Goal: Task Accomplishment & Management: Use online tool/utility

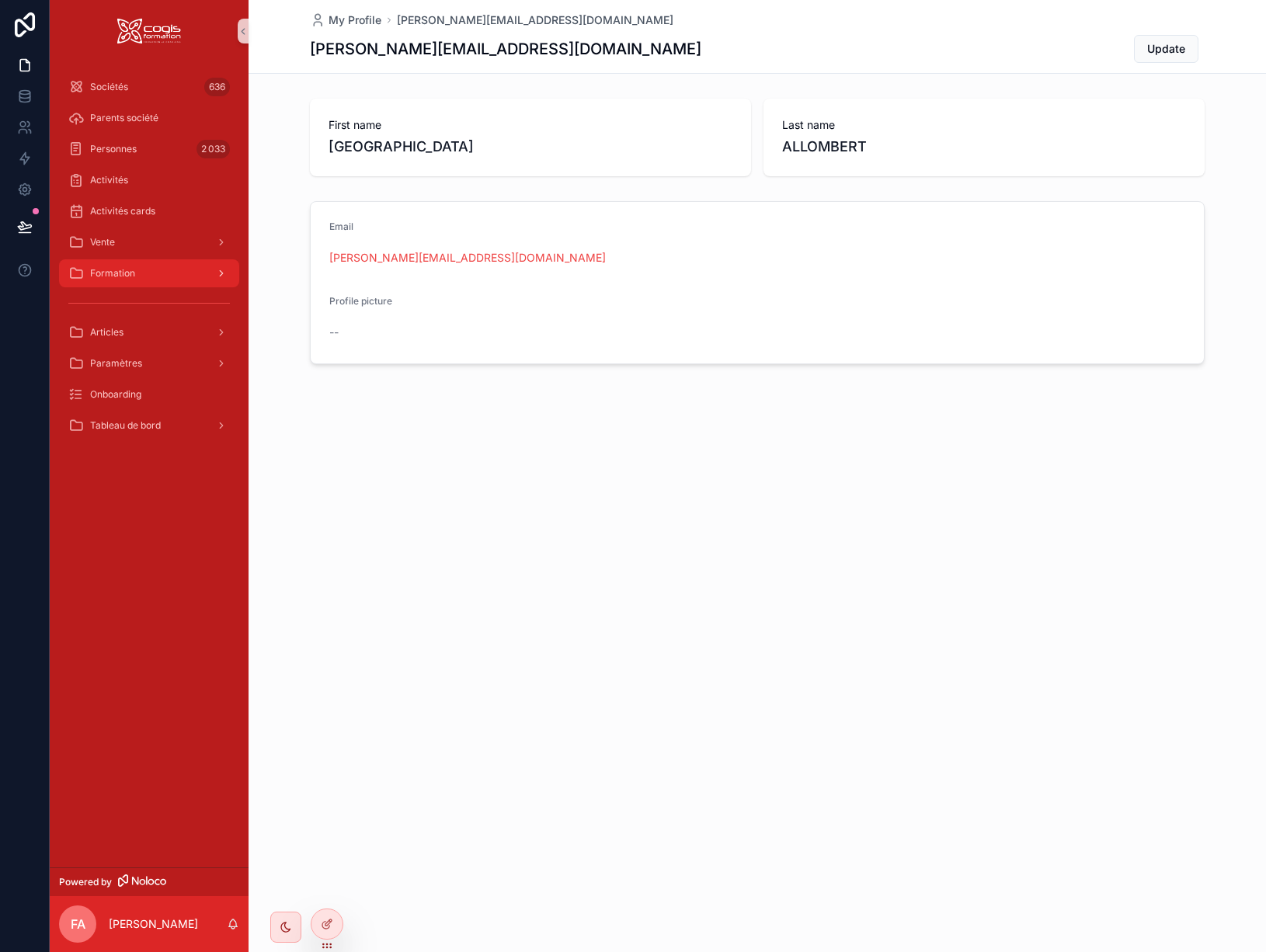
click at [127, 268] on span "Formation" at bounding box center [113, 274] width 45 height 13
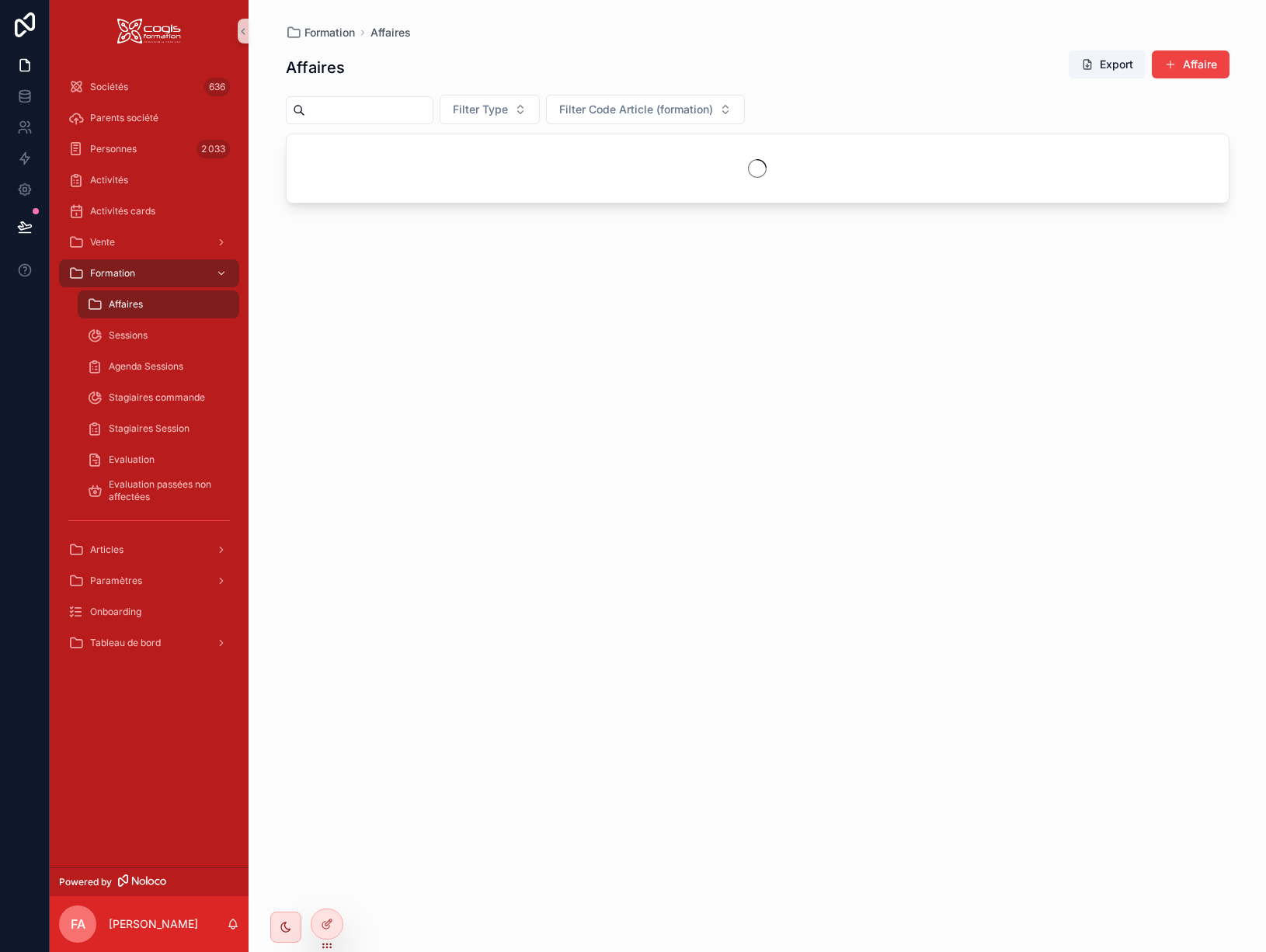
click at [140, 306] on span "Affaires" at bounding box center [126, 304] width 34 height 13
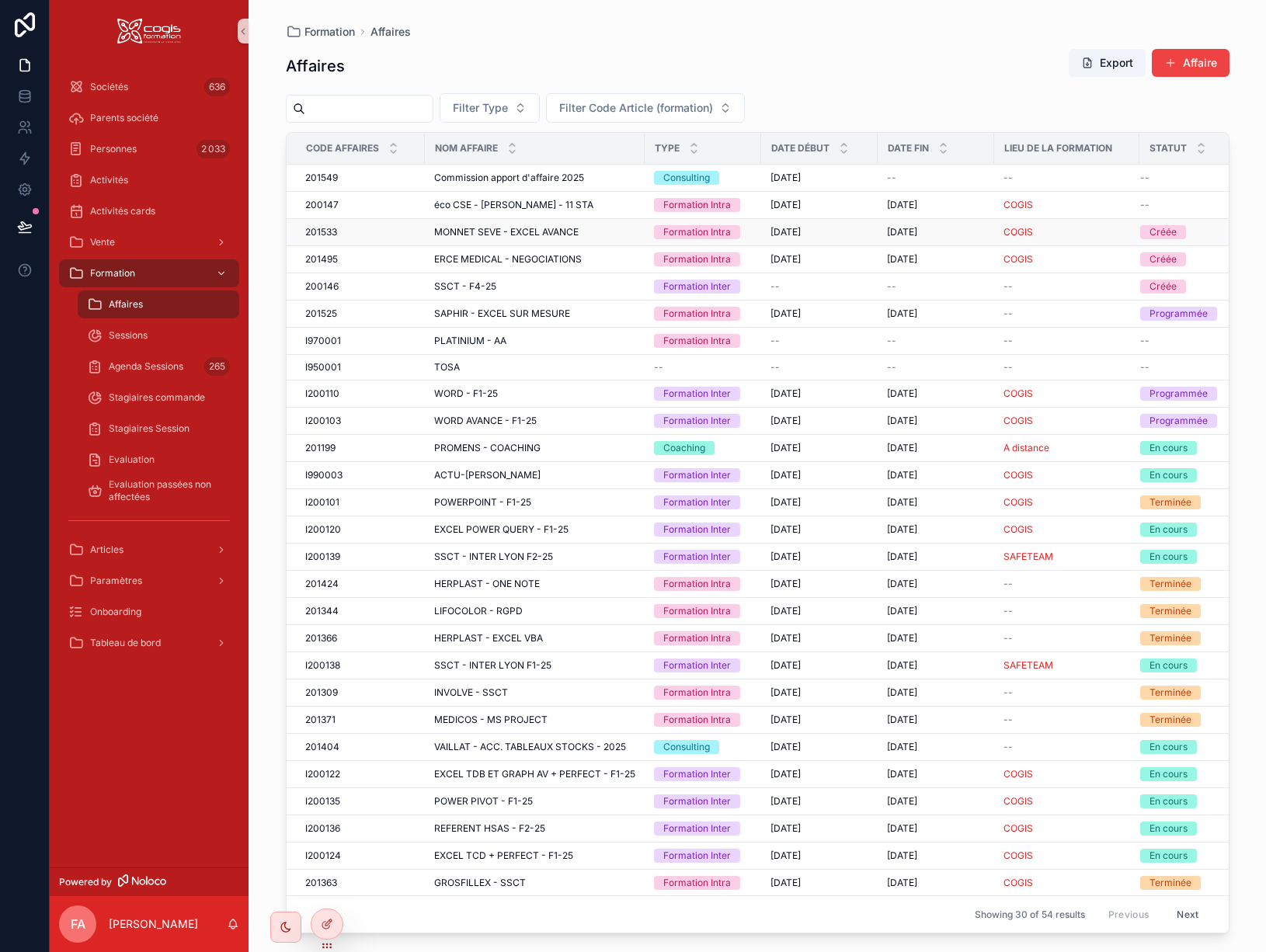
click at [548, 239] on span "MONNET SEVE - EXCEL AVANCE" at bounding box center [506, 232] width 144 height 13
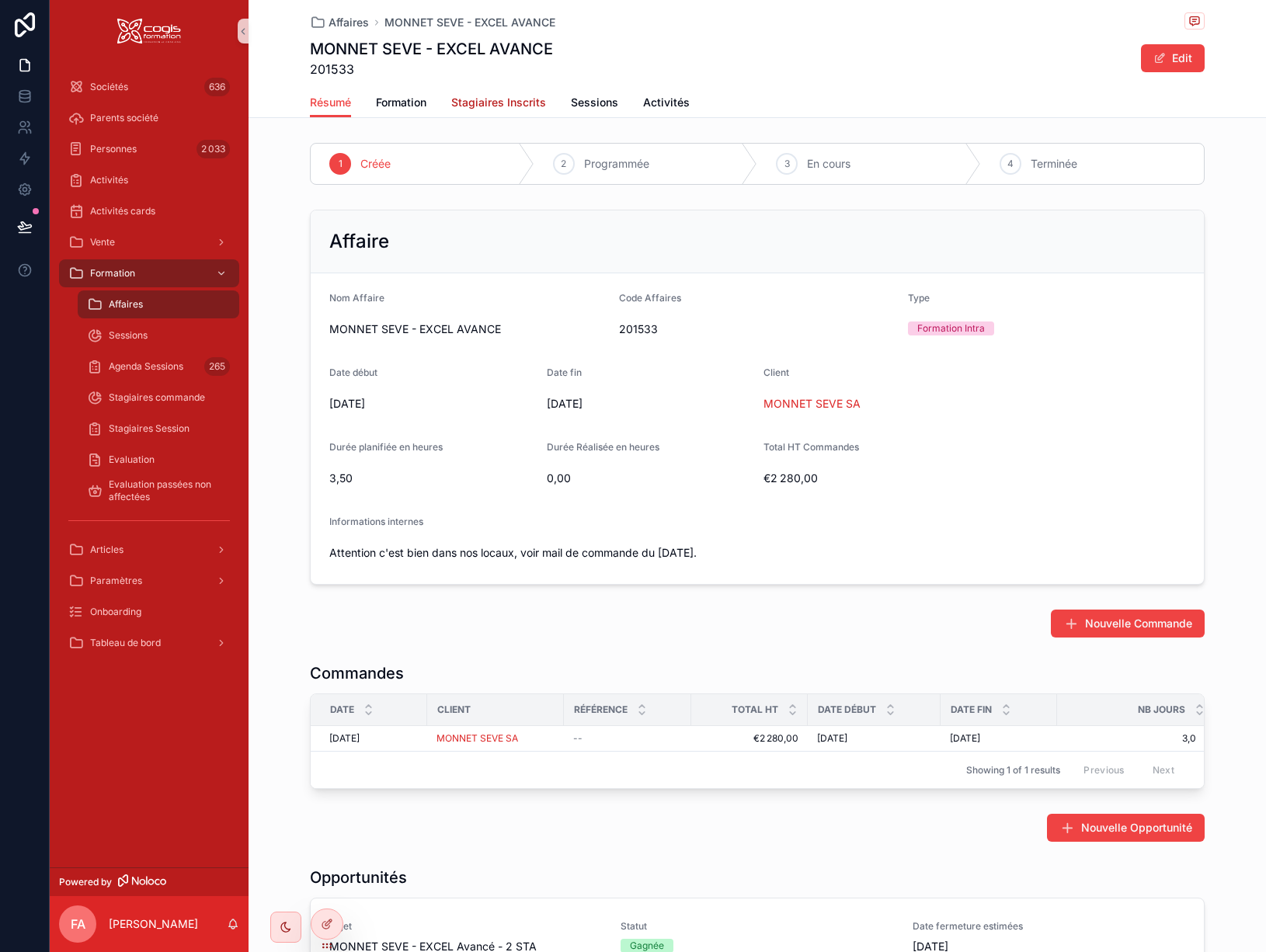
click at [494, 106] on span "Stagiaires Inscrits" at bounding box center [498, 102] width 95 height 15
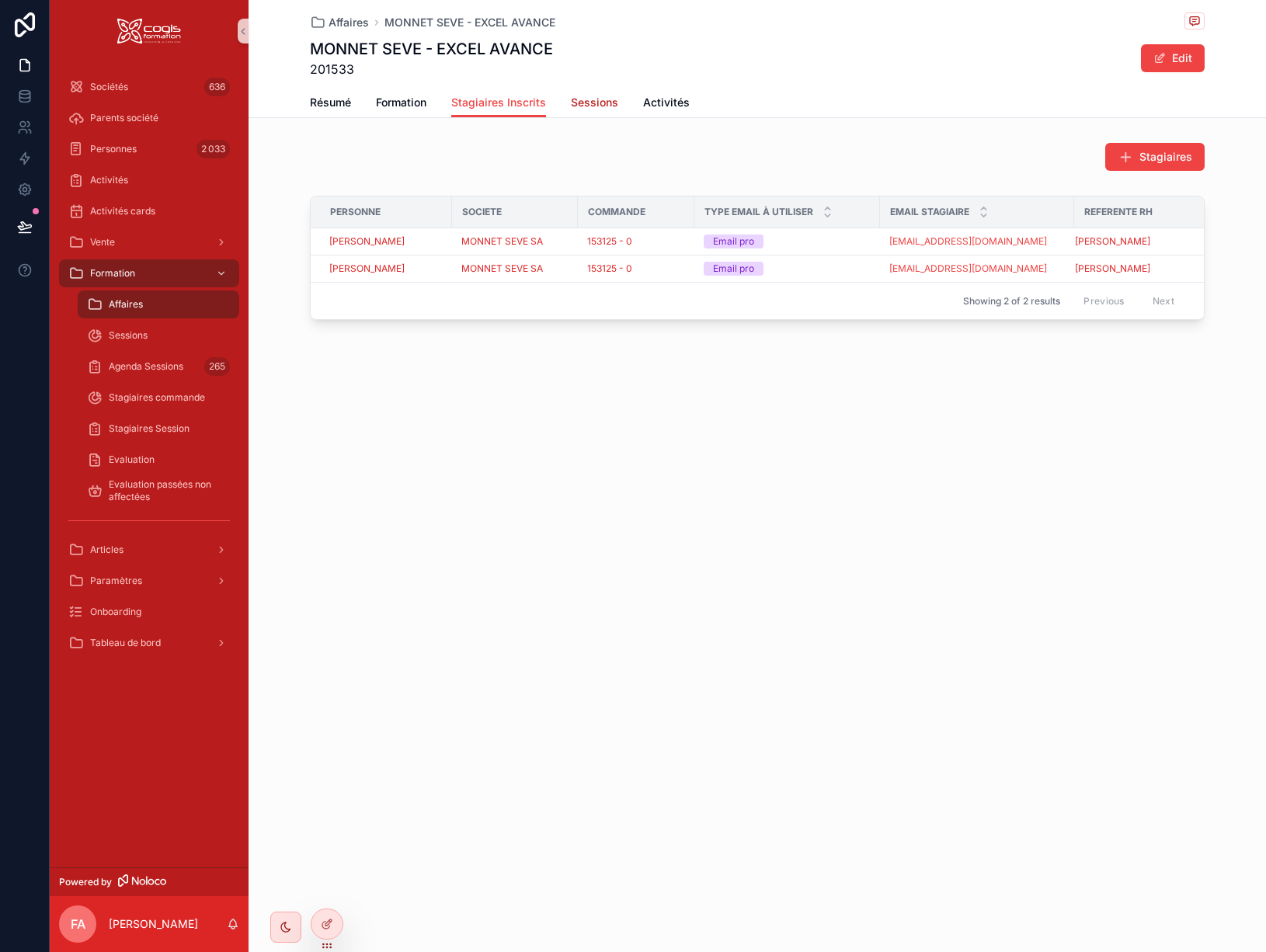
click at [605, 103] on span "Sessions" at bounding box center [594, 102] width 48 height 15
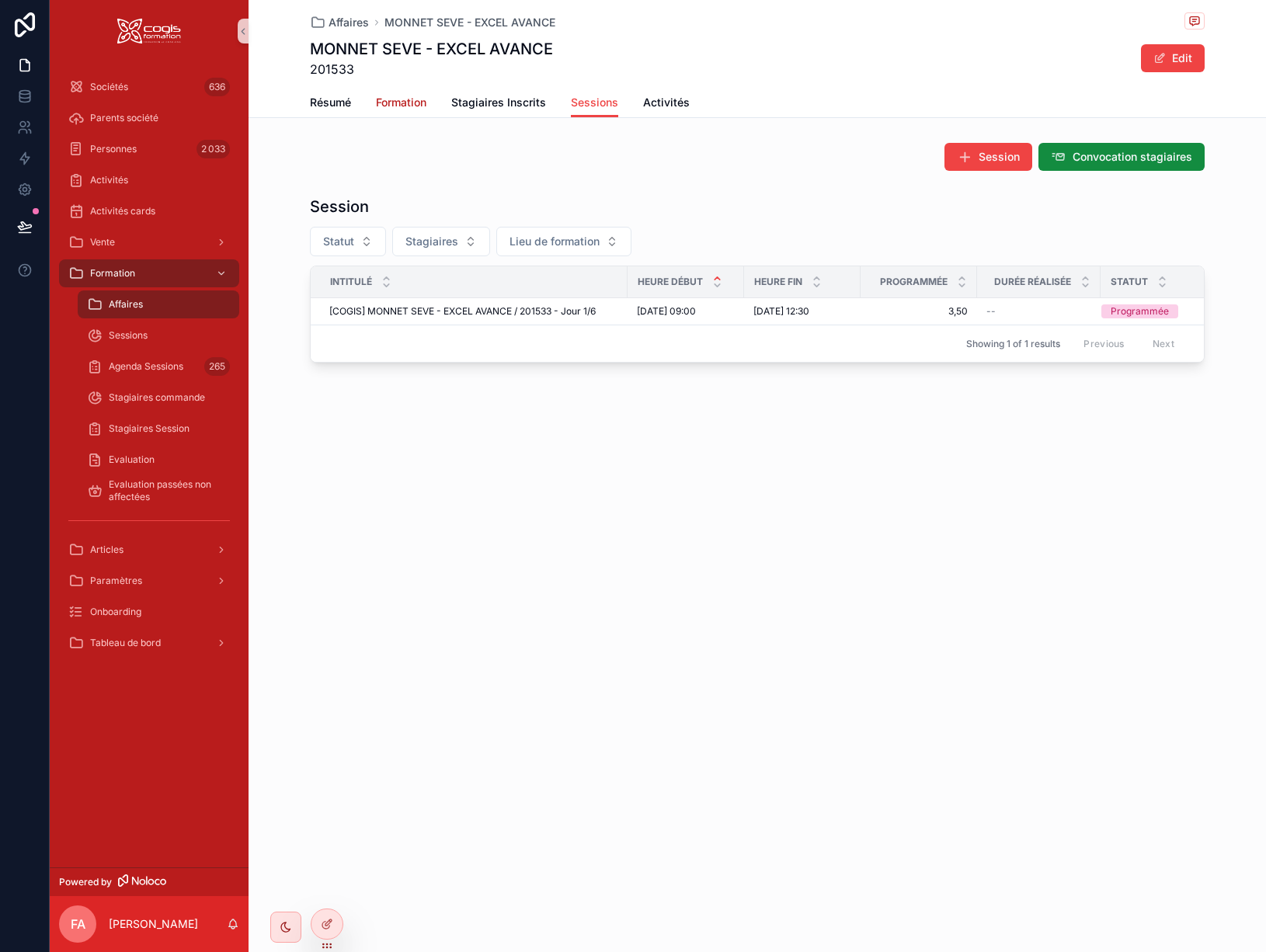
click at [407, 104] on span "Formation" at bounding box center [401, 102] width 50 height 15
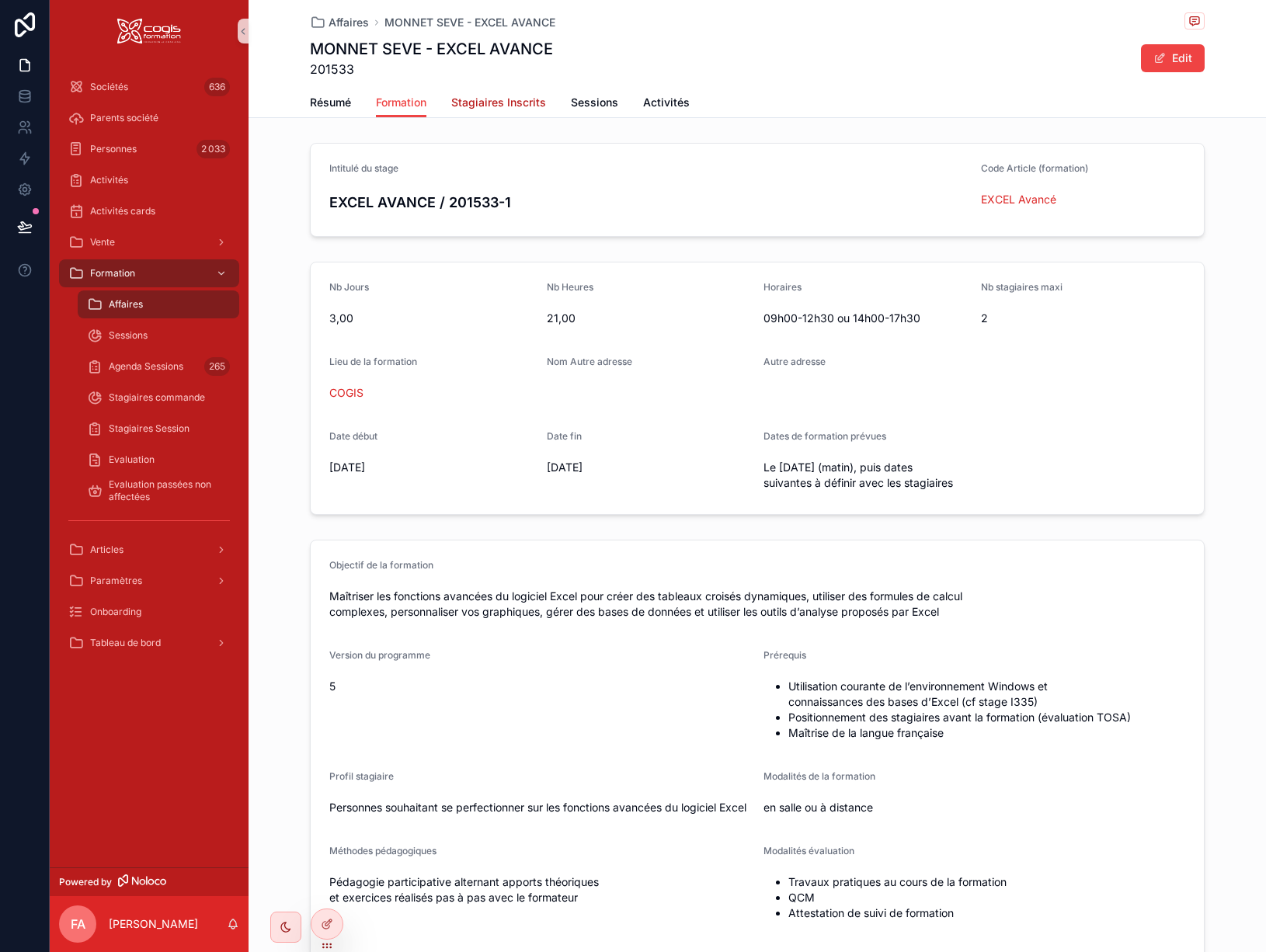
click at [496, 107] on span "Stagiaires Inscrits" at bounding box center [498, 102] width 95 height 15
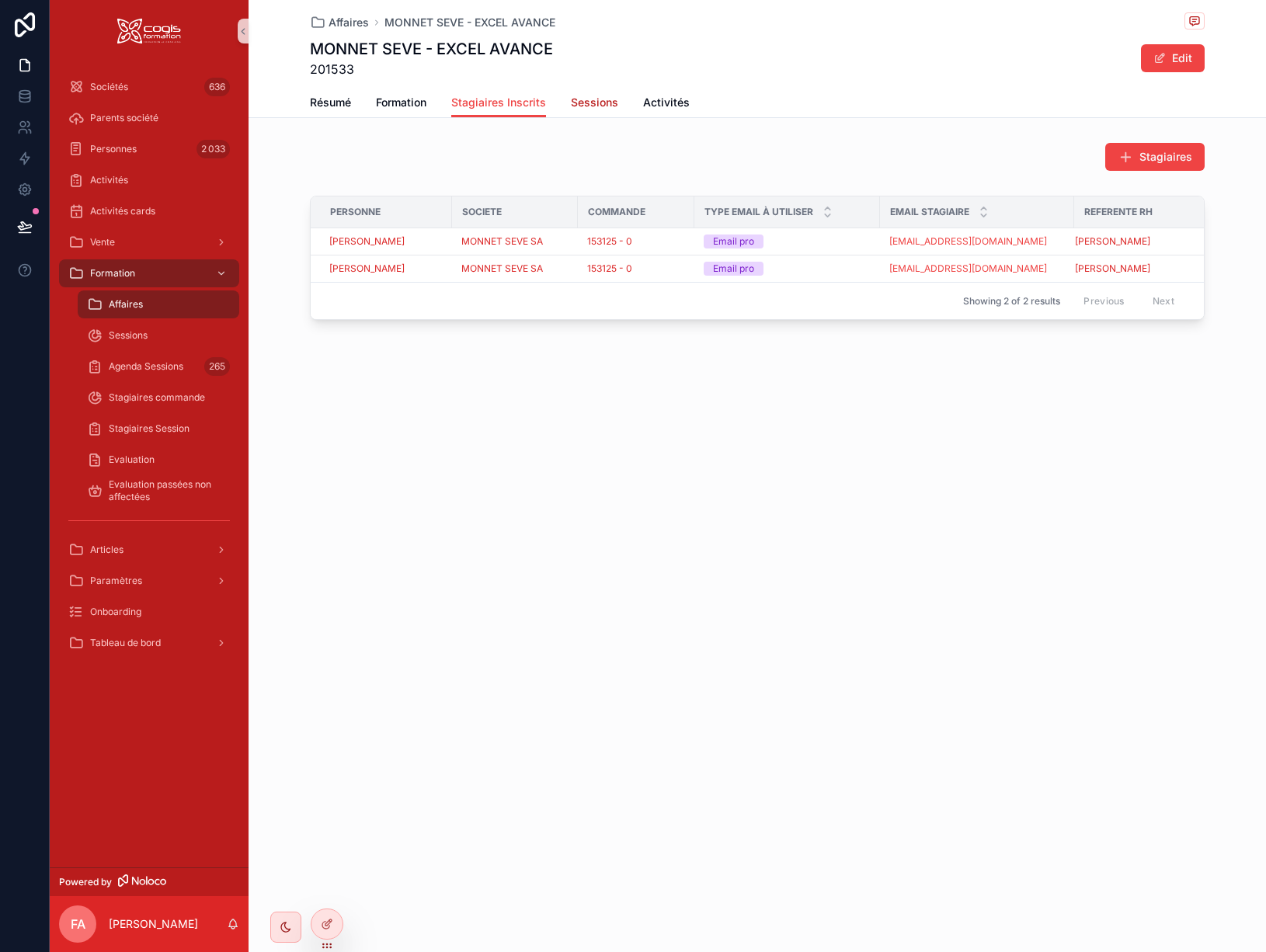
click at [603, 106] on span "Sessions" at bounding box center [594, 102] width 48 height 15
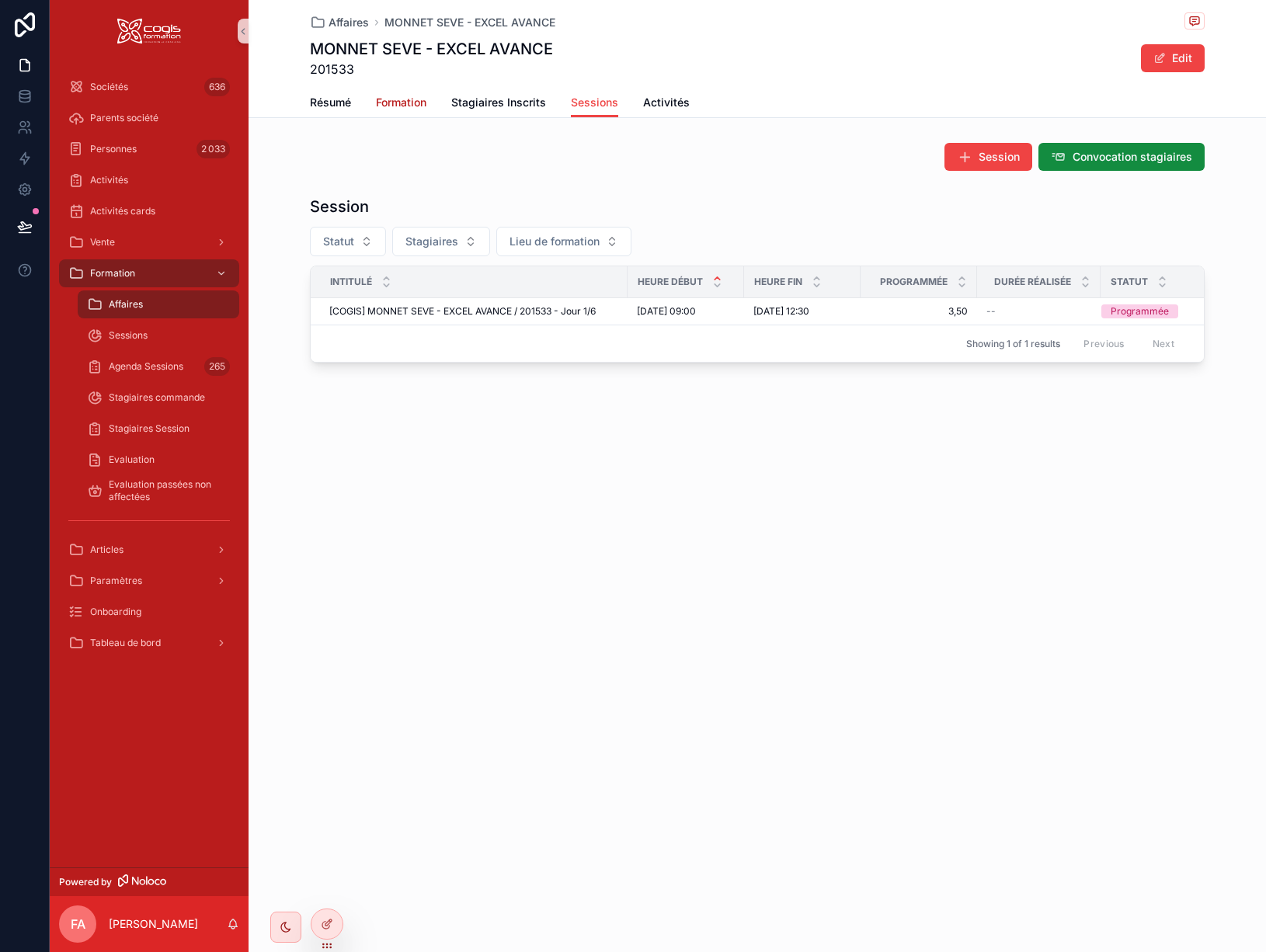
click at [405, 103] on span "Formation" at bounding box center [401, 102] width 50 height 15
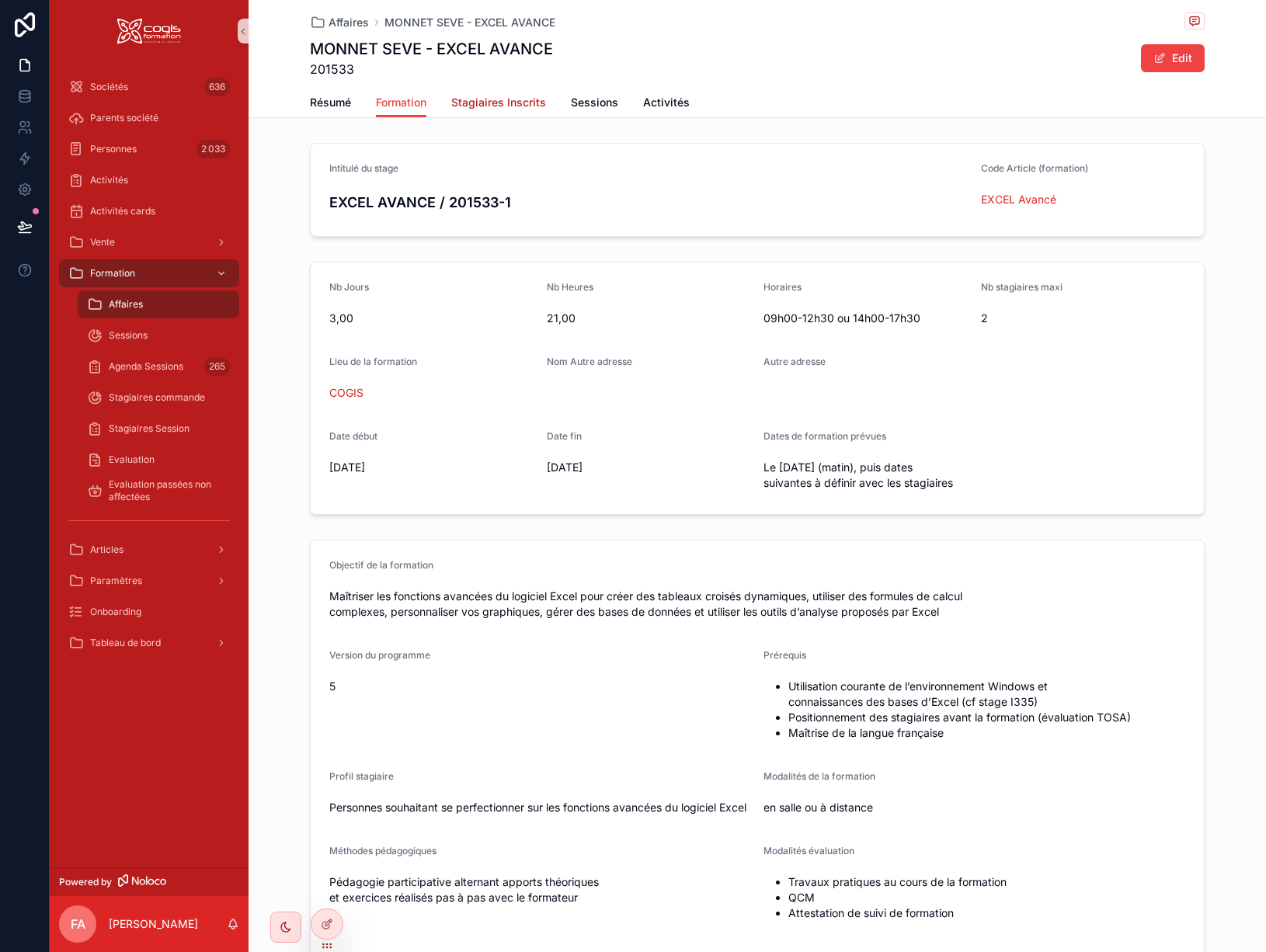
click at [506, 104] on span "Stagiaires Inscrits" at bounding box center [498, 102] width 95 height 15
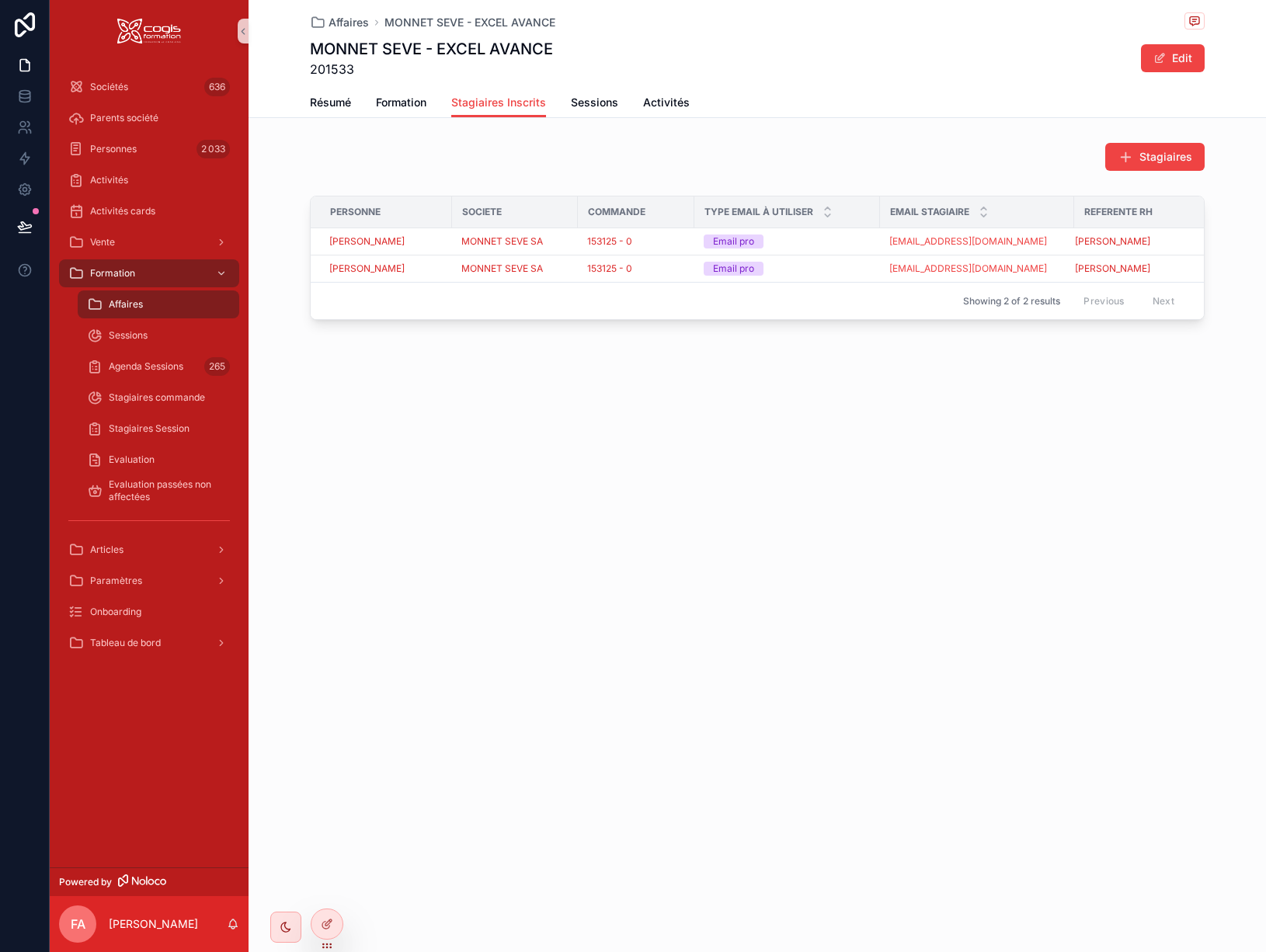
click at [989, 119] on div "Affaires MONNET SEVE - EXCEL AVANCE MONNET SEVE - EXCEL AVANCE 201533 Edit Stag…" at bounding box center [757, 216] width 1017 height 432
click at [591, 98] on span "Sessions" at bounding box center [594, 102] width 48 height 15
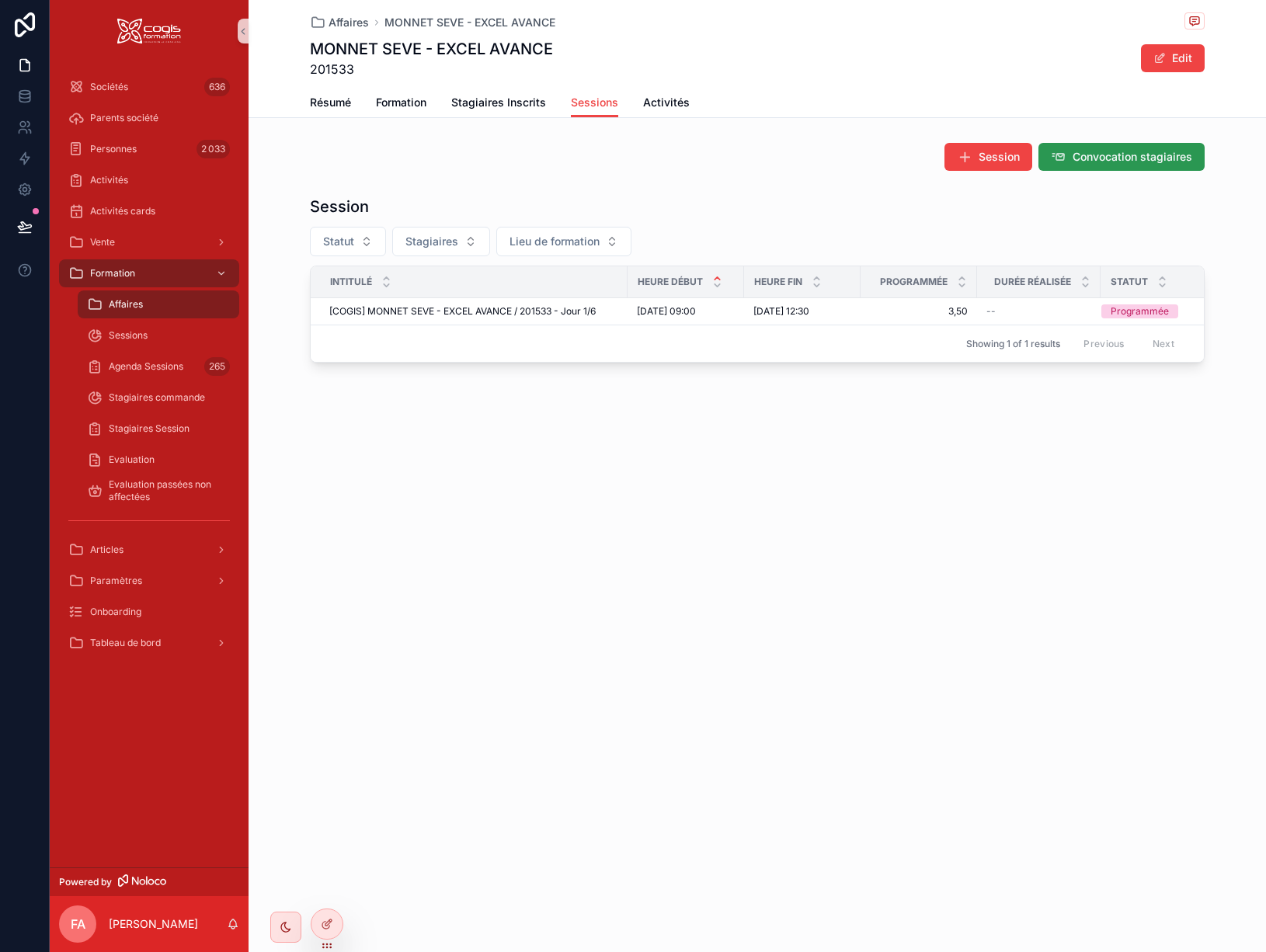
click at [1115, 161] on span "Convocation stagiaires" at bounding box center [1132, 157] width 120 height 15
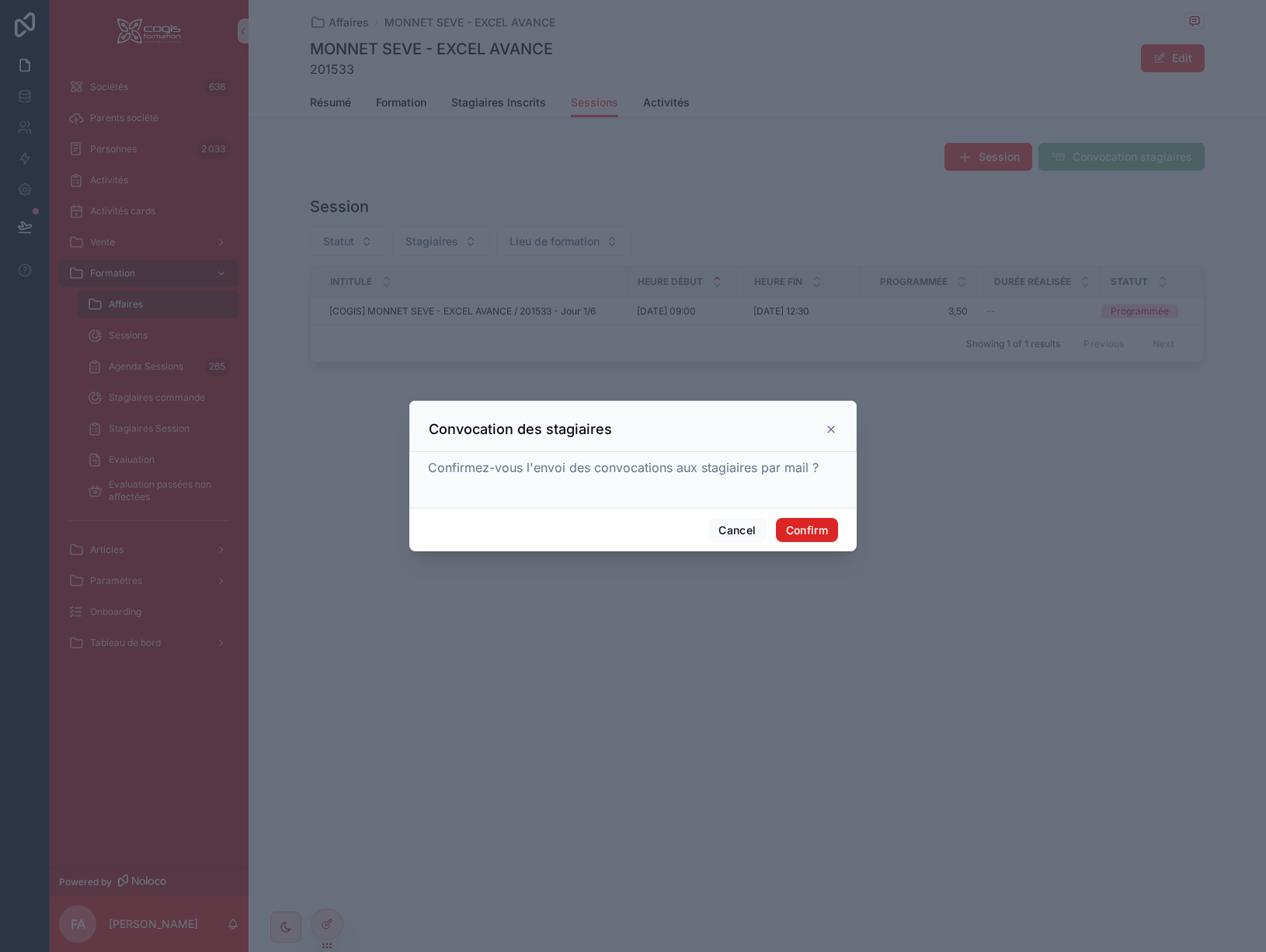
click at [811, 527] on button "Confirm" at bounding box center [807, 530] width 62 height 25
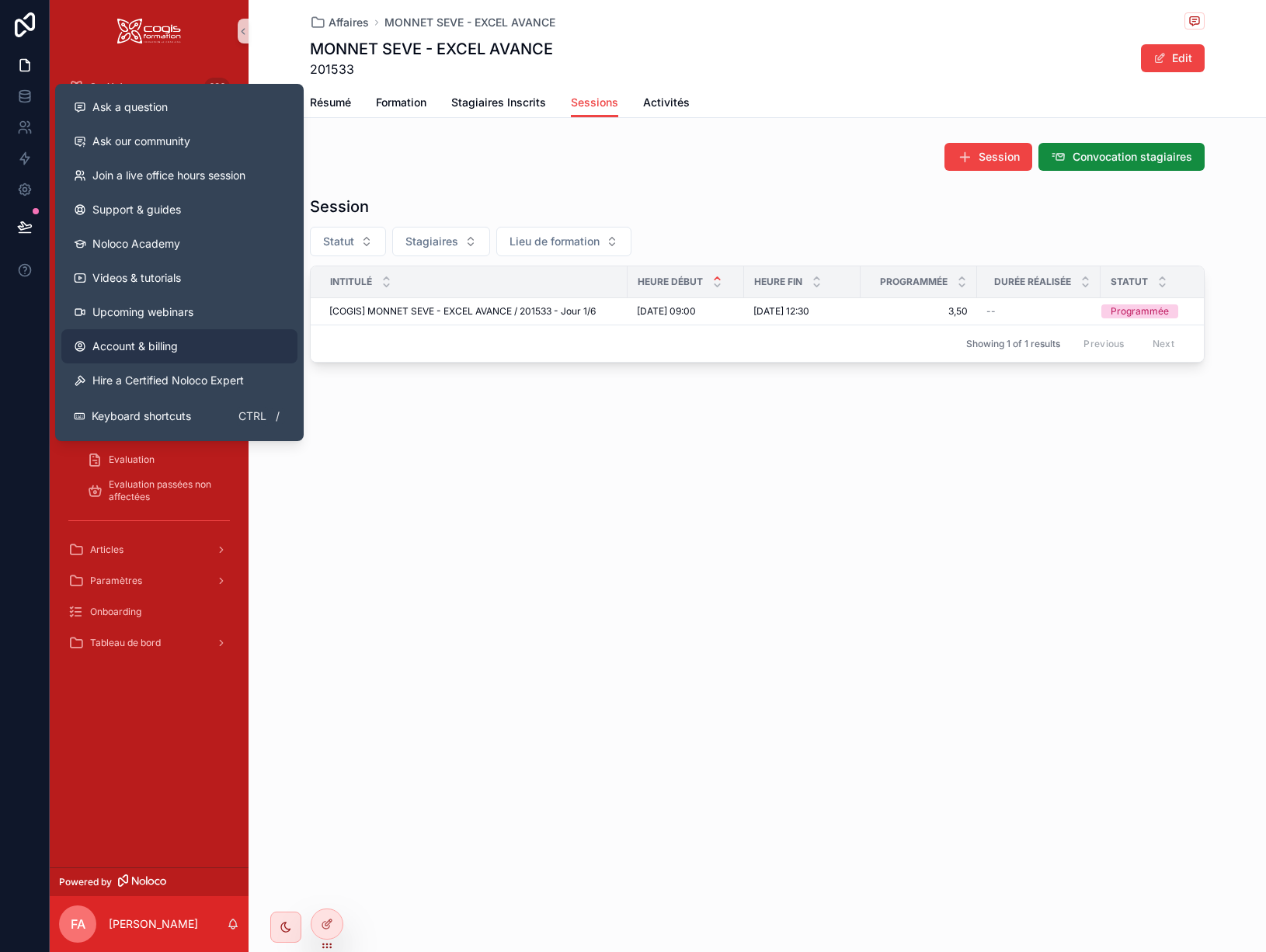
click at [149, 348] on span "Account & billing" at bounding box center [135, 346] width 86 height 15
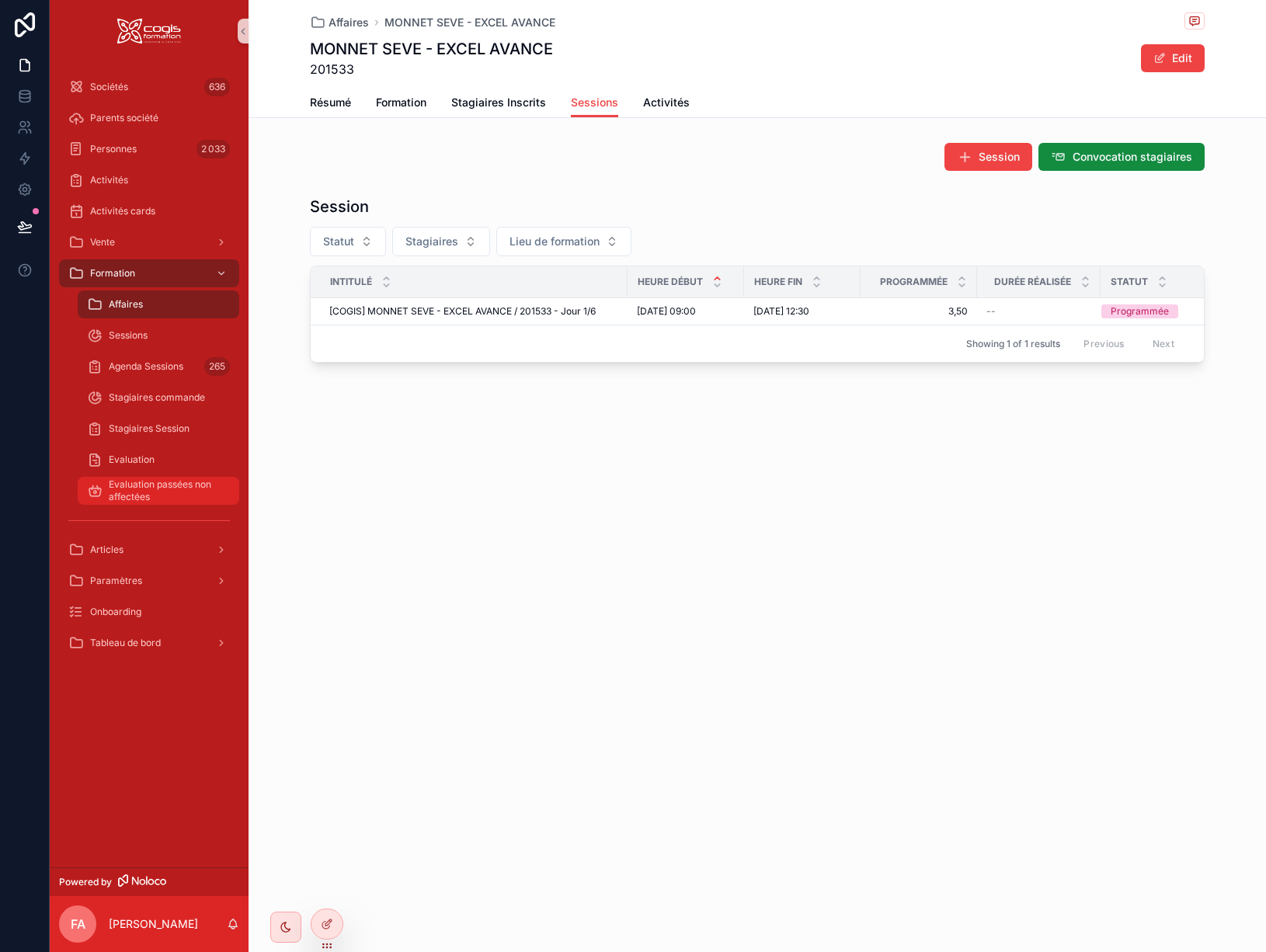
click at [152, 493] on span "Evaluation passées non affectées" at bounding box center [167, 491] width 115 height 25
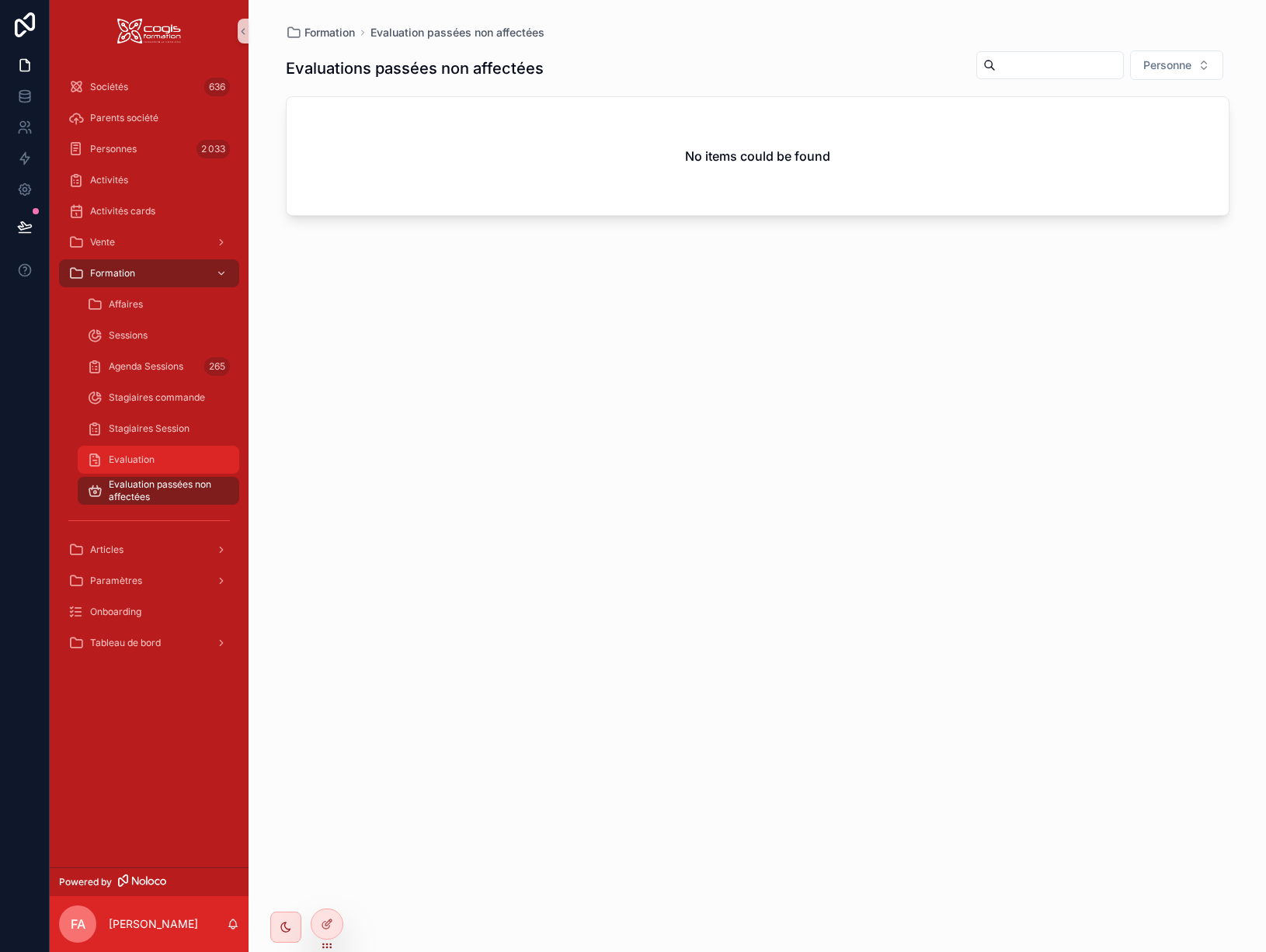
click at [148, 460] on span "Evaluation" at bounding box center [131, 460] width 46 height 13
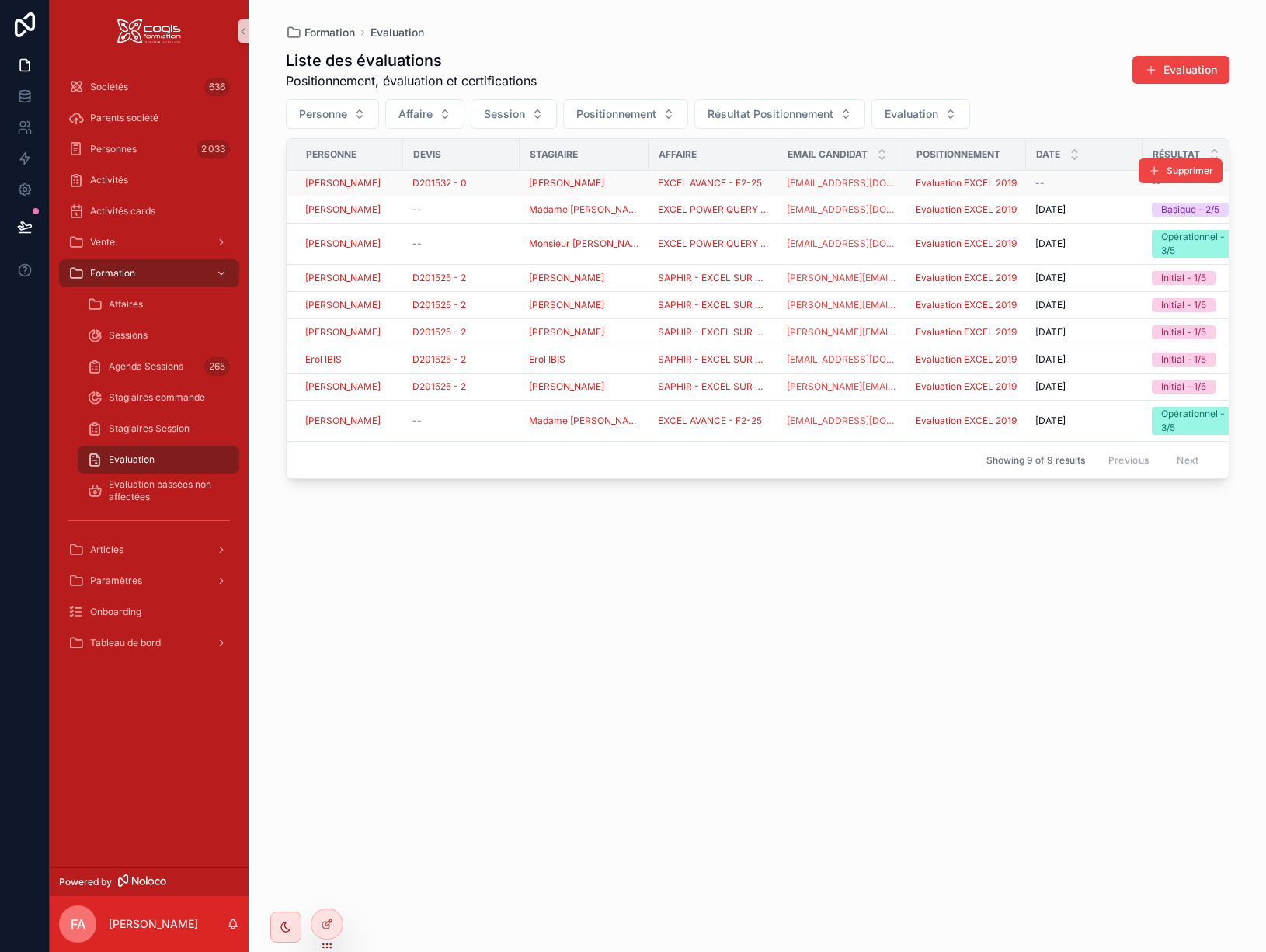
click at [502, 181] on div "D201532 - 0" at bounding box center [461, 184] width 98 height 13
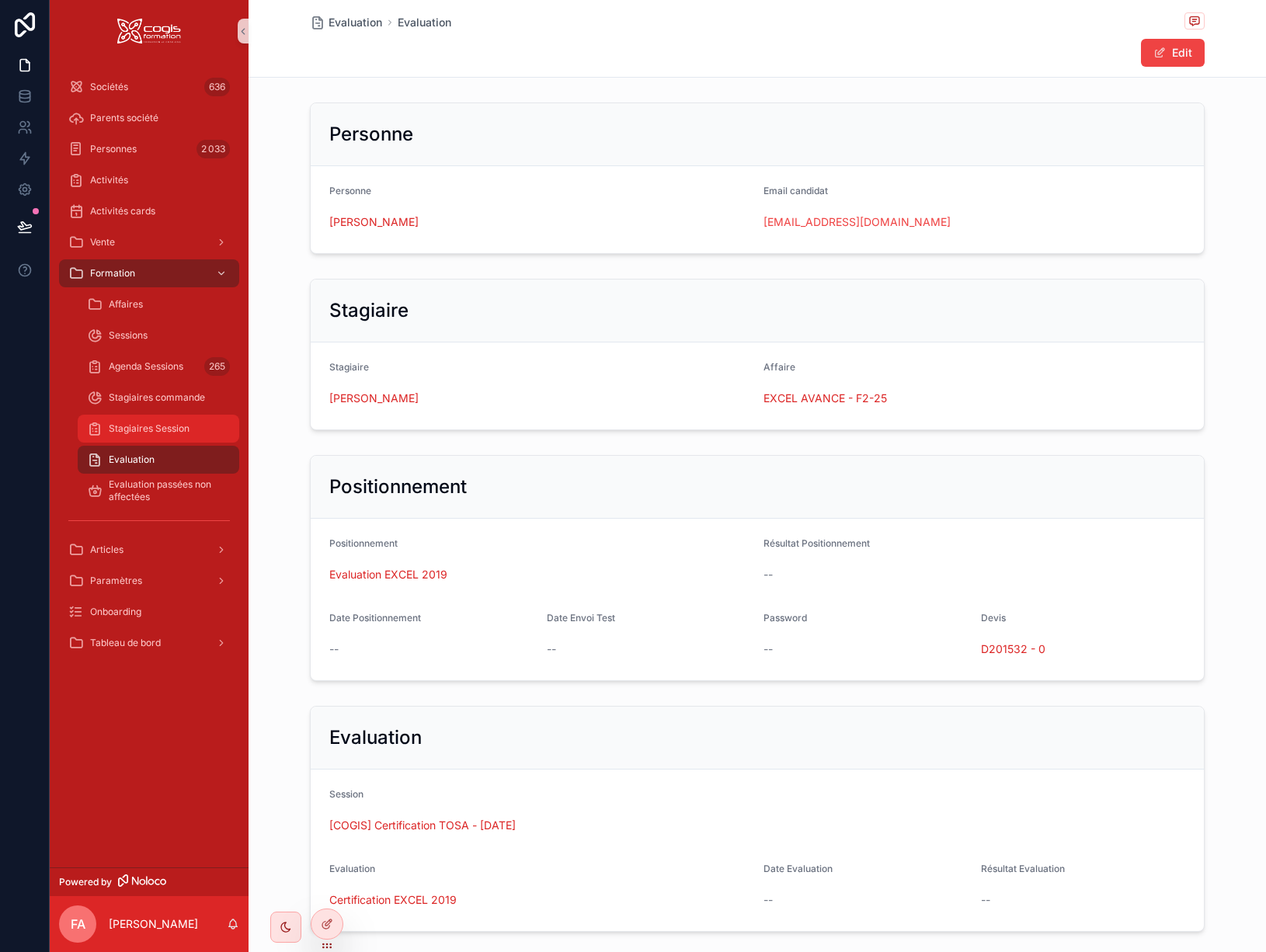
click at [148, 431] on span "Stagiaires Session" at bounding box center [149, 429] width 81 height 13
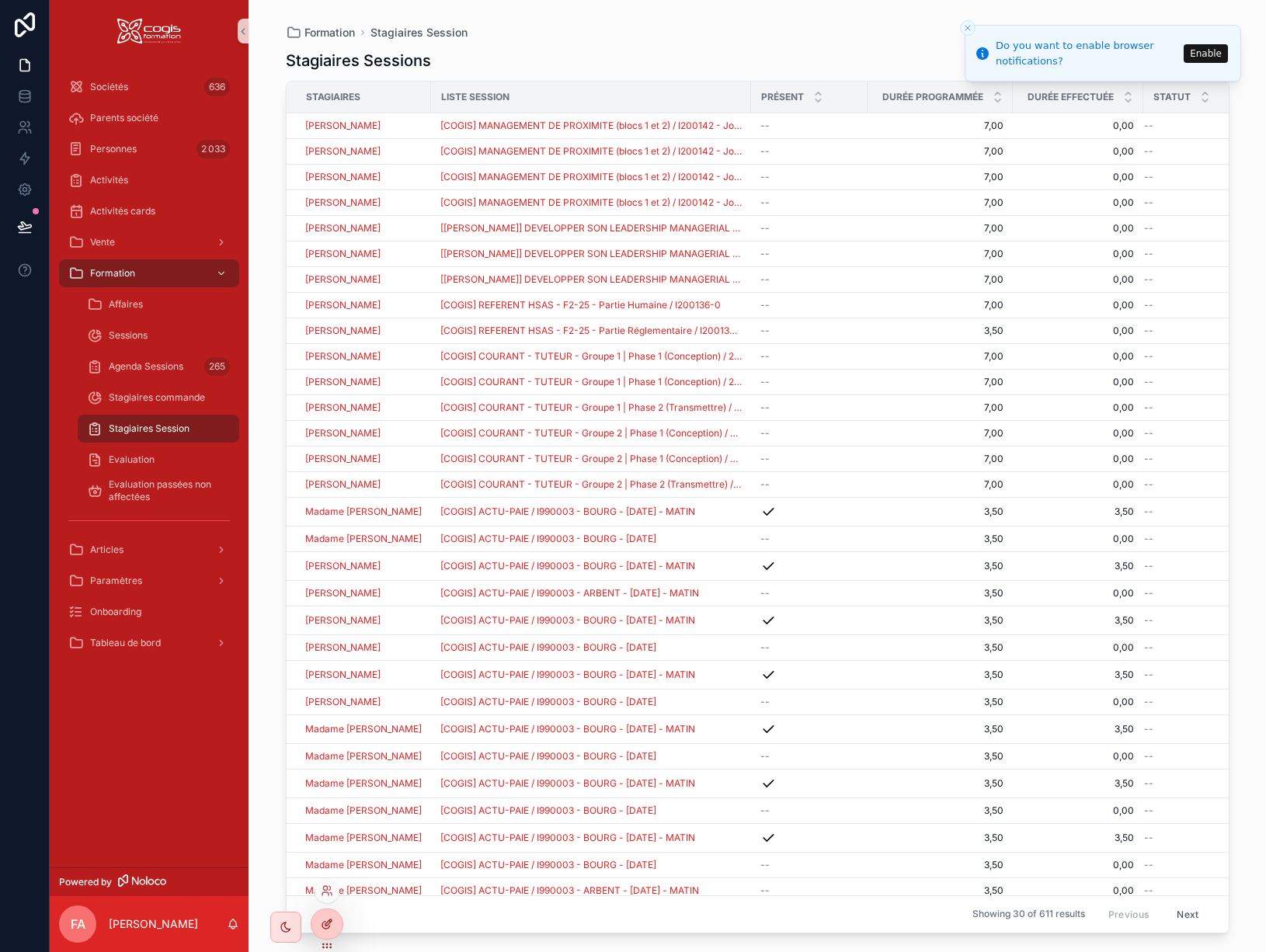
click at [323, 929] on icon at bounding box center [327, 925] width 13 height 13
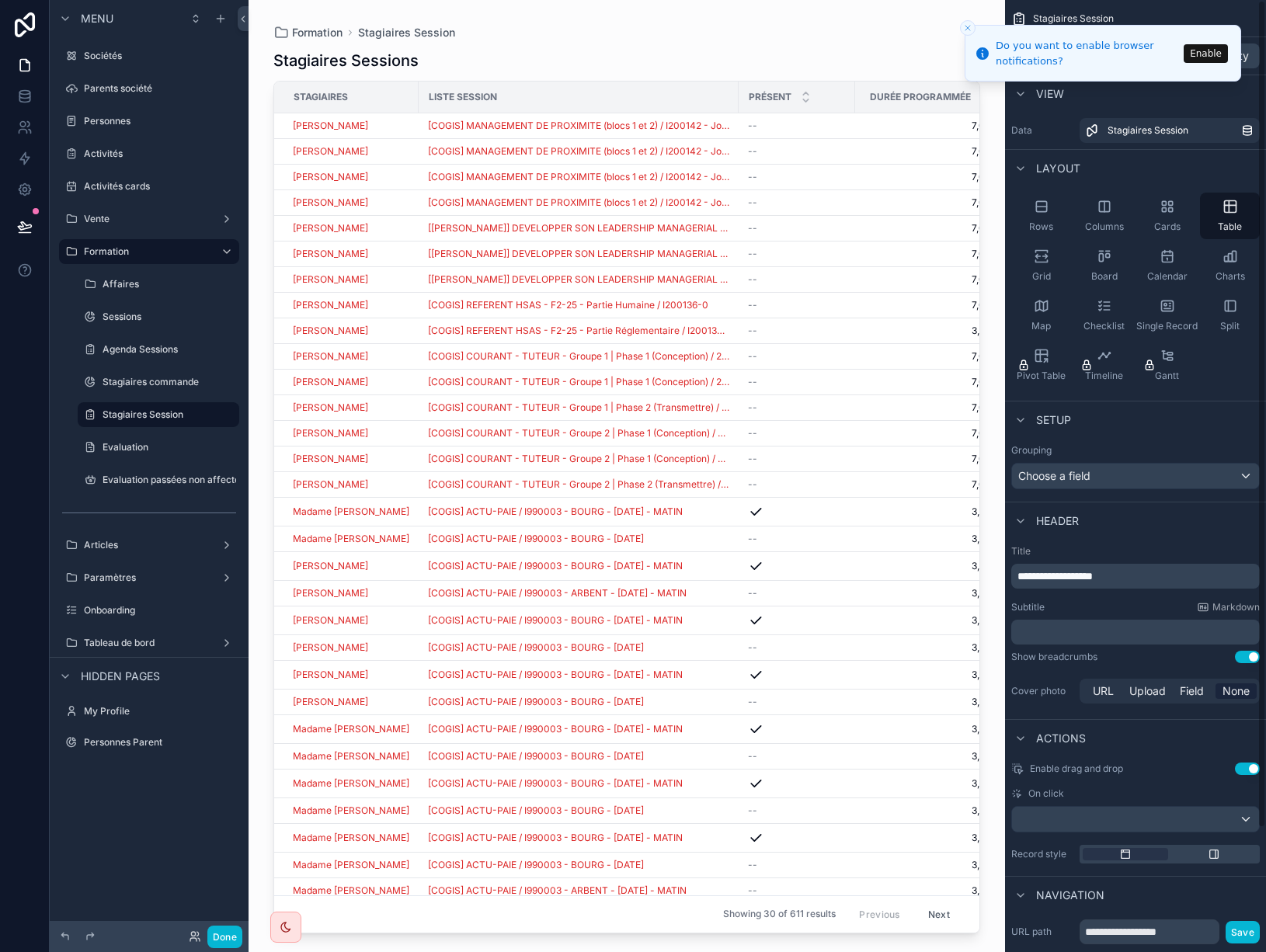
click at [966, 25] on icon "Close toast" at bounding box center [968, 28] width 9 height 9
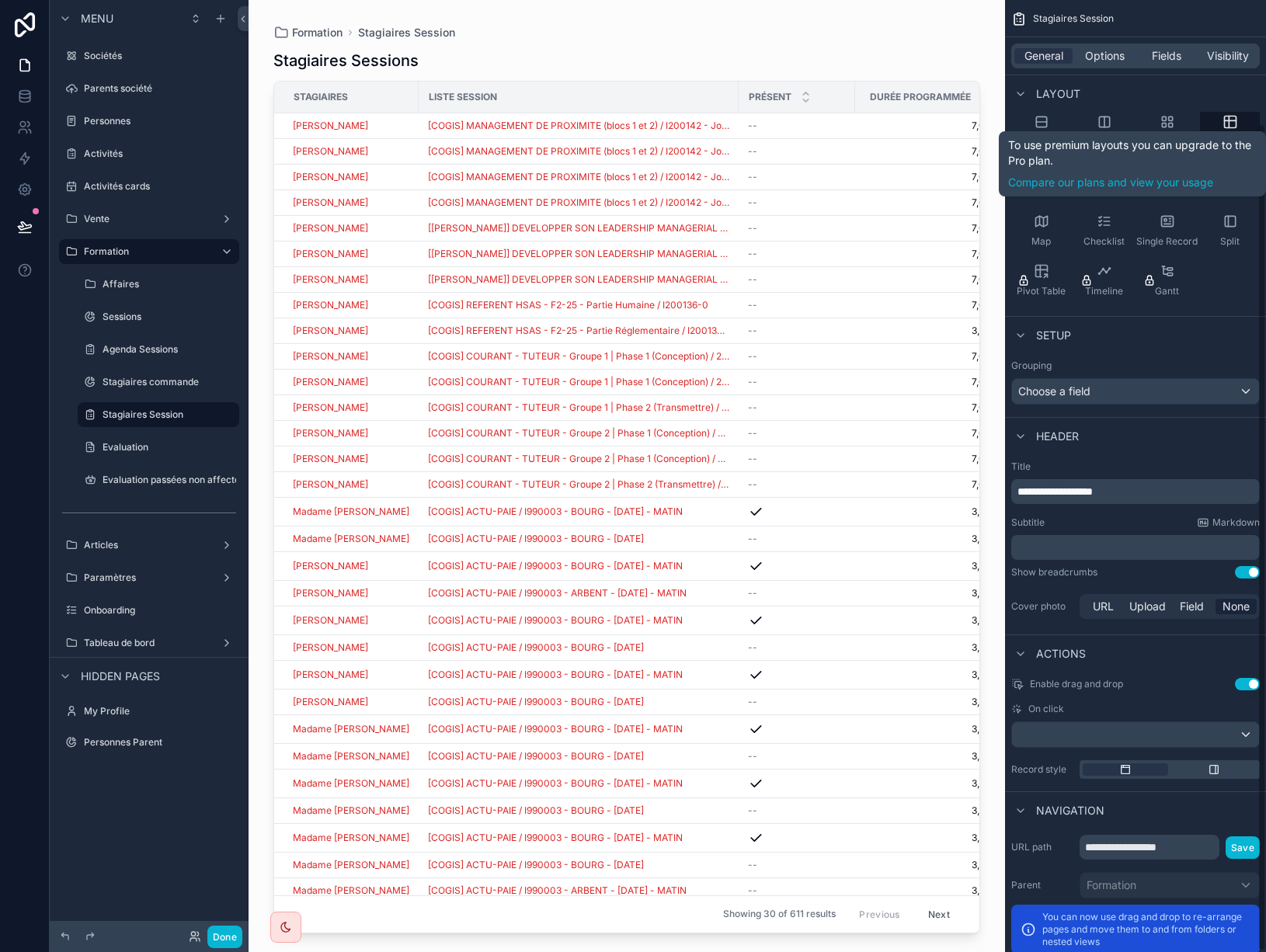
scroll to position [143, 0]
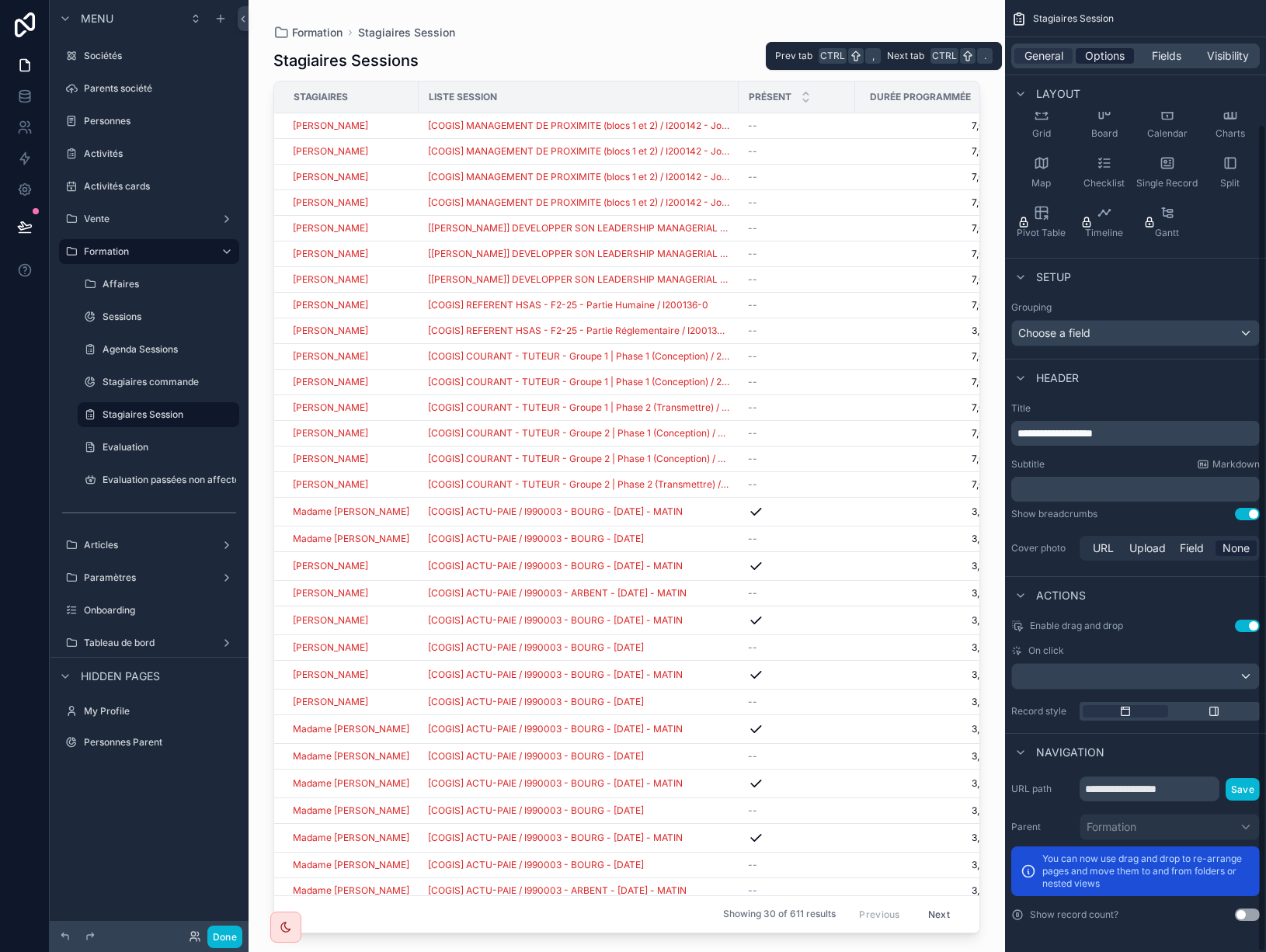
click at [1107, 59] on span "Options" at bounding box center [1105, 55] width 40 height 15
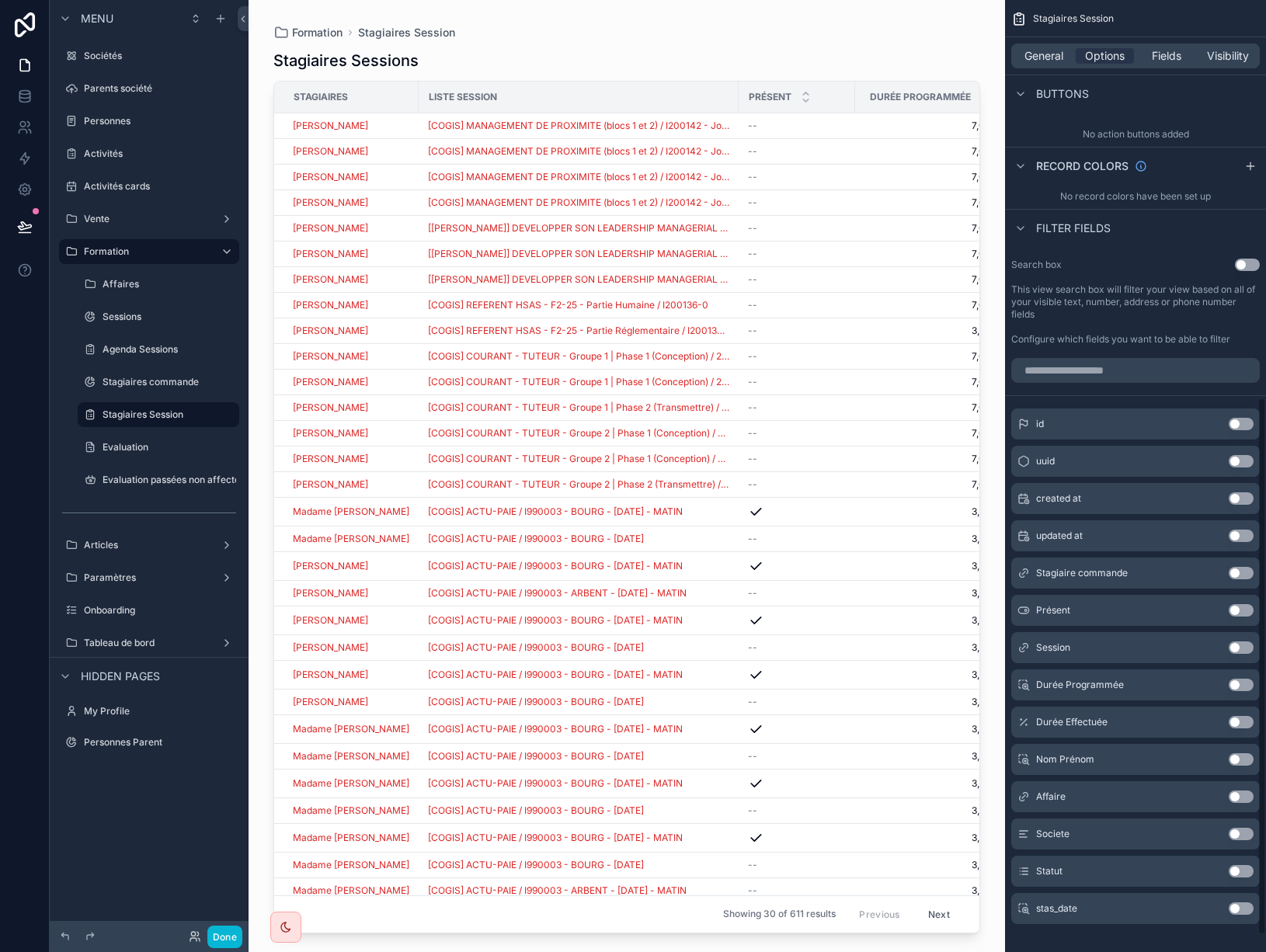
scroll to position [734, 0]
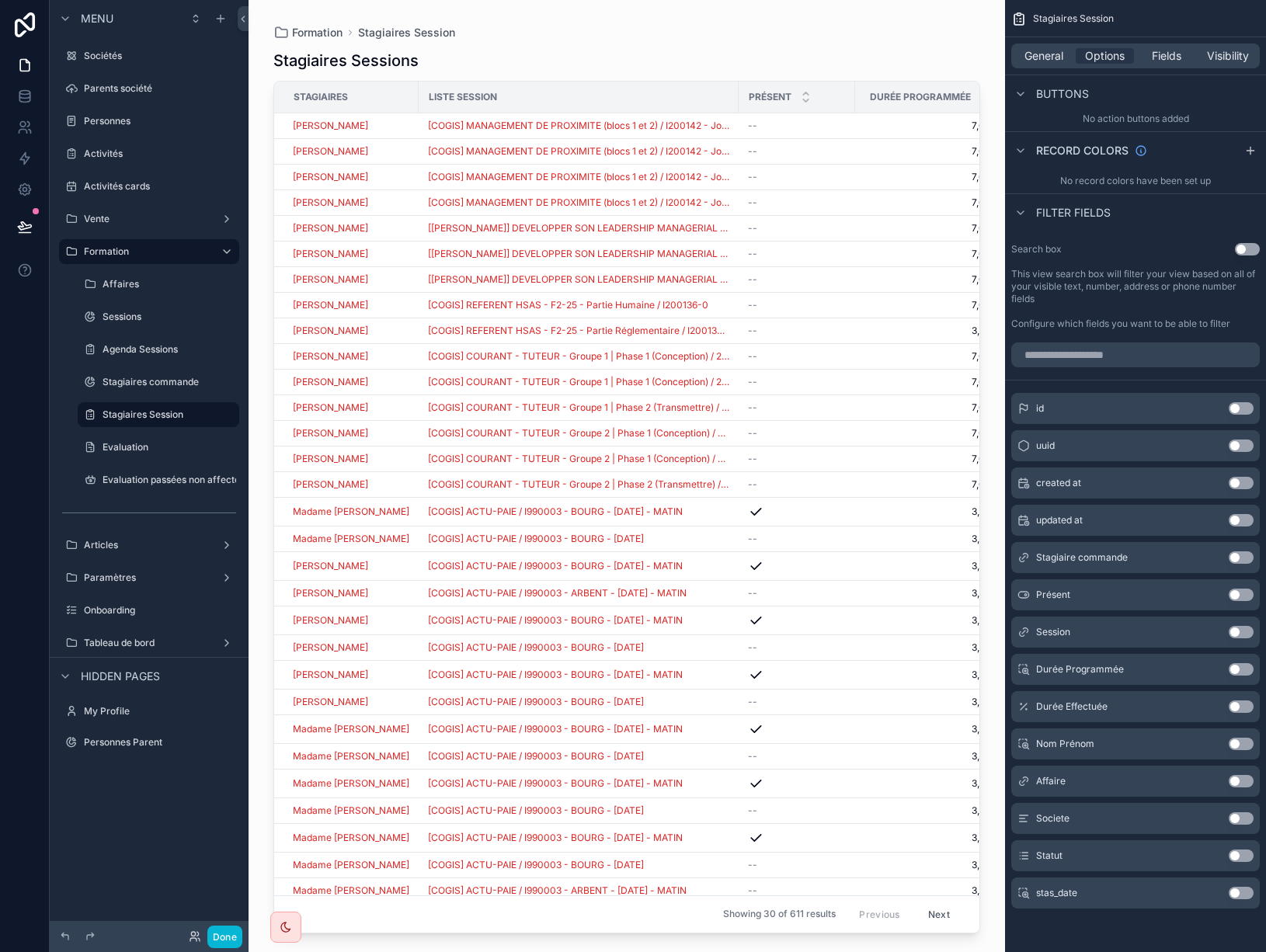
click at [1233, 784] on button "Use setting" at bounding box center [1242, 782] width 25 height 13
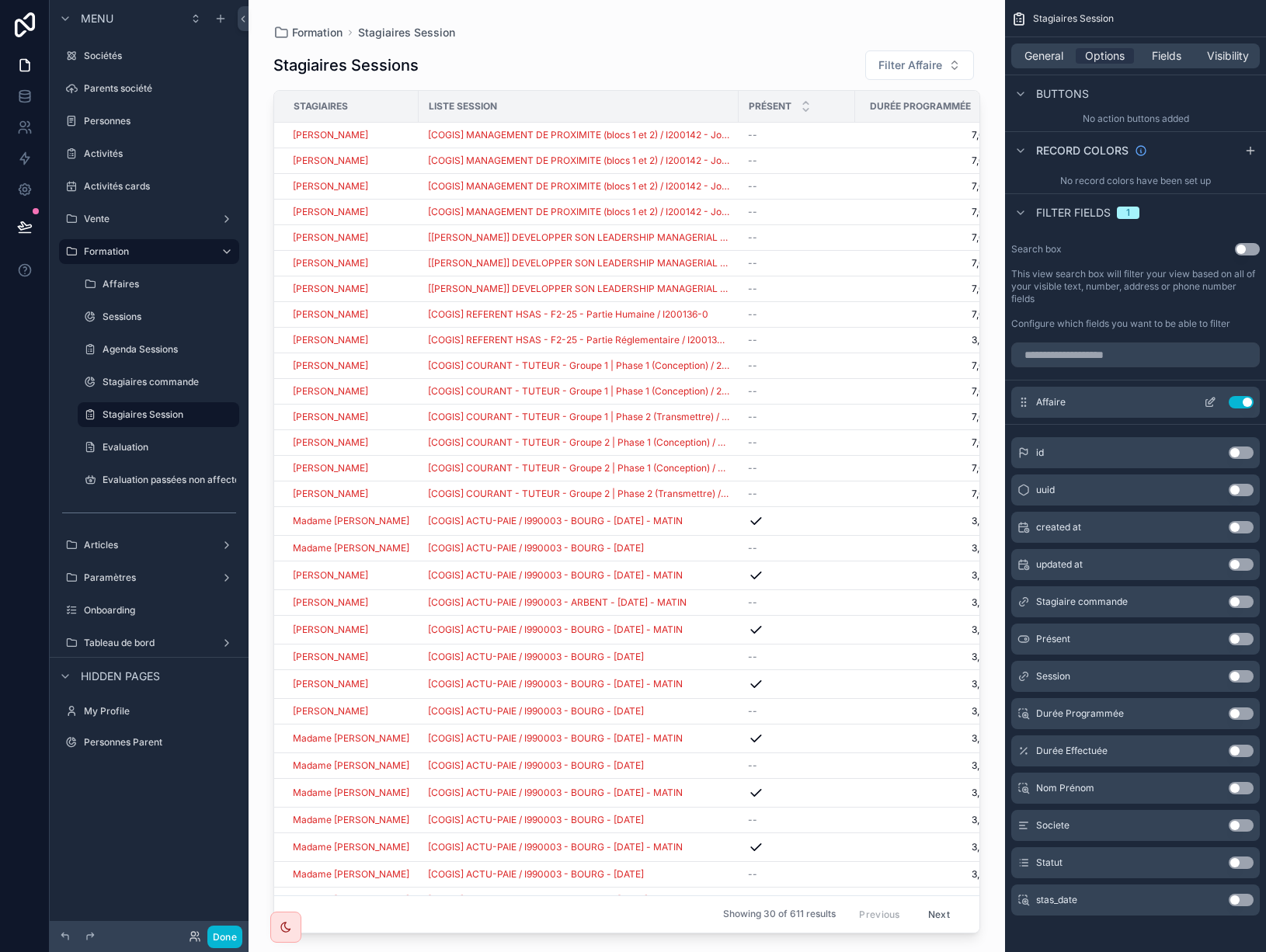
click at [1208, 401] on icon "scrollable content" at bounding box center [1210, 403] width 13 height 13
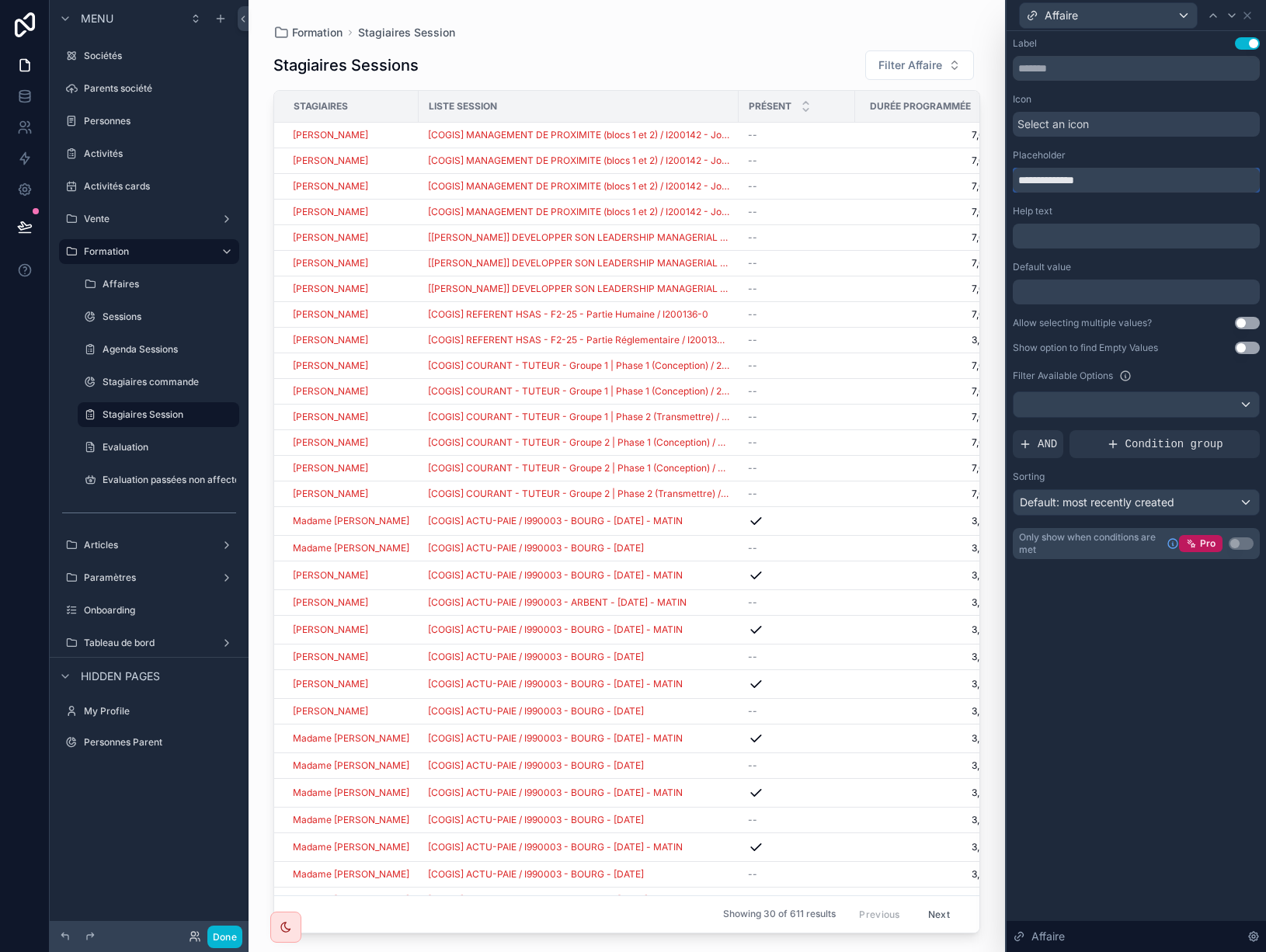
drag, startPoint x: 1049, startPoint y: 179, endPoint x: 980, endPoint y: 189, distance: 69.7
click at [980, 189] on div "**********" at bounding box center [633, 476] width 1266 height 952
type input "*******"
click at [1252, 13] on icon at bounding box center [1247, 15] width 13 height 13
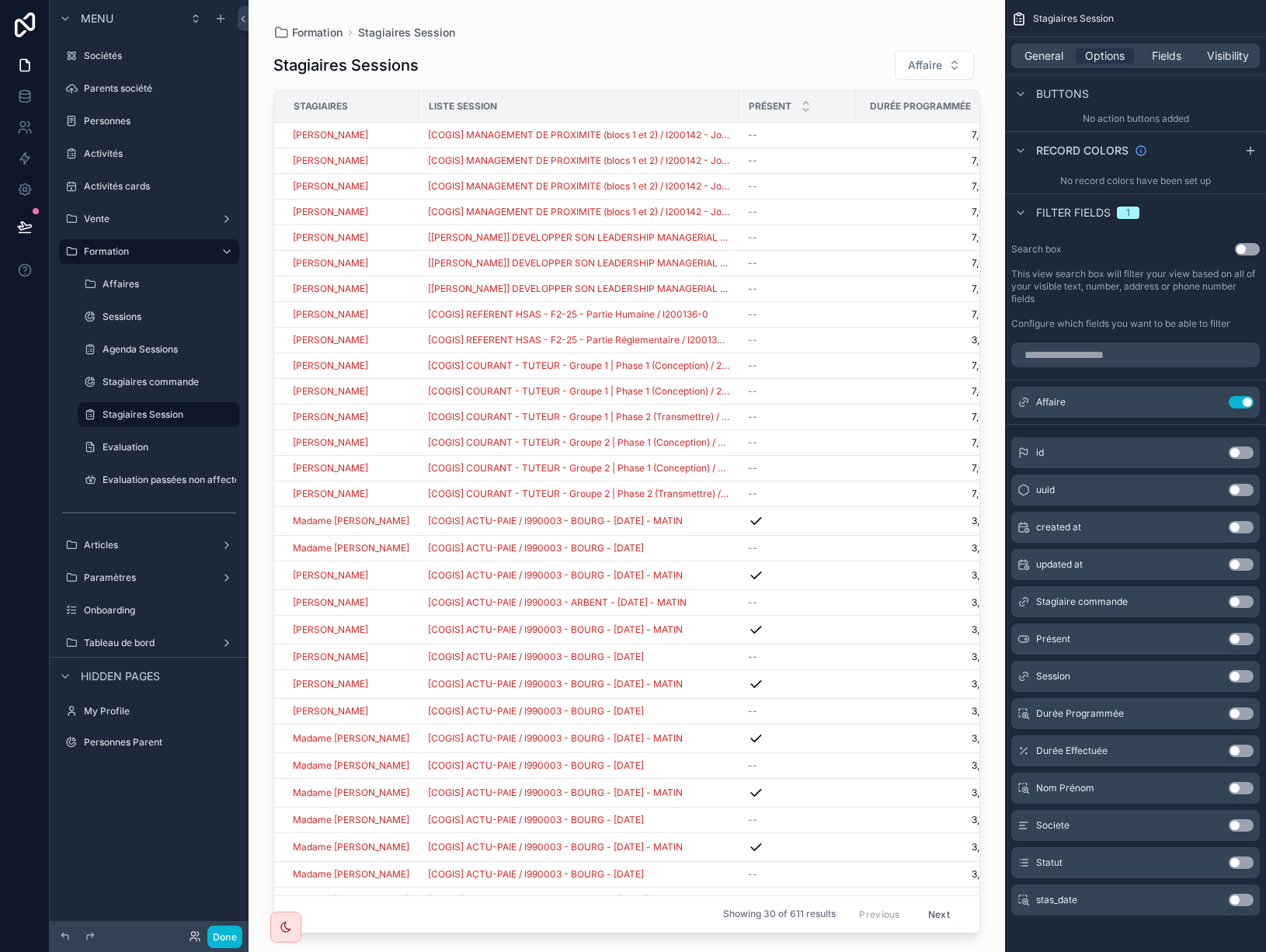
click at [1097, 941] on div "Stagiaires Session General Options Fields Visibility Filter Relative filter AND…" at bounding box center [1135, 113] width 261 height 1693
click at [1243, 602] on button "Use setting" at bounding box center [1242, 603] width 25 height 13
click at [1207, 440] on icon "scrollable content" at bounding box center [1210, 441] width 7 height 7
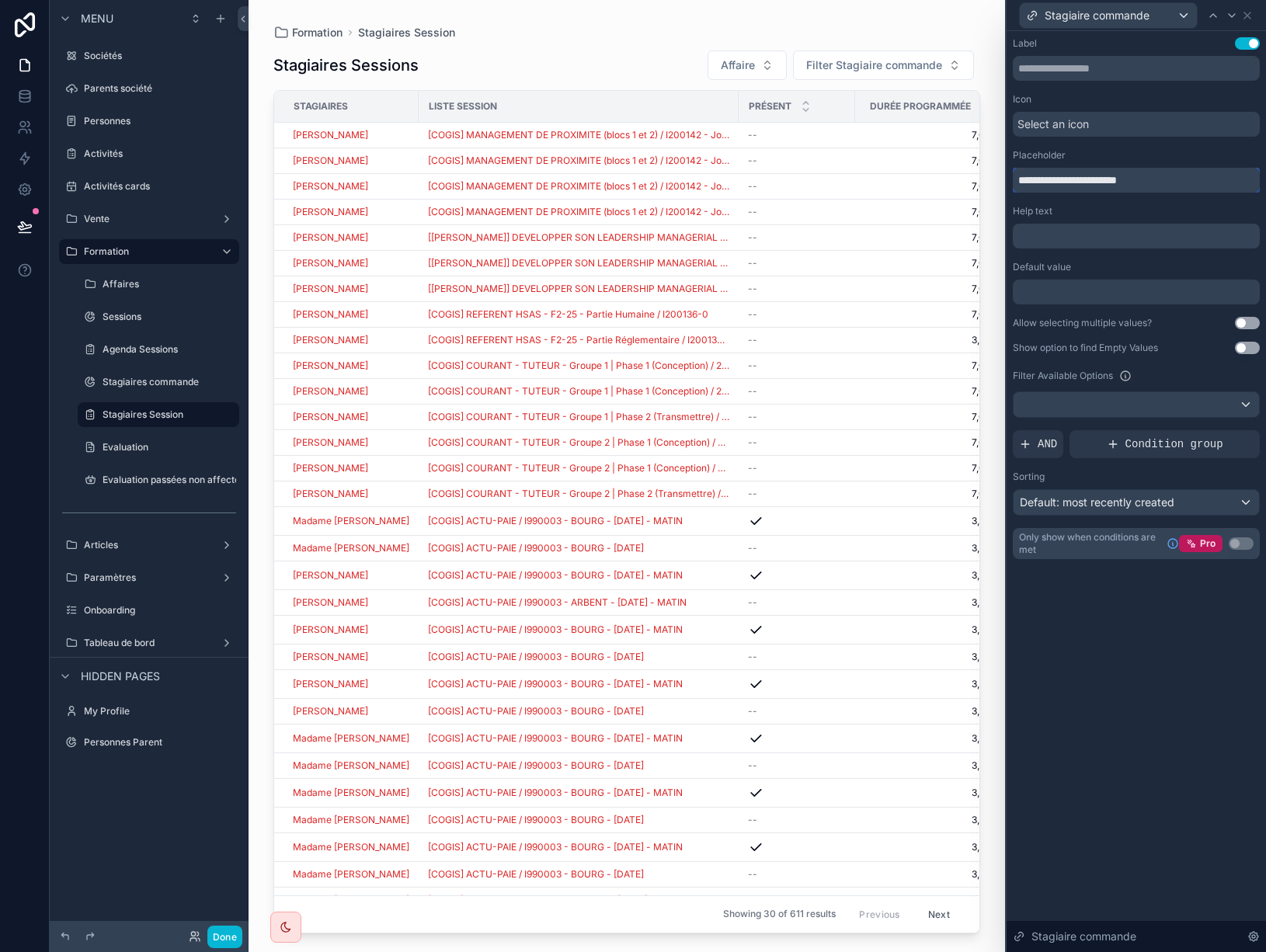
drag, startPoint x: 1048, startPoint y: 184, endPoint x: 991, endPoint y: 178, distance: 57.3
click at [991, 178] on div "**********" at bounding box center [633, 476] width 1266 height 952
type input "**********"
click at [1246, 10] on icon at bounding box center [1247, 15] width 13 height 13
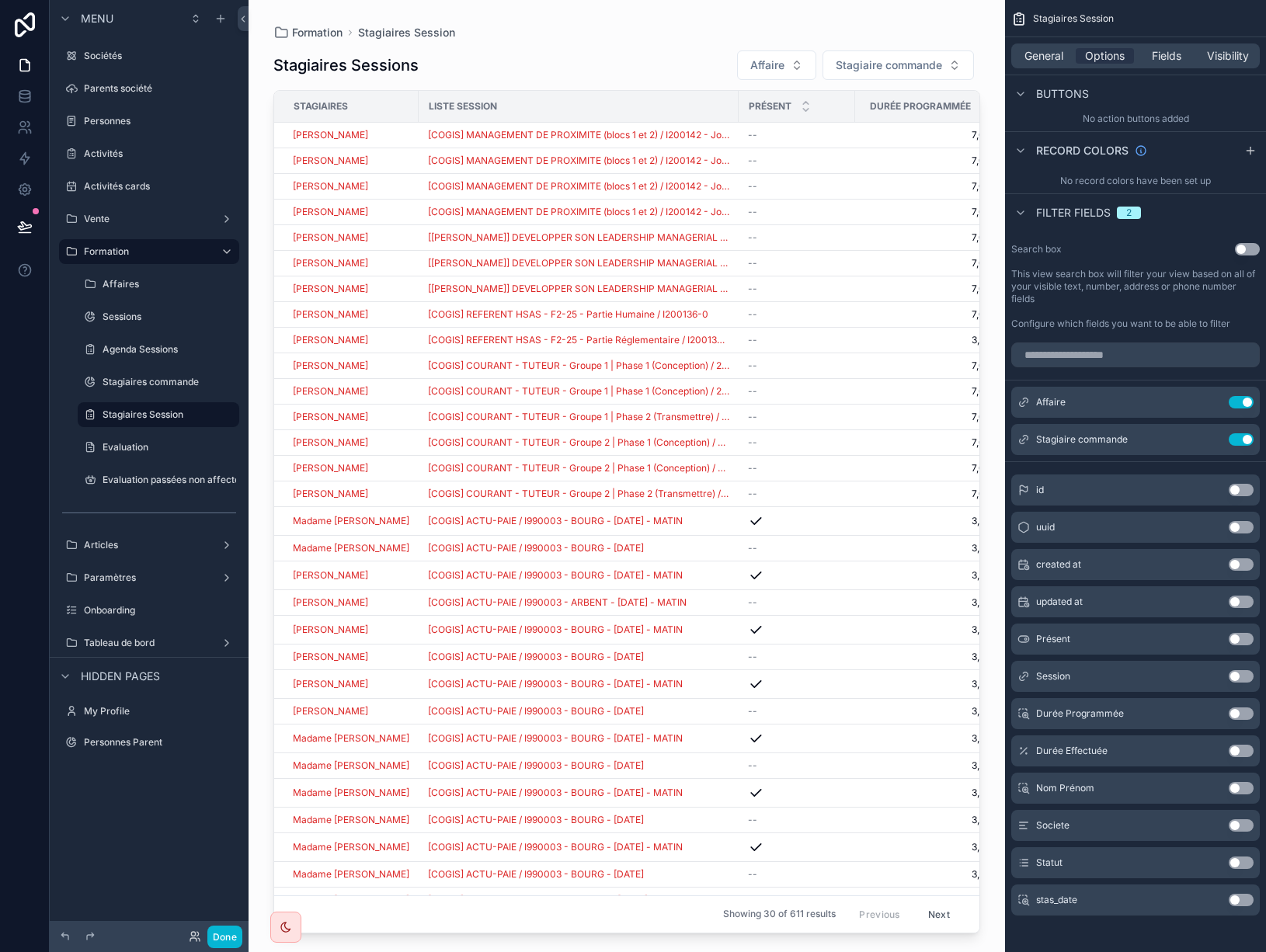
click at [880, 61] on div "scrollable content" at bounding box center [627, 467] width 756 height 934
click at [880, 61] on span "Stagiaire commande" at bounding box center [889, 65] width 106 height 15
type input "**********"
click at [884, 126] on span "Madame Nathalie BRAILLON" at bounding box center [879, 127] width 138 height 15
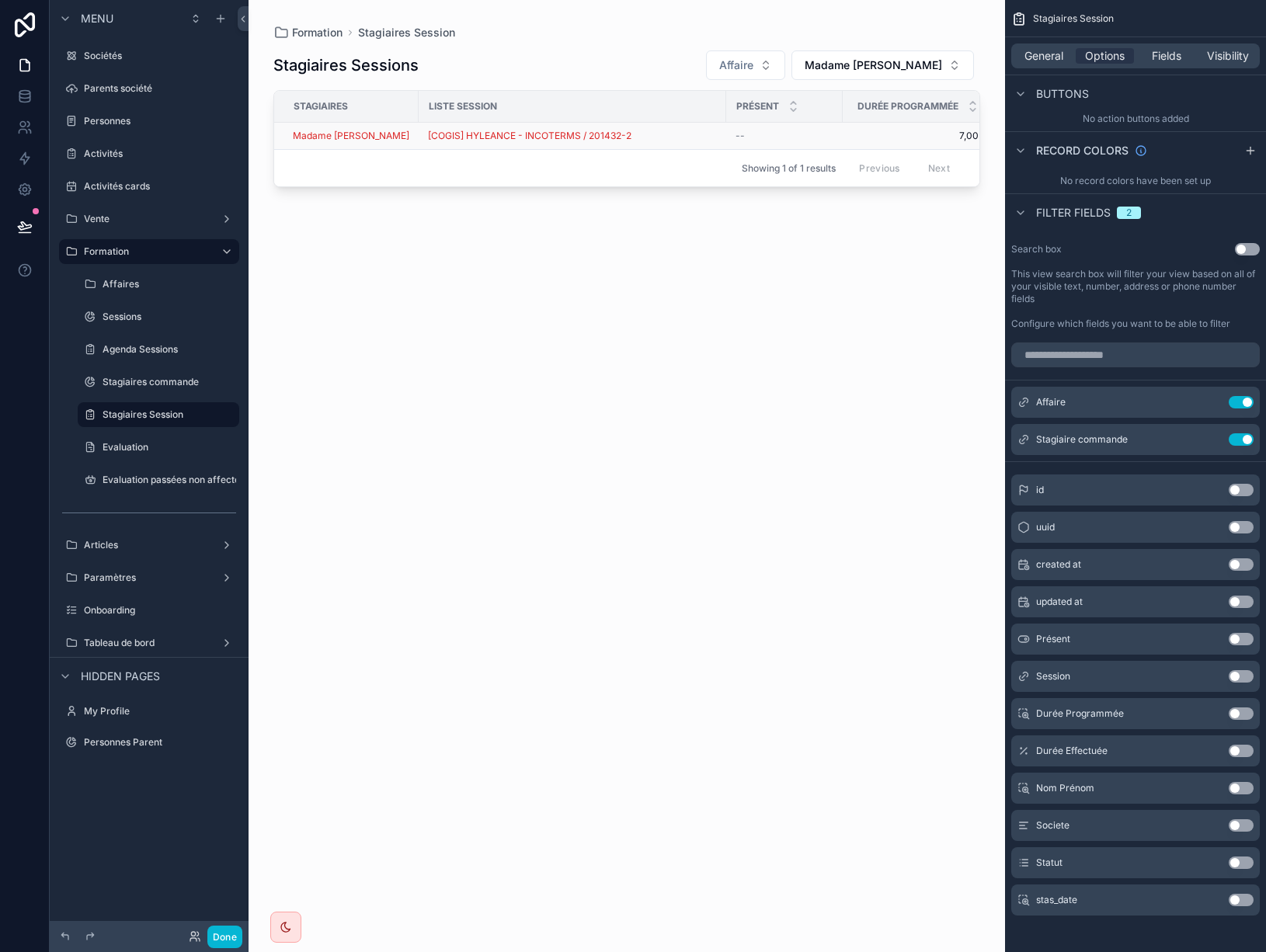
click at [419, 131] on td "Madame Nathalie BRAILLON" at bounding box center [346, 136] width 144 height 27
click at [715, 137] on div "[COGIS] HYLEANCE - INCOTERMS / 201432-2" at bounding box center [572, 136] width 289 height 13
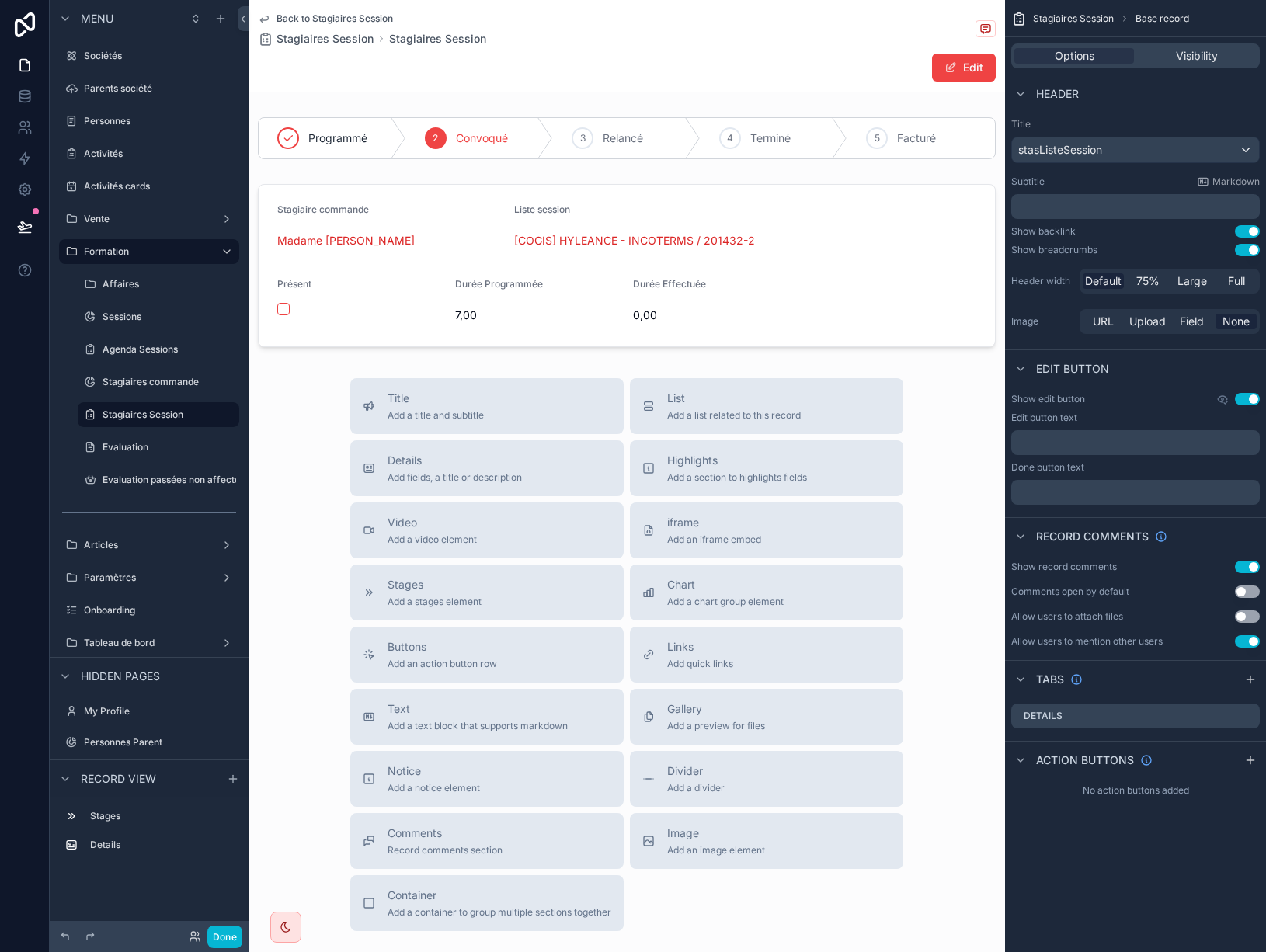
click at [261, 18] on icon "scrollable content" at bounding box center [264, 19] width 13 height 13
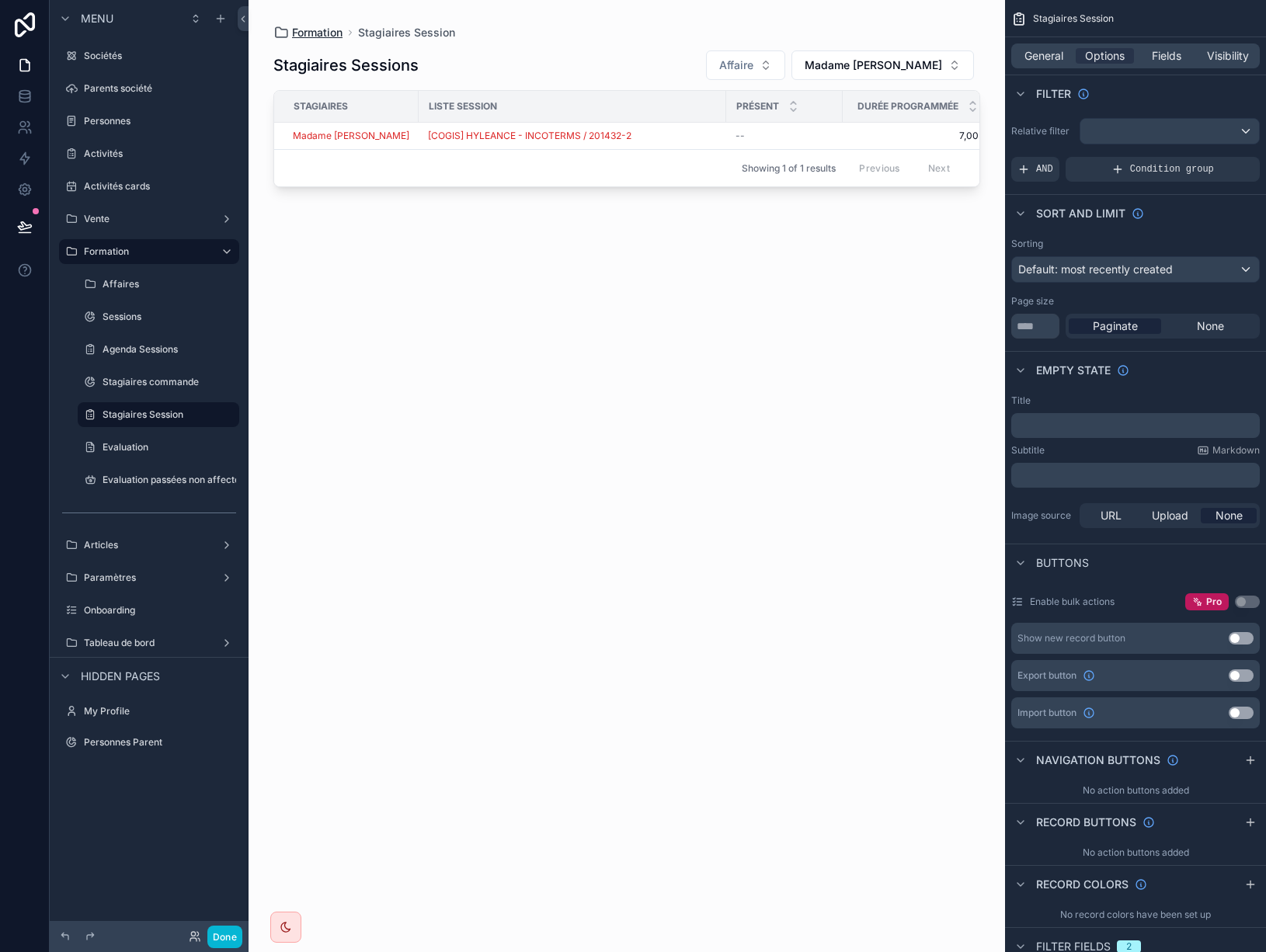
click at [308, 33] on span "Formation" at bounding box center [317, 32] width 50 height 15
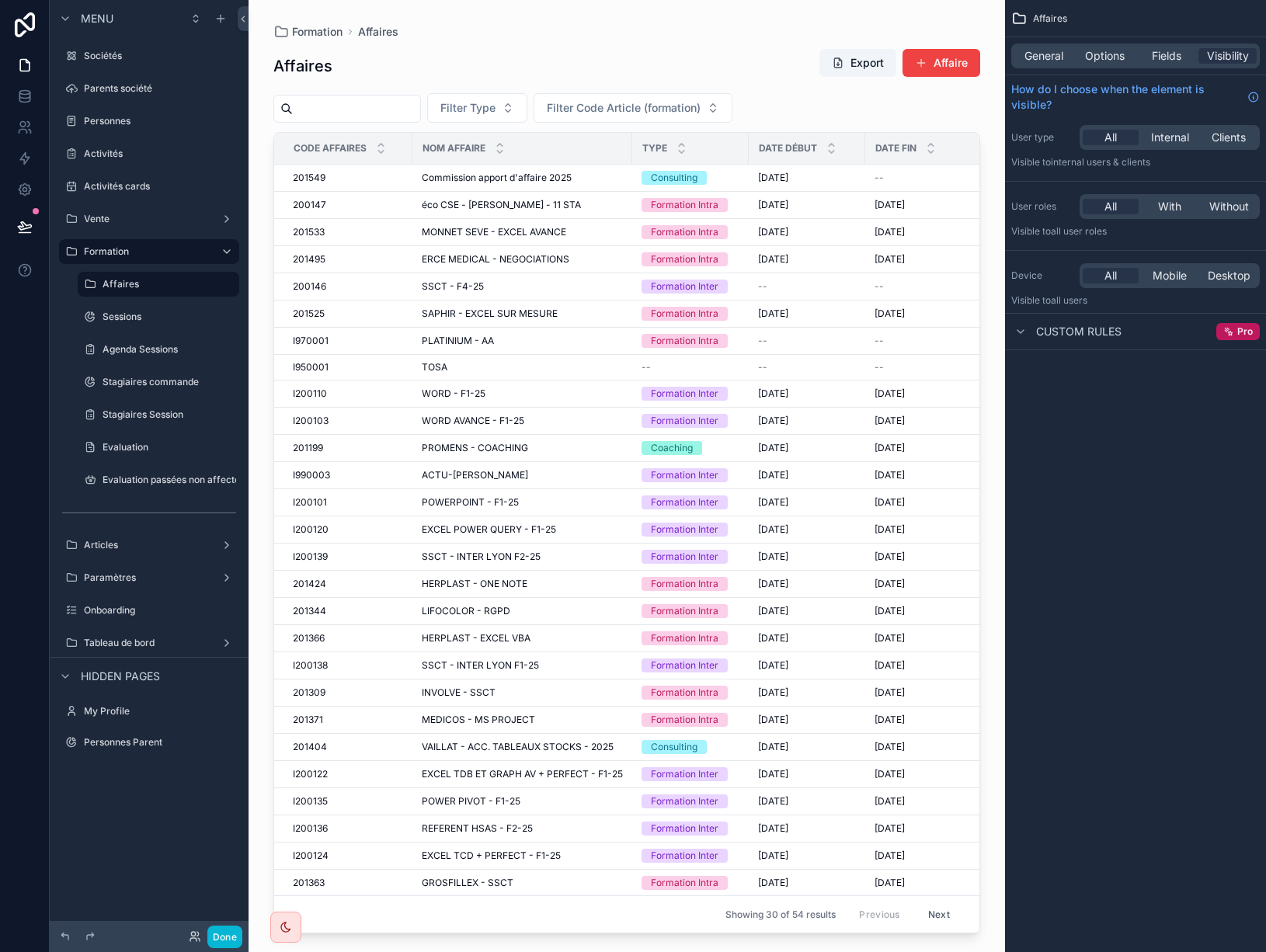
click at [325, 313] on div "scrollable content" at bounding box center [627, 467] width 756 height 934
click at [366, 319] on div "201525 201525" at bounding box center [348, 314] width 110 height 13
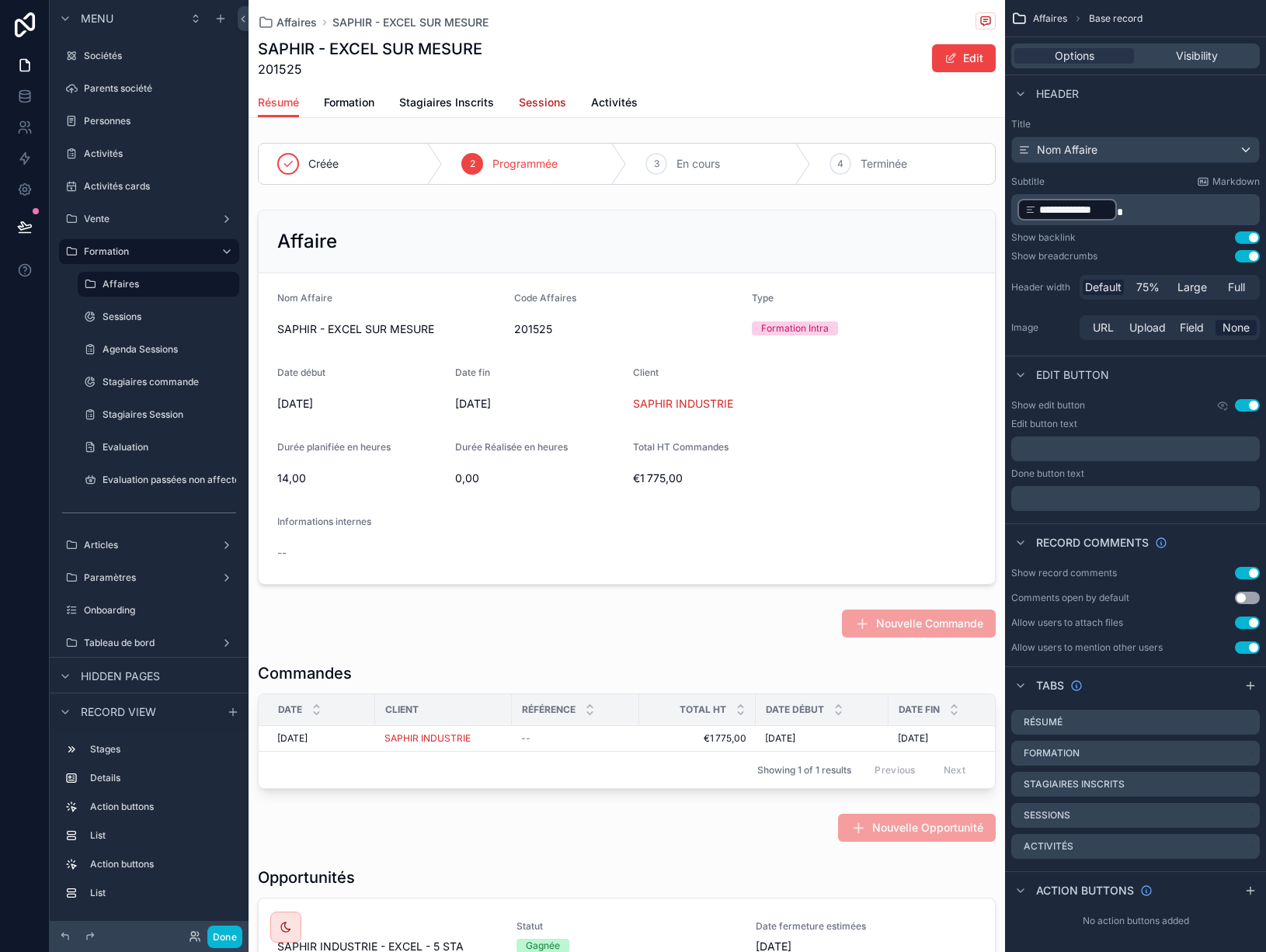
click at [552, 101] on span "Sessions" at bounding box center [542, 102] width 48 height 15
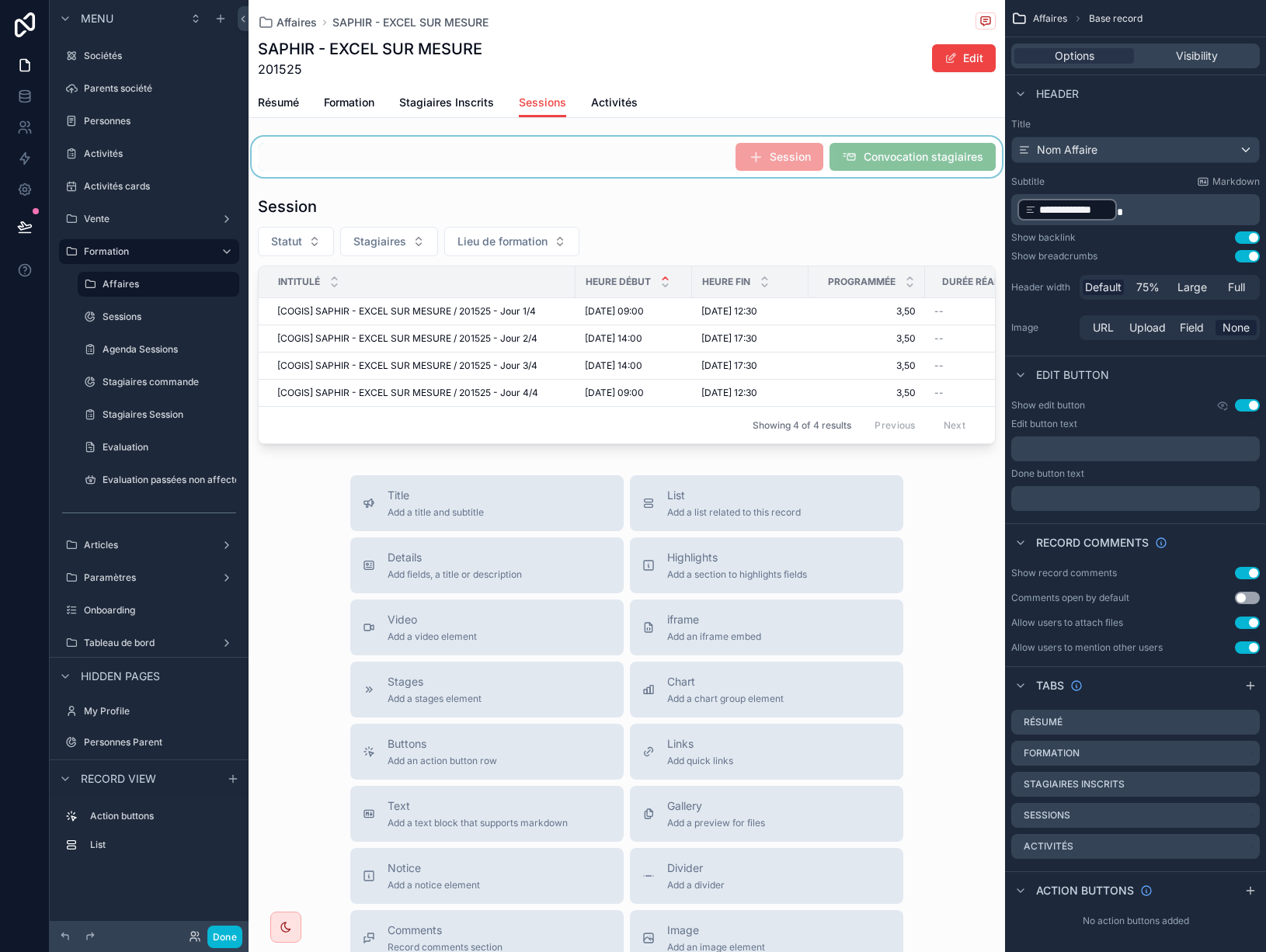
click at [658, 147] on div "scrollable content" at bounding box center [627, 157] width 756 height 41
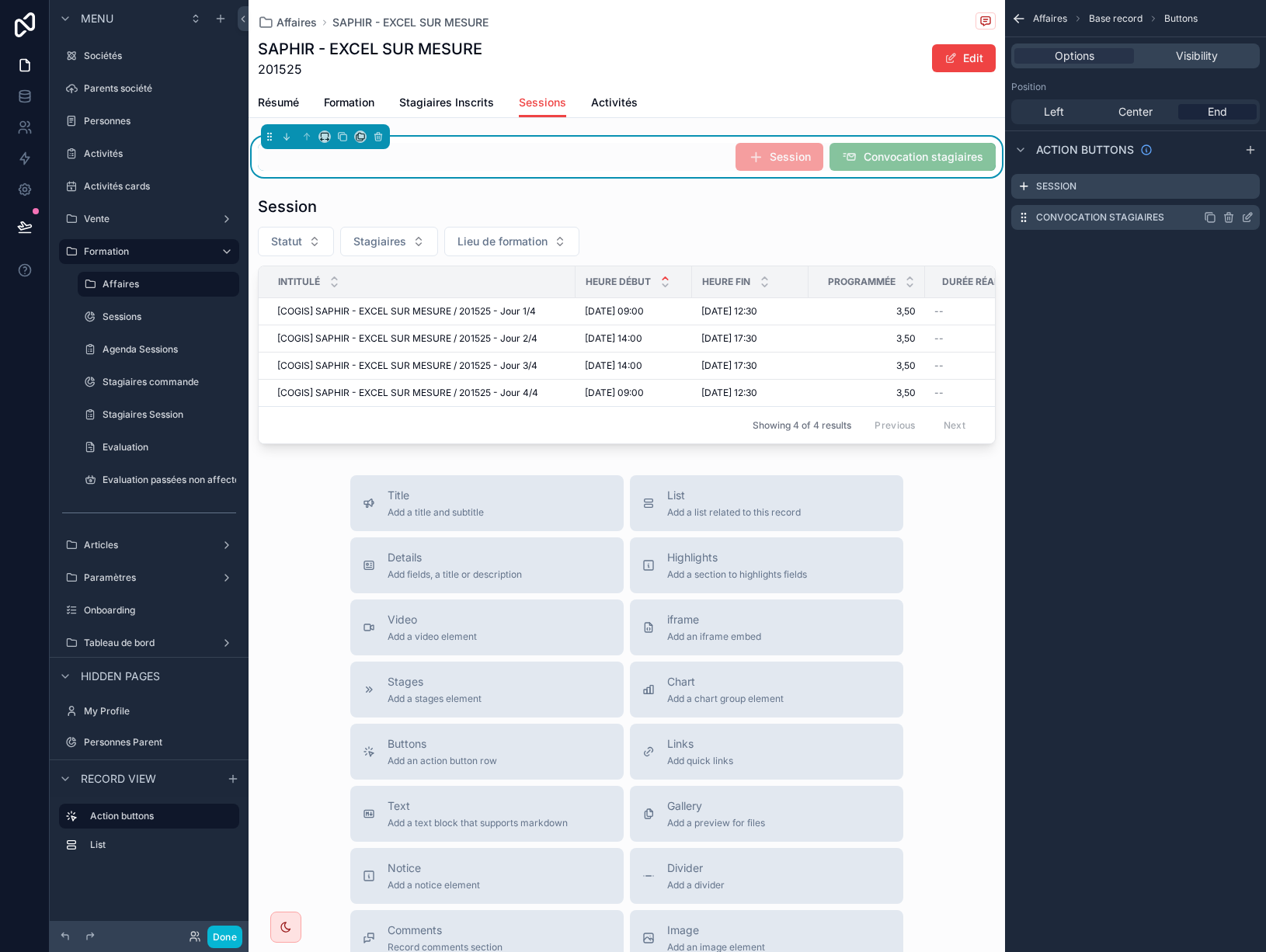
click at [1245, 217] on icon "scrollable content" at bounding box center [1247, 218] width 13 height 13
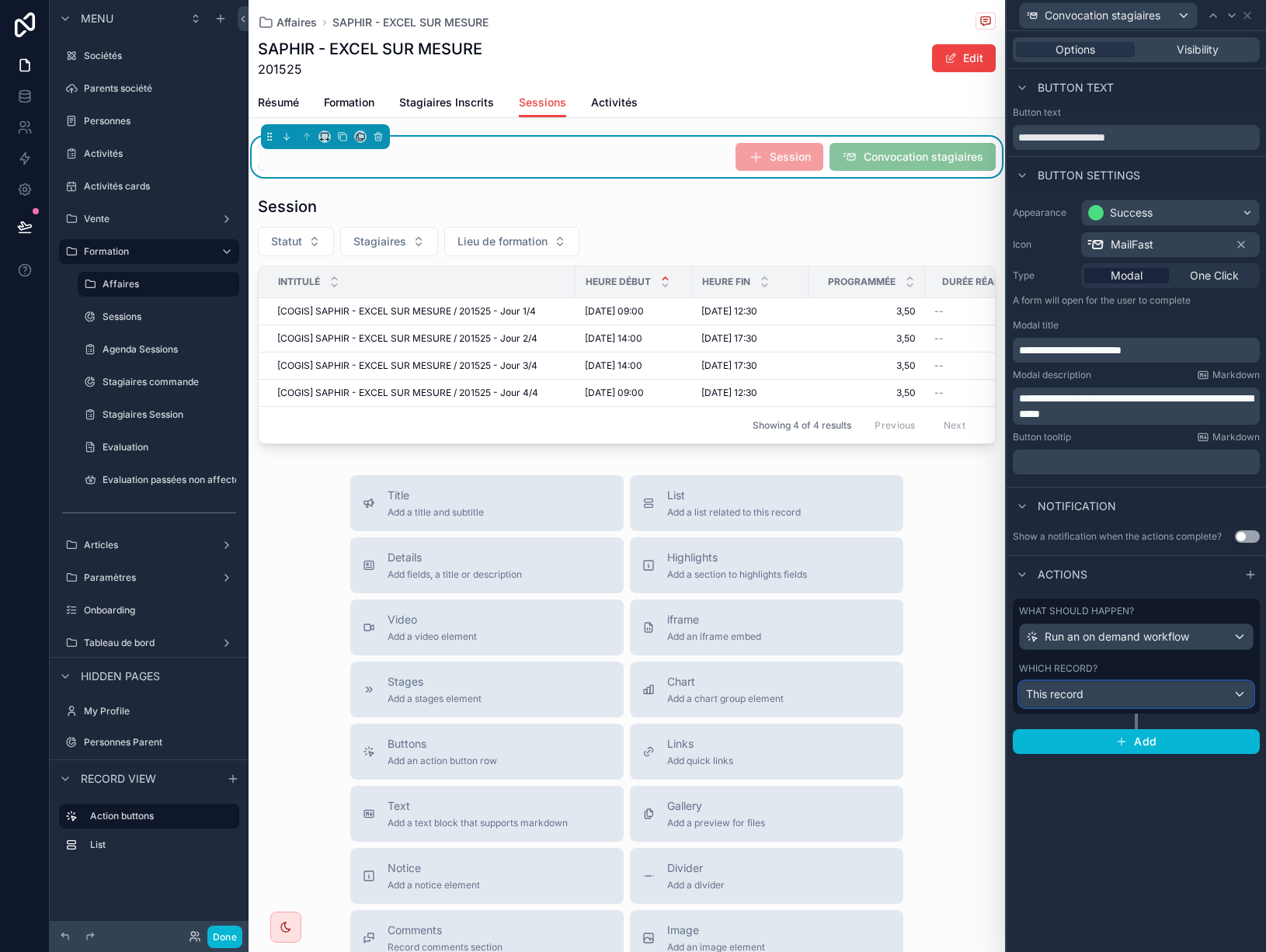
click at [1134, 702] on div "This record" at bounding box center [1135, 694] width 233 height 25
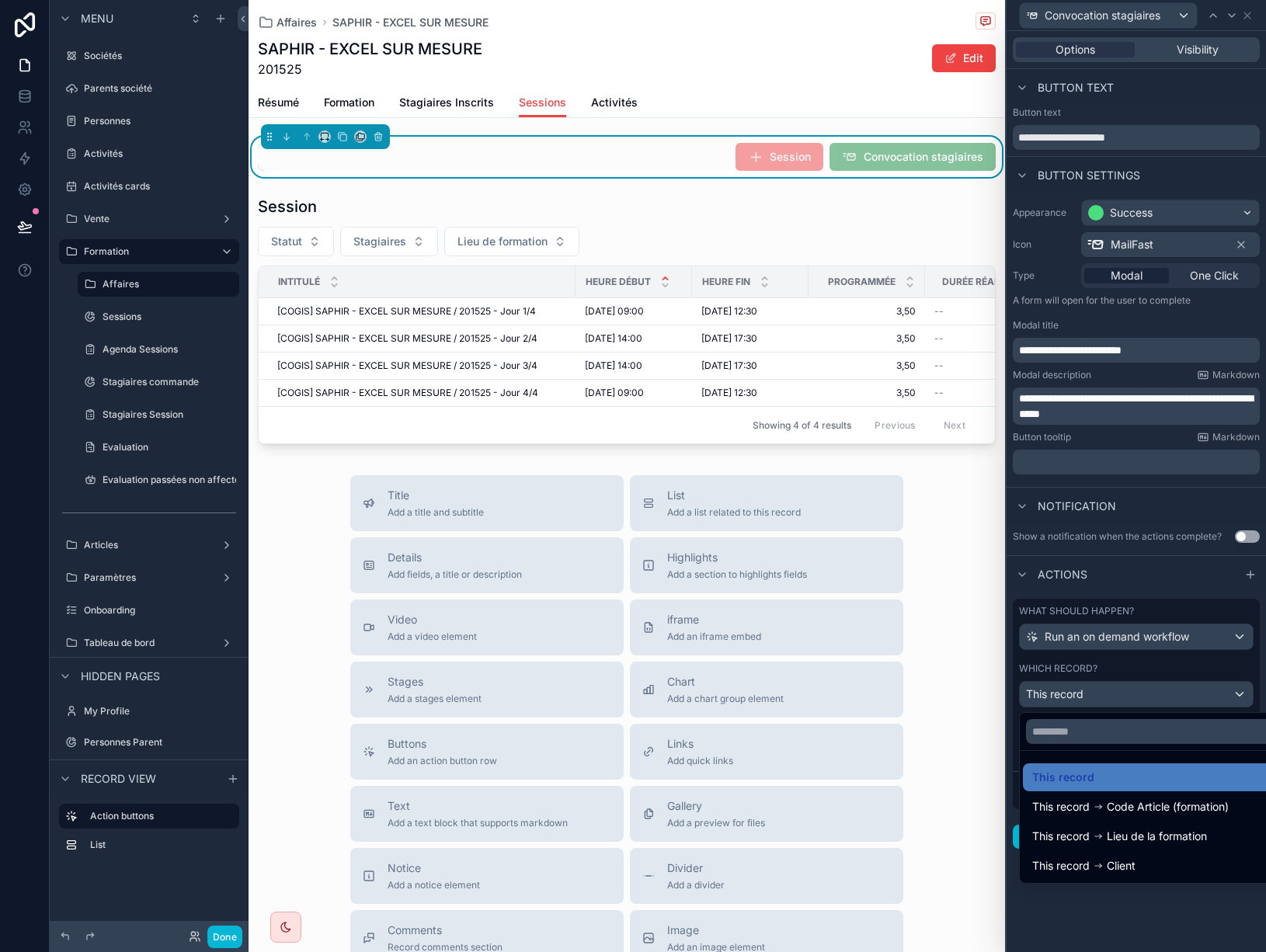
click at [1134, 702] on div at bounding box center [1136, 476] width 259 height 952
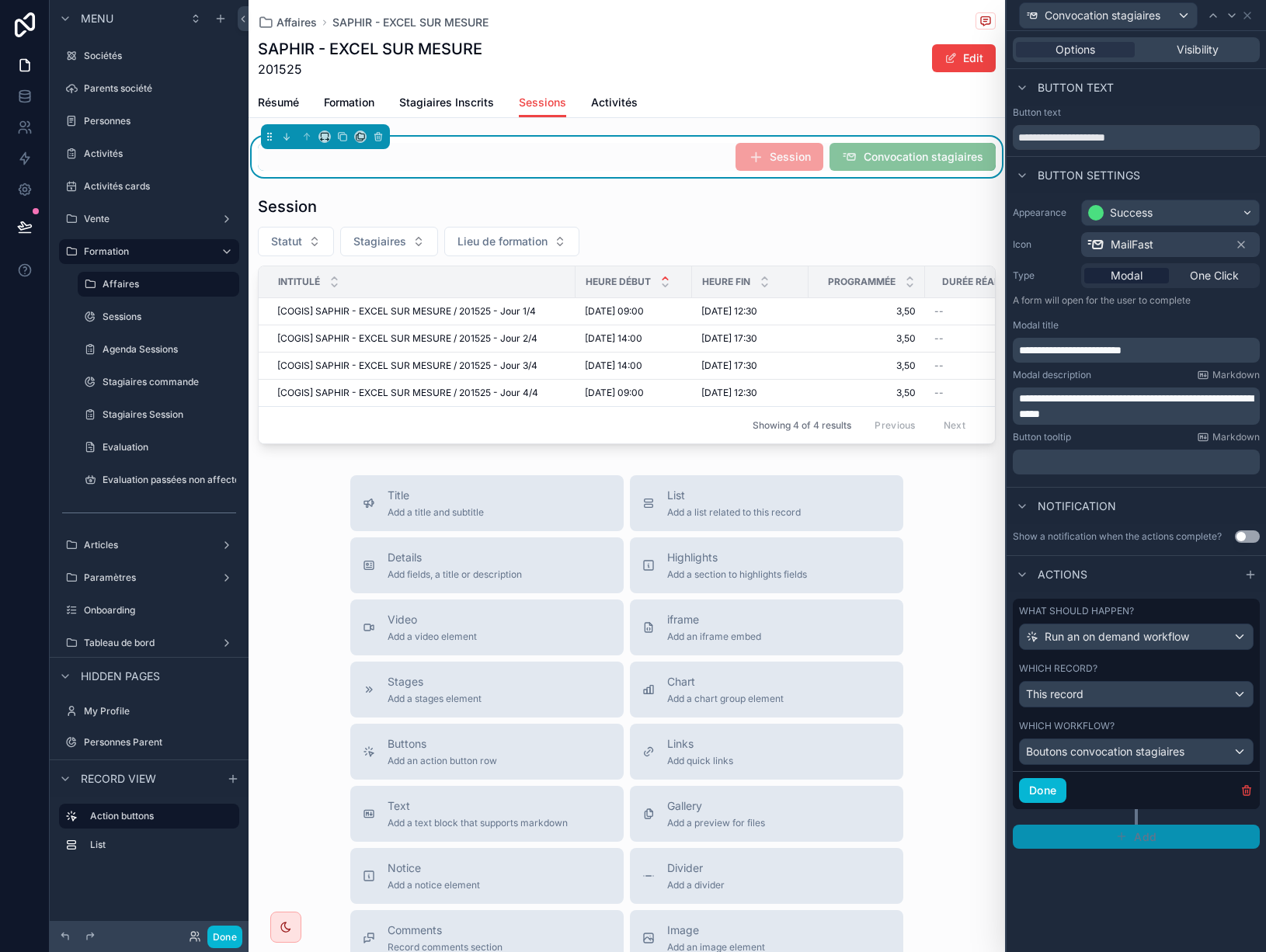
click at [1117, 831] on icon "button" at bounding box center [1122, 837] width 13 height 13
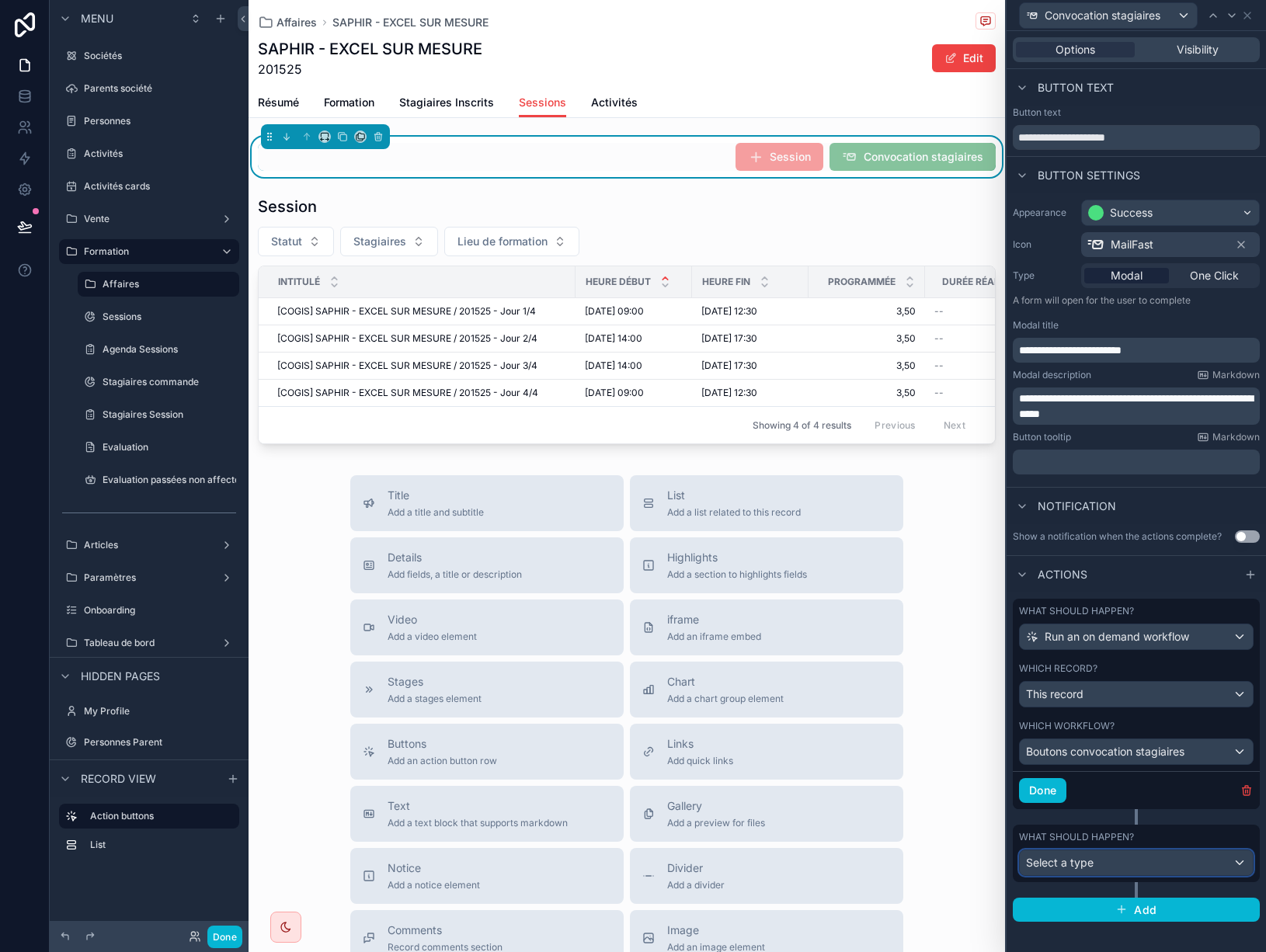
click at [1118, 862] on div "Select a type" at bounding box center [1135, 863] width 233 height 25
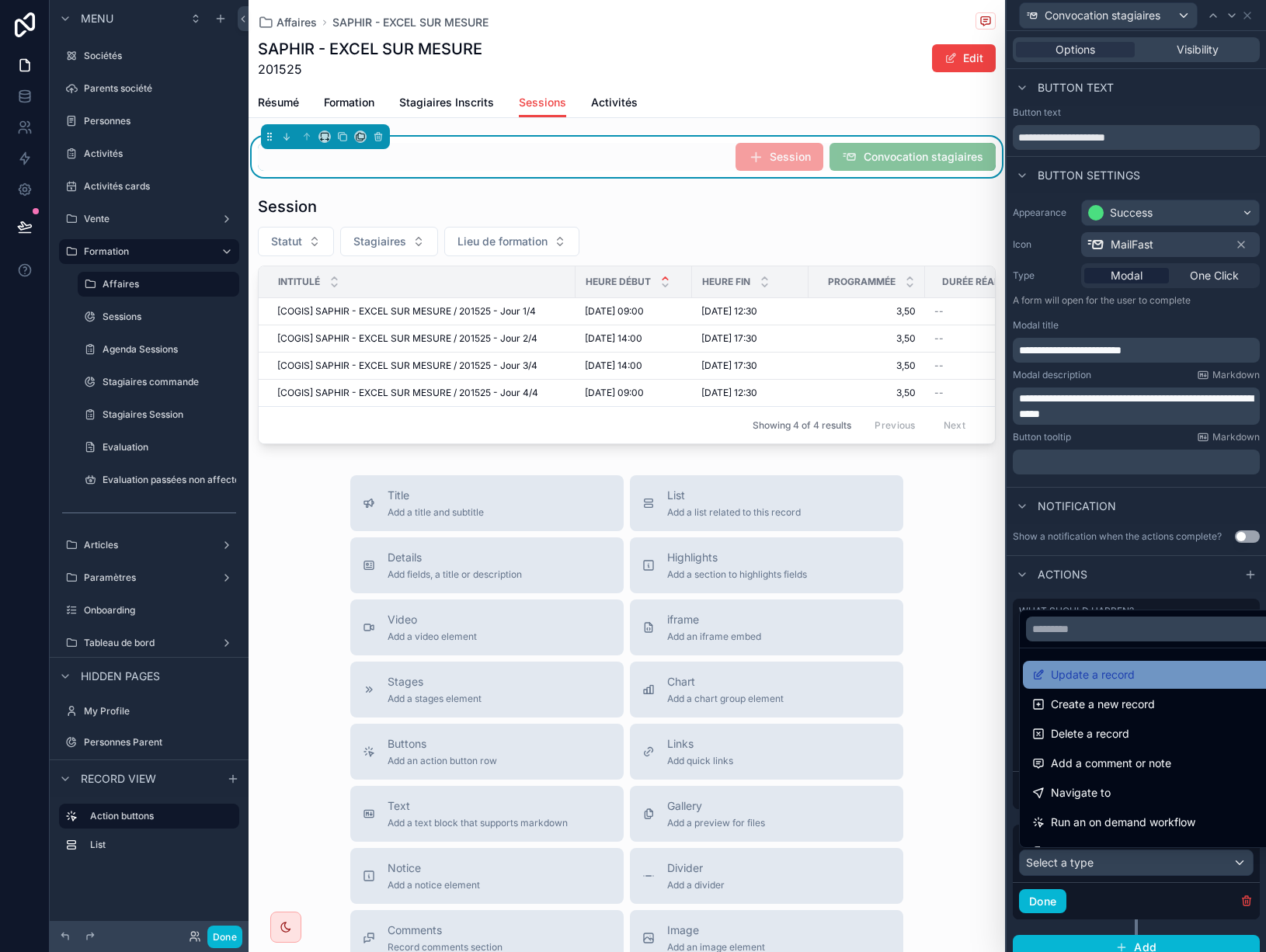
click at [1112, 684] on span "Update a record" at bounding box center [1092, 675] width 84 height 19
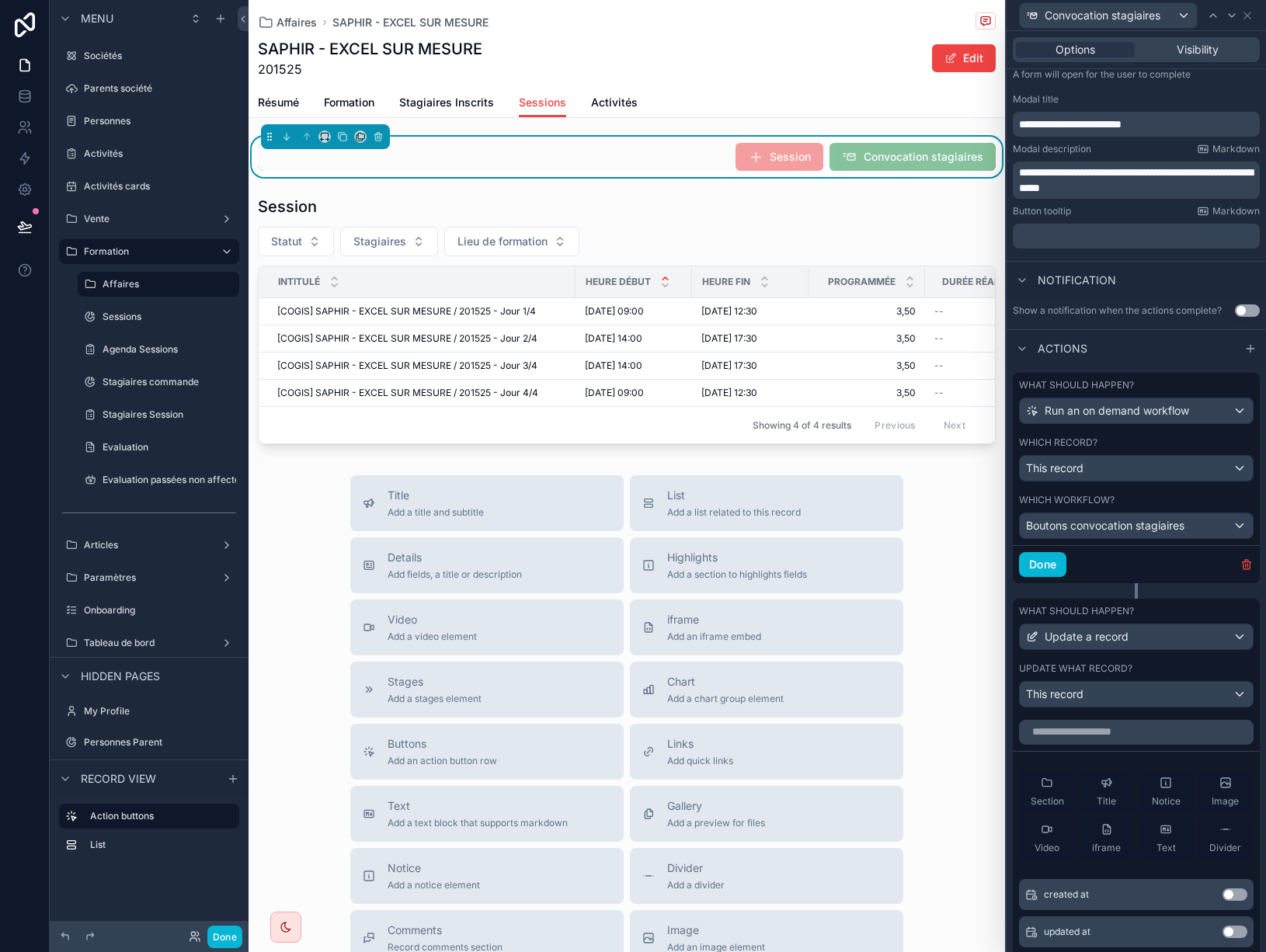
scroll to position [233, 0]
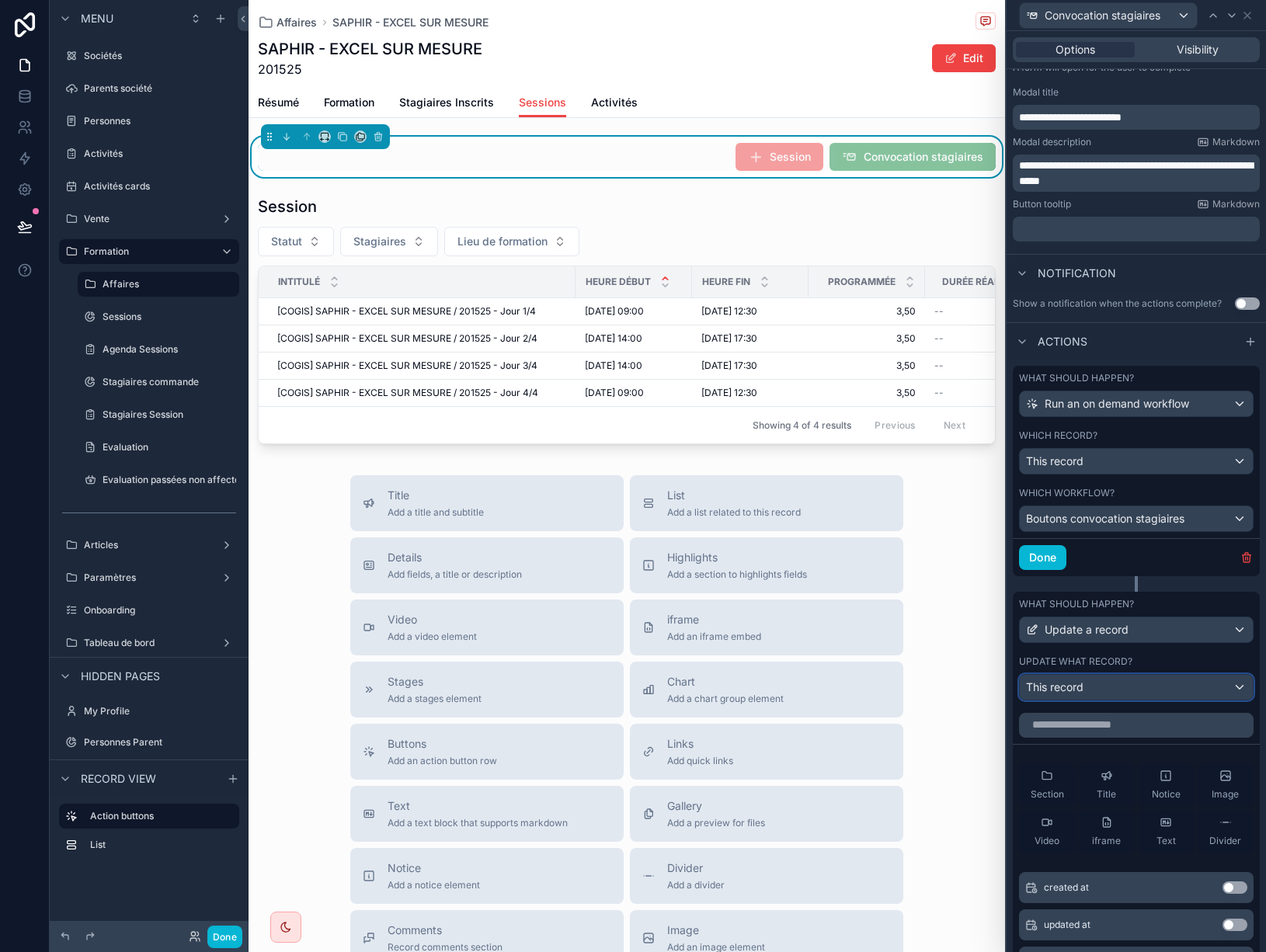
click at [1155, 695] on div "This record" at bounding box center [1135, 688] width 233 height 25
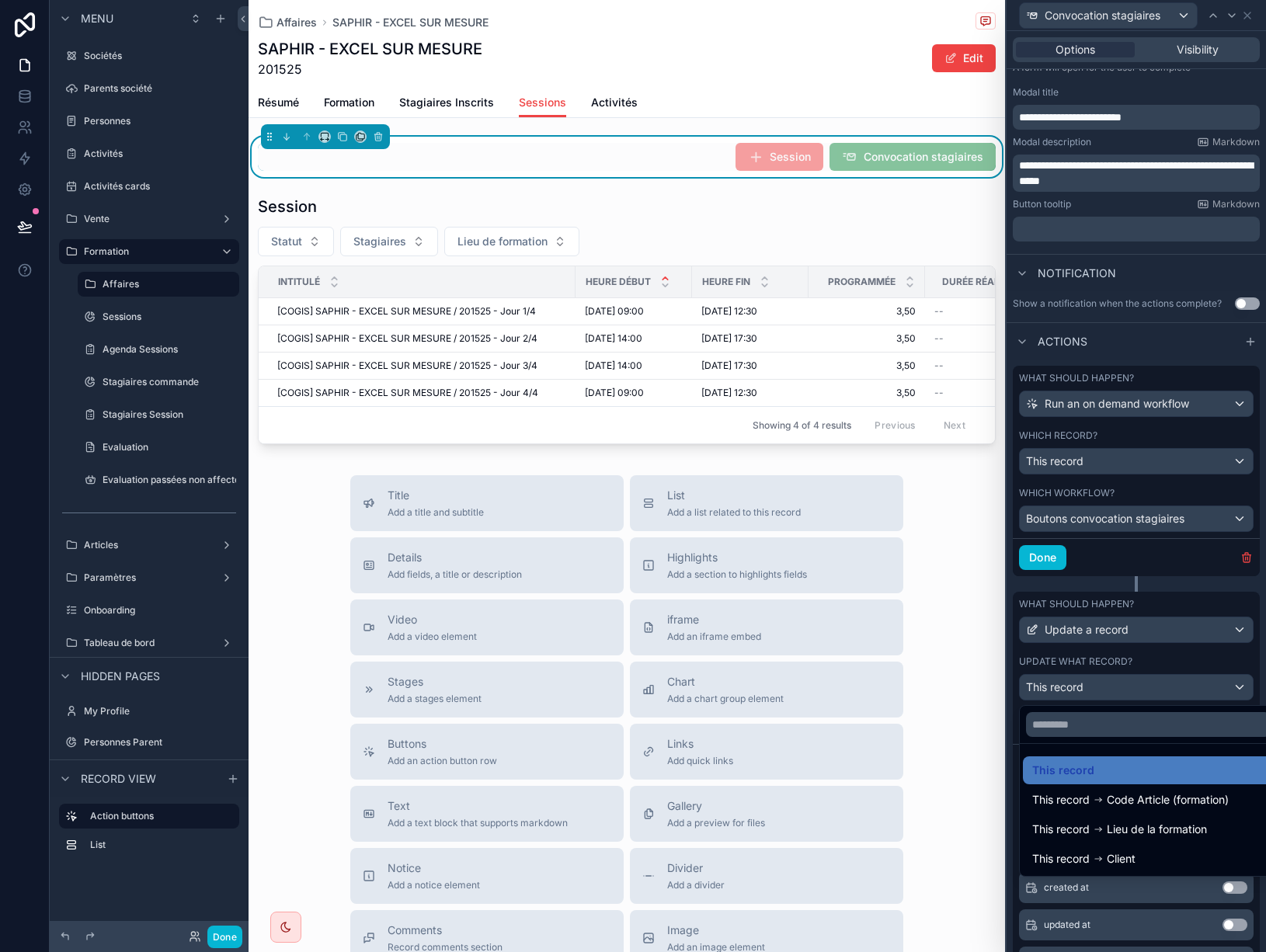
click at [963, 876] on div "Title Add a title and subtitle List Add a list related to this record Details A…" at bounding box center [627, 752] width 756 height 553
click at [1242, 663] on div at bounding box center [1136, 476] width 259 height 952
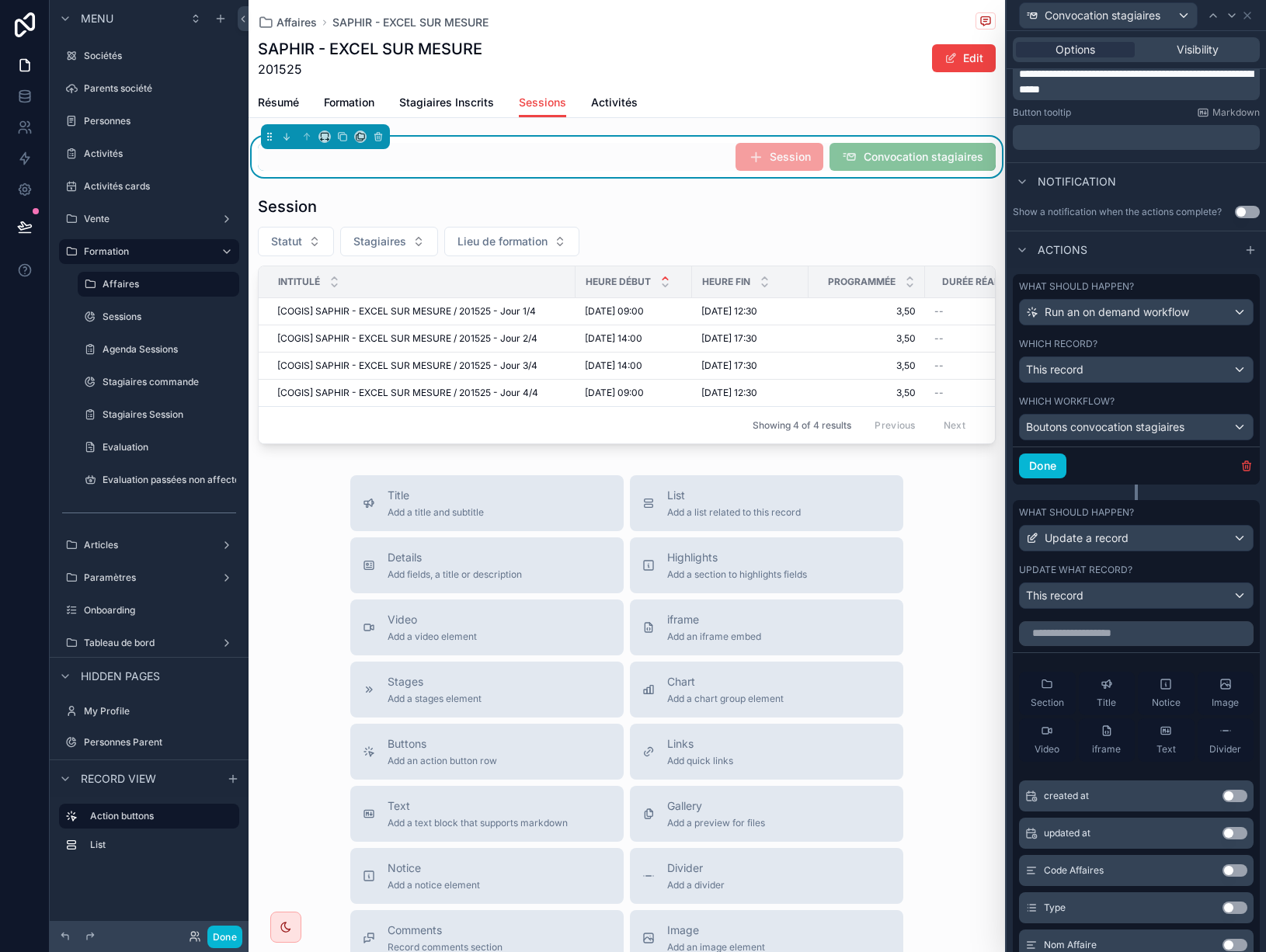
scroll to position [311, 0]
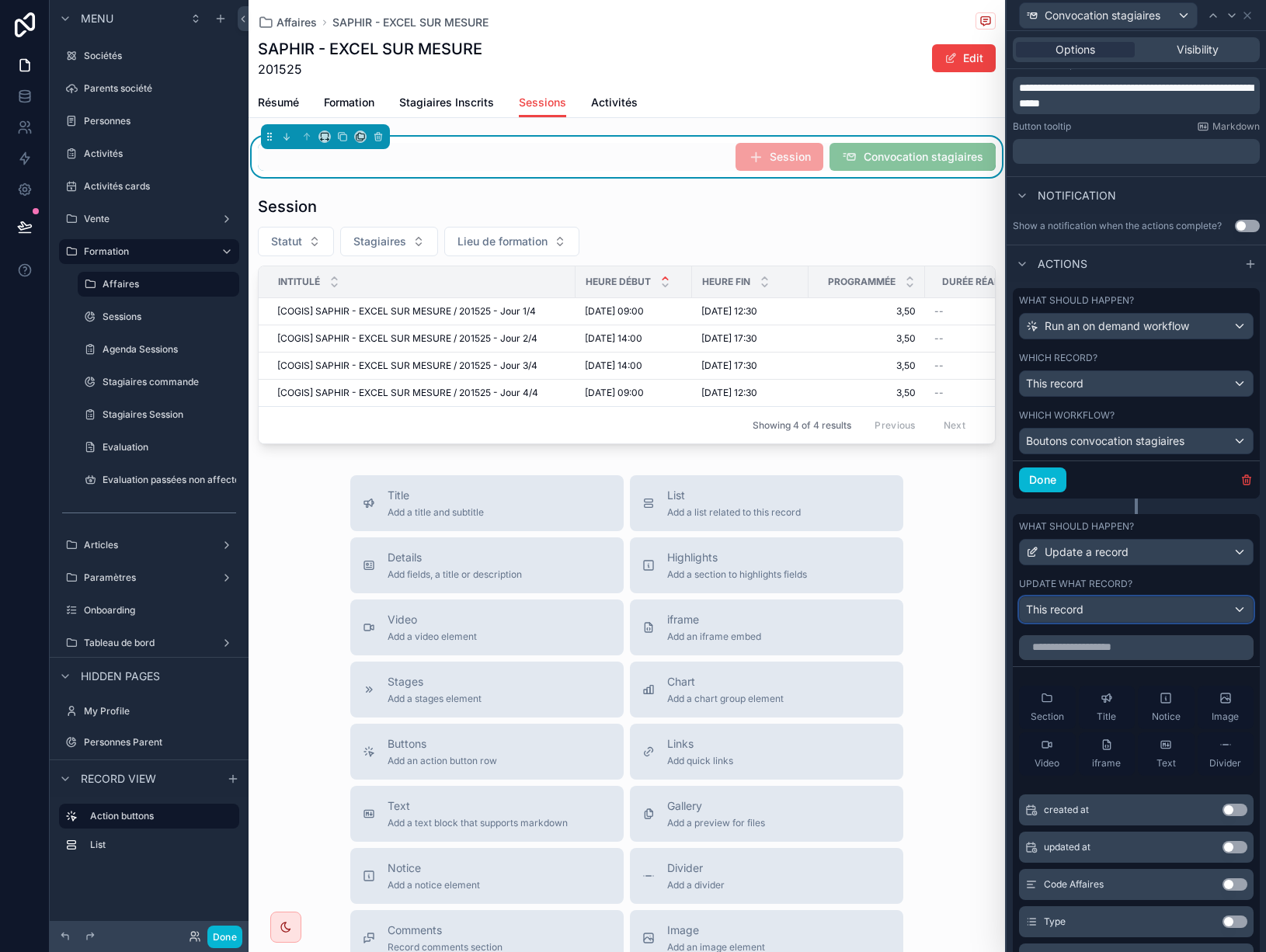
click at [1226, 610] on div "This record" at bounding box center [1135, 610] width 233 height 25
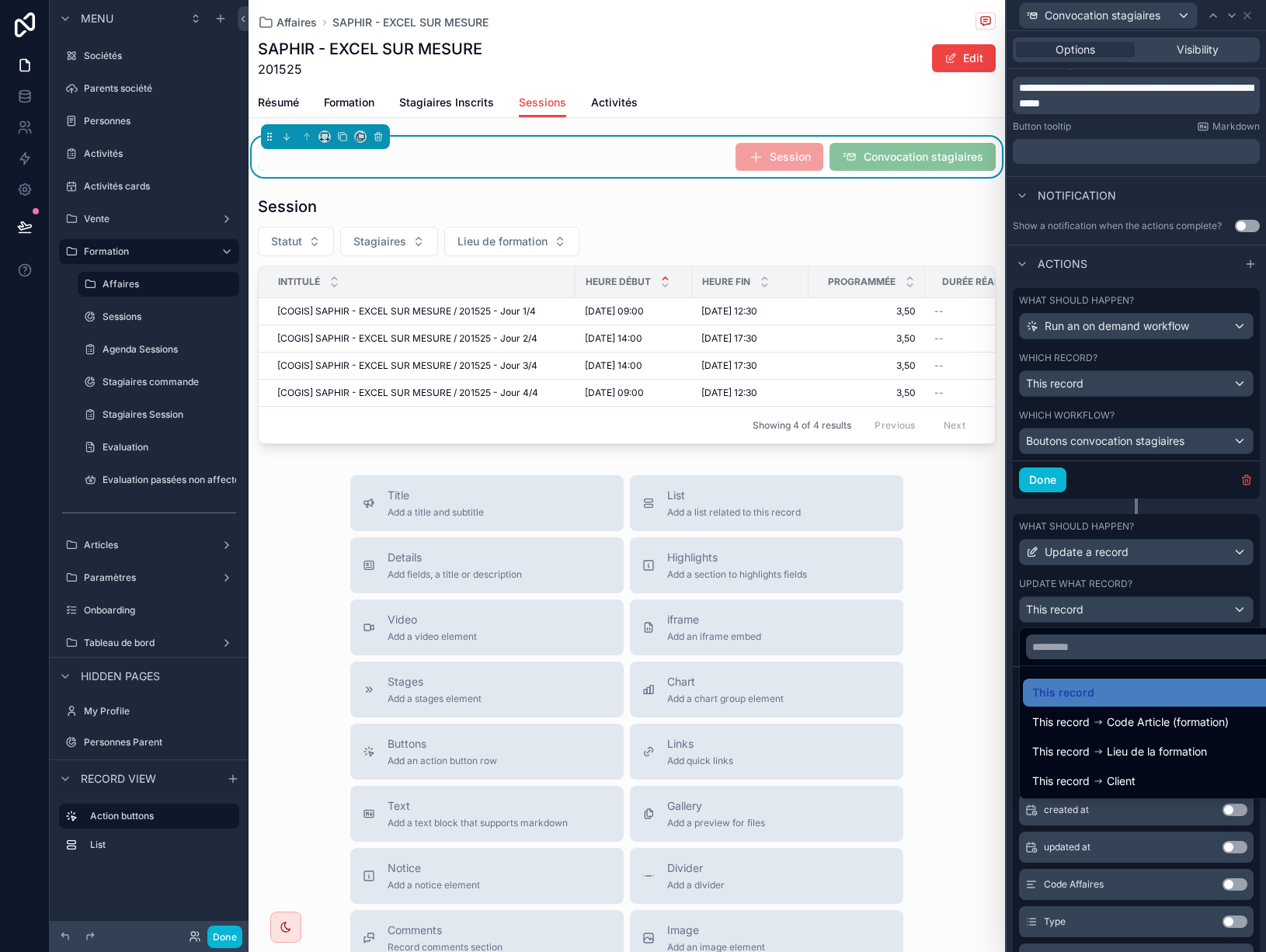
click at [1207, 613] on div at bounding box center [1136, 476] width 259 height 952
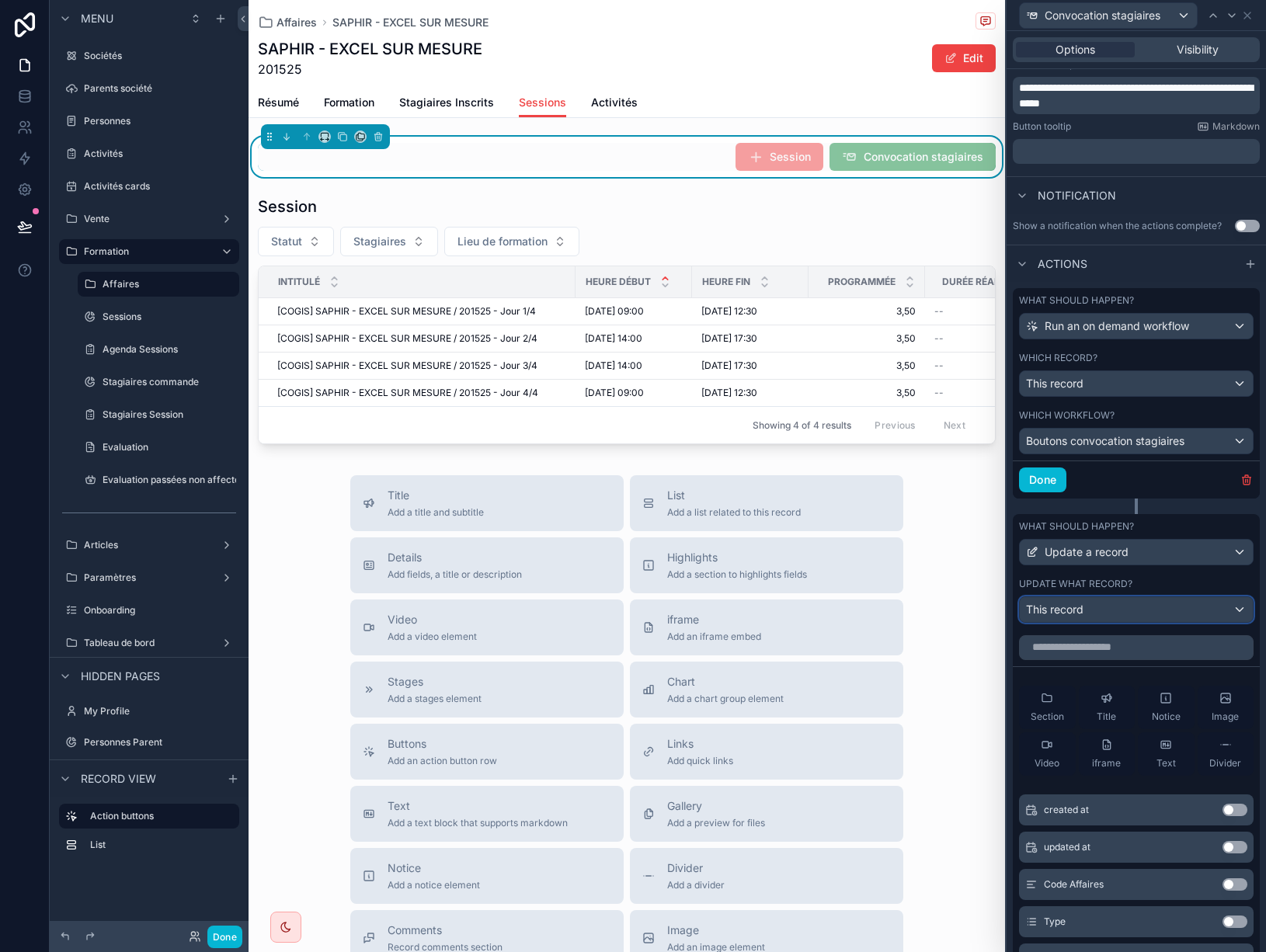
click at [1202, 614] on div "This record" at bounding box center [1135, 610] width 233 height 25
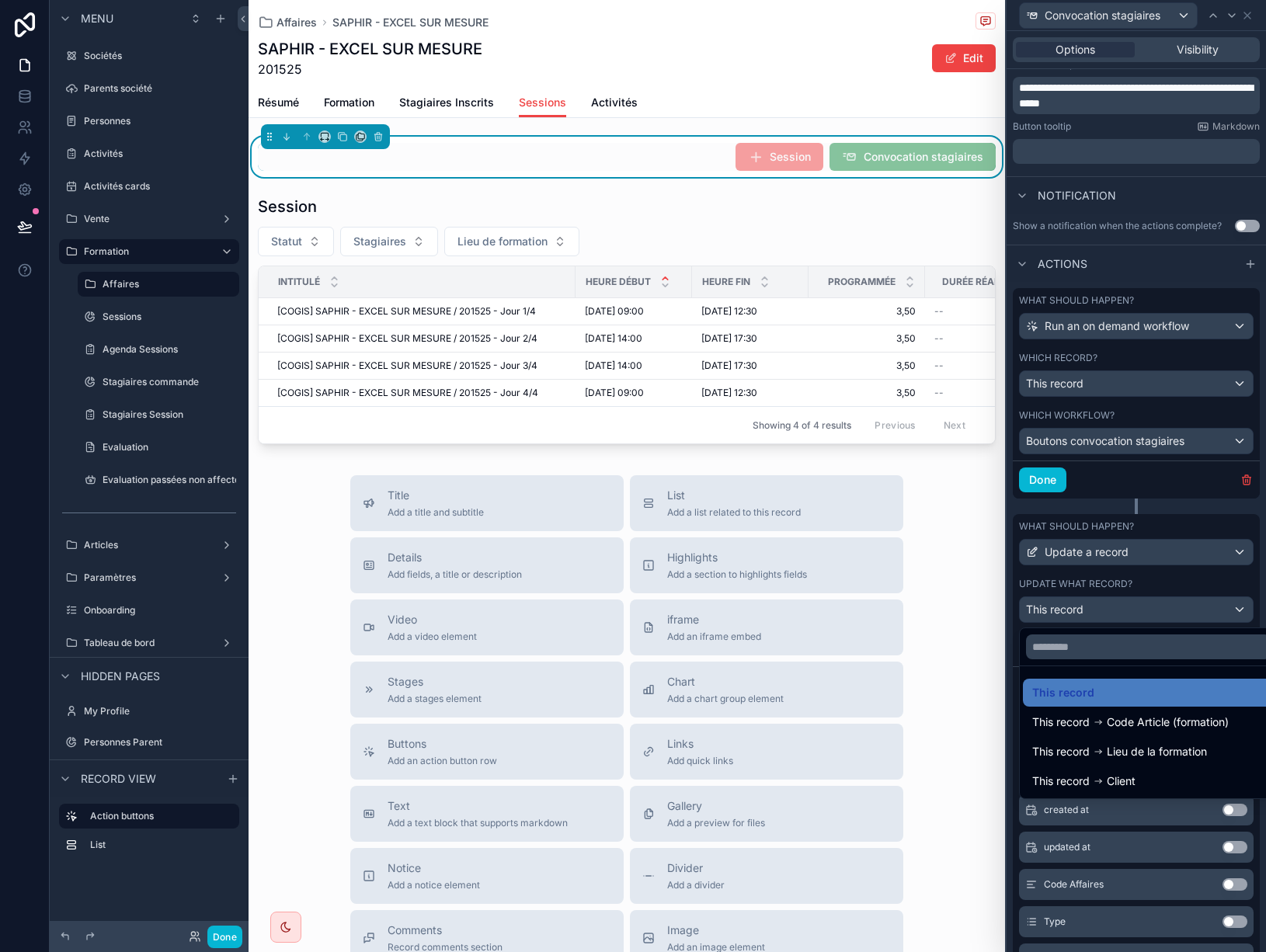
click at [1202, 614] on div at bounding box center [1136, 476] width 259 height 952
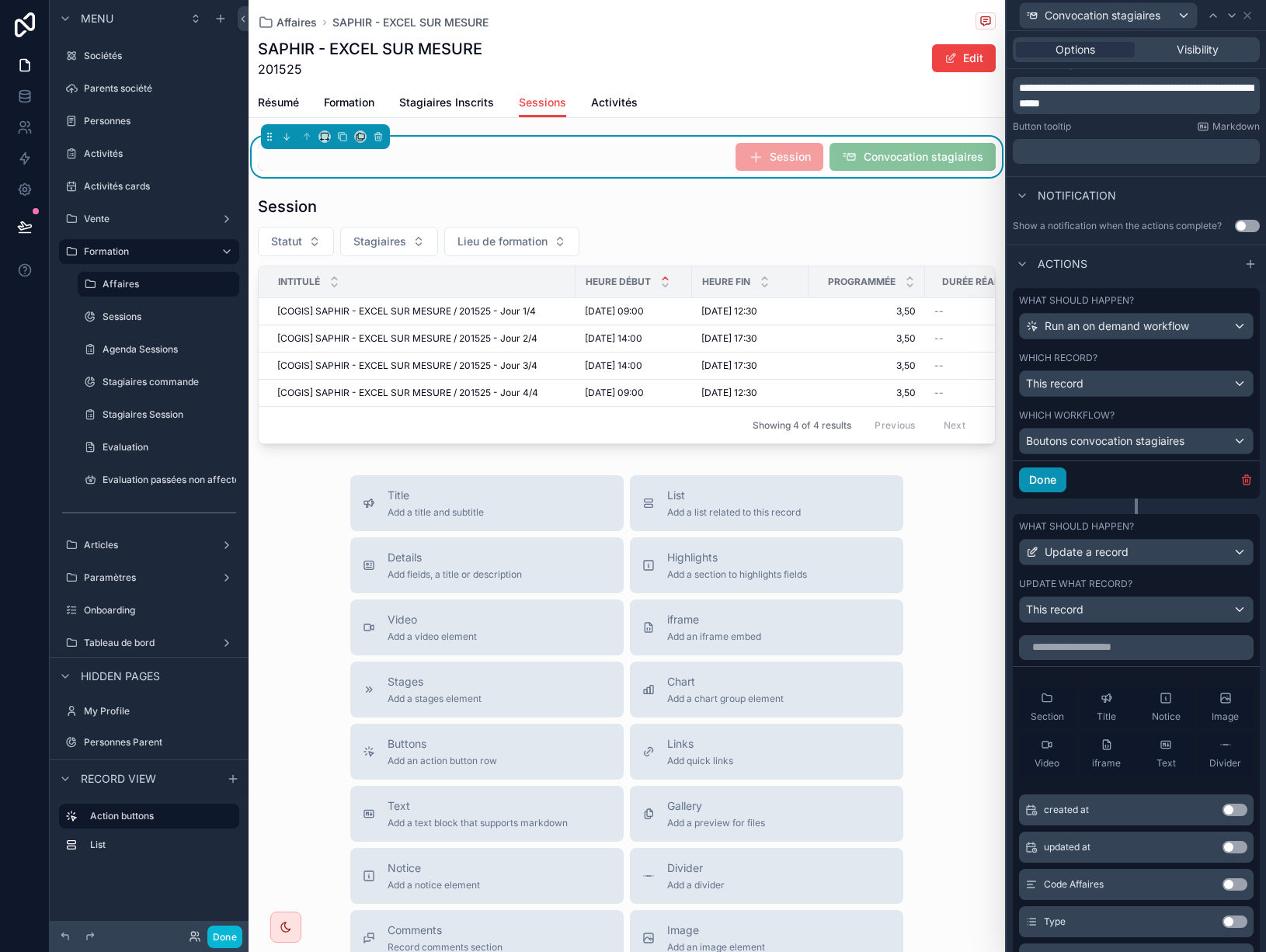
click at [1048, 482] on button "Done" at bounding box center [1043, 480] width 48 height 25
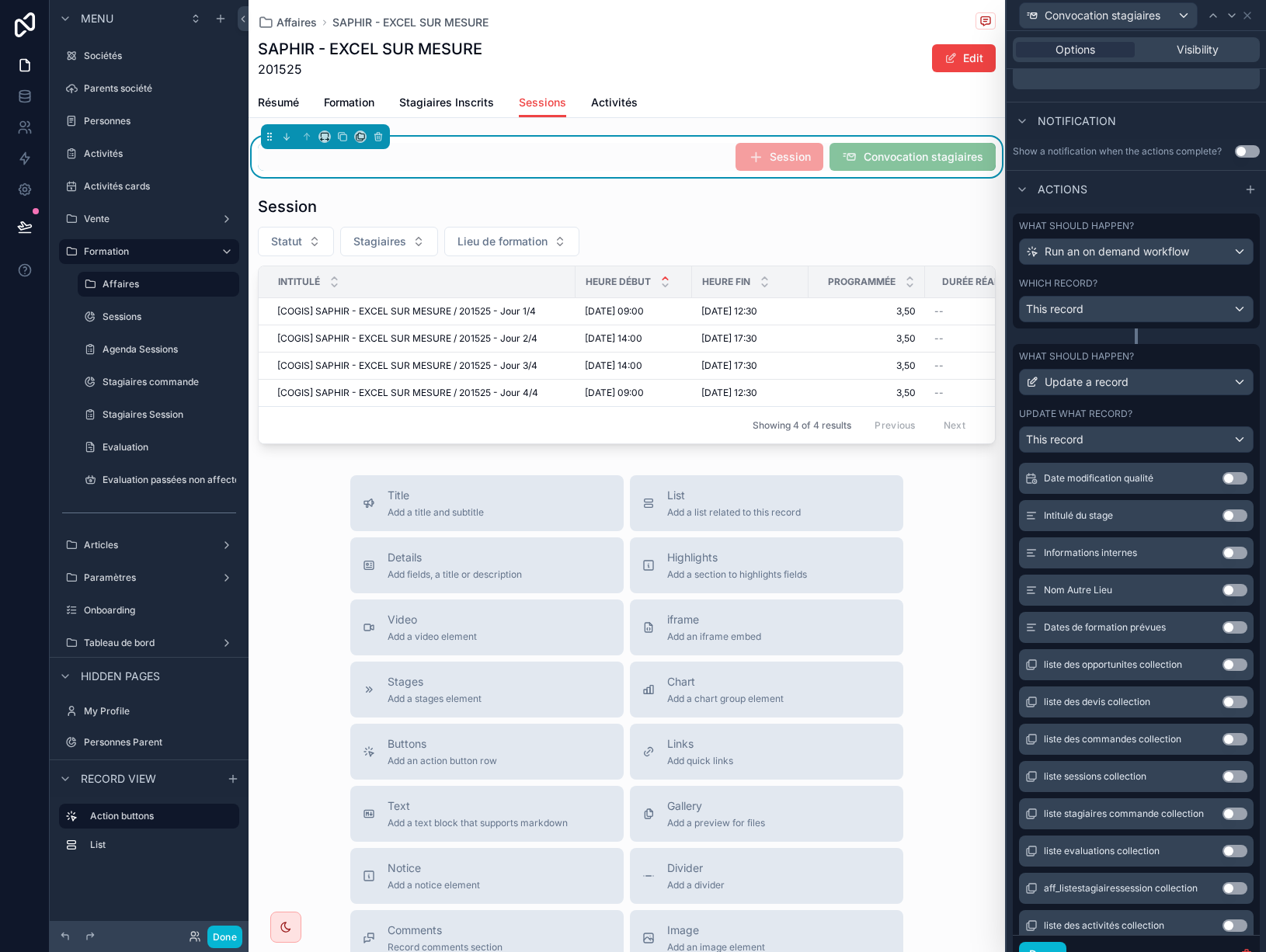
scroll to position [452, 0]
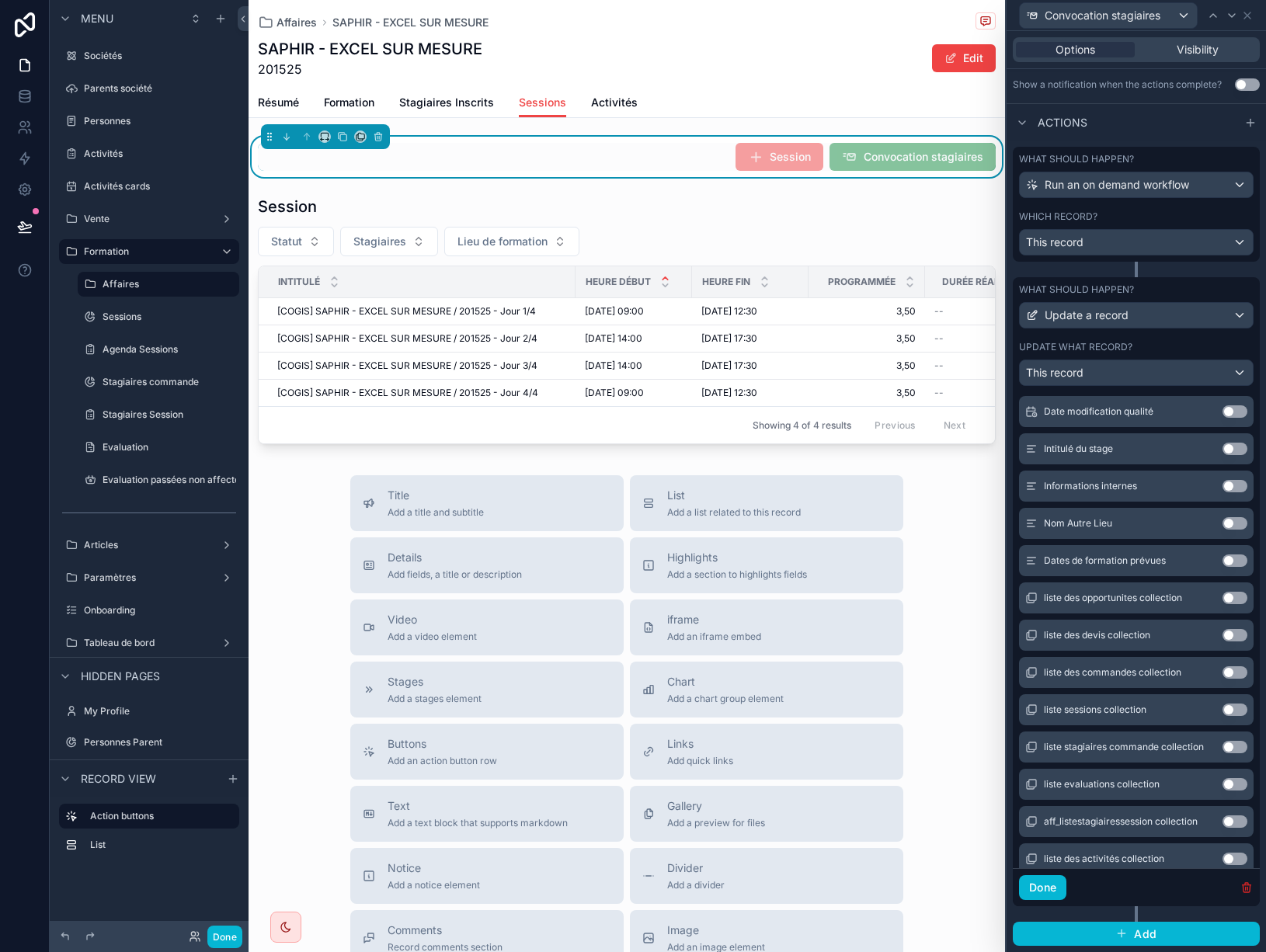
click at [1240, 886] on icon "button" at bounding box center [1246, 888] width 13 height 13
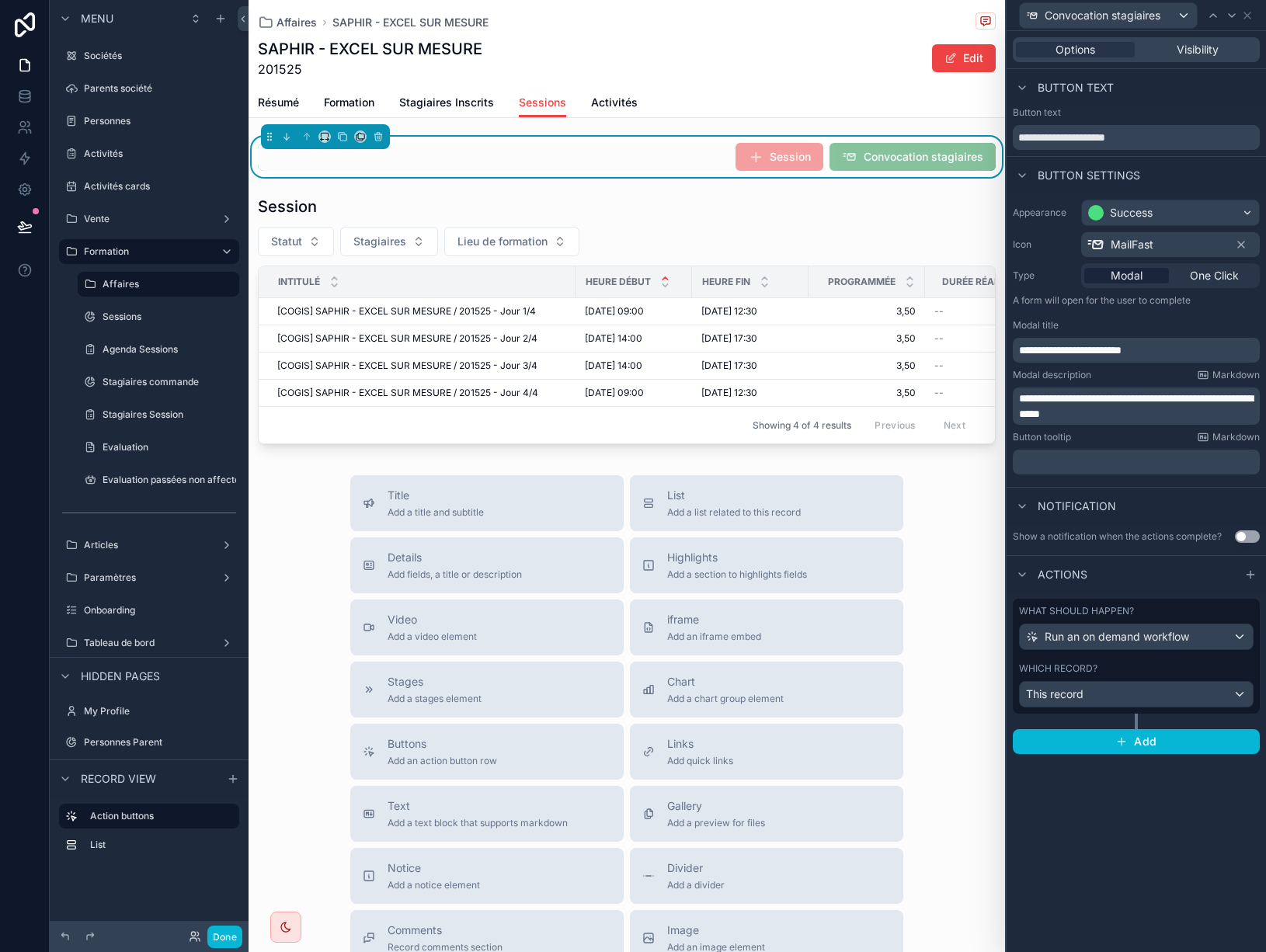
scroll to position [0, 0]
click at [24, 98] on icon at bounding box center [24, 95] width 10 height 6
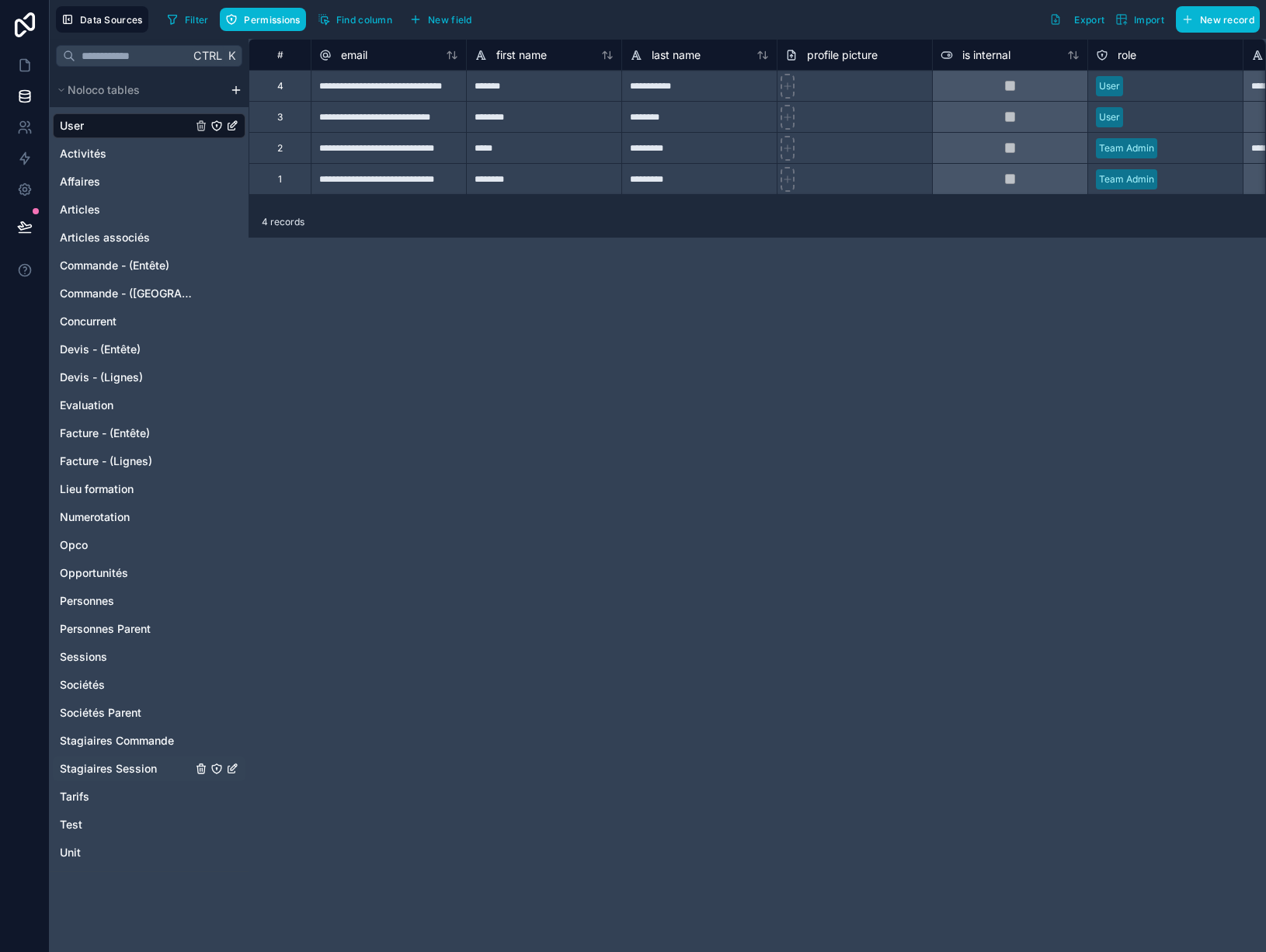
click at [105, 765] on span "Stagiaires Session" at bounding box center [108, 768] width 97 height 15
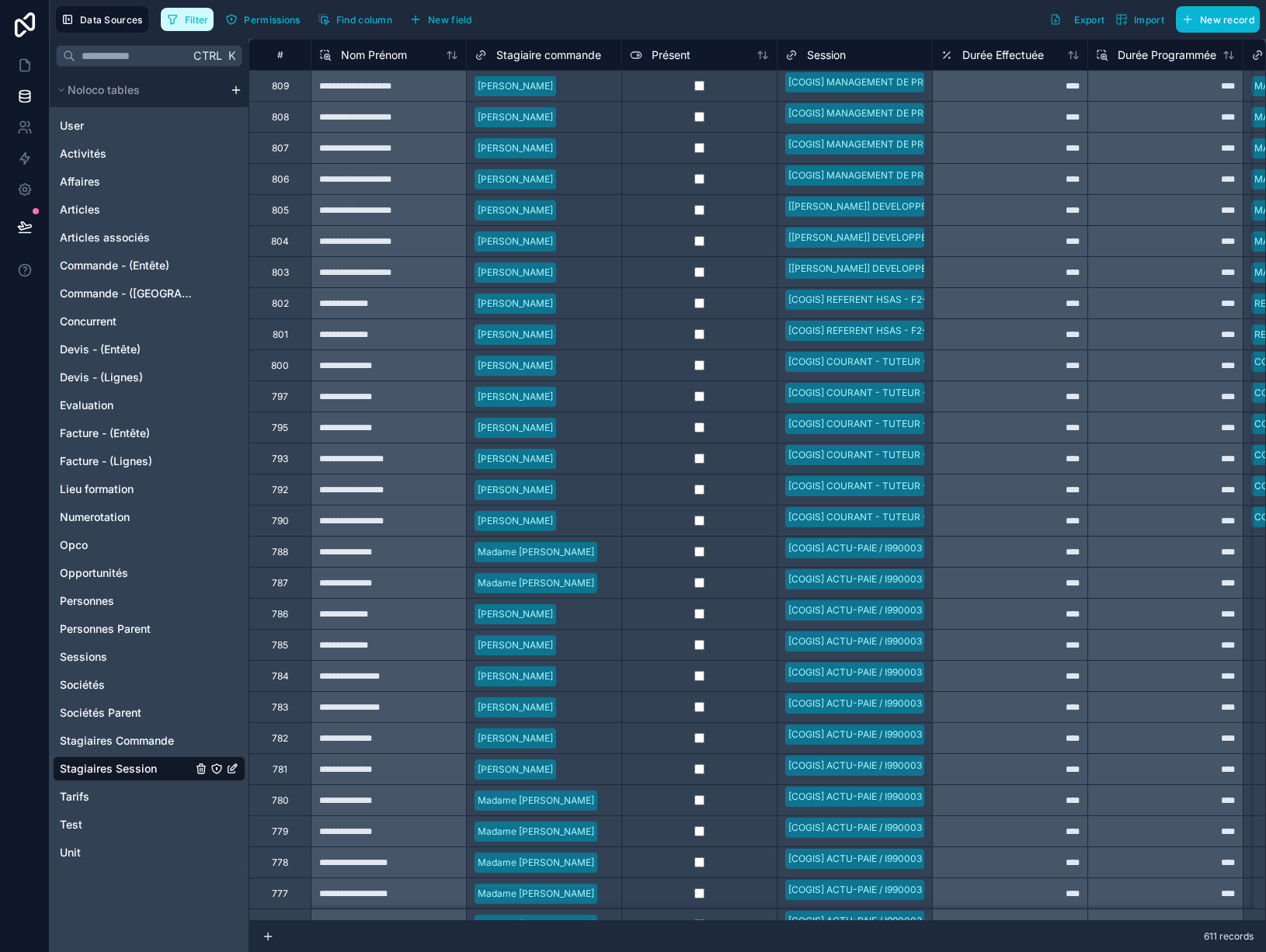
click at [198, 25] on button "Filter" at bounding box center [188, 20] width 54 height 23
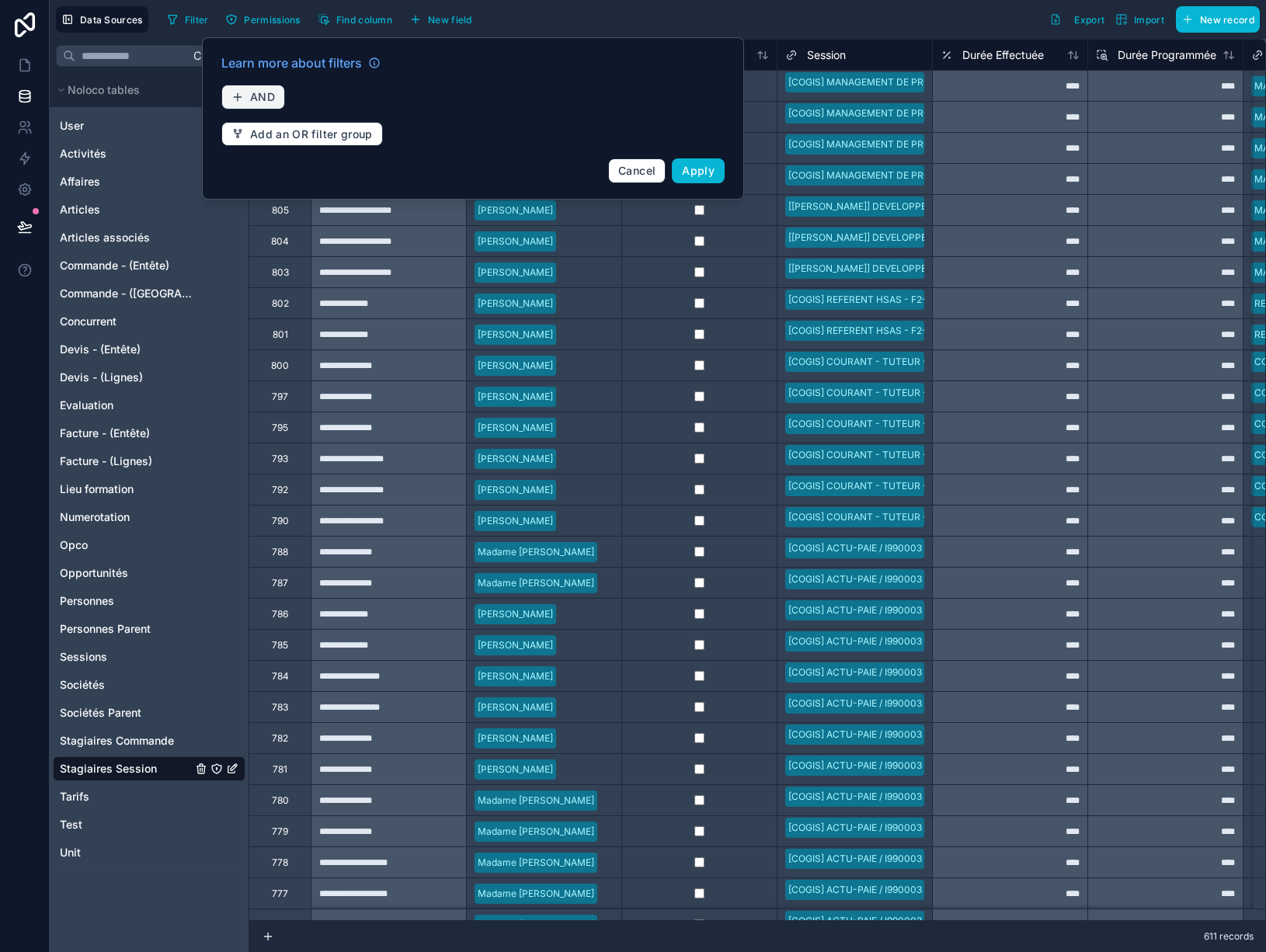
click at [272, 108] on button "AND" at bounding box center [253, 97] width 64 height 25
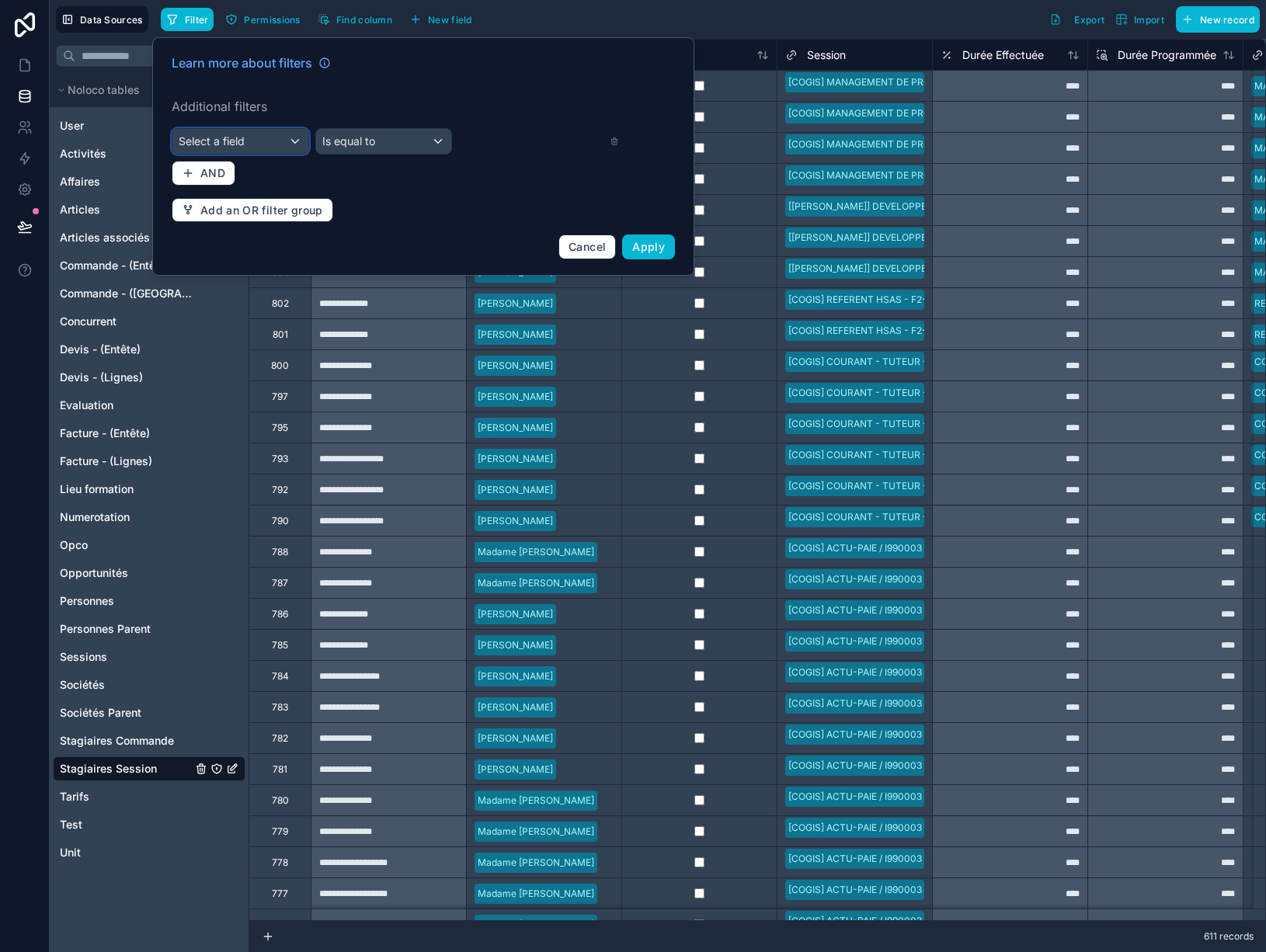
click at [245, 147] on span "Select a field" at bounding box center [211, 141] width 66 height 14
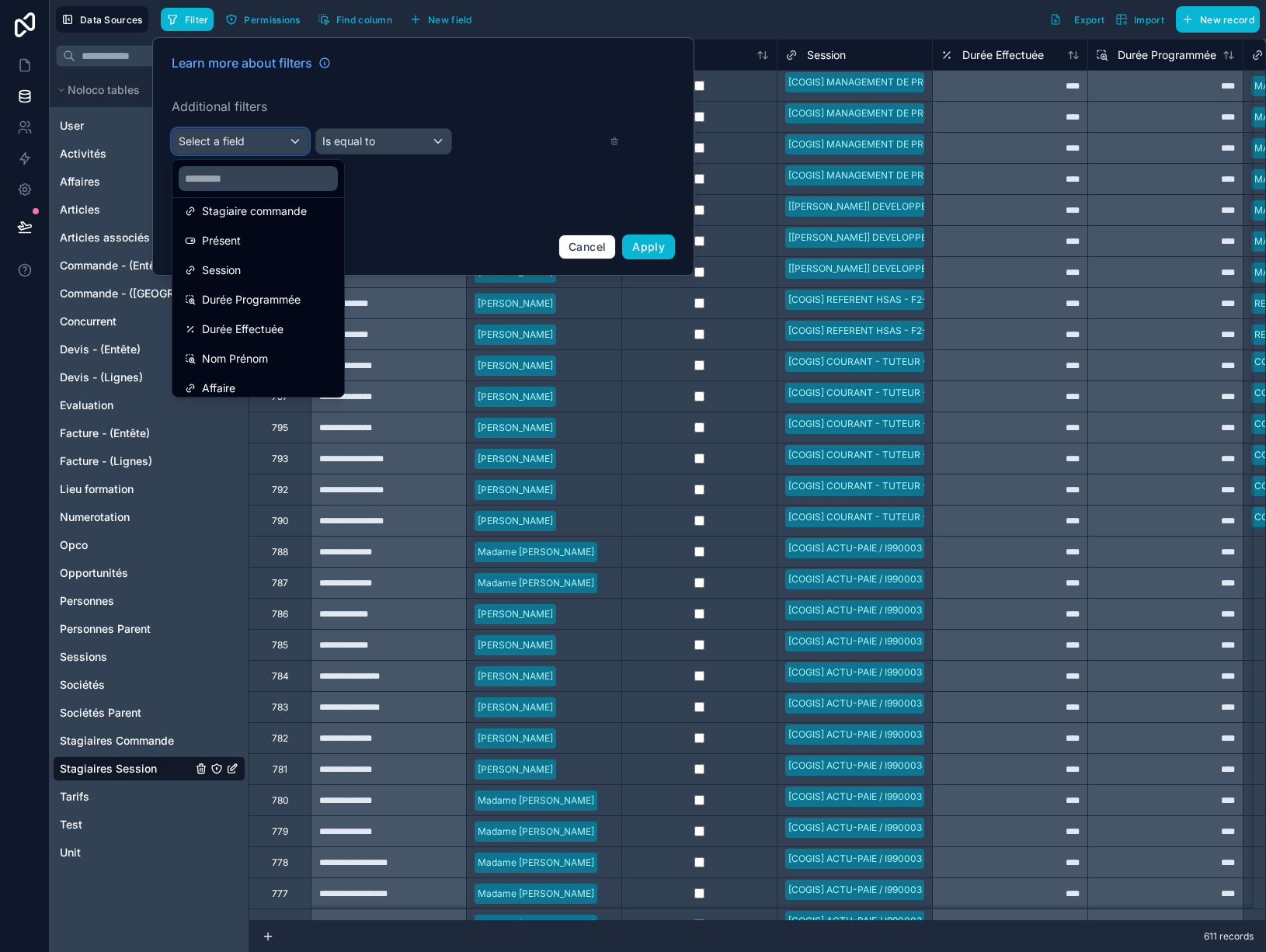
scroll to position [156, 0]
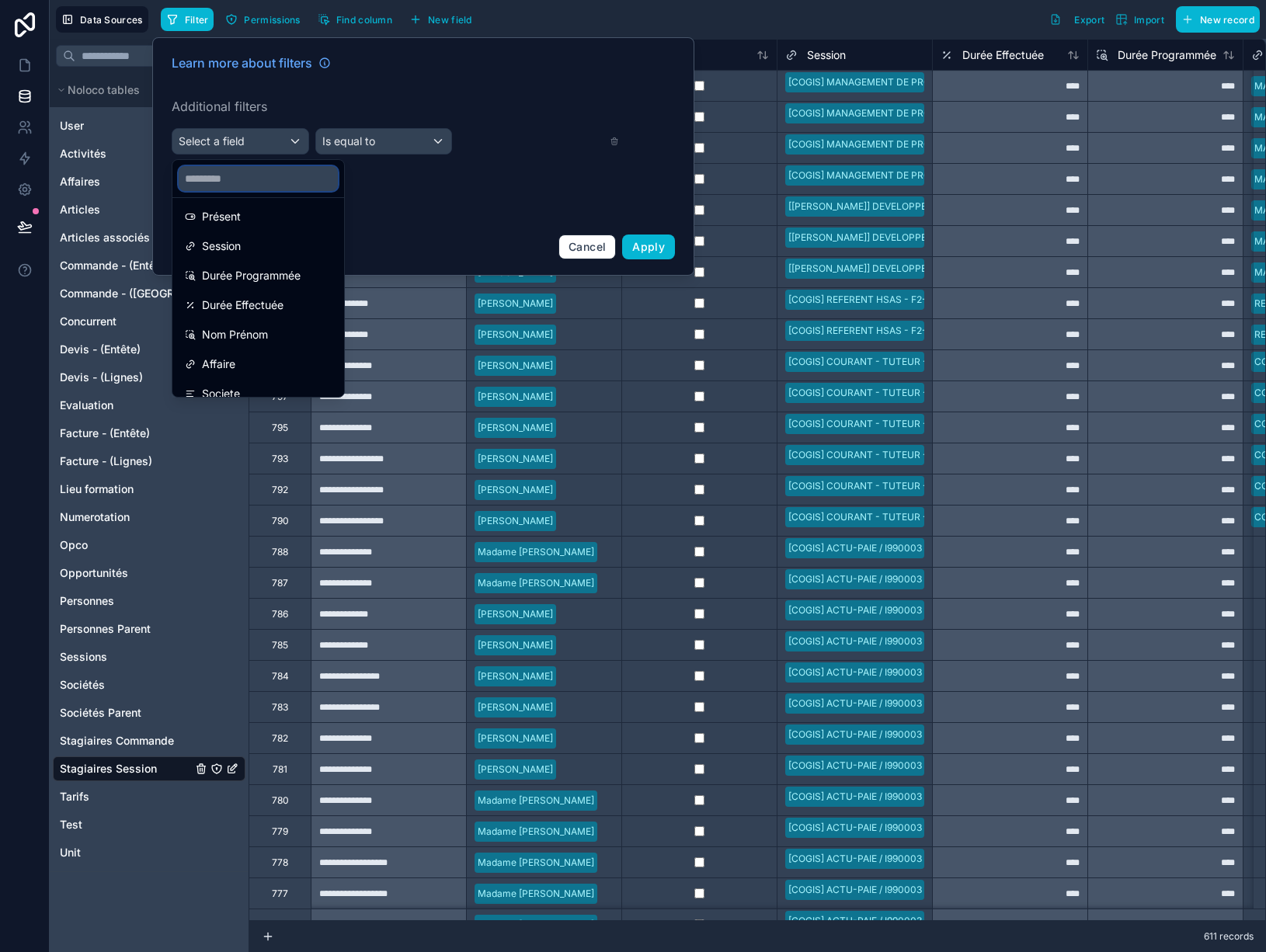
click at [244, 179] on input "text" at bounding box center [258, 179] width 159 height 25
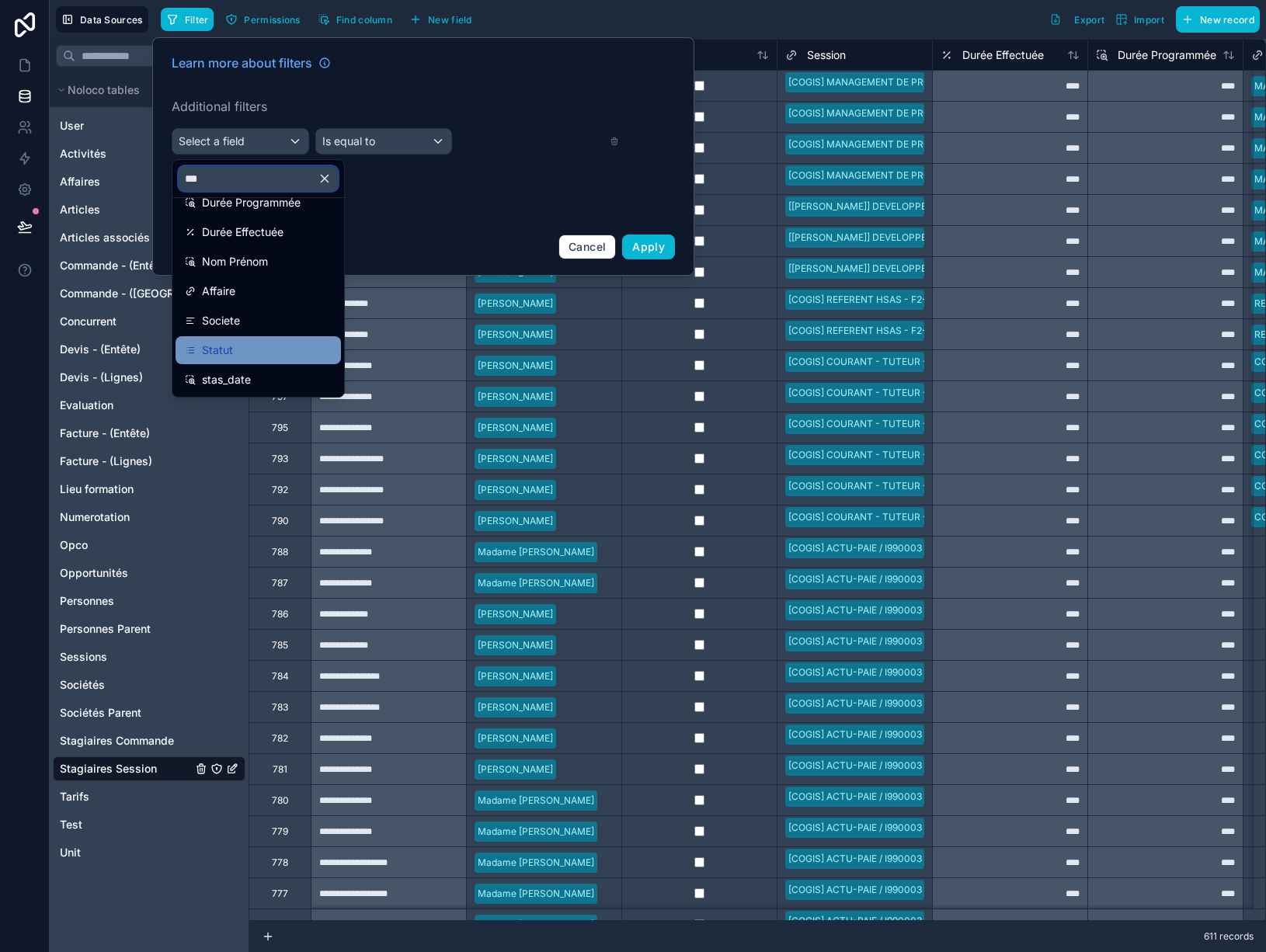
type input "***"
click at [238, 350] on div "Statut" at bounding box center [258, 350] width 147 height 19
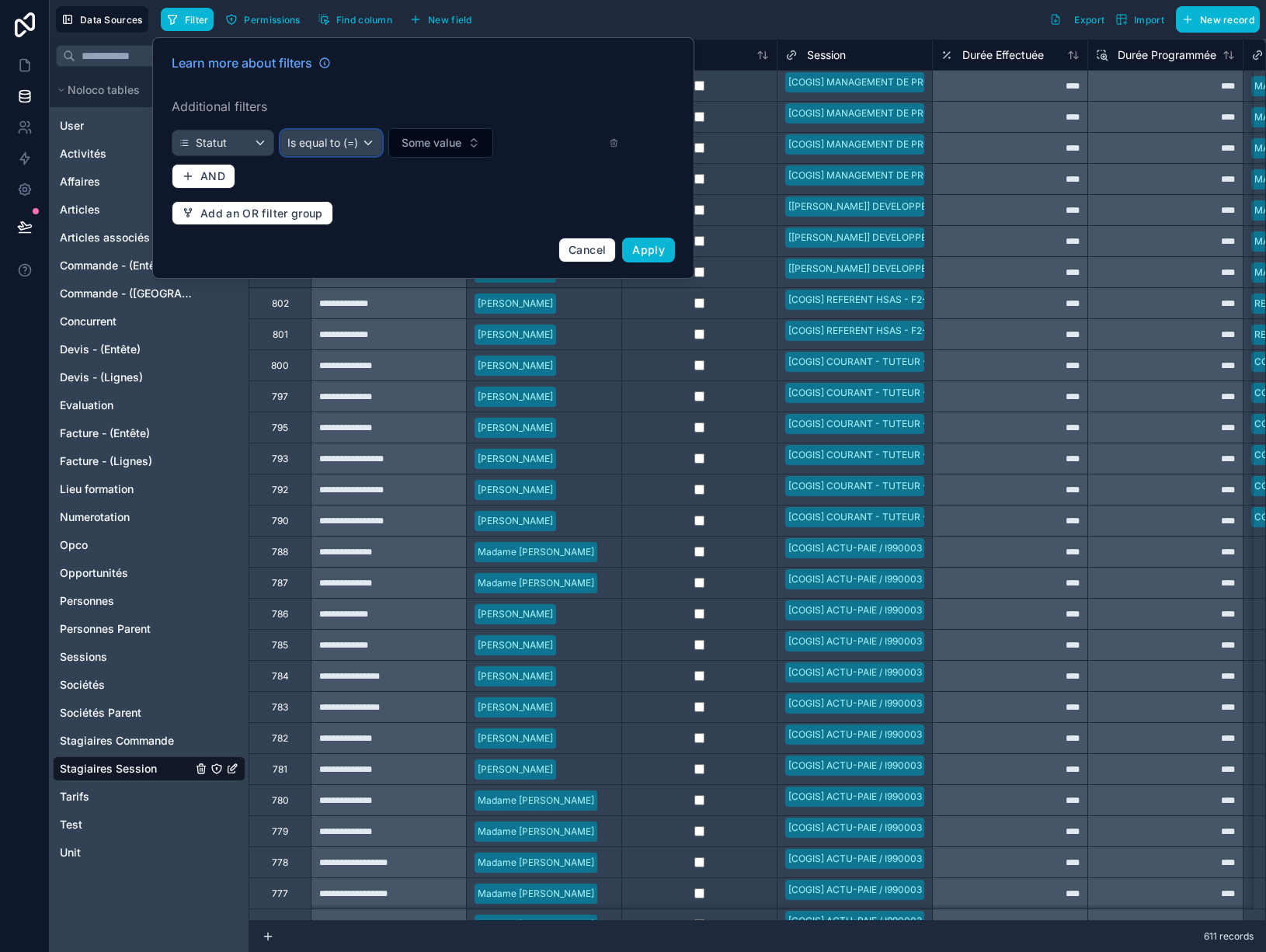
click at [361, 145] on div "Is equal to (=)" at bounding box center [331, 143] width 101 height 25
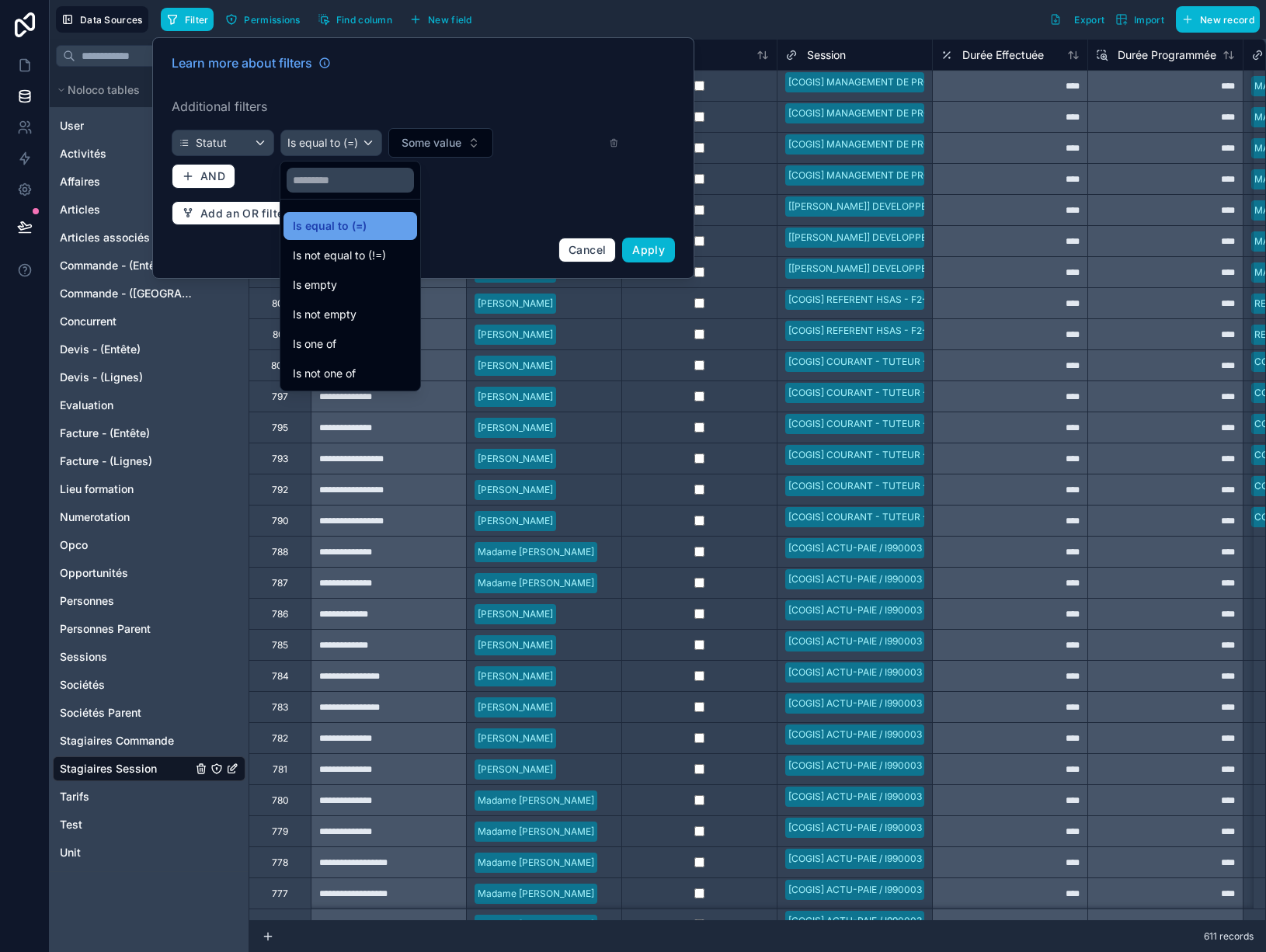
click at [356, 231] on span "Is equal to (=)" at bounding box center [330, 226] width 74 height 19
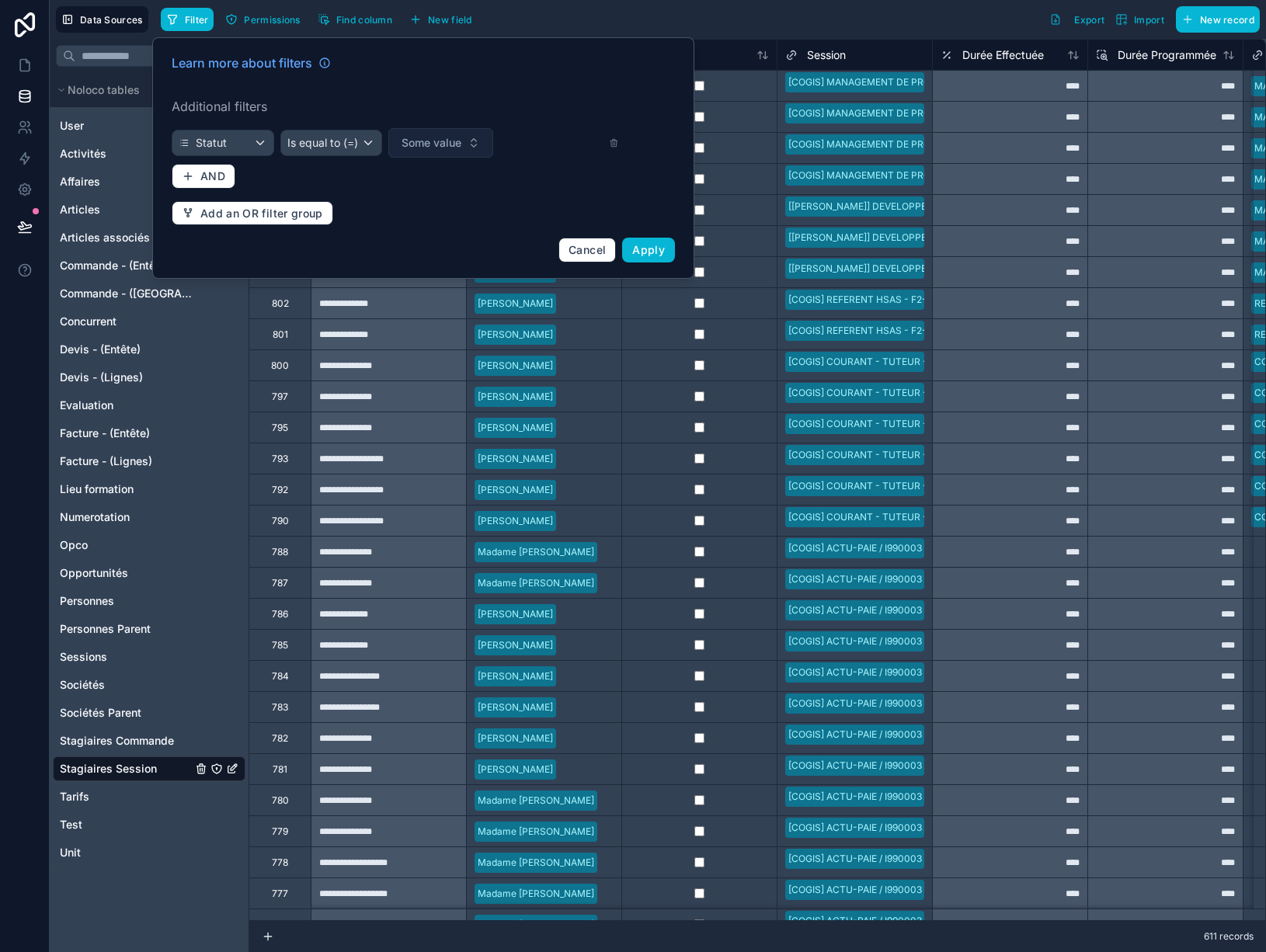
click at [424, 146] on span "Some value" at bounding box center [431, 142] width 59 height 15
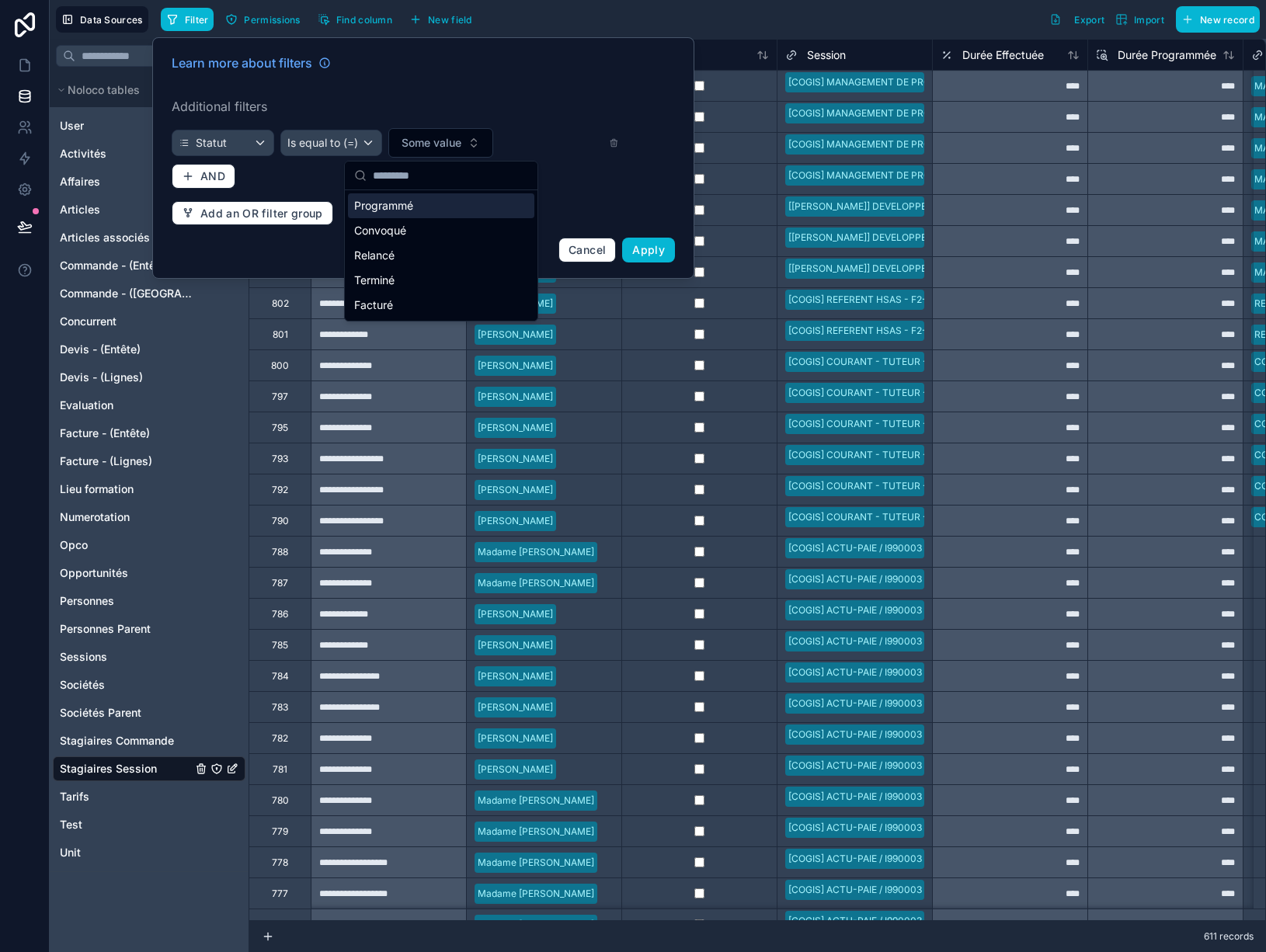
click at [427, 210] on div "Programmé" at bounding box center [440, 206] width 186 height 25
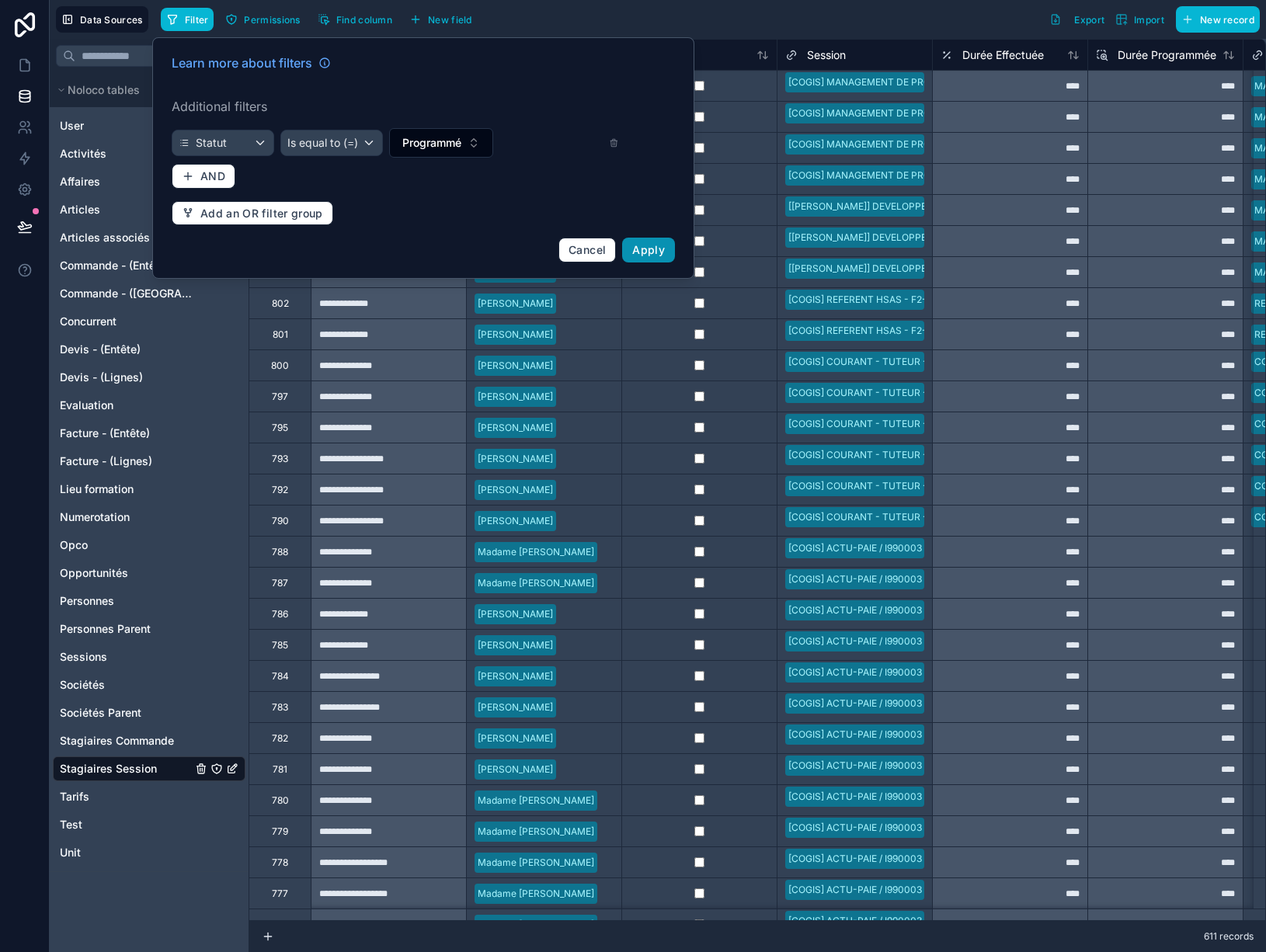
click at [663, 254] on span "Apply" at bounding box center [648, 249] width 32 height 14
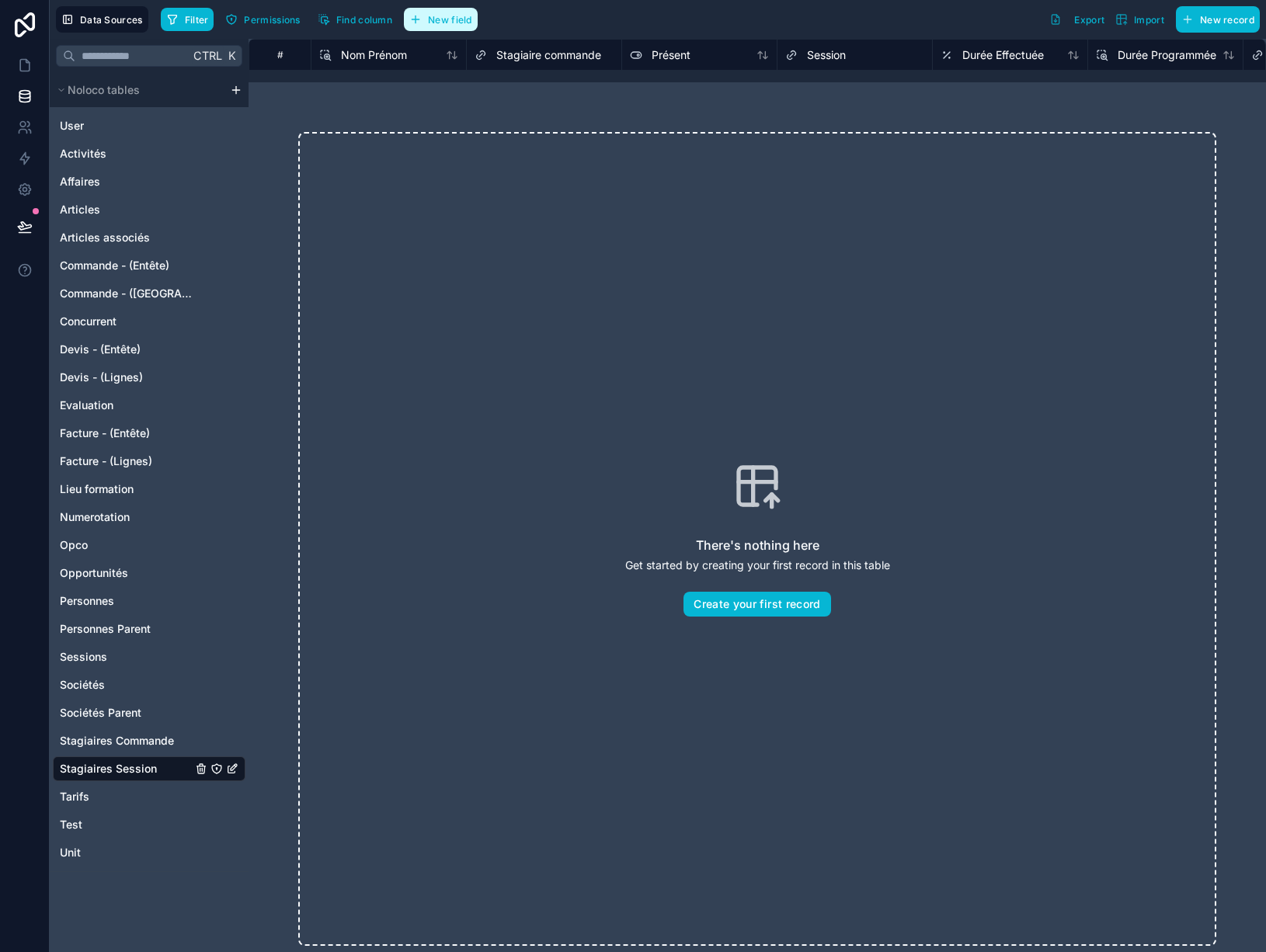
click at [438, 23] on span "New field" at bounding box center [449, 20] width 44 height 12
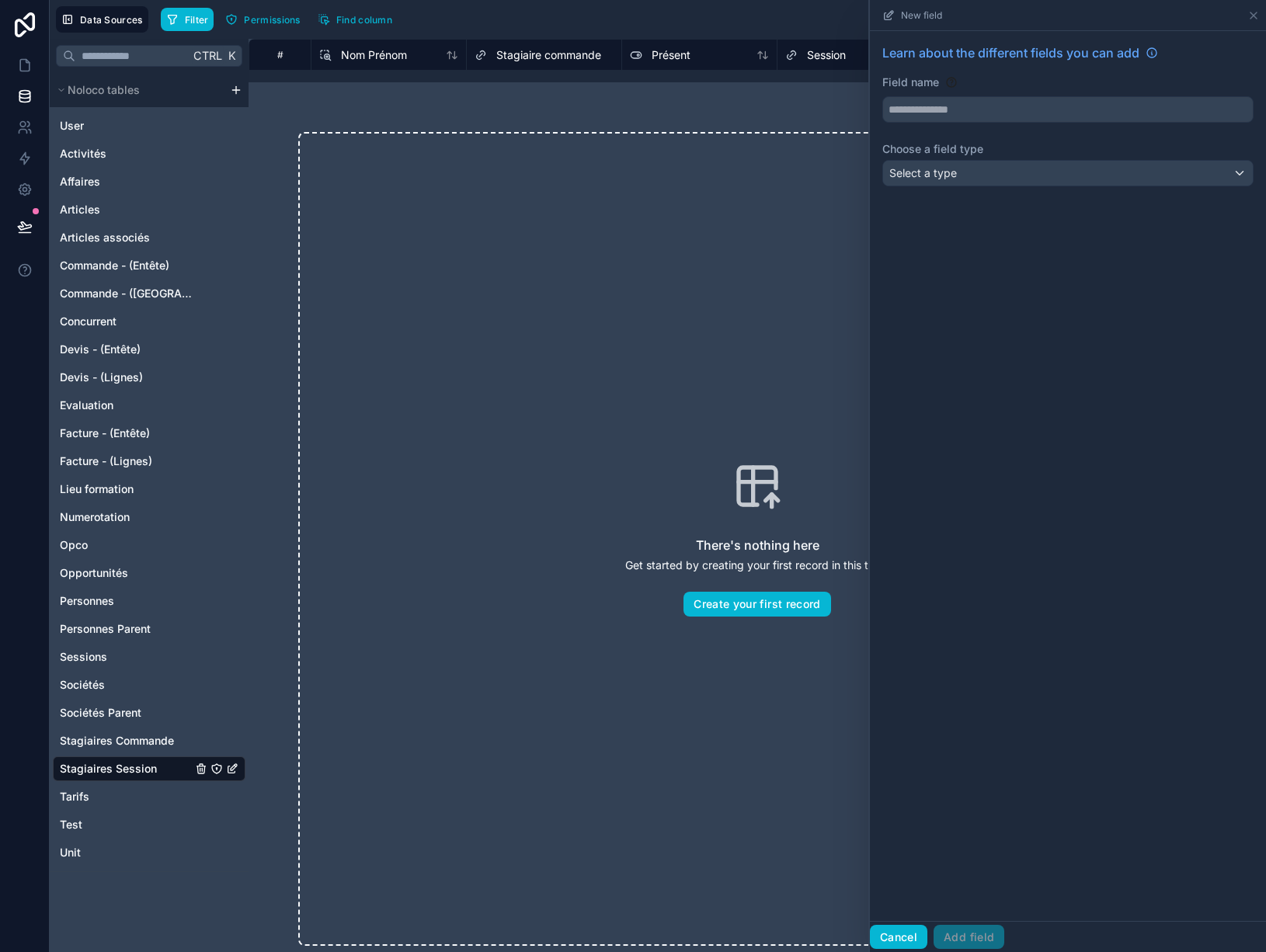
click at [896, 940] on button "Cancel" at bounding box center [899, 938] width 58 height 25
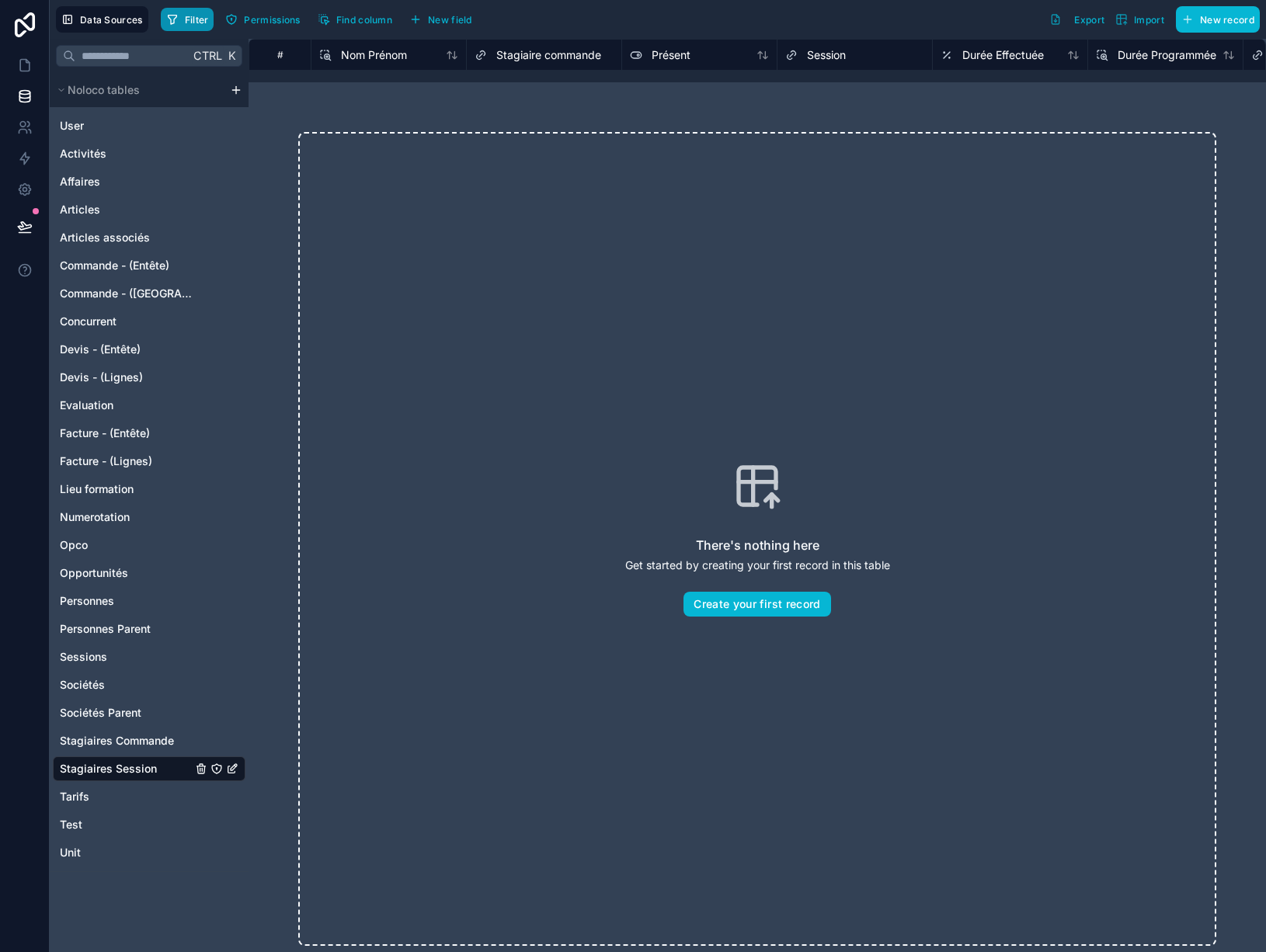
click at [194, 20] on span "Filter" at bounding box center [196, 20] width 24 height 12
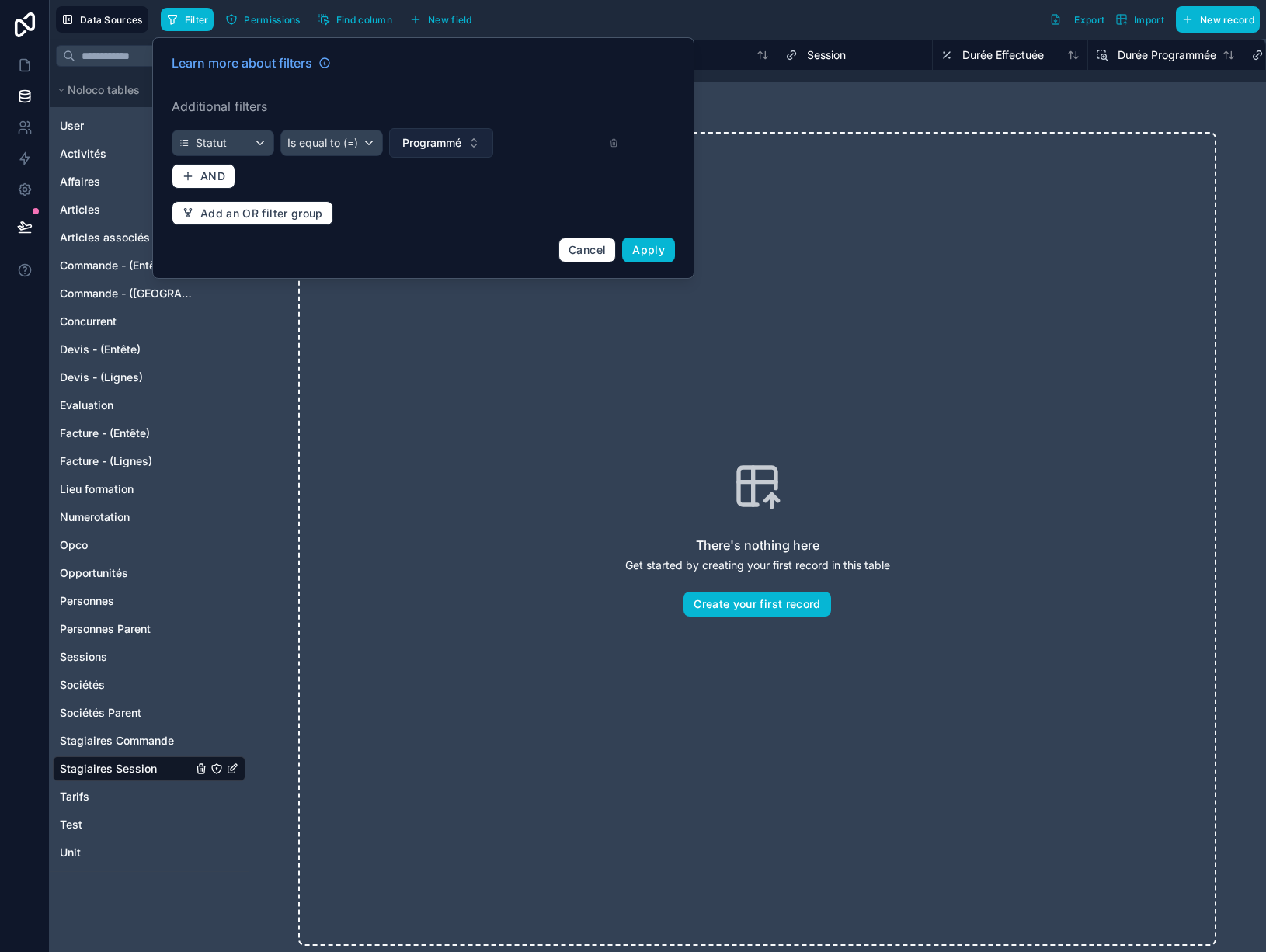
click at [443, 148] on span "Programmé" at bounding box center [432, 142] width 59 height 15
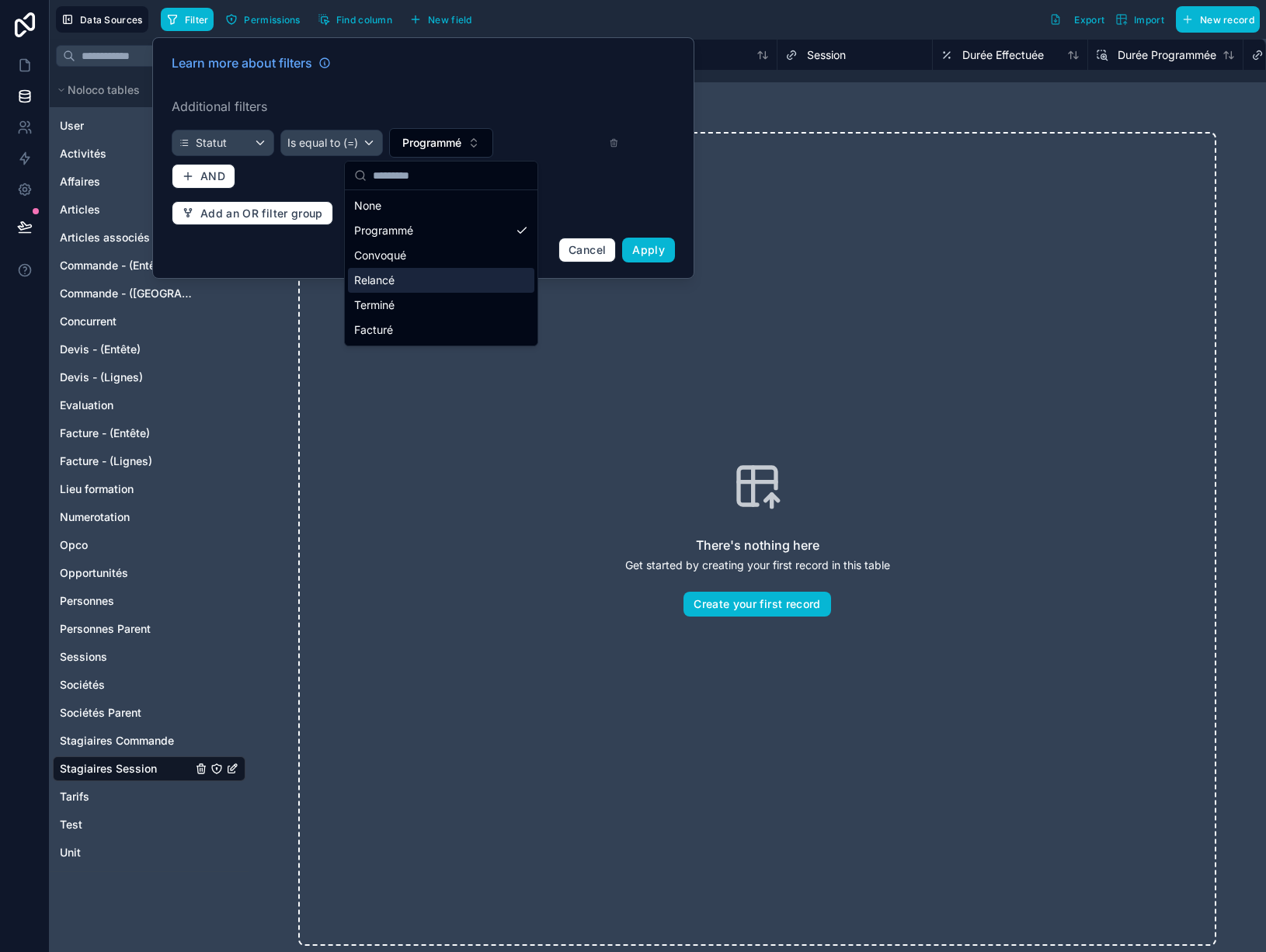
click at [395, 284] on div "Relancé" at bounding box center [440, 281] width 186 height 25
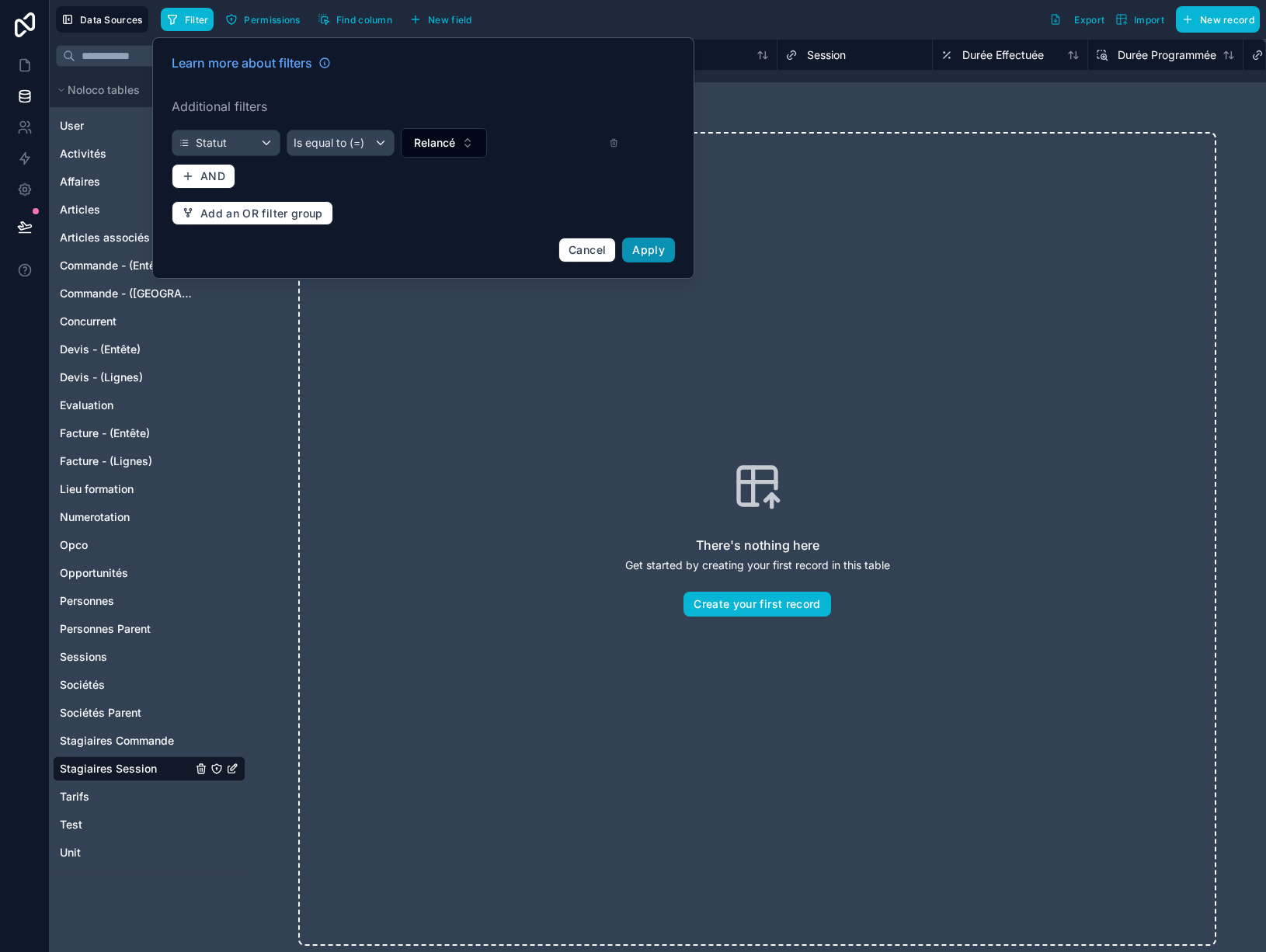
click at [658, 249] on span "Apply" at bounding box center [648, 249] width 32 height 14
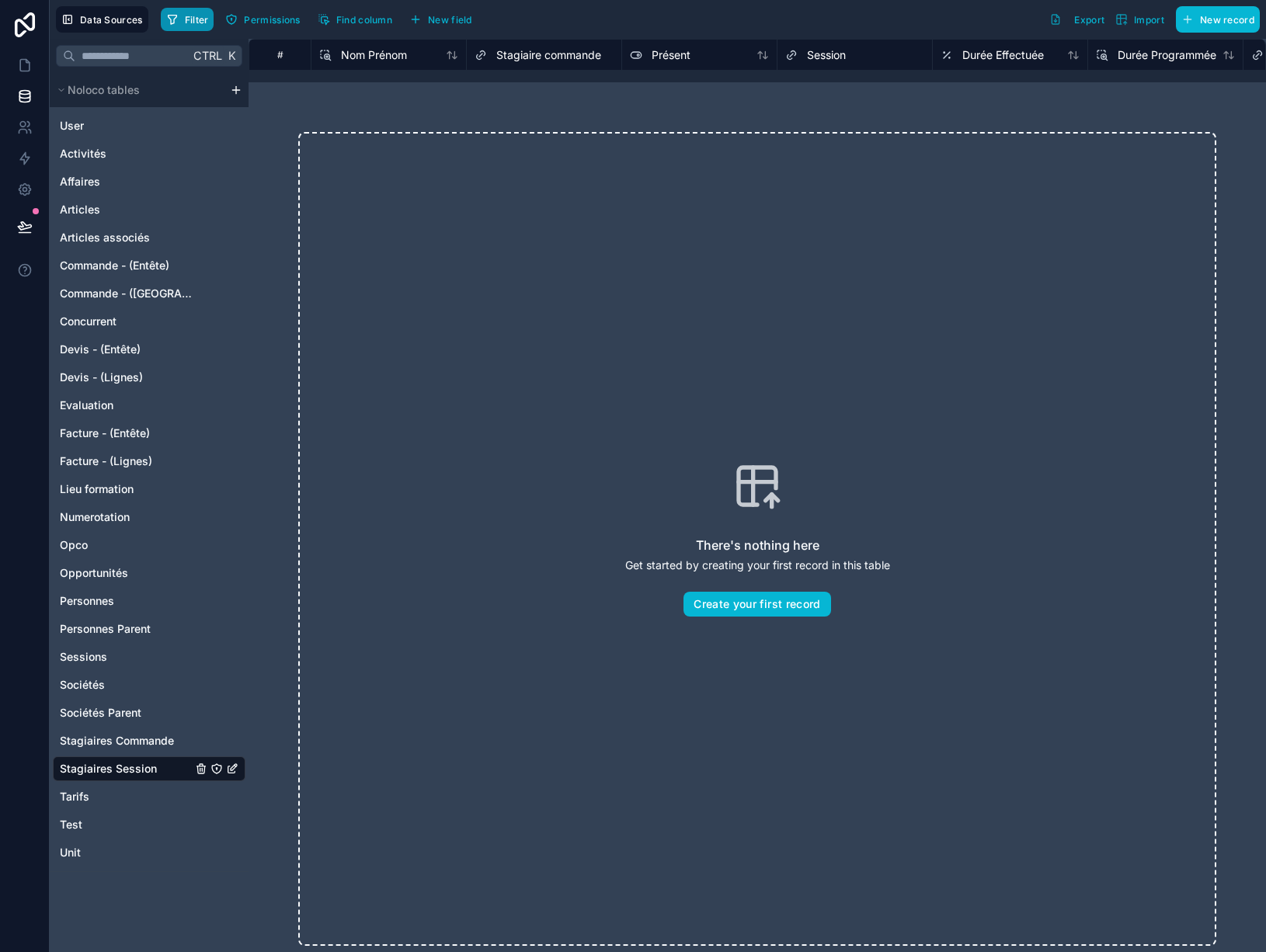
click at [194, 20] on span "Filter" at bounding box center [196, 20] width 24 height 12
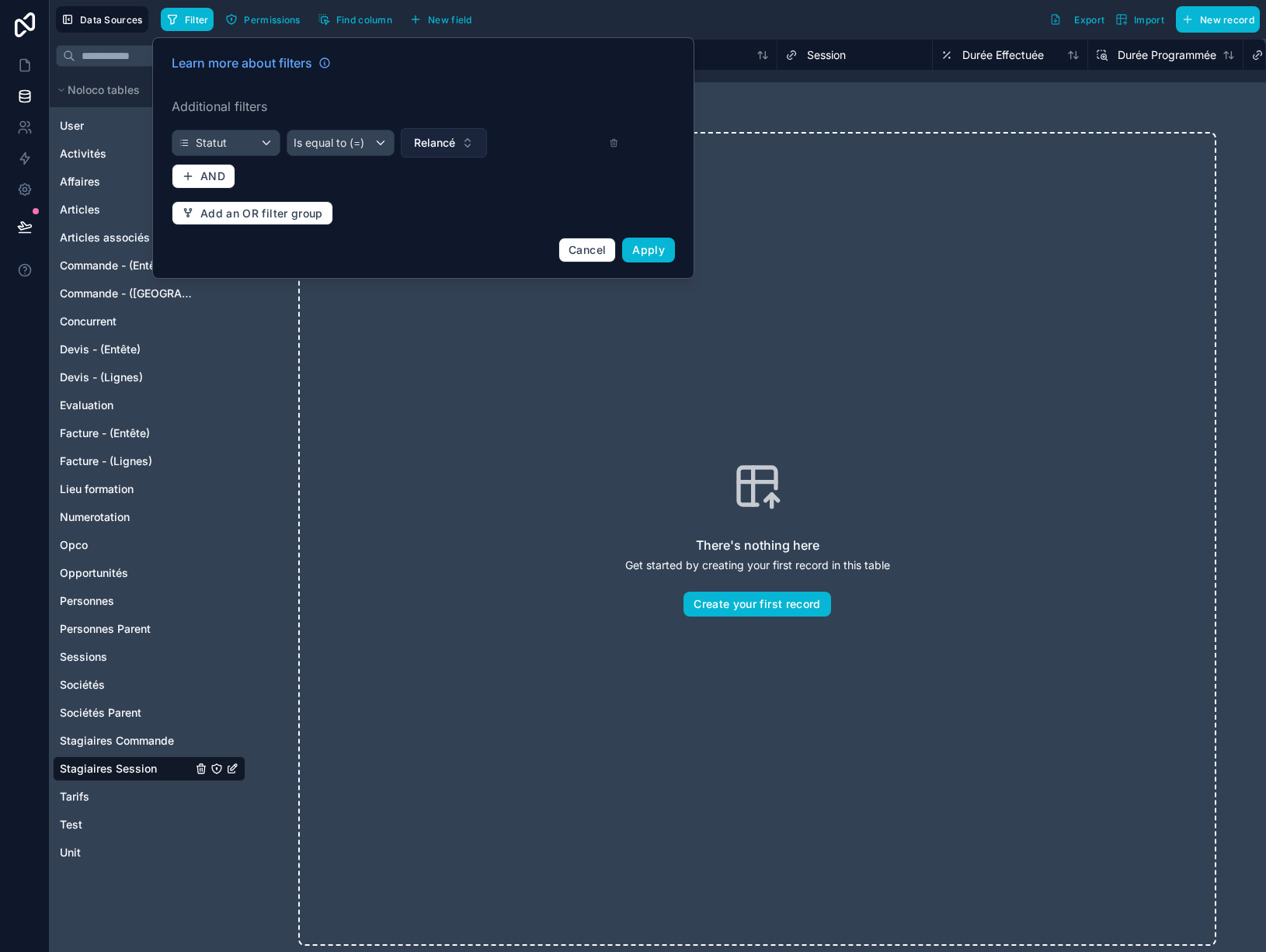
click at [431, 149] on span "Relancé" at bounding box center [435, 142] width 41 height 15
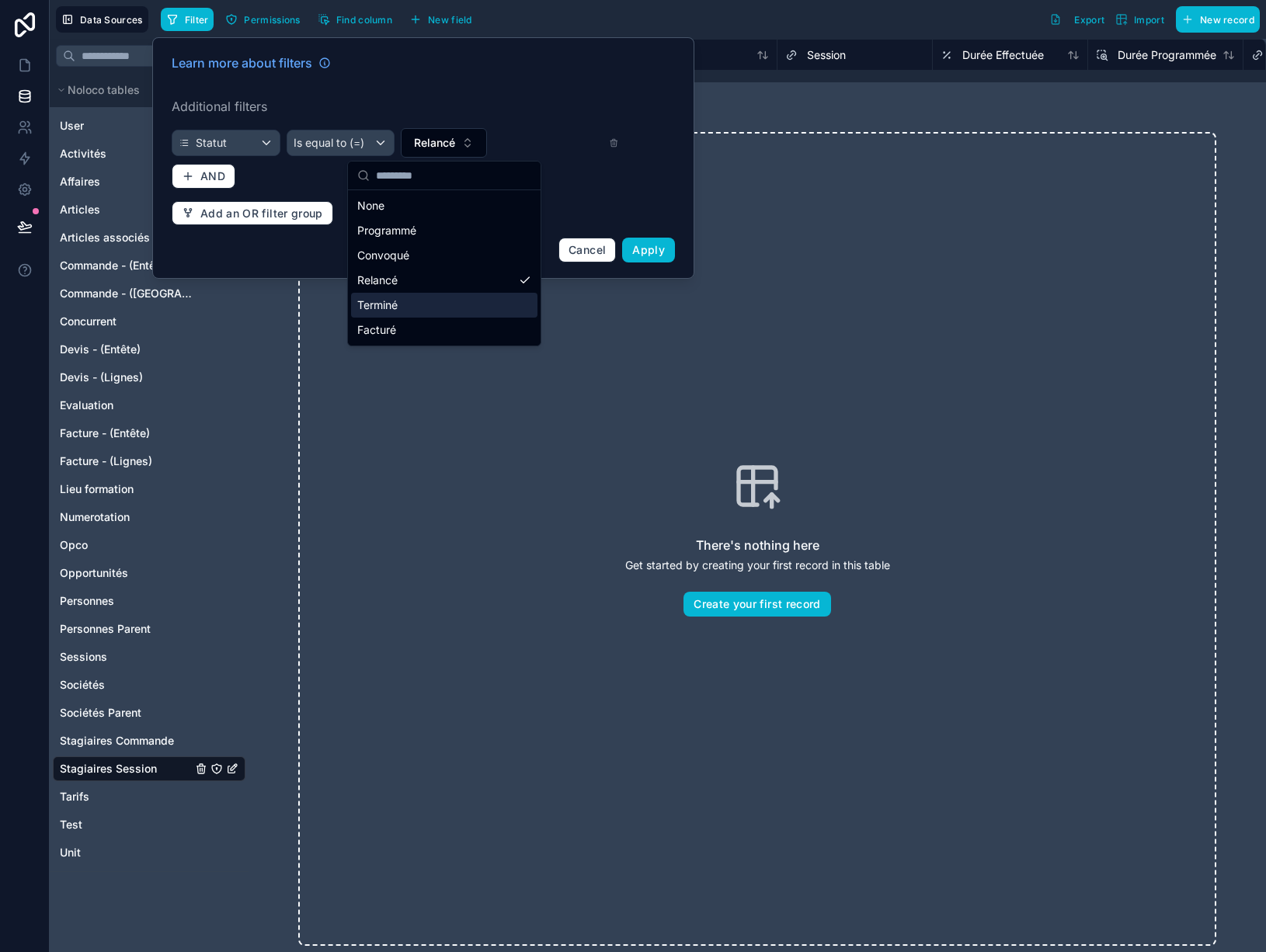
click at [413, 303] on div "Terminé" at bounding box center [444, 305] width 186 height 25
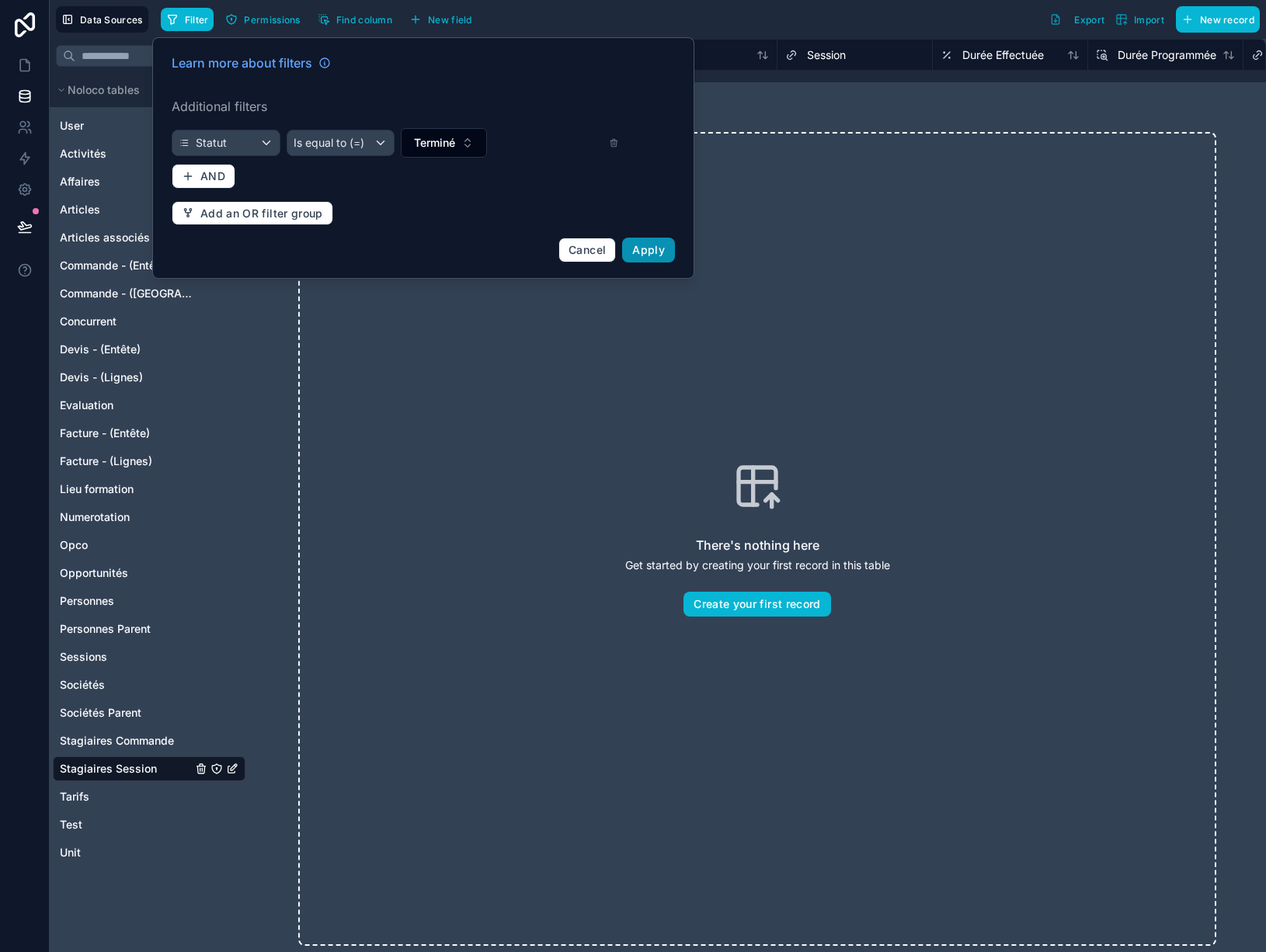
click at [642, 250] on span "Apply" at bounding box center [648, 249] width 32 height 14
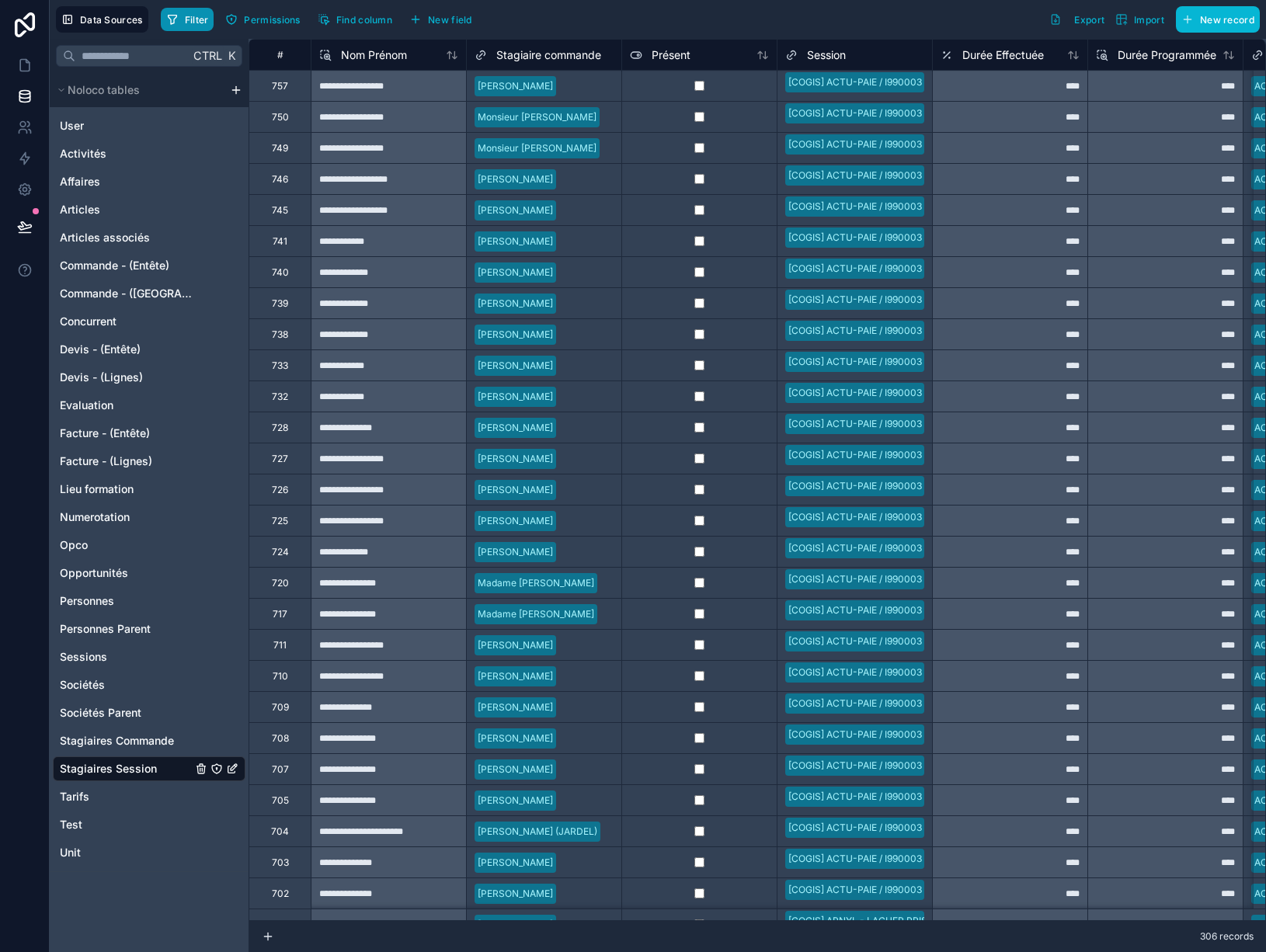
click at [186, 14] on span "Filter" at bounding box center [196, 20] width 24 height 12
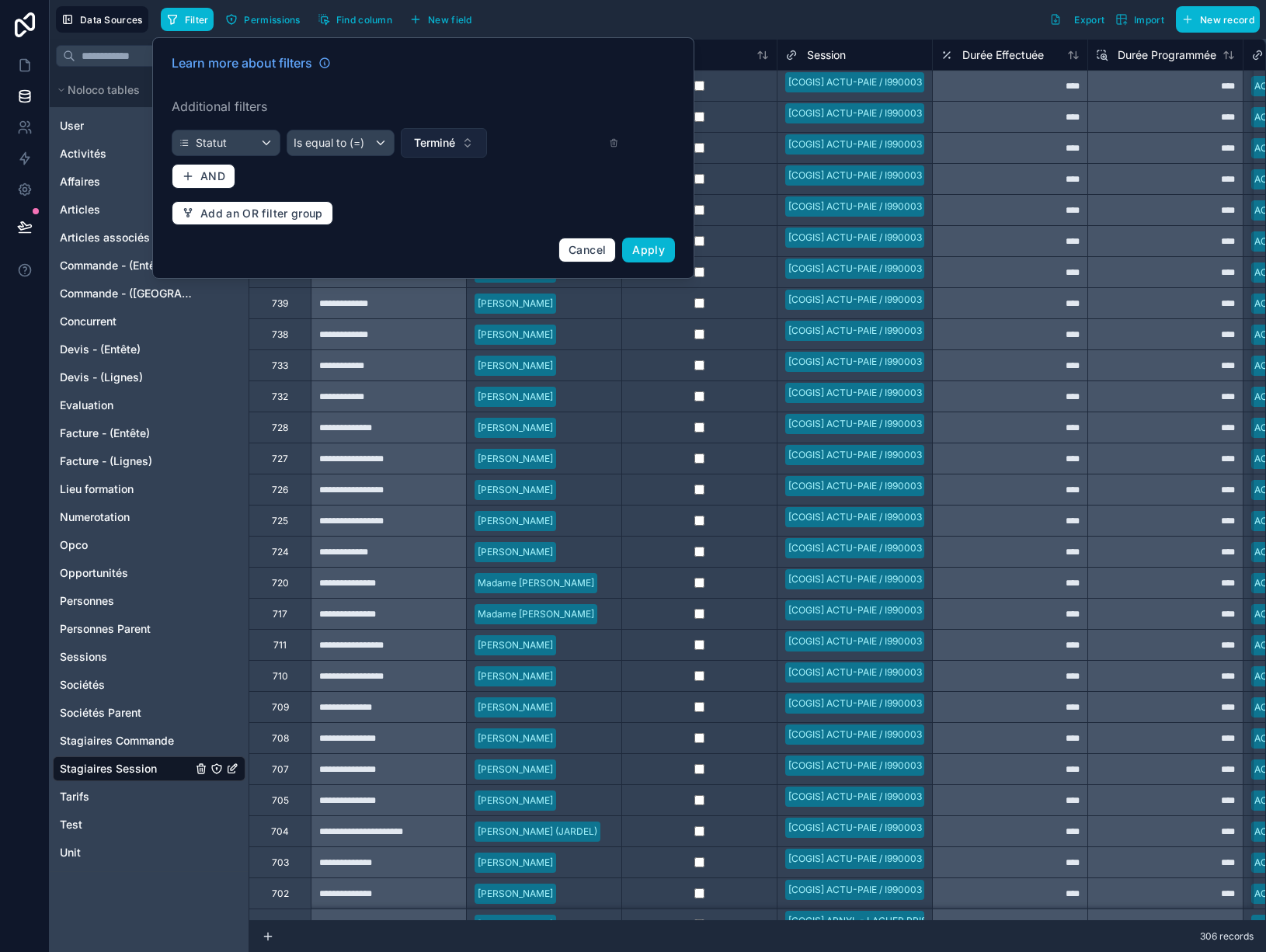
click at [429, 150] on span "Terminé" at bounding box center [435, 142] width 41 height 15
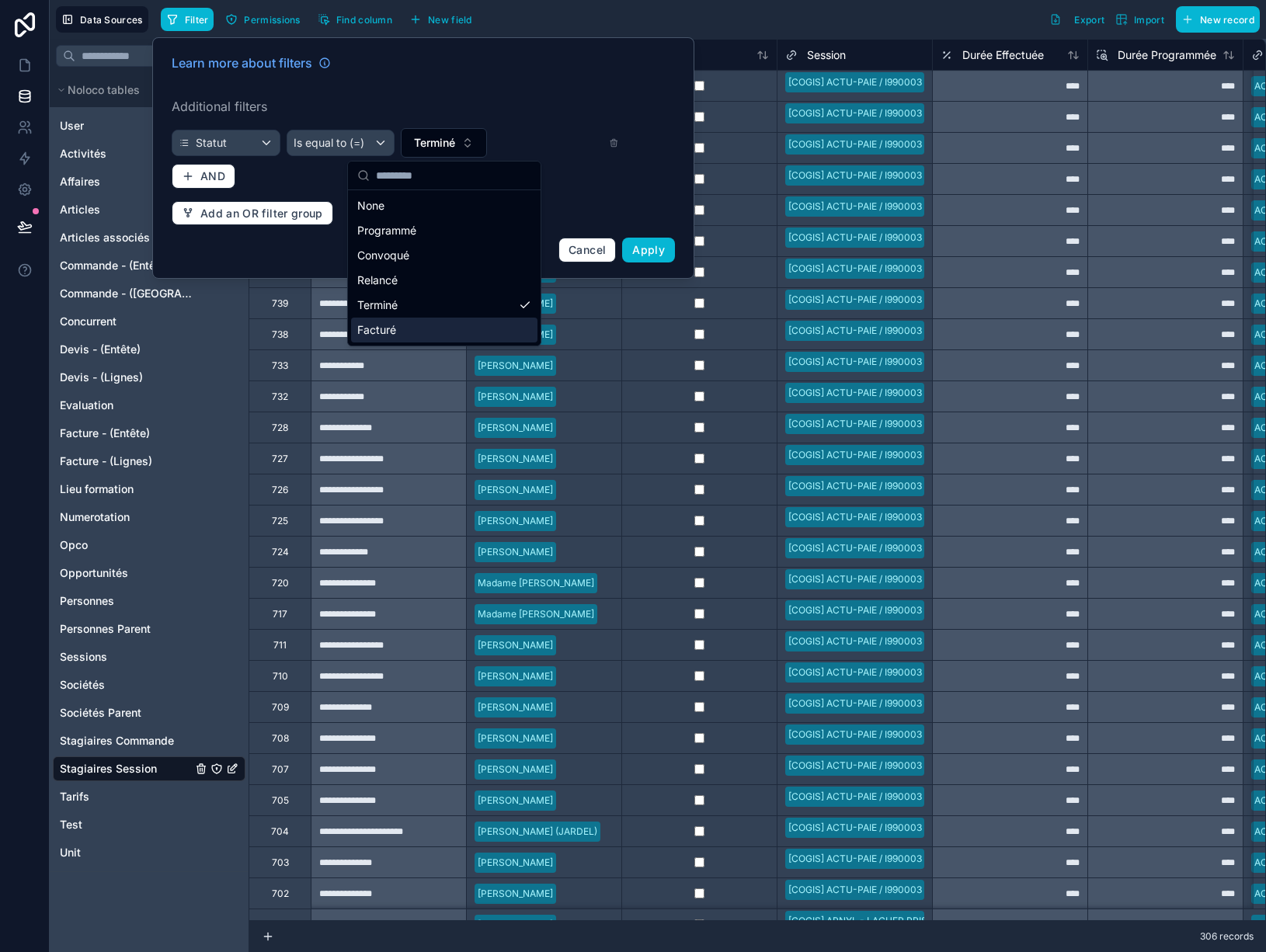
click at [381, 336] on div "Facturé" at bounding box center [444, 331] width 186 height 25
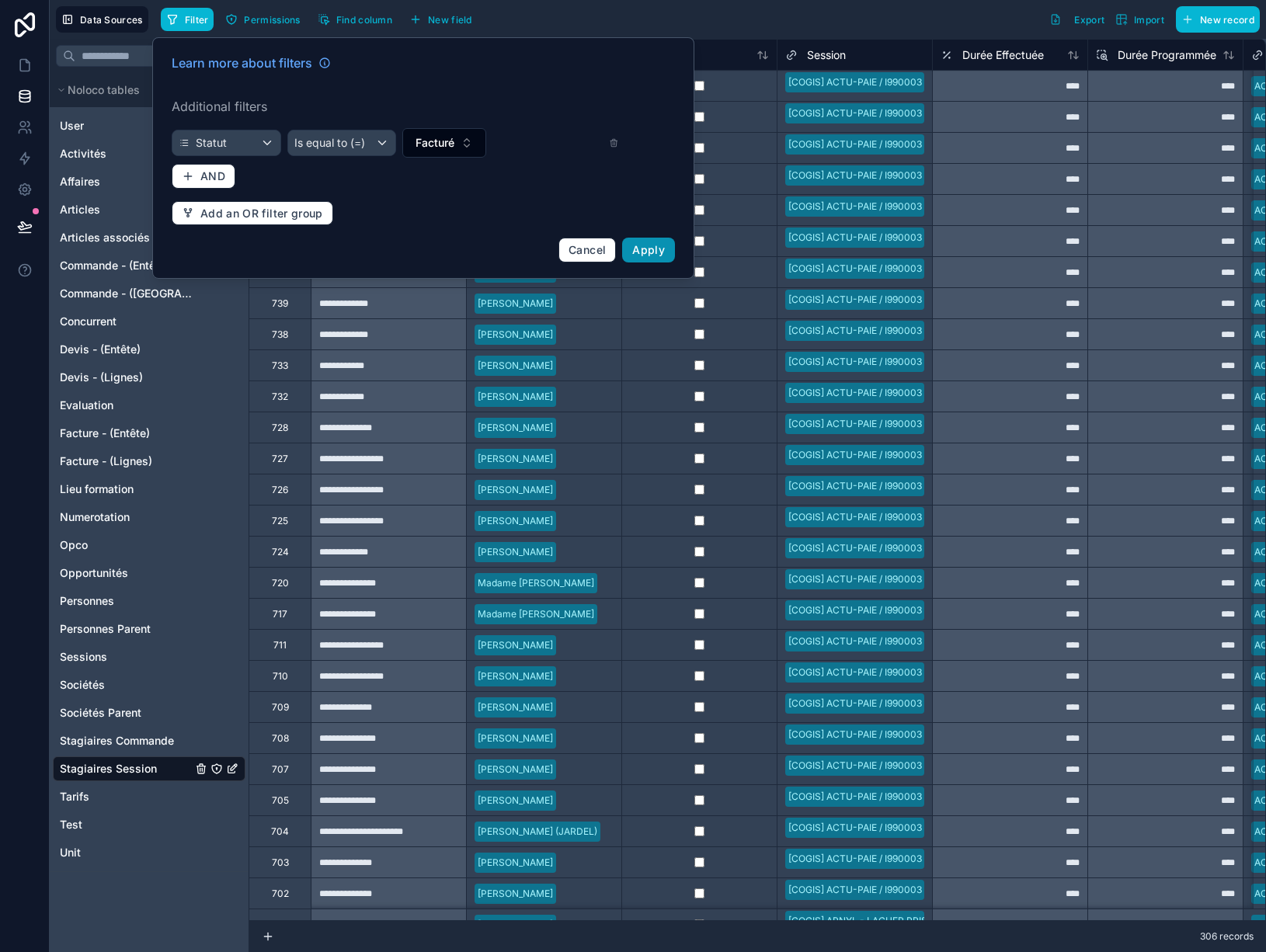
click at [652, 252] on span "Apply" at bounding box center [648, 249] width 32 height 14
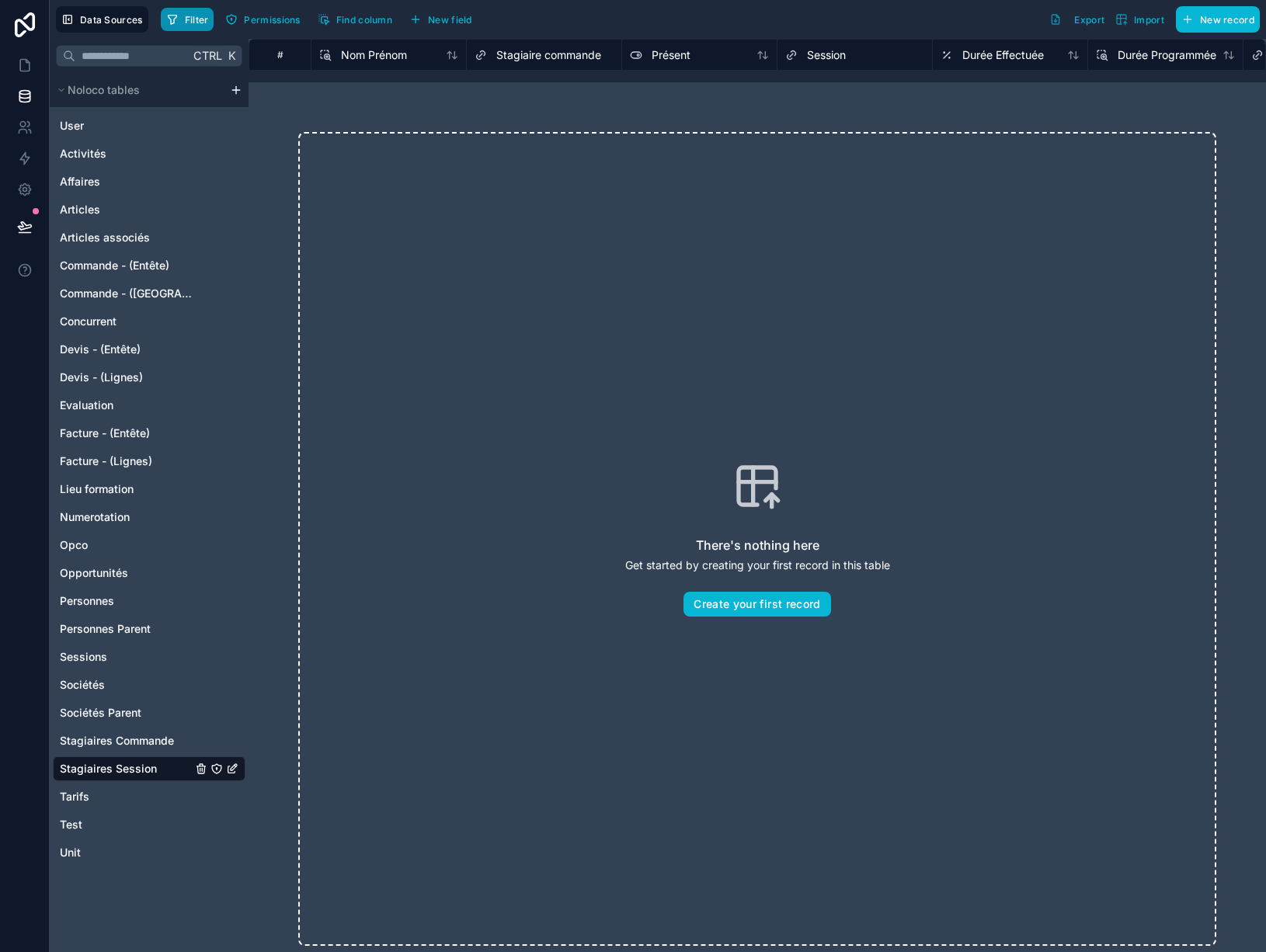
click at [184, 11] on button "Filter" at bounding box center [188, 20] width 54 height 23
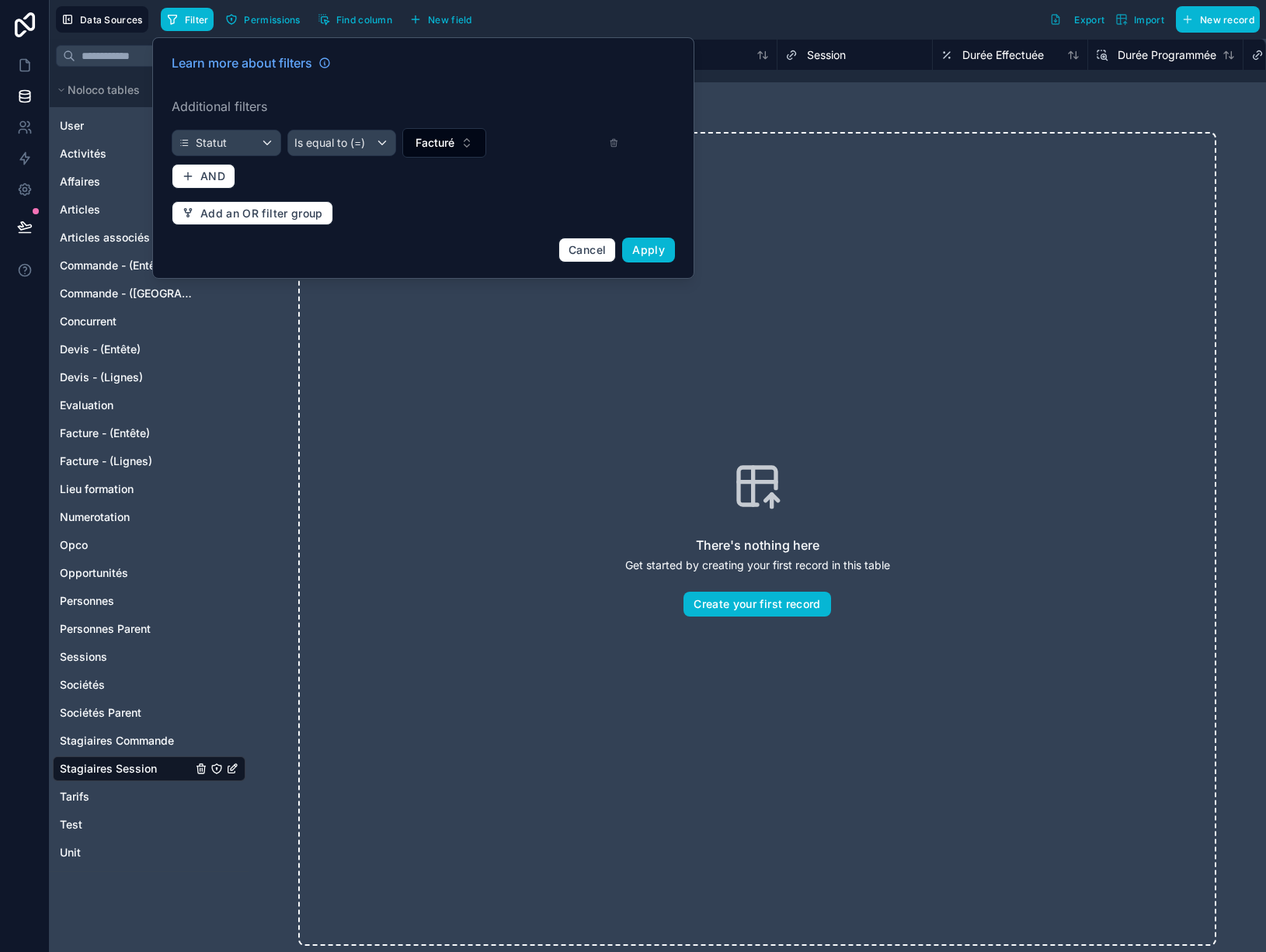
click at [608, 145] on div "Facturé" at bounding box center [511, 142] width 217 height 30
click at [610, 144] on icon at bounding box center [613, 143] width 10 height 11
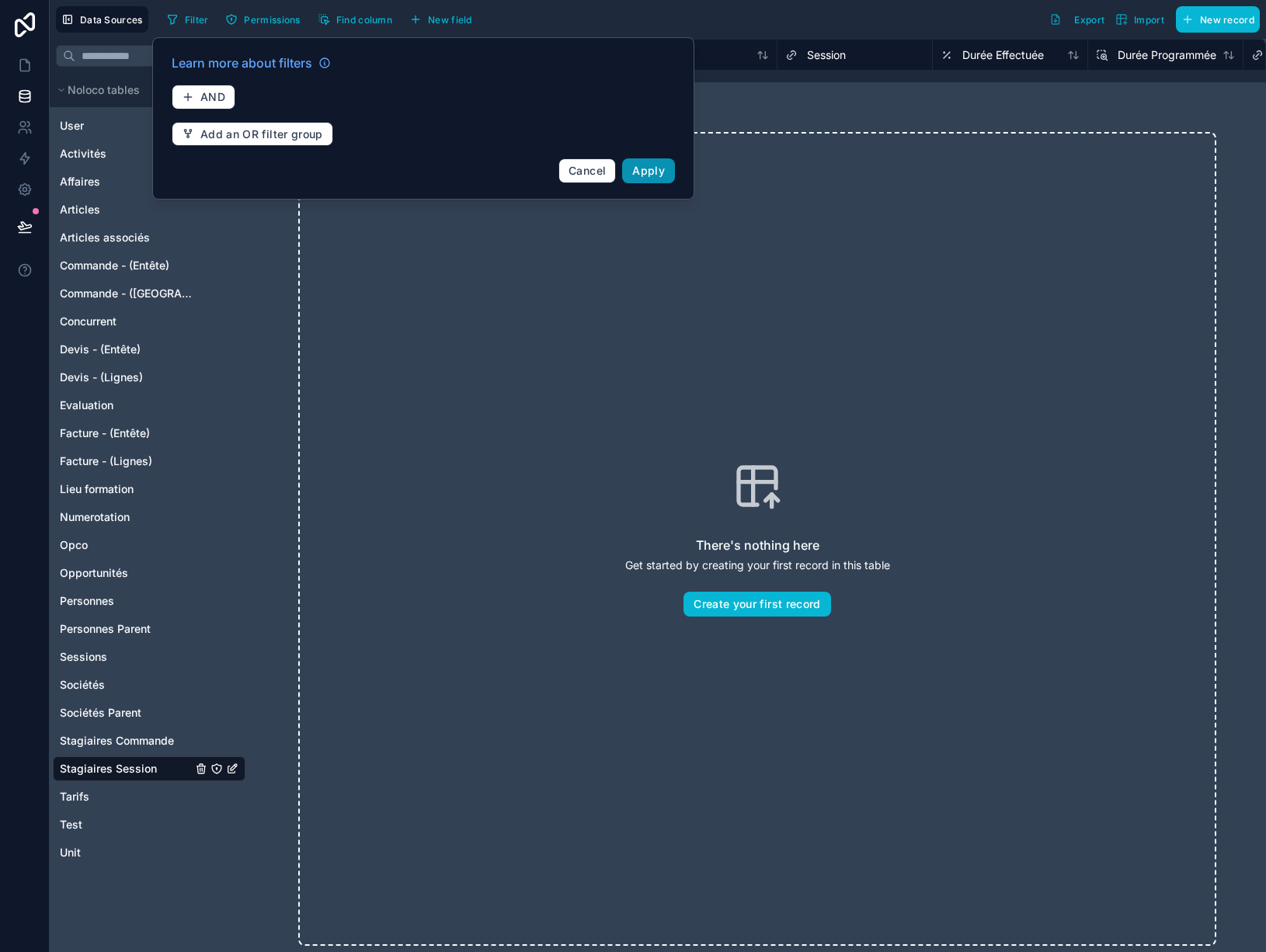
click at [652, 175] on span "Apply" at bounding box center [648, 170] width 32 height 14
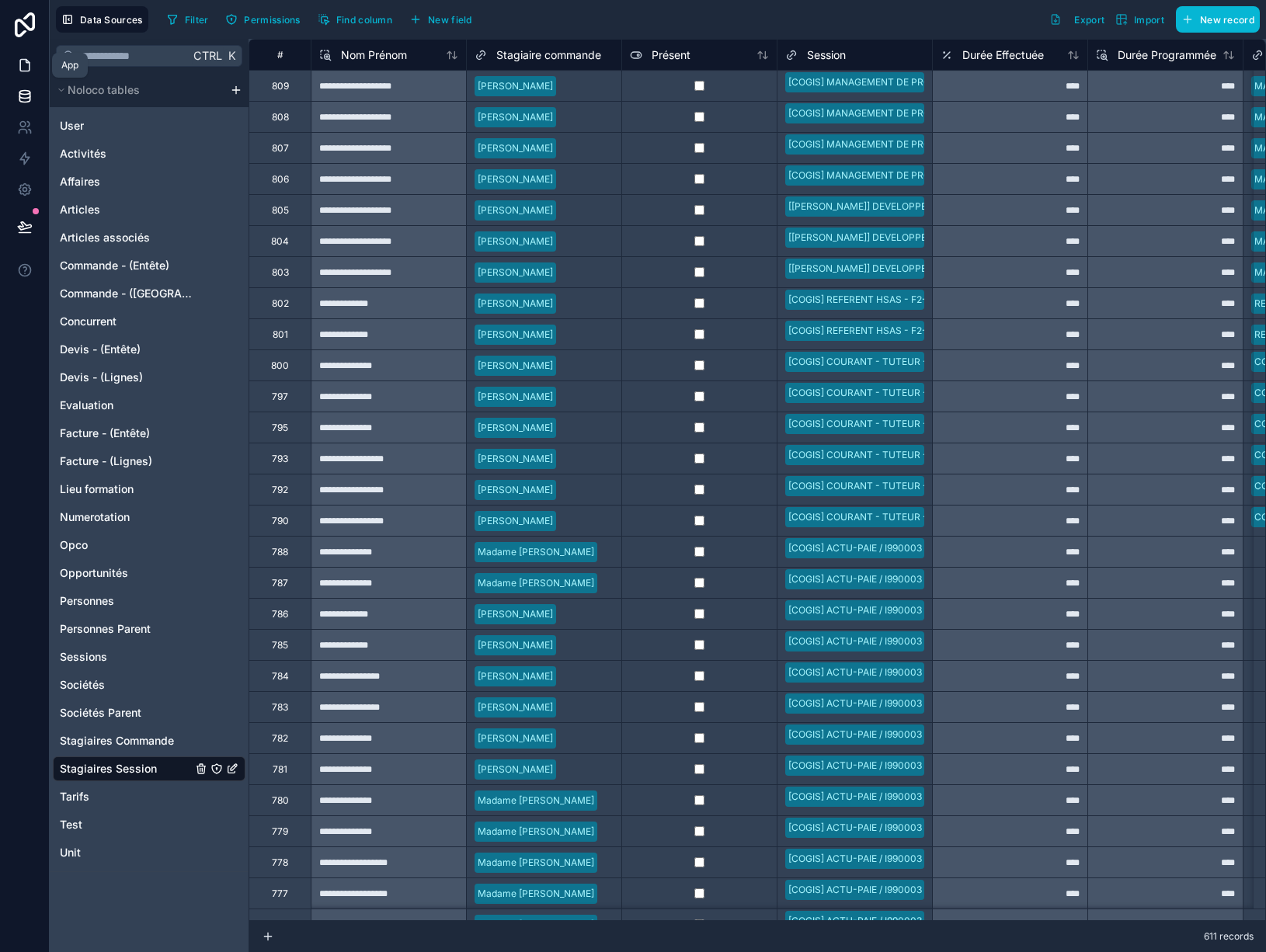
click at [26, 66] on icon at bounding box center [24, 65] width 15 height 15
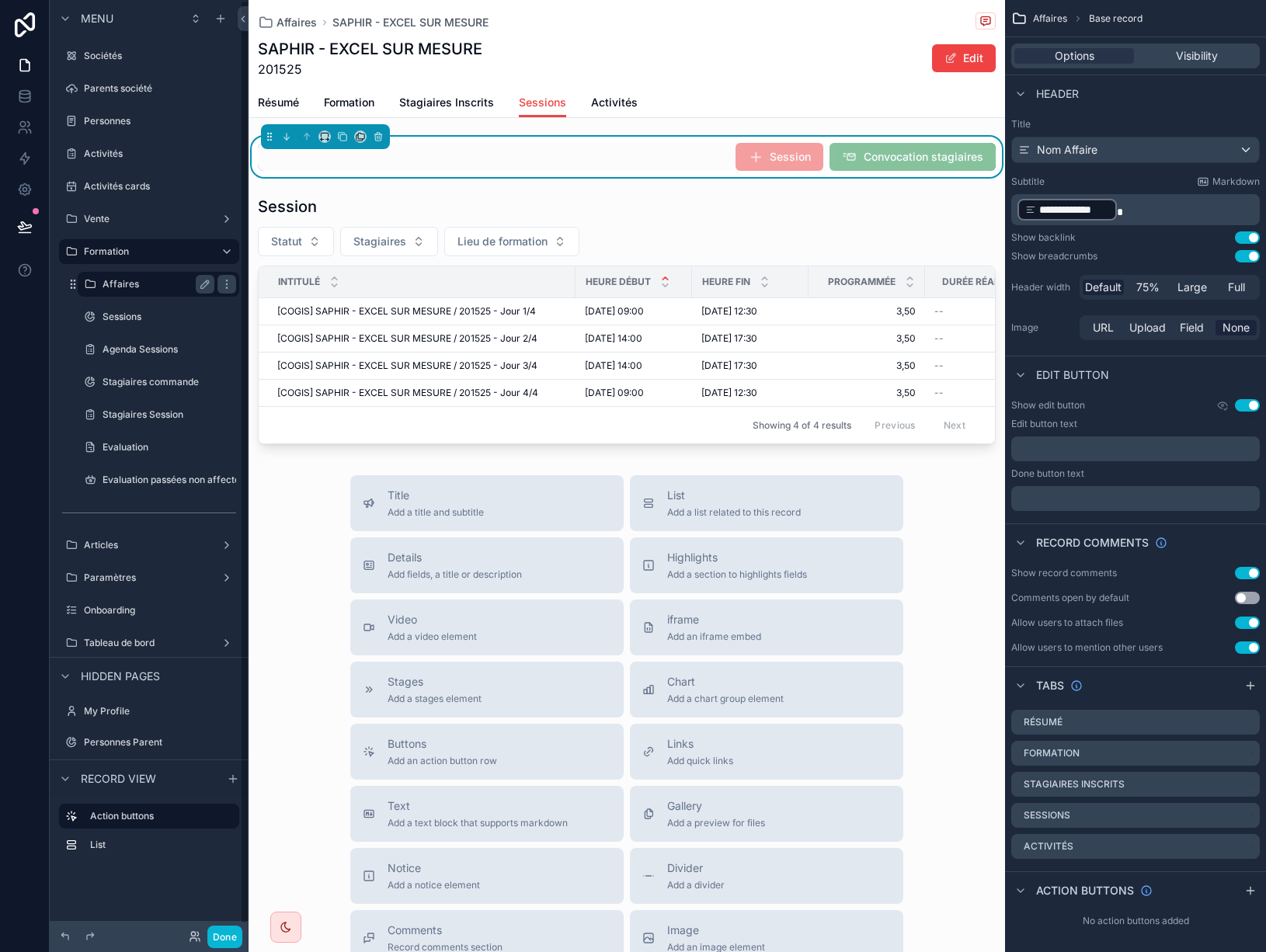
click at [107, 289] on label "Affaires" at bounding box center [155, 285] width 105 height 13
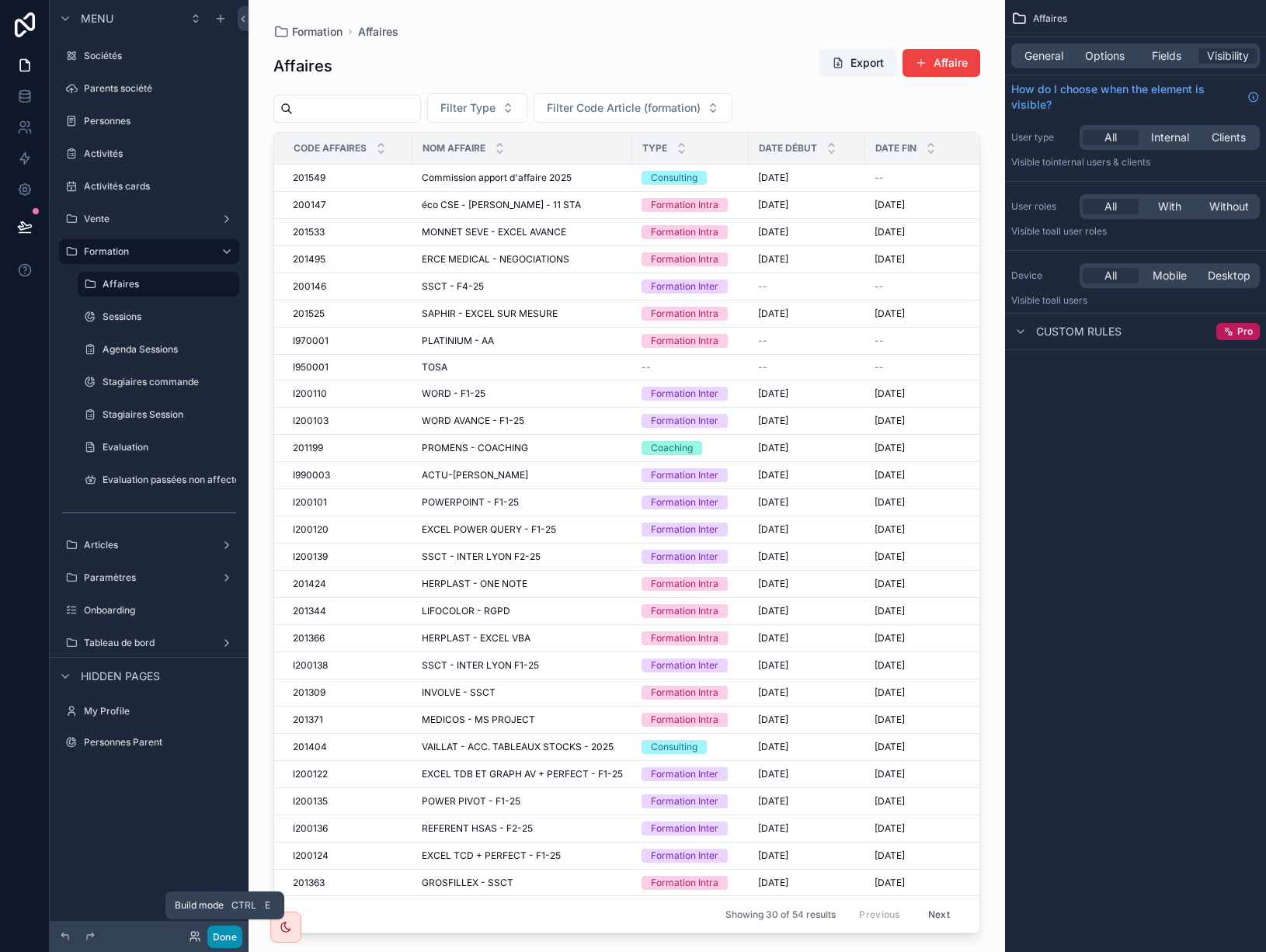
click at [227, 938] on button "Done" at bounding box center [224, 937] width 35 height 23
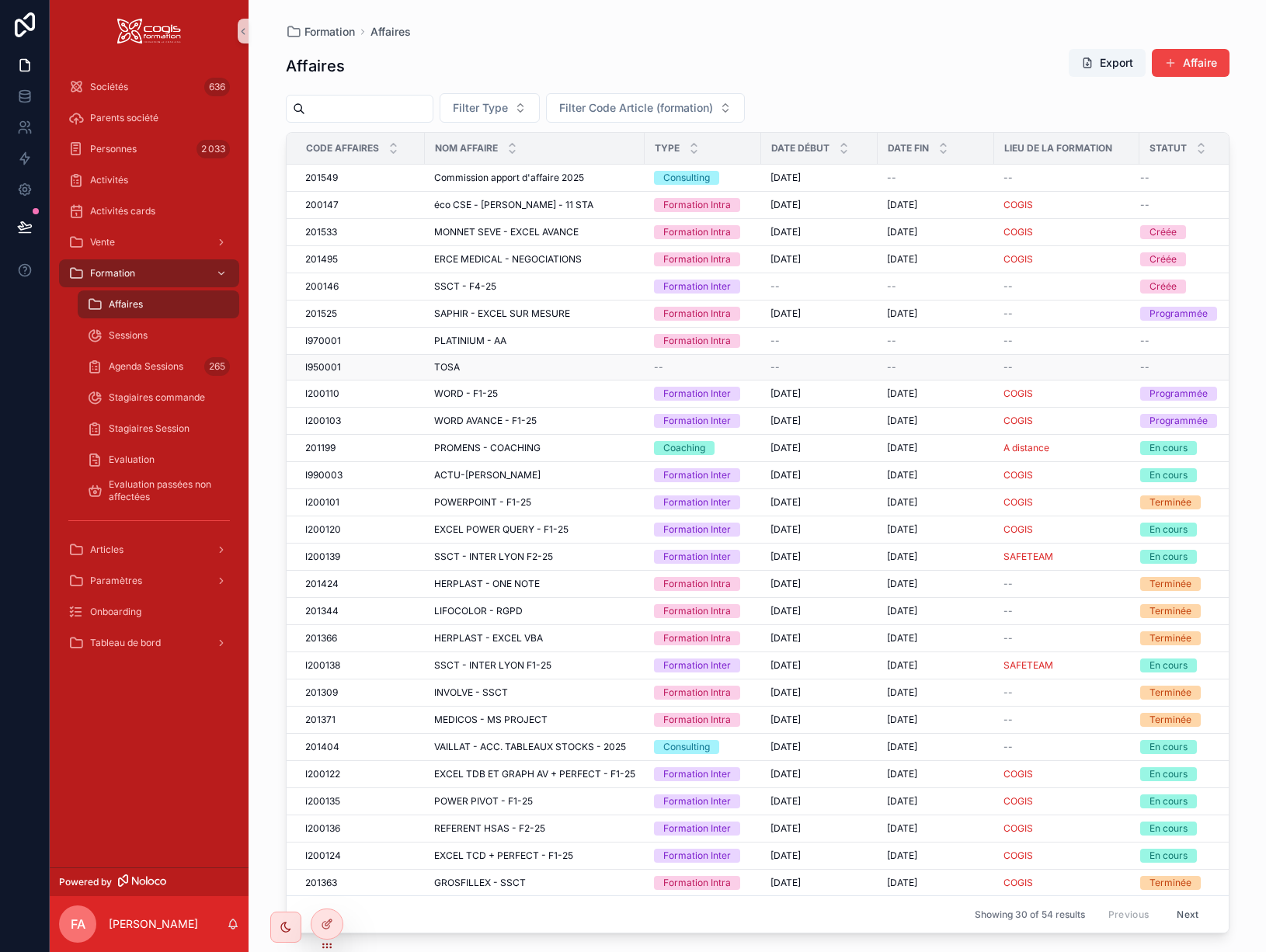
click at [473, 364] on div "TOSA TOSA" at bounding box center [534, 367] width 201 height 13
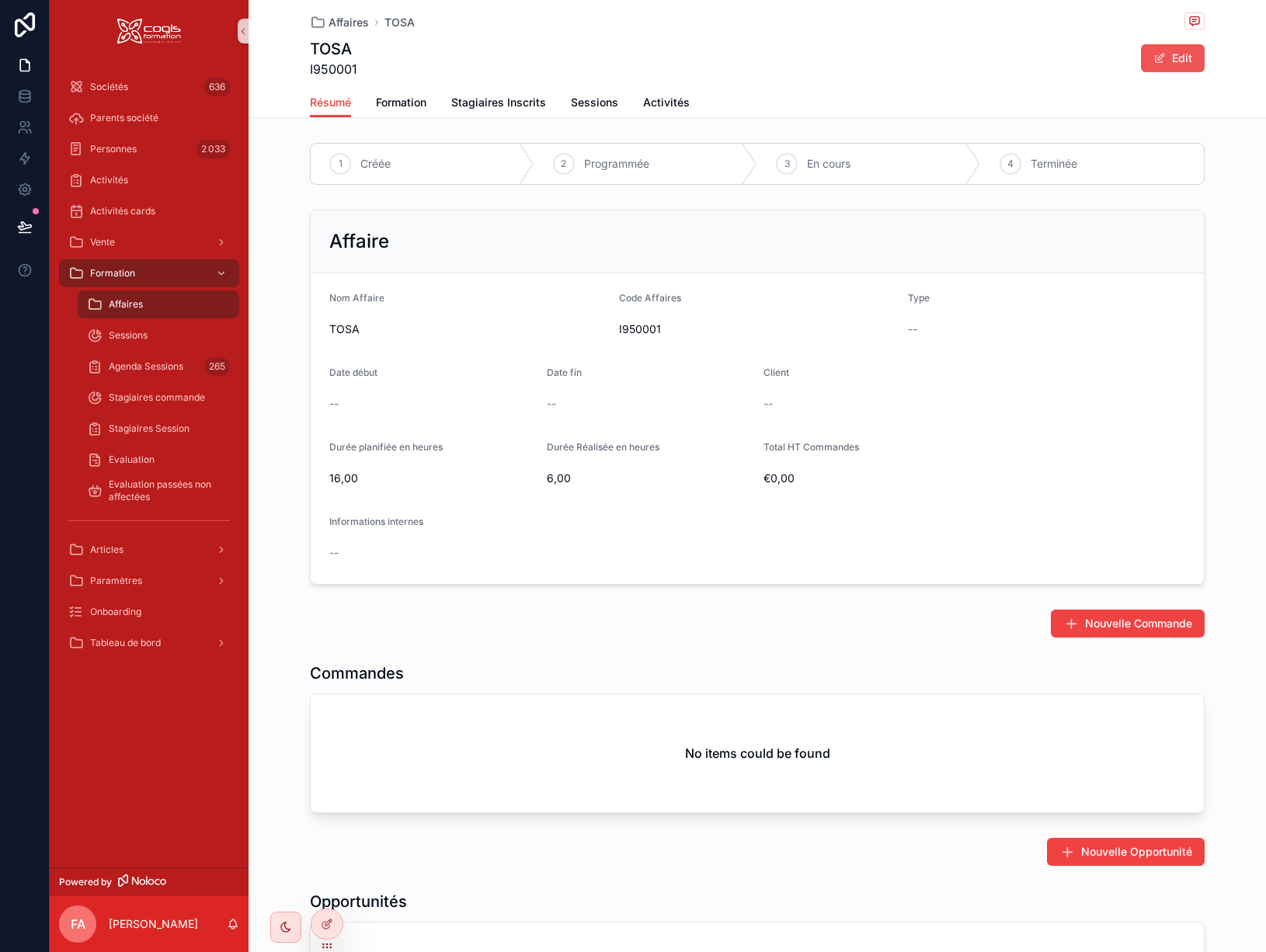
click at [1177, 56] on button "Edit" at bounding box center [1172, 58] width 64 height 28
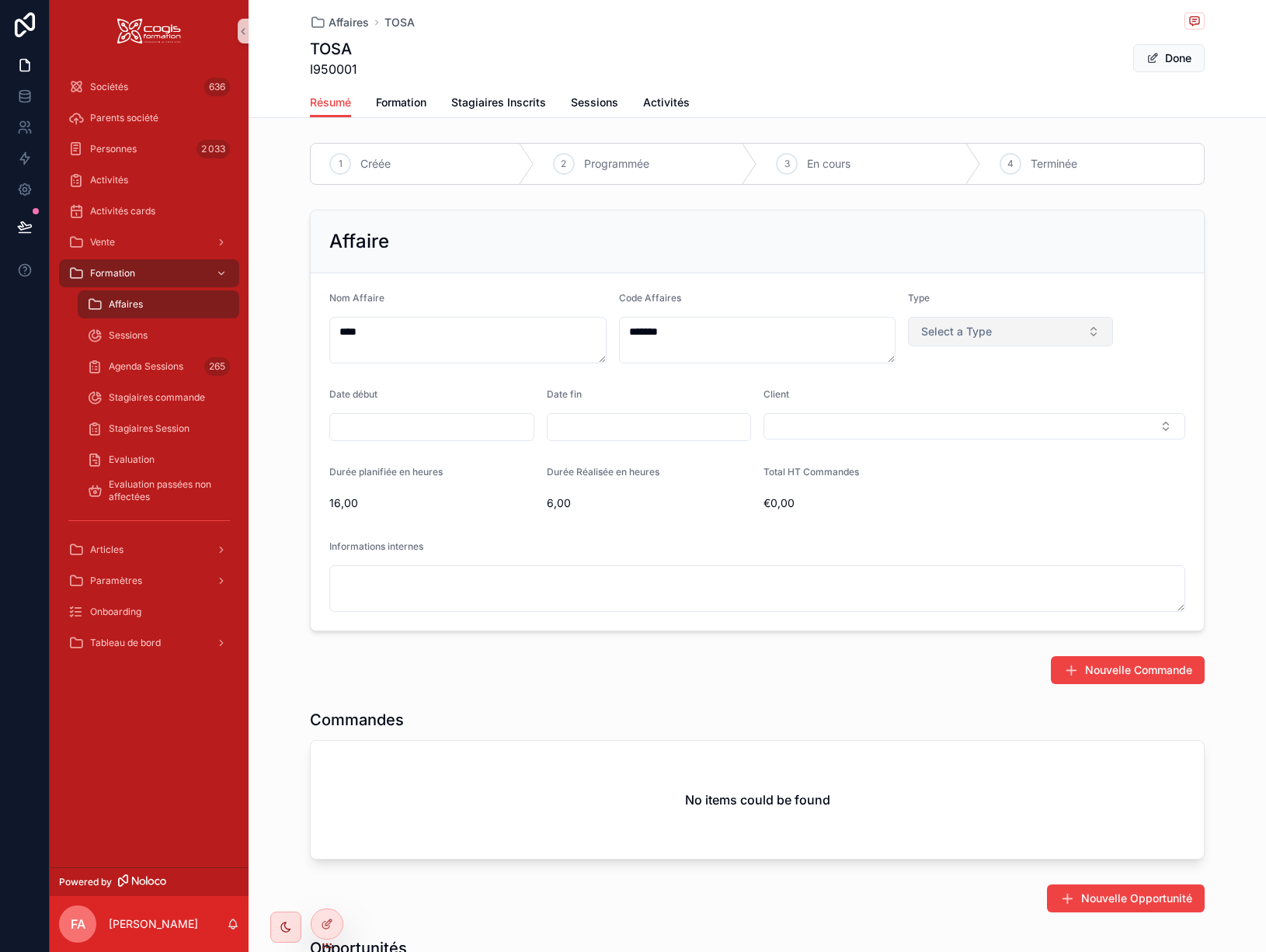
click at [999, 331] on button "Select a Type" at bounding box center [1010, 331] width 205 height 30
click at [1161, 339] on form "Nom Affaire **** Code Affaires ******* Type Select a Type Date début Date fin C…" at bounding box center [757, 452] width 893 height 358
click at [125, 305] on span "Affaires" at bounding box center [126, 304] width 34 height 13
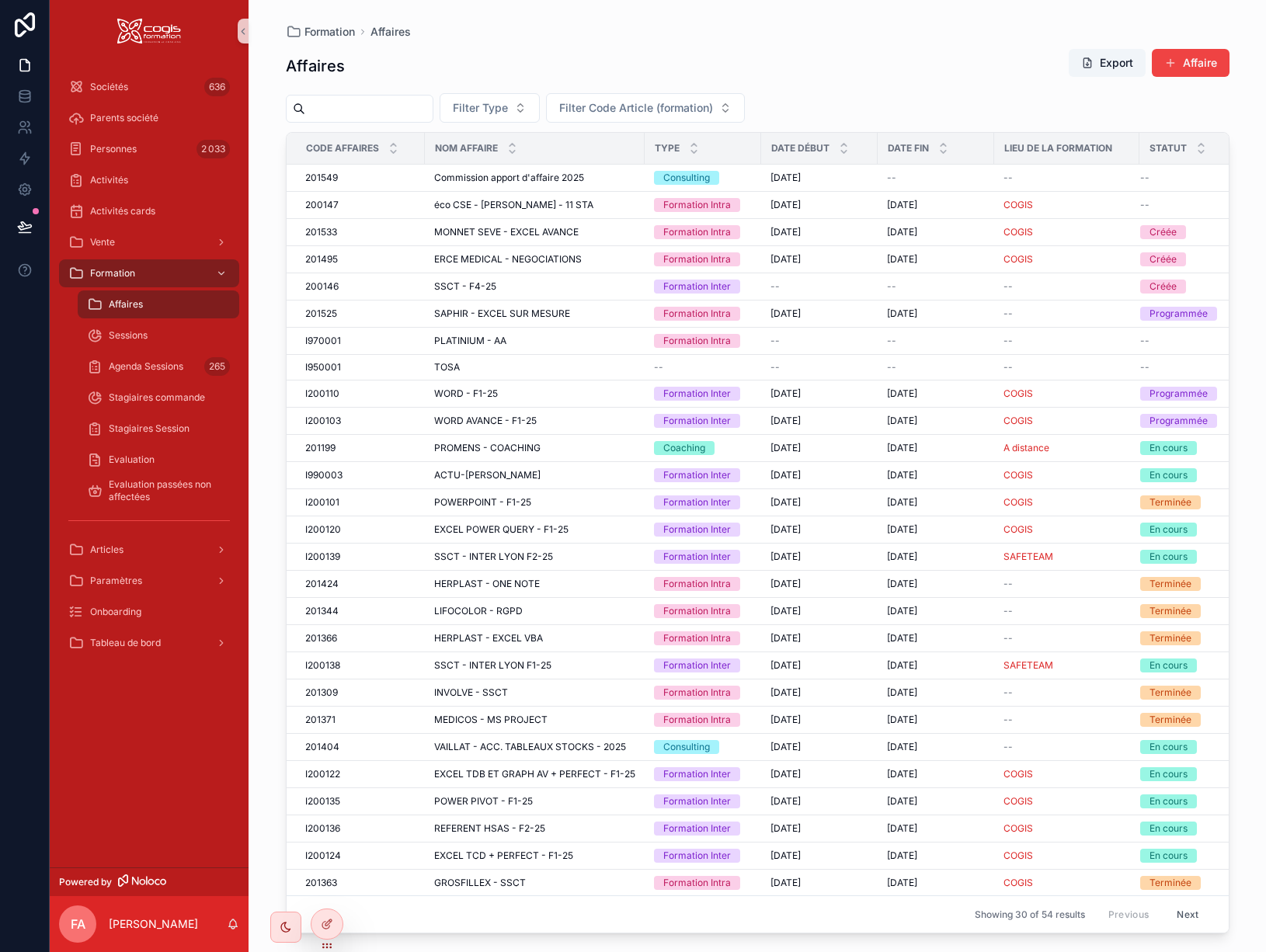
click at [364, 104] on input "scrollable content" at bounding box center [368, 109] width 127 height 22
click at [480, 396] on span "WORD - F1-25" at bounding box center [466, 394] width 64 height 13
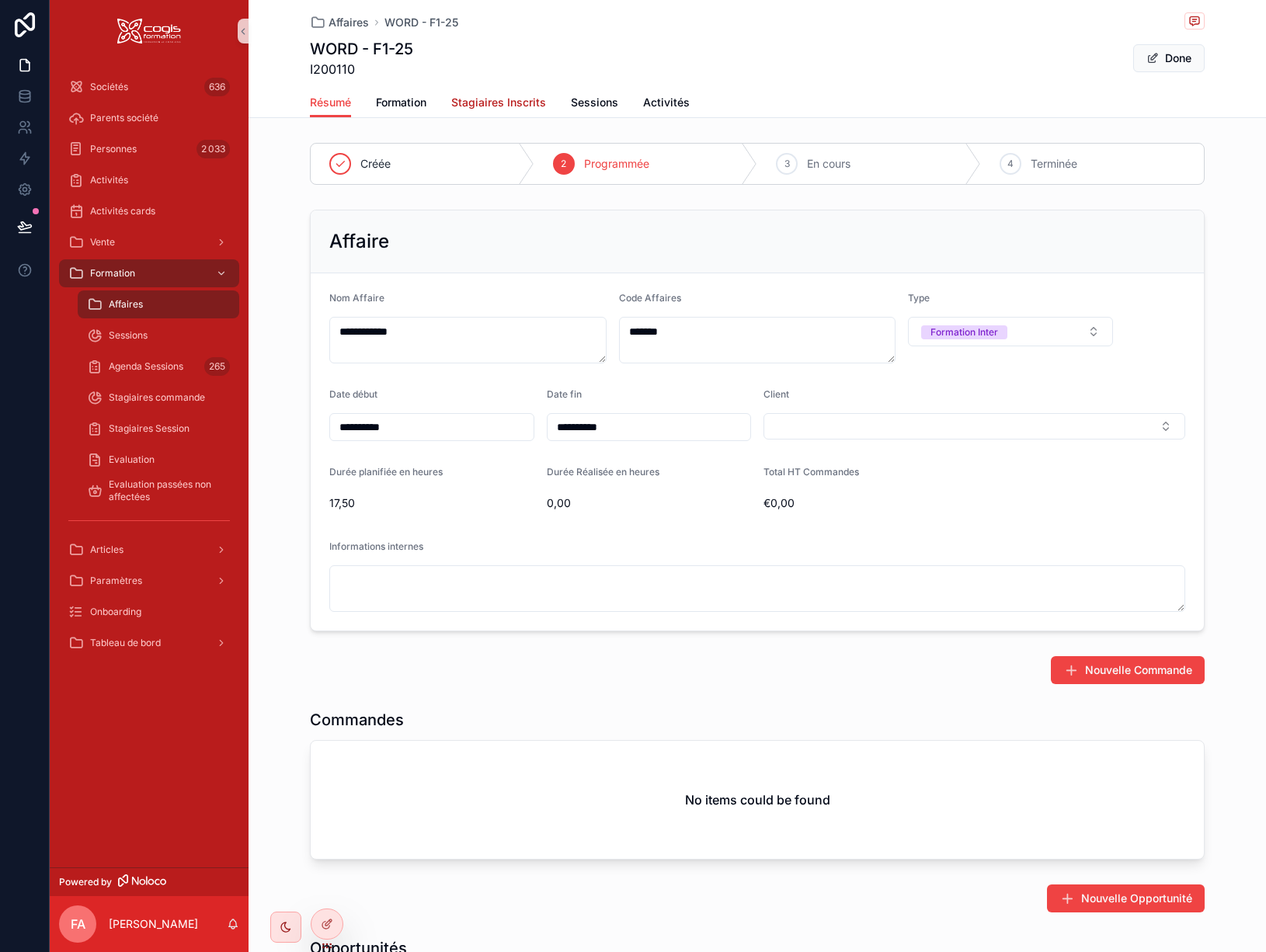
click at [508, 104] on span "Stagiaires Inscrits" at bounding box center [498, 102] width 95 height 15
click at [127, 305] on span "Affaires" at bounding box center [126, 304] width 34 height 13
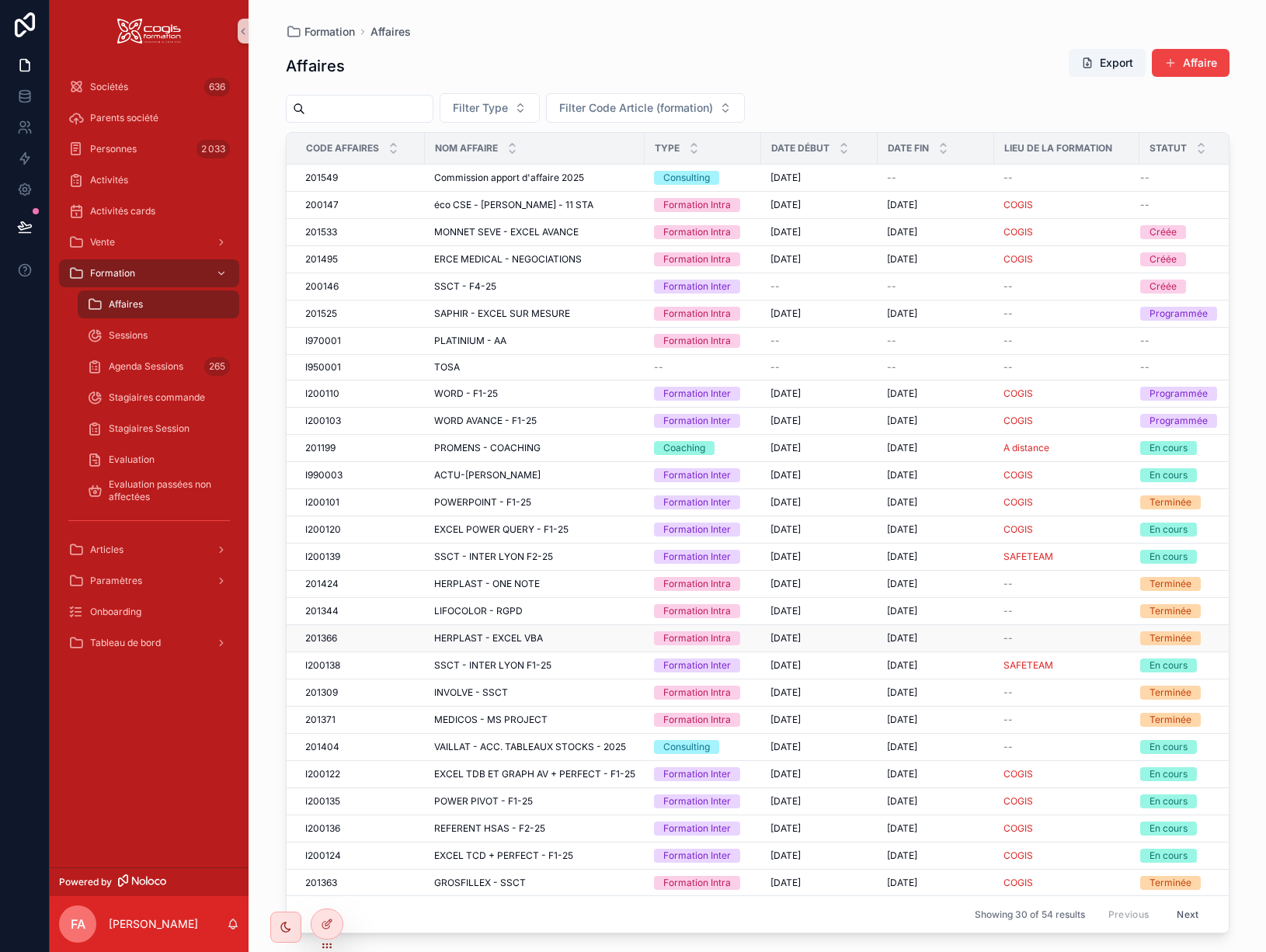
click at [477, 645] on span "HERPLAST - EXCEL VBA" at bounding box center [488, 639] width 109 height 13
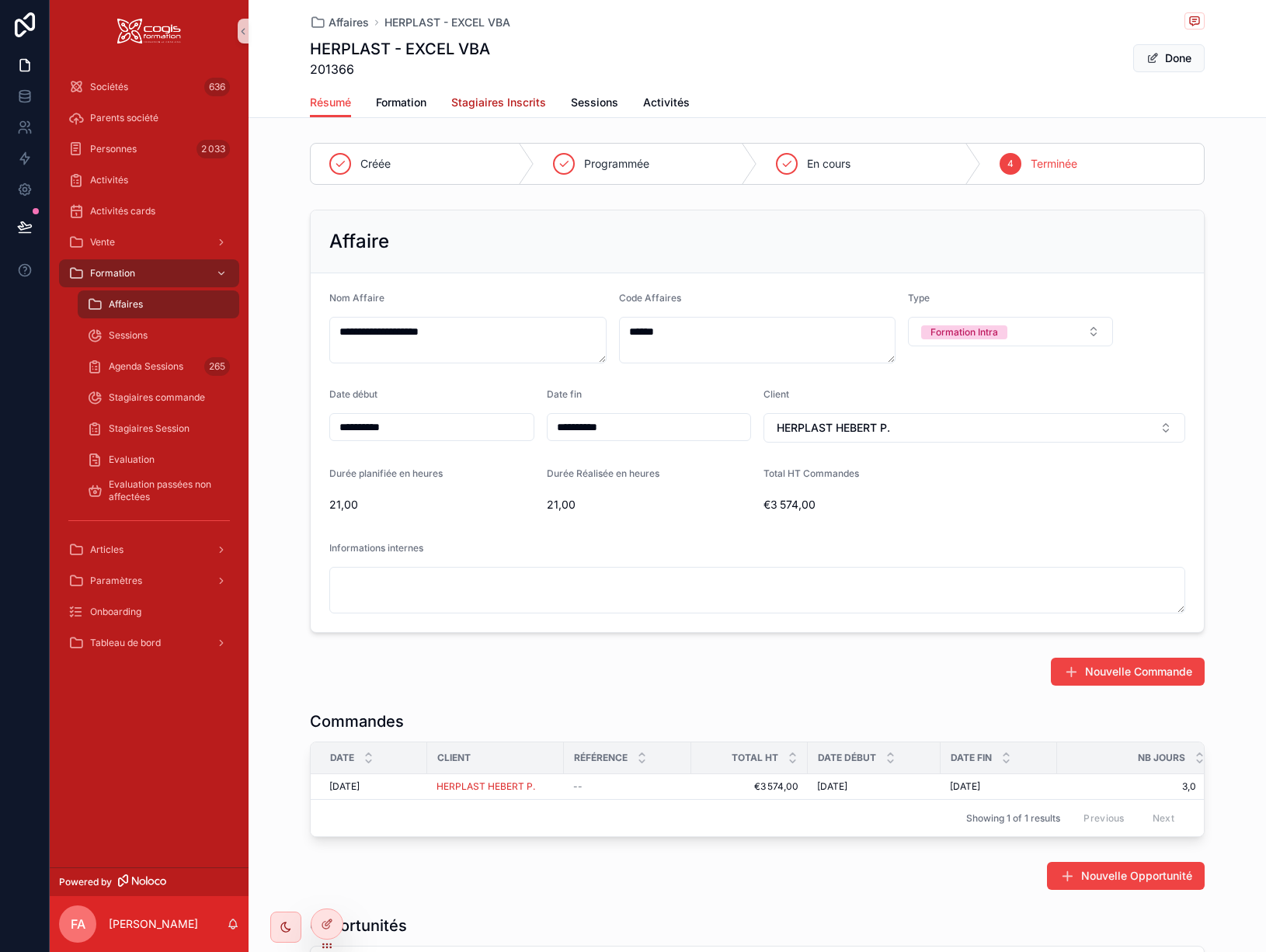
click at [495, 104] on span "Stagiaires Inscrits" at bounding box center [498, 102] width 95 height 15
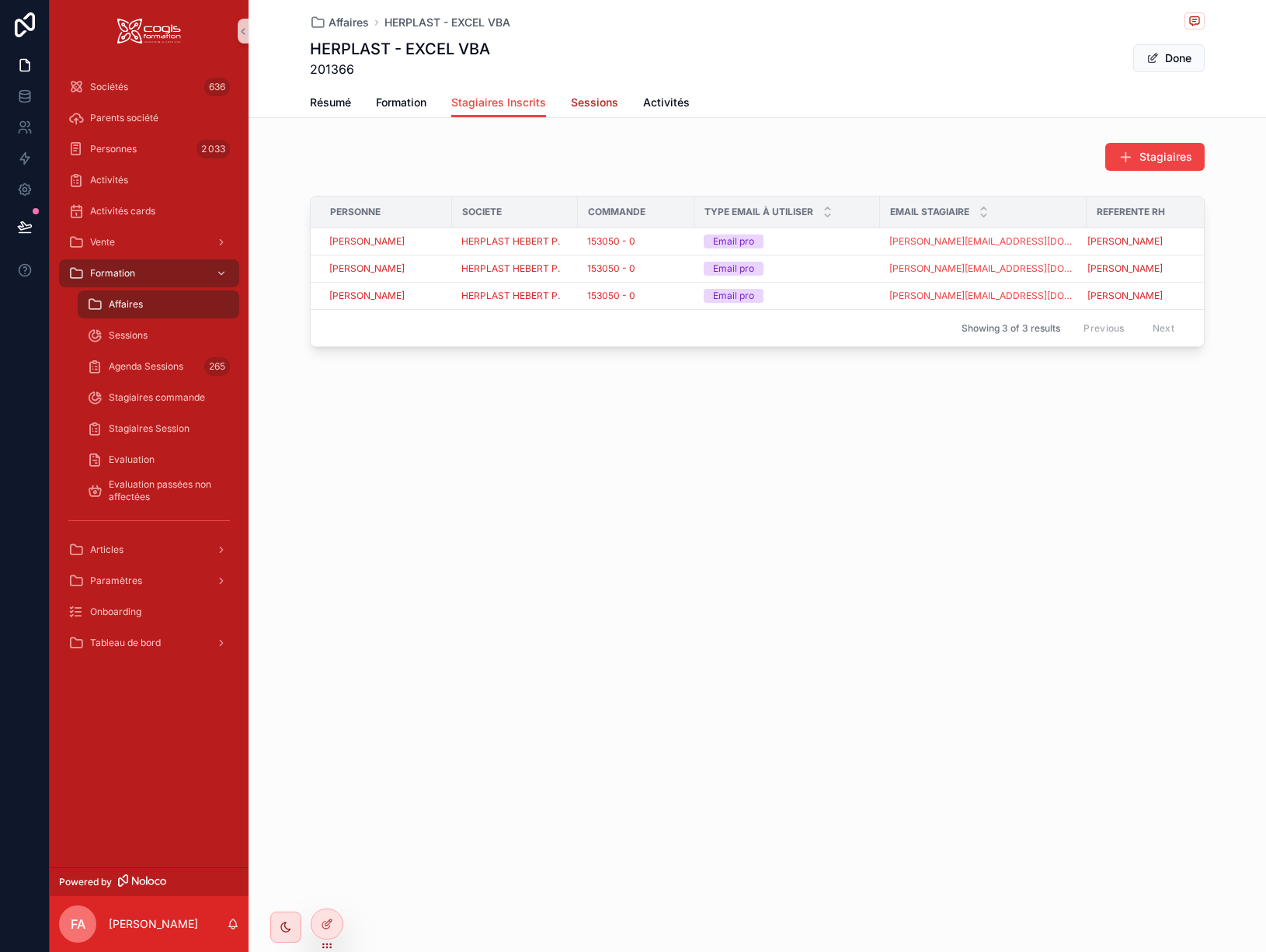
click at [596, 108] on span "Sessions" at bounding box center [594, 102] width 48 height 15
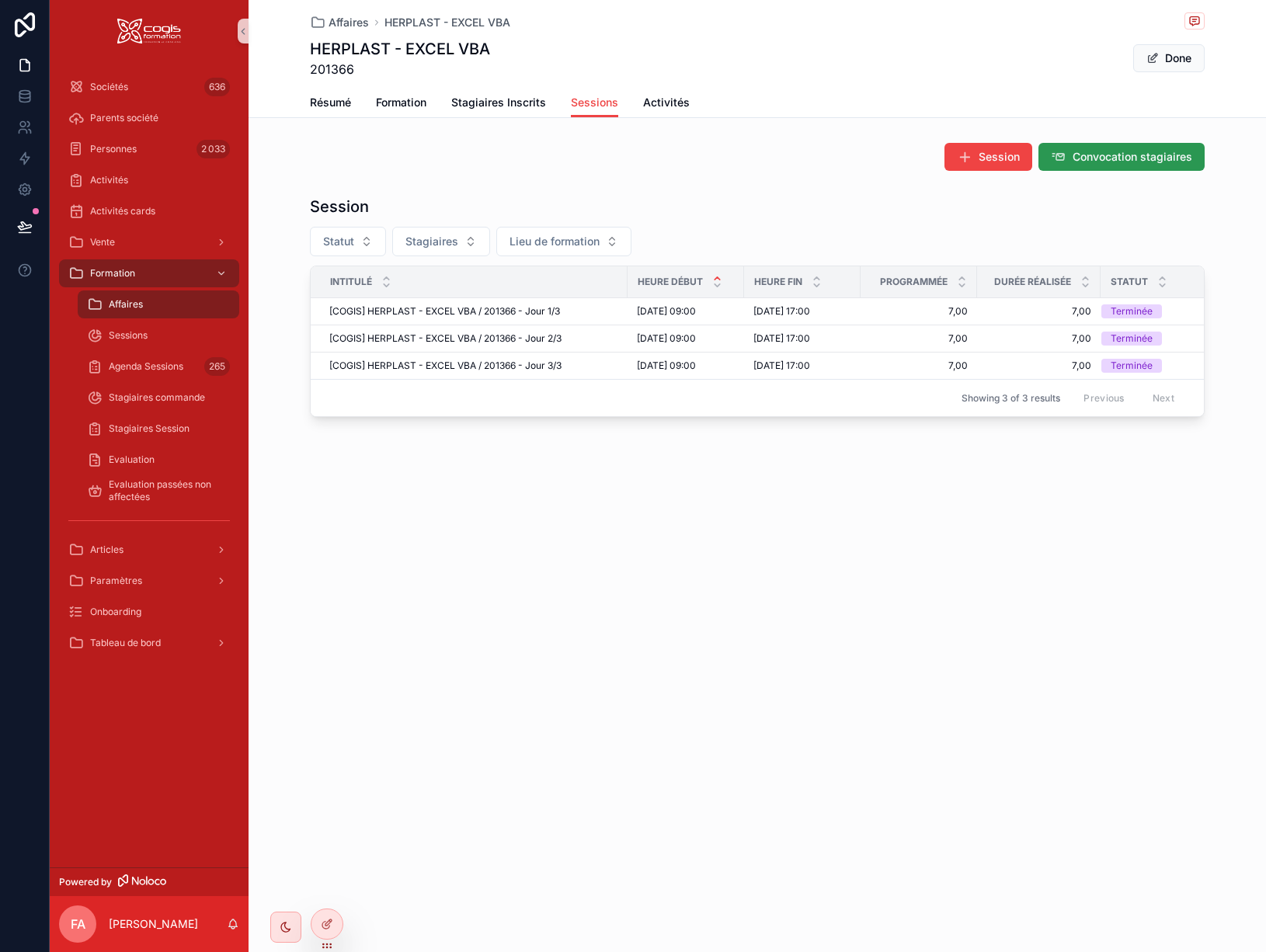
click at [1105, 159] on span "Convocation stagiaires" at bounding box center [1132, 157] width 120 height 15
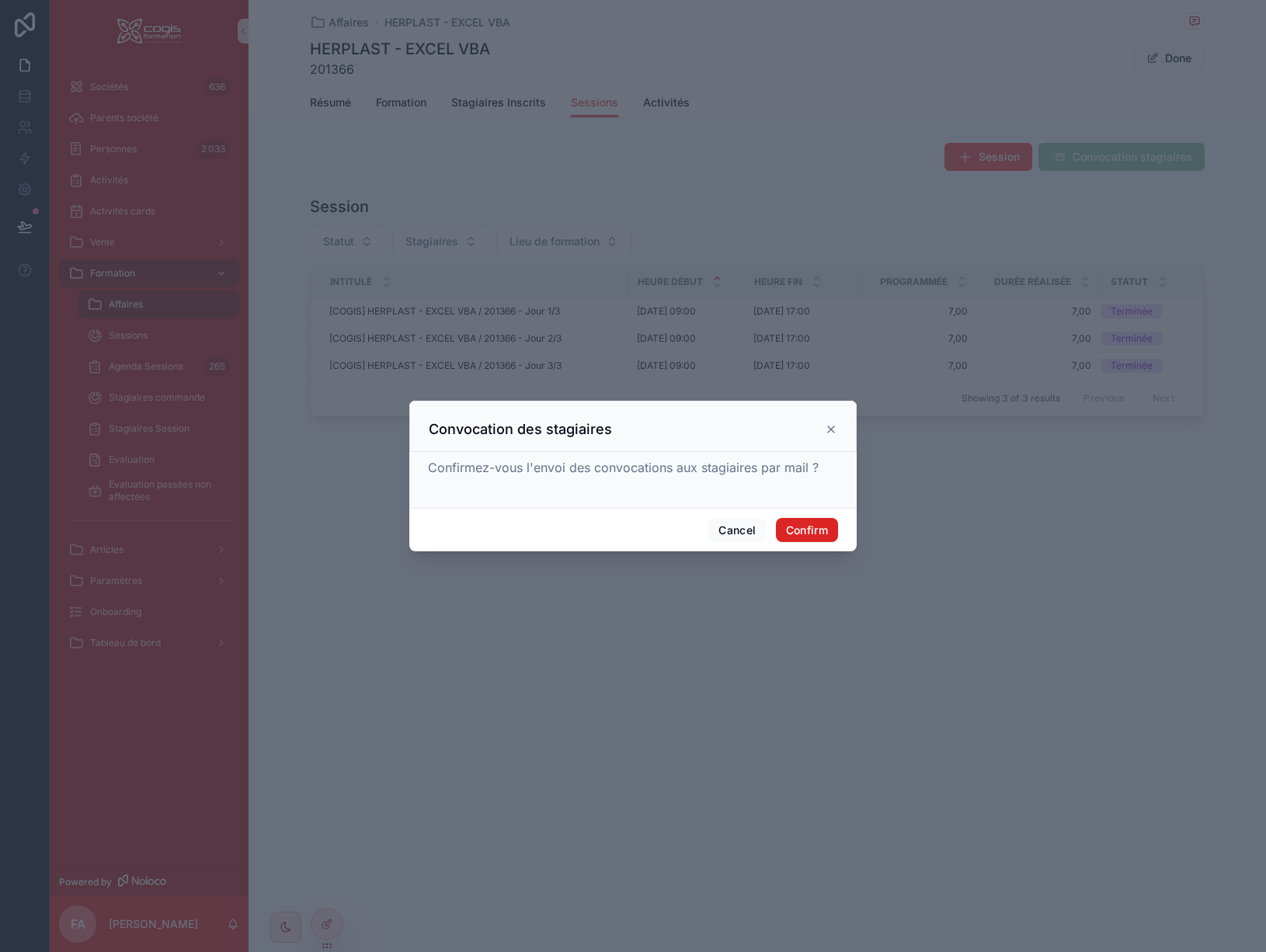
click at [817, 529] on button "Confirm" at bounding box center [807, 530] width 62 height 25
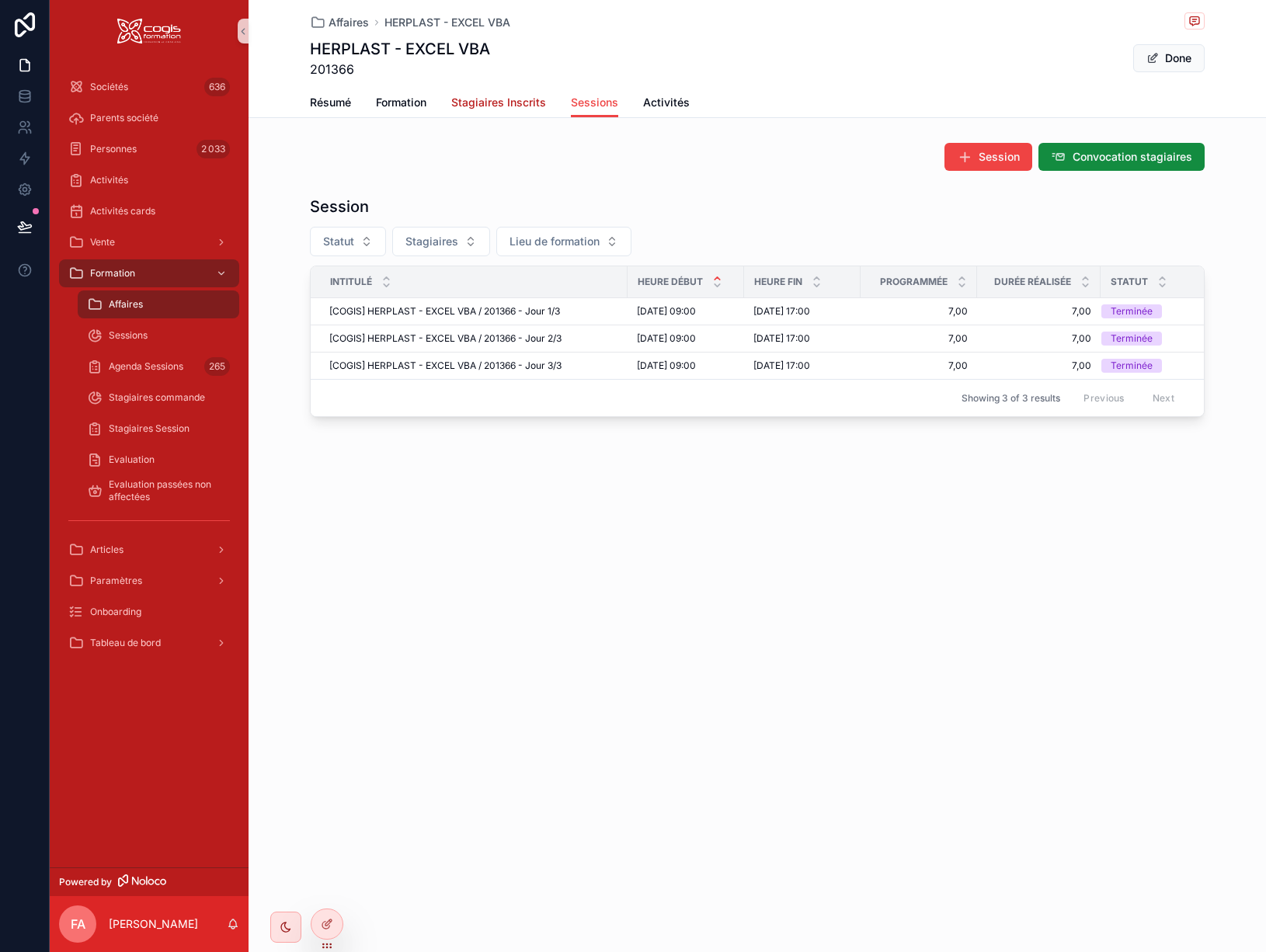
click at [525, 108] on span "Stagiaires Inscrits" at bounding box center [498, 102] width 95 height 15
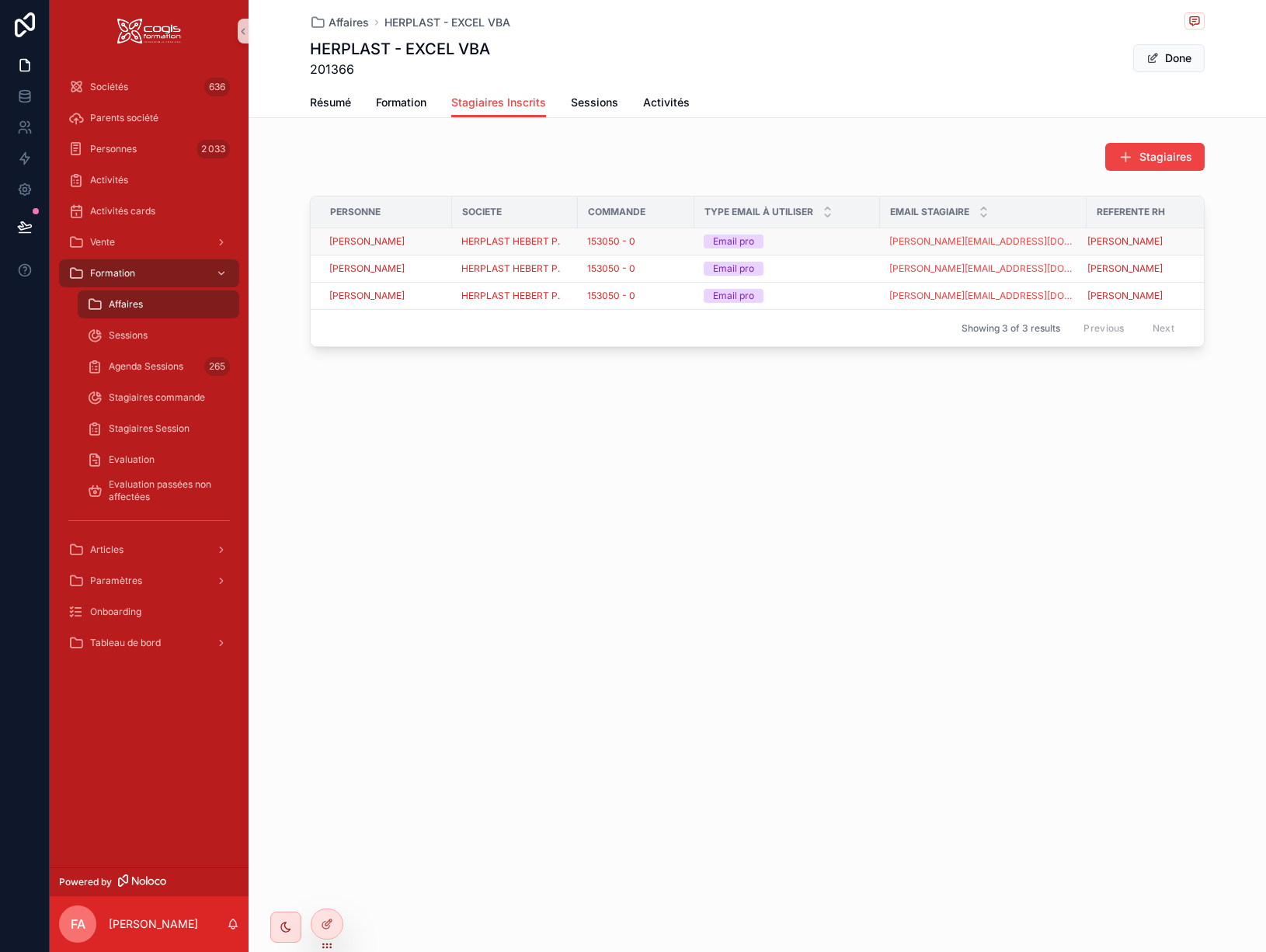
click at [423, 242] on div "[PERSON_NAME]" at bounding box center [386, 241] width 113 height 13
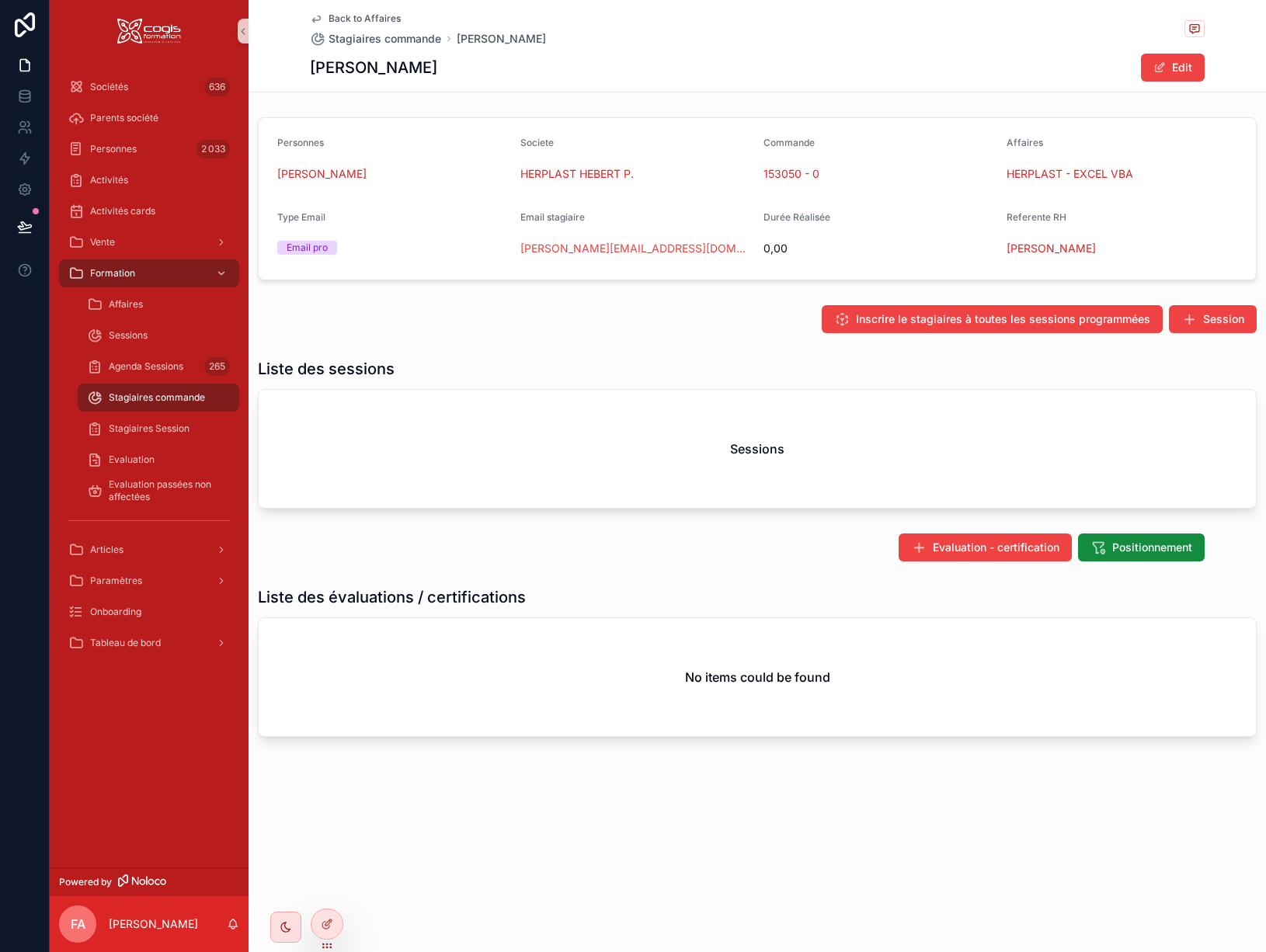
click at [312, 19] on icon "scrollable content" at bounding box center [316, 19] width 13 height 13
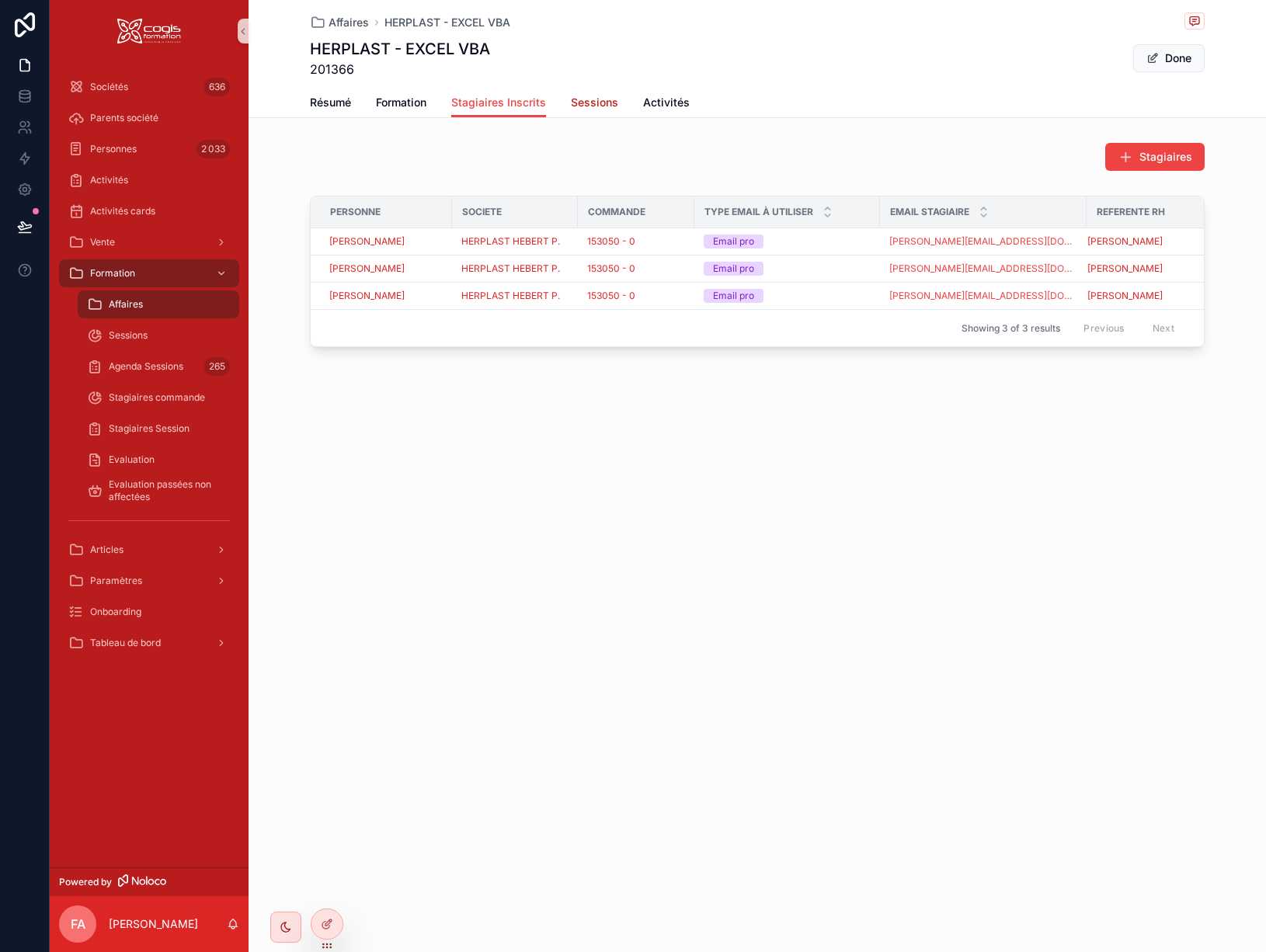
click at [597, 104] on span "Sessions" at bounding box center [594, 102] width 48 height 15
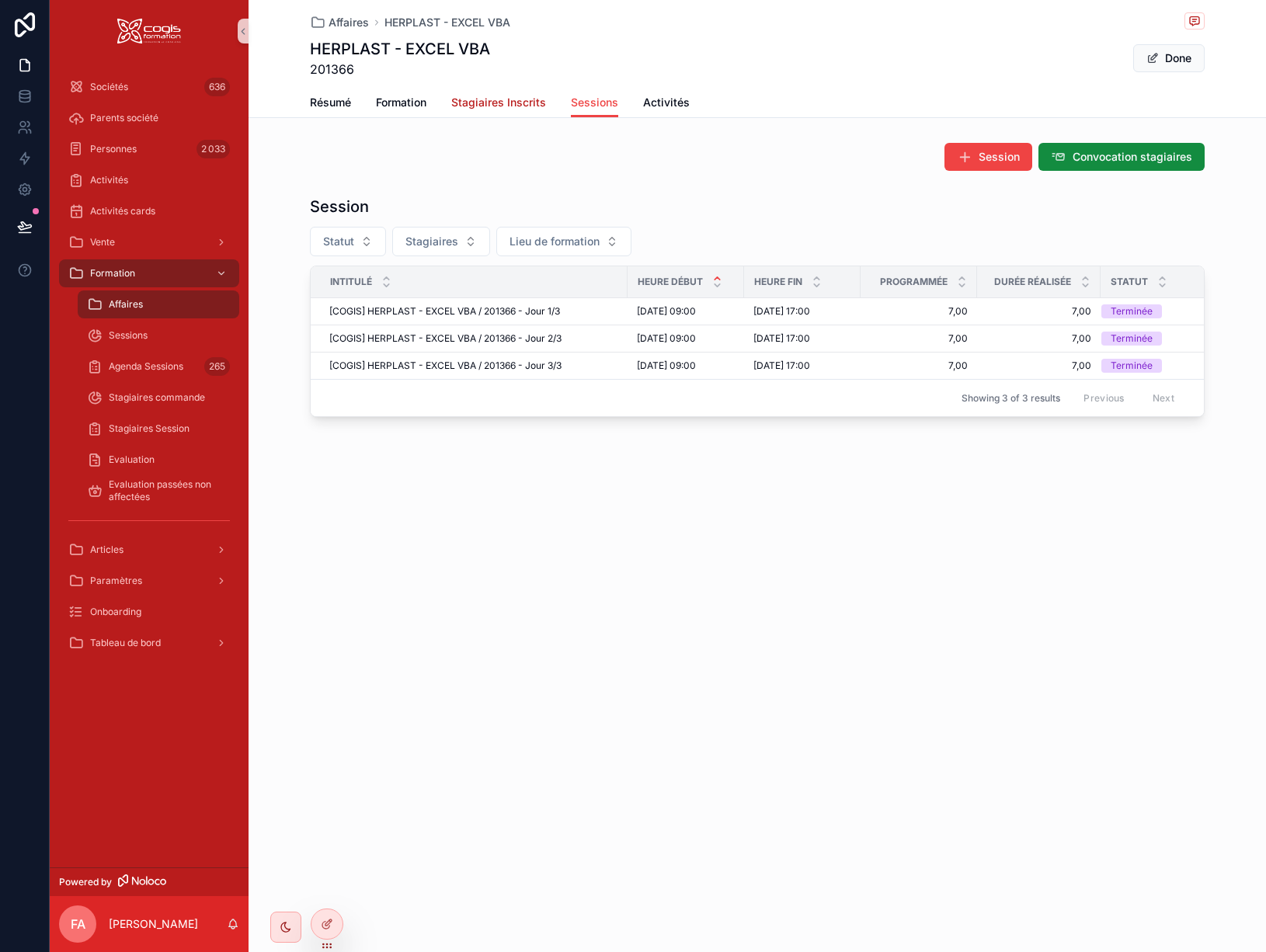
click at [517, 104] on span "Stagiaires Inscrits" at bounding box center [498, 102] width 95 height 15
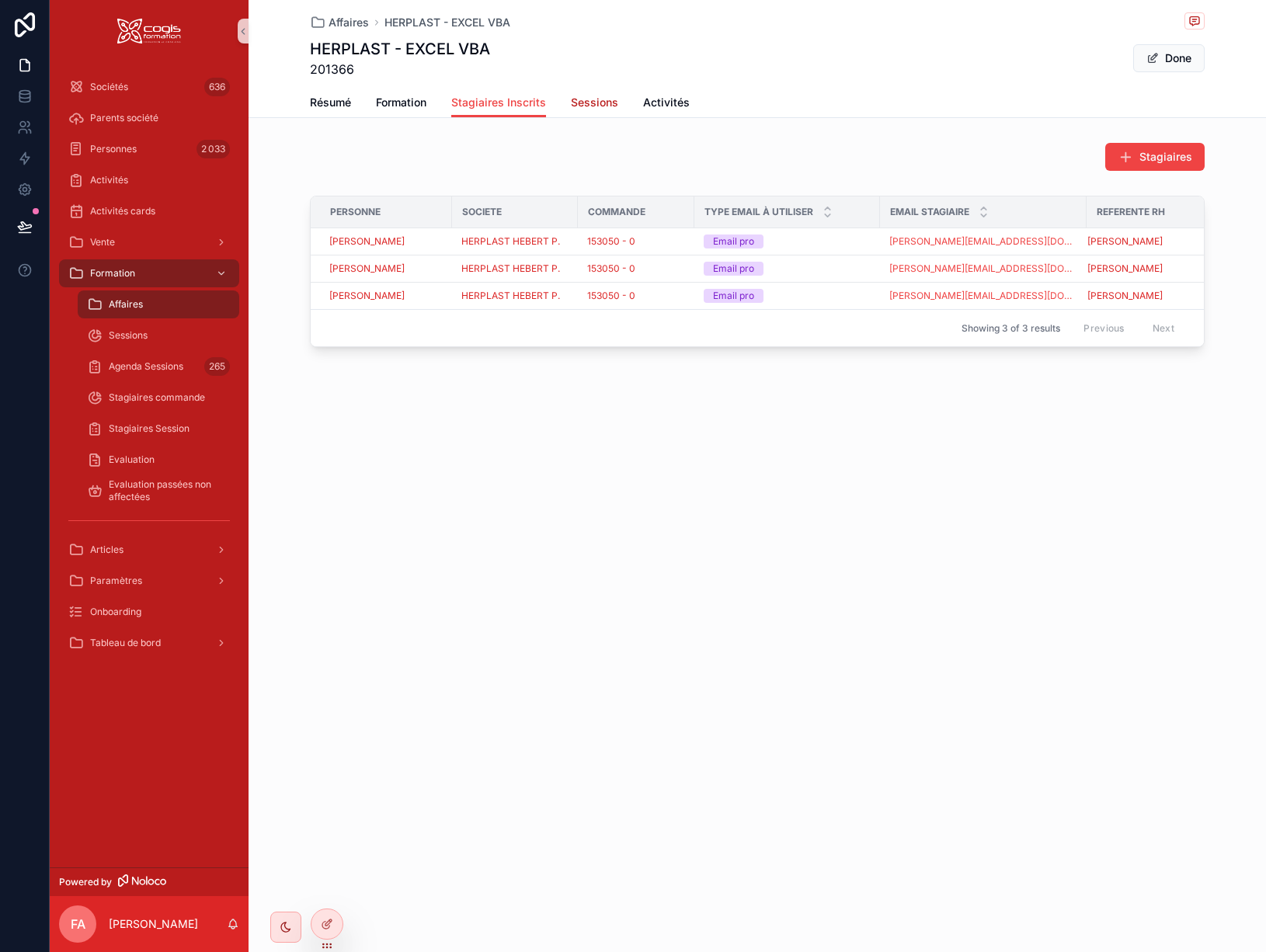
click at [594, 98] on span "Sessions" at bounding box center [594, 102] width 48 height 15
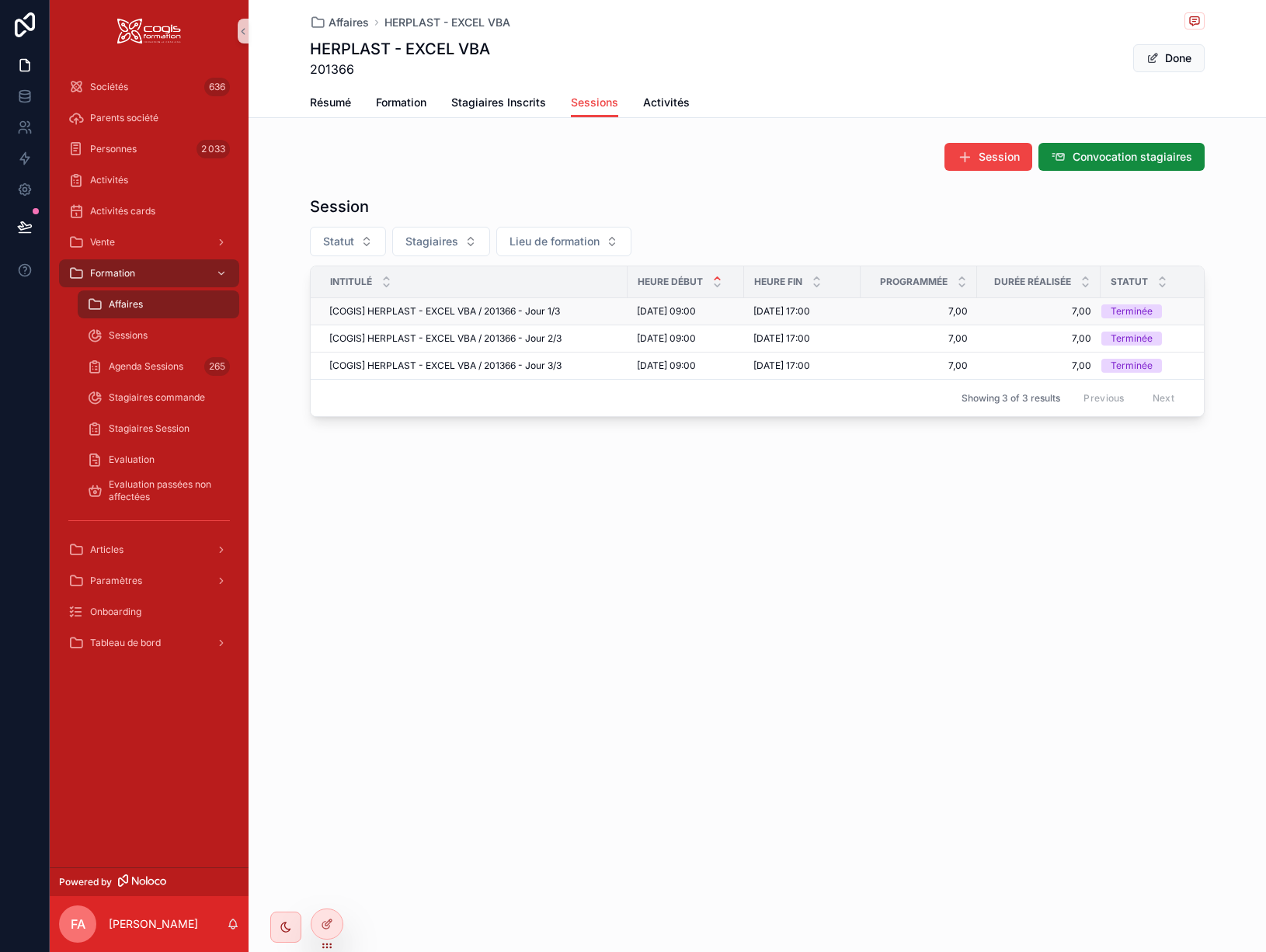
click at [466, 311] on span "[COGIS] HERPLAST - EXCEL VBA / 201366 - Jour 1/3" at bounding box center [445, 312] width 231 height 13
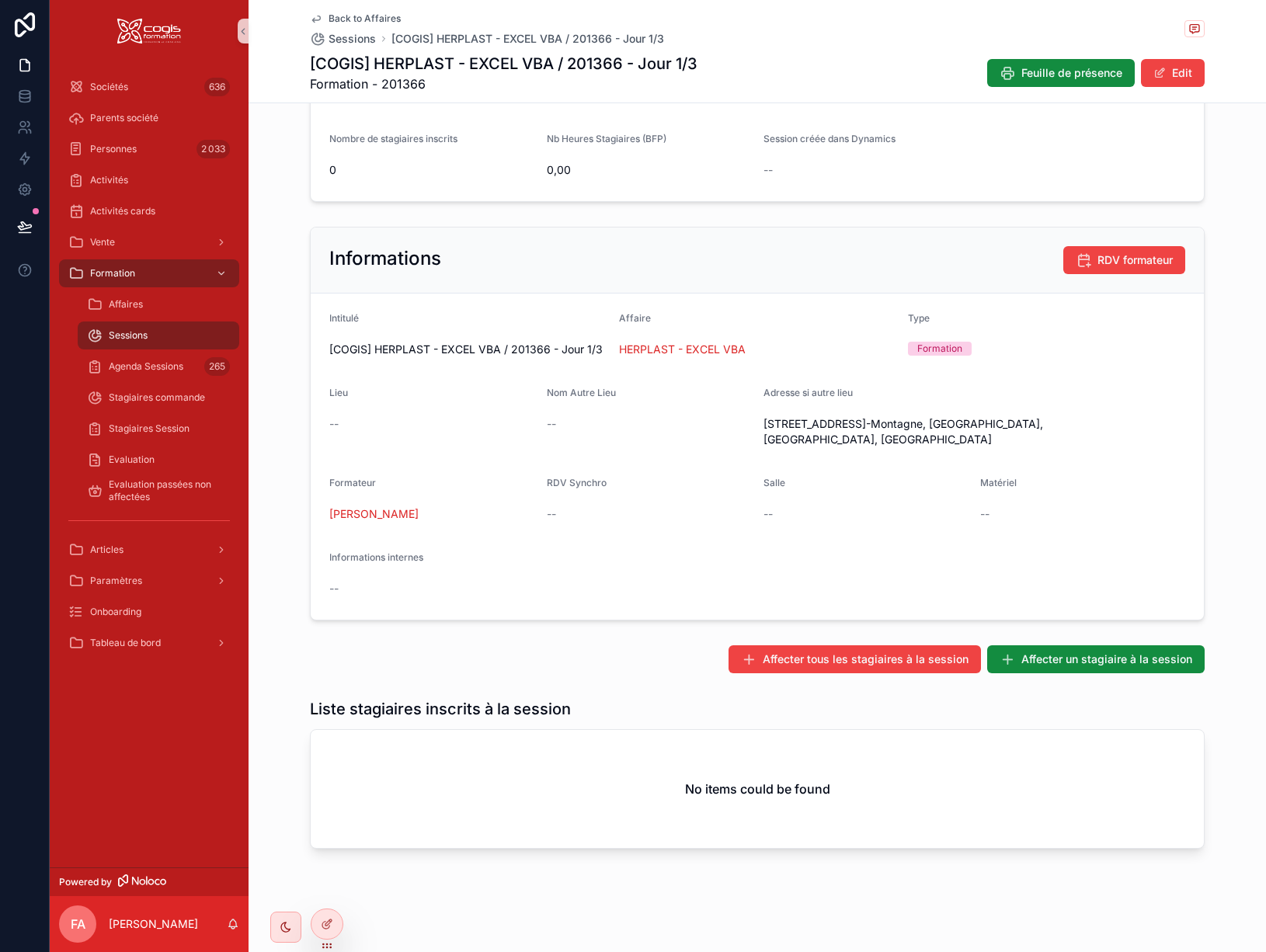
scroll to position [222, 0]
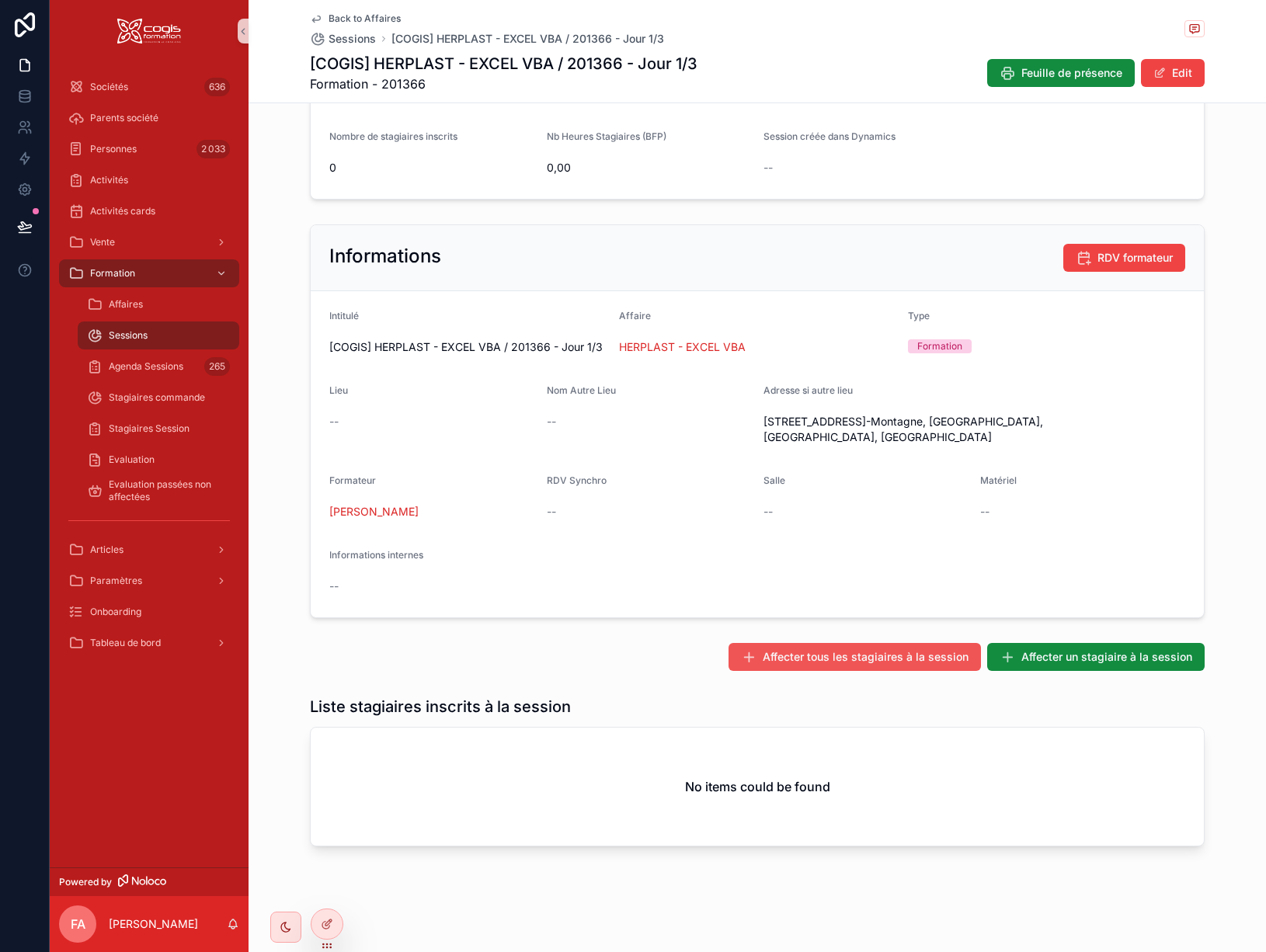
click at [846, 657] on span "Affecter tous les stagiaires à la session" at bounding box center [865, 657] width 206 height 15
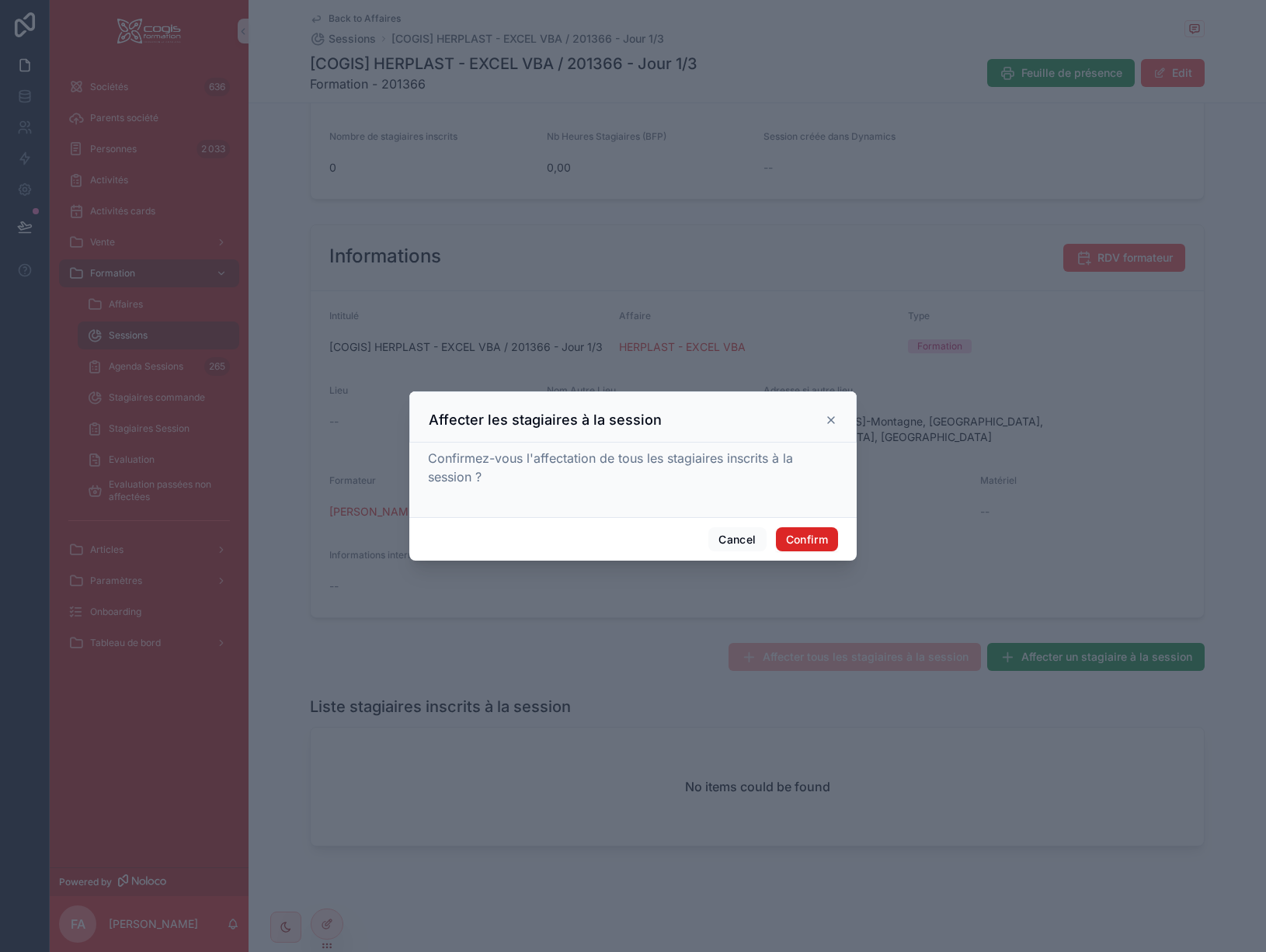
click at [806, 539] on button "Confirm" at bounding box center [807, 540] width 62 height 25
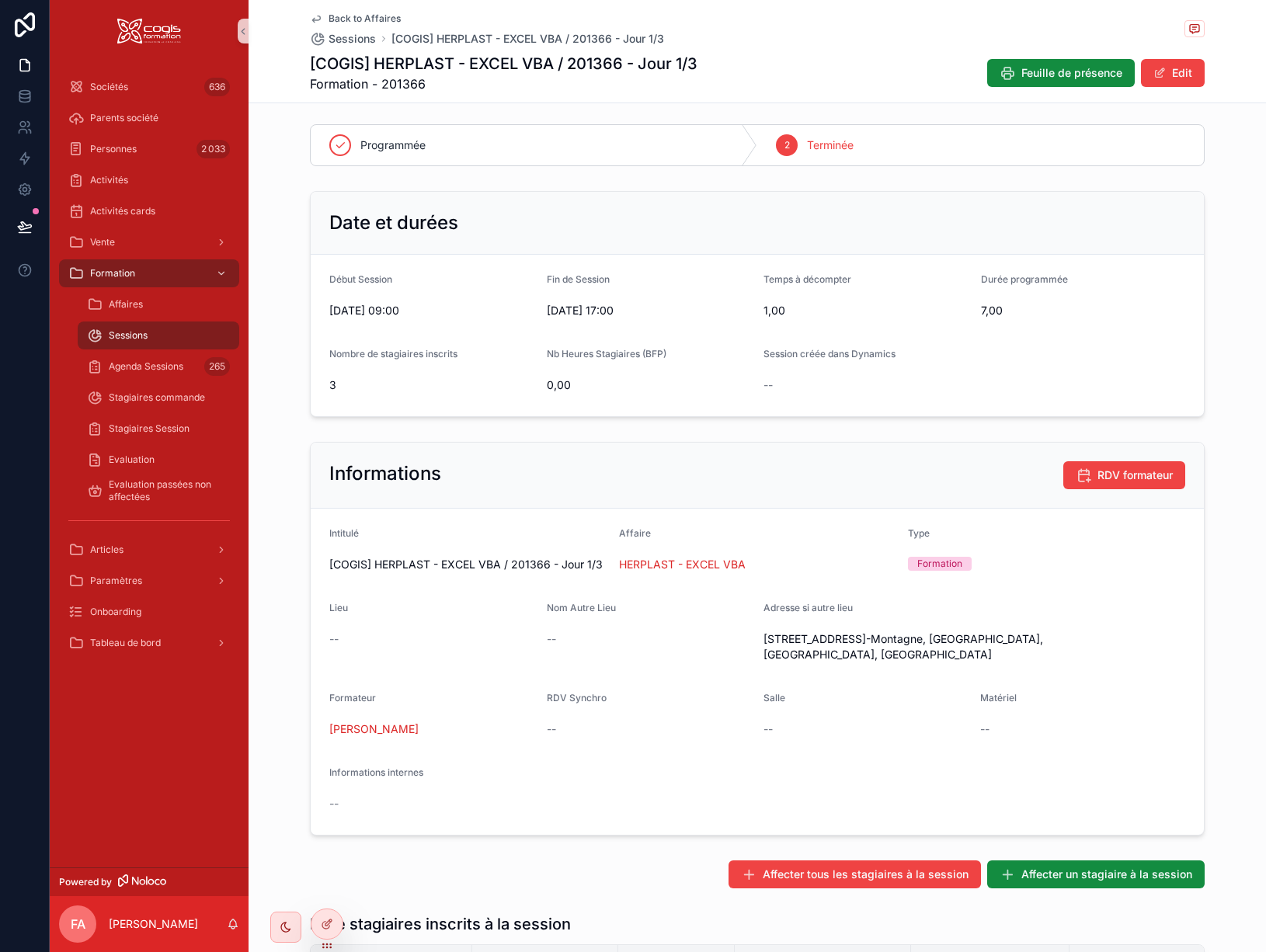
scroll to position [0, 0]
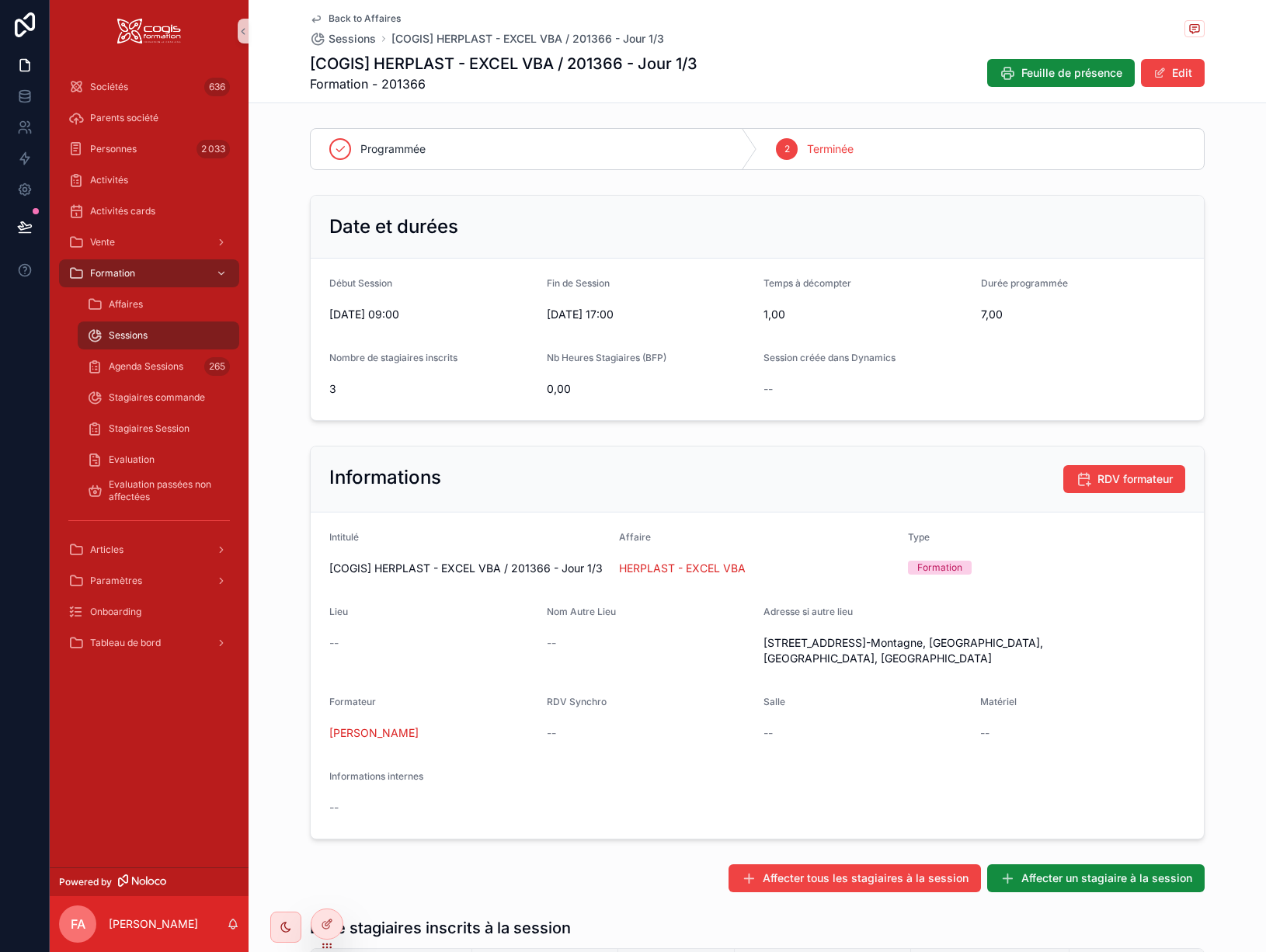
click at [312, 18] on icon "scrollable content" at bounding box center [316, 19] width 13 height 13
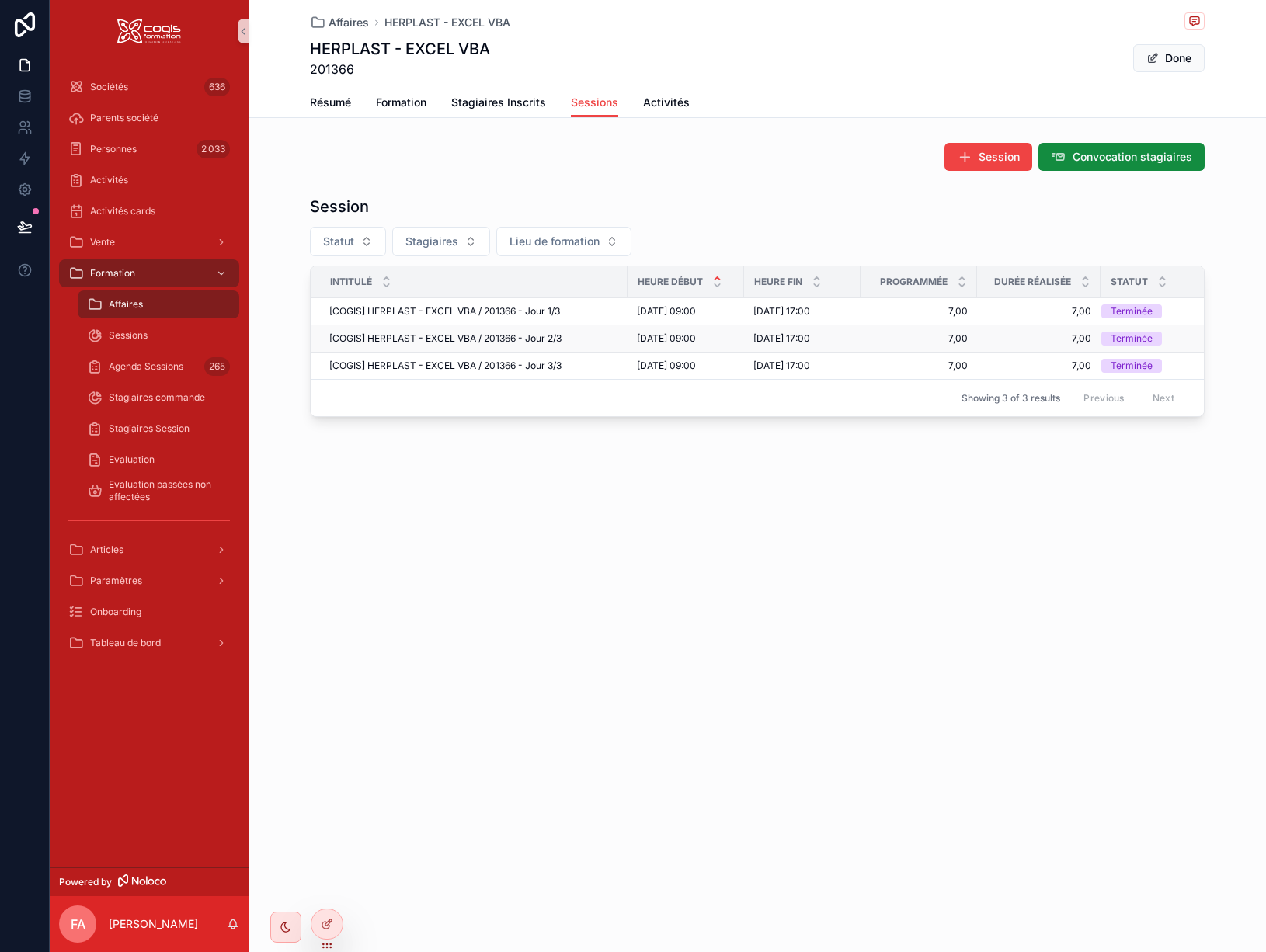
click at [525, 334] on span "[COGIS] HERPLAST - EXCEL VBA / 201366 - Jour 2/3" at bounding box center [446, 339] width 232 height 13
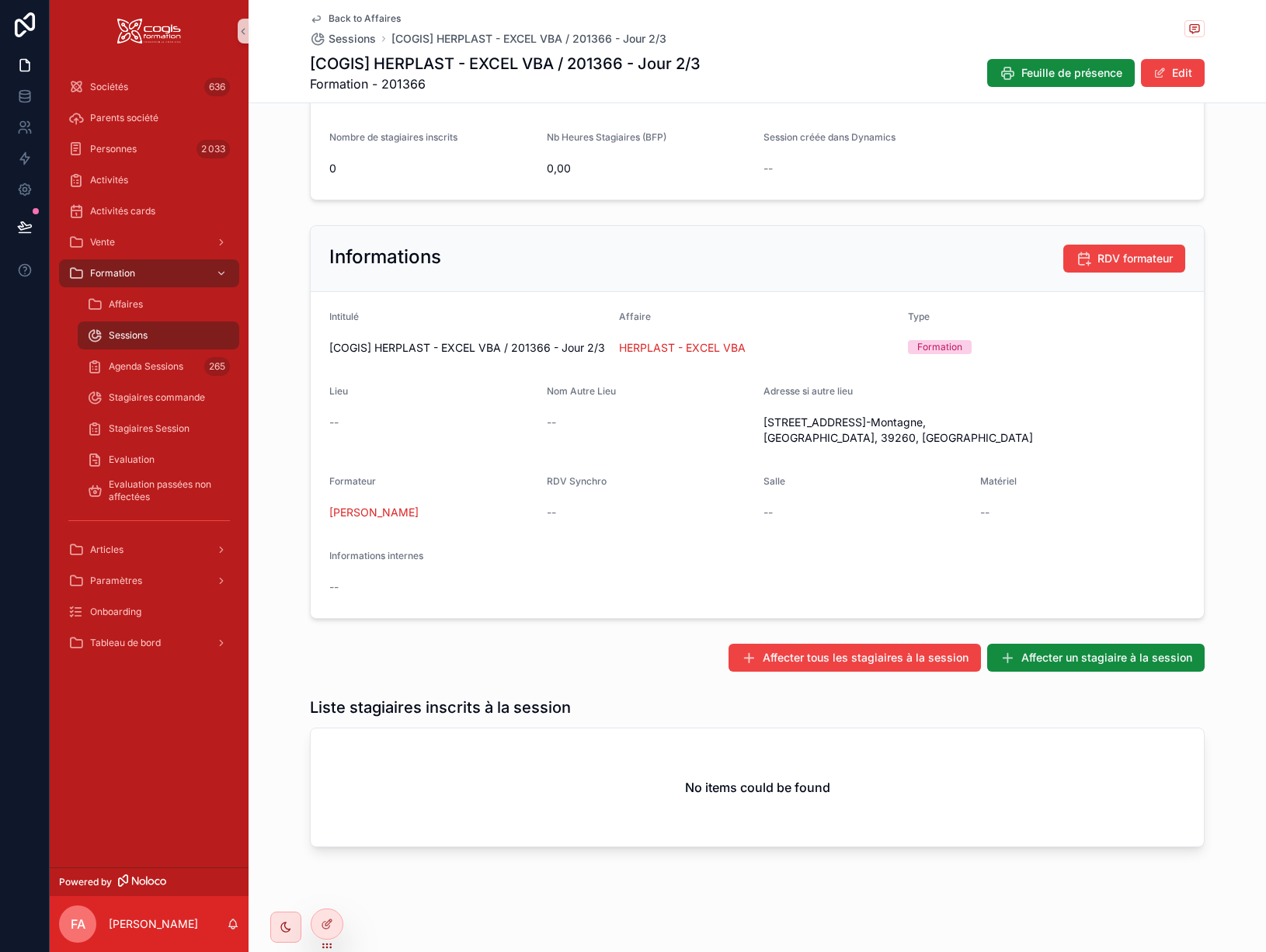
scroll to position [222, 0]
click at [924, 657] on span "Affecter tous les stagiaires à la session" at bounding box center [865, 657] width 206 height 15
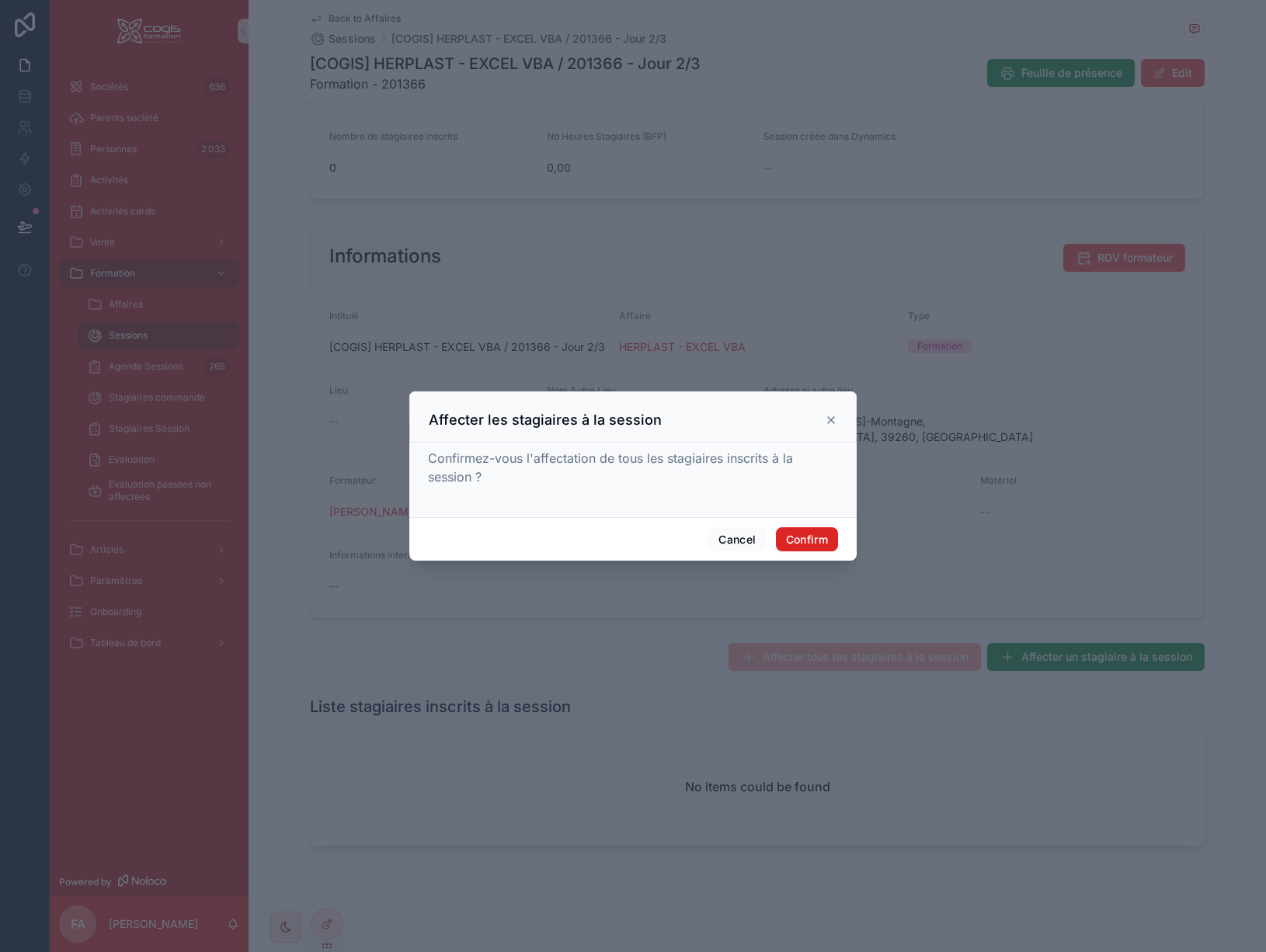
click at [814, 540] on button "Confirm" at bounding box center [807, 540] width 62 height 25
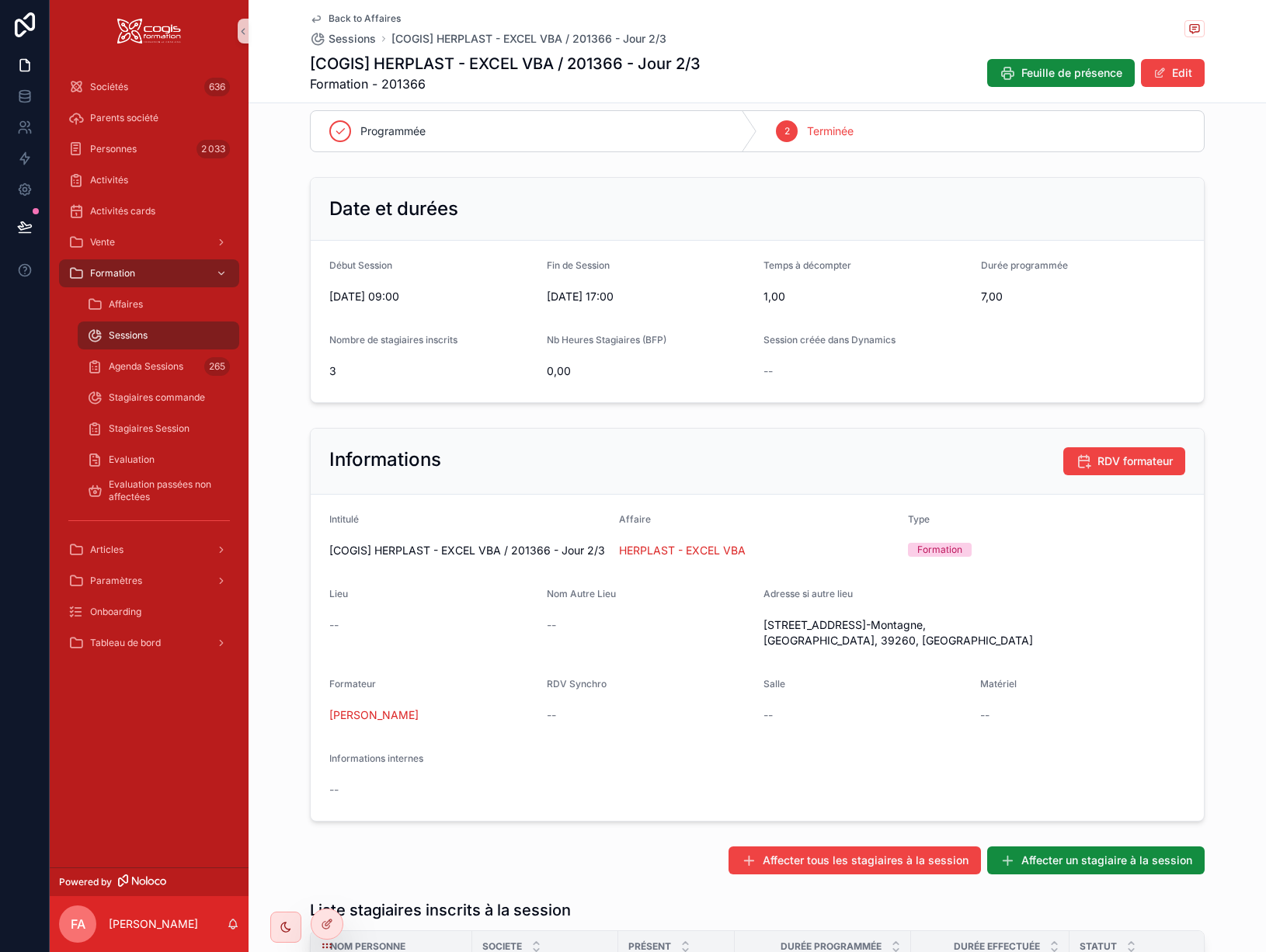
scroll to position [0, 0]
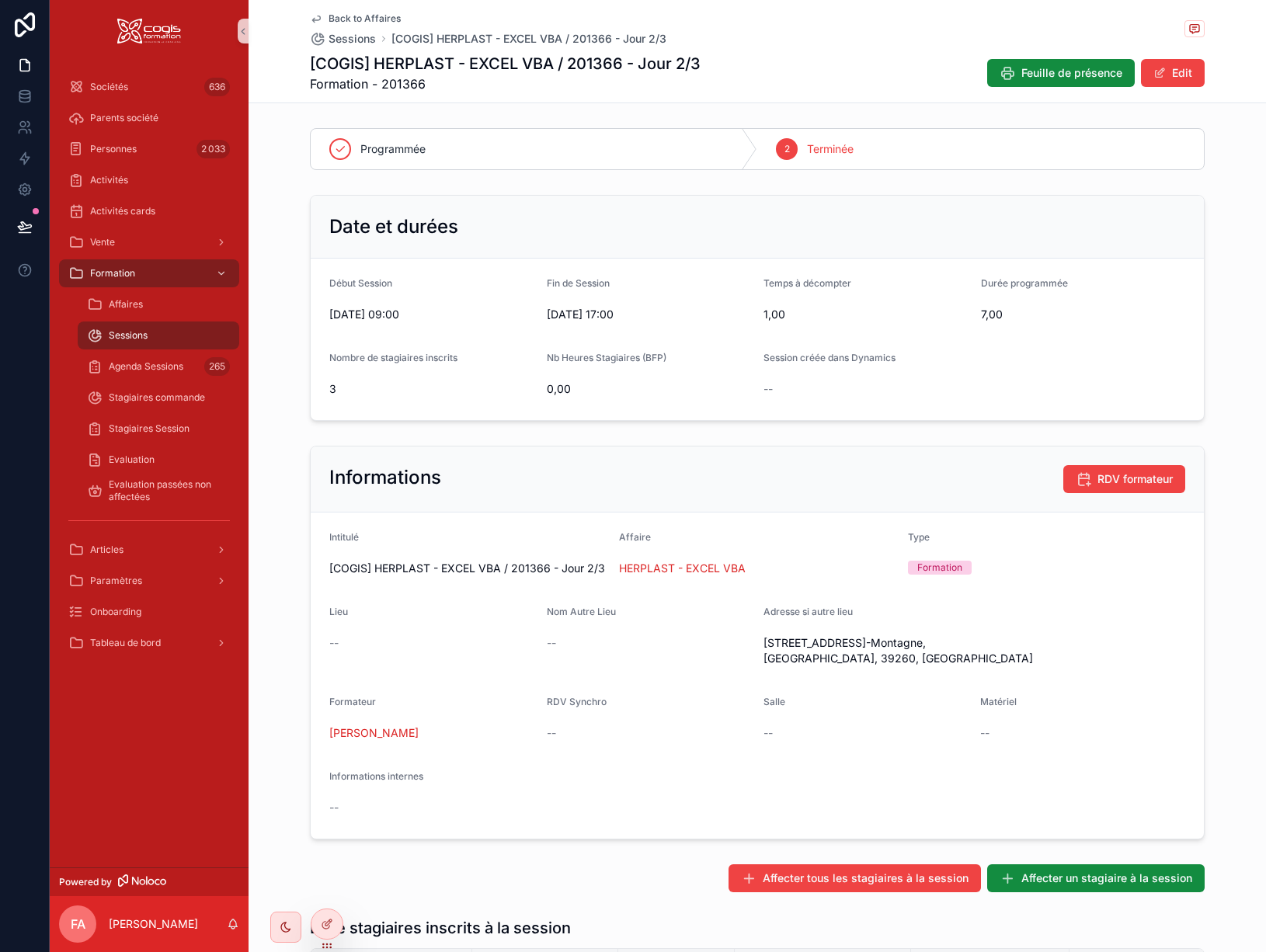
click at [312, 21] on icon "scrollable content" at bounding box center [316, 19] width 13 height 13
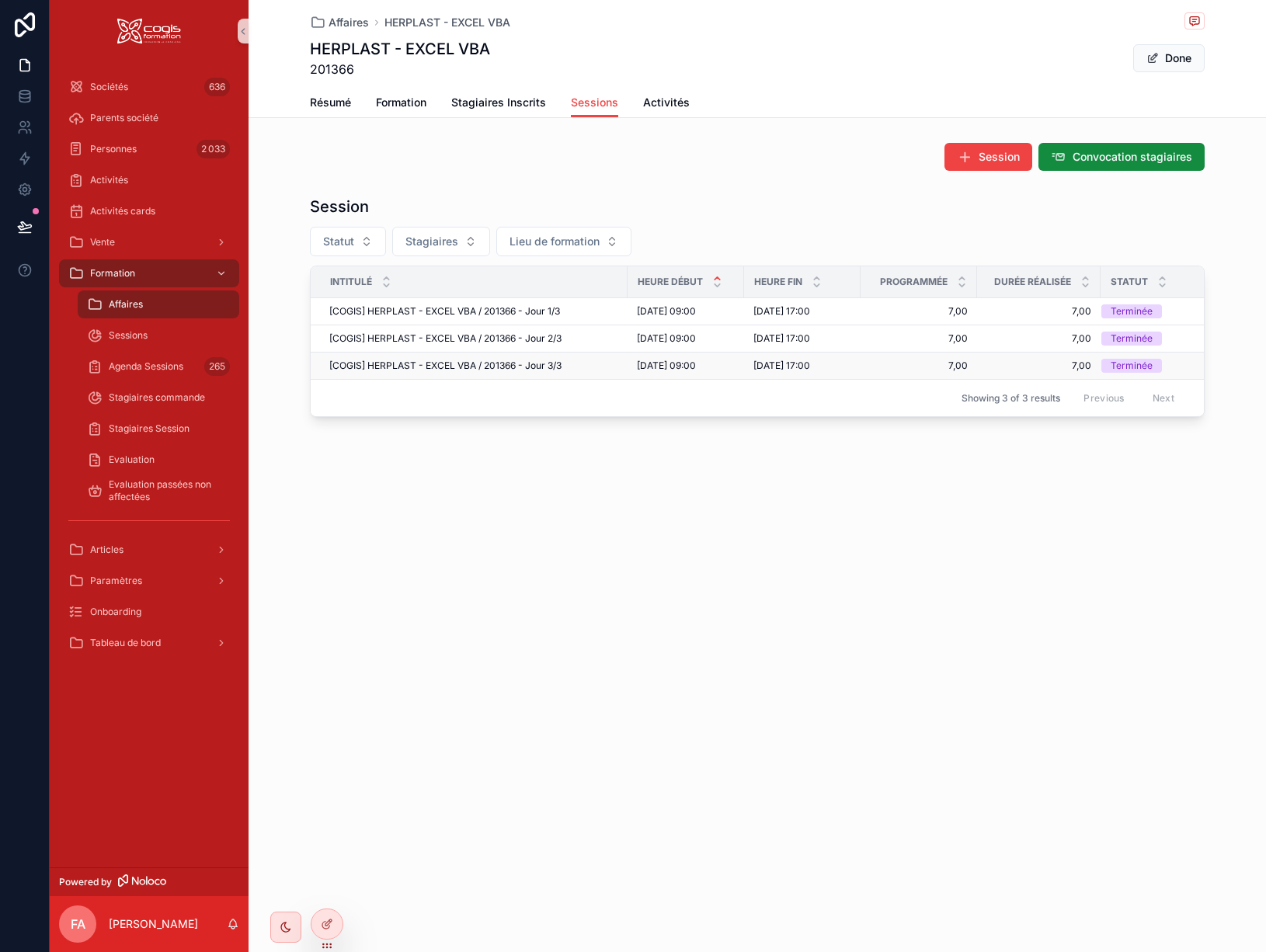
click at [525, 367] on span "[COGIS] HERPLAST - EXCEL VBA / 201366 - Jour 3/3" at bounding box center [446, 366] width 232 height 13
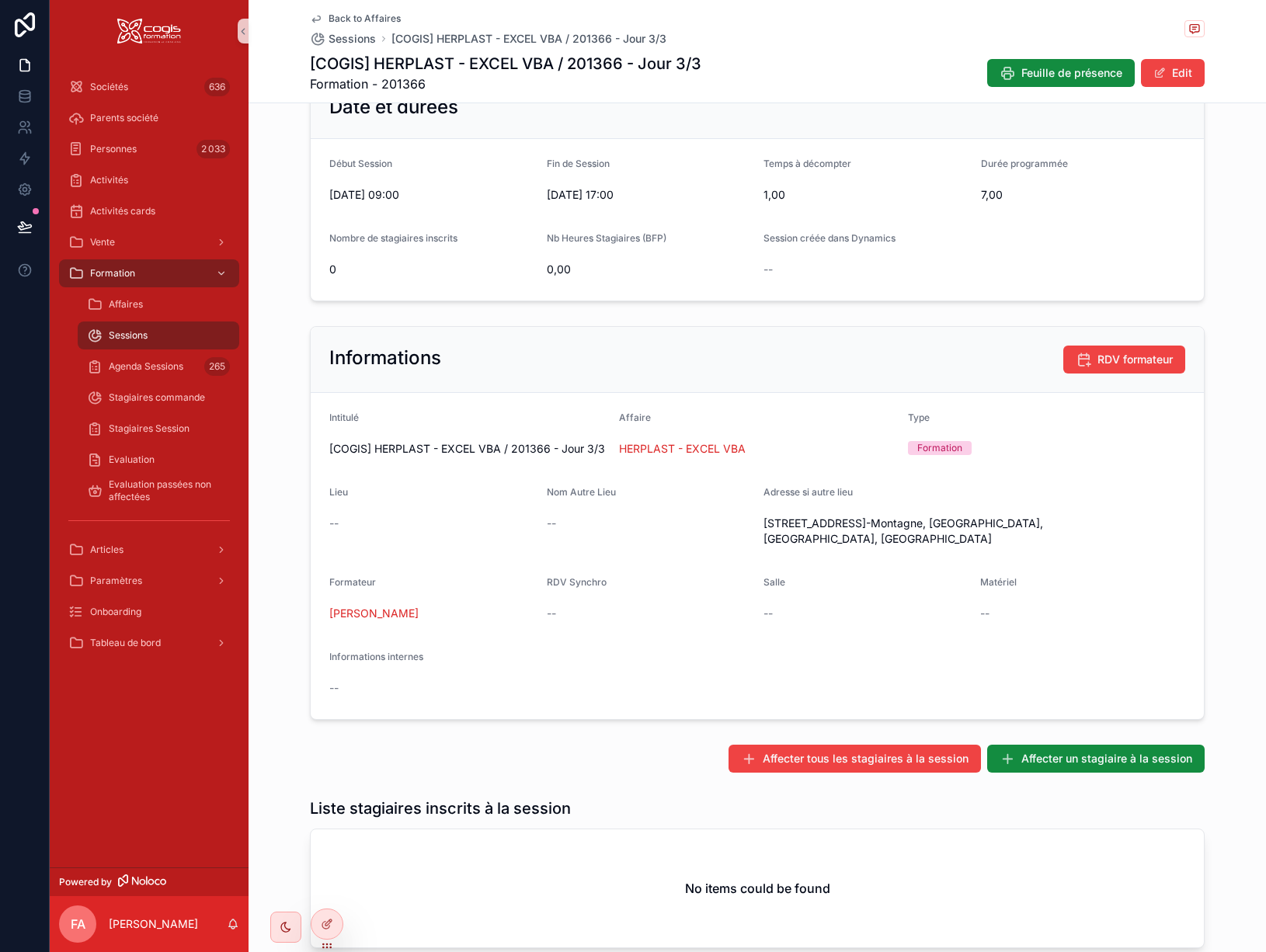
scroll to position [222, 0]
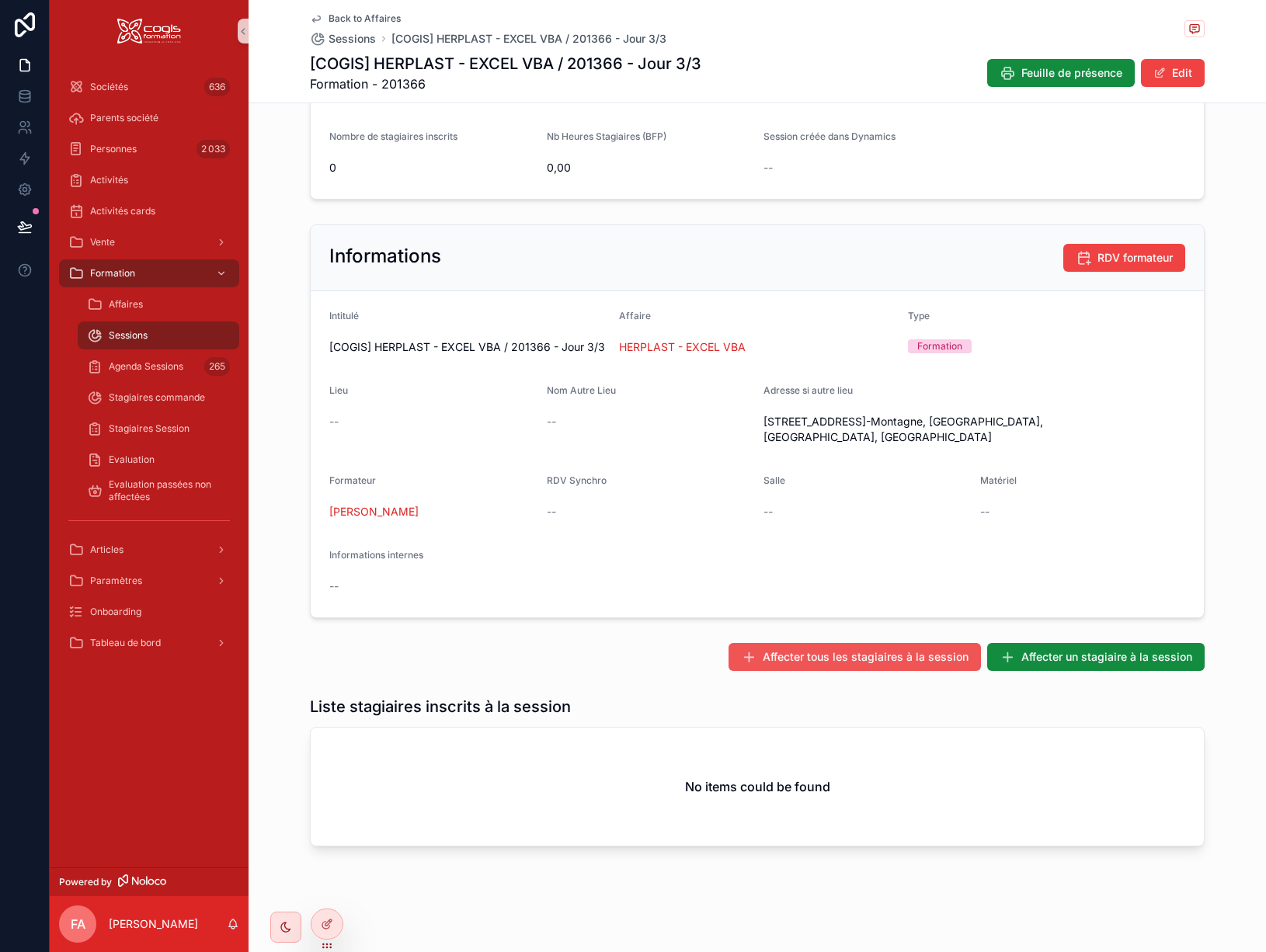
click at [865, 662] on span "Affecter tous les stagiaires à la session" at bounding box center [865, 657] width 206 height 15
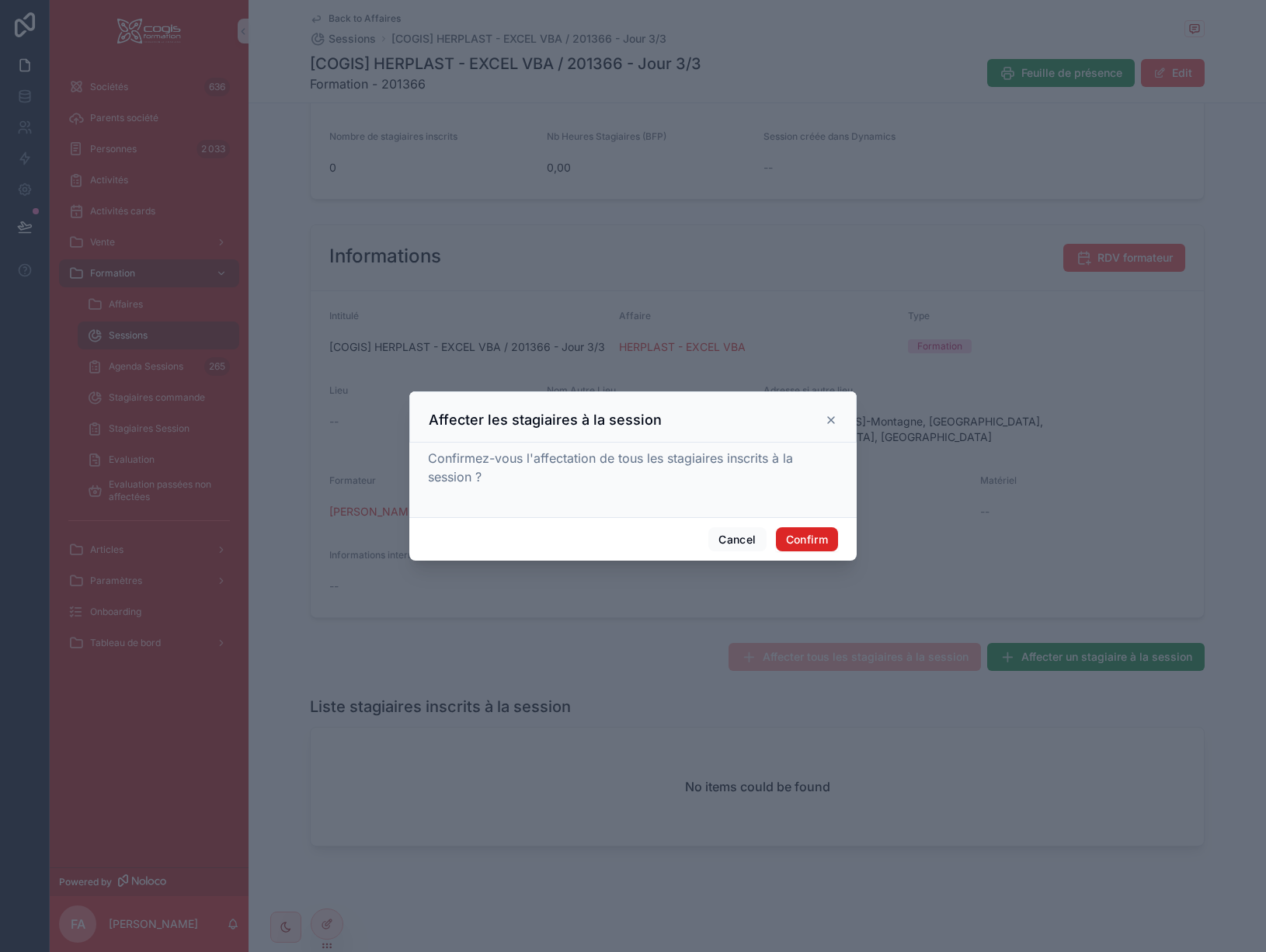
click at [805, 540] on button "Confirm" at bounding box center [807, 540] width 62 height 25
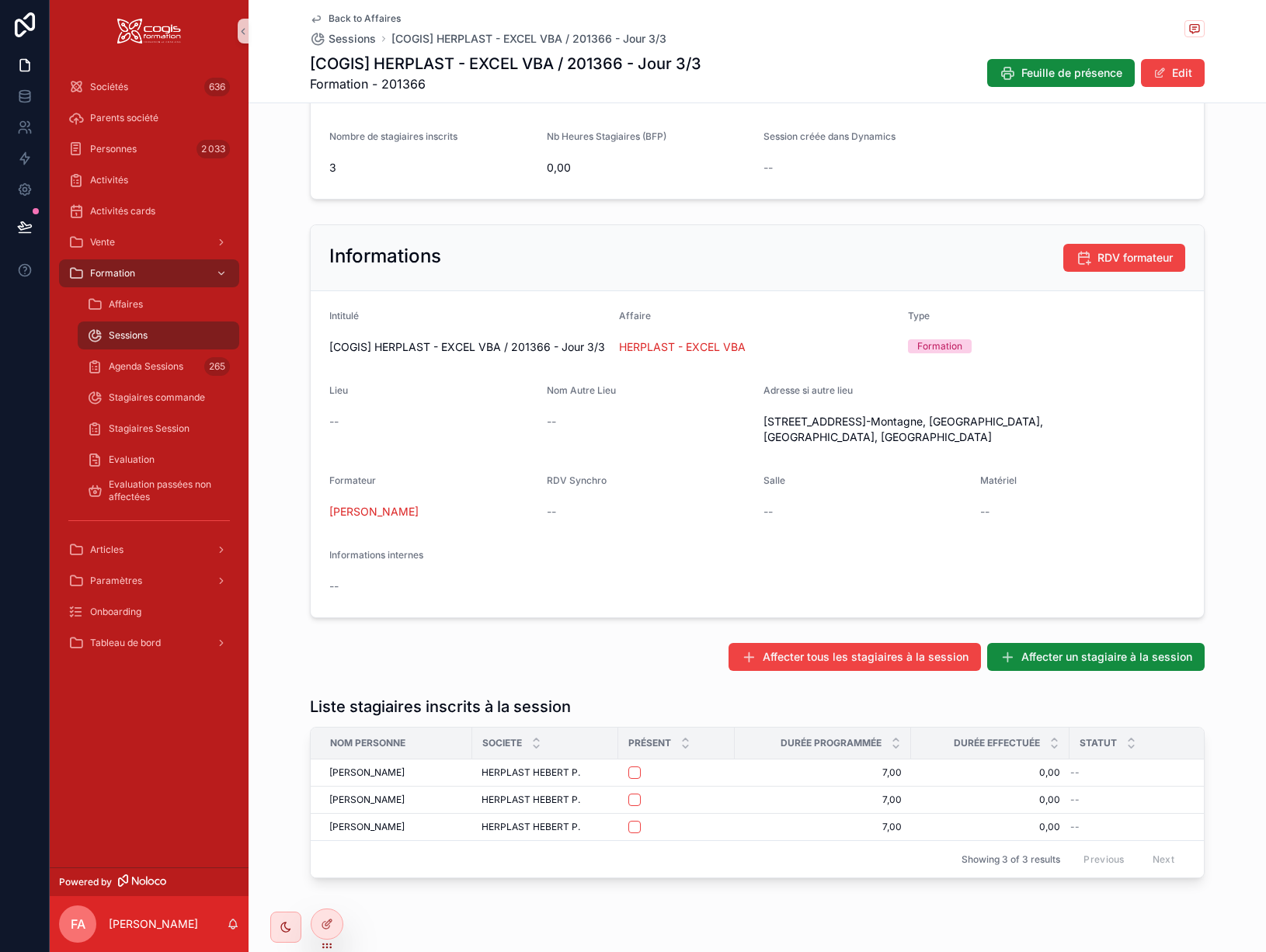
click at [311, 17] on icon "scrollable content" at bounding box center [316, 19] width 13 height 13
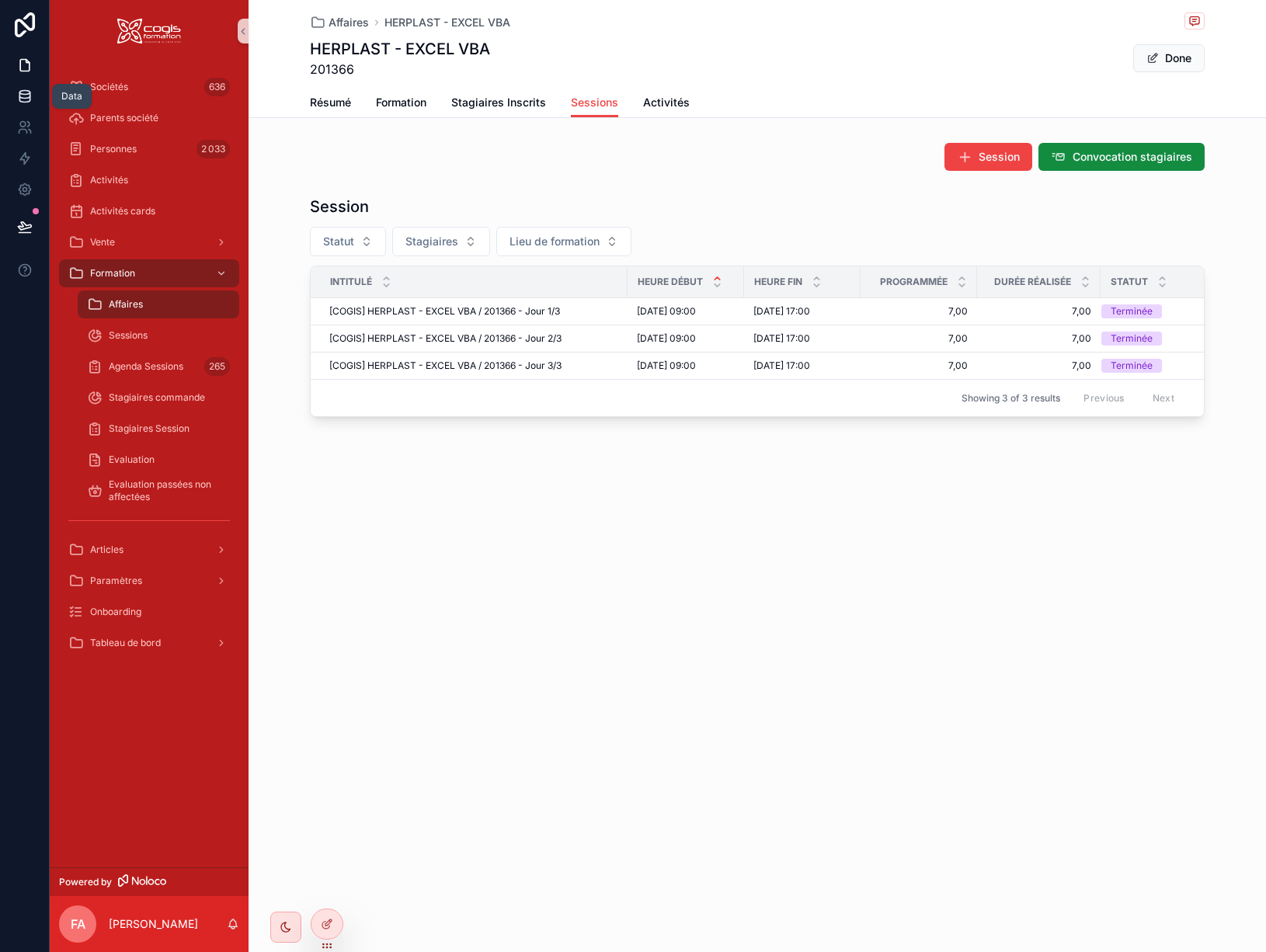
click at [25, 96] on icon at bounding box center [24, 95] width 15 height 15
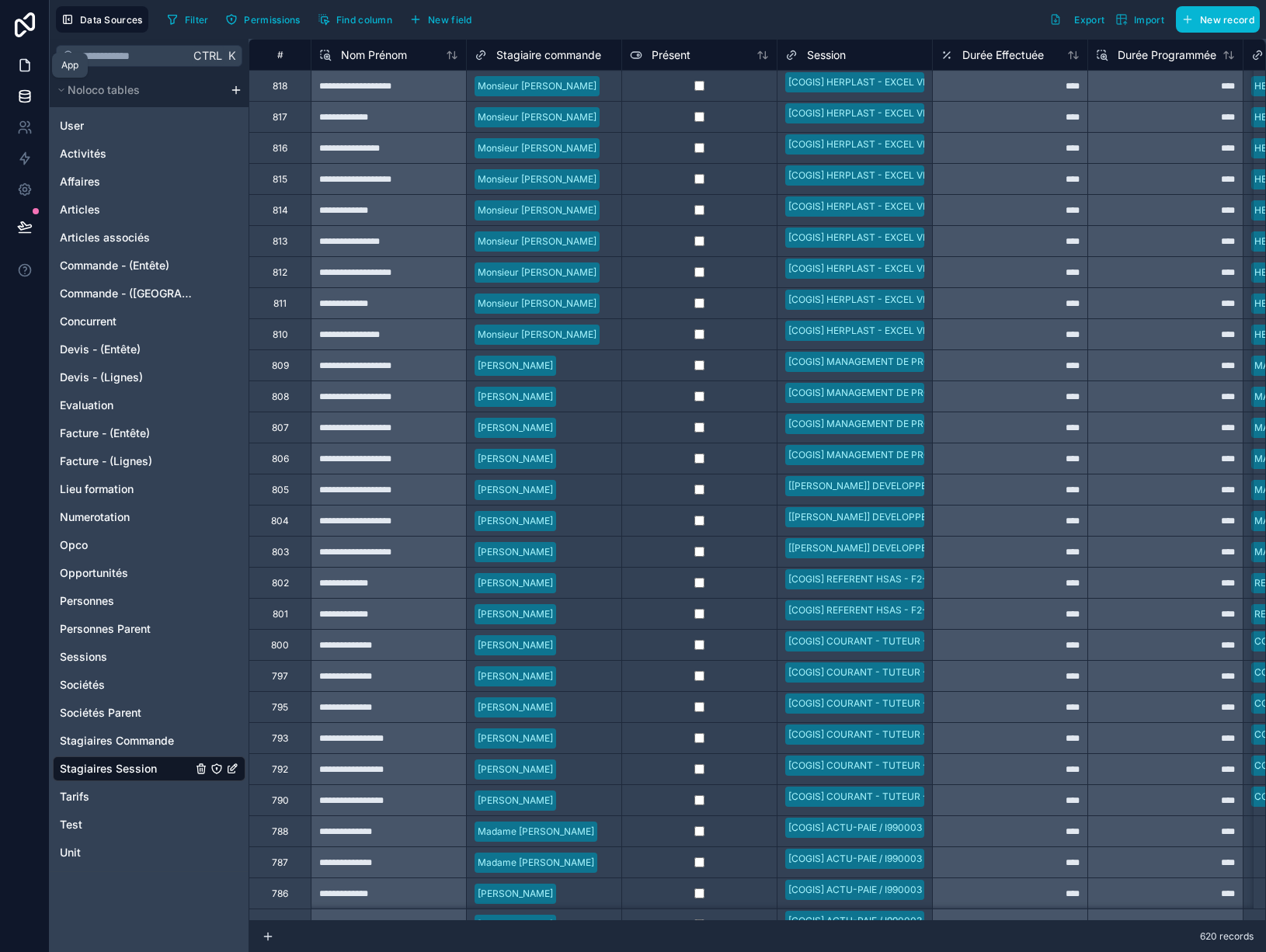
click at [31, 62] on icon at bounding box center [24, 65] width 15 height 15
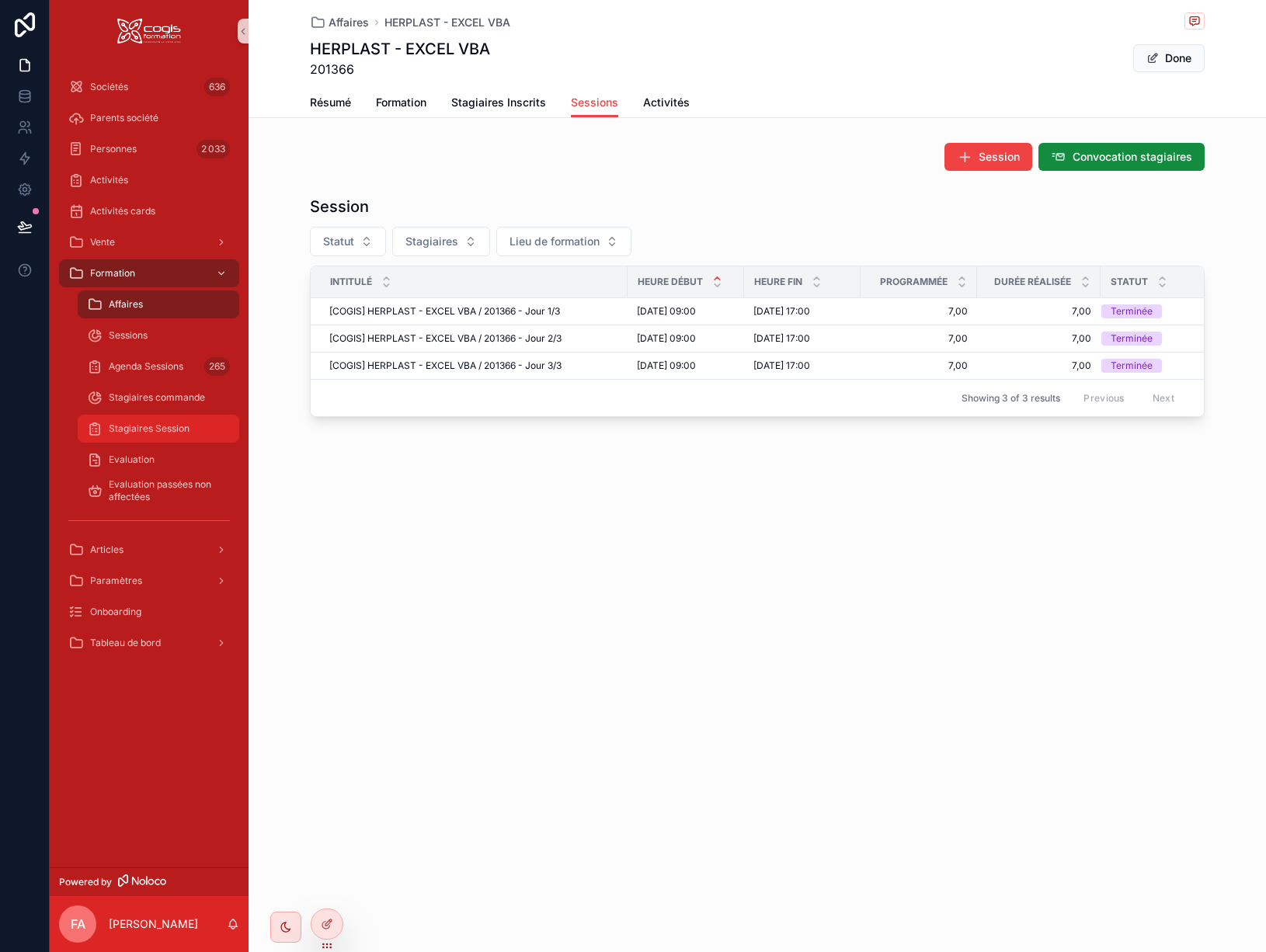
click at [168, 422] on div "Stagiaires Session" at bounding box center [158, 429] width 143 height 25
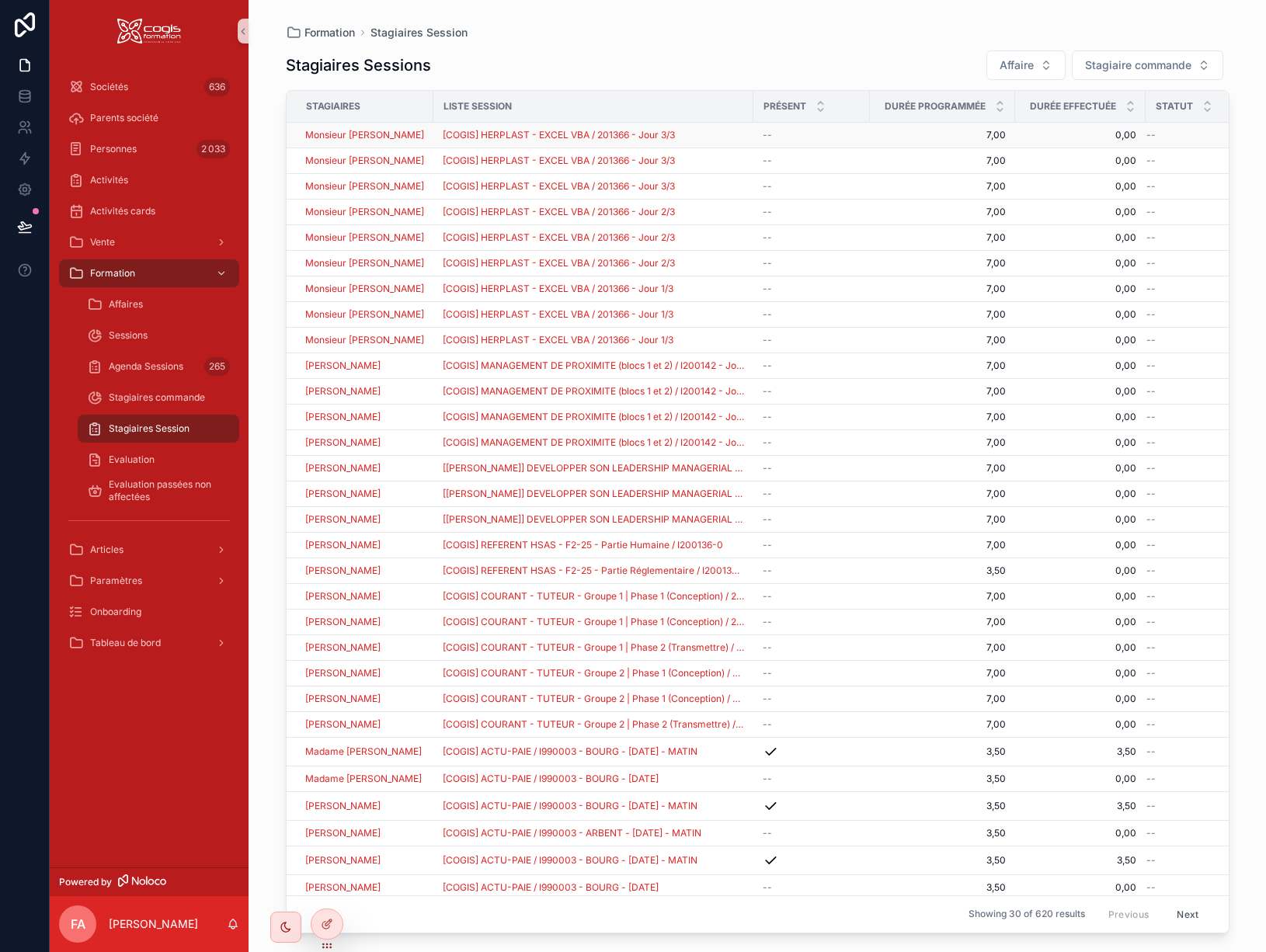
click at [1178, 141] on div "--" at bounding box center [1197, 135] width 101 height 13
click at [521, 595] on span "[COGIS] COURANT - TUTEUR - Groupe 1 | Phase 1 (Conception) / 201460" at bounding box center [593, 597] width 302 height 13
click at [1186, 672] on div "--" at bounding box center [1197, 674] width 101 height 13
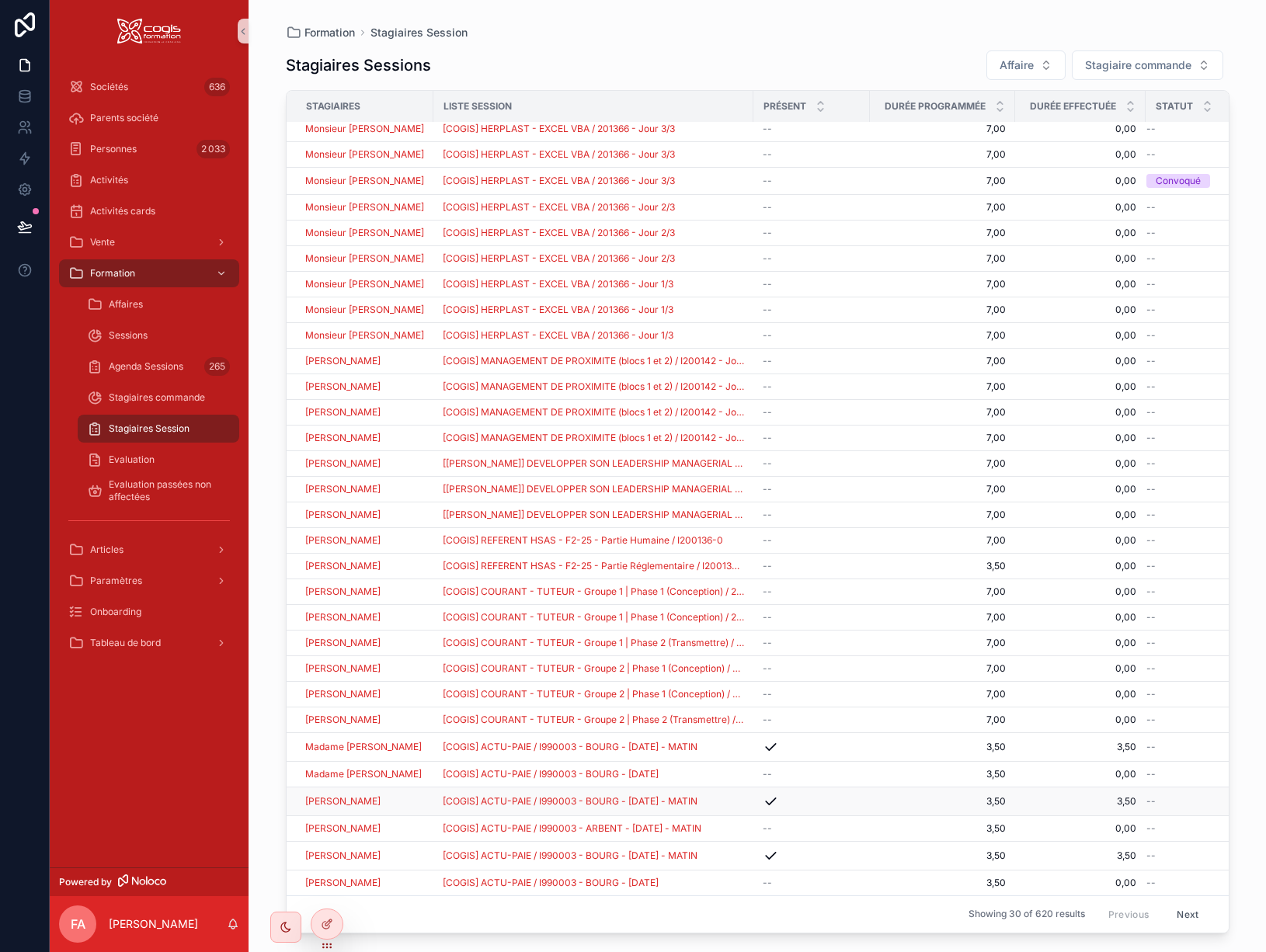
scroll to position [18, 0]
click at [1171, 902] on button "Next" at bounding box center [1188, 914] width 43 height 24
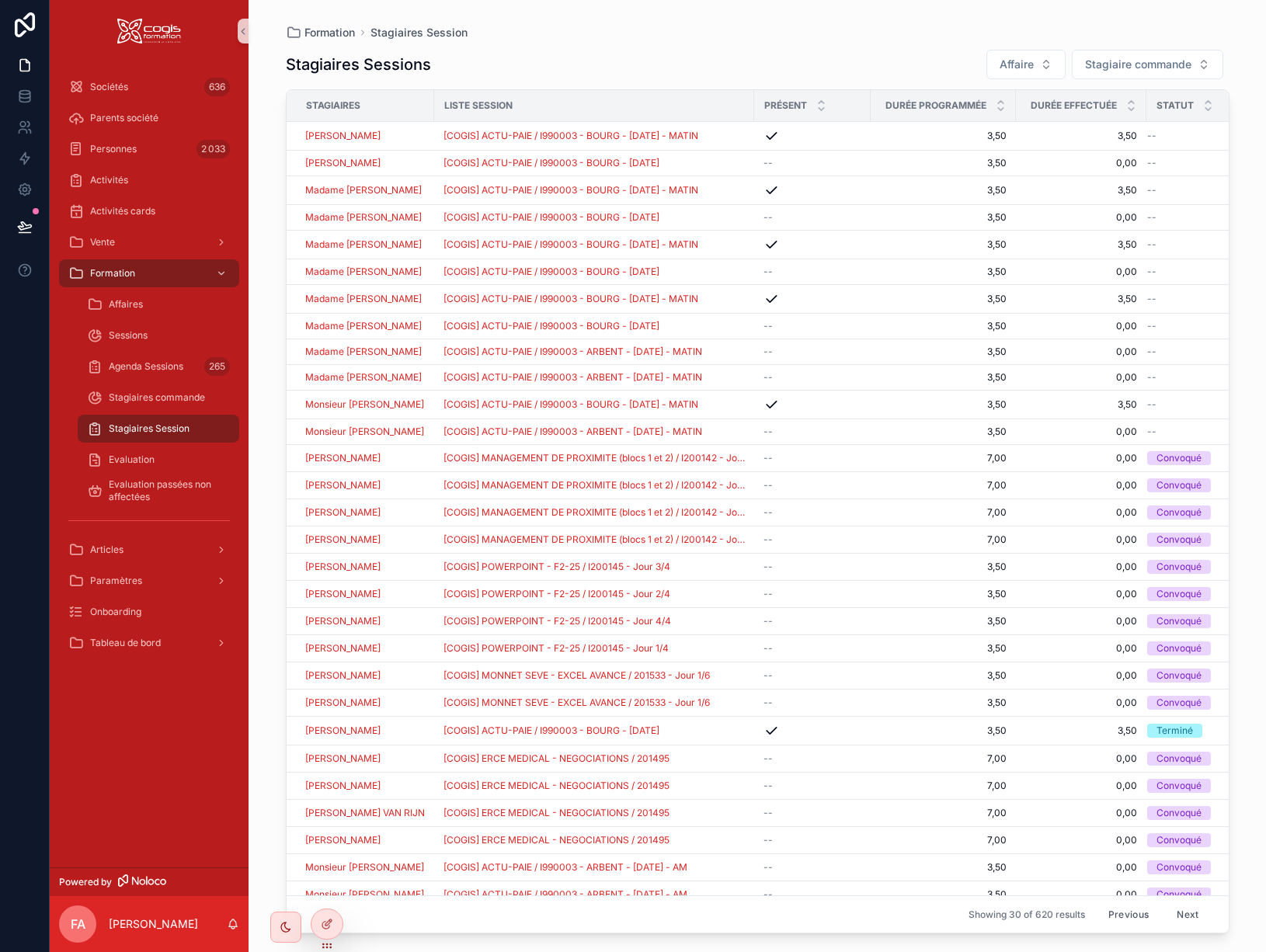
click at [1104, 905] on button "Previous" at bounding box center [1128, 914] width 62 height 24
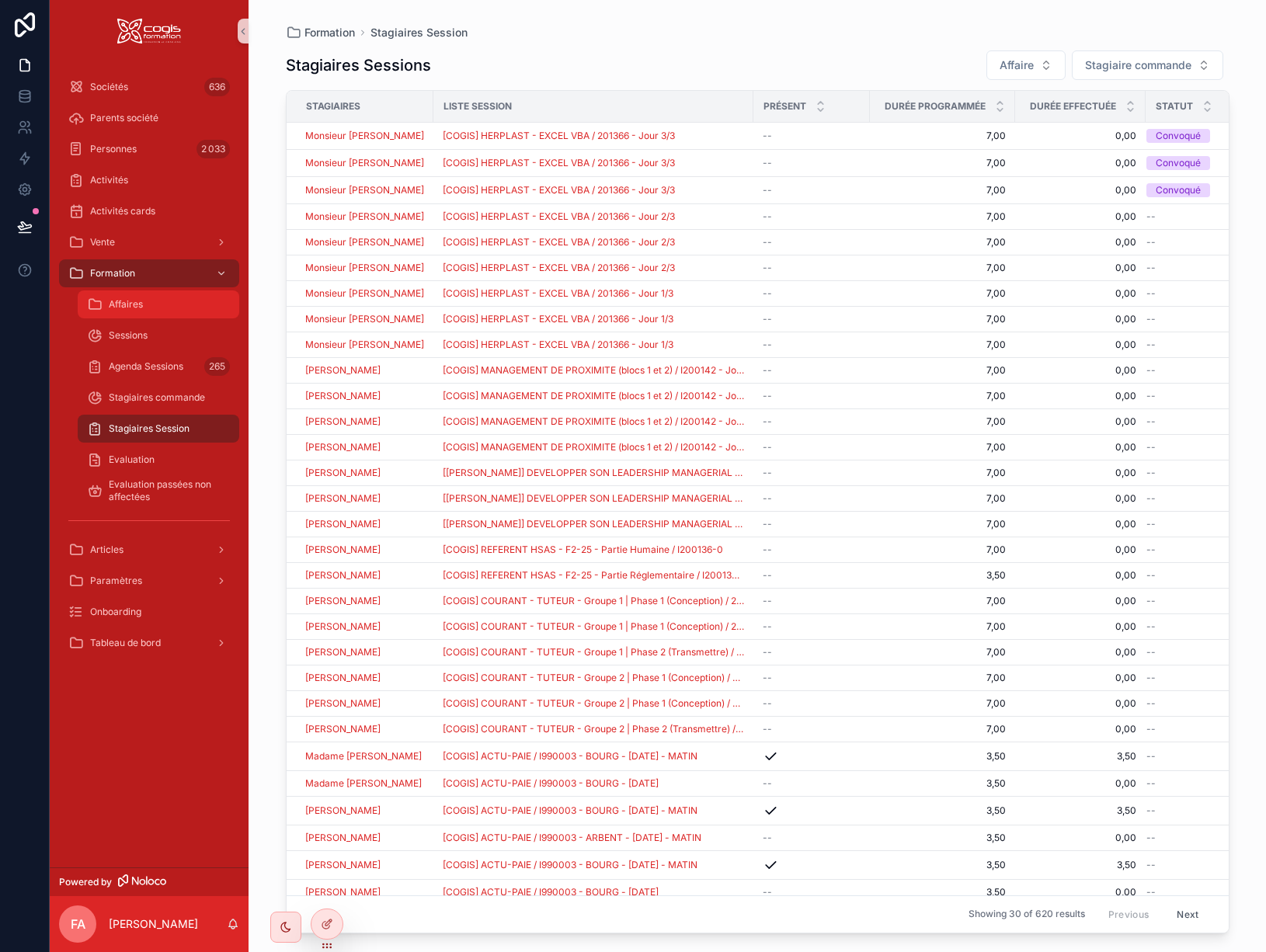
click at [129, 303] on span "Affaires" at bounding box center [126, 304] width 34 height 13
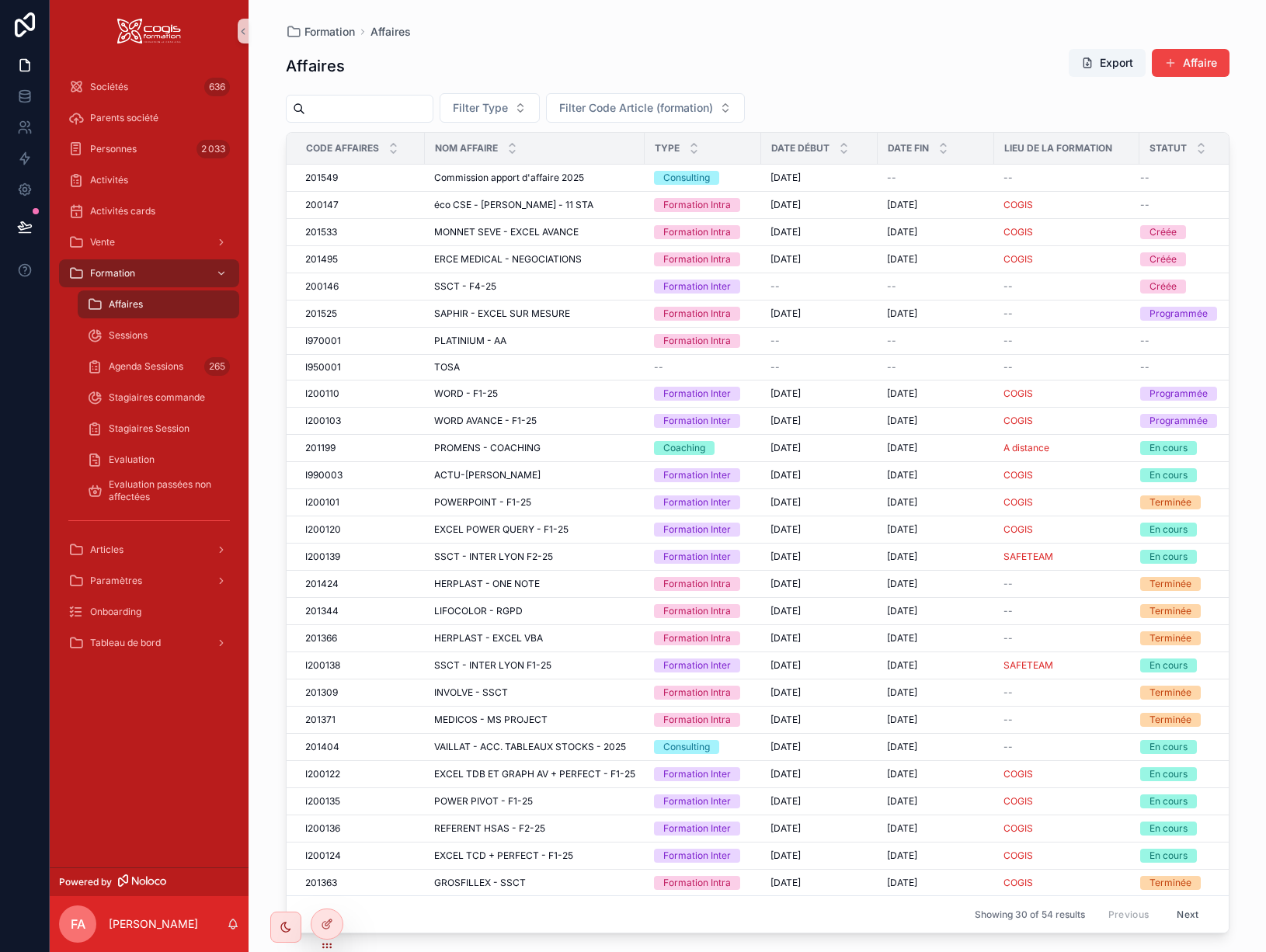
click at [363, 104] on input "scrollable content" at bounding box center [368, 109] width 127 height 22
type input "********"
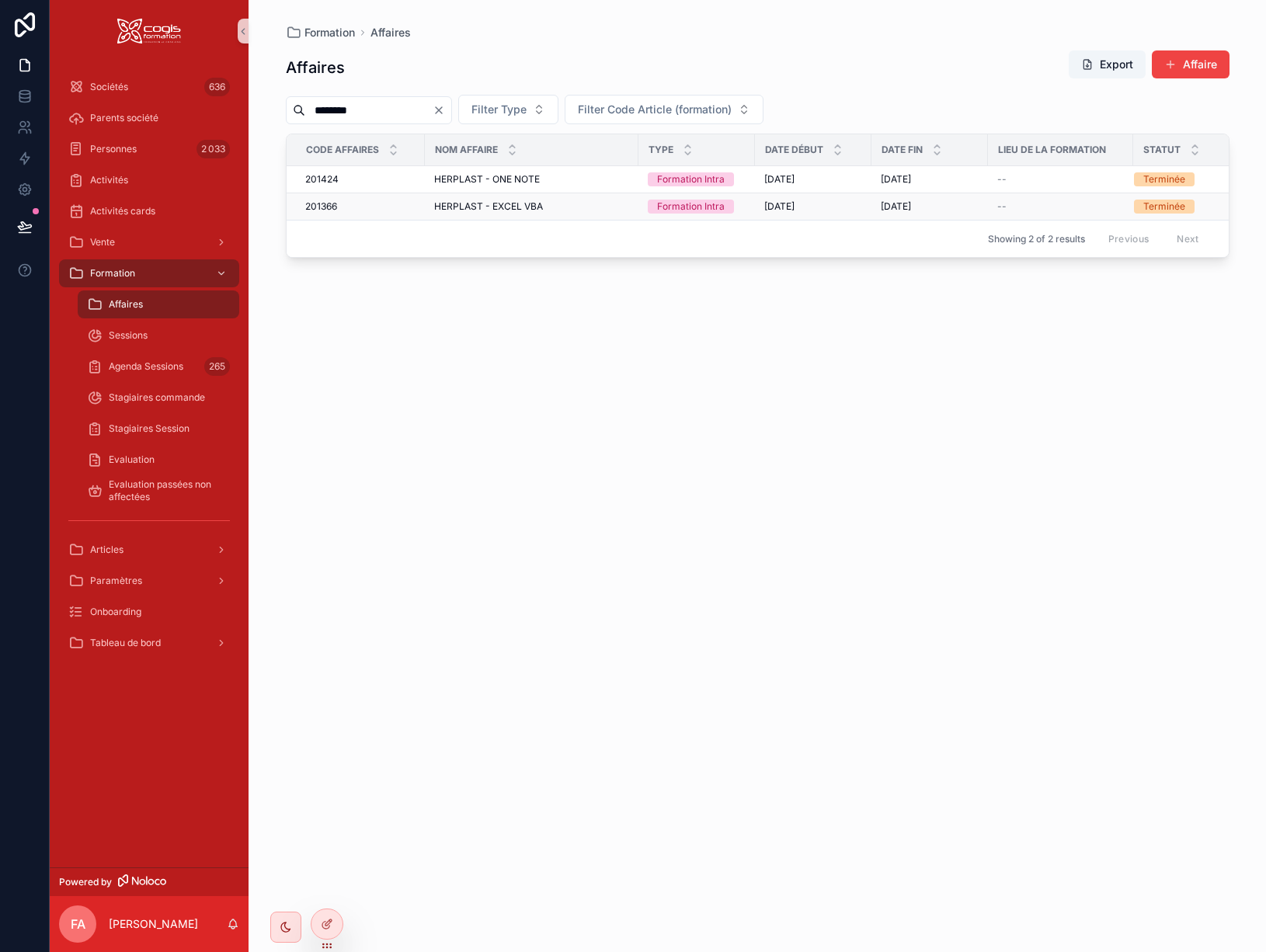
click at [494, 212] on span "HERPLAST - EXCEL VBA" at bounding box center [488, 207] width 109 height 13
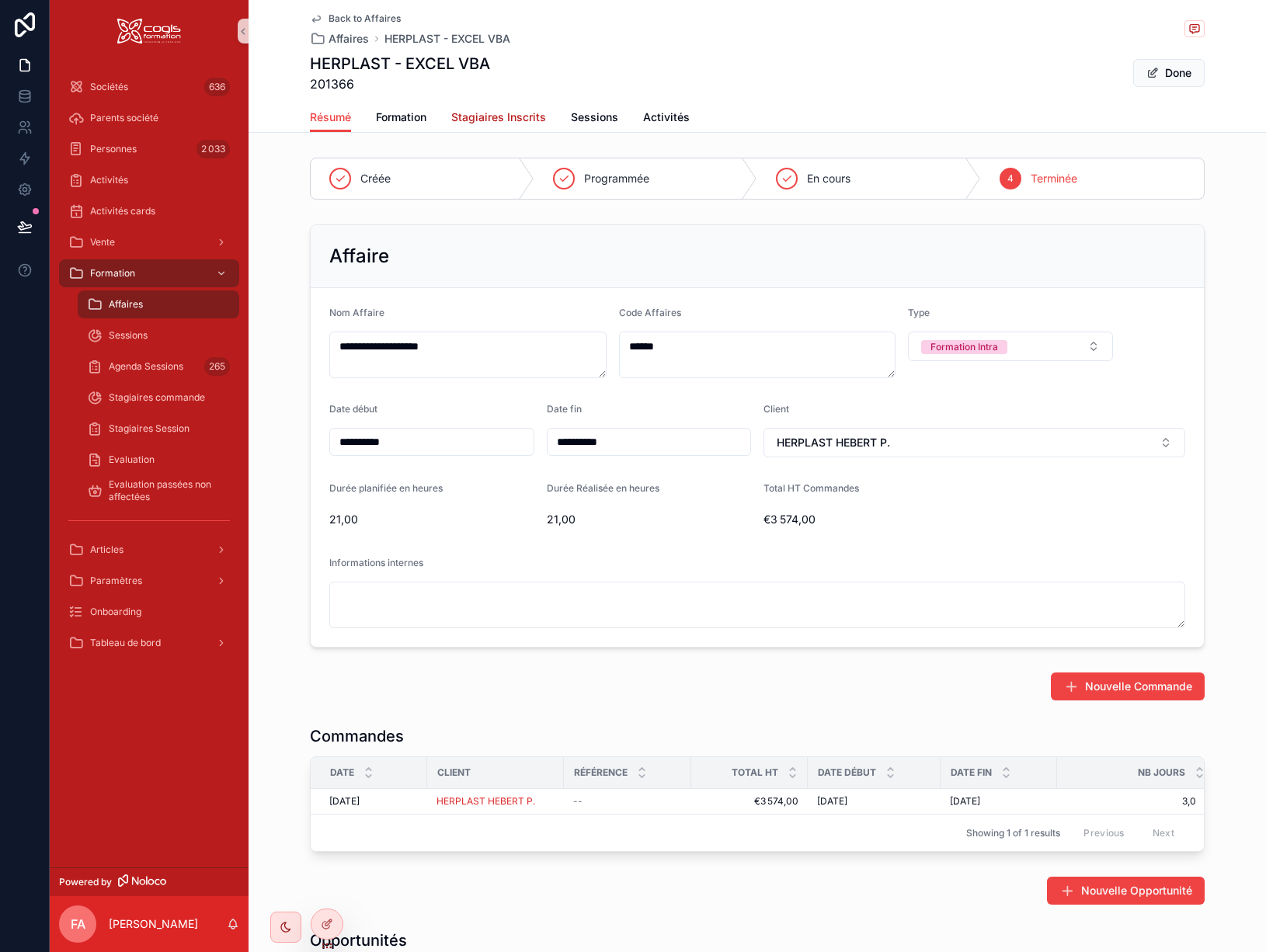
click at [523, 107] on link "Stagiaires Inscrits" at bounding box center [498, 119] width 95 height 32
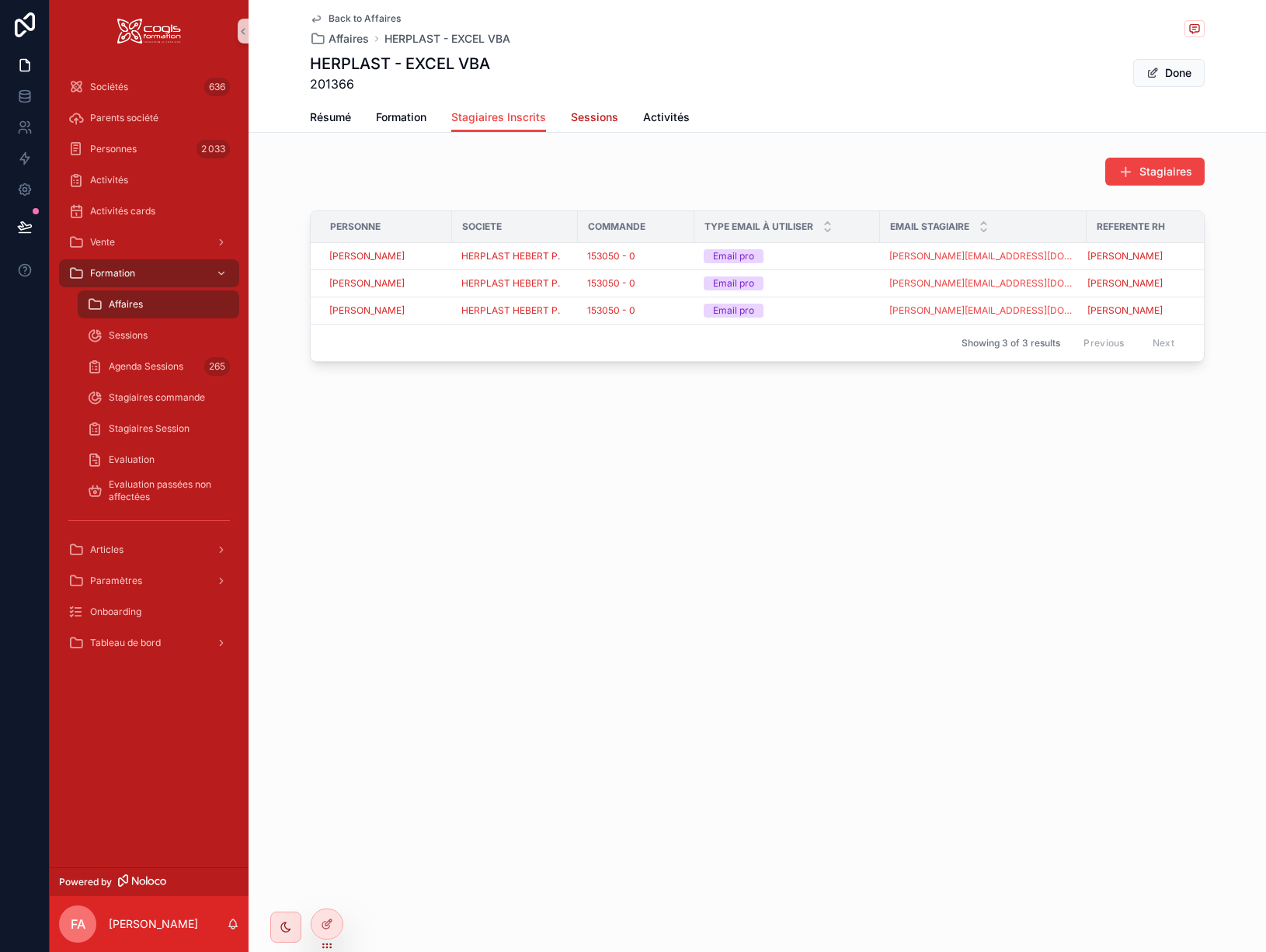
click at [575, 116] on span "Sessions" at bounding box center [594, 117] width 48 height 15
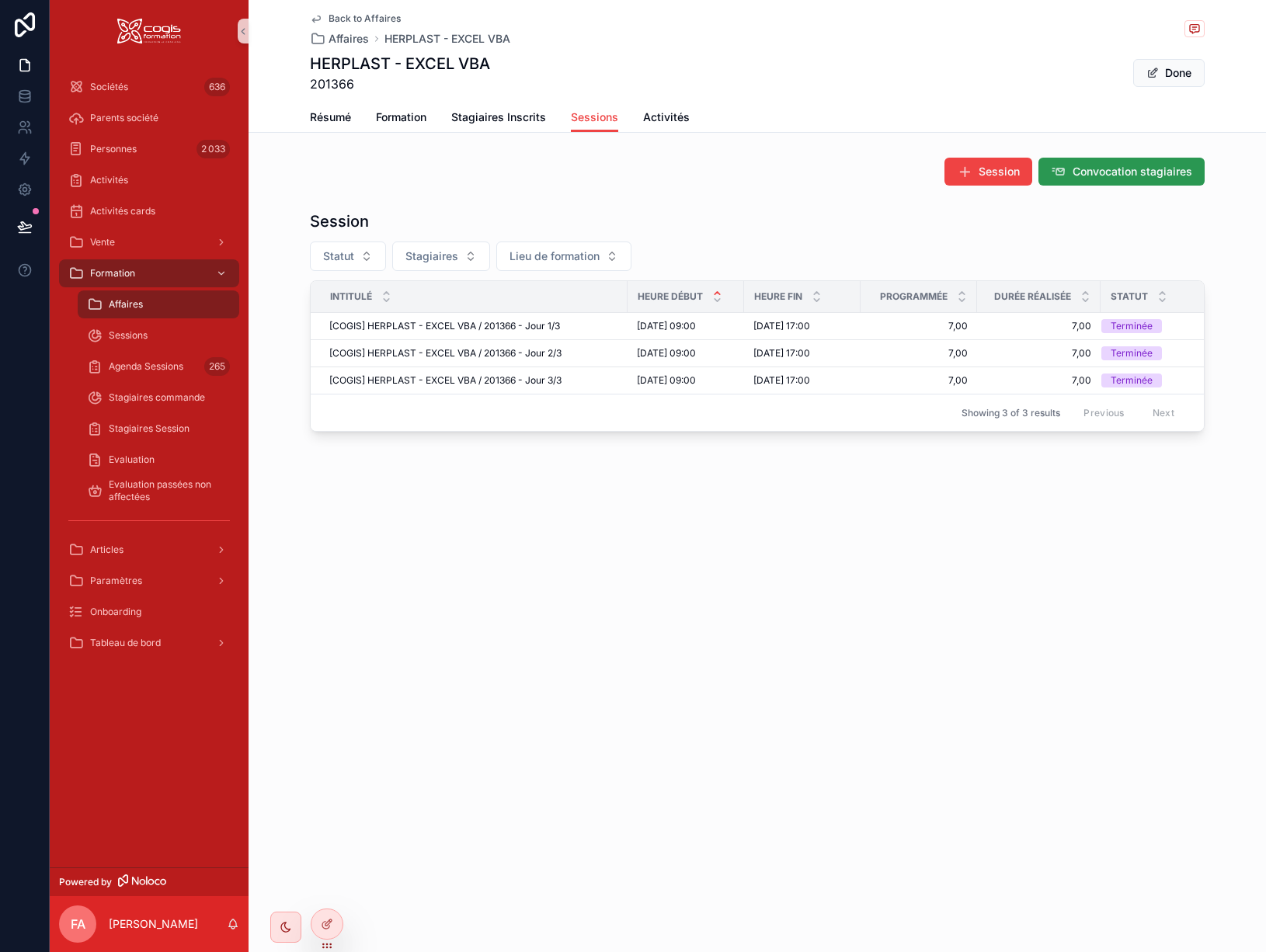
click at [1114, 167] on span "Convocation stagiaires" at bounding box center [1132, 171] width 120 height 15
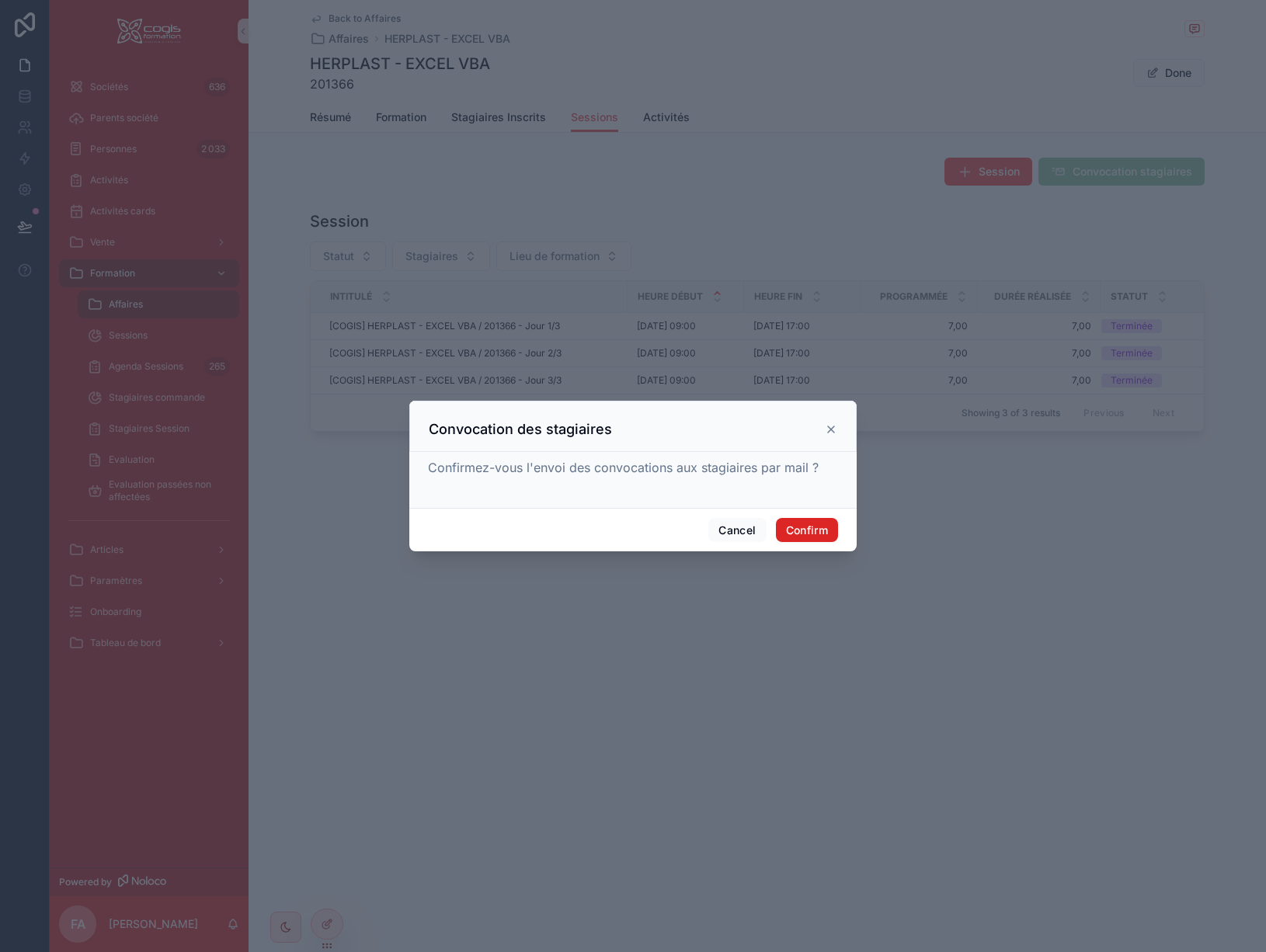
click at [804, 529] on button "Confirm" at bounding box center [807, 530] width 62 height 25
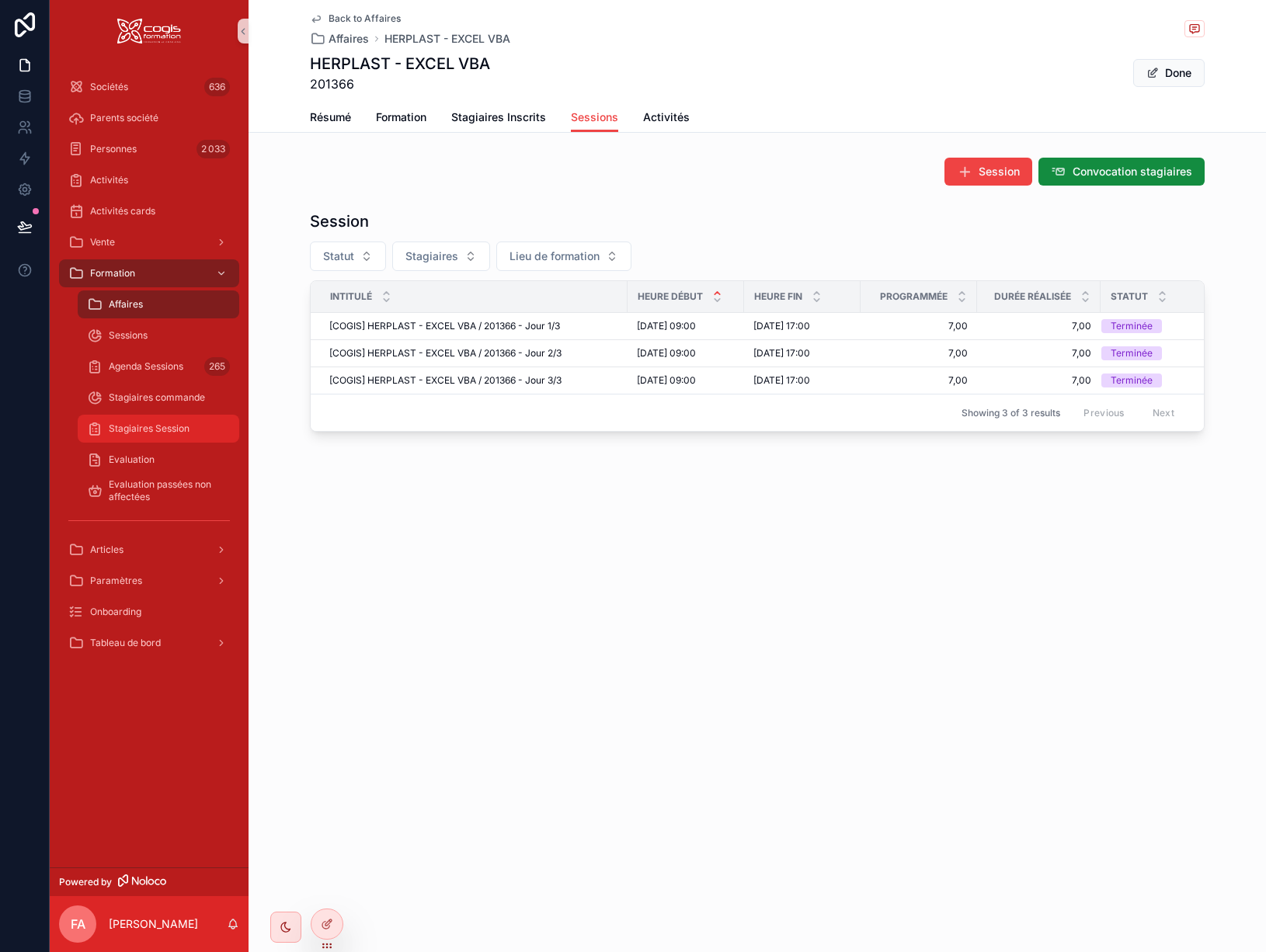
click at [170, 422] on span "Stagiaires Session" at bounding box center [149, 429] width 81 height 13
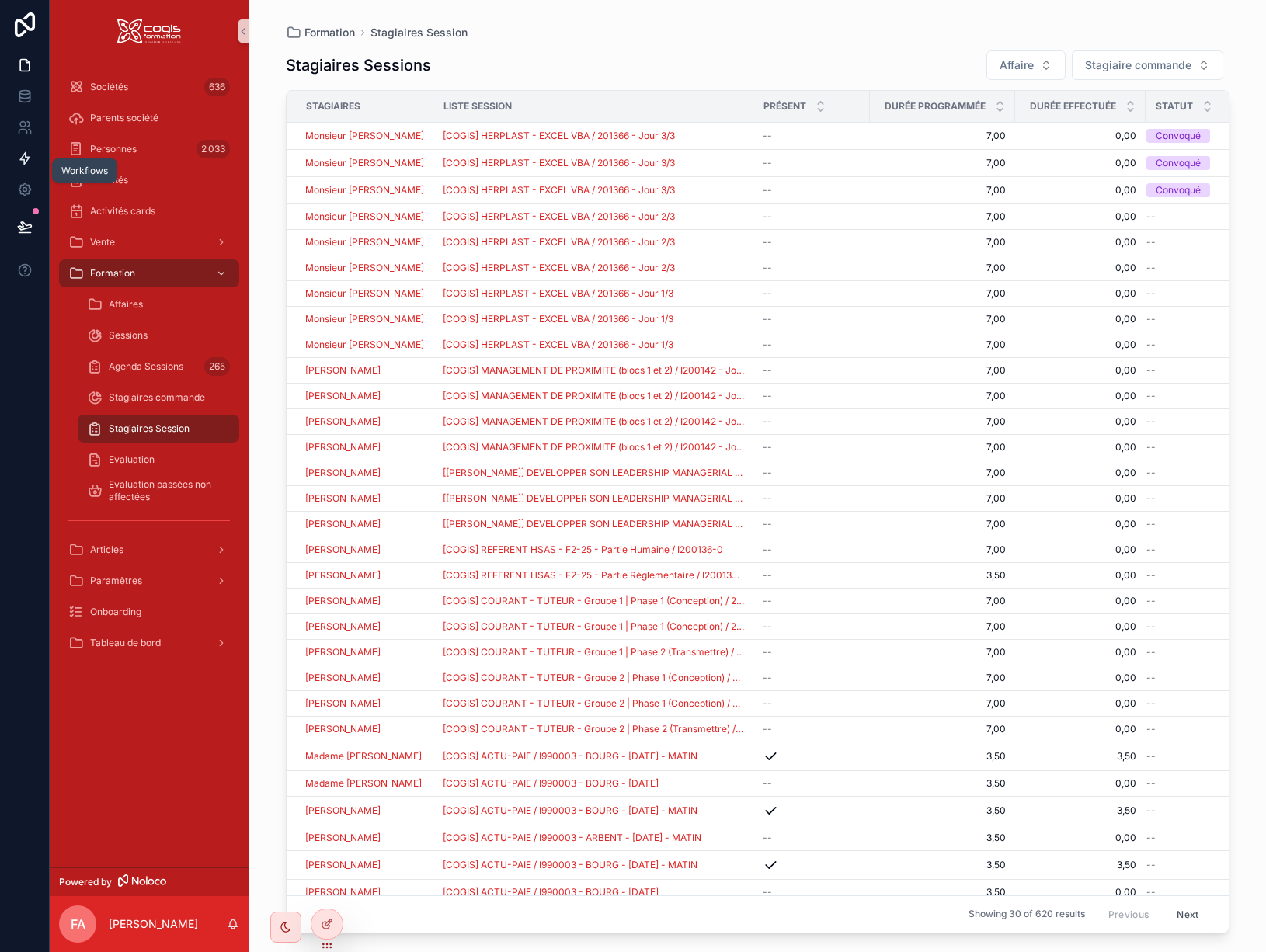
click at [25, 156] on icon at bounding box center [24, 159] width 9 height 12
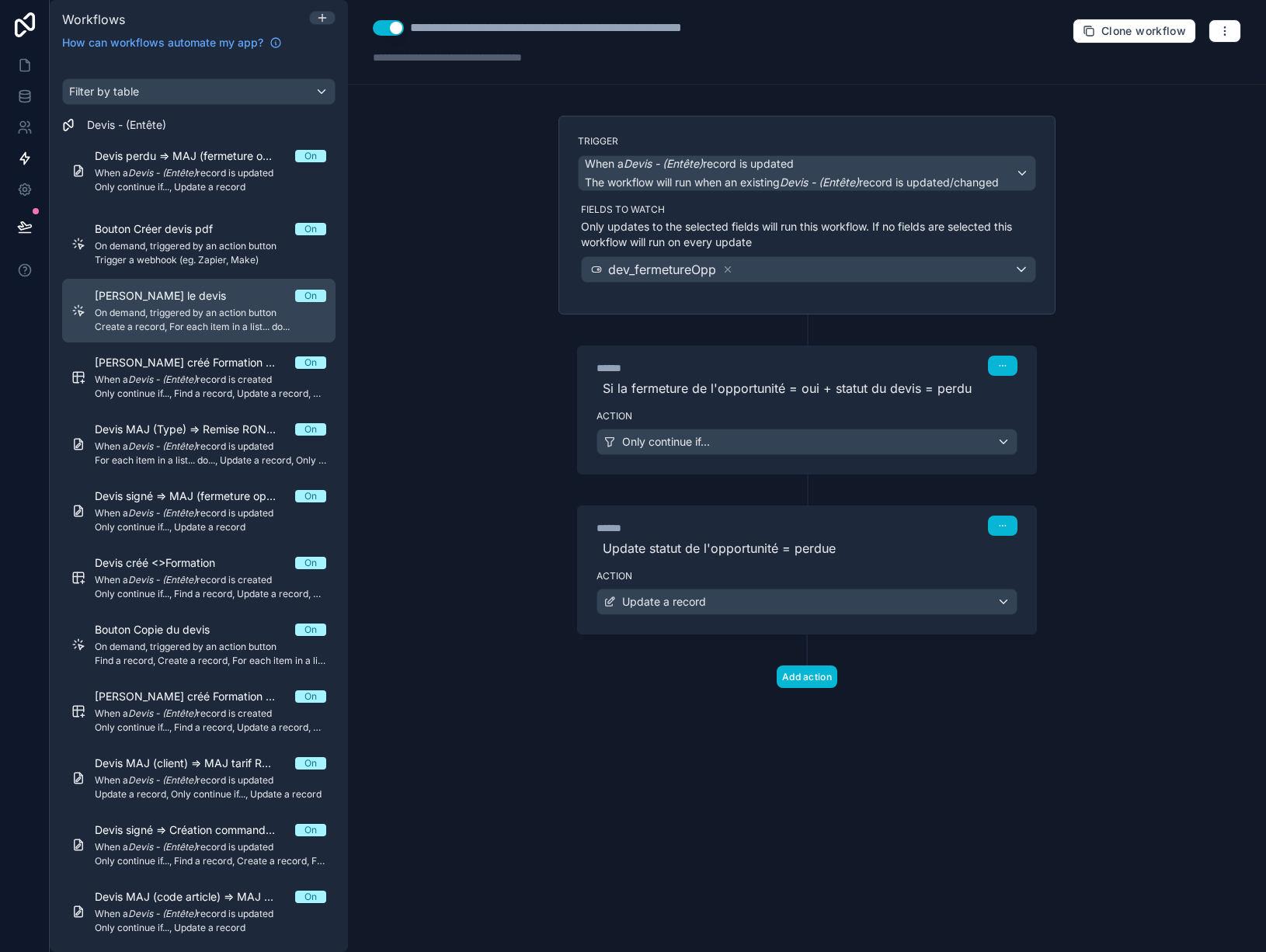
click at [201, 320] on div "Bouton Réviser le devis On On demand, triggered by an action button Create a re…" at bounding box center [210, 311] width 231 height 45
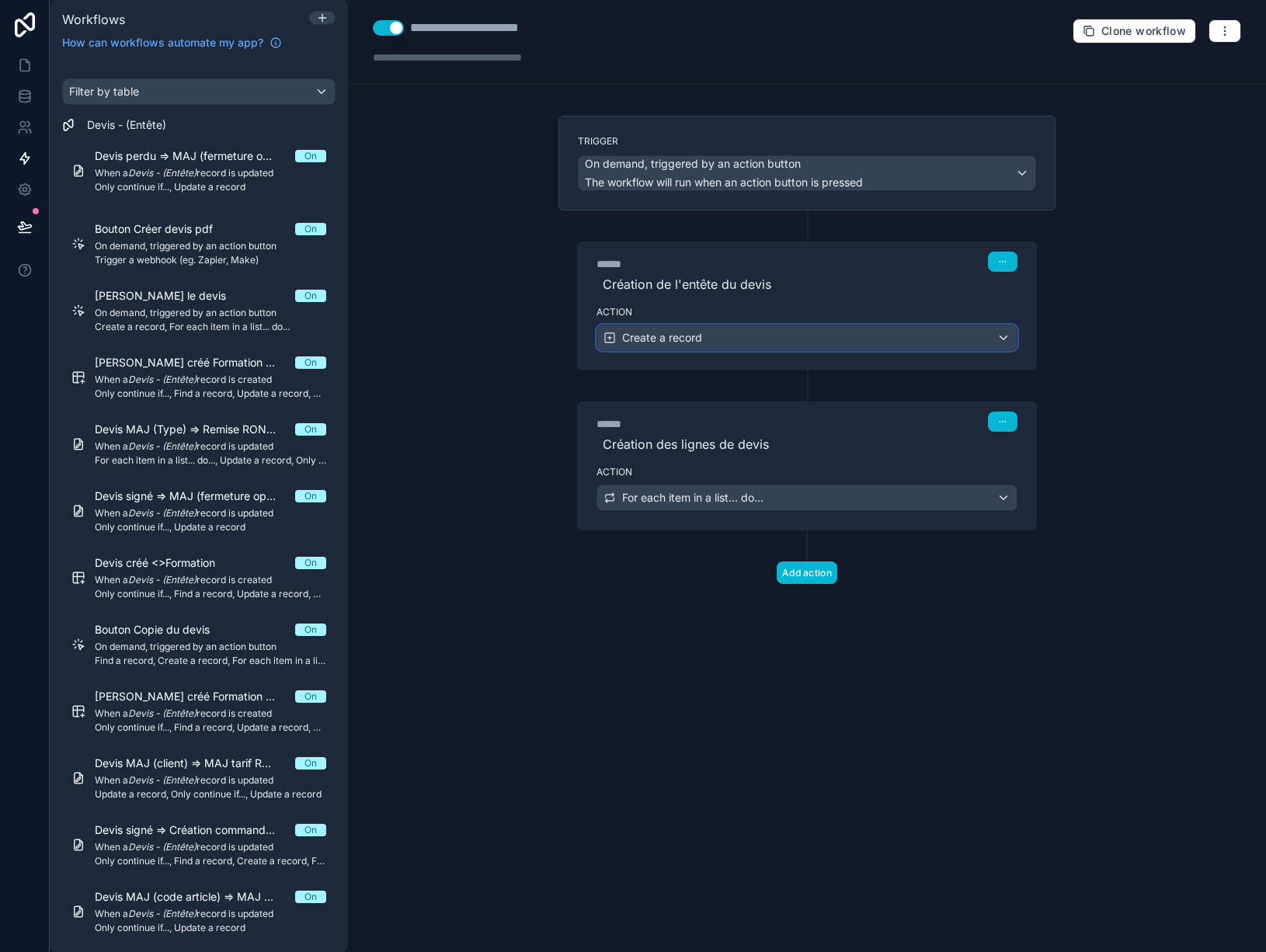
click at [766, 336] on div "Create a record" at bounding box center [807, 338] width 420 height 25
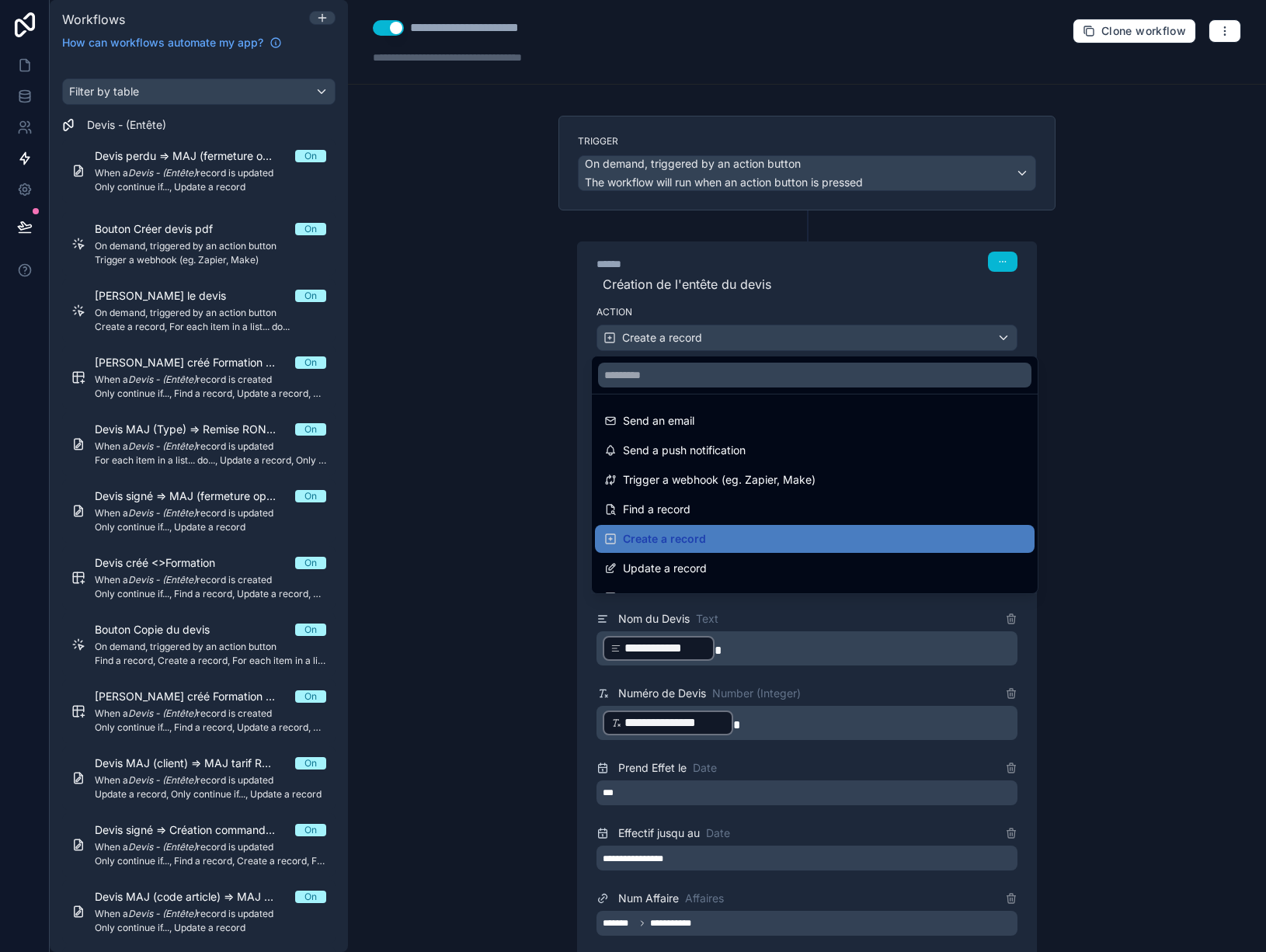
click at [766, 336] on div at bounding box center [633, 476] width 1266 height 952
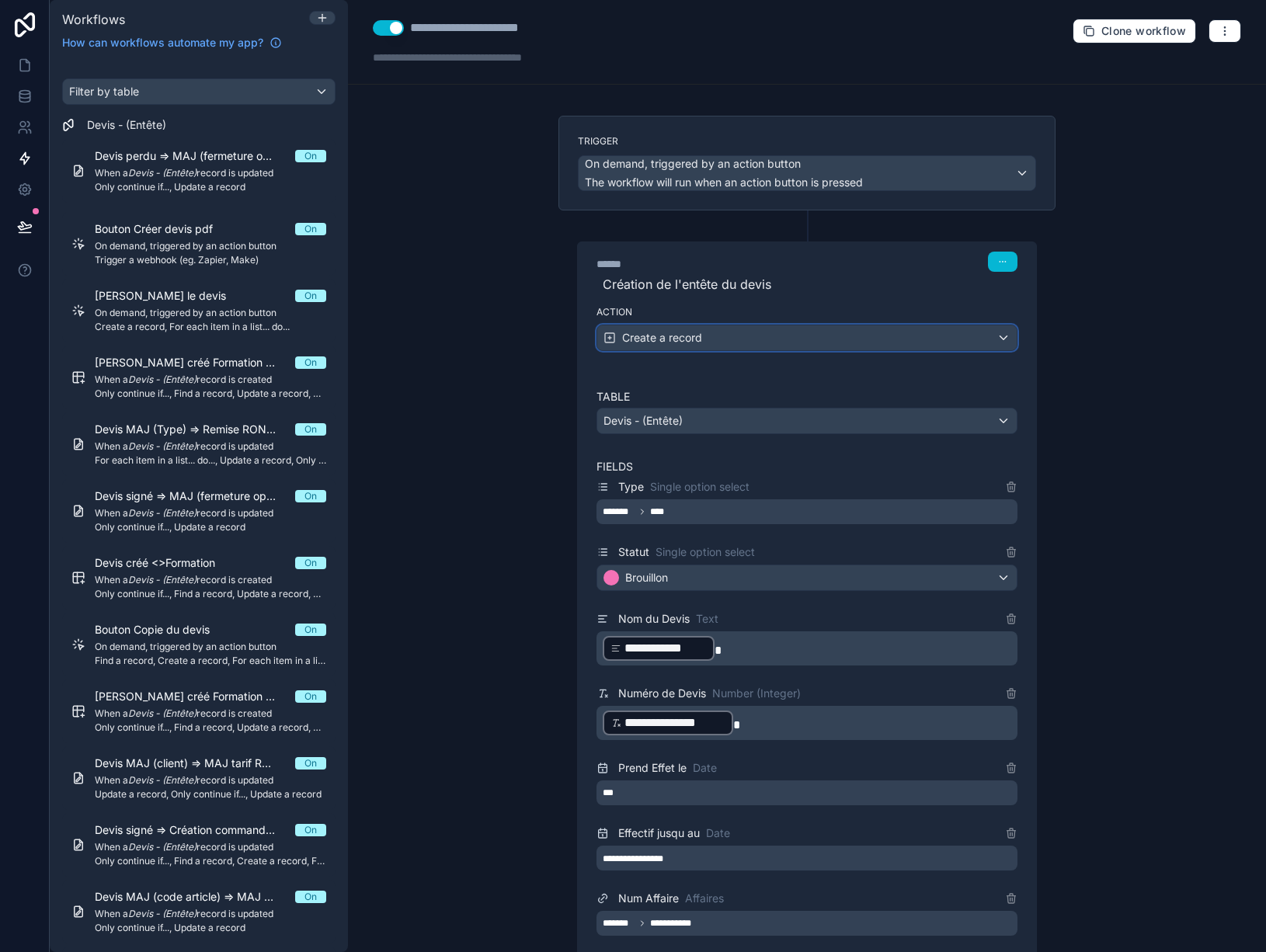
click at [765, 336] on div "Create a record" at bounding box center [807, 338] width 420 height 25
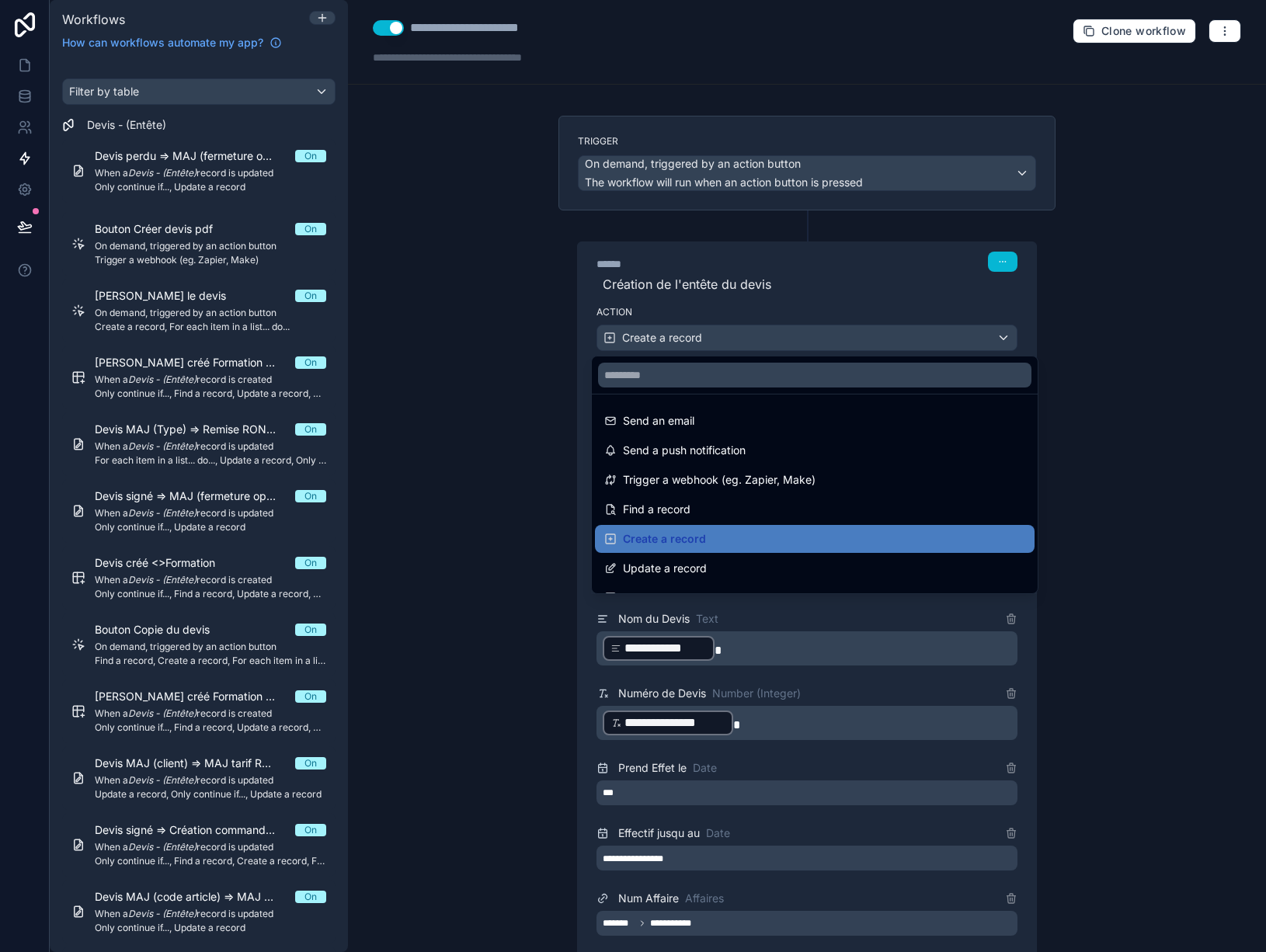
click at [957, 299] on div at bounding box center [633, 476] width 1266 height 952
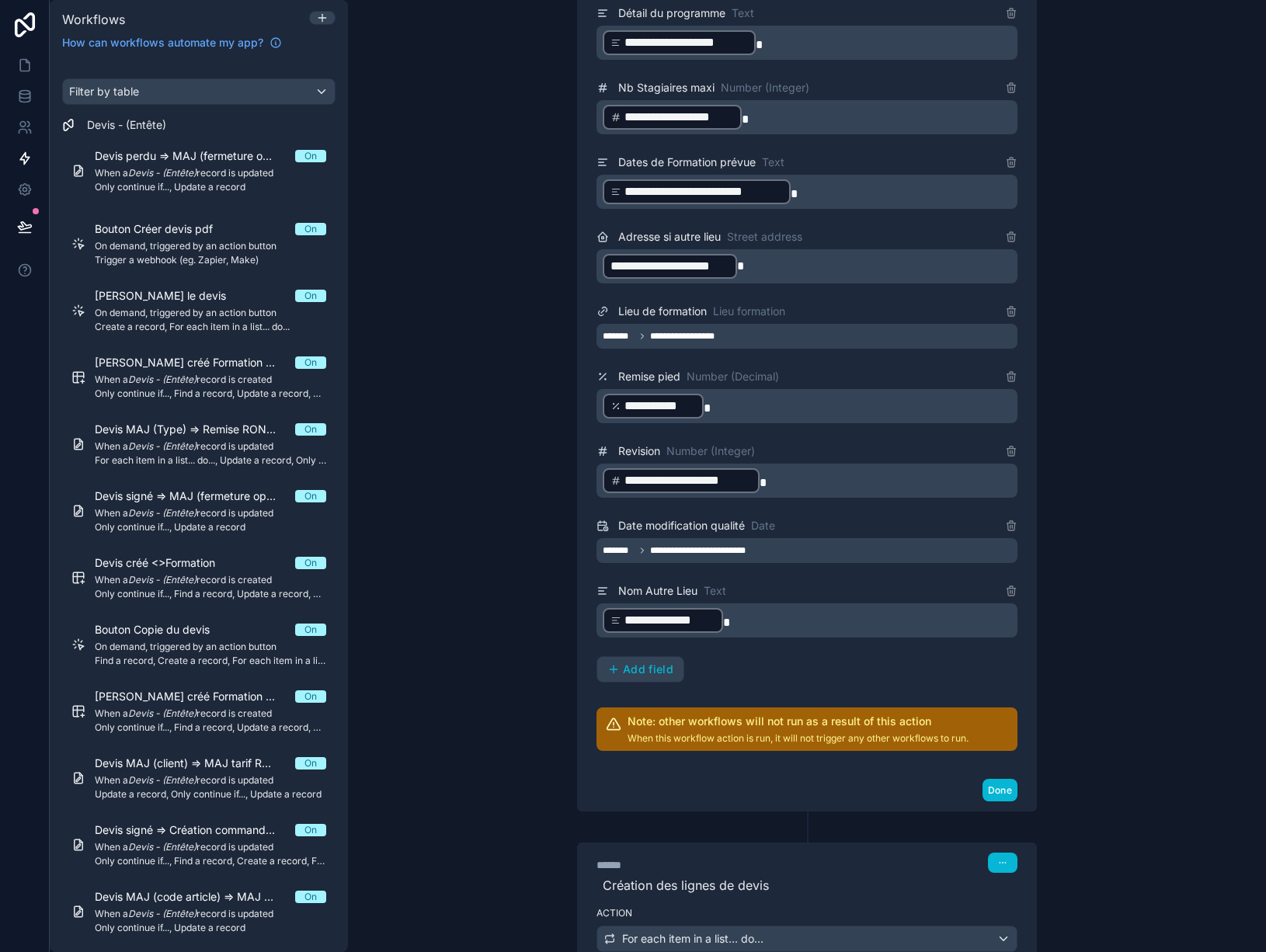
scroll to position [2379, 0]
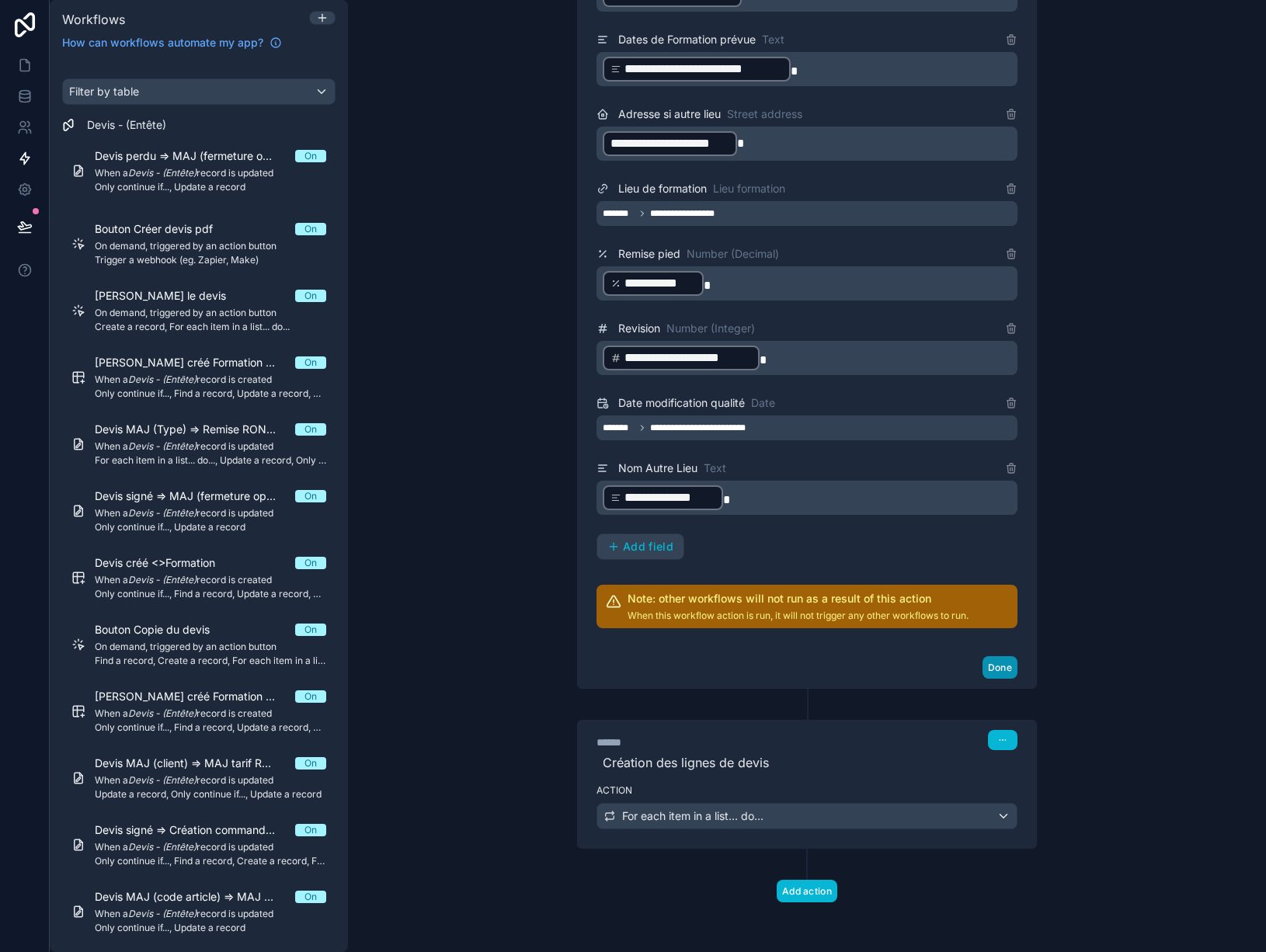
click at [990, 670] on button "Done" at bounding box center [999, 667] width 35 height 23
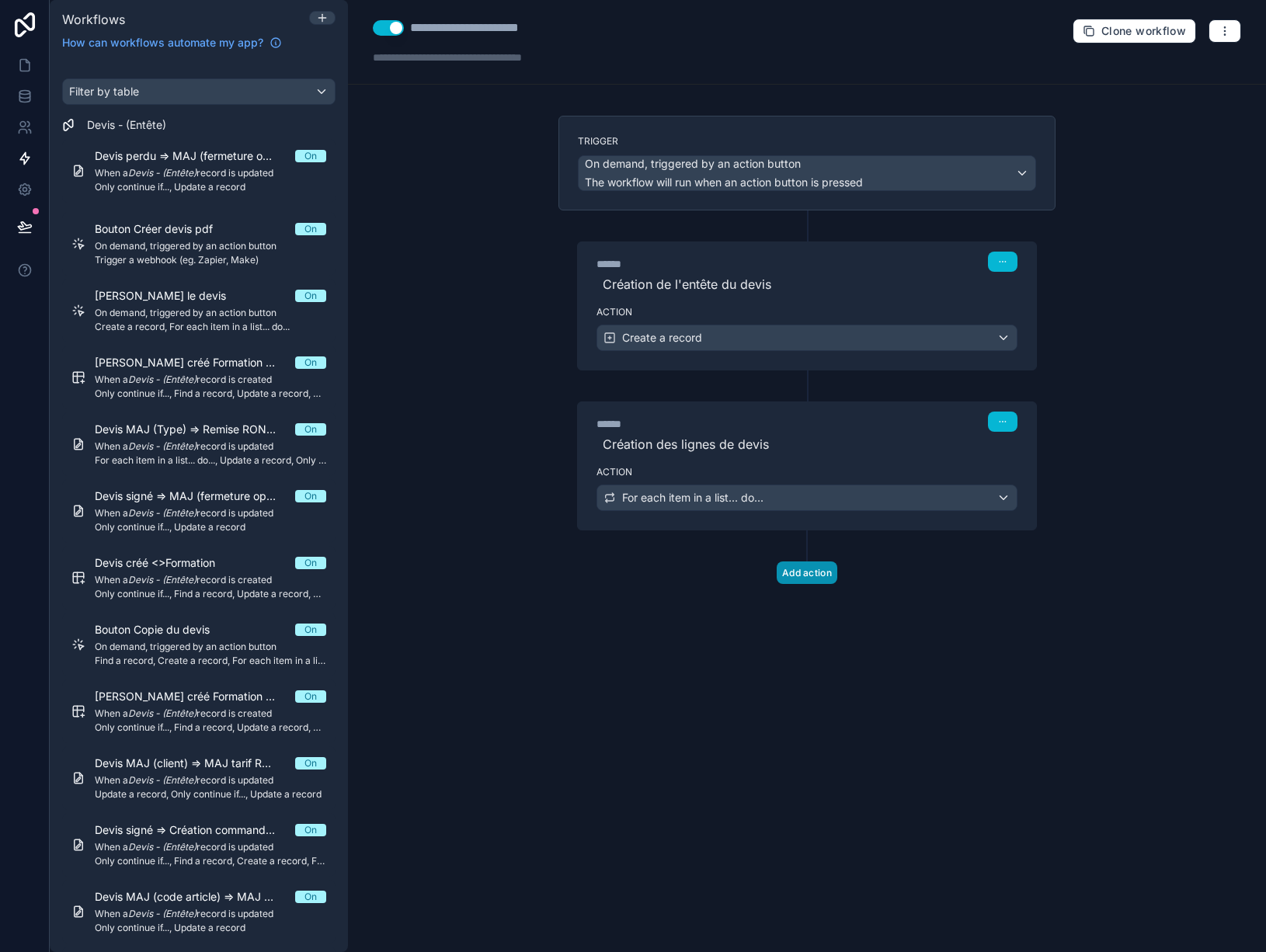
click at [819, 576] on button "Add action" at bounding box center [807, 573] width 60 height 23
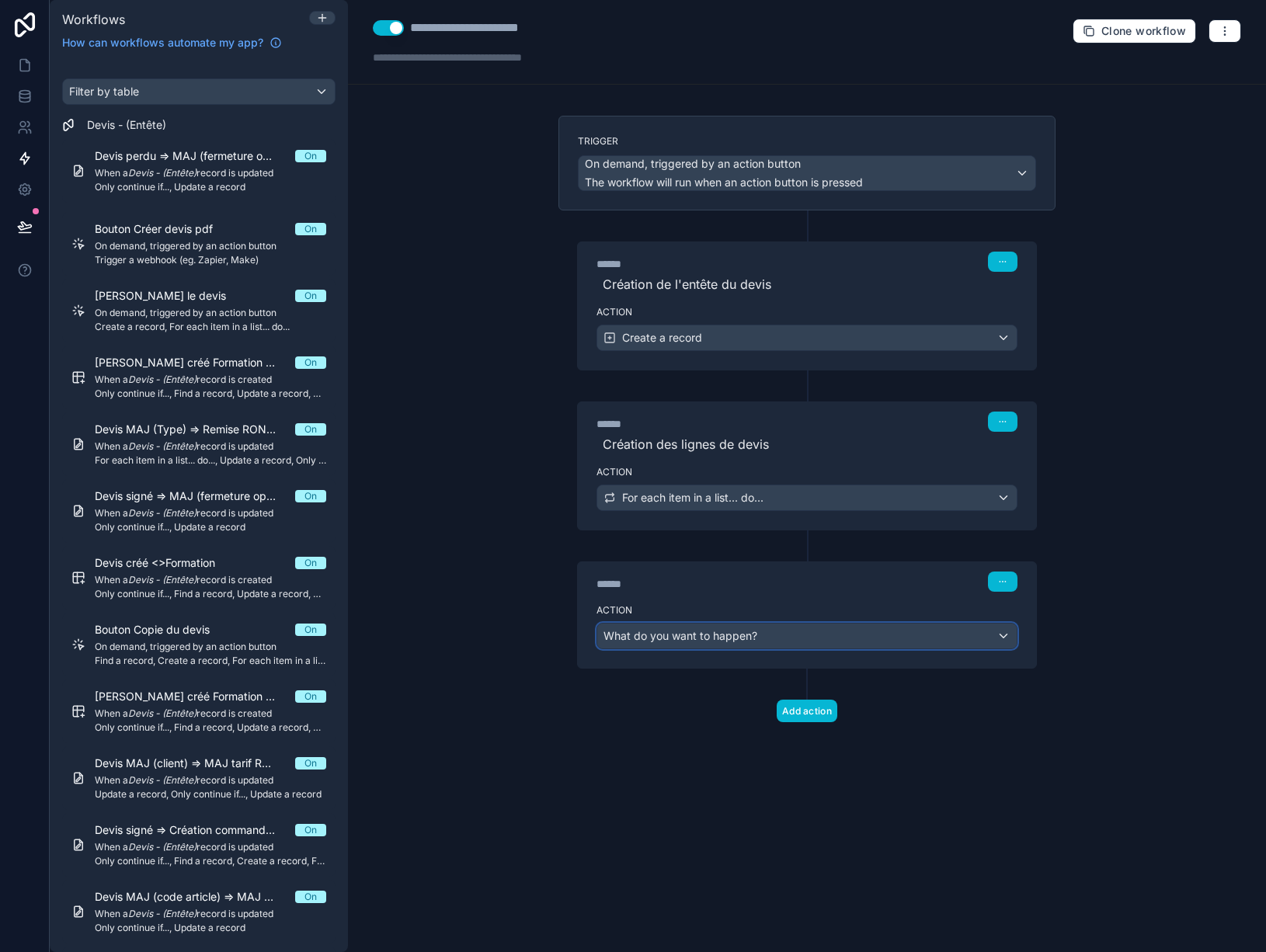
click at [790, 639] on div "What do you want to happen?" at bounding box center [807, 637] width 420 height 25
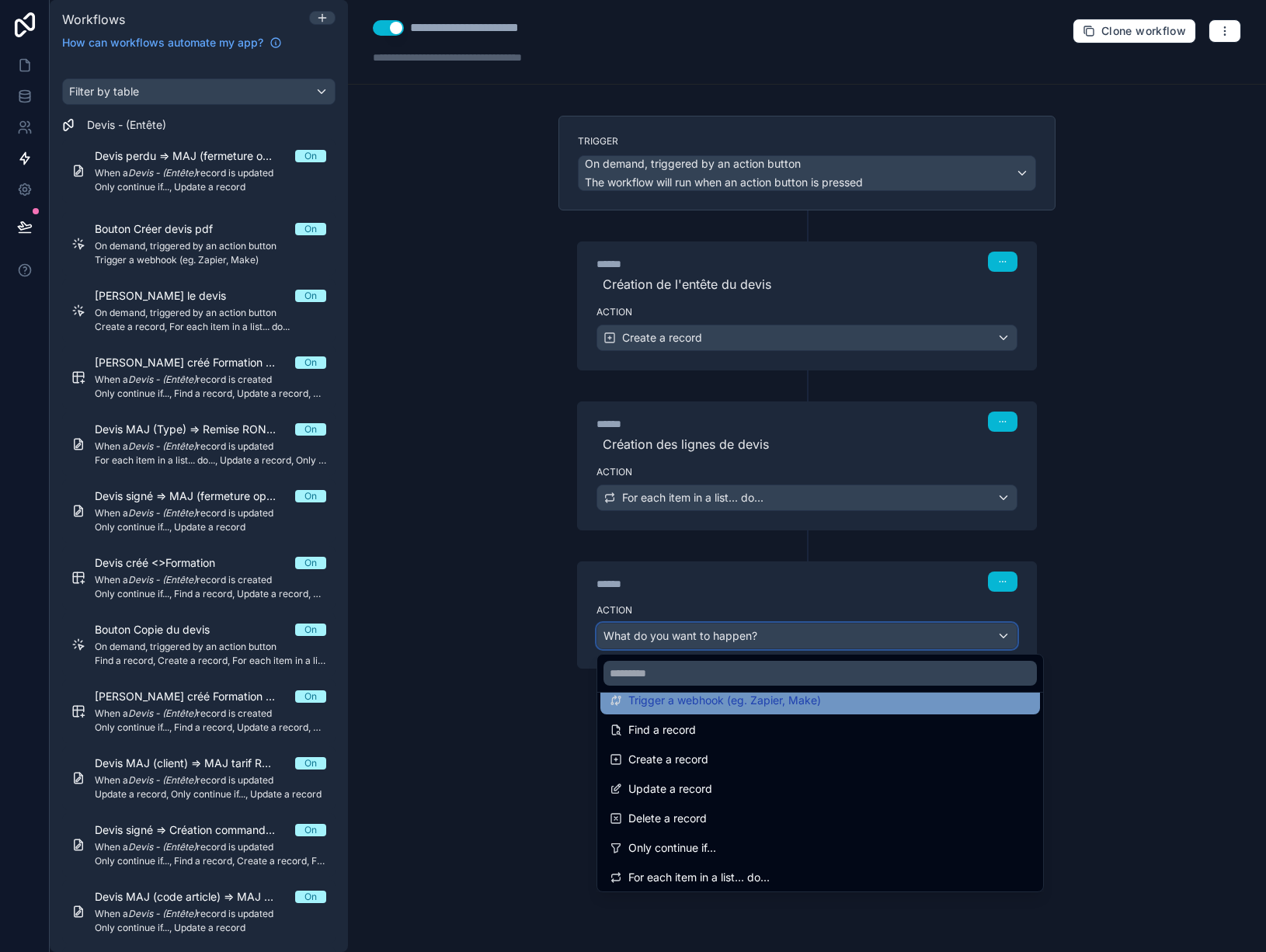
scroll to position [156, 0]
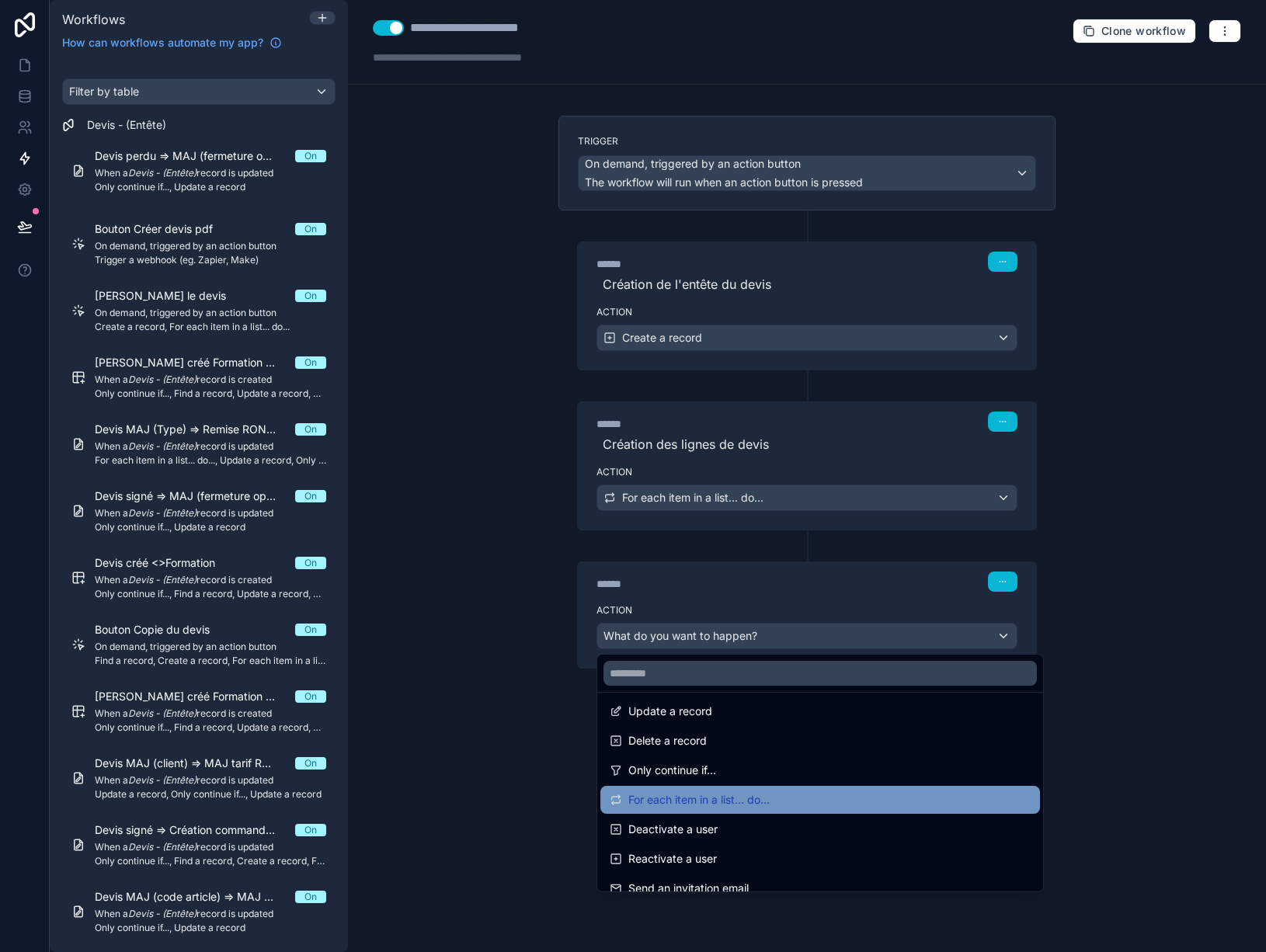
click at [749, 800] on span "For each item in a list... do..." at bounding box center [699, 800] width 141 height 19
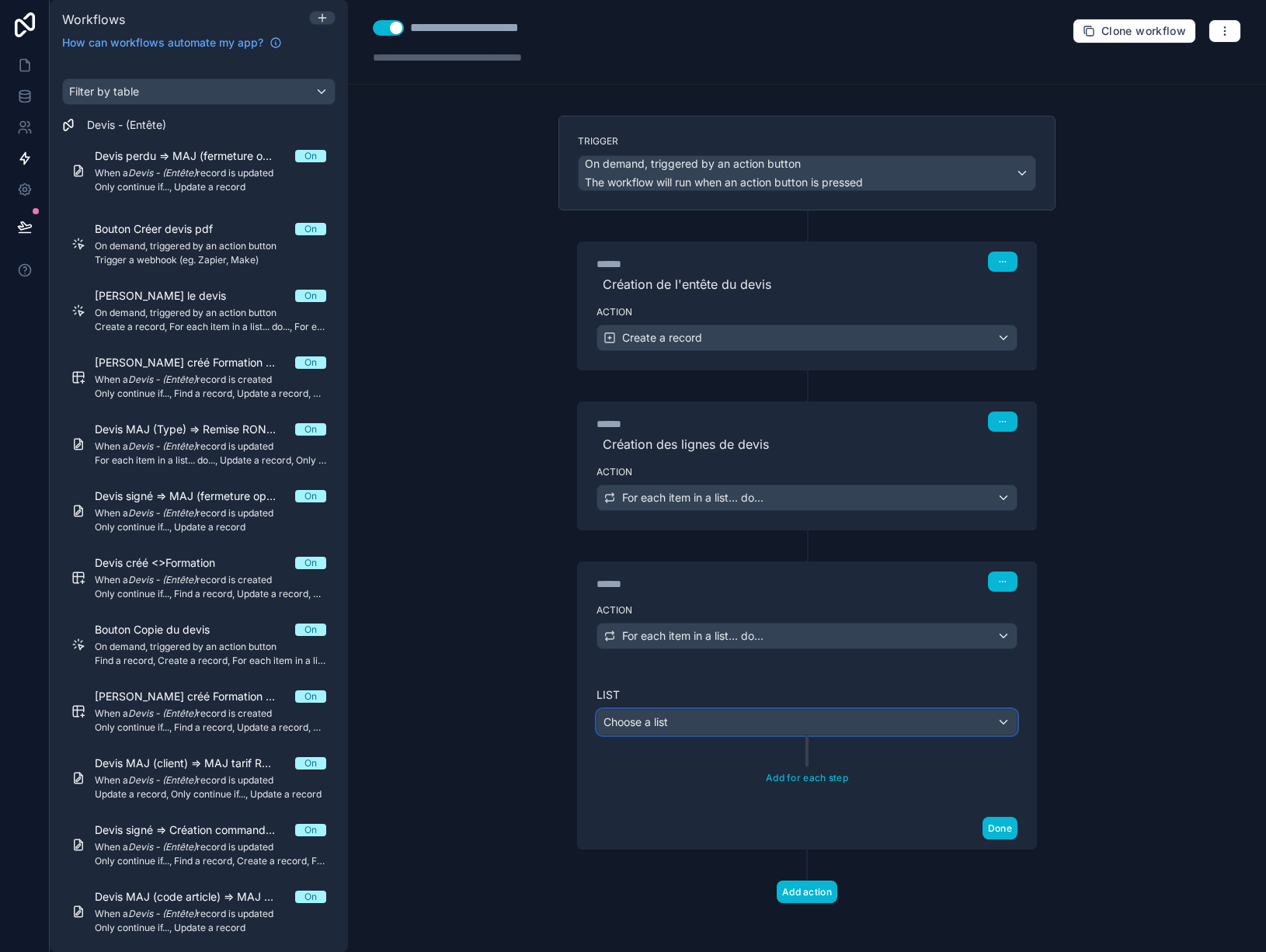
click at [720, 723] on div "Choose a list" at bounding box center [807, 722] width 420 height 25
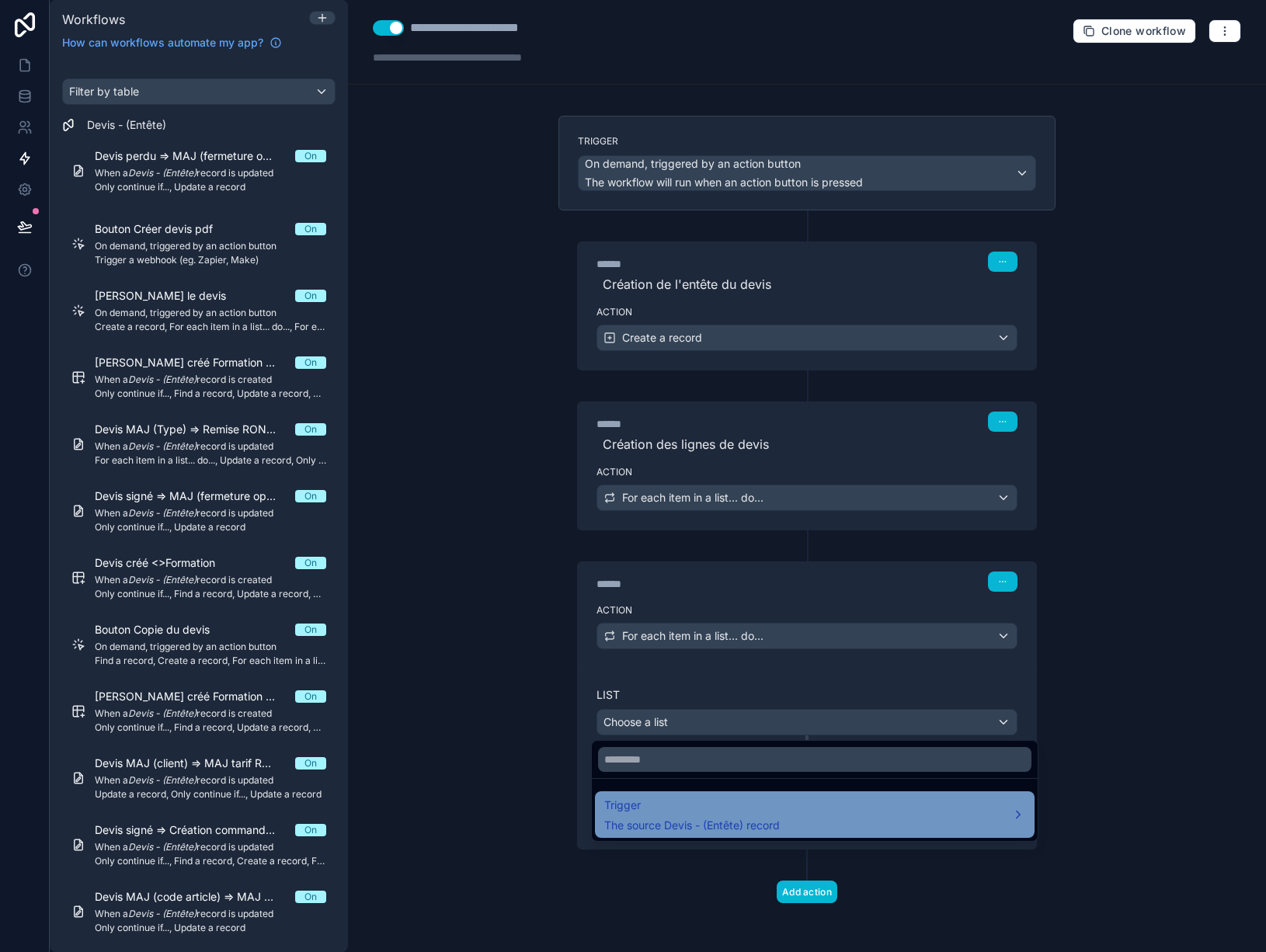
click at [758, 824] on span "The source Devis - (Entête) record" at bounding box center [692, 825] width 176 height 15
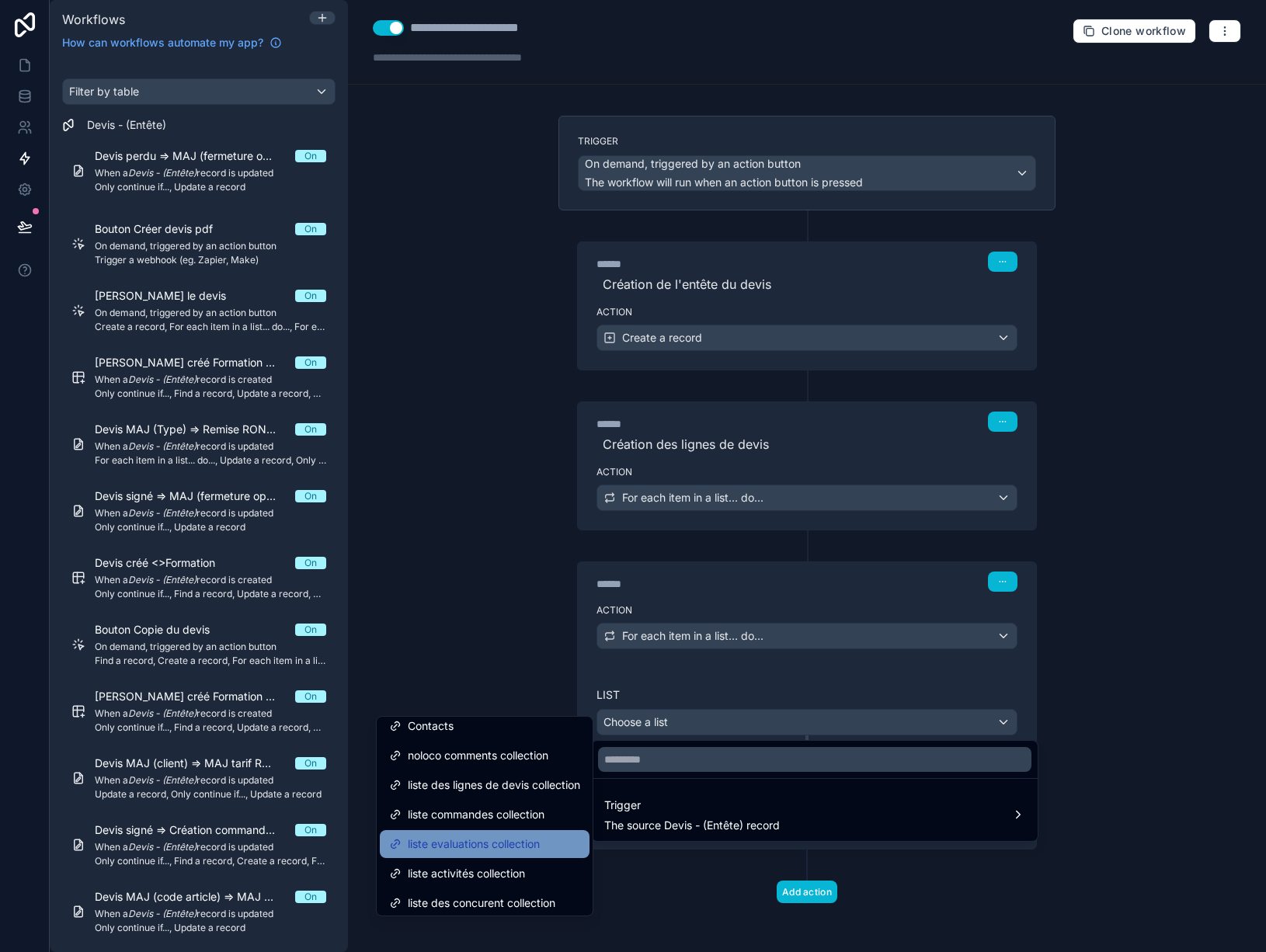
click at [514, 844] on span "liste evaluations collection" at bounding box center [474, 844] width 132 height 19
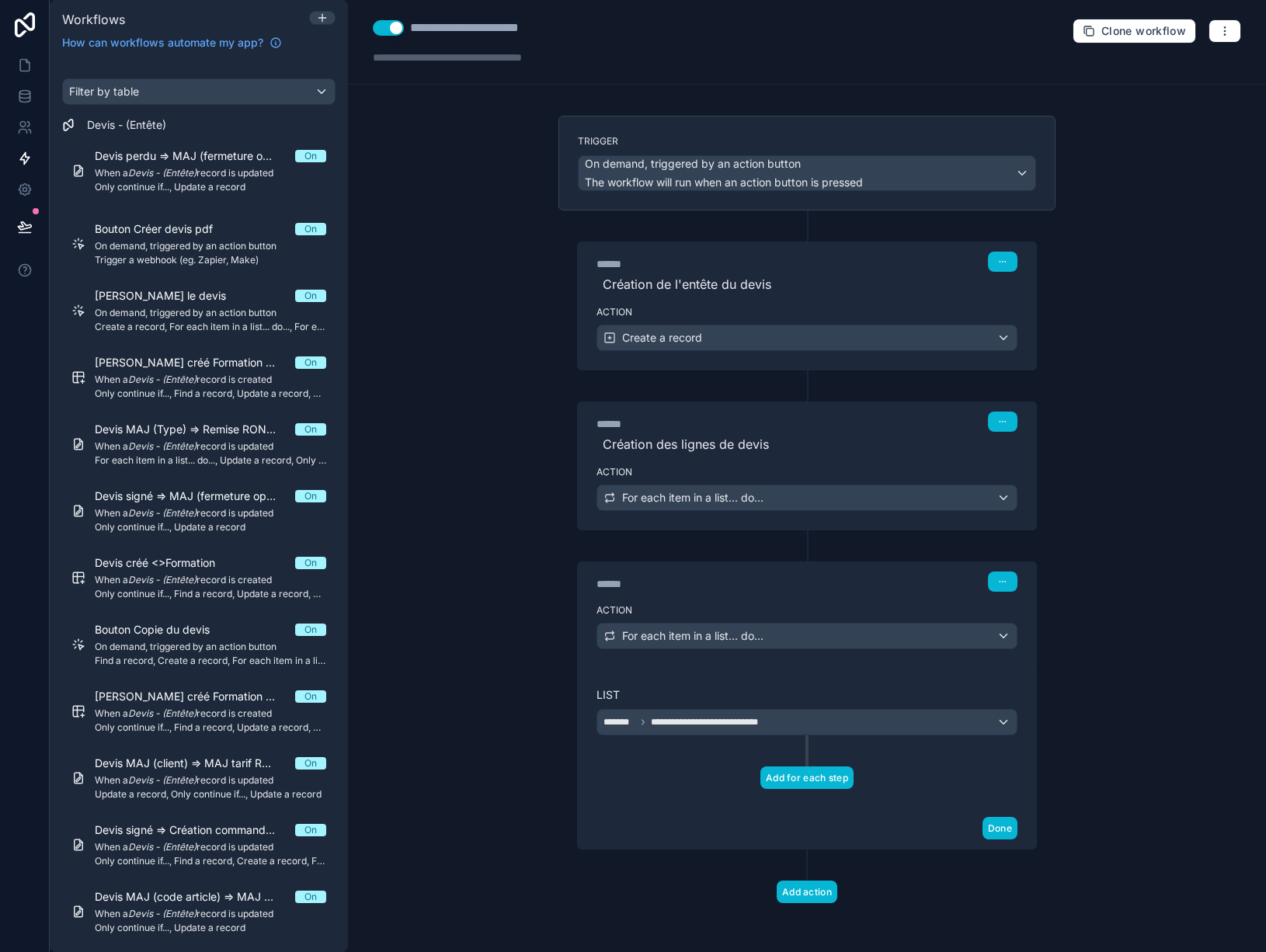
click at [798, 778] on button "Add for each step" at bounding box center [807, 777] width 94 height 23
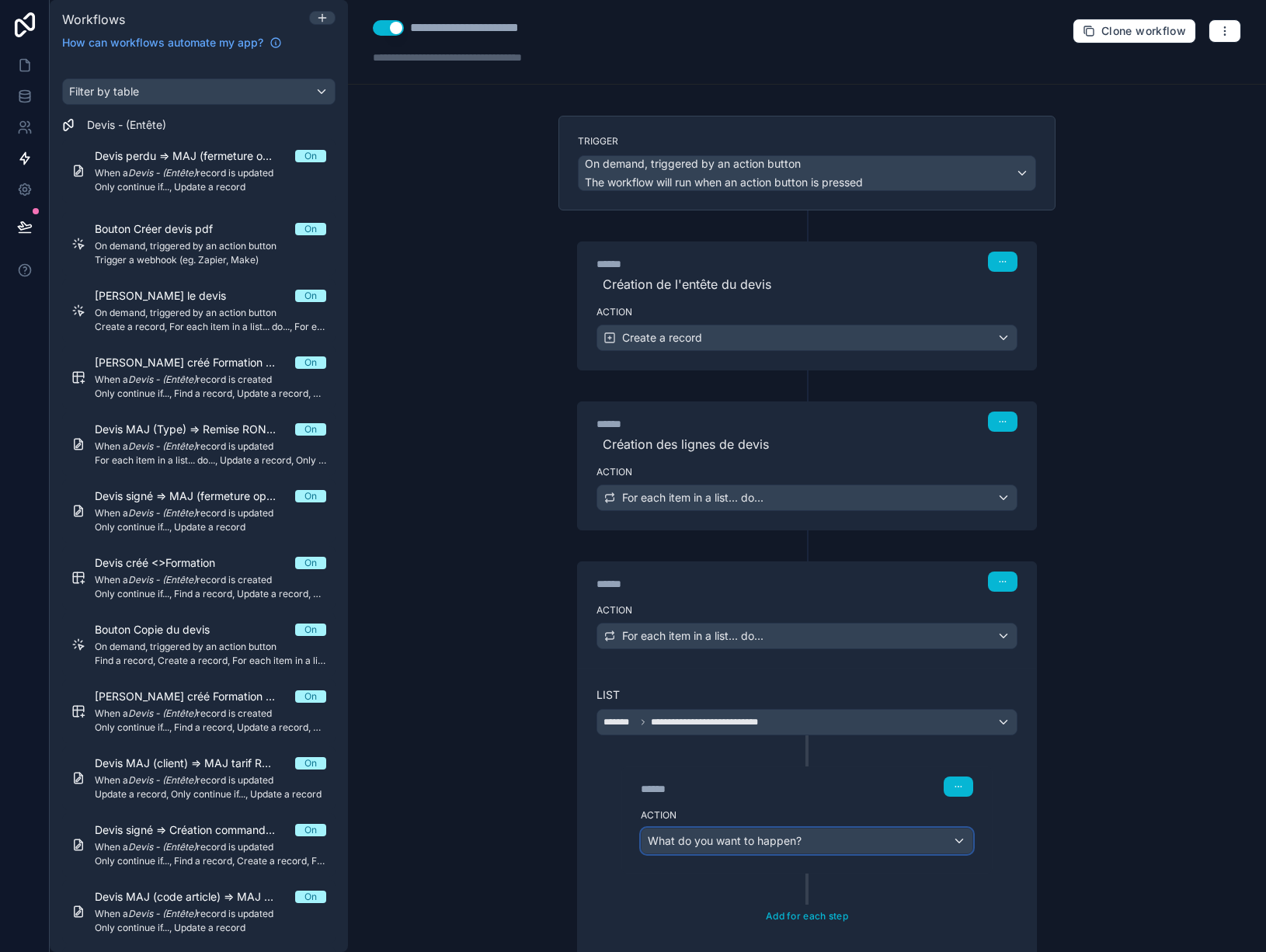
click at [805, 847] on div "What do you want to happen?" at bounding box center [806, 841] width 330 height 25
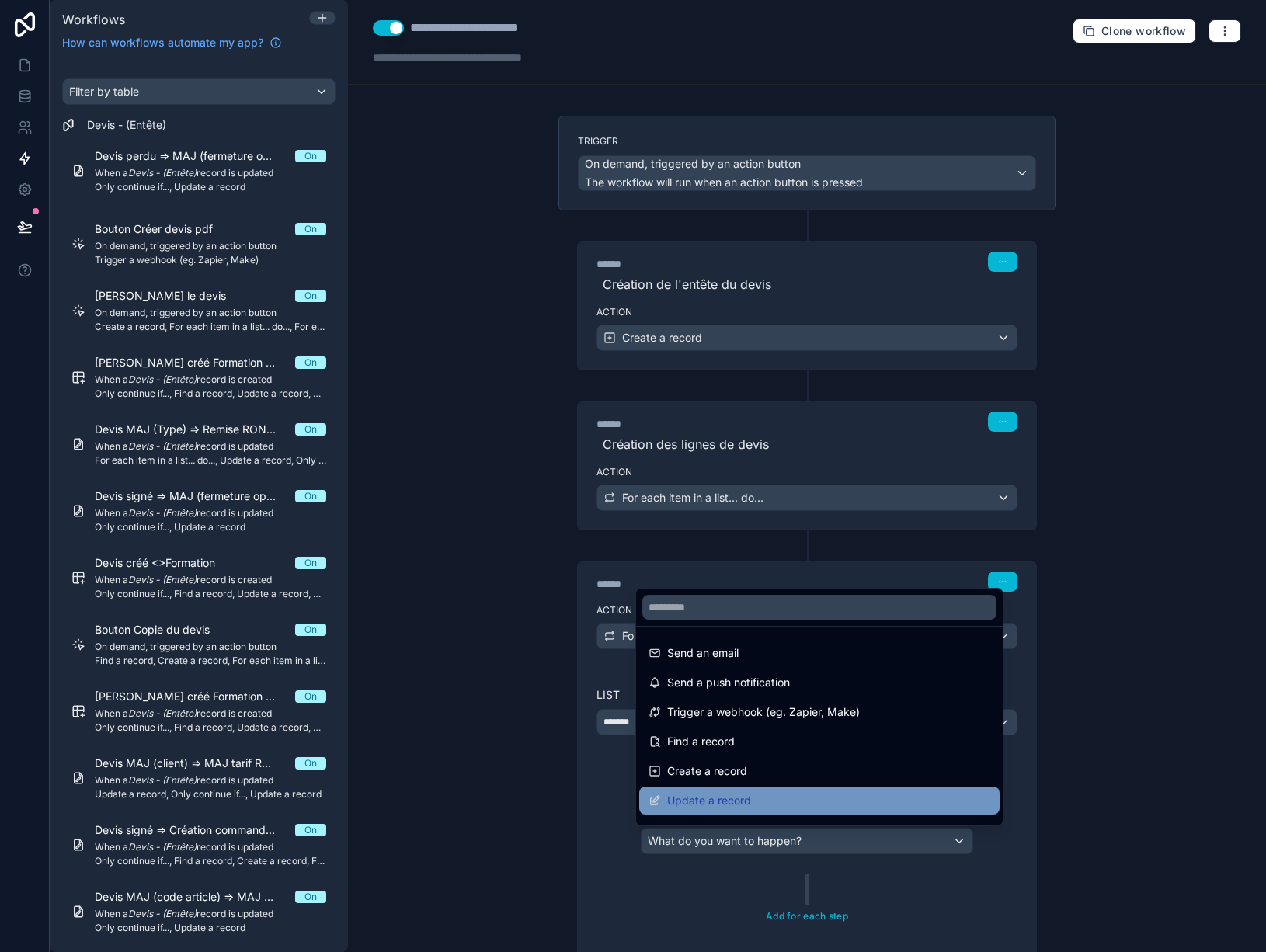
click at [735, 810] on span "Update a record" at bounding box center [709, 801] width 84 height 19
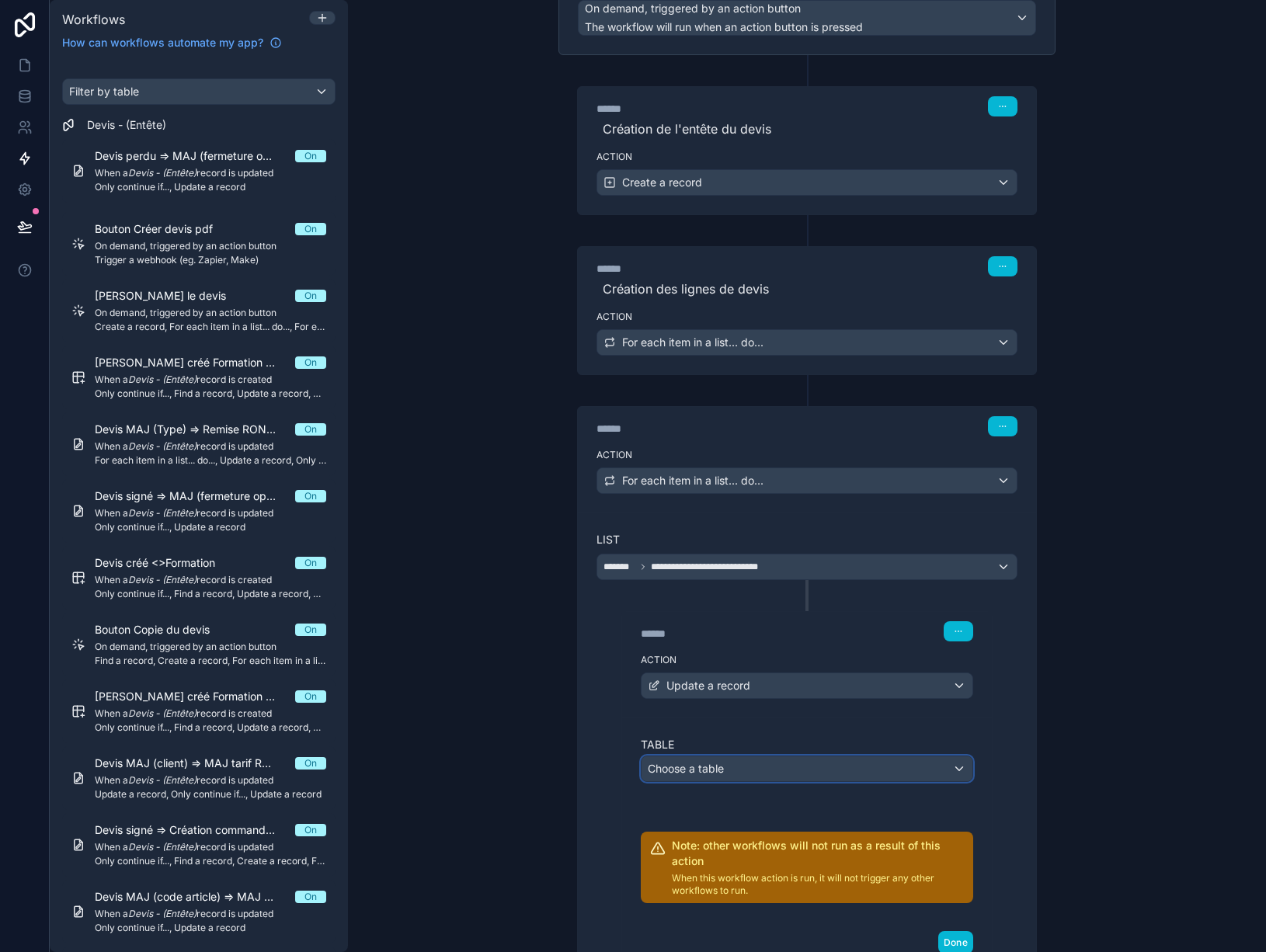
click at [737, 777] on div "Choose a table" at bounding box center [806, 769] width 330 height 25
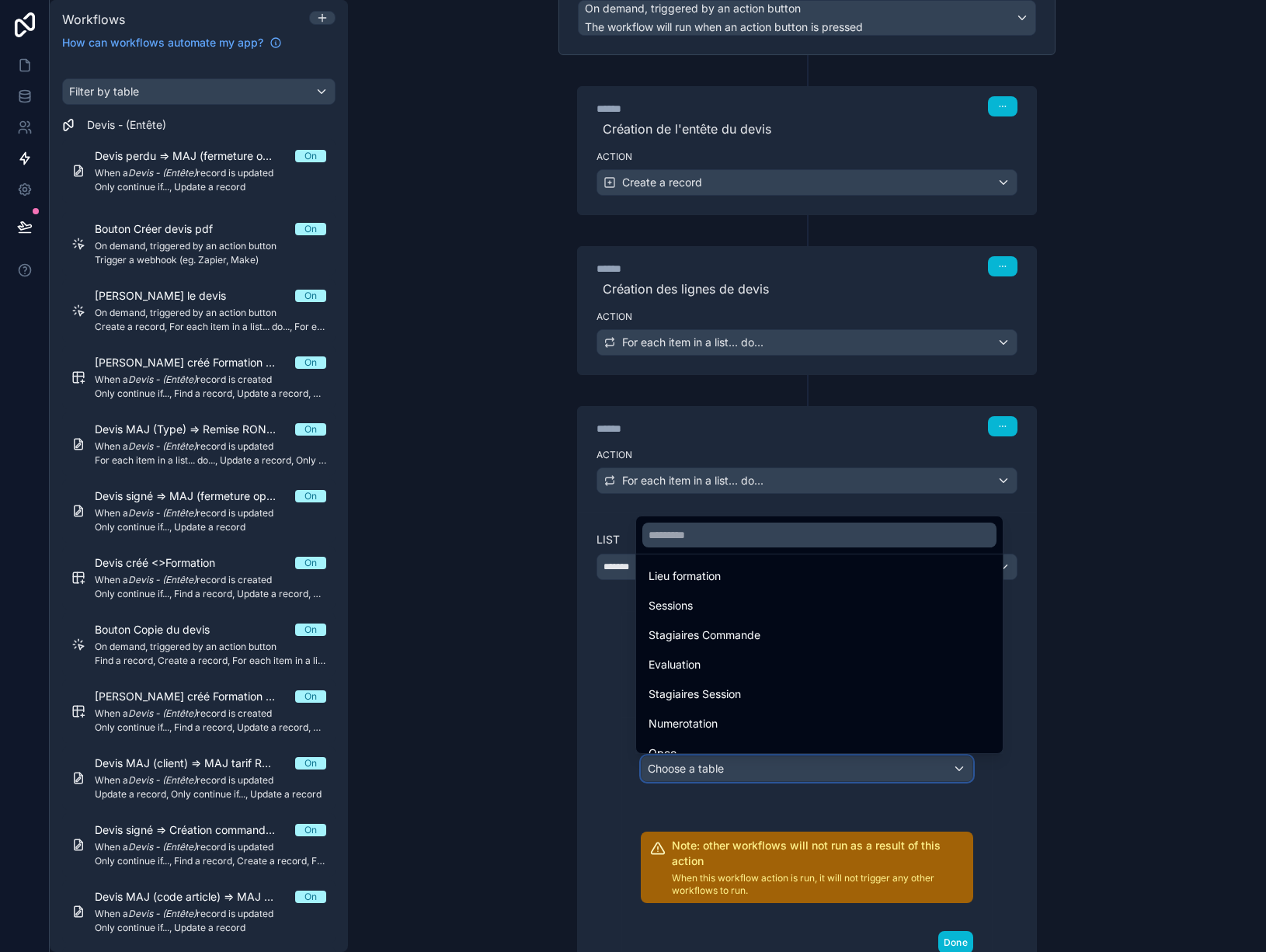
scroll to position [325, 0]
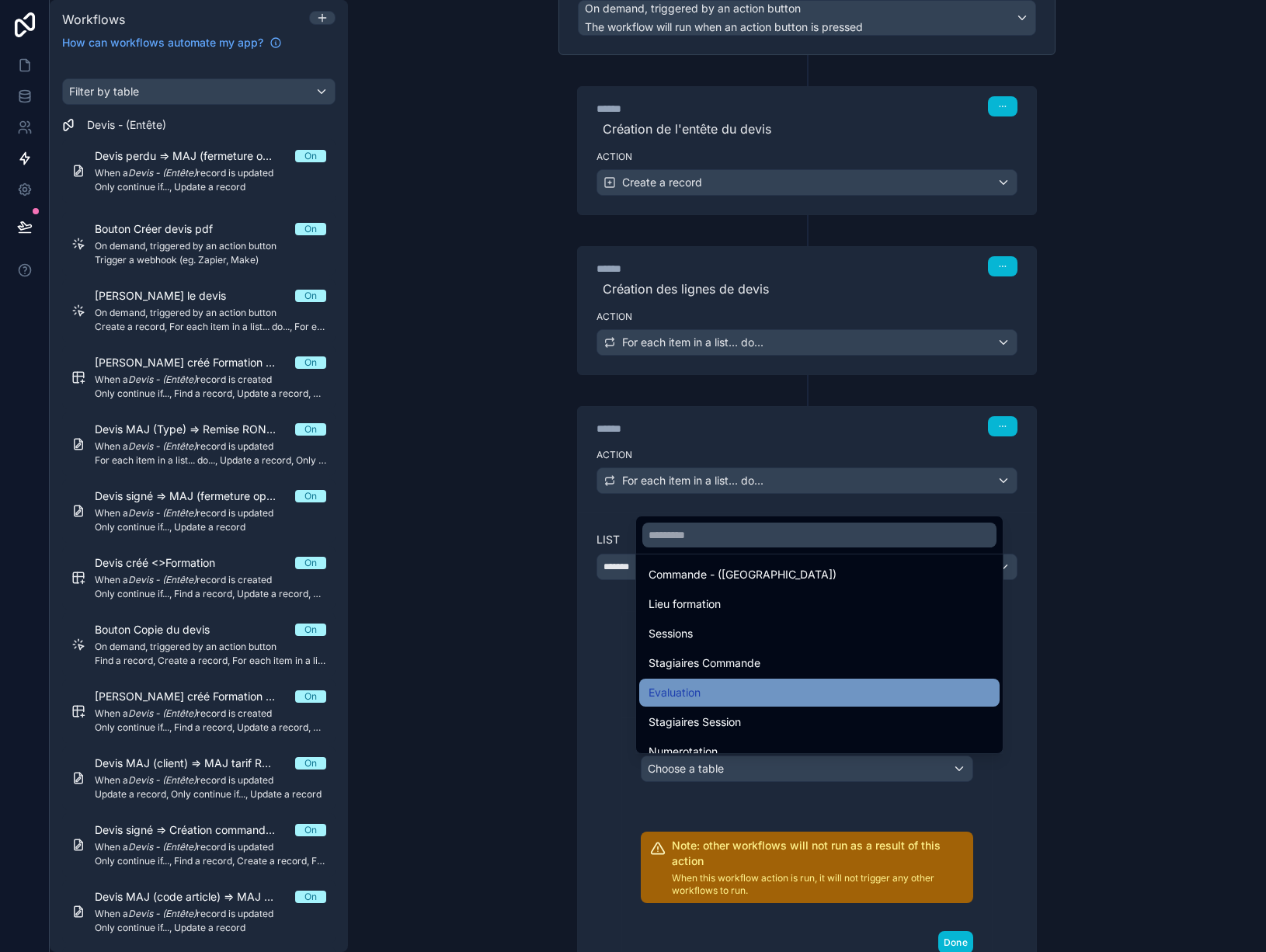
click at [765, 699] on div "Evaluation" at bounding box center [819, 693] width 342 height 19
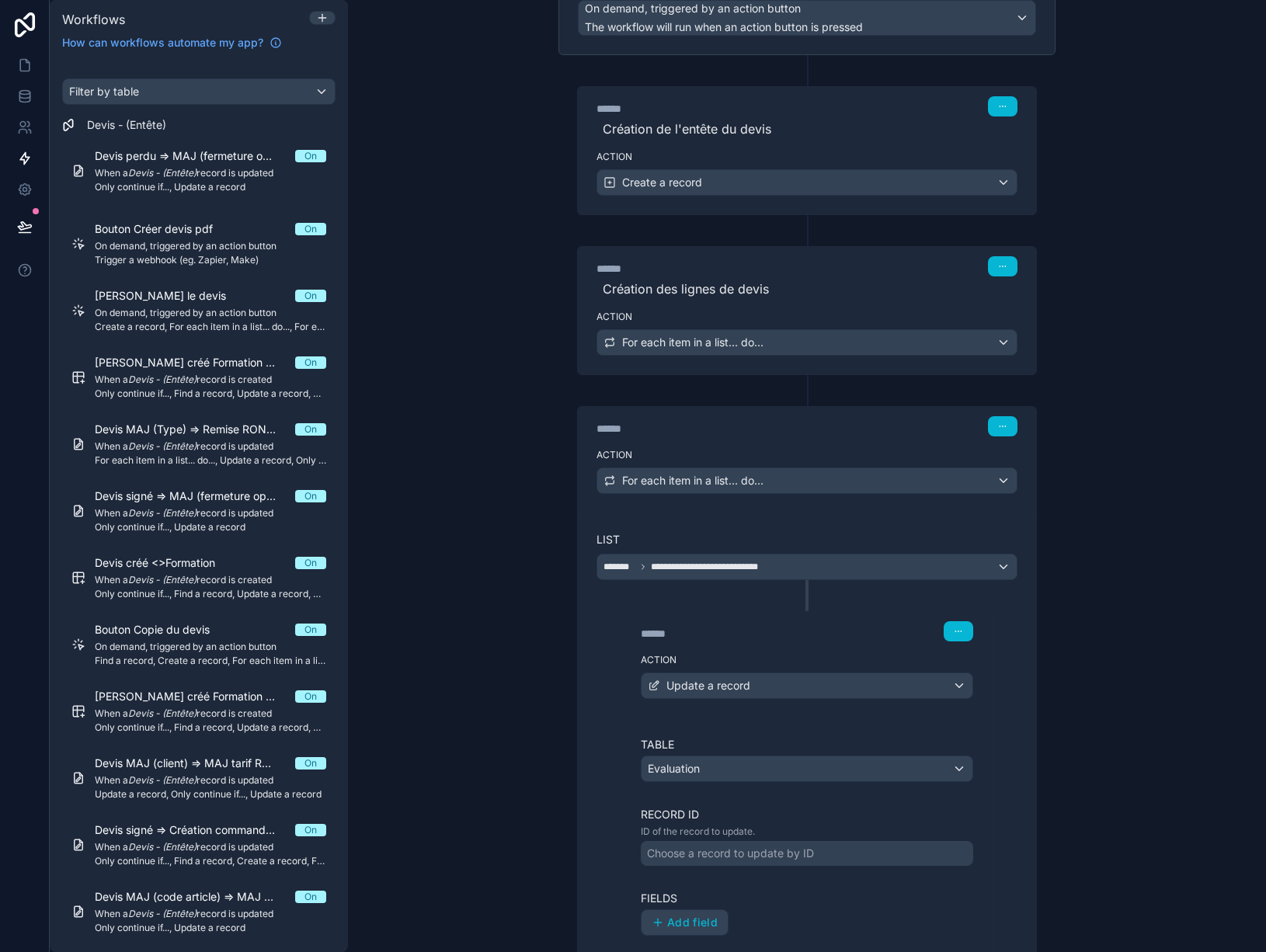
click at [769, 850] on div "Choose a record to update by ID" at bounding box center [729, 853] width 167 height 15
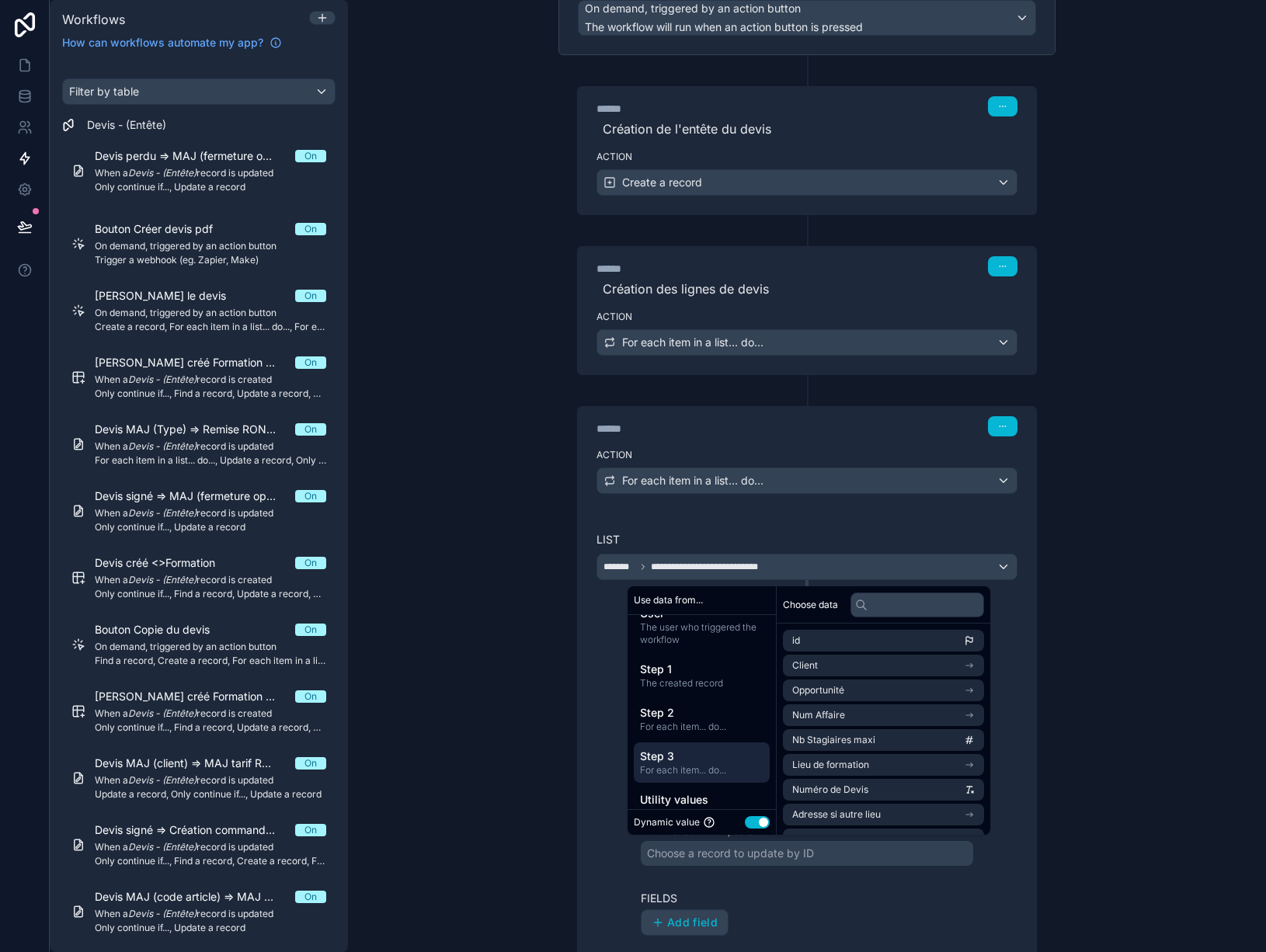
scroll to position [101, 0]
click at [680, 746] on span "For each item... do..." at bounding box center [701, 748] width 123 height 13
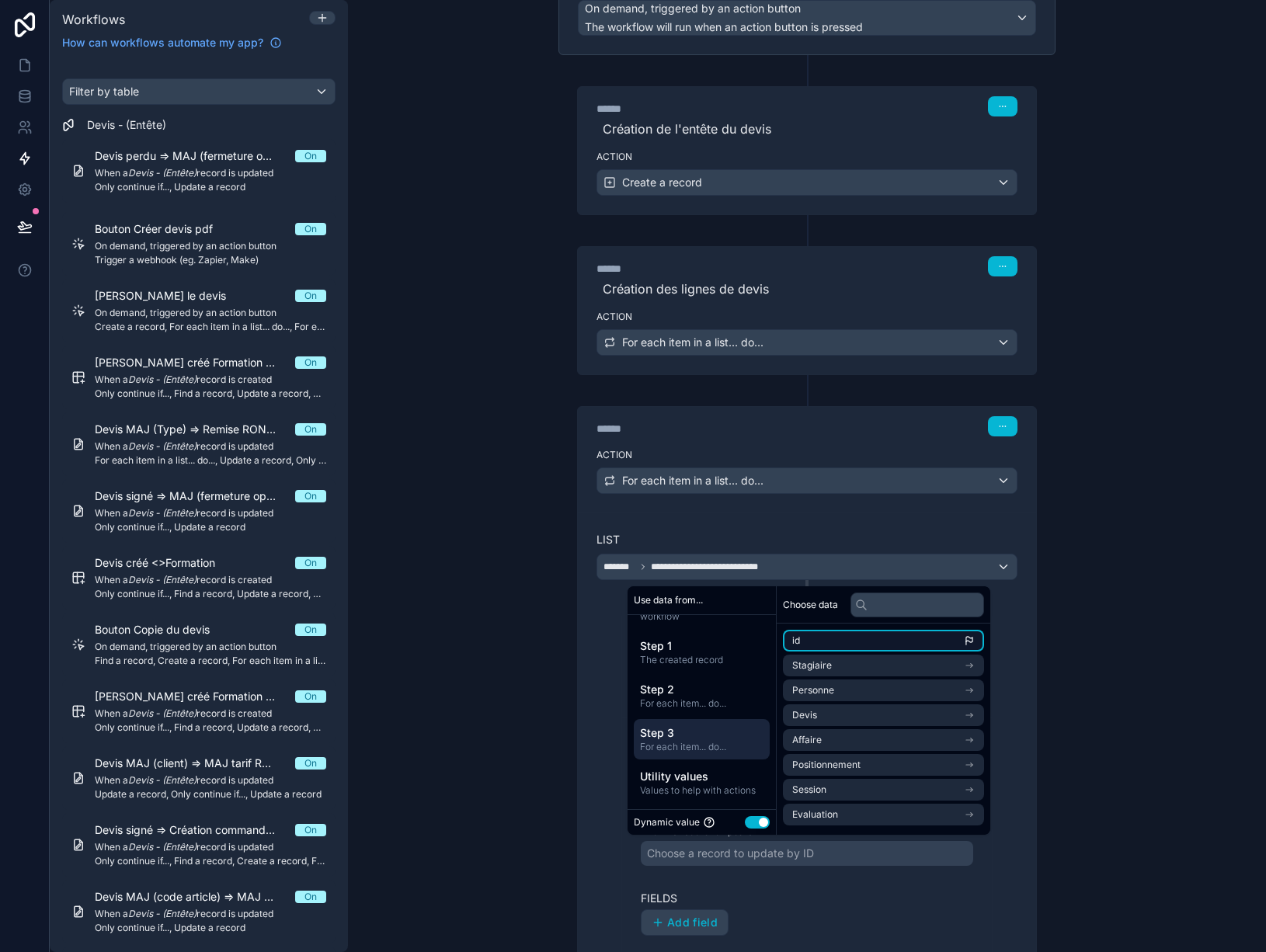
click at [837, 637] on li "id" at bounding box center [882, 641] width 201 height 22
click at [891, 911] on div "Add field" at bounding box center [807, 922] width 332 height 26
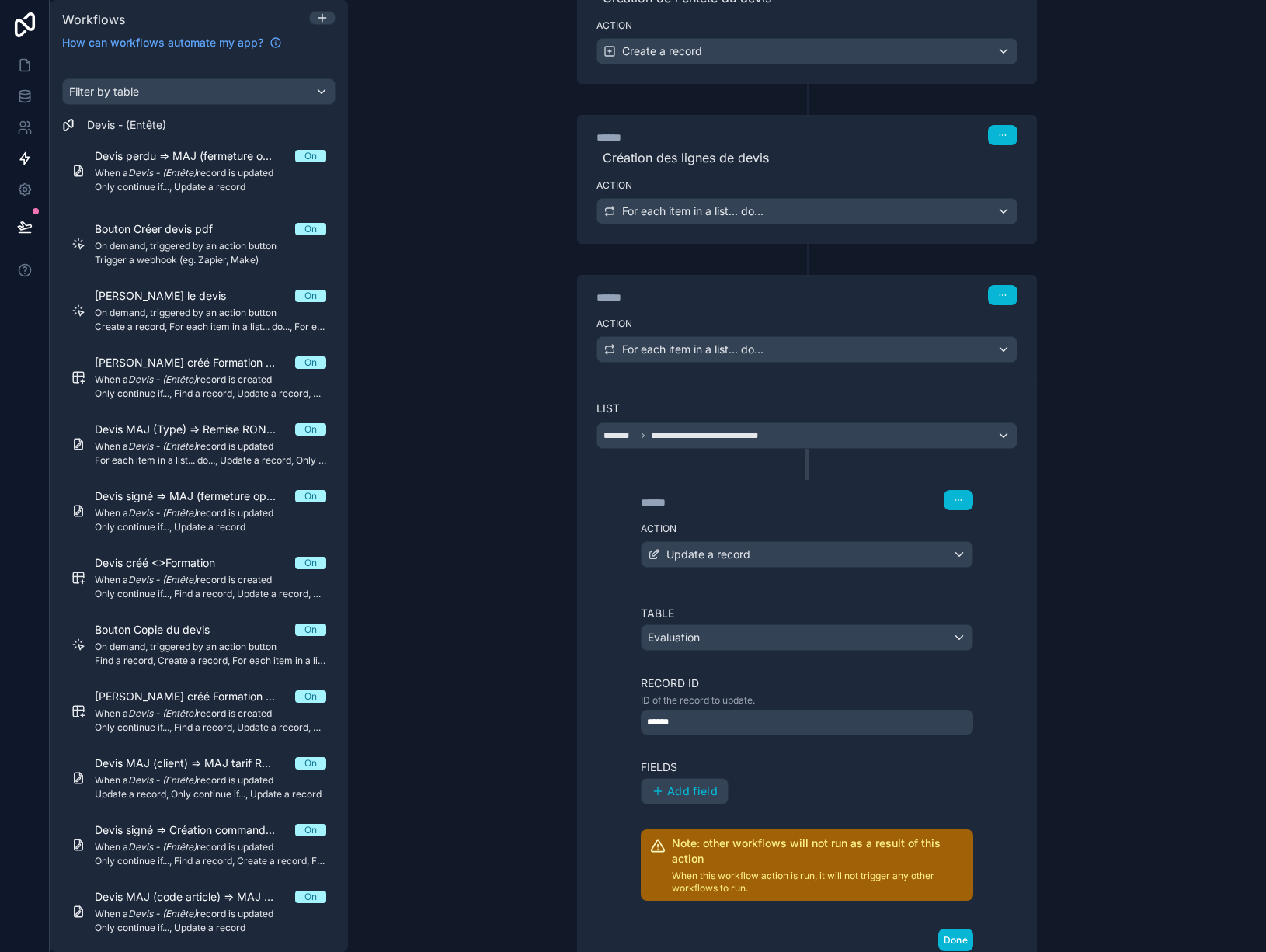
scroll to position [311, 0]
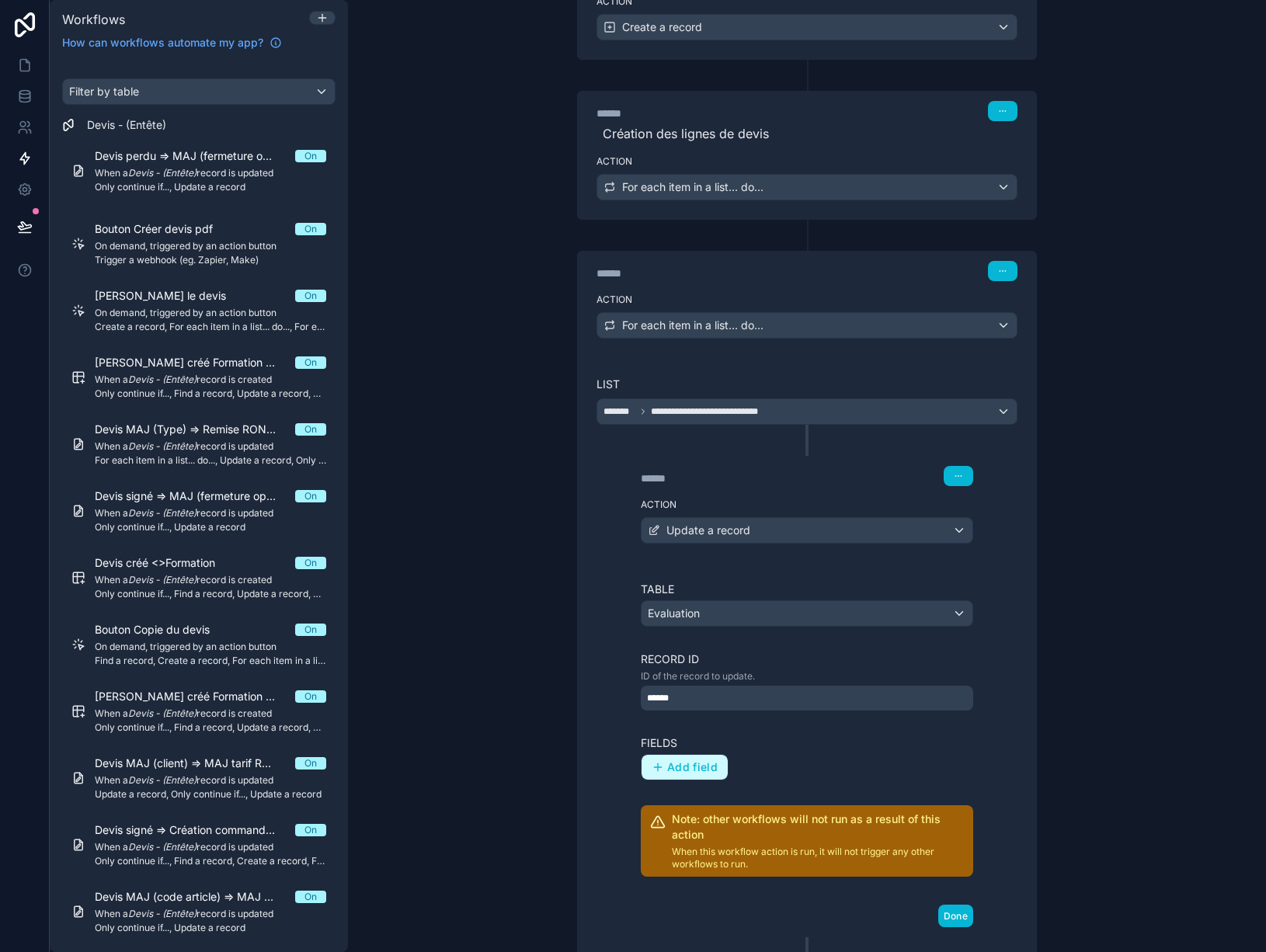
click at [688, 772] on span "Add field" at bounding box center [692, 767] width 50 height 14
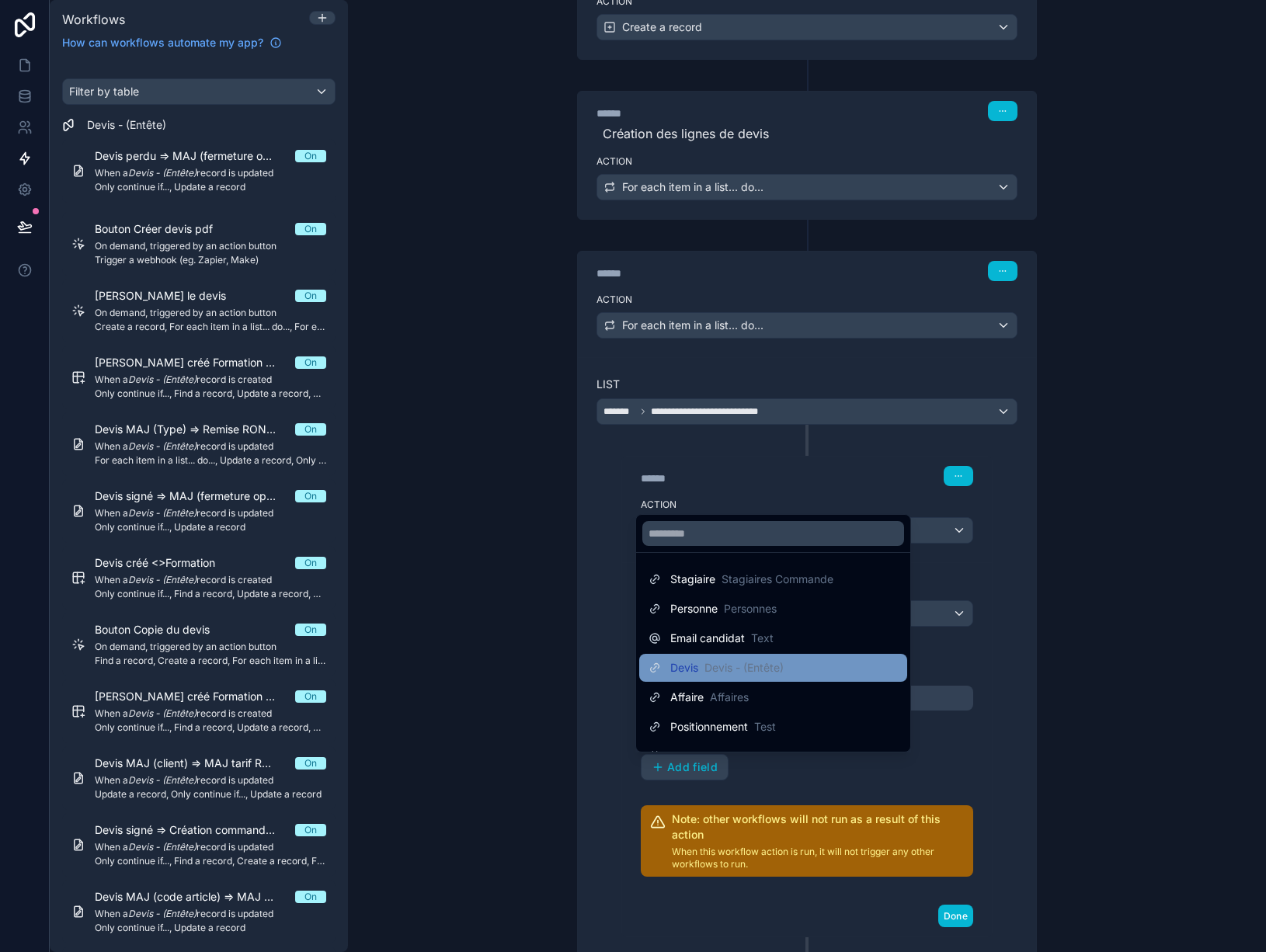
click at [802, 662] on div "[PERSON_NAME] - (Entête)" at bounding box center [773, 667] width 249 height 19
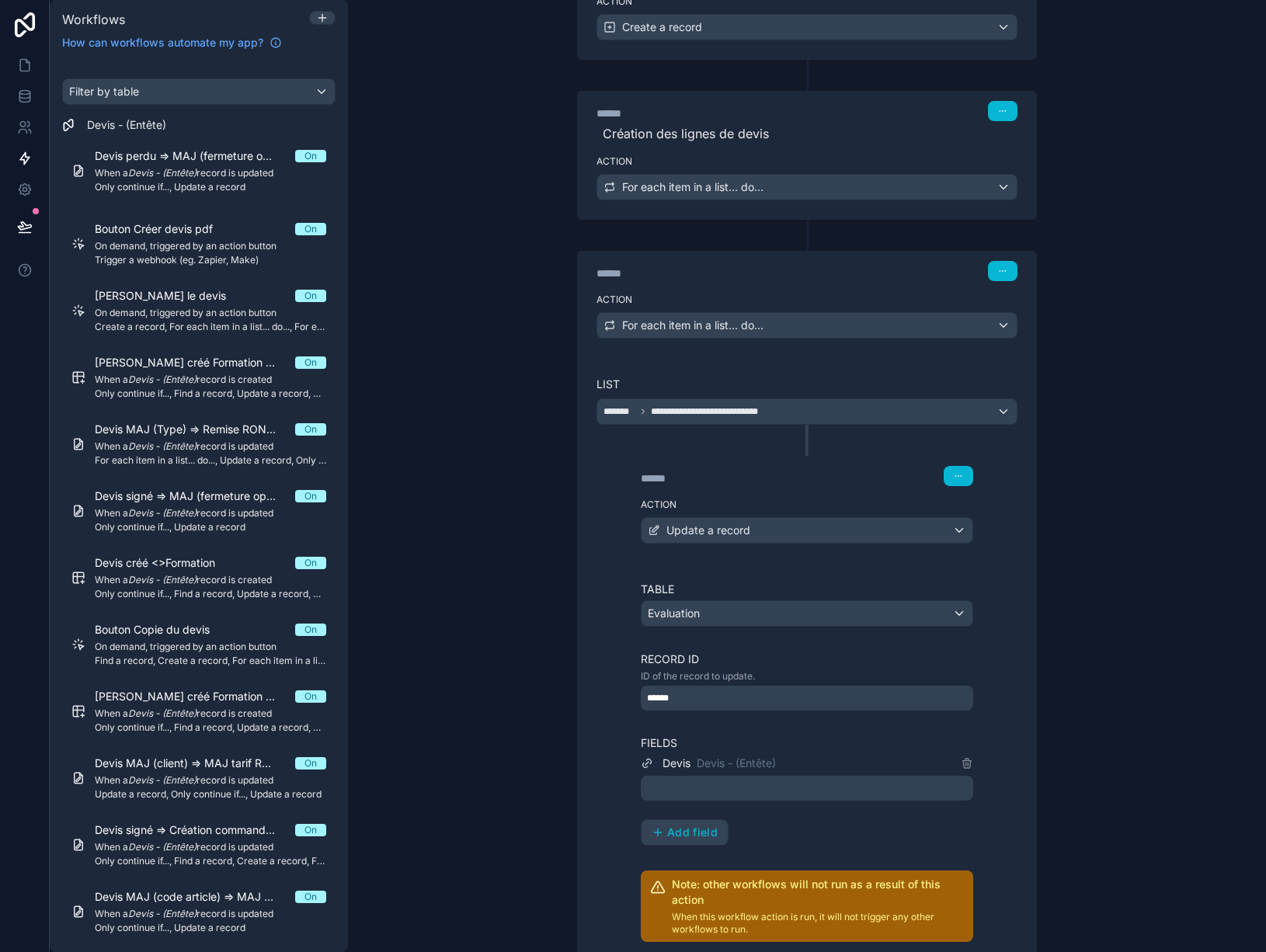
click at [772, 788] on div at bounding box center [807, 789] width 332 height 25
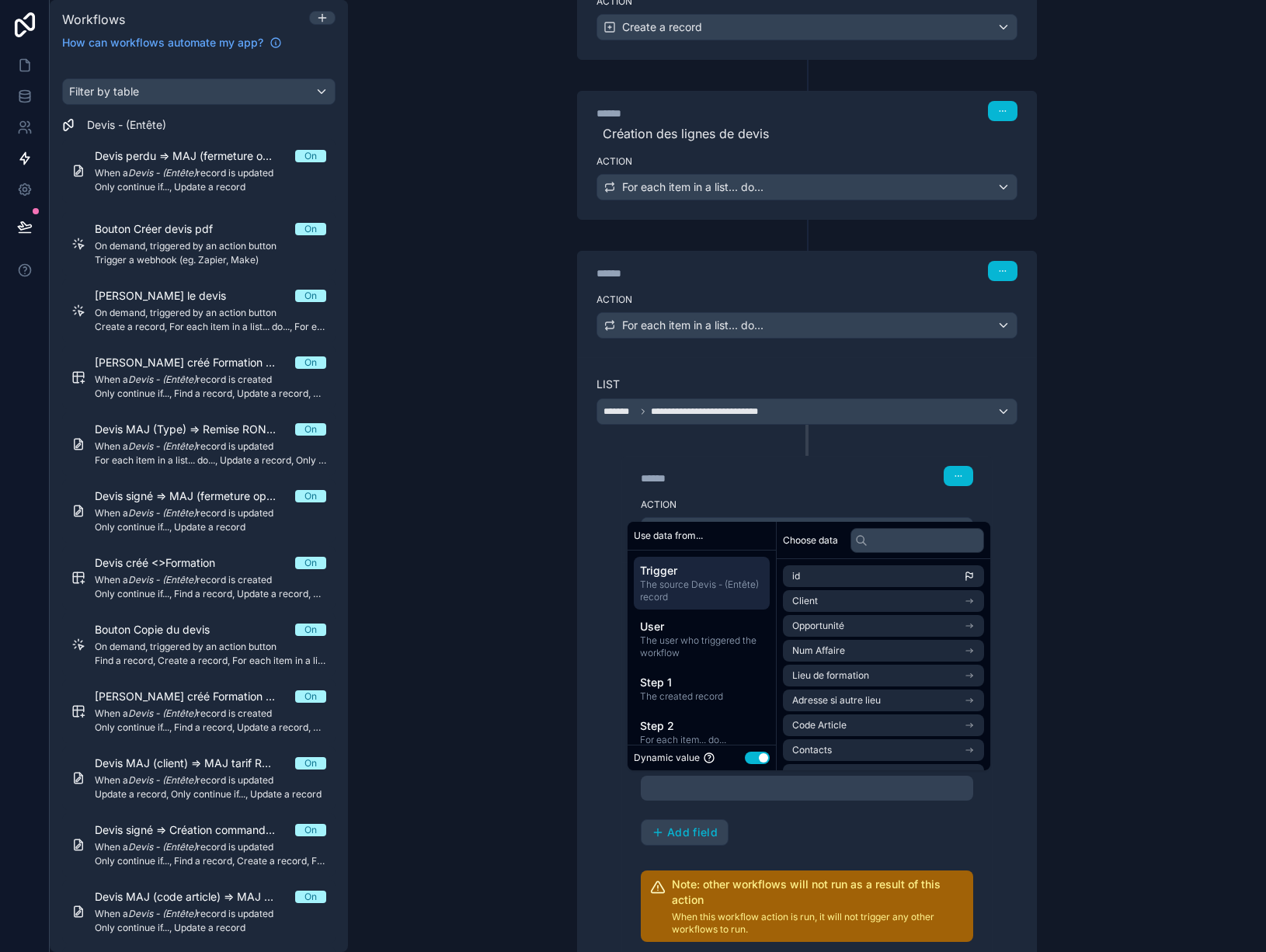
scroll to position [233, 0]
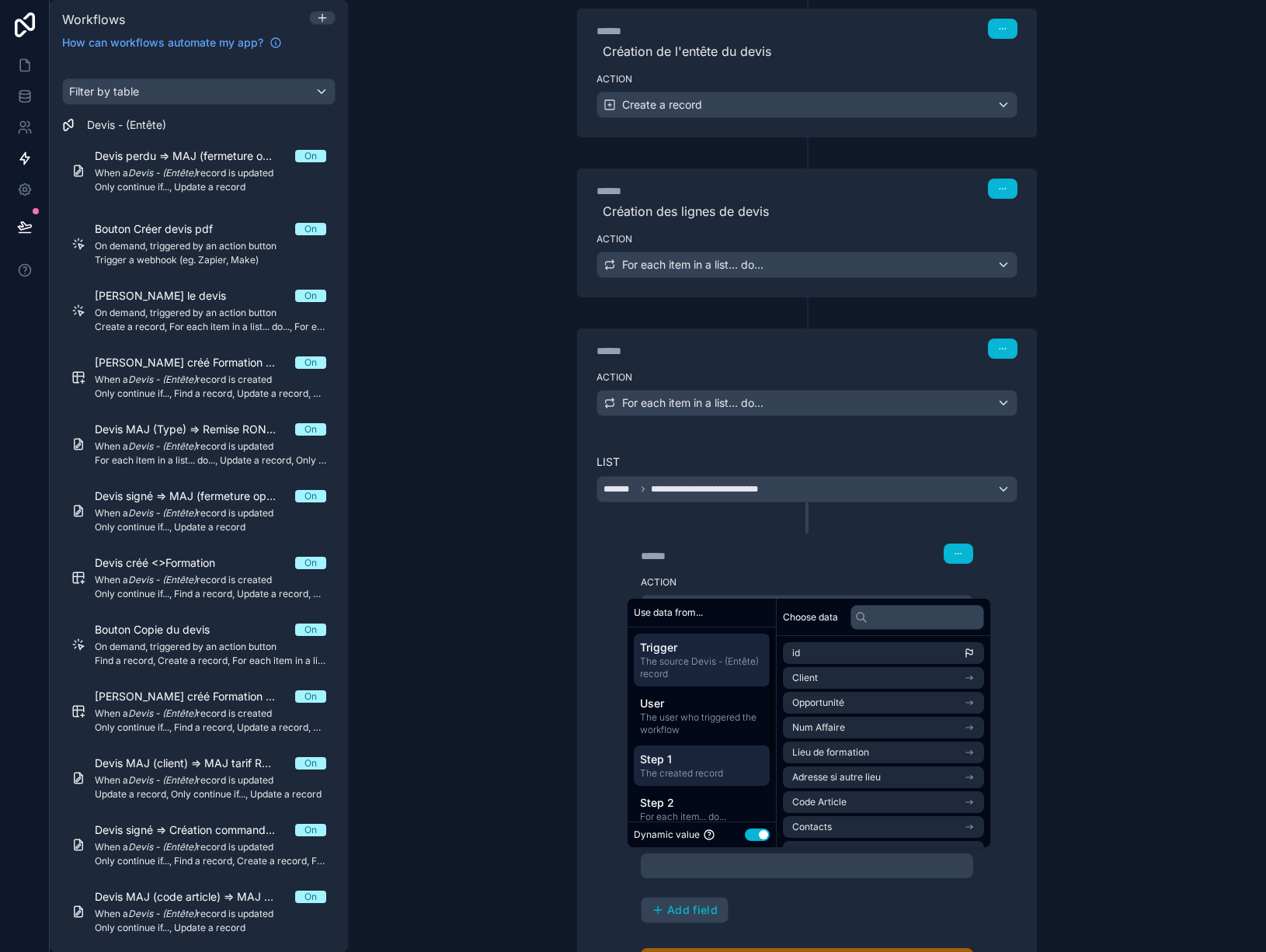
click at [699, 765] on span "Step 1" at bounding box center [701, 759] width 123 height 15
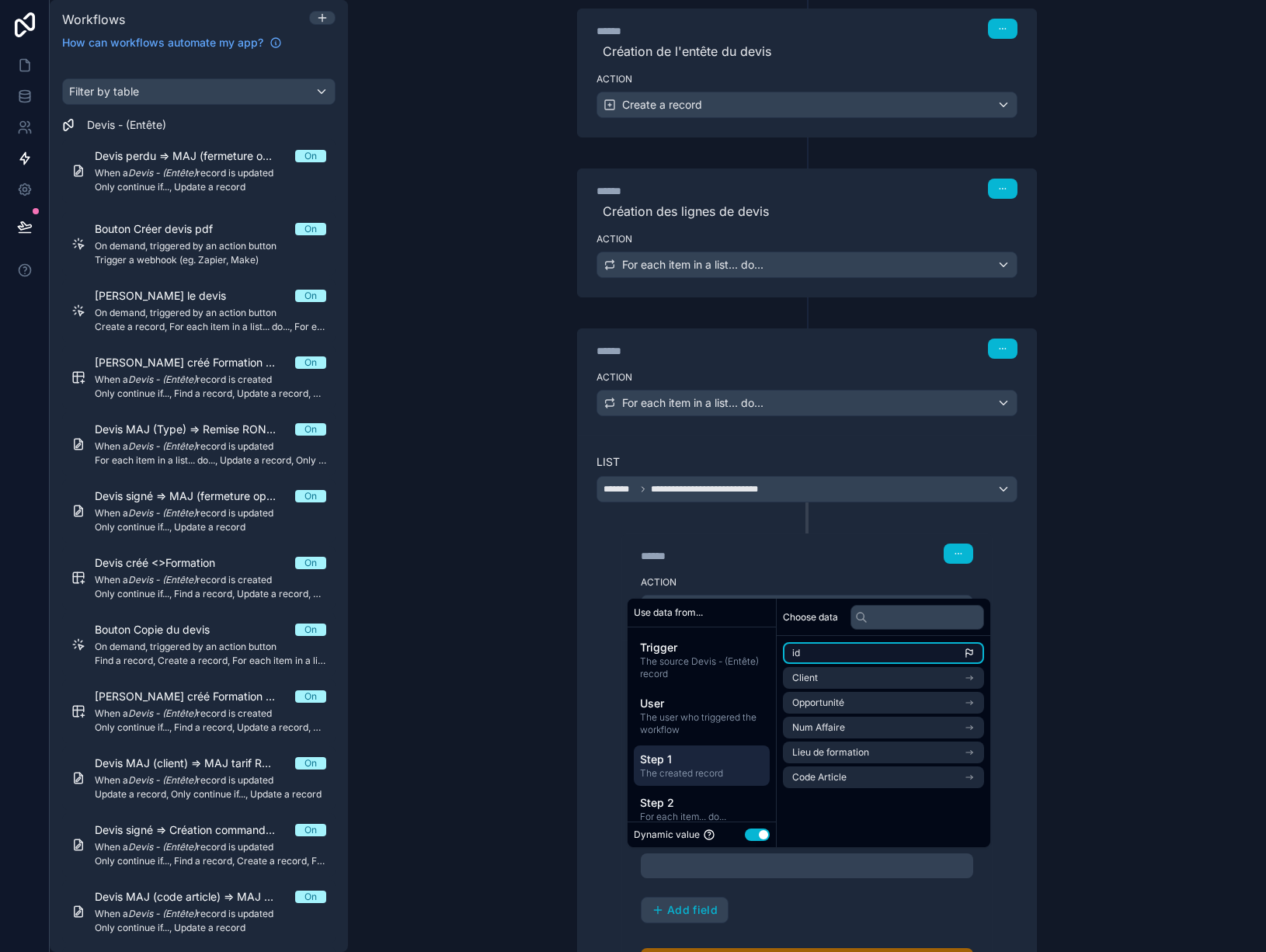
click at [879, 661] on li "id" at bounding box center [882, 653] width 201 height 22
click at [873, 905] on div "[PERSON_NAME] - (Entête) ****** Add field" at bounding box center [807, 878] width 332 height 92
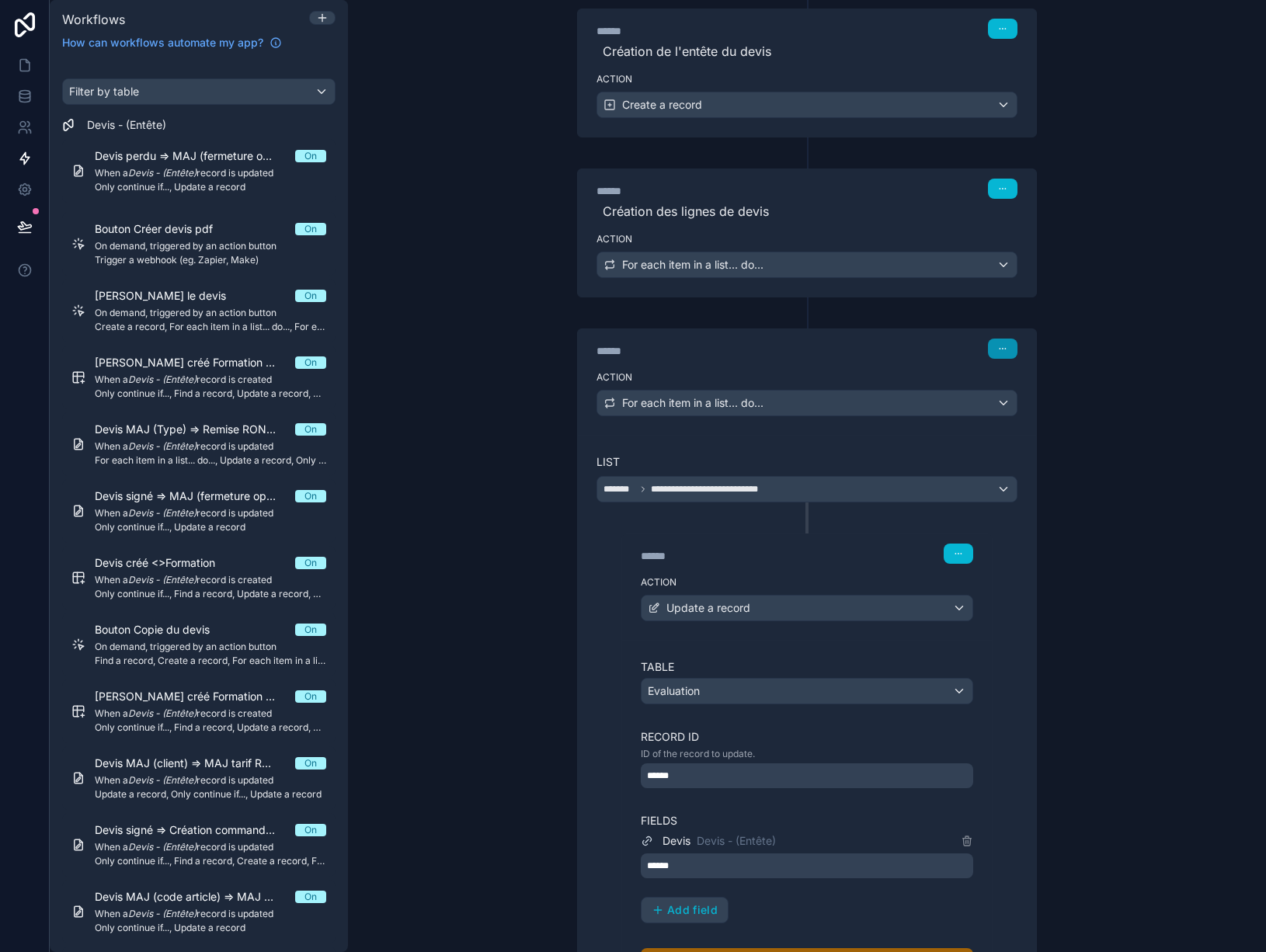
click at [998, 353] on icon "button" at bounding box center [1002, 349] width 9 height 9
click at [1031, 383] on span "Edit Description" at bounding box center [1046, 384] width 69 height 13
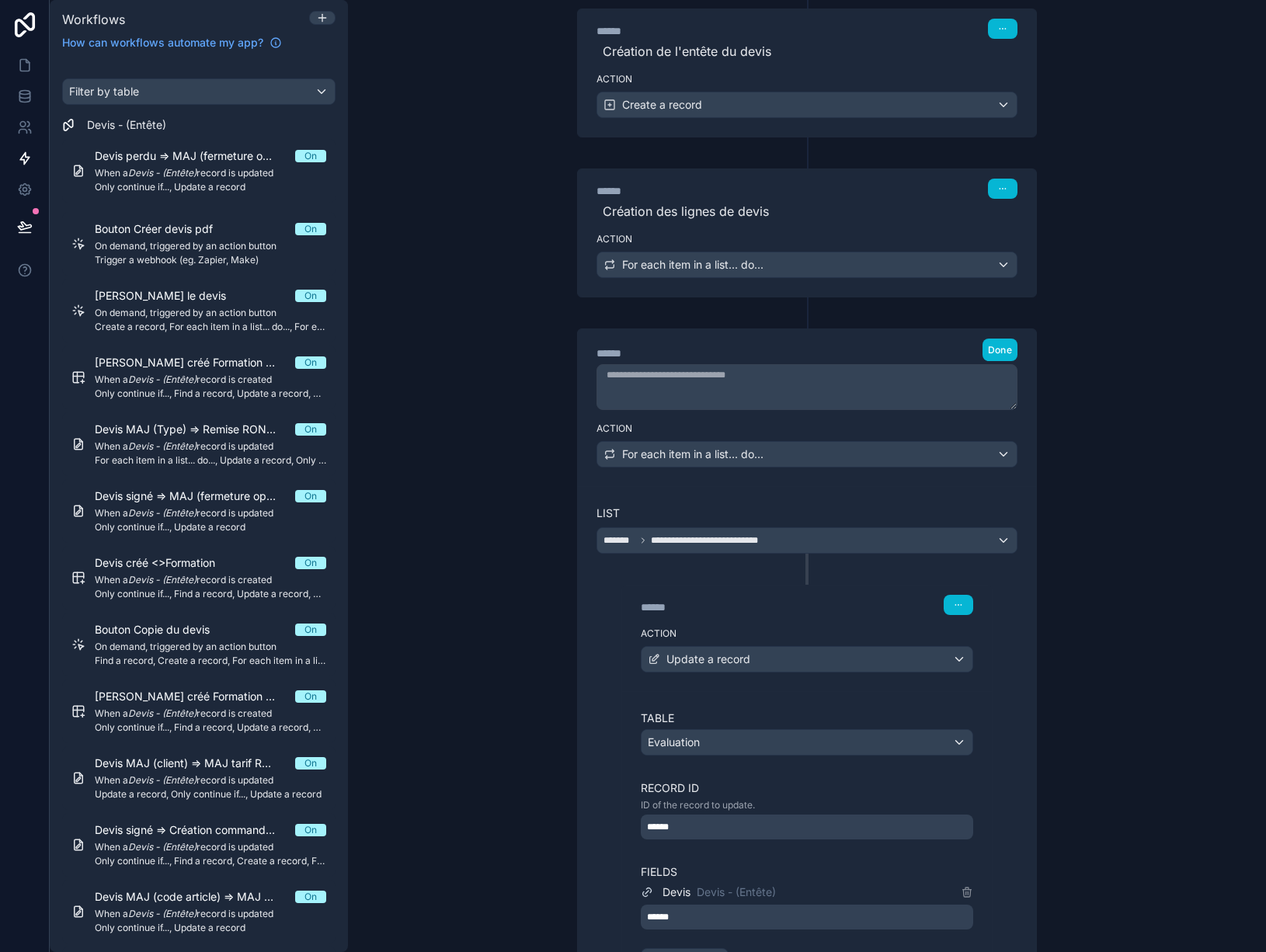
click at [857, 387] on textarea at bounding box center [806, 387] width 420 height 46
click at [624, 374] on textarea "**********" at bounding box center [806, 387] width 420 height 46
type textarea "**********"
click at [991, 348] on span "Done" at bounding box center [999, 349] width 24 height 12
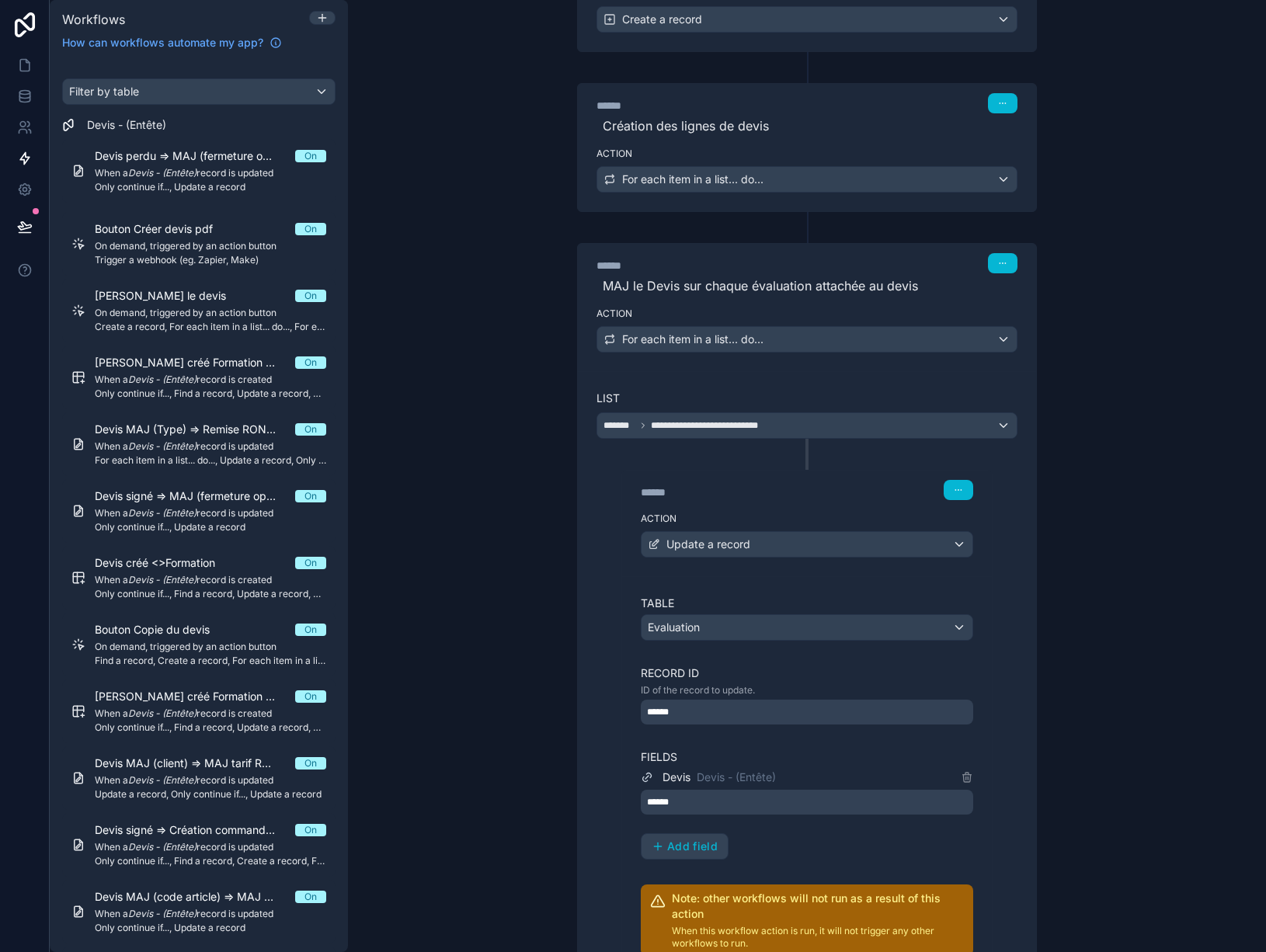
scroll to position [388, 0]
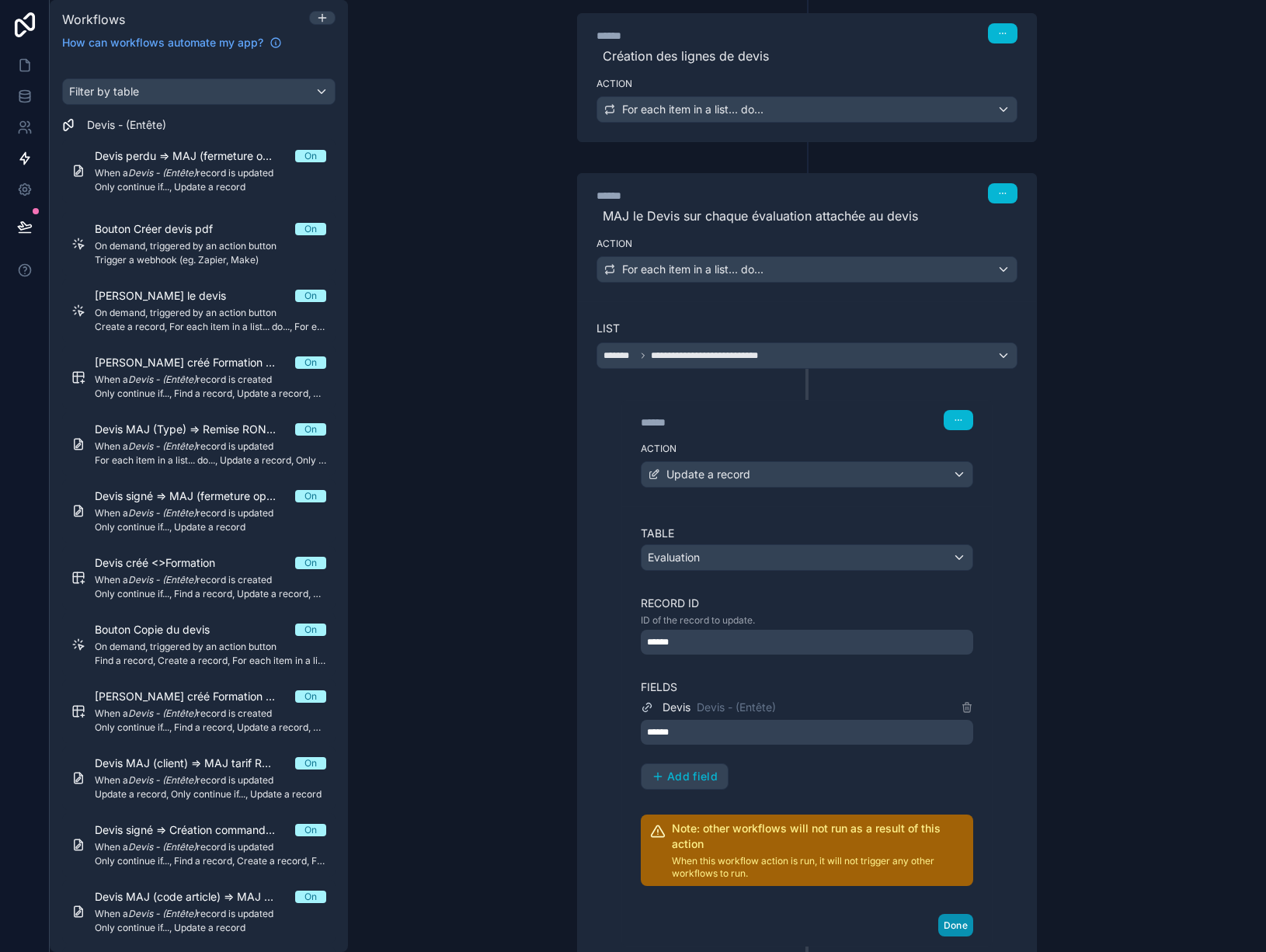
click at [957, 921] on button "Done" at bounding box center [955, 925] width 35 height 23
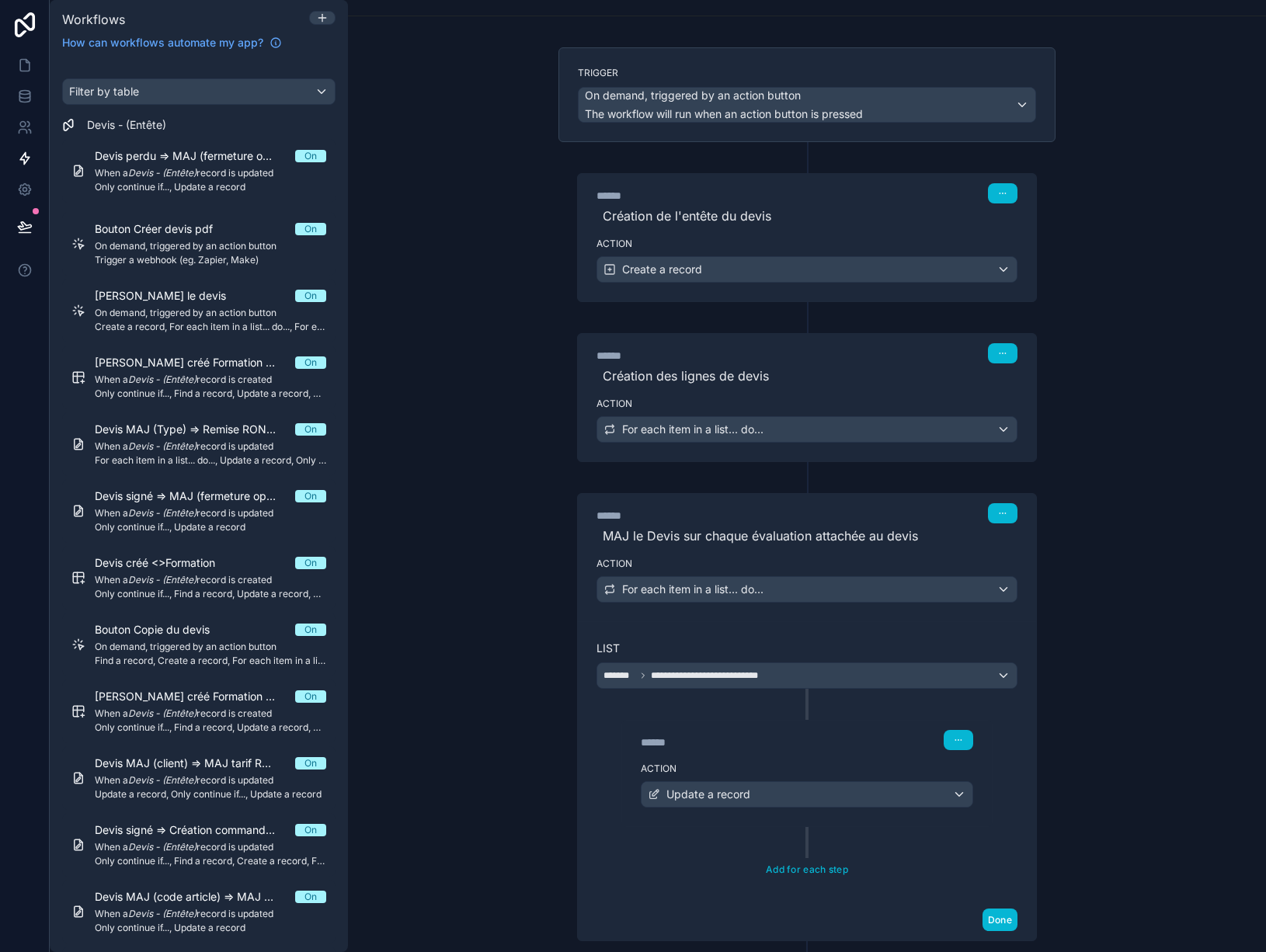
scroll to position [156, 0]
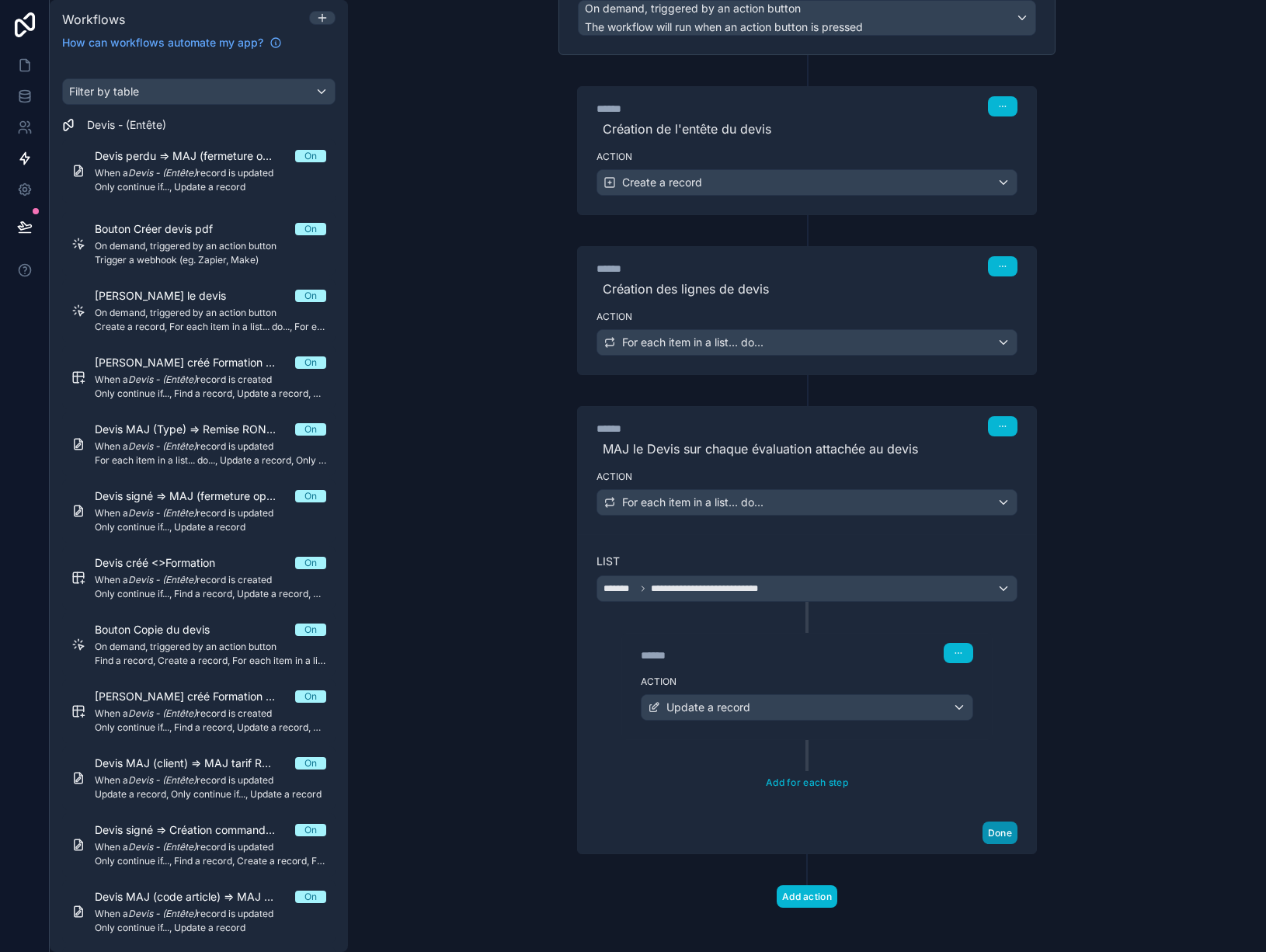
click at [996, 842] on button "Done" at bounding box center [999, 833] width 35 height 23
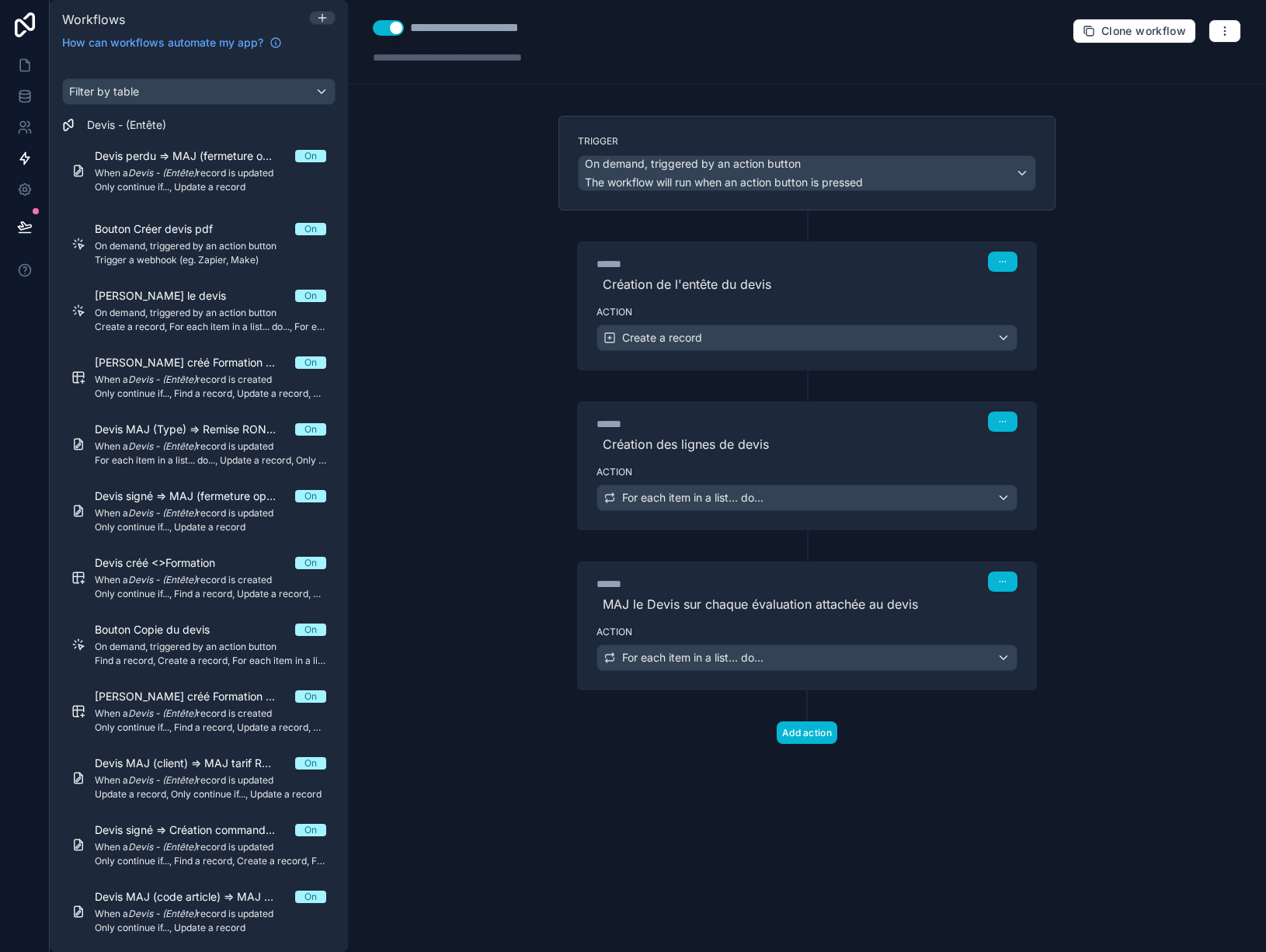
scroll to position [0, 0]
click at [30, 95] on icon at bounding box center [24, 95] width 10 height 6
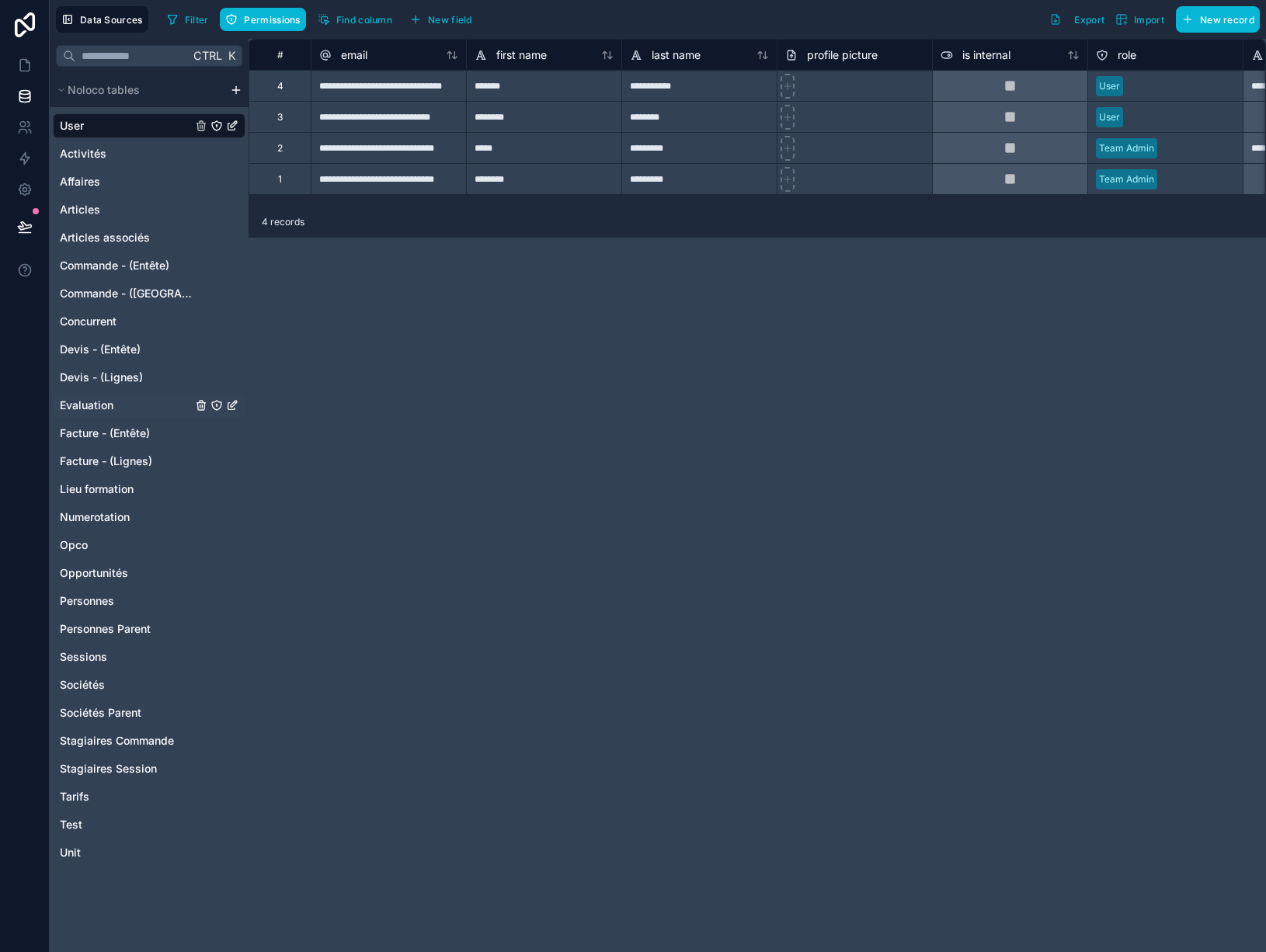
click at [89, 410] on span "Evaluation" at bounding box center [86, 405] width 54 height 15
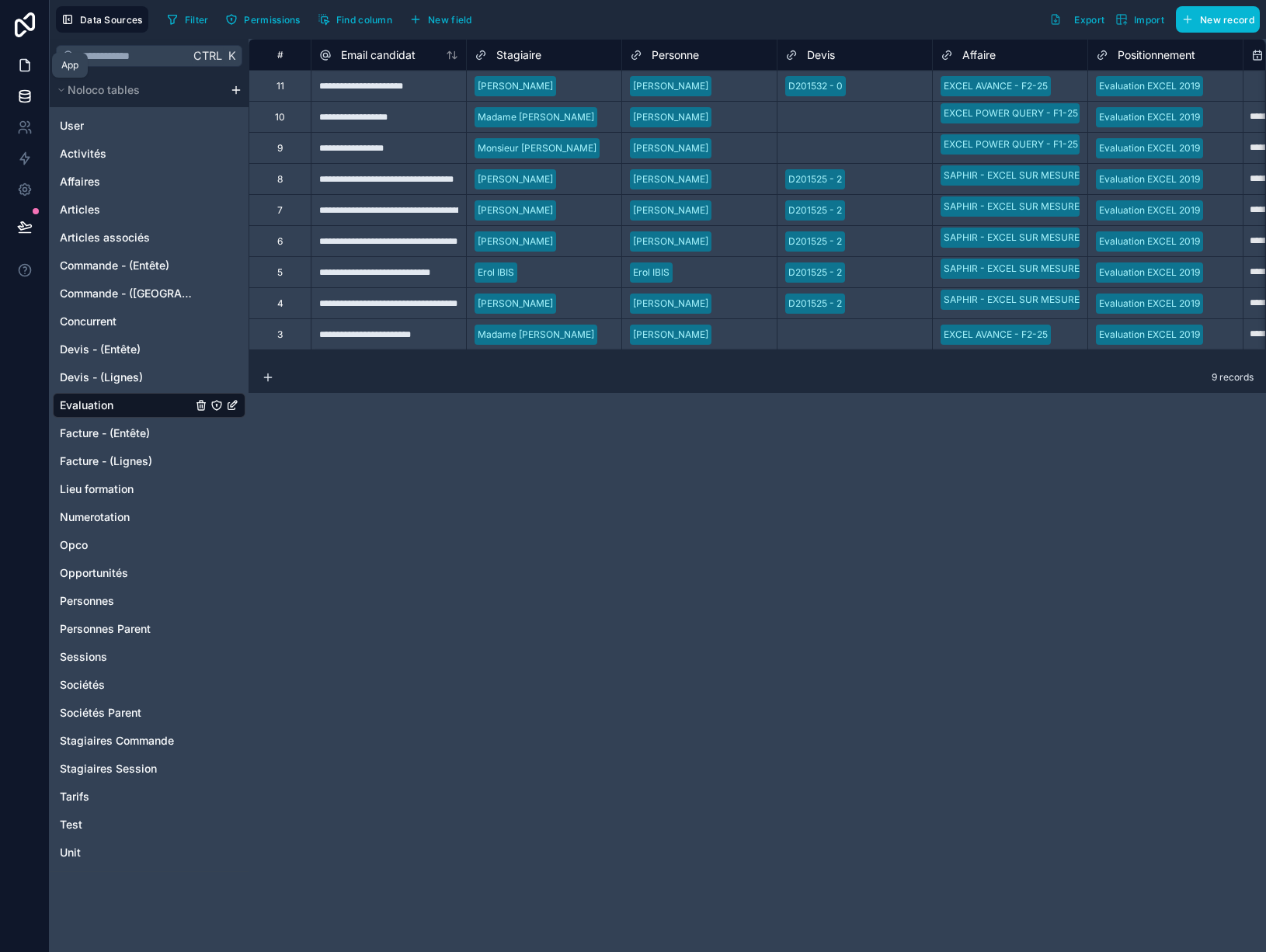
click at [31, 72] on icon at bounding box center [24, 65] width 15 height 15
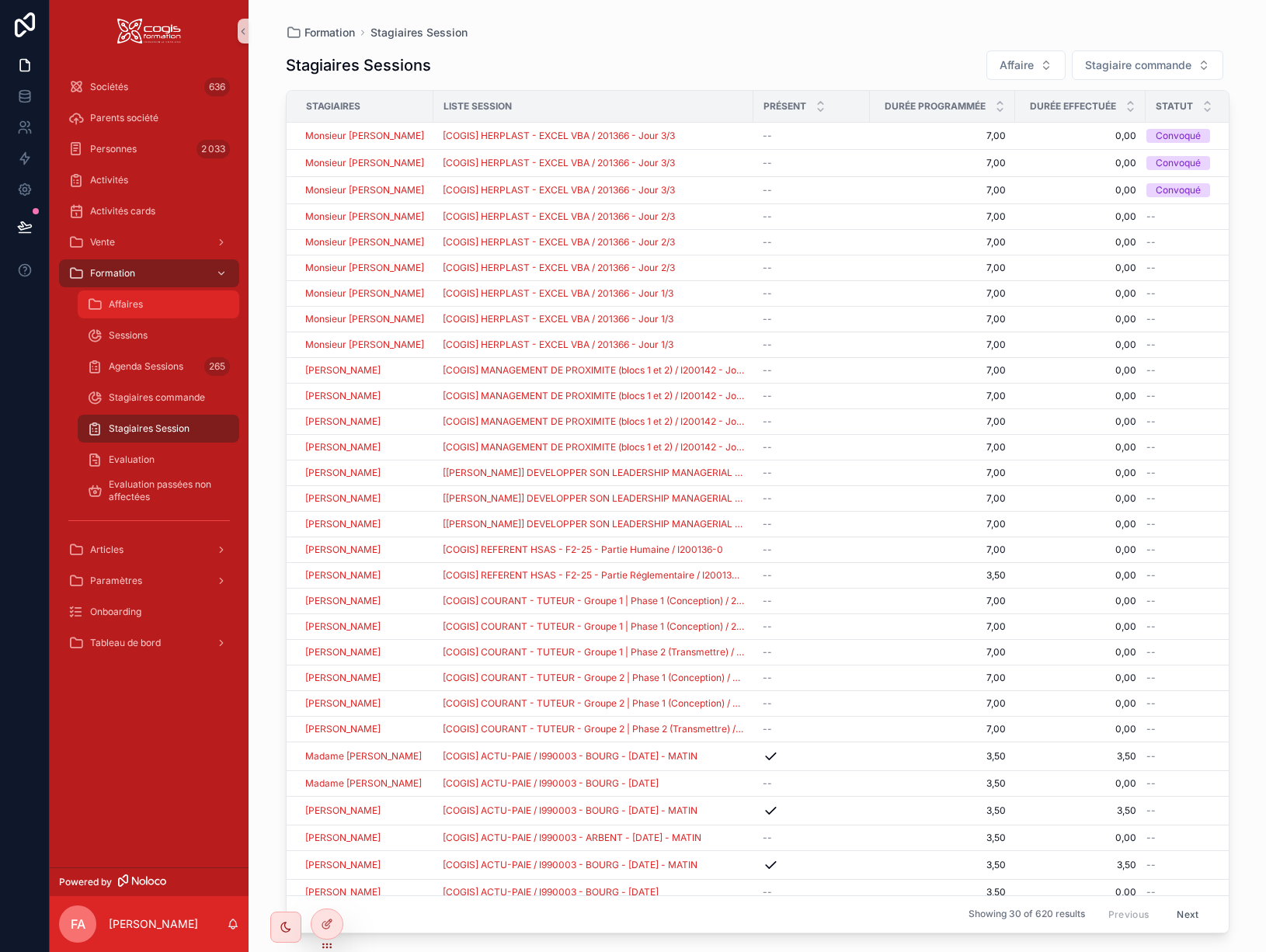
click at [132, 314] on div "Affaires" at bounding box center [158, 304] width 143 height 25
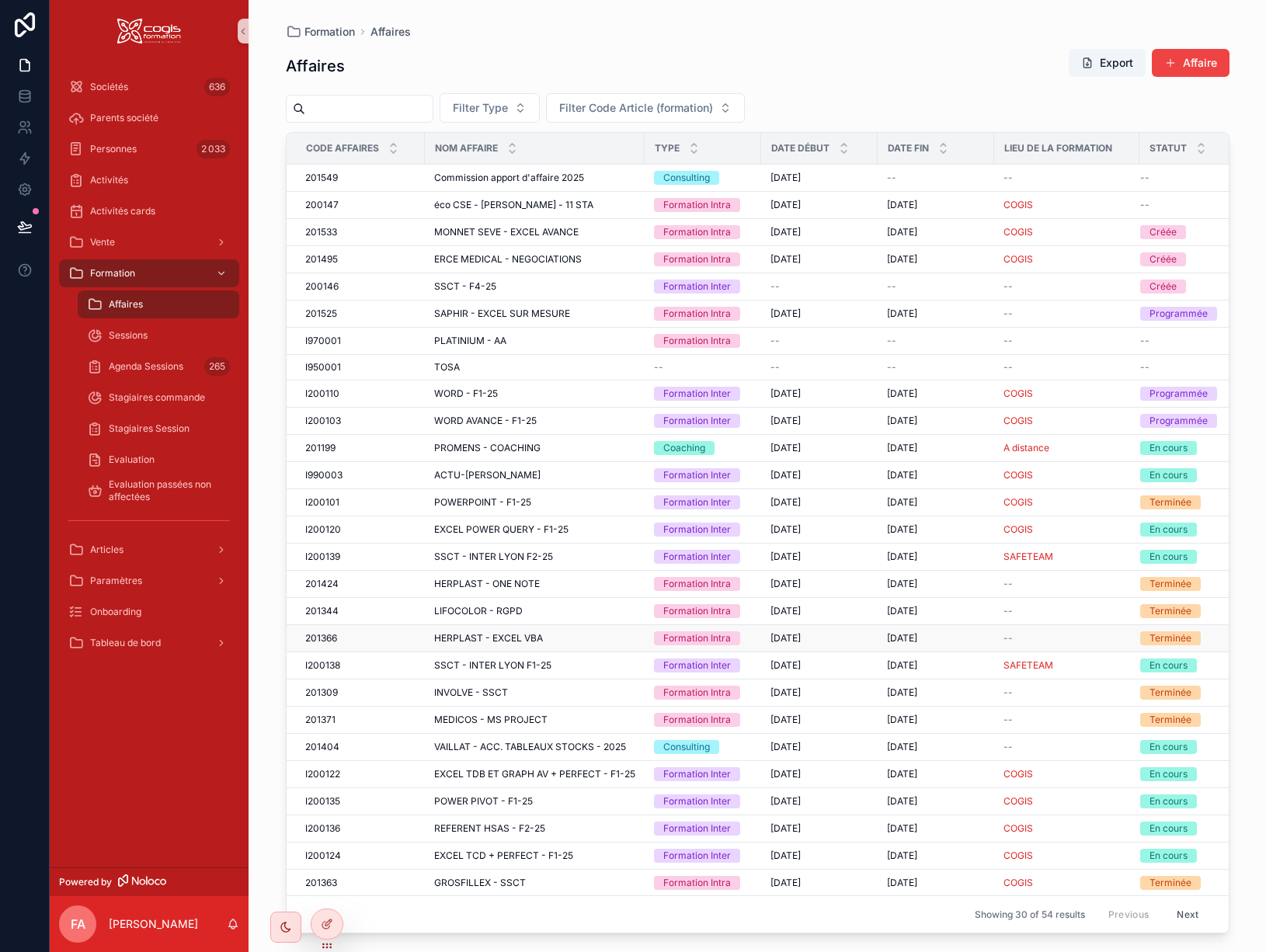
click at [547, 639] on div "HERPLAST - EXCEL VBA HERPLAST - EXCEL VBA" at bounding box center [534, 639] width 201 height 13
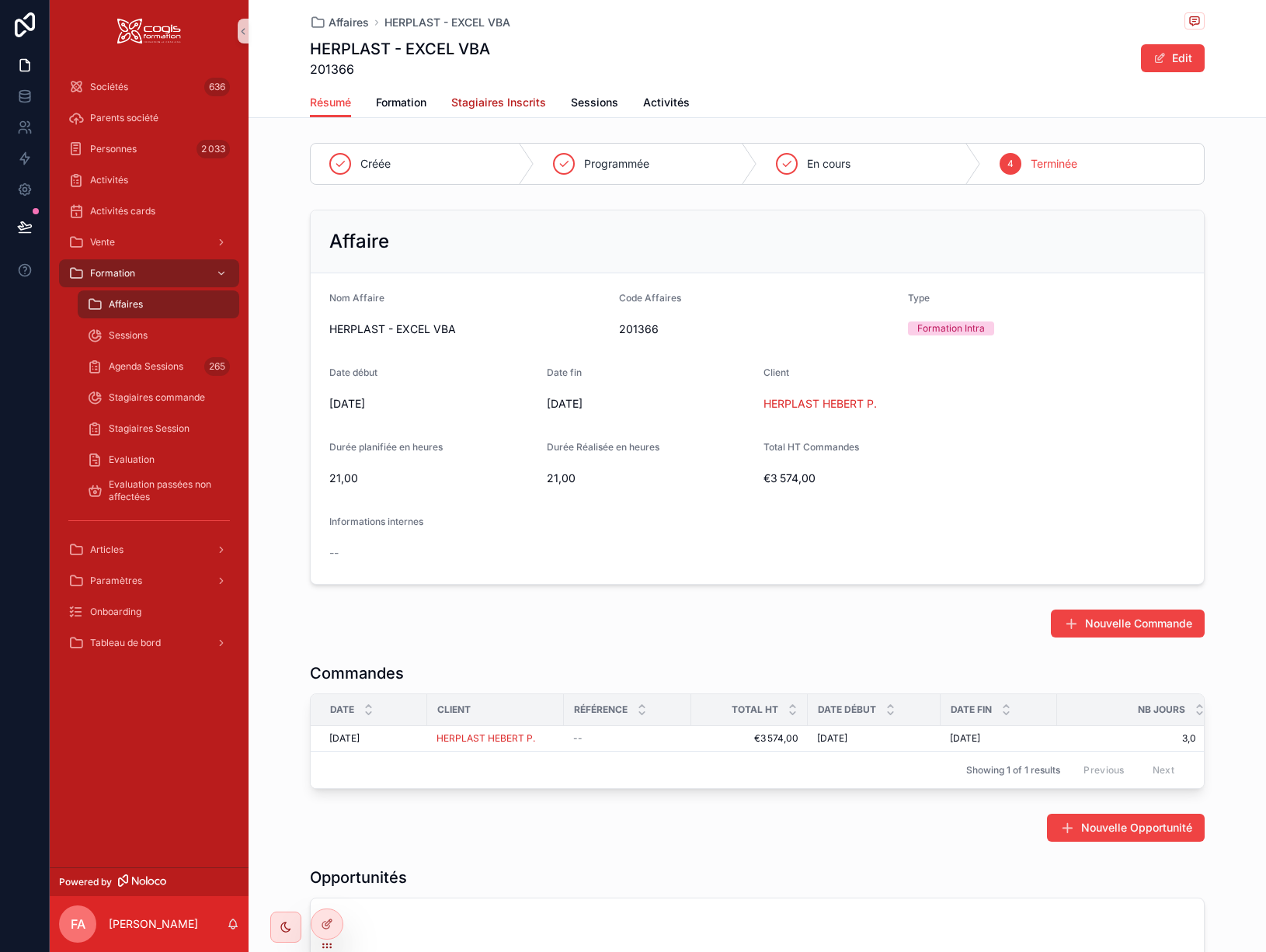
click at [488, 104] on span "Stagiaires Inscrits" at bounding box center [498, 102] width 95 height 15
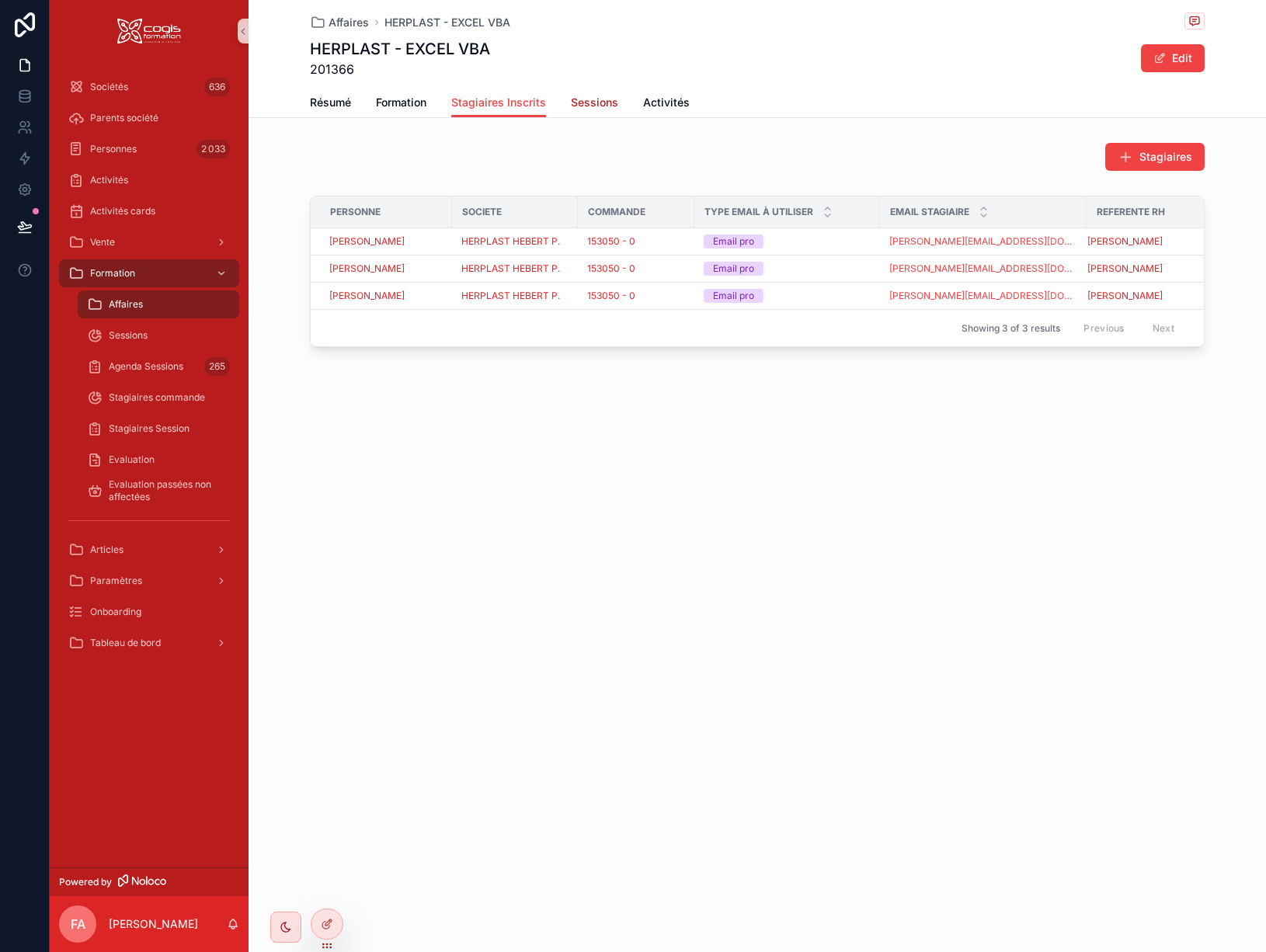
click at [586, 103] on span "Sessions" at bounding box center [594, 102] width 48 height 15
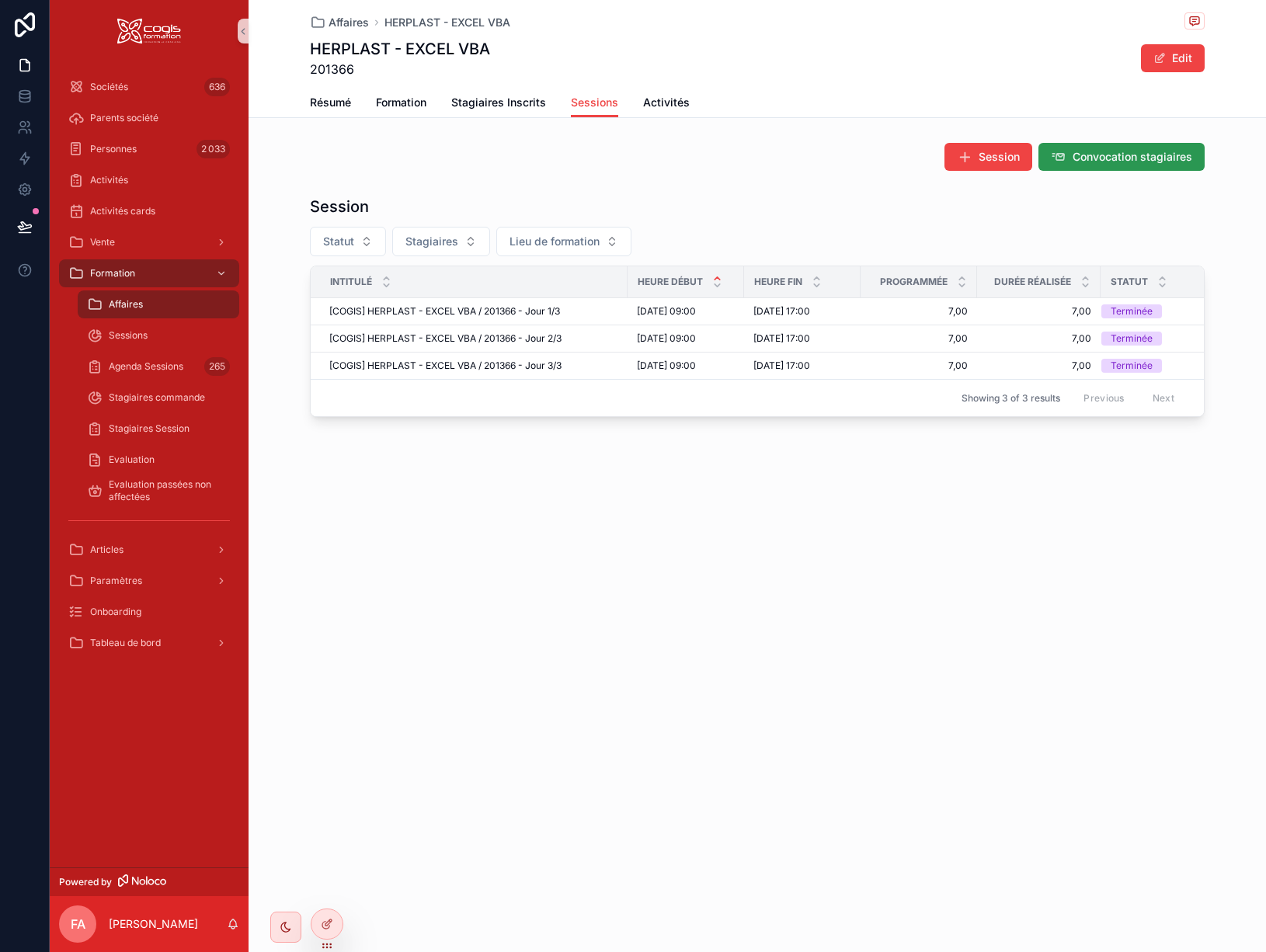
click at [1096, 163] on span "Convocation stagiaires" at bounding box center [1132, 157] width 120 height 15
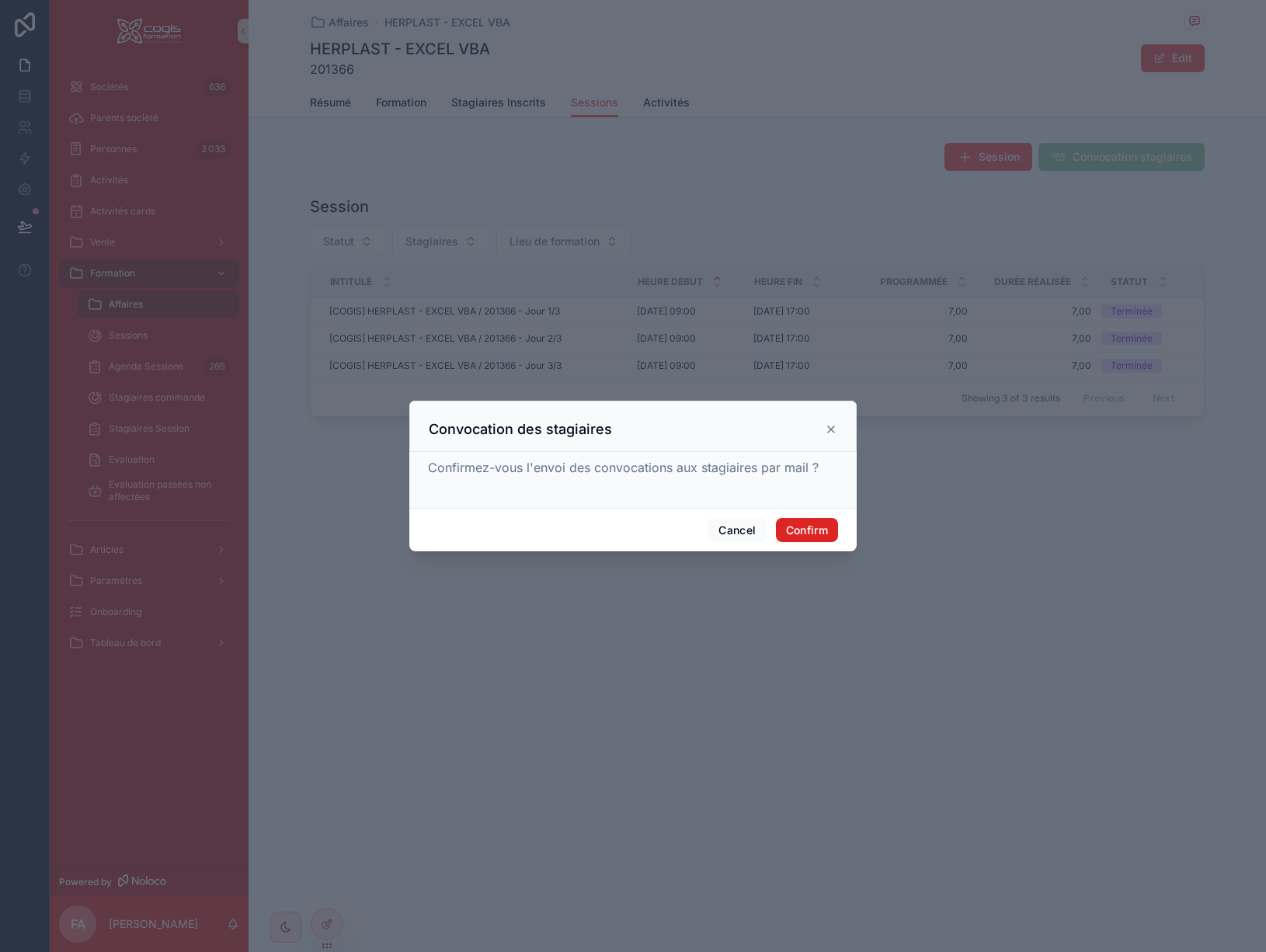
click at [801, 530] on button "Confirm" at bounding box center [807, 530] width 62 height 25
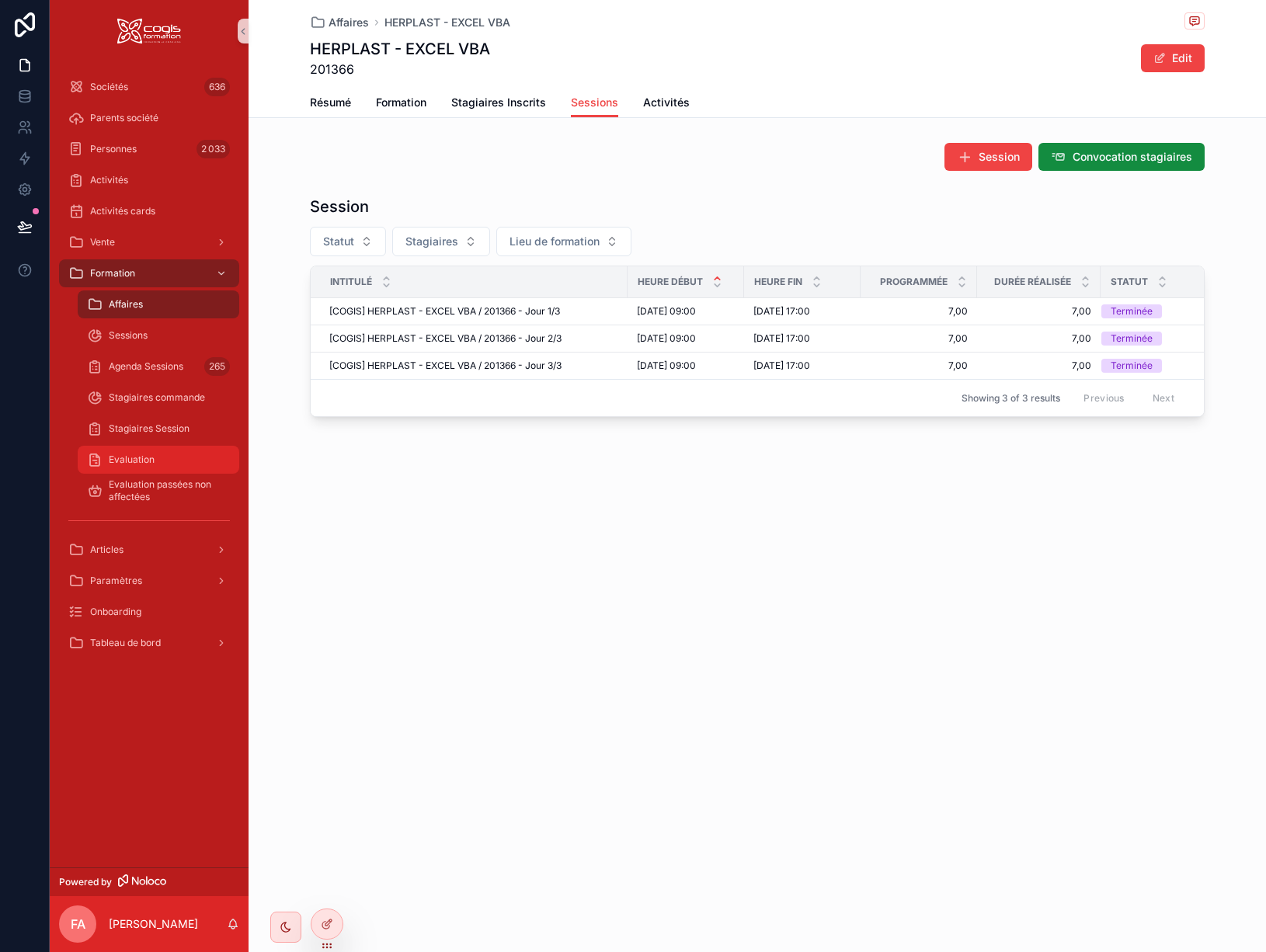
click at [121, 460] on span "Evaluation" at bounding box center [131, 460] width 46 height 13
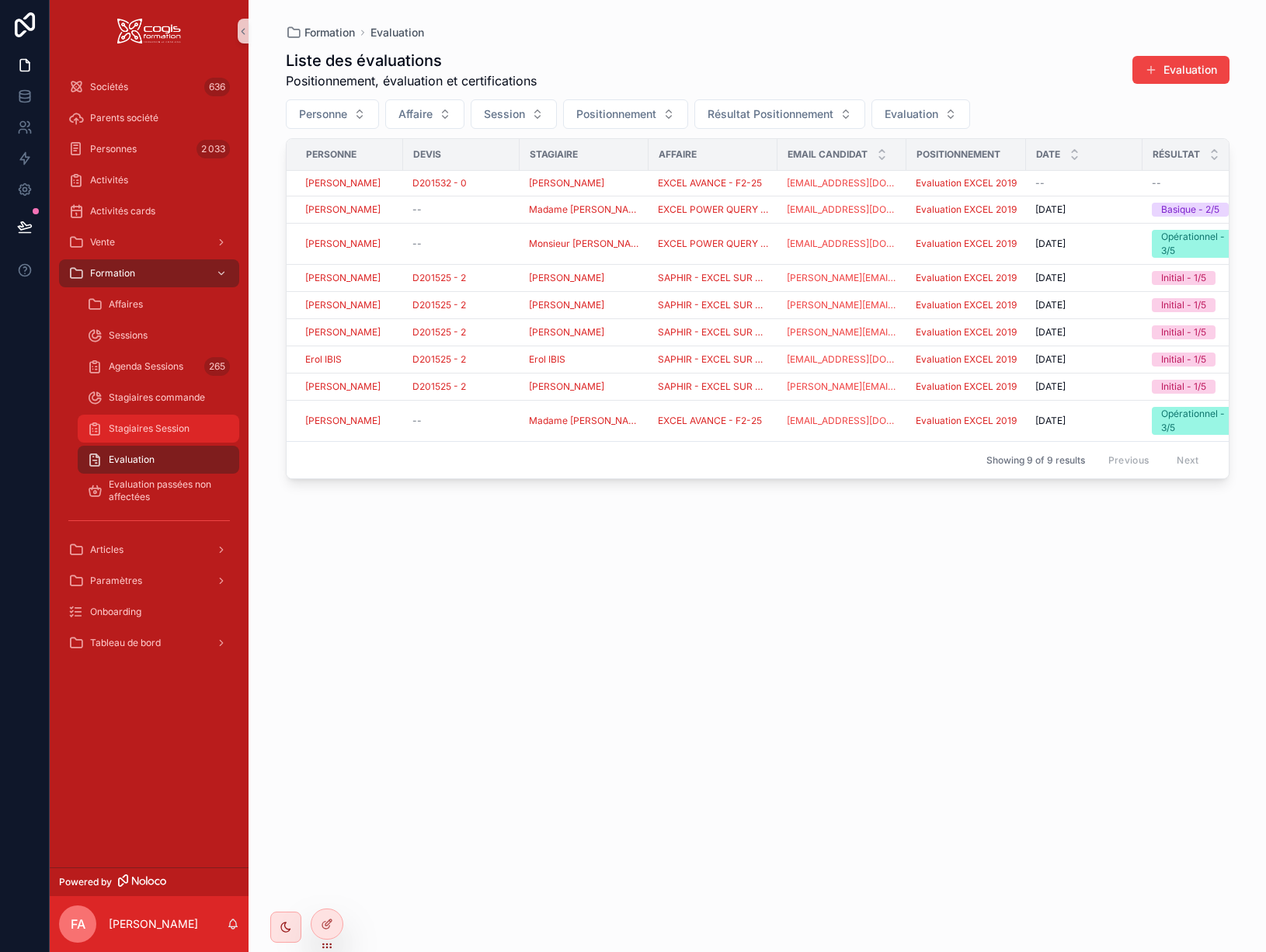
click at [142, 438] on div "Stagiaires Session" at bounding box center [158, 429] width 143 height 25
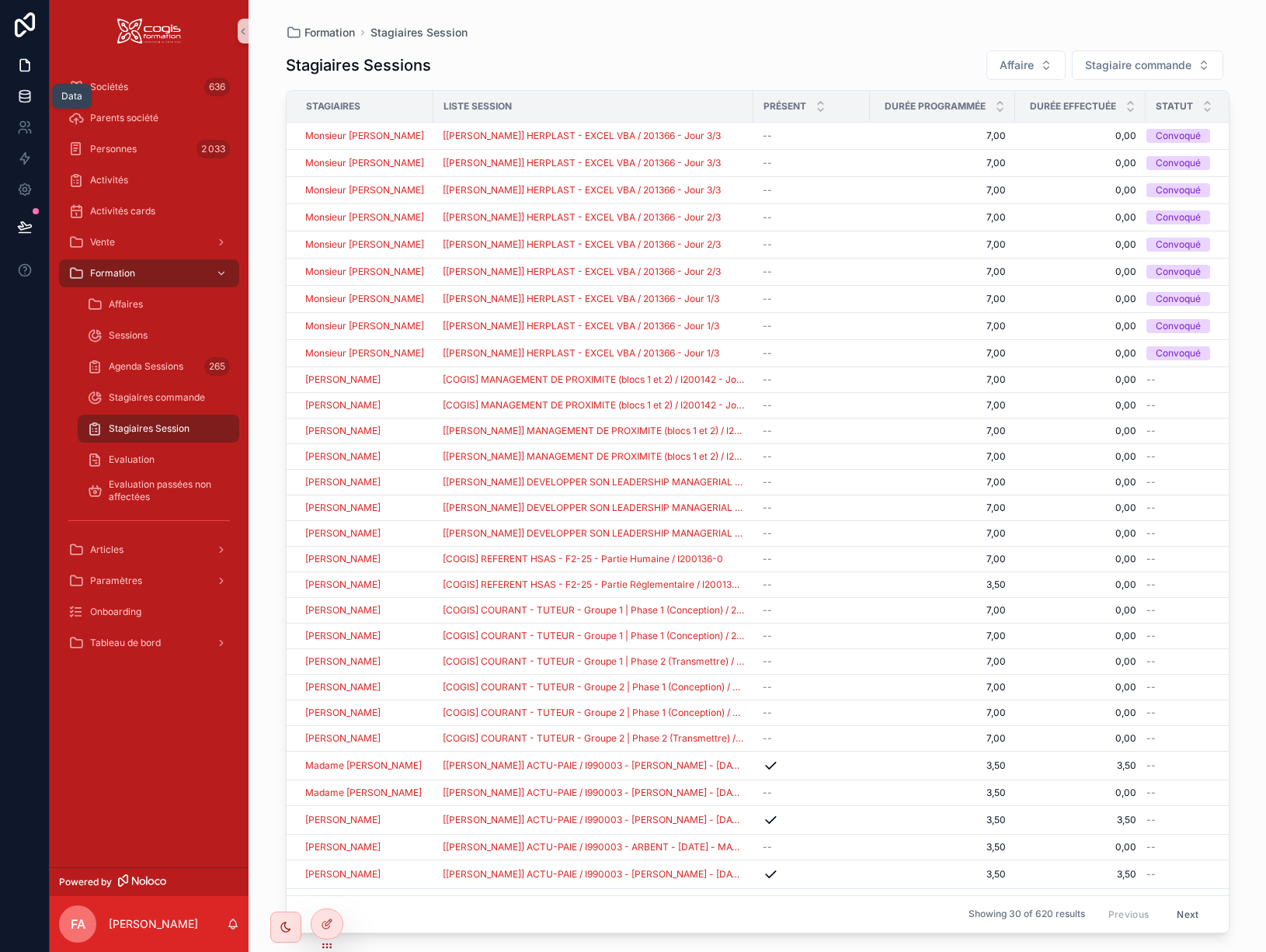
click at [29, 97] on icon at bounding box center [24, 95] width 10 height 6
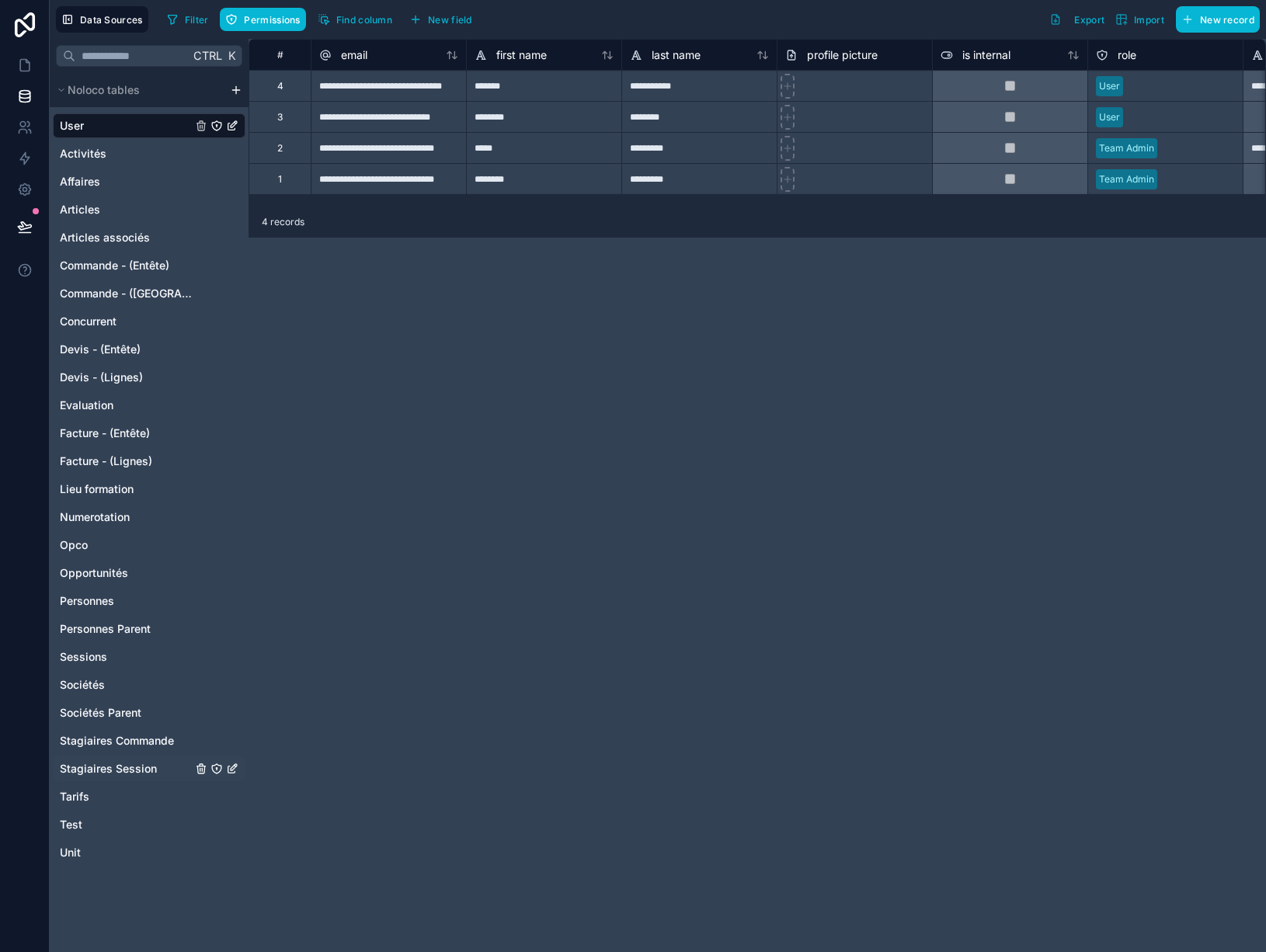
click at [108, 771] on span "Stagiaires Session" at bounding box center [108, 768] width 97 height 15
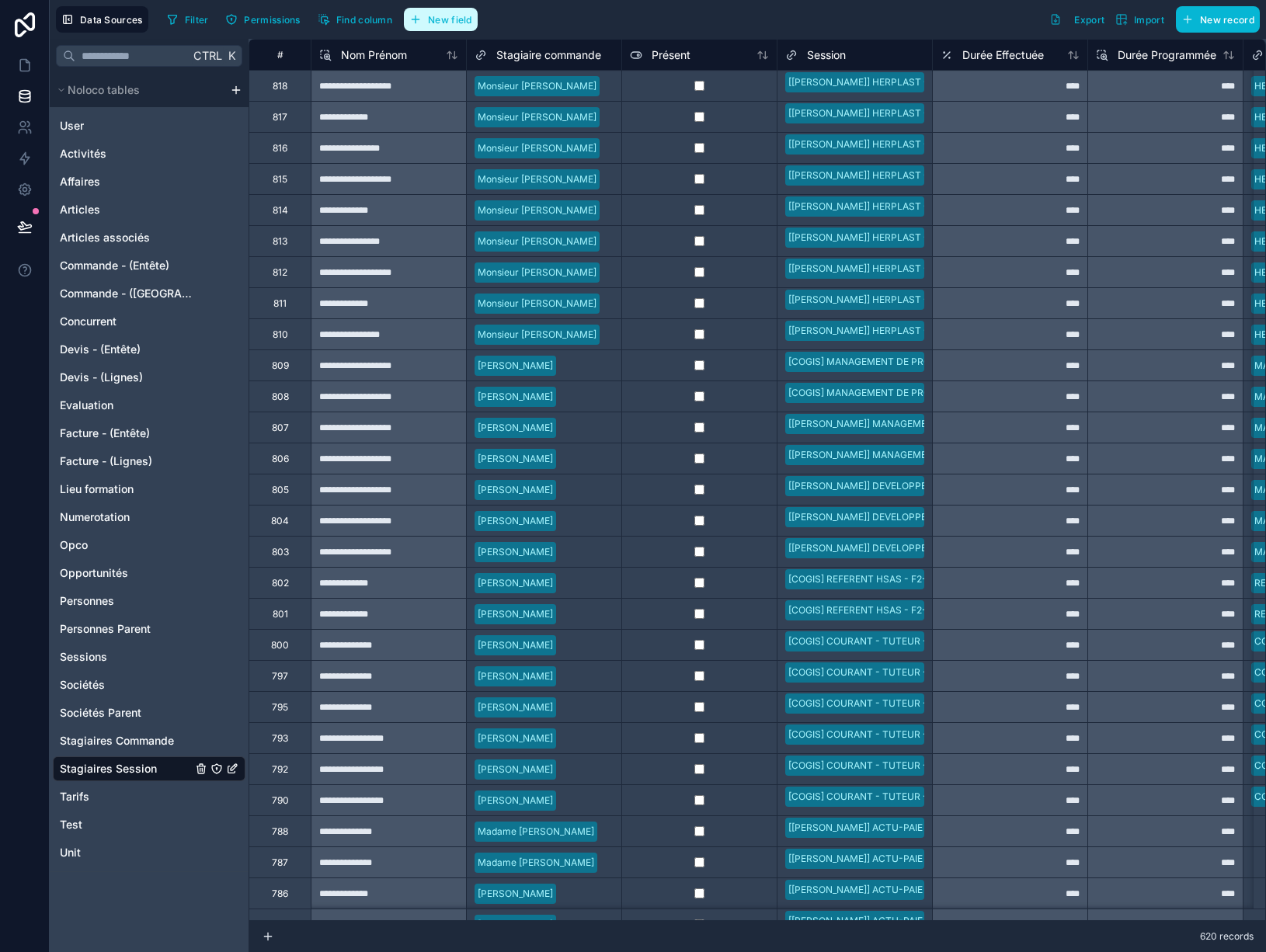
click at [449, 21] on span "New field" at bounding box center [449, 20] width 44 height 12
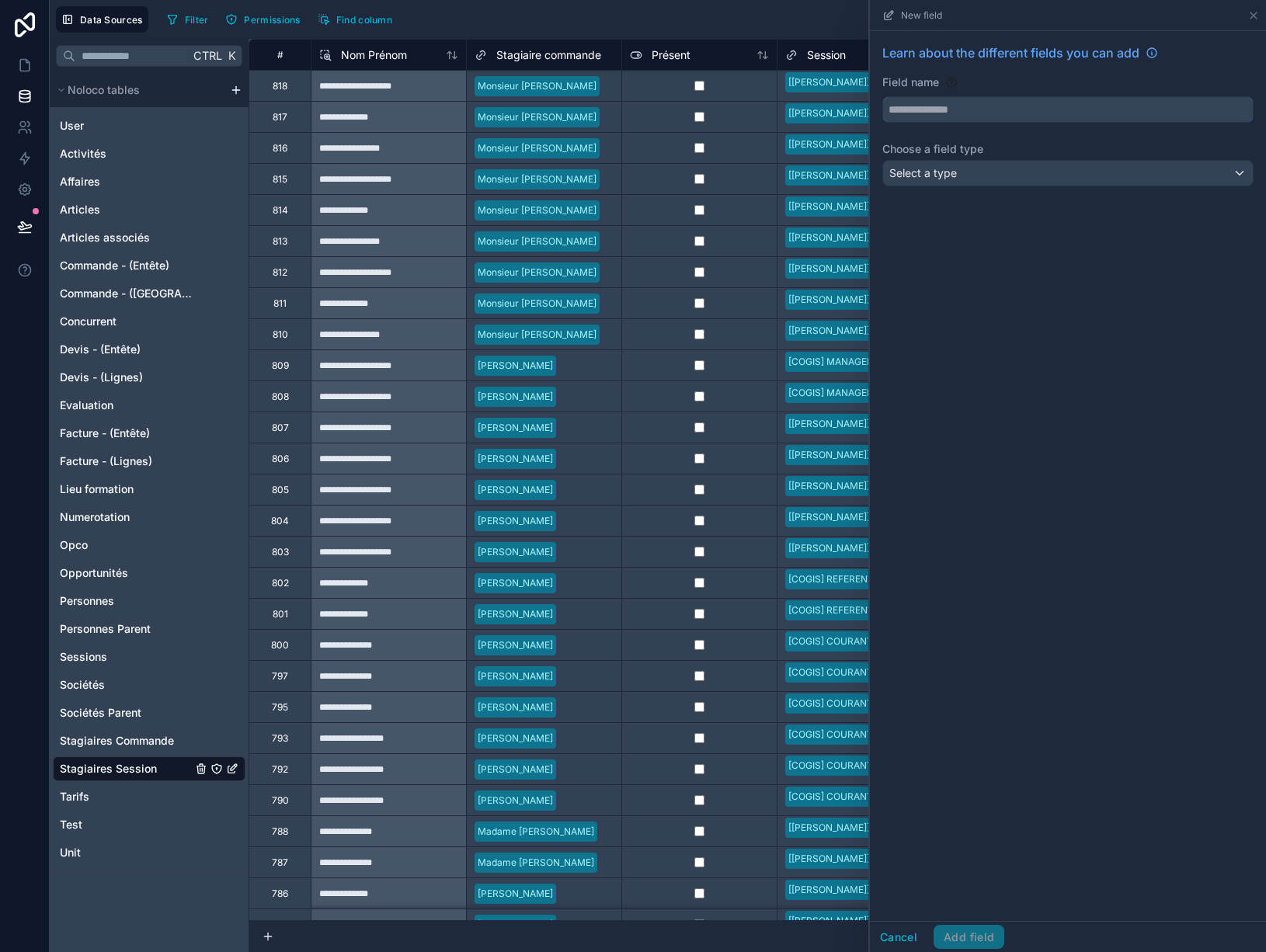
click at [954, 104] on input "text" at bounding box center [1068, 110] width 370 height 25
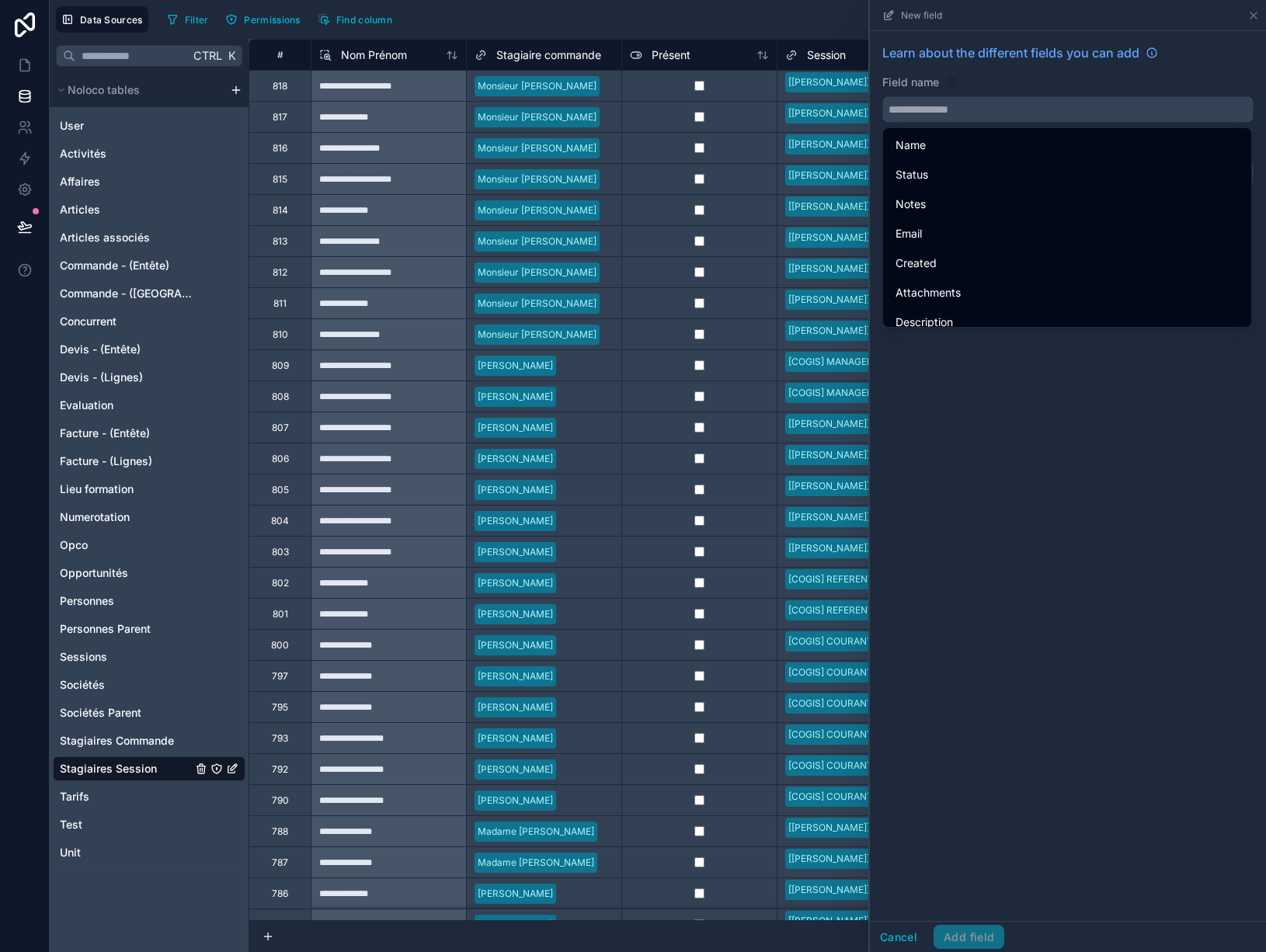
paste input "**********"
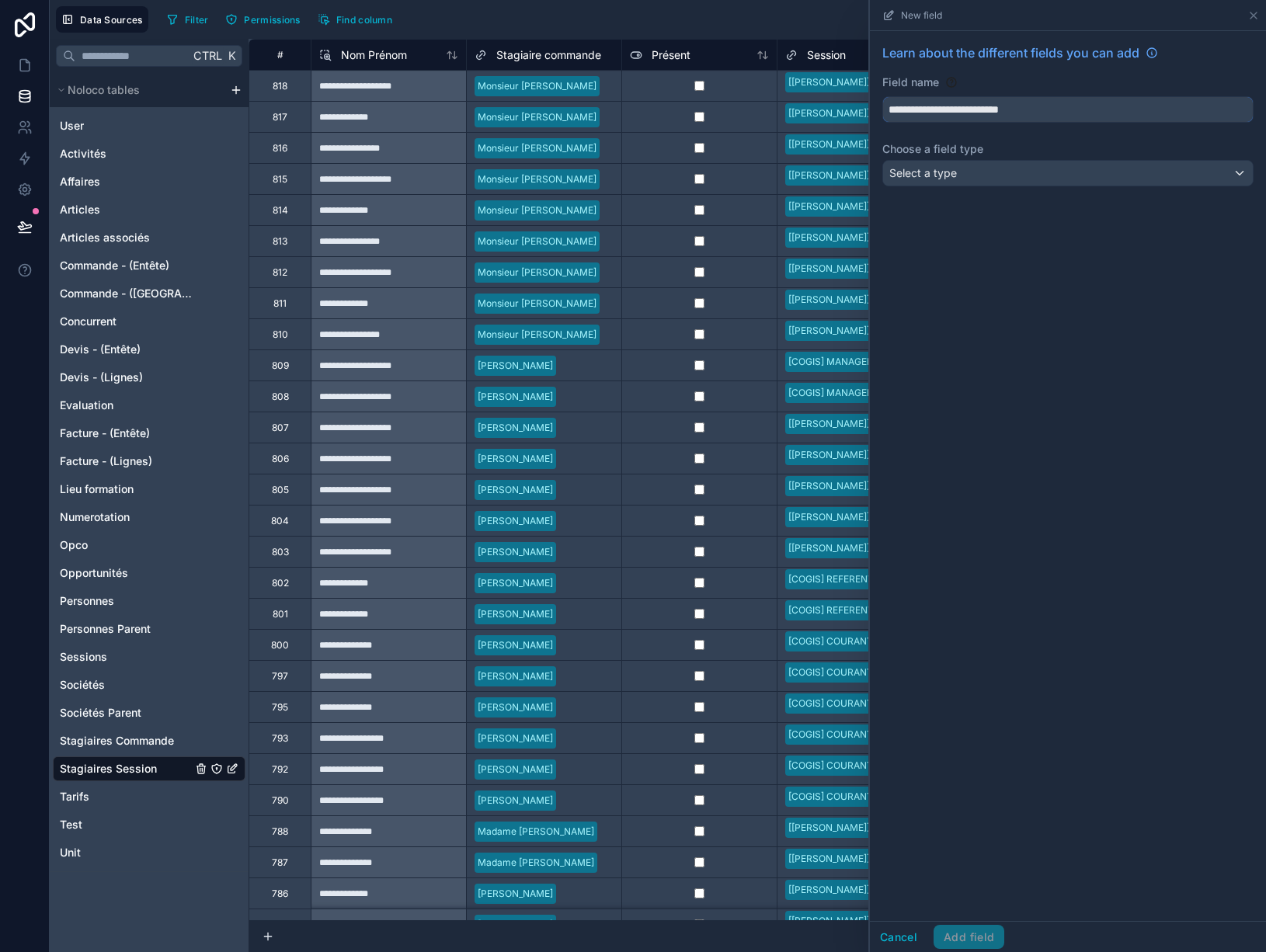
type input "**********"
click at [961, 175] on div "Select a type" at bounding box center [1068, 174] width 370 height 25
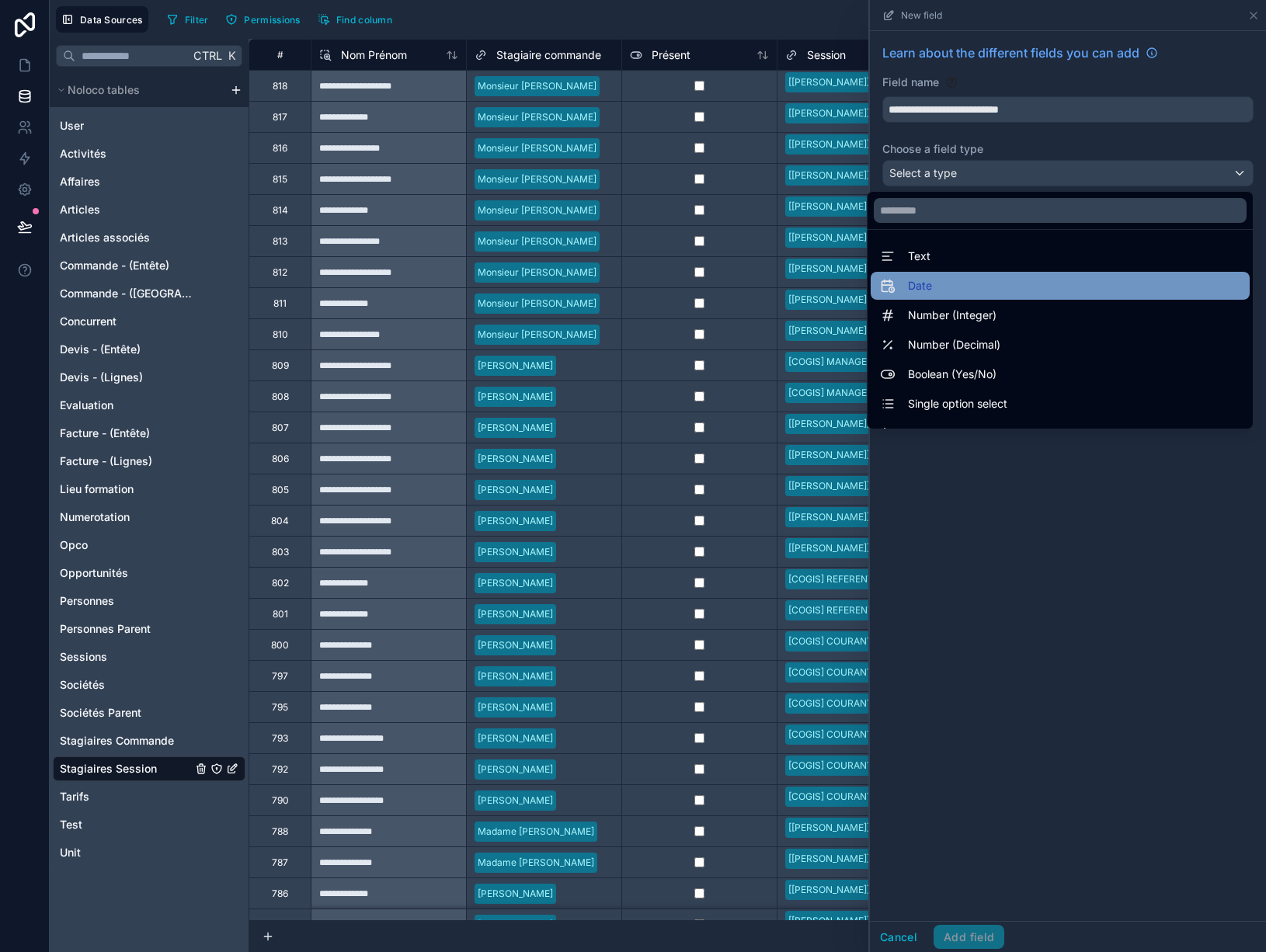
click at [936, 285] on div "Date" at bounding box center [1060, 286] width 360 height 19
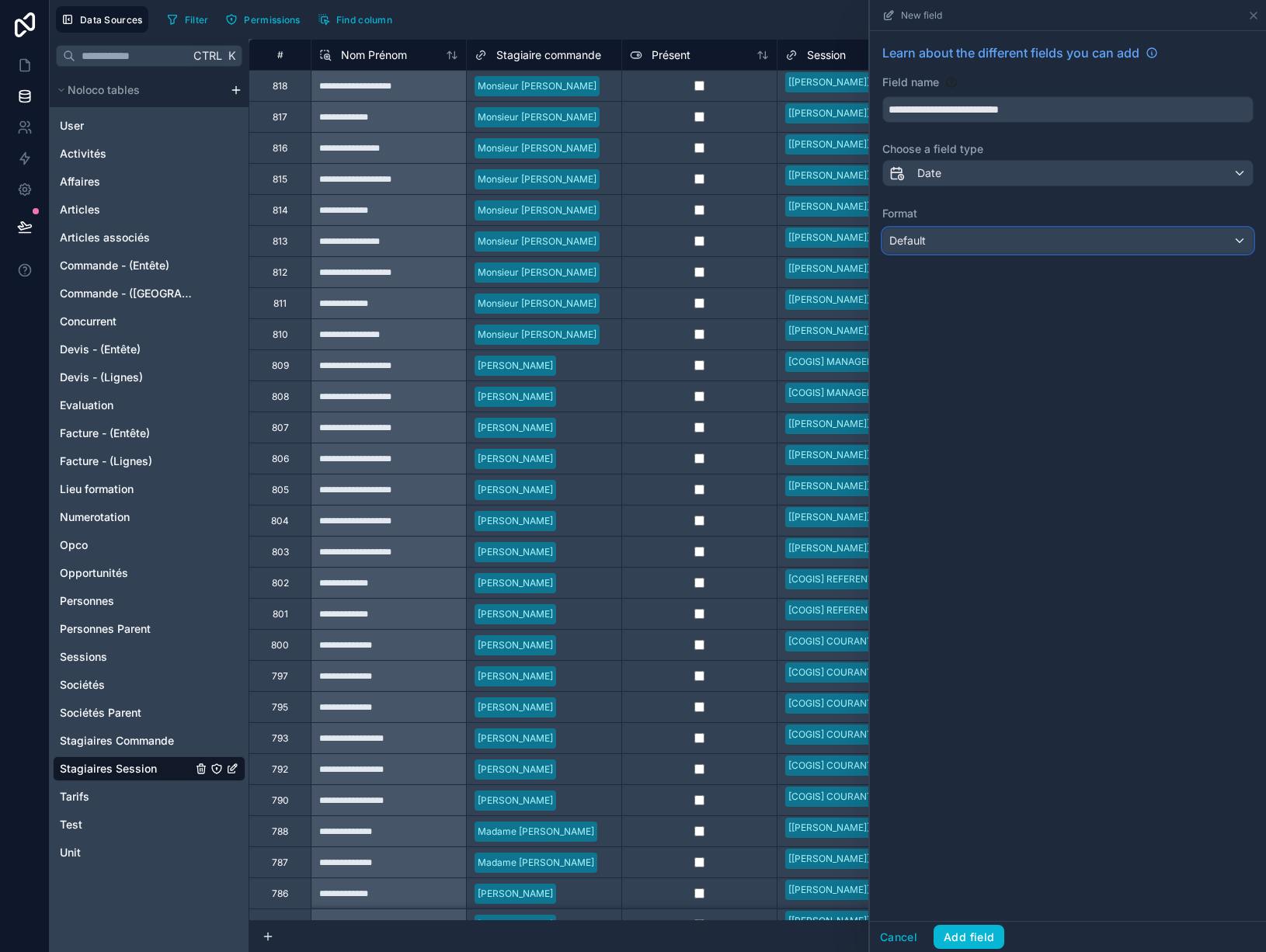
click at [946, 245] on div "Default" at bounding box center [1068, 241] width 370 height 25
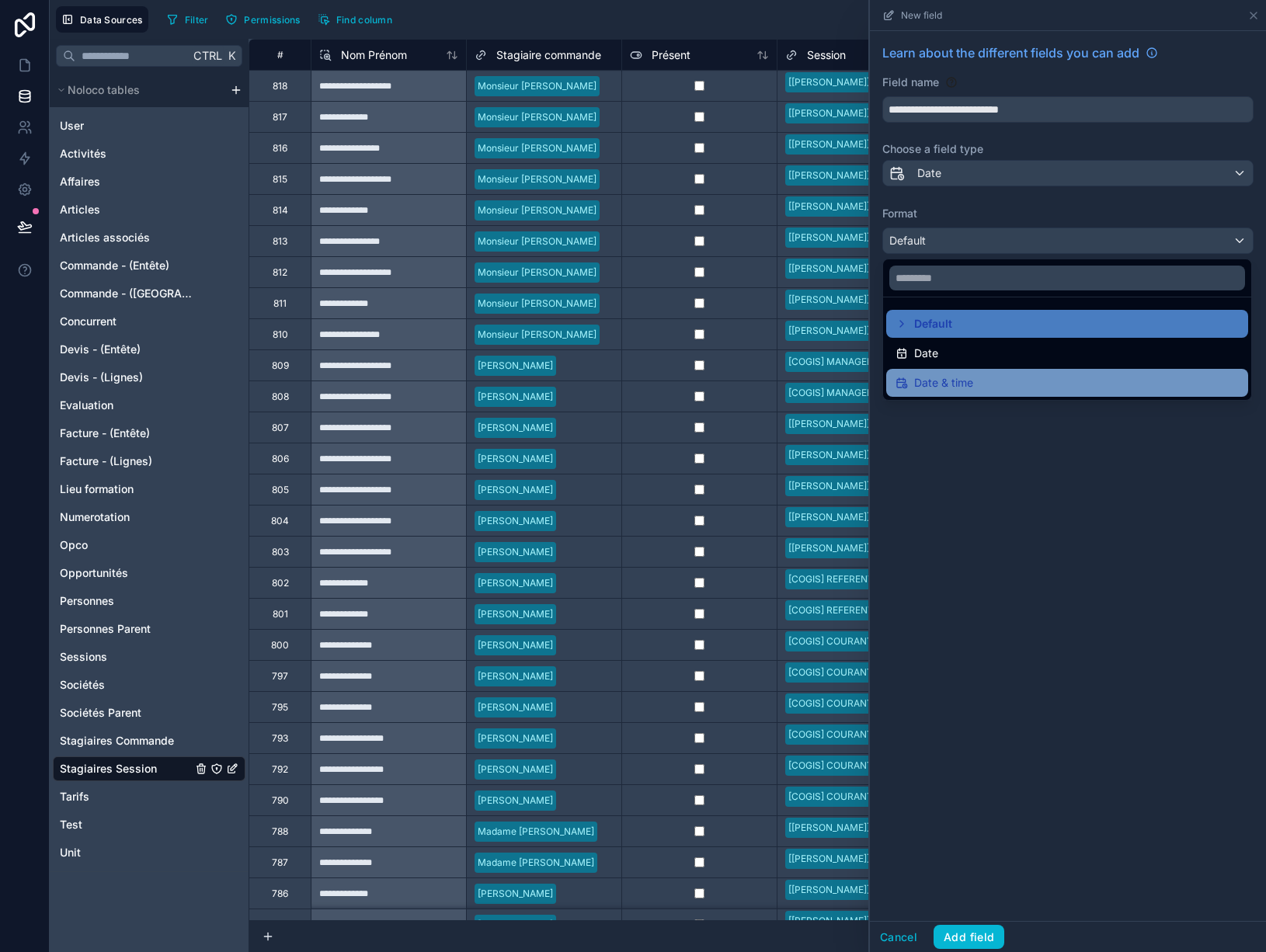
click at [946, 379] on span "Date & time" at bounding box center [944, 383] width 59 height 19
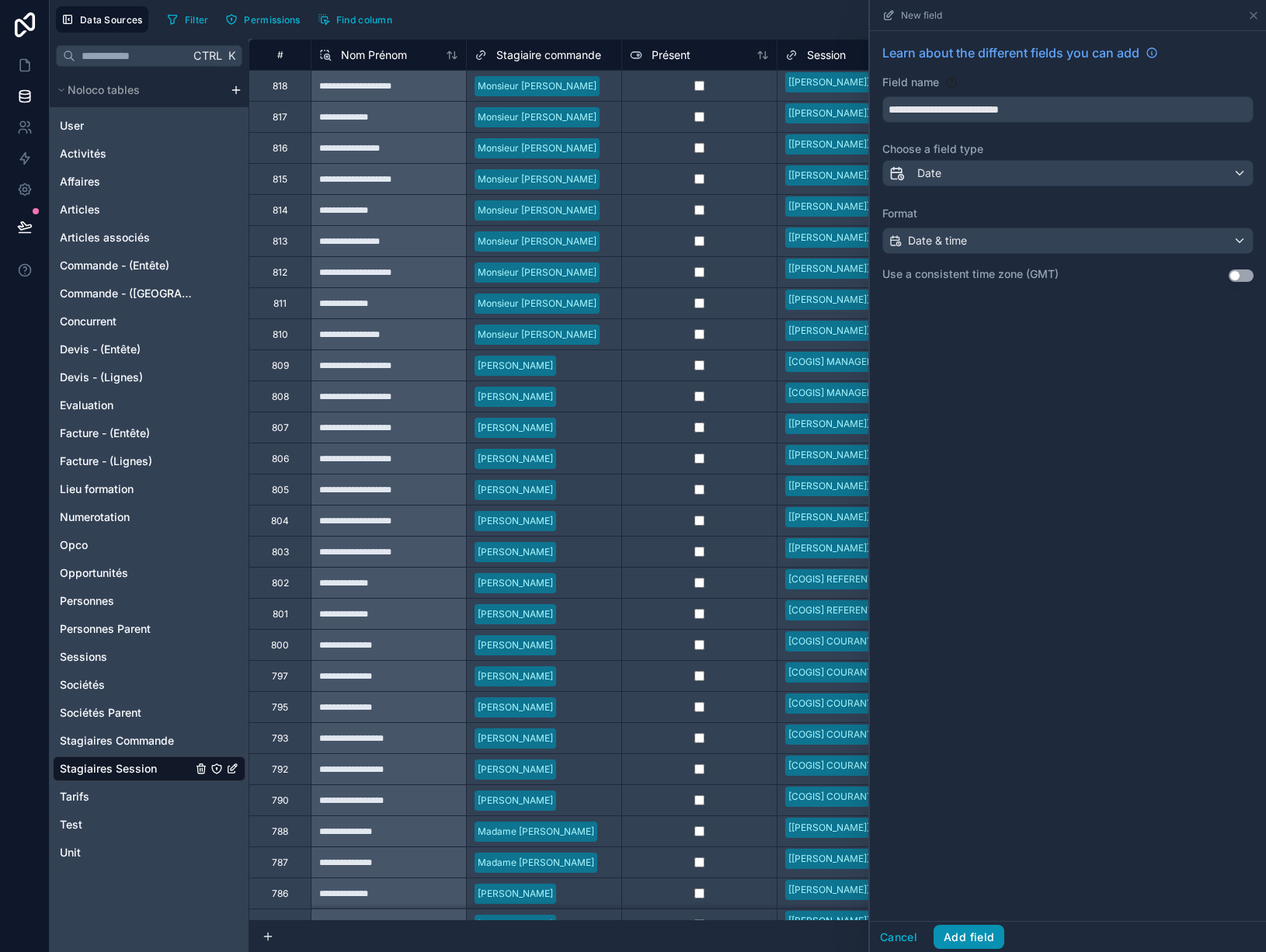
click at [978, 936] on button "Add field" at bounding box center [969, 938] width 70 height 25
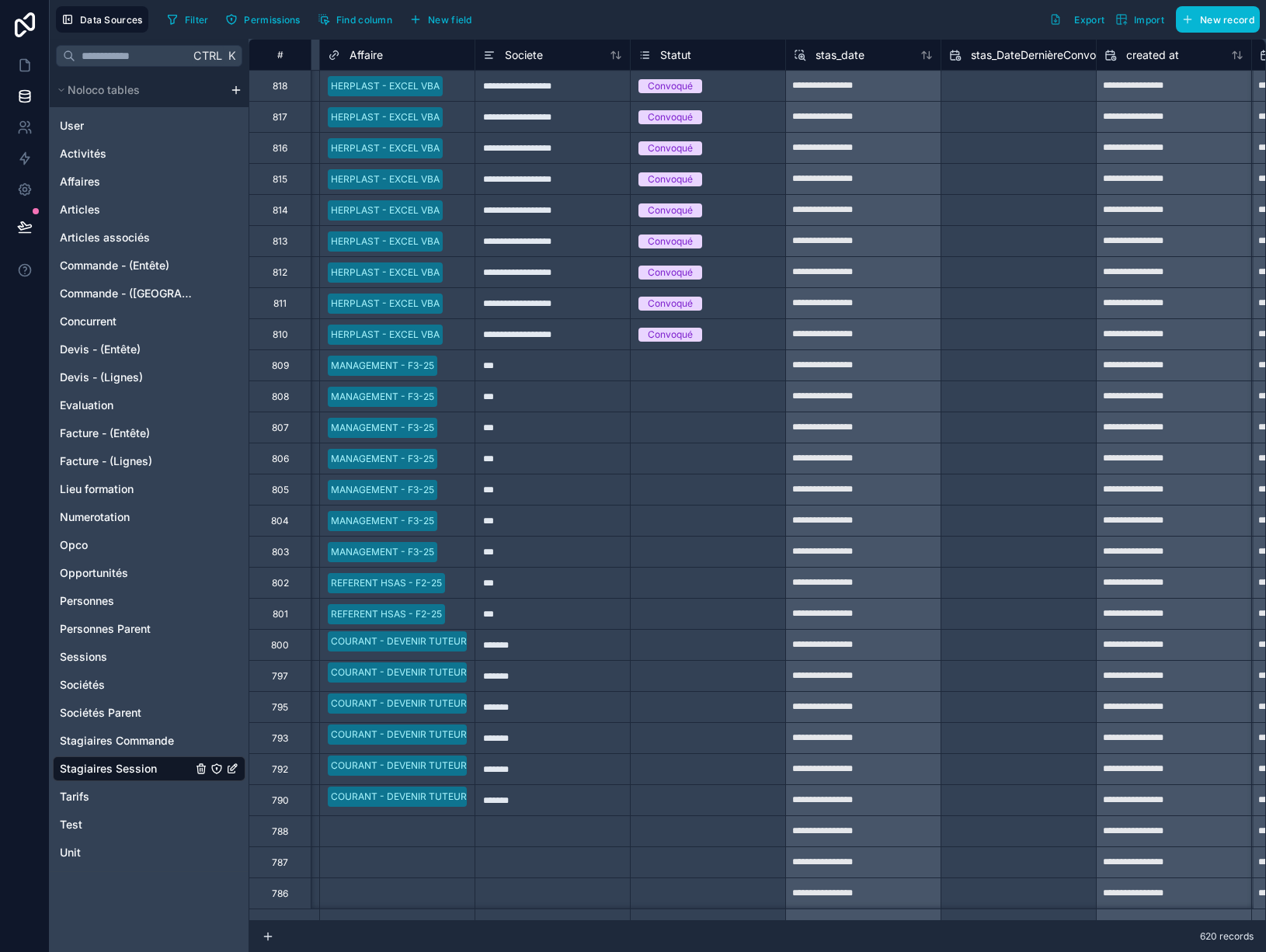
scroll to position [0, 1193]
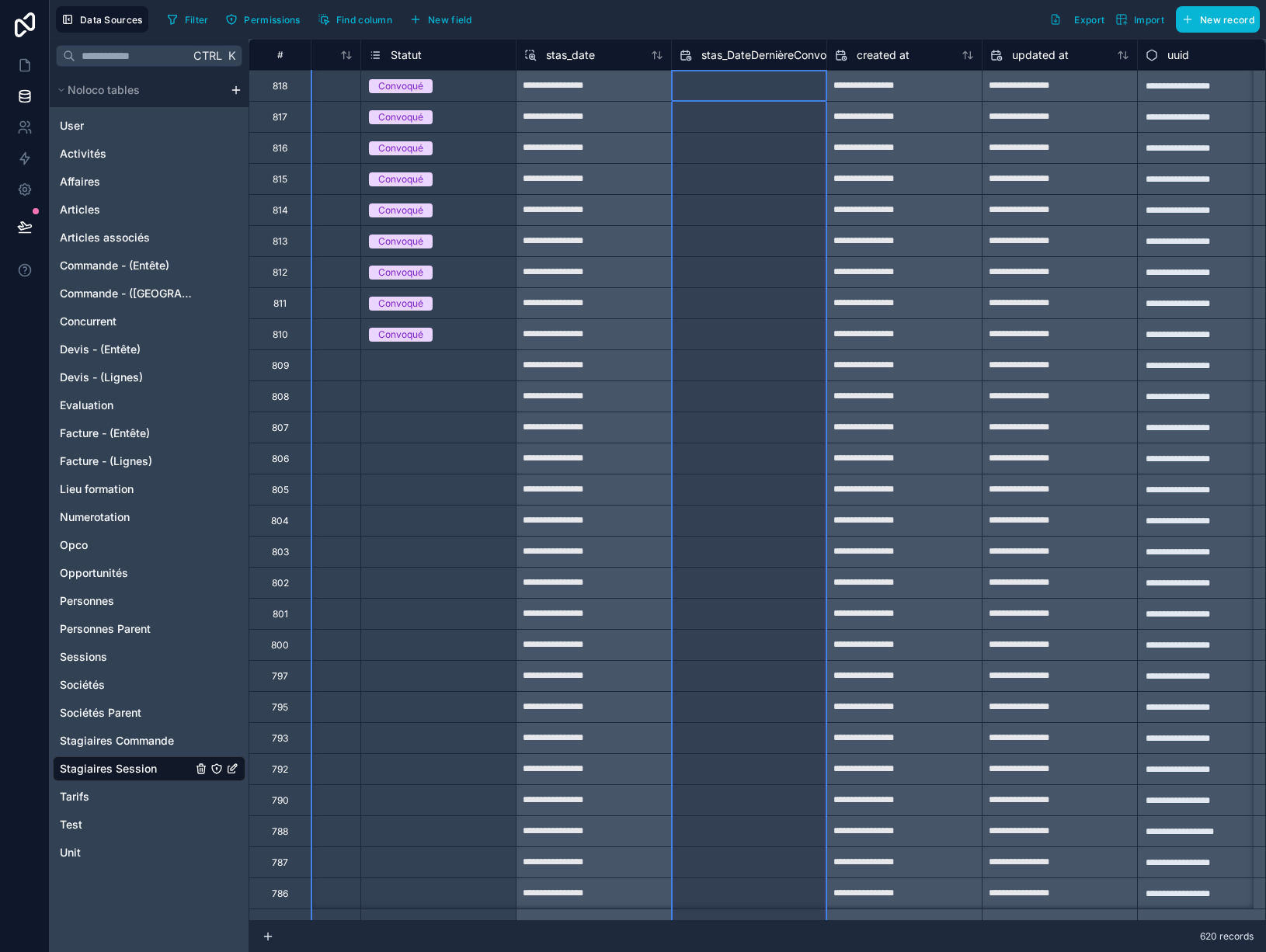
click at [732, 57] on span "stas_DateDernièreConvocation" at bounding box center [779, 55] width 156 height 15
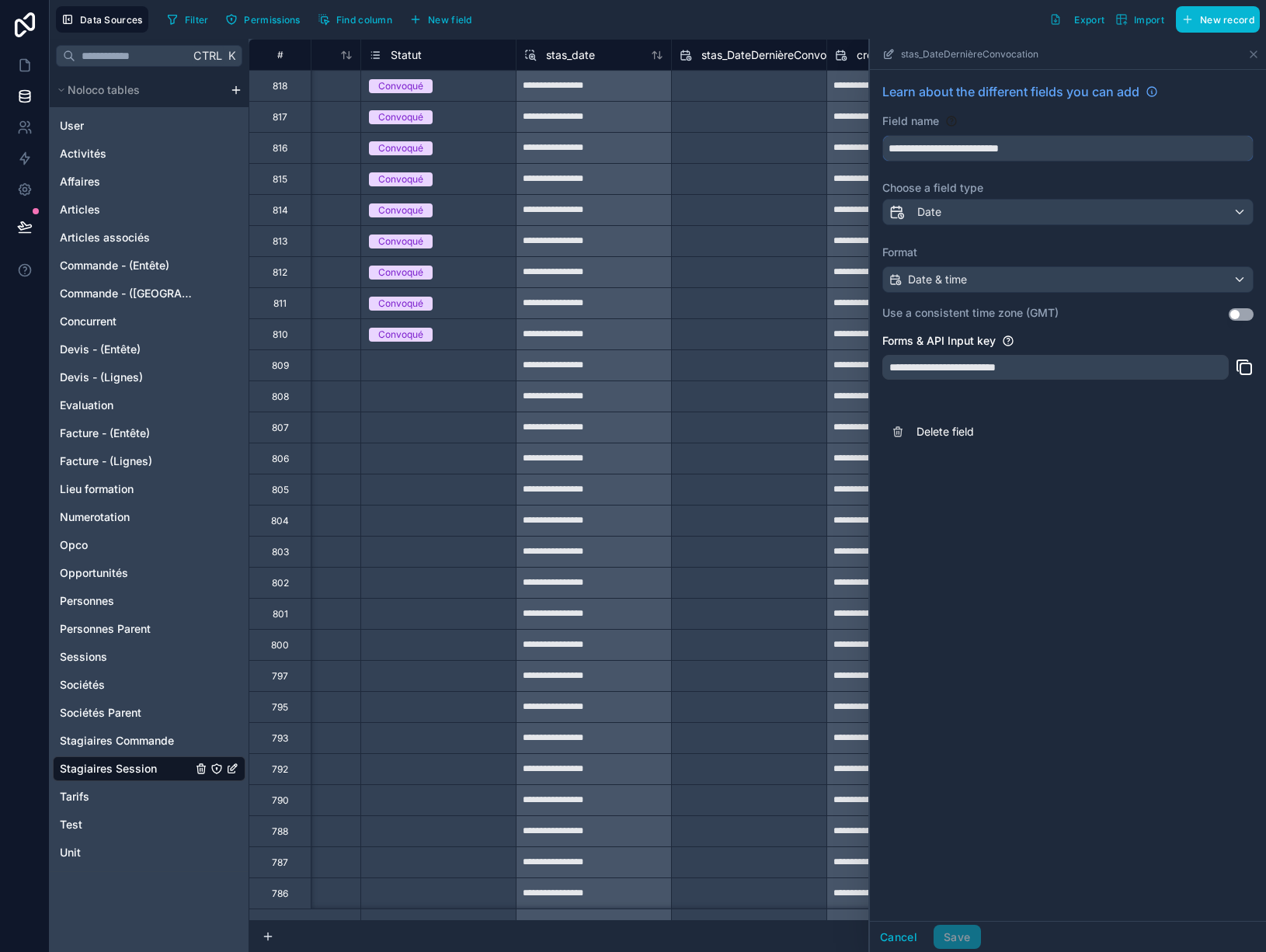
drag, startPoint x: 915, startPoint y: 150, endPoint x: 873, endPoint y: 152, distance: 42.0
click at [873, 152] on div "**********" at bounding box center [1068, 266] width 396 height 392
click at [882, 135] on button "**********" at bounding box center [1068, 148] width 371 height 26
type input "**********"
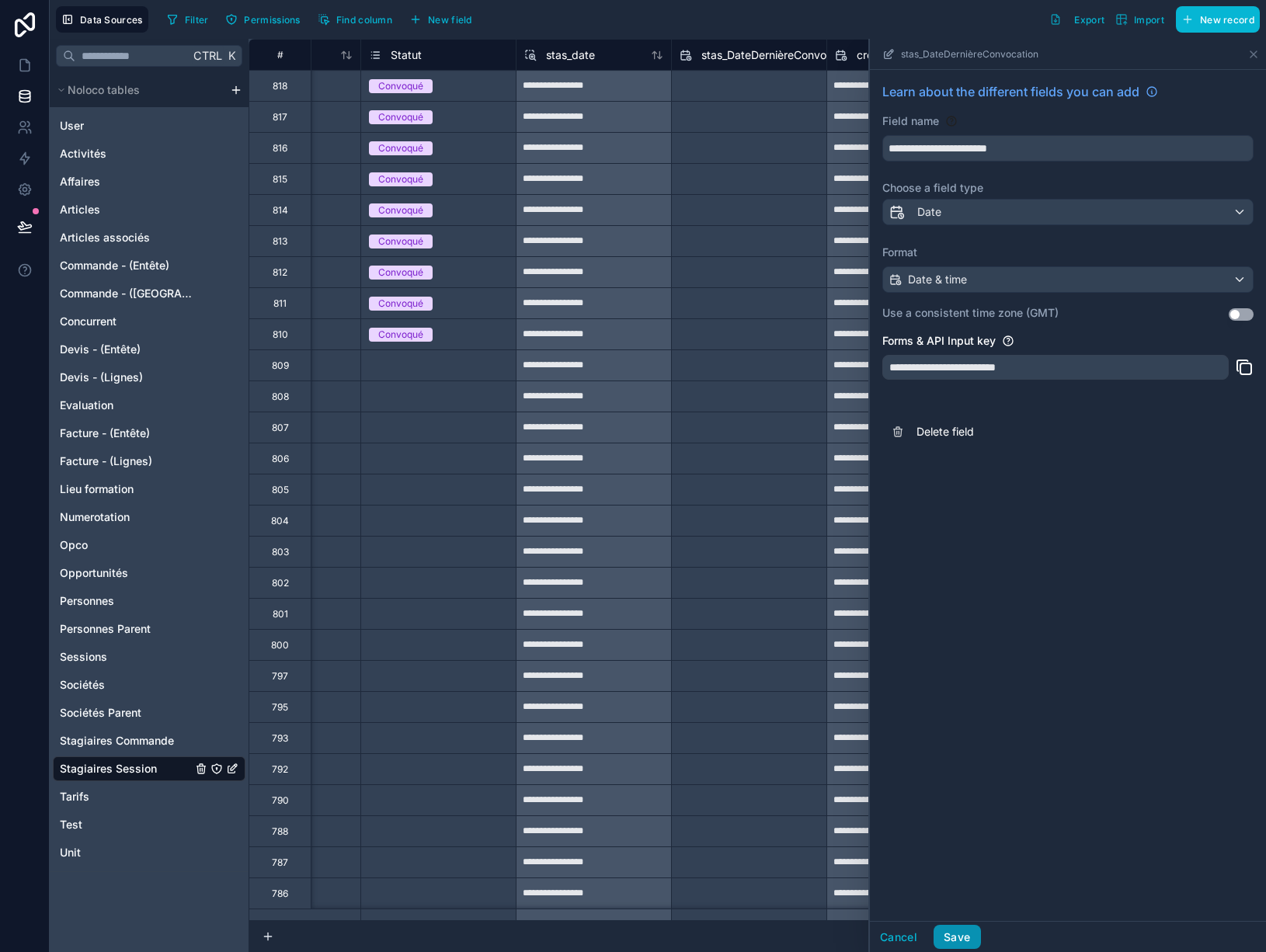
click at [957, 935] on button "Save" at bounding box center [957, 938] width 47 height 25
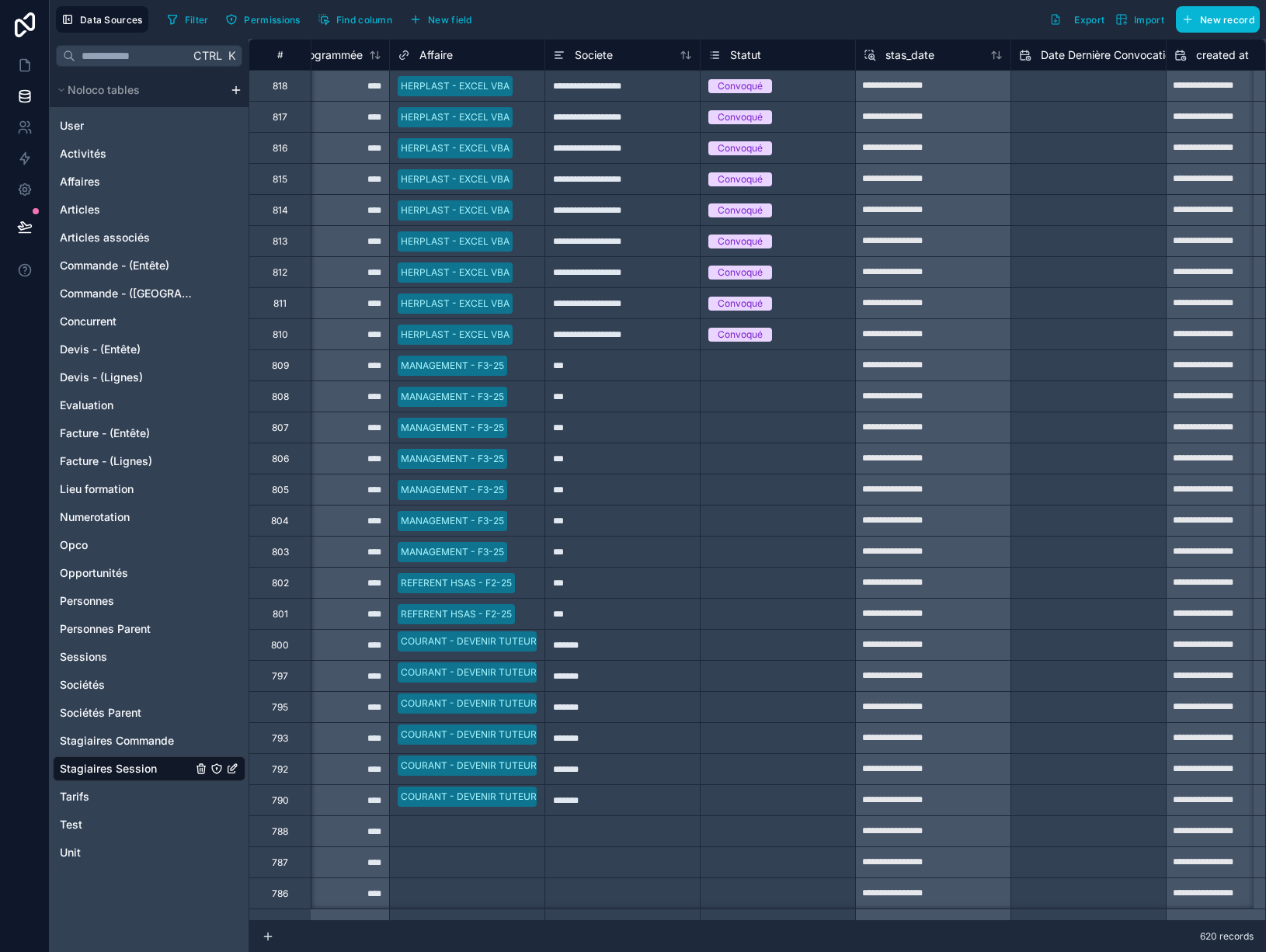
scroll to position [0, 857]
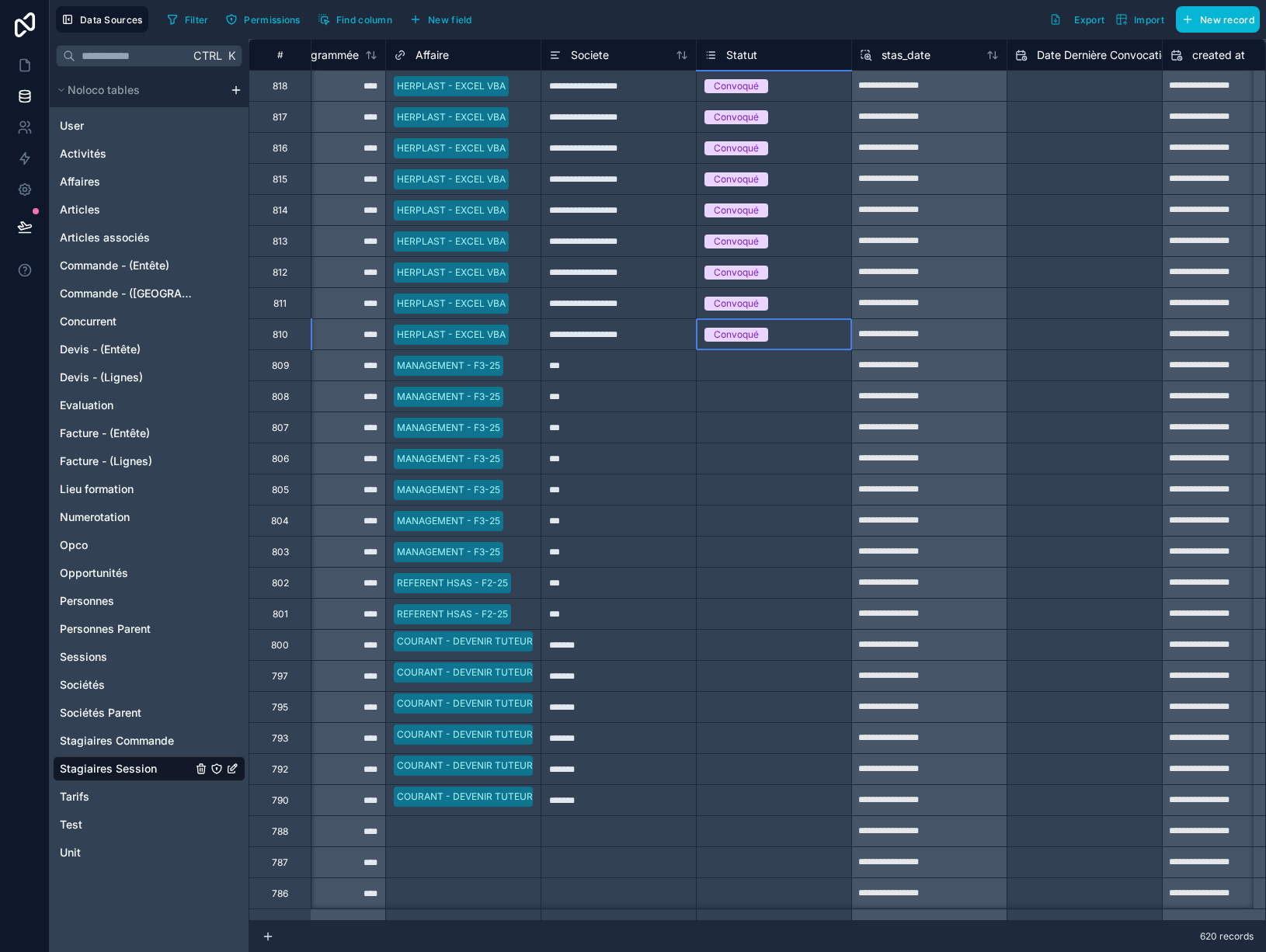
click at [818, 333] on div "Convoqué" at bounding box center [774, 334] width 155 height 17
click at [809, 369] on div "Select a Statut" at bounding box center [774, 366] width 155 height 15
drag, startPoint x: 850, startPoint y: 378, endPoint x: 825, endPoint y: 224, distance: 156.0
click at [794, 327] on div "Convoqué" at bounding box center [774, 334] width 155 height 17
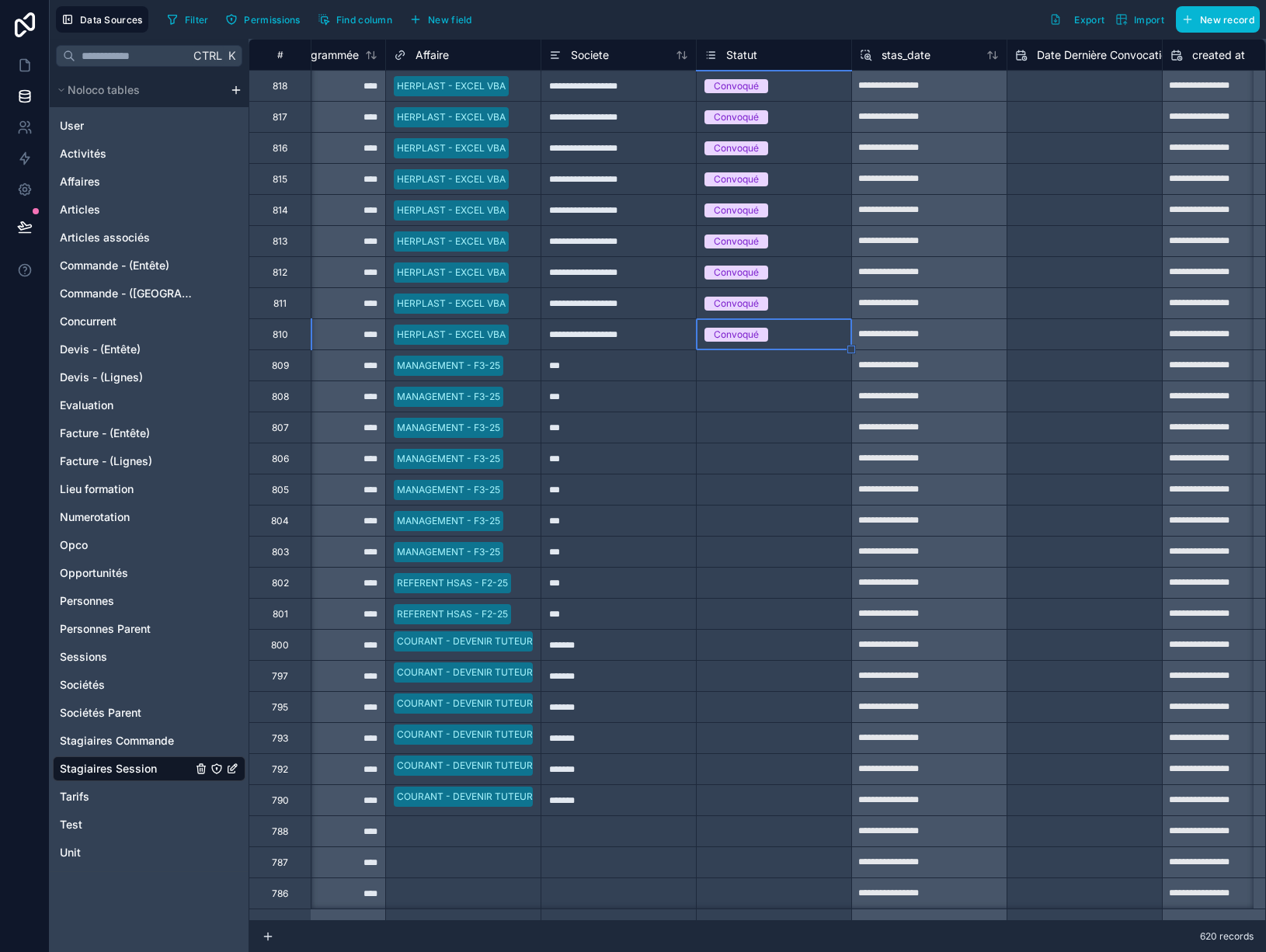
click at [799, 337] on div "Convoqué" at bounding box center [774, 334] width 155 height 17
click at [812, 94] on div "Convoqué" at bounding box center [774, 86] width 155 height 17
click at [821, 86] on div "Convoqué" at bounding box center [774, 86] width 155 height 17
click at [812, 95] on div "Convoqué" at bounding box center [774, 86] width 155 height 31
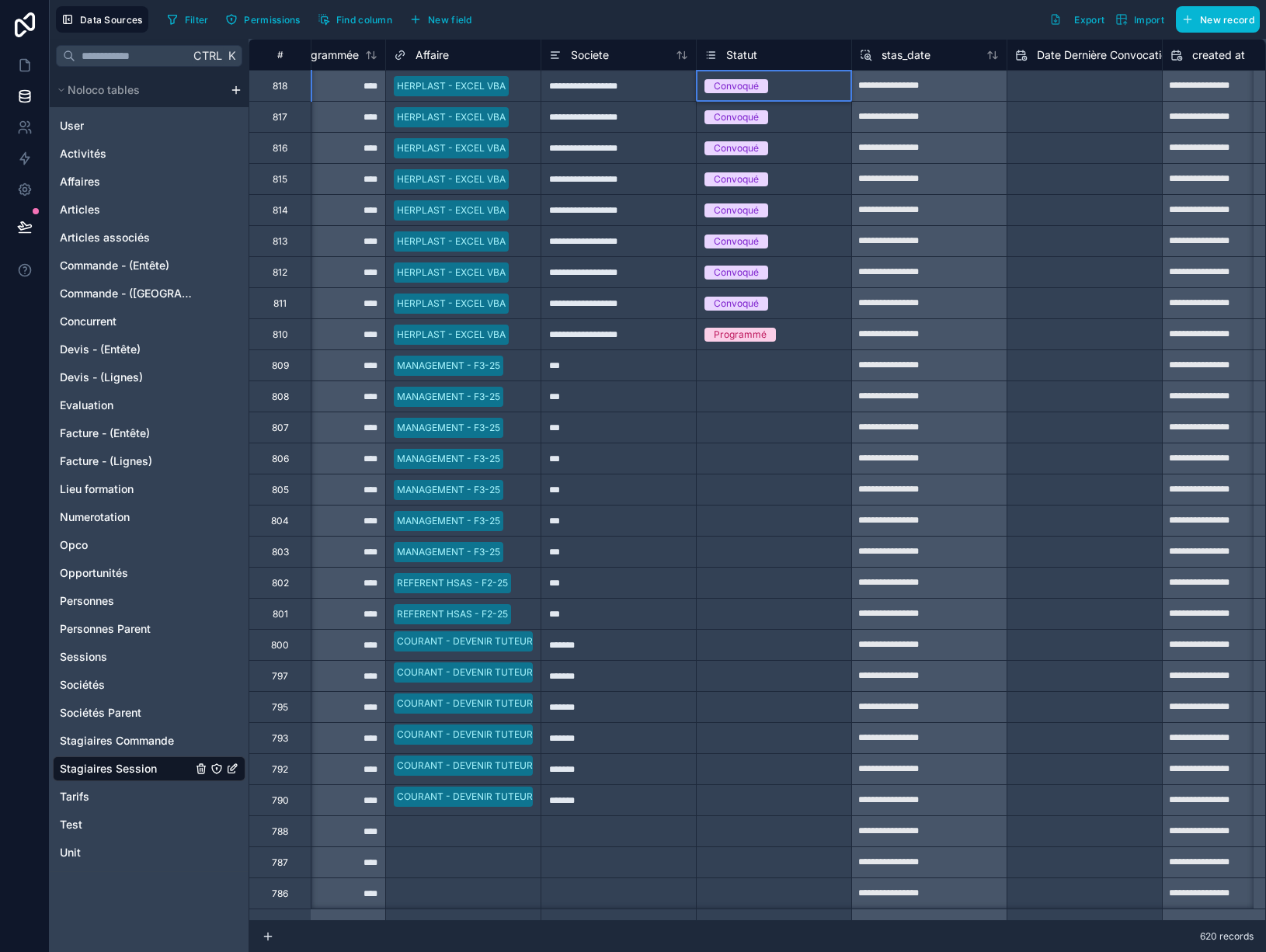
drag, startPoint x: 848, startPoint y: 100, endPoint x: 810, endPoint y: 308, distance: 211.4
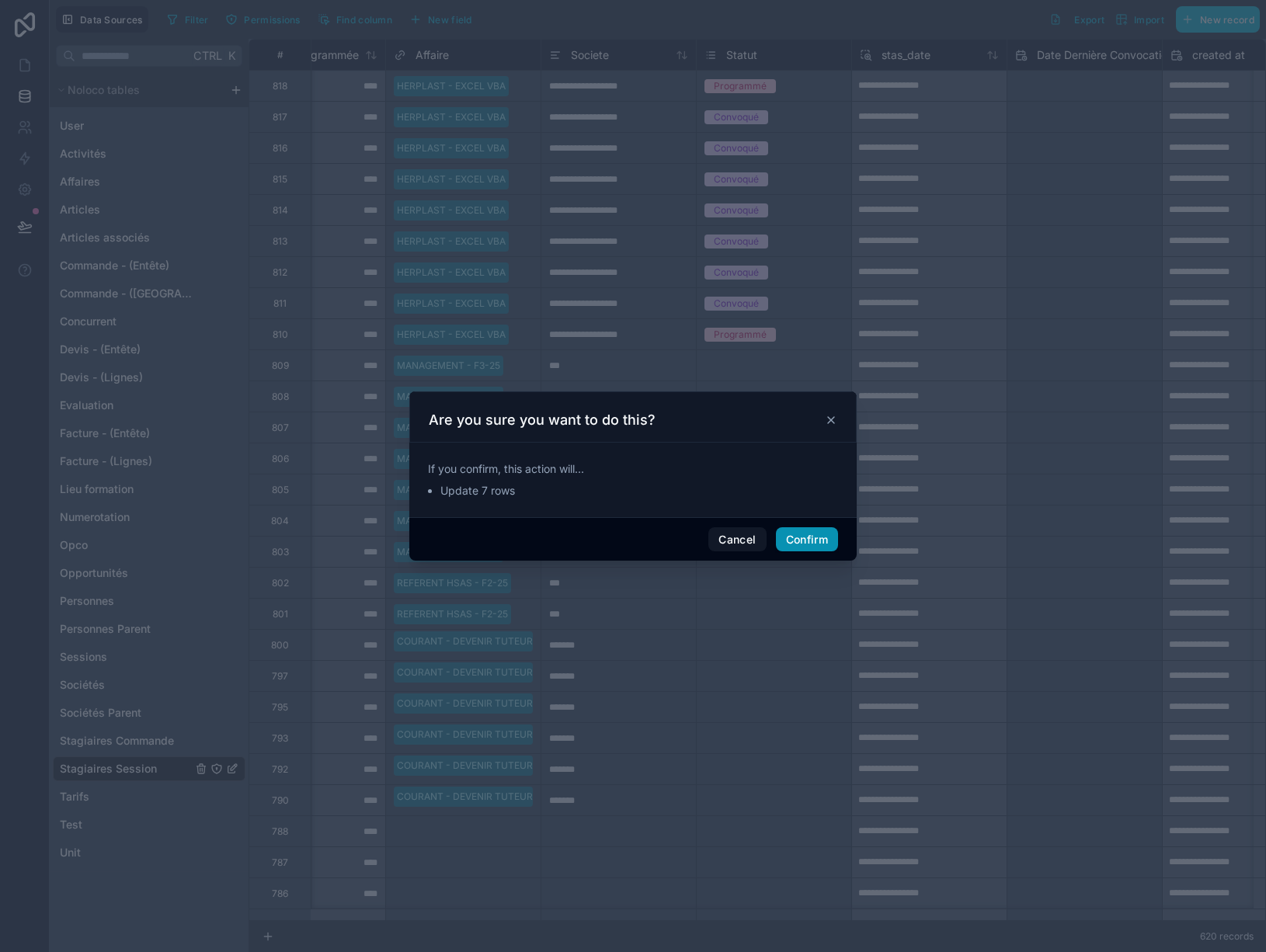
click at [816, 539] on button "Confirm" at bounding box center [807, 540] width 62 height 25
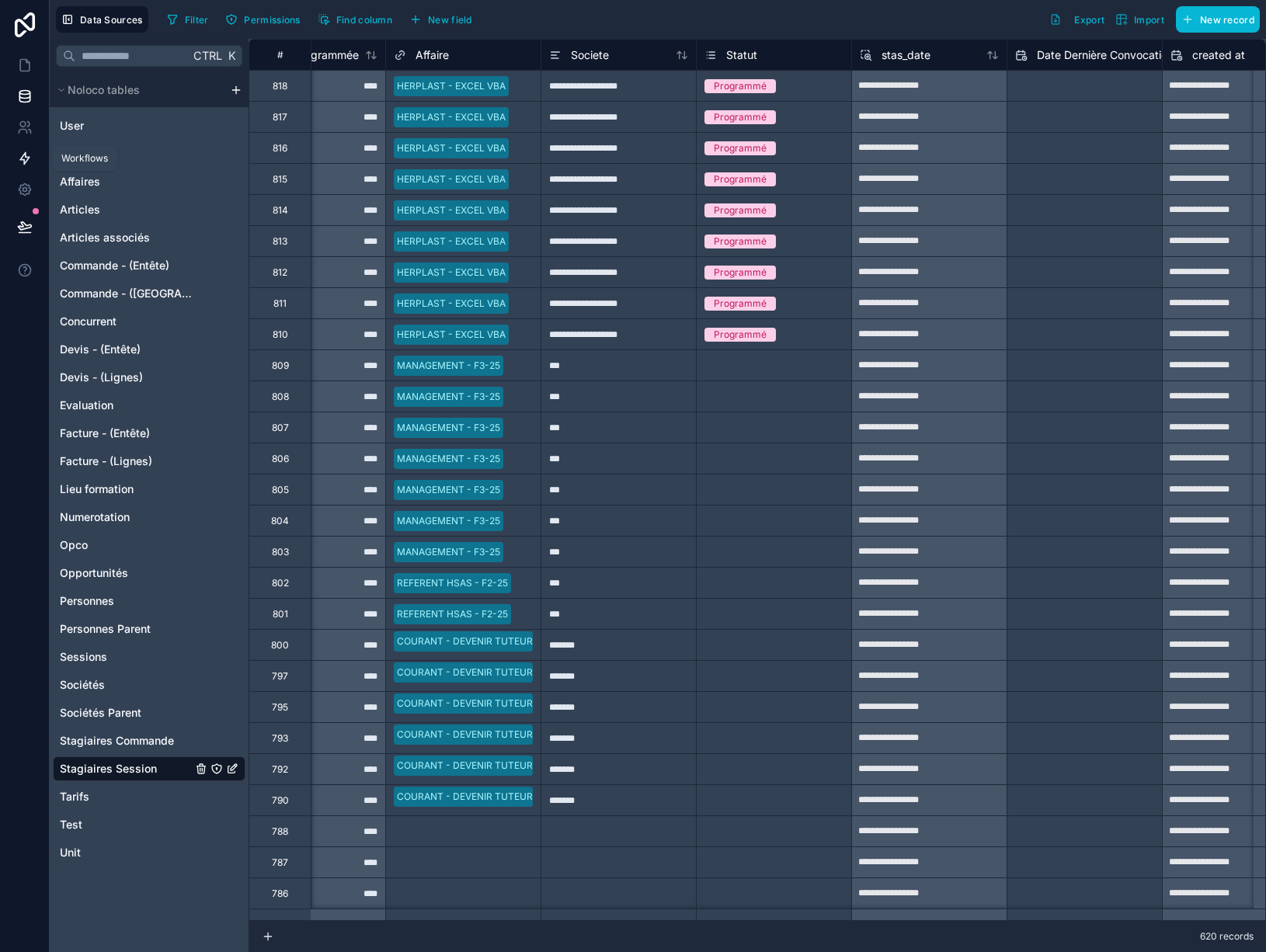
click at [26, 160] on icon at bounding box center [24, 158] width 15 height 15
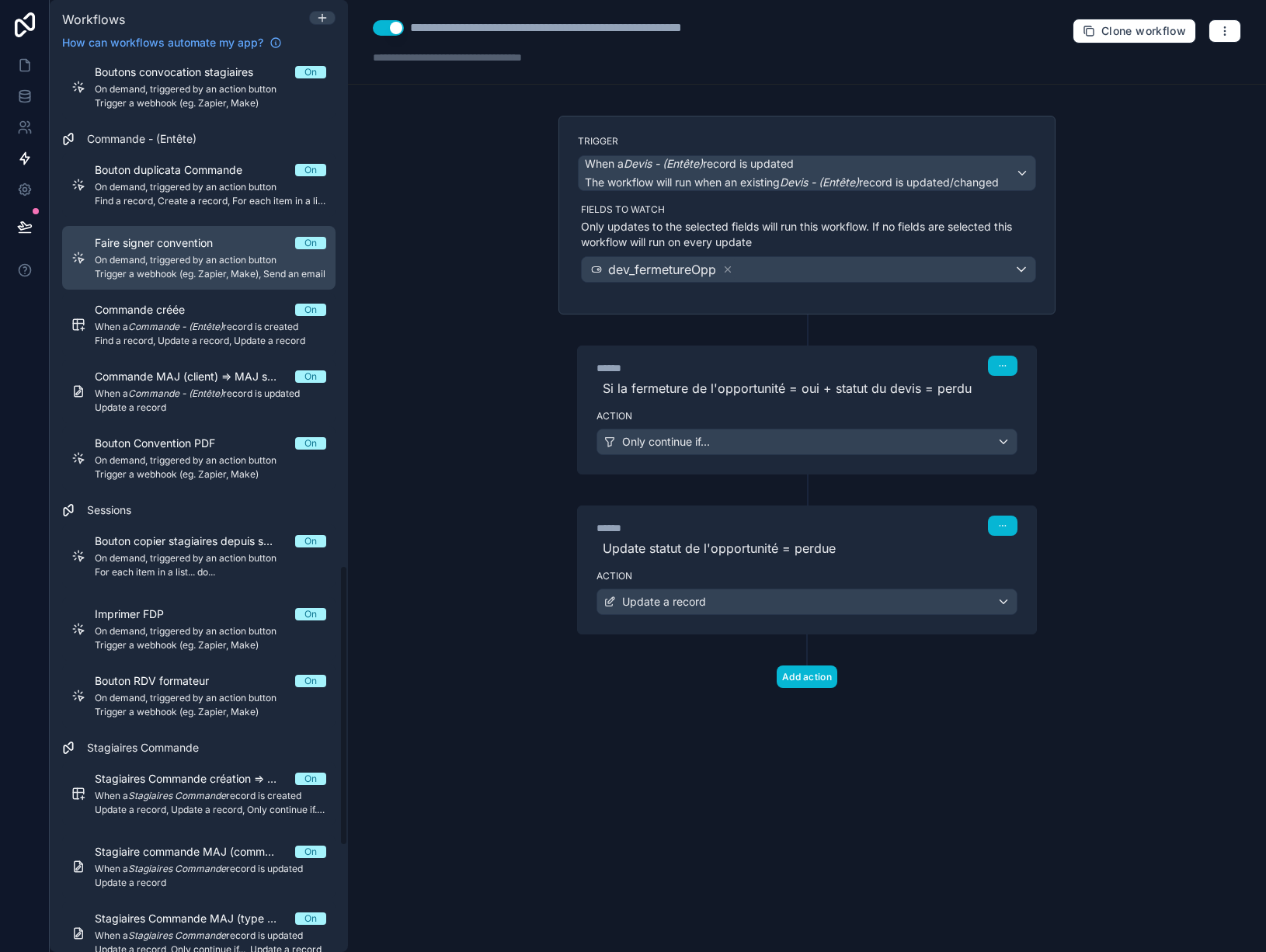
scroll to position [1709, 0]
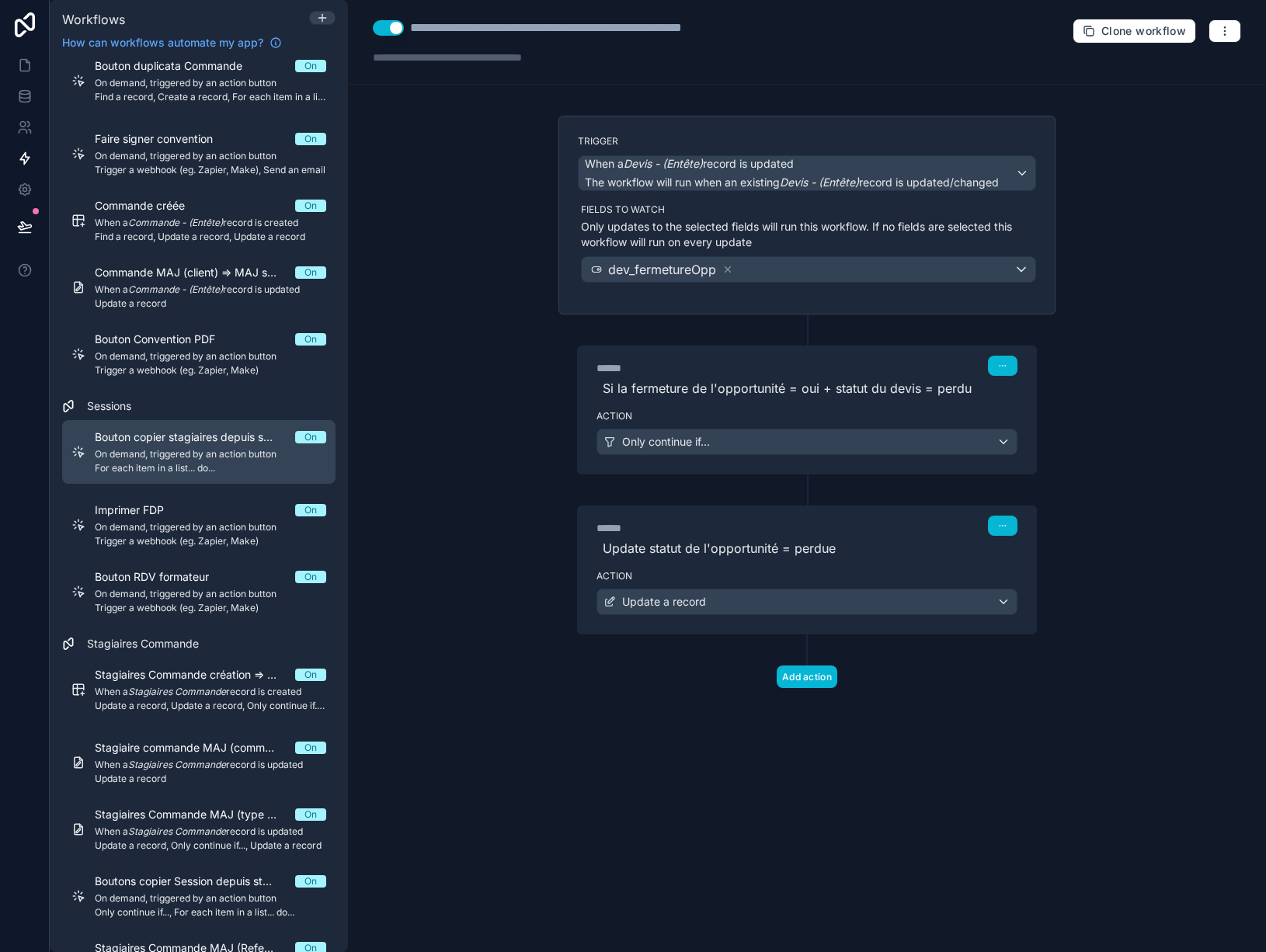
click at [183, 451] on span "On demand, triggered by an action button" at bounding box center [210, 455] width 231 height 13
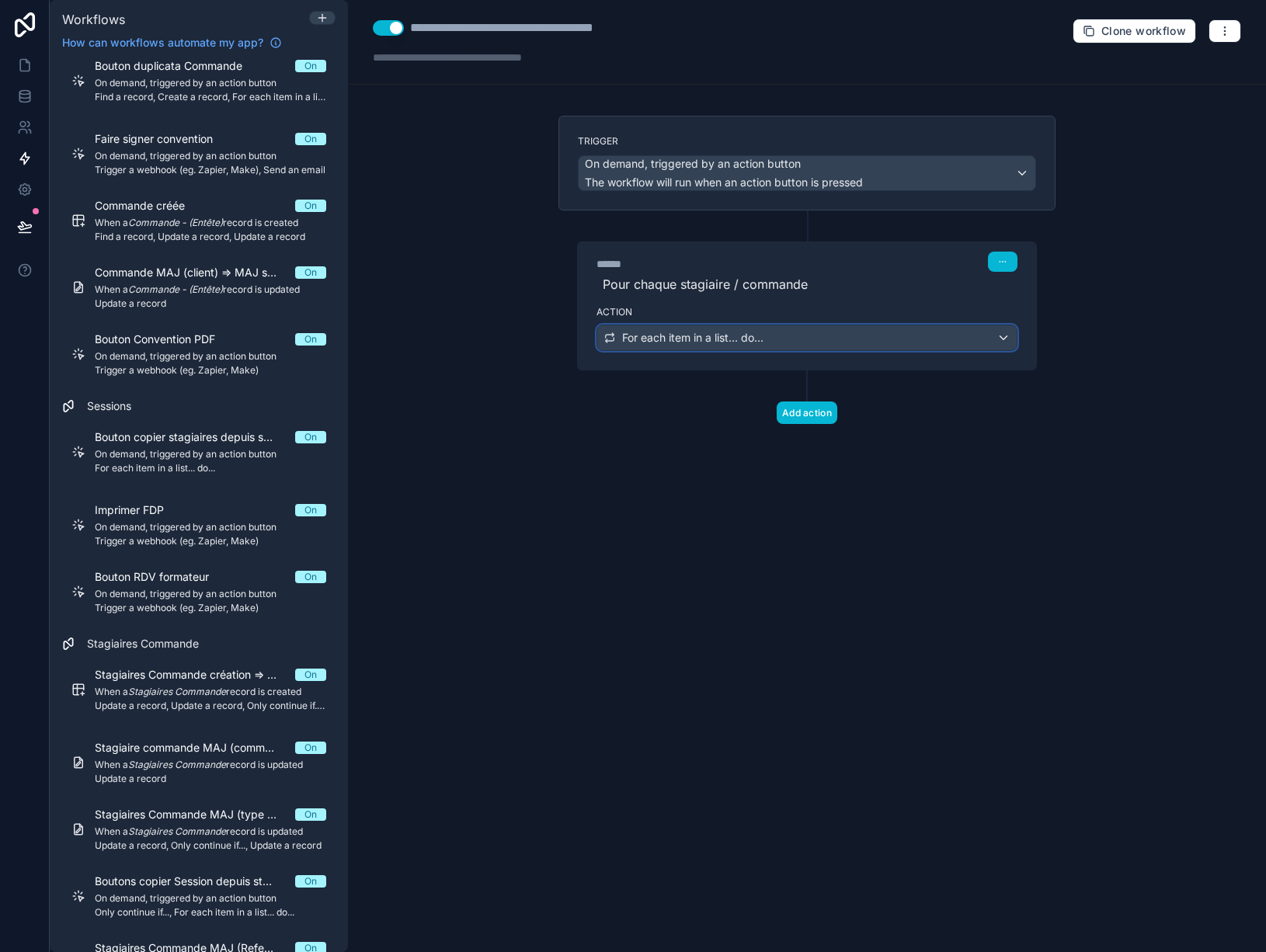
click at [810, 340] on div "For each item in a list... do..." at bounding box center [807, 338] width 420 height 25
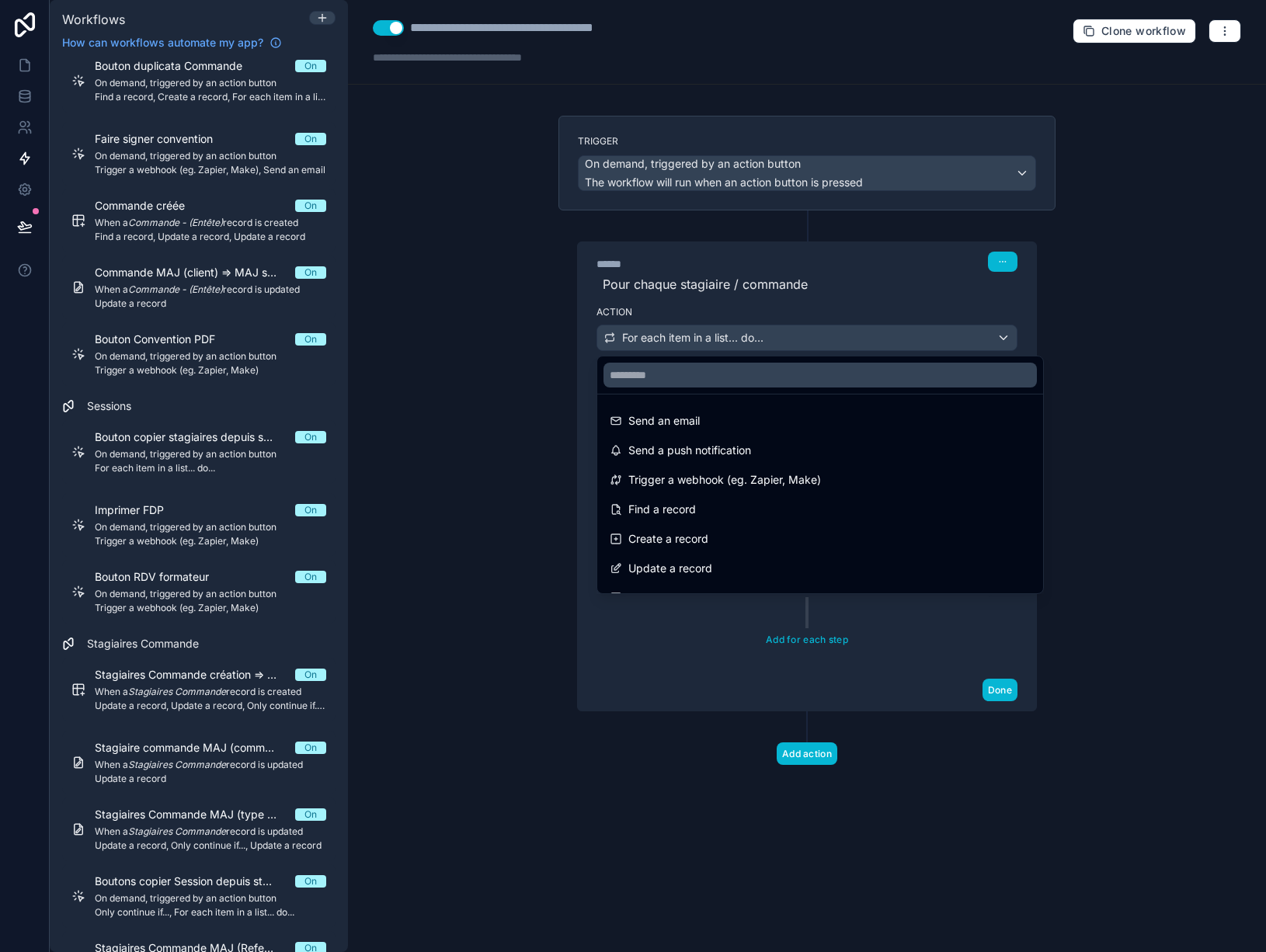
click at [810, 340] on div at bounding box center [633, 476] width 1266 height 952
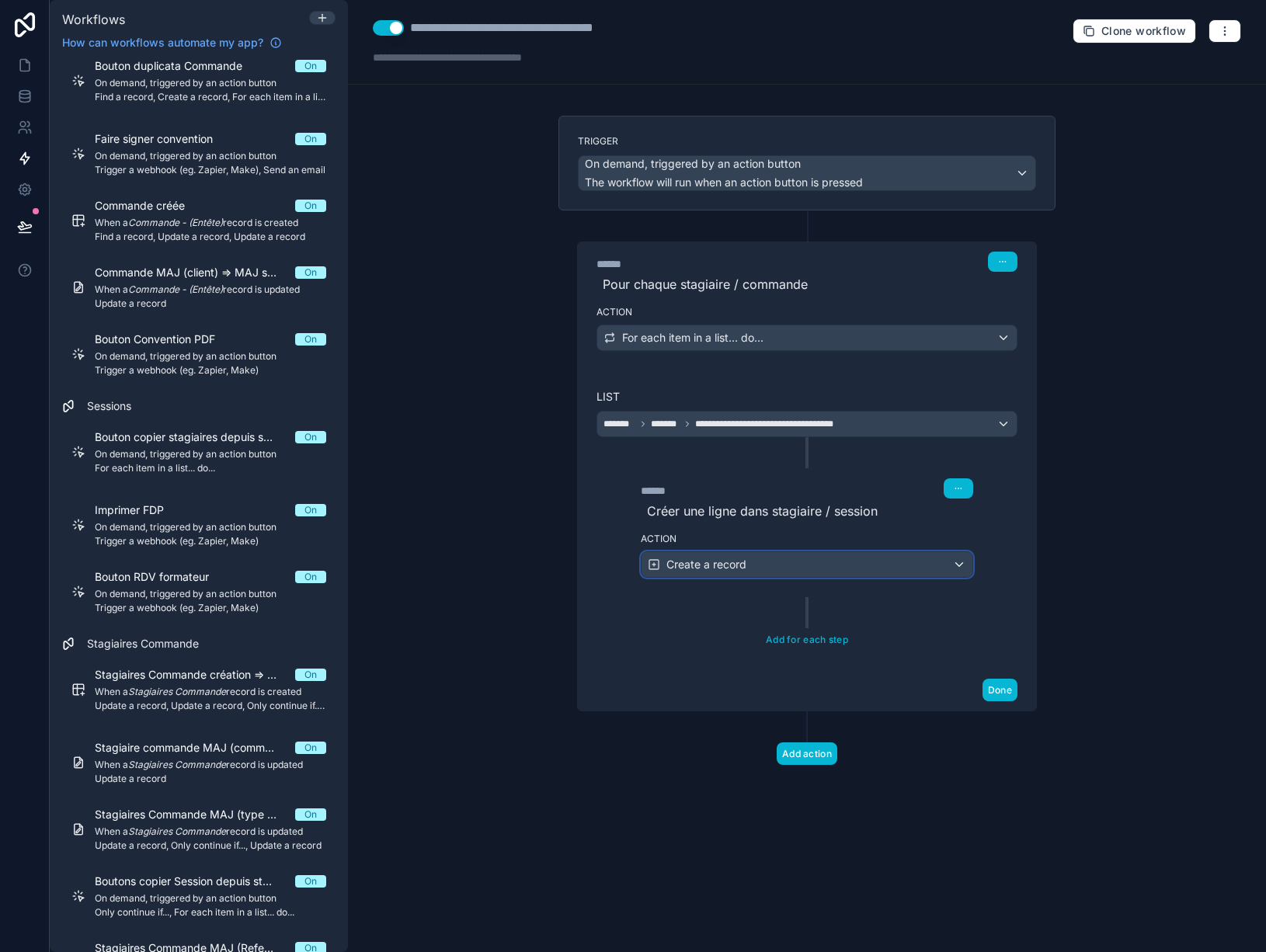
click at [833, 565] on div "Create a record" at bounding box center [806, 565] width 330 height 25
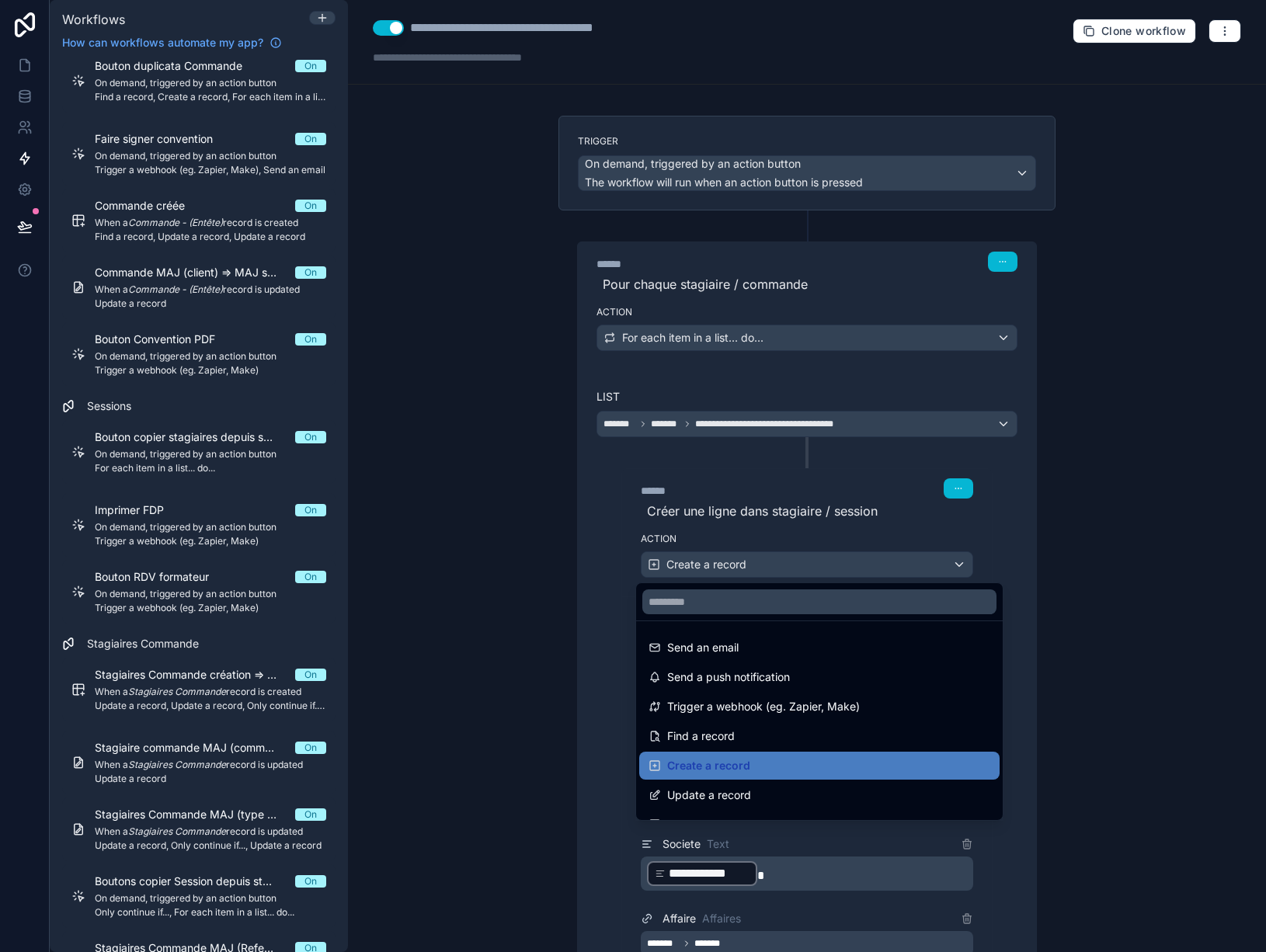
click at [833, 565] on div at bounding box center [633, 476] width 1266 height 952
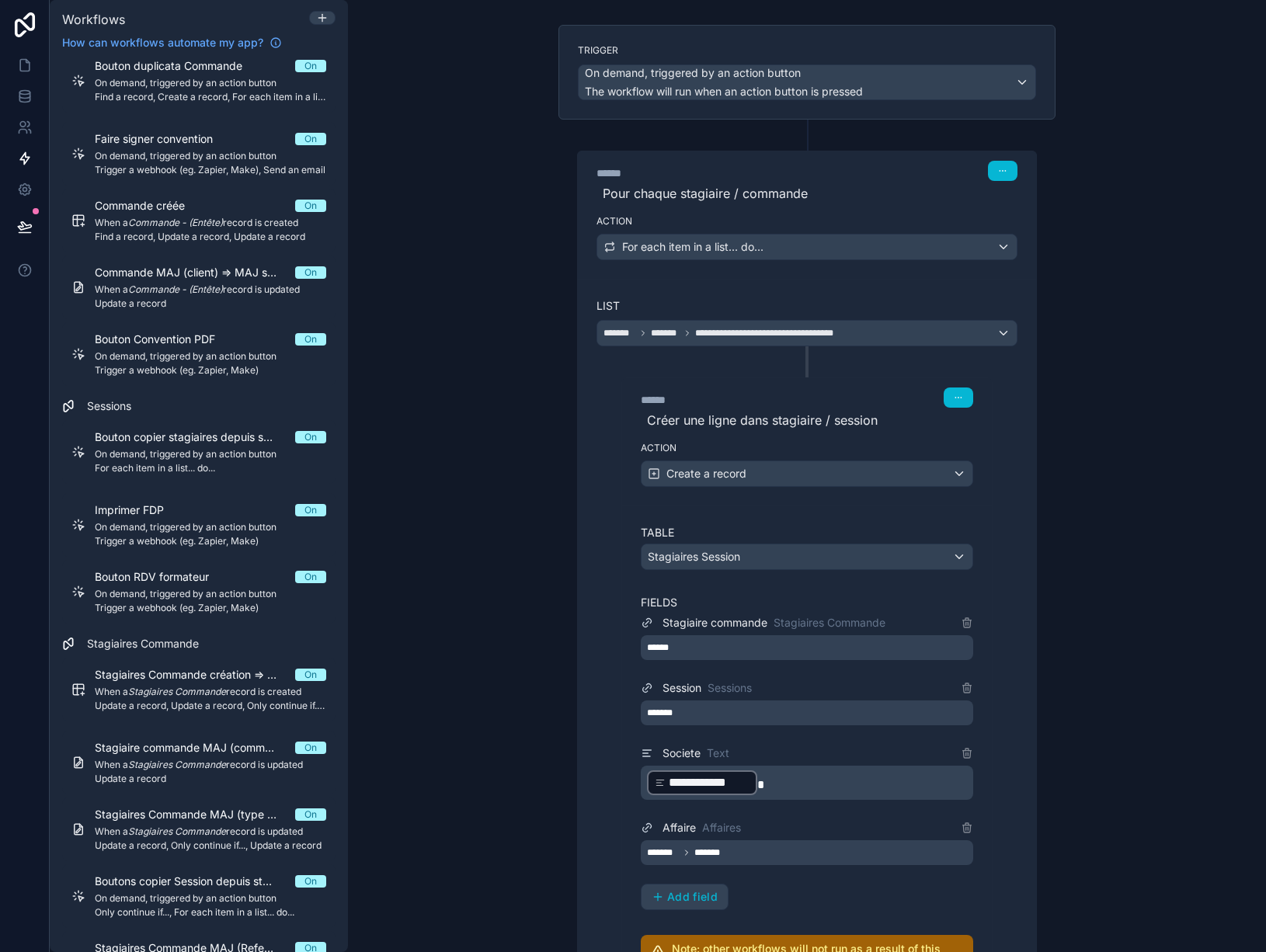
scroll to position [156, 0]
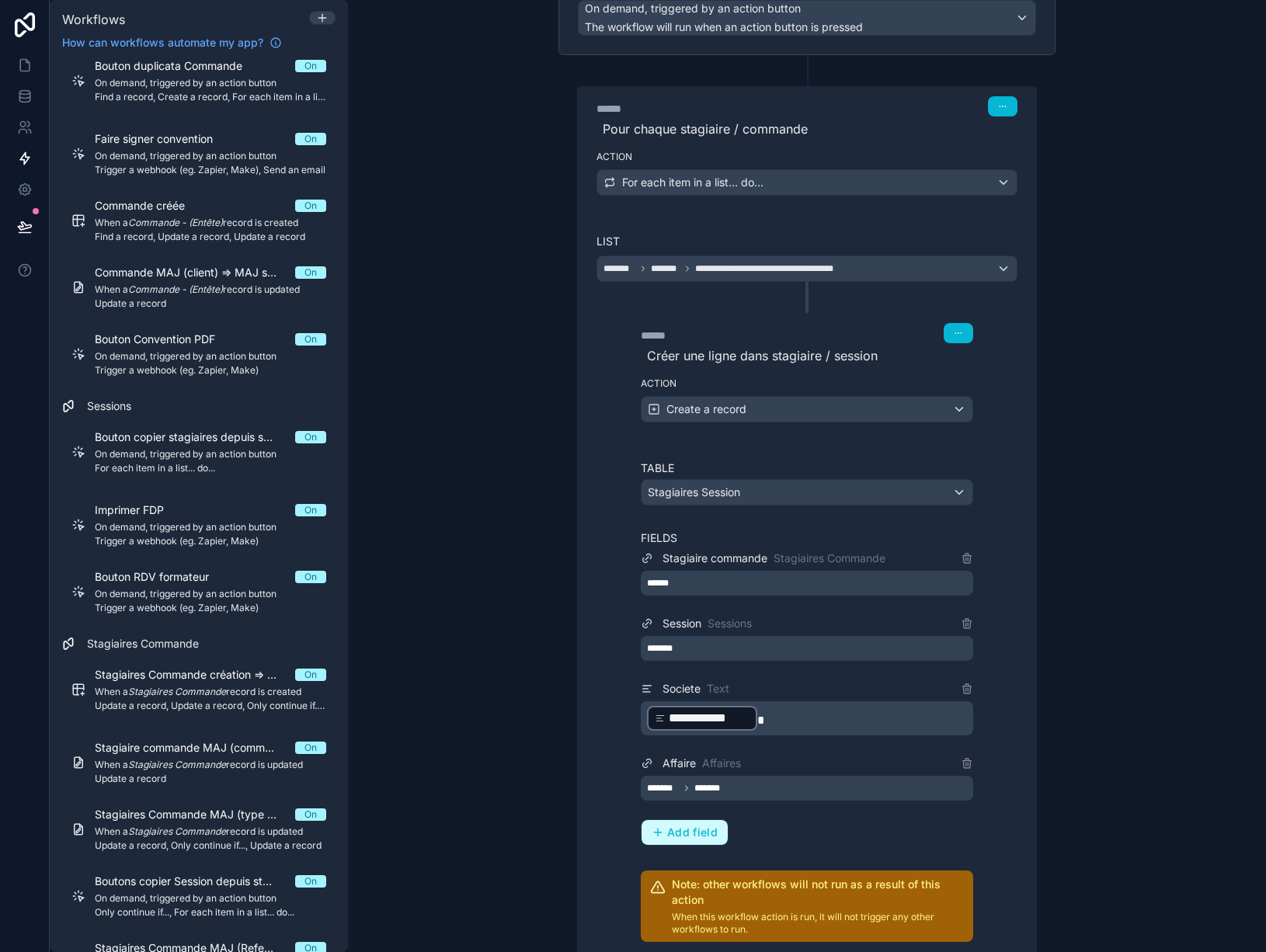
click at [689, 831] on span "Add field" at bounding box center [692, 833] width 50 height 14
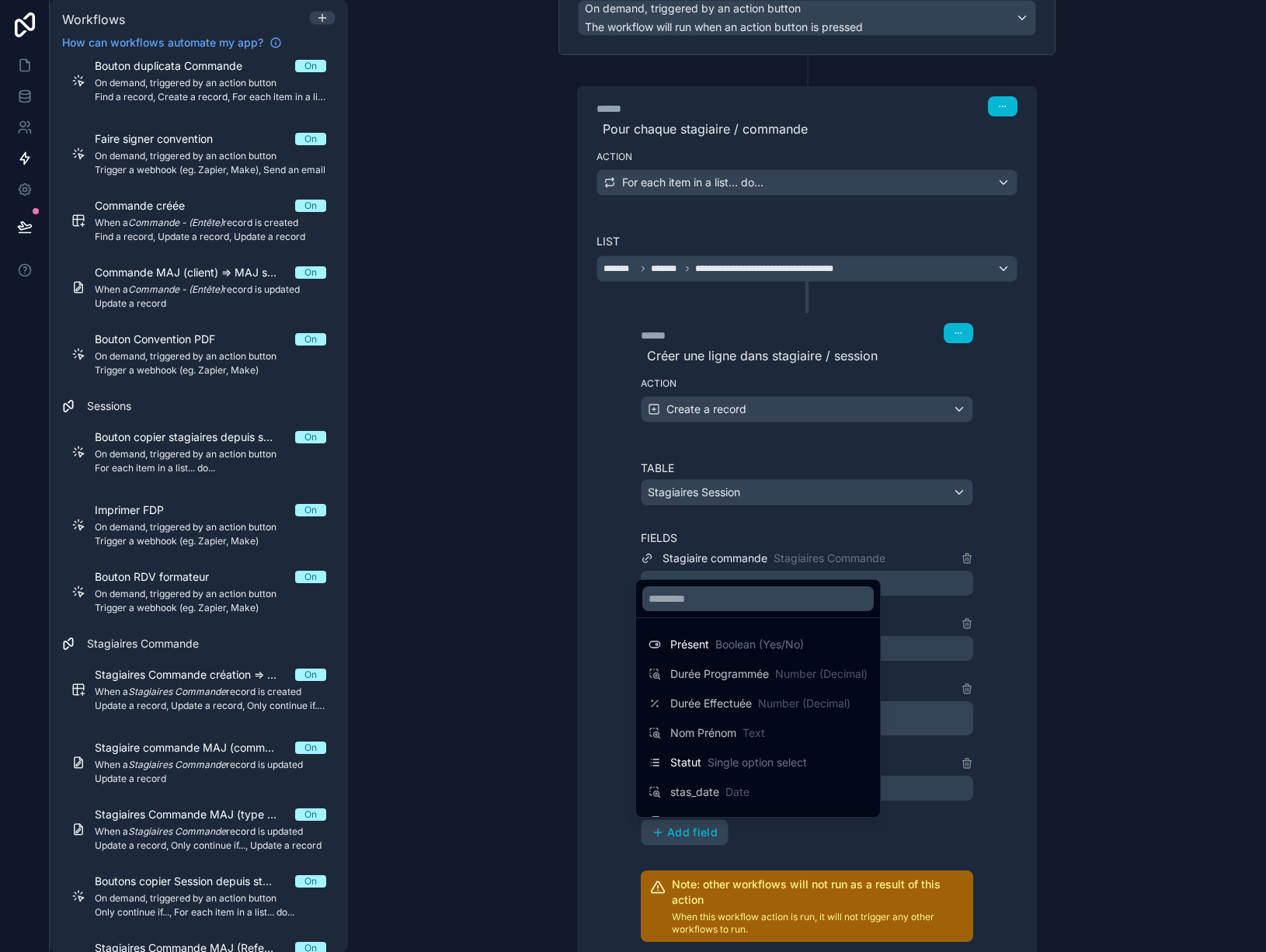
click at [692, 769] on span "Statut" at bounding box center [685, 762] width 32 height 15
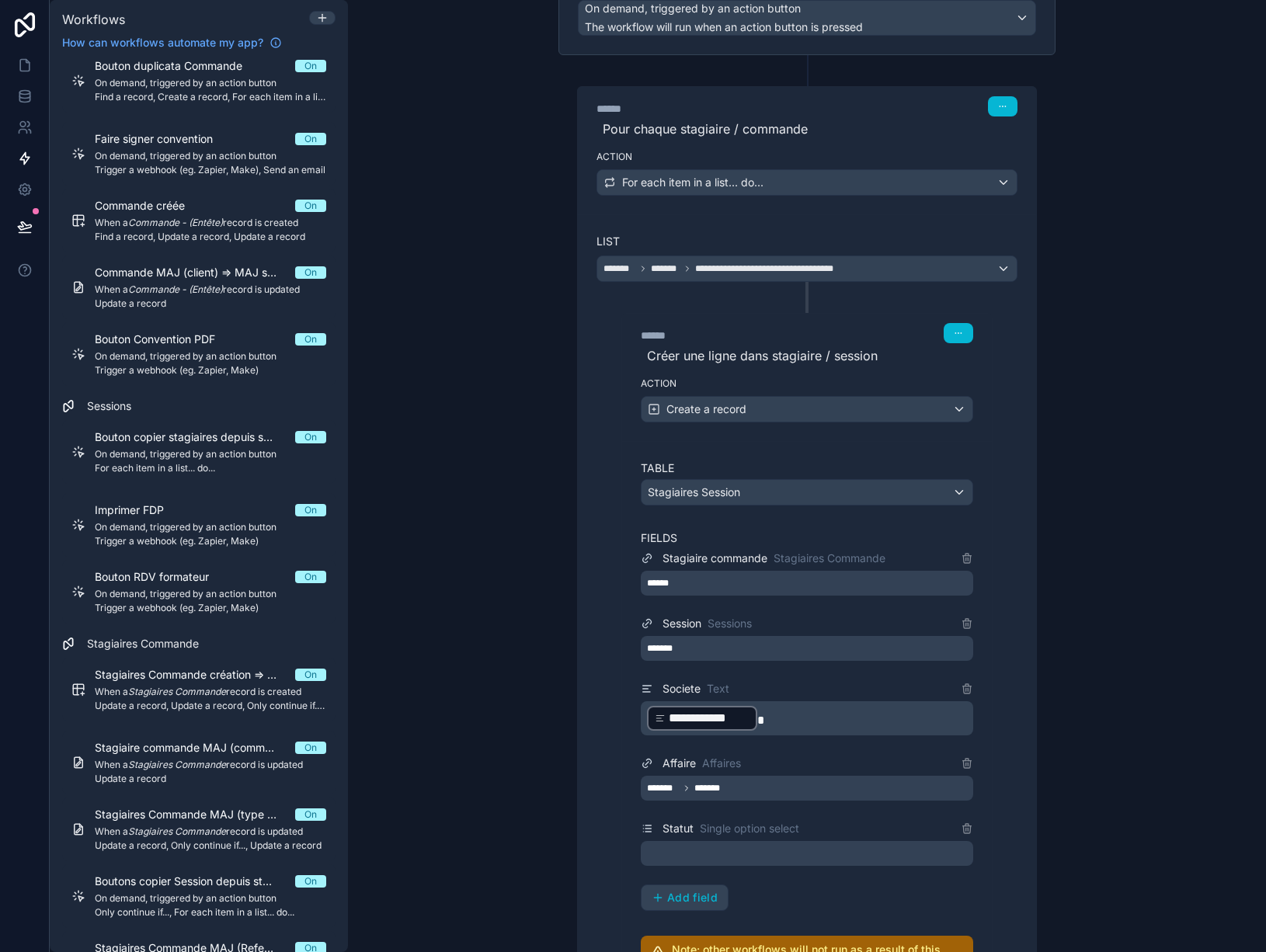
click at [714, 857] on div at bounding box center [807, 854] width 332 height 25
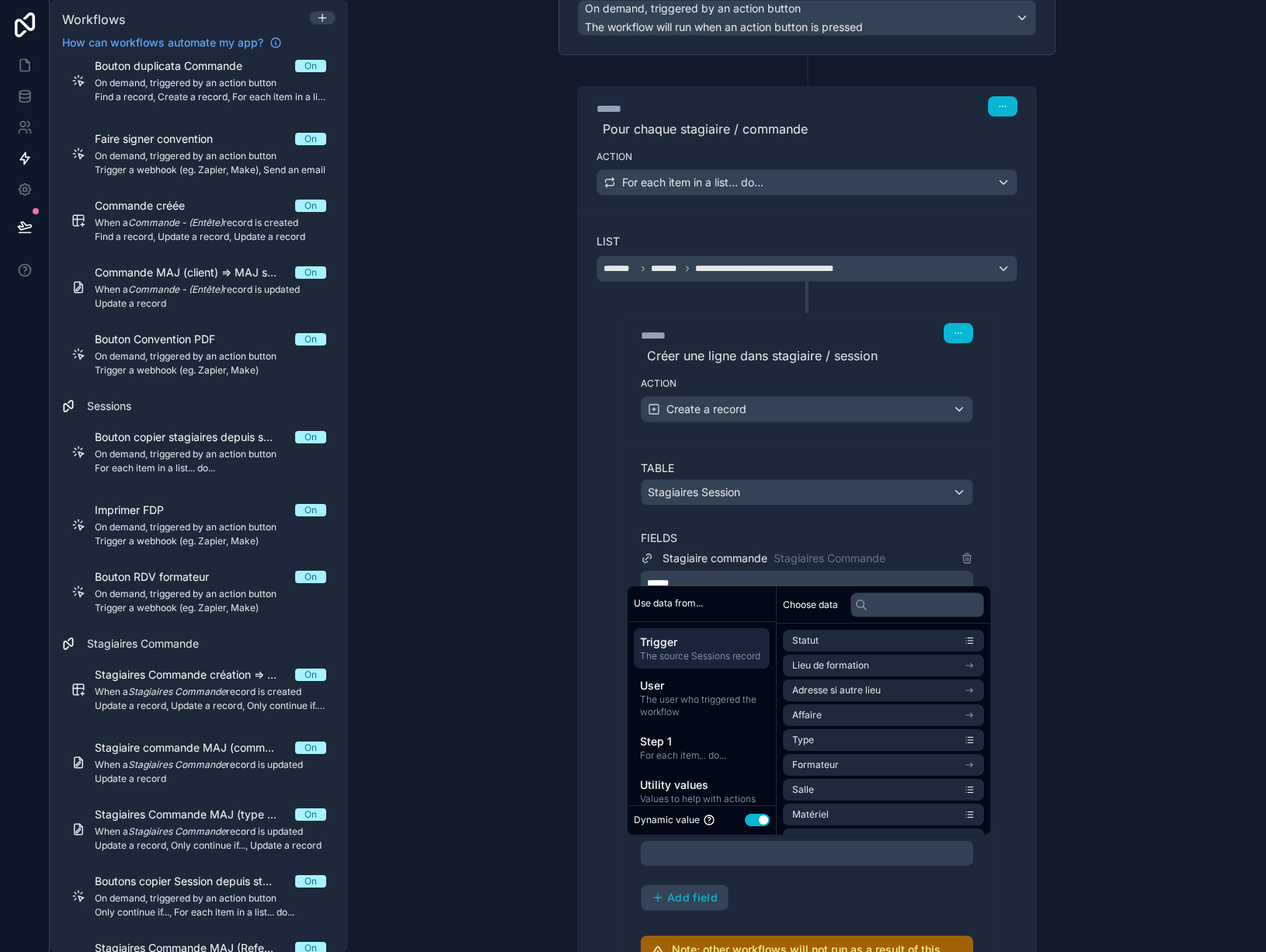
click at [762, 819] on button "Use setting" at bounding box center [757, 821] width 25 height 13
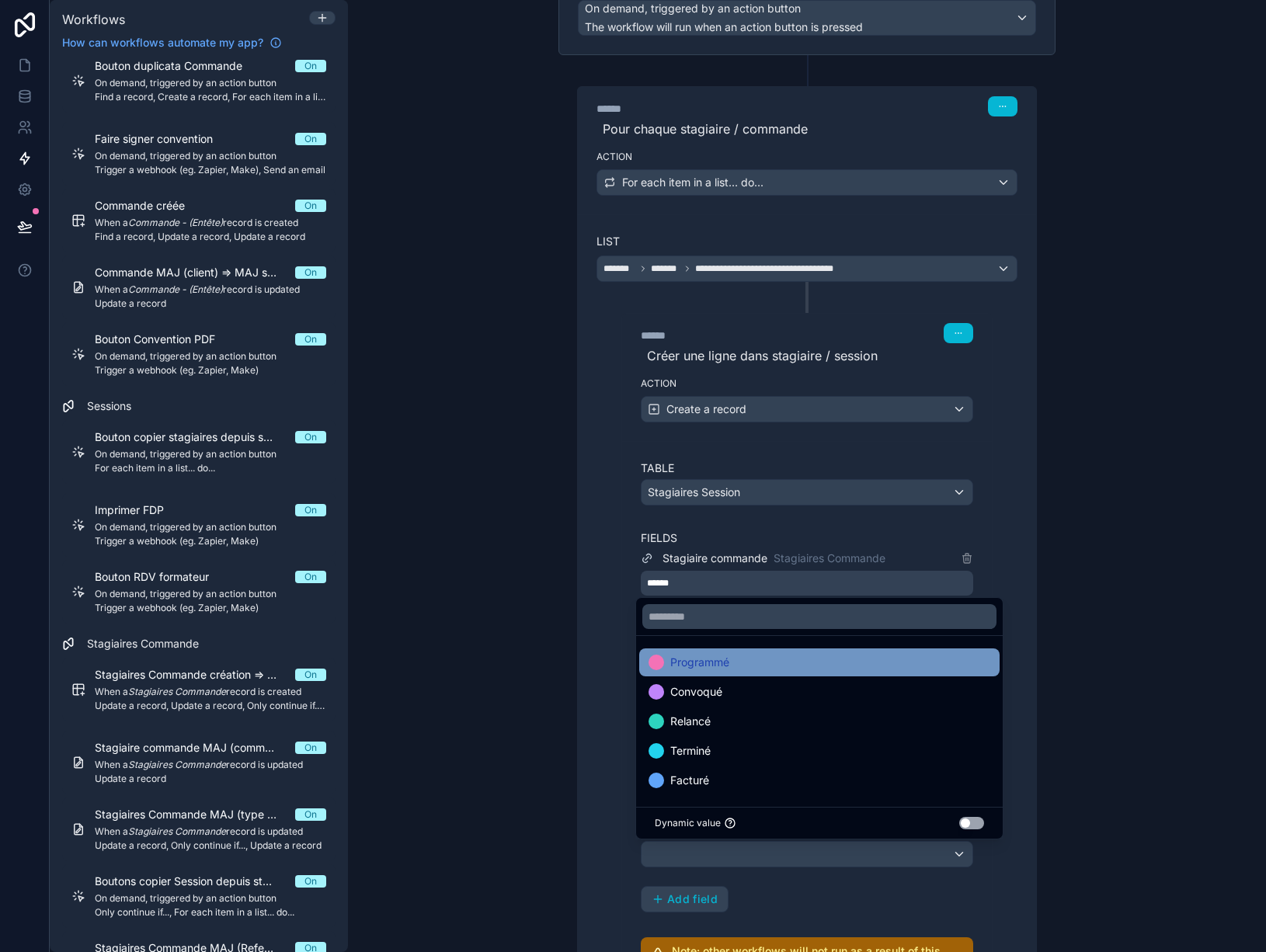
click at [737, 673] on div "Programmé" at bounding box center [819, 662] width 360 height 28
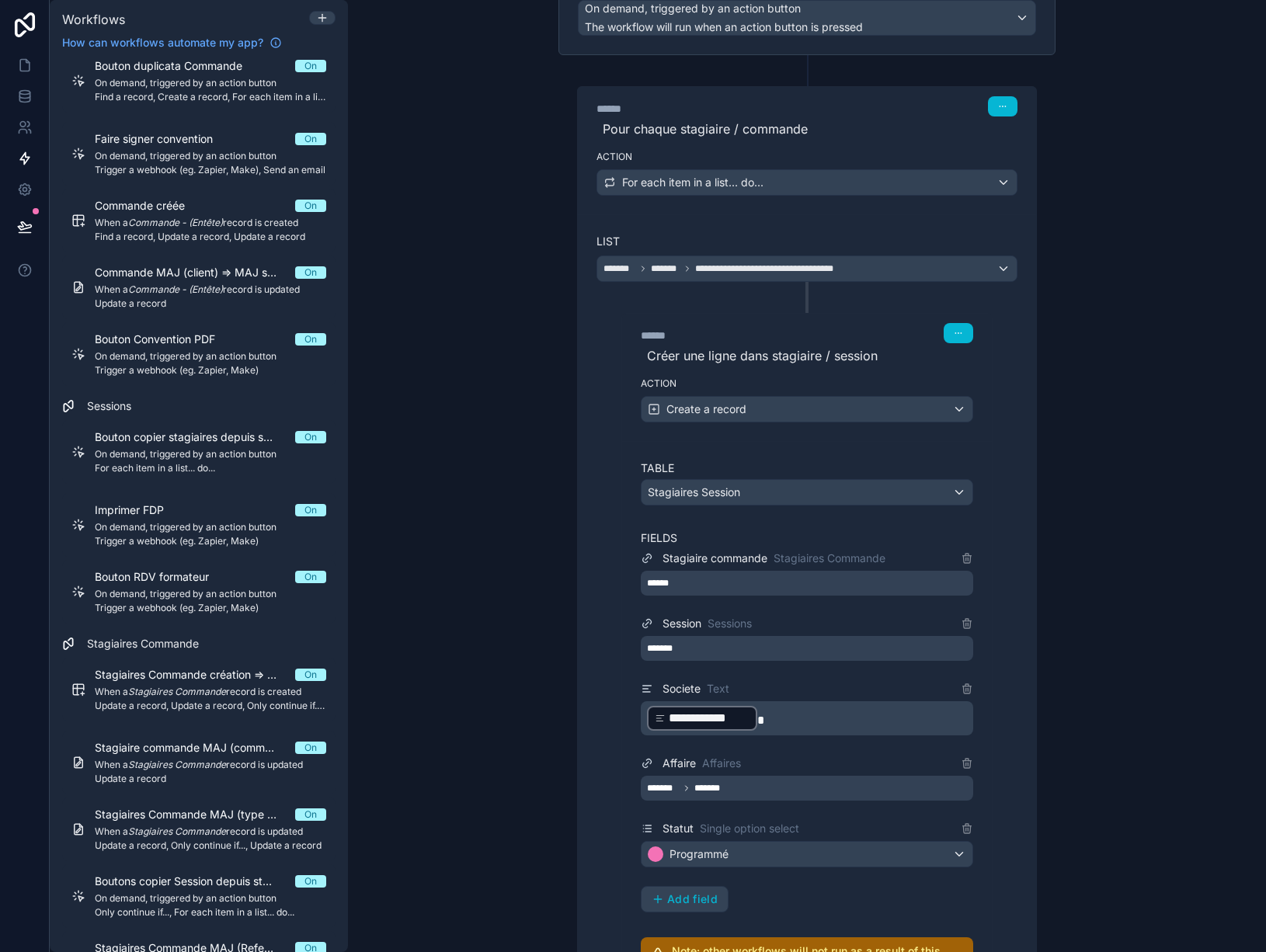
click at [971, 923] on div "**********" at bounding box center [807, 734] width 370 height 586
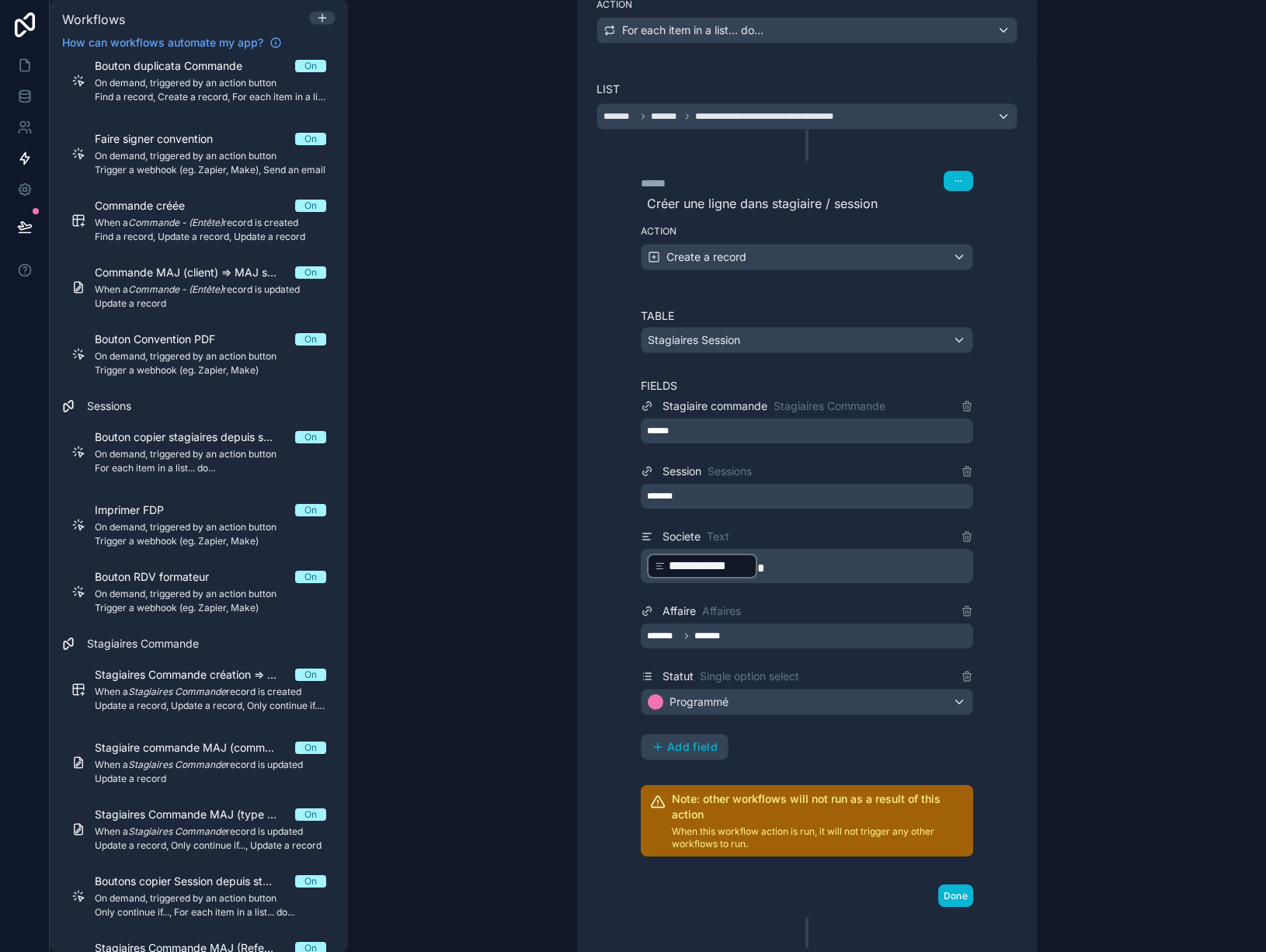
scroll to position [311, 0]
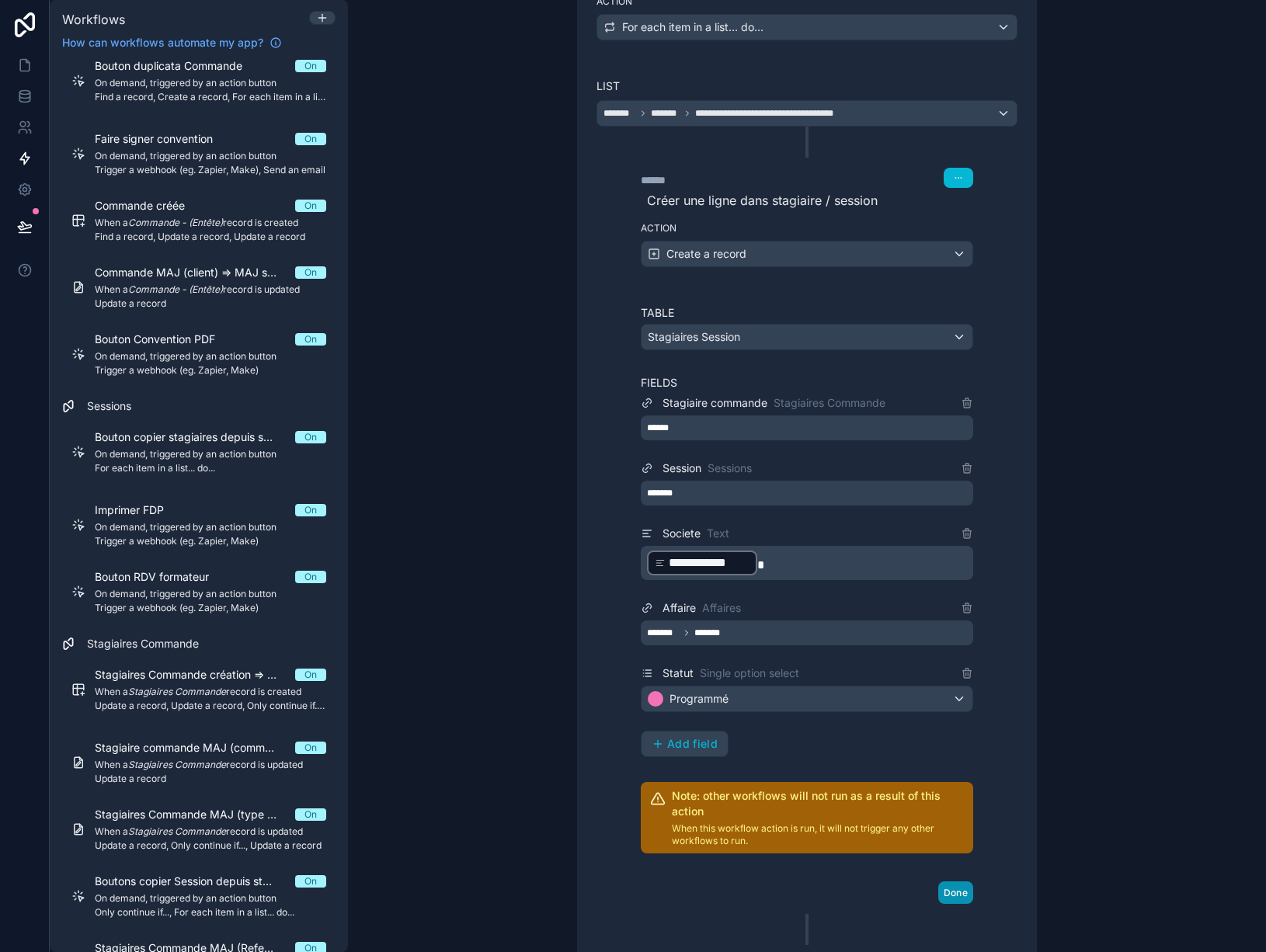
click at [950, 893] on button "Done" at bounding box center [955, 893] width 35 height 23
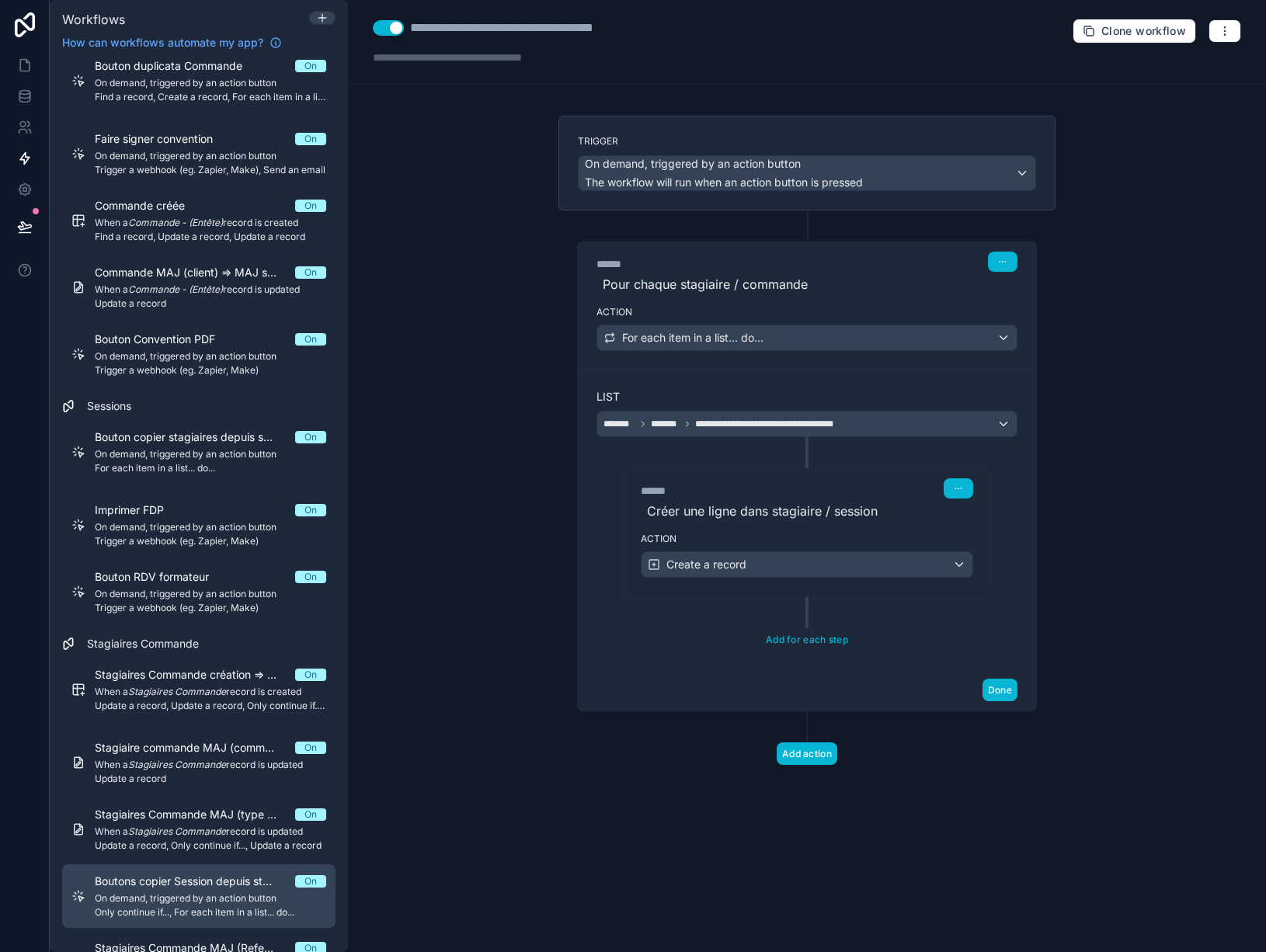
click at [202, 900] on span "On demand, triggered by an action button" at bounding box center [210, 899] width 231 height 13
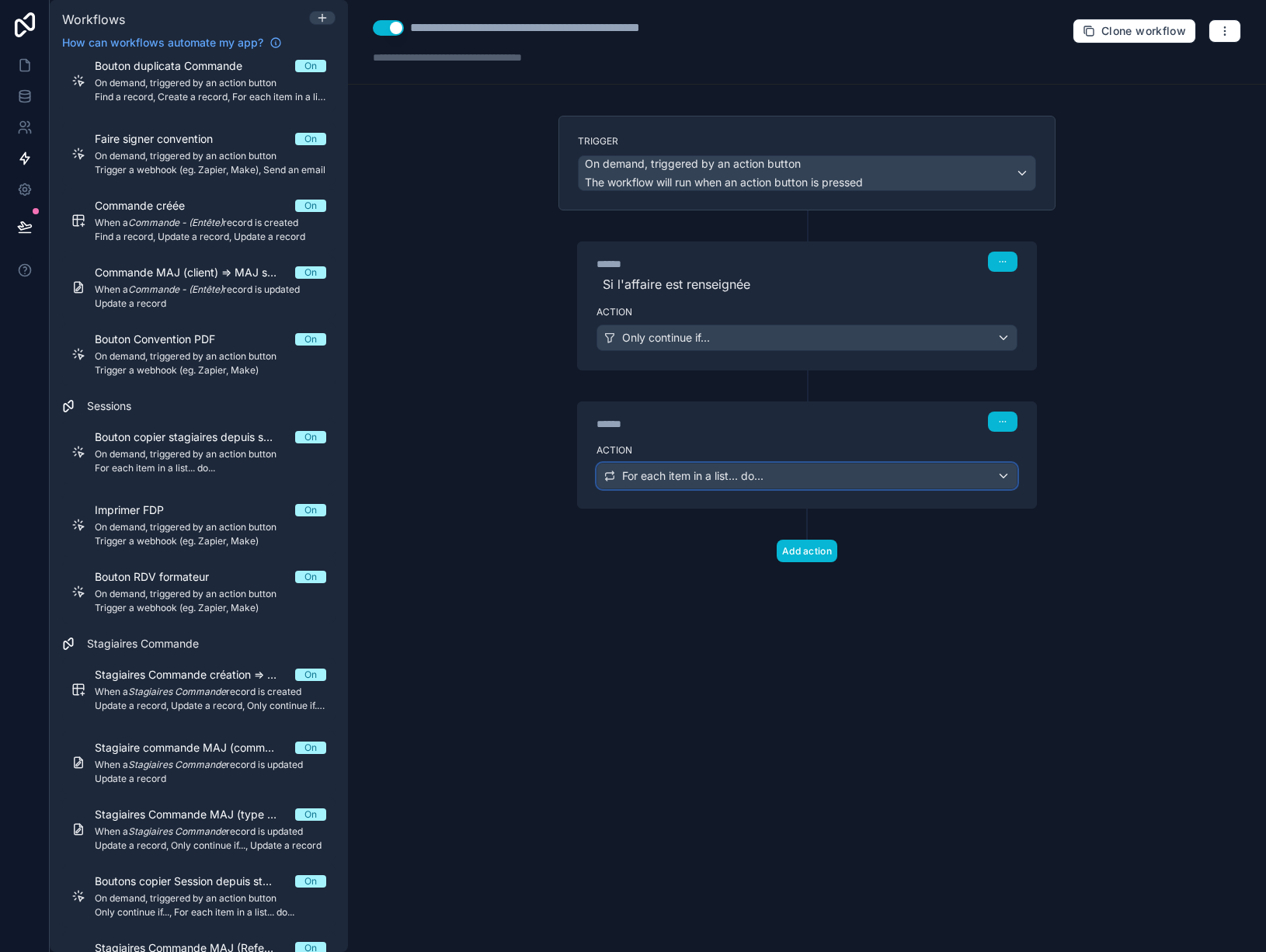
click at [789, 477] on div "For each item in a list... do..." at bounding box center [807, 476] width 420 height 25
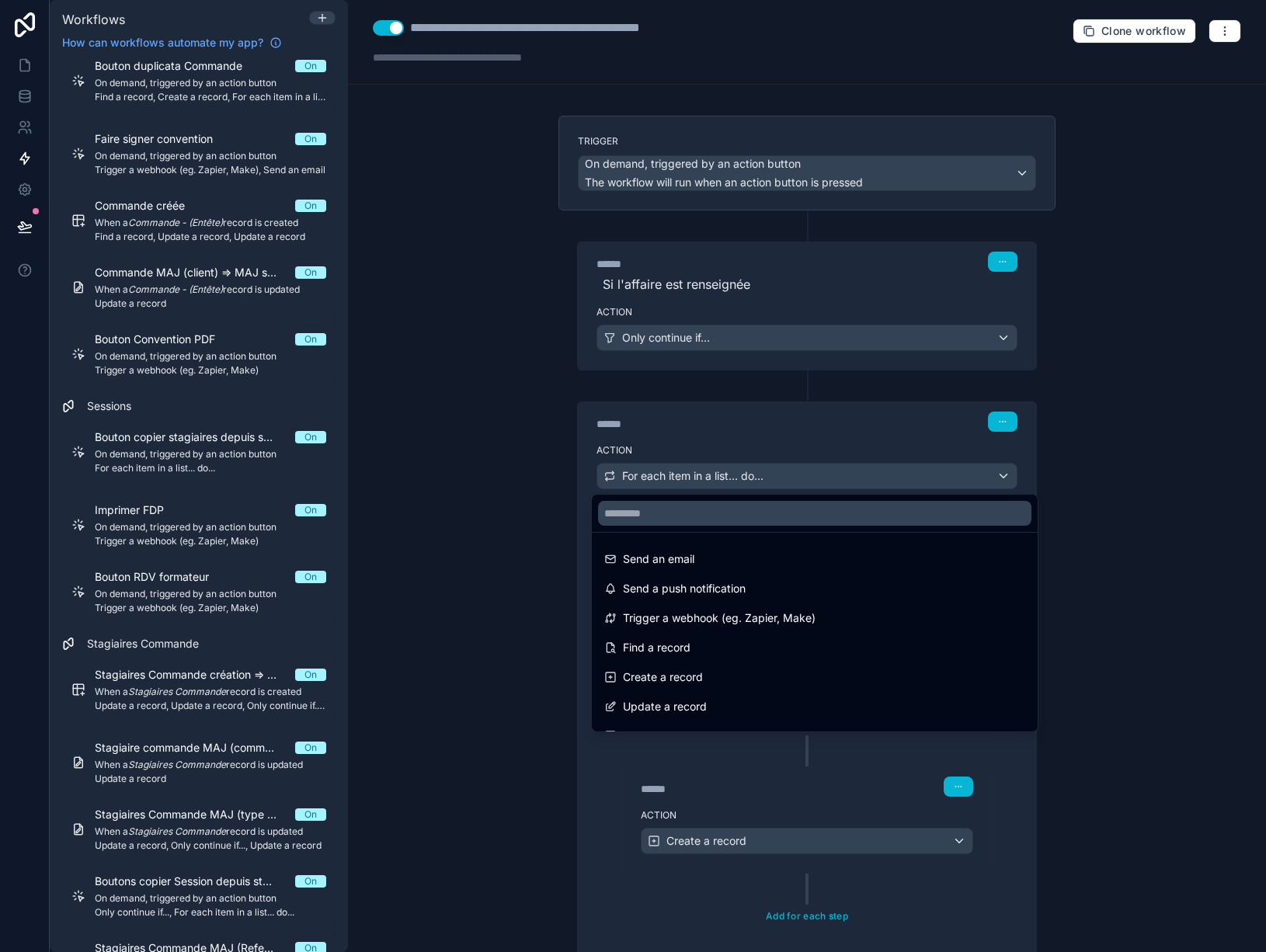
click at [789, 477] on div at bounding box center [633, 476] width 1266 height 952
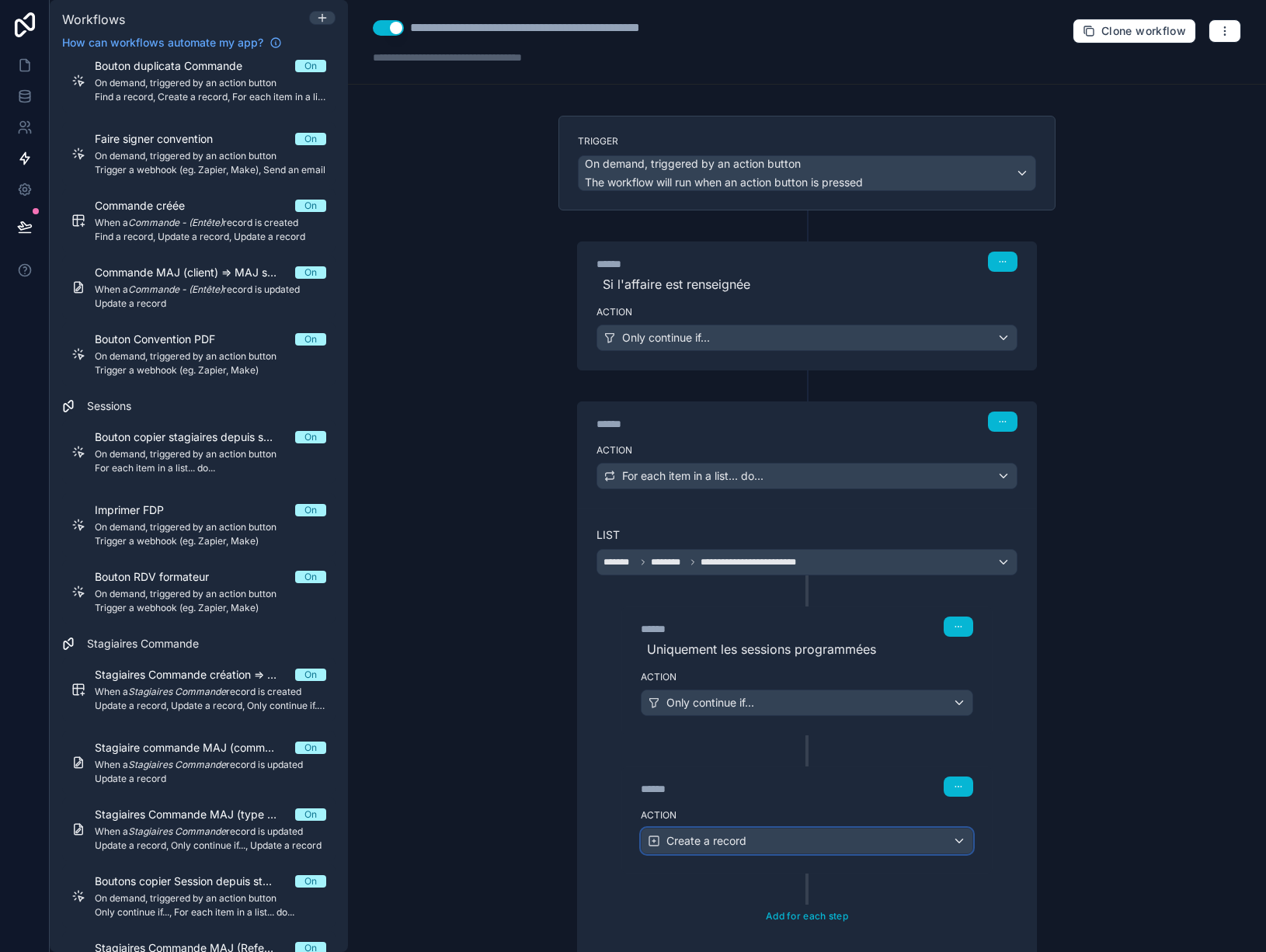
click at [794, 835] on div "Create a record" at bounding box center [806, 841] width 330 height 25
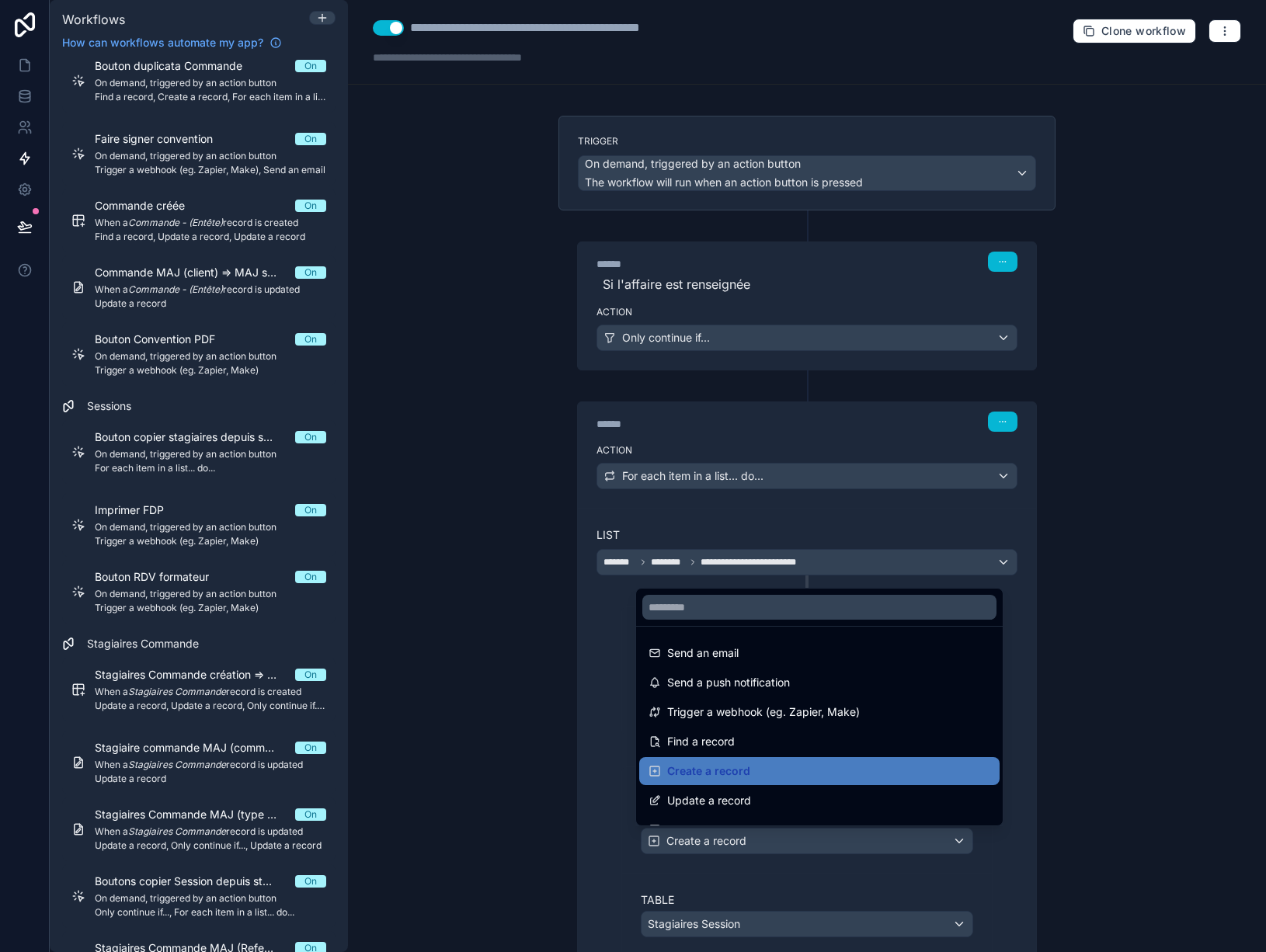
click at [794, 835] on div at bounding box center [633, 476] width 1266 height 952
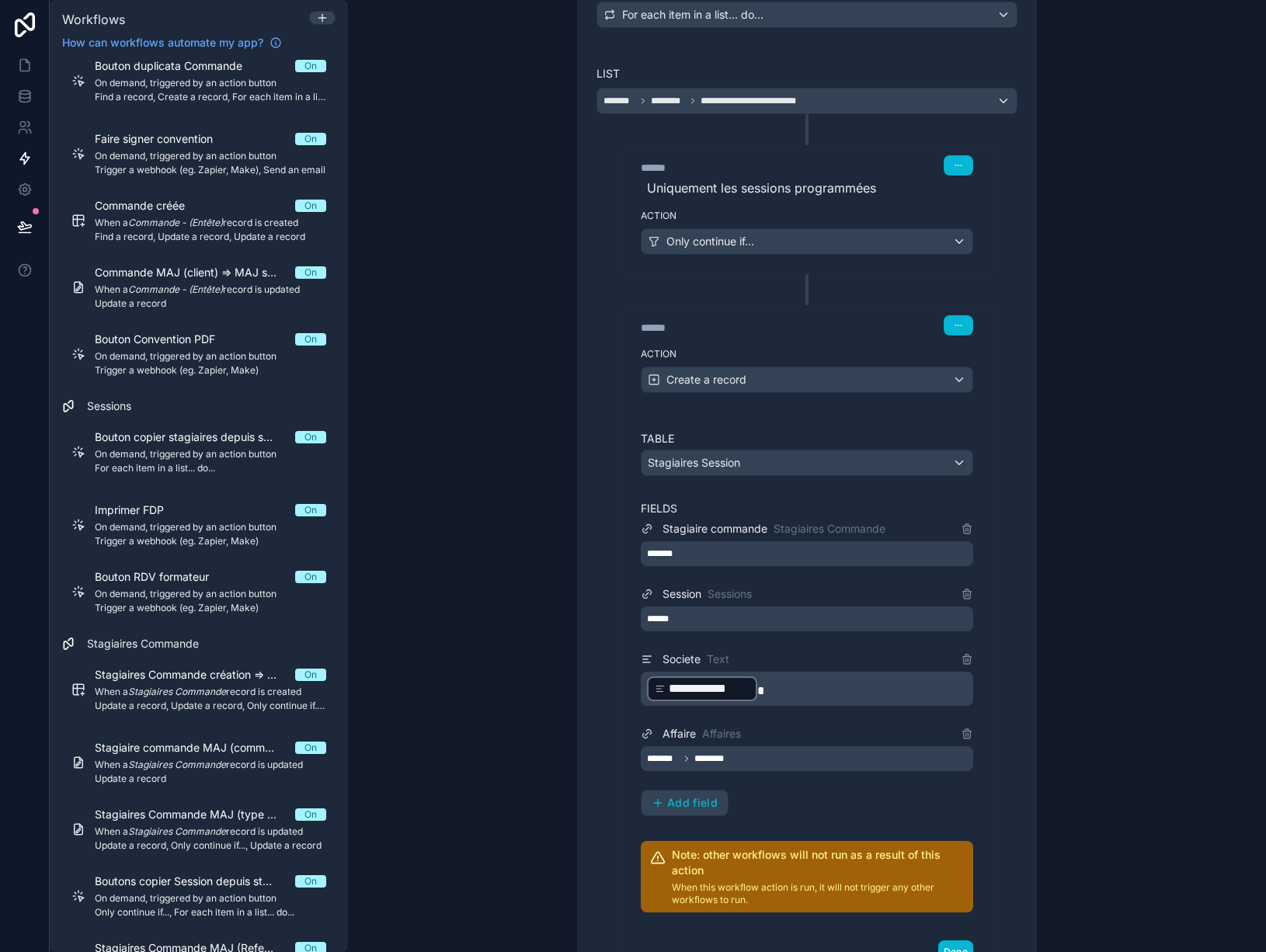
scroll to position [467, 0]
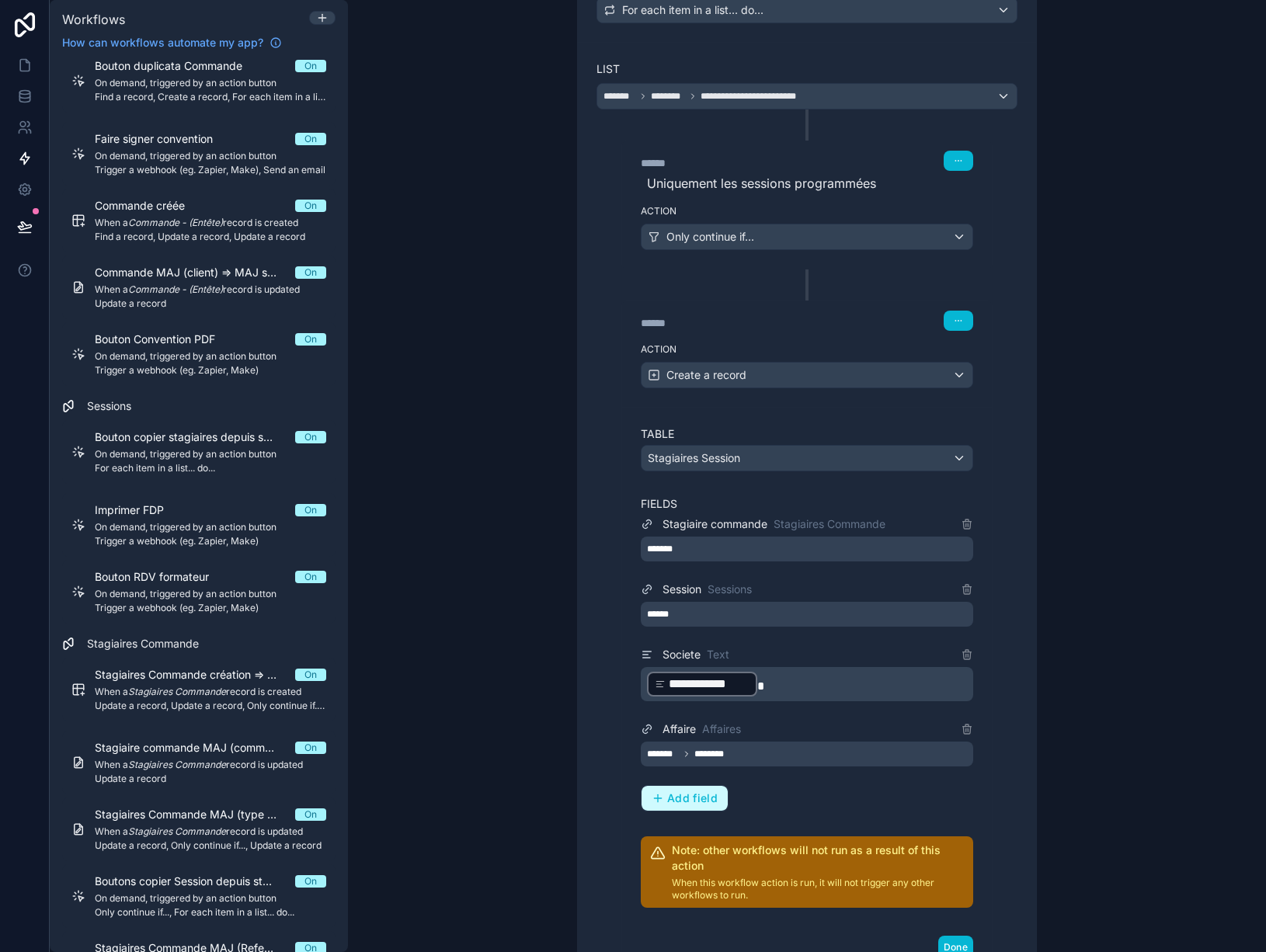
click at [694, 803] on span "Add field" at bounding box center [692, 799] width 50 height 14
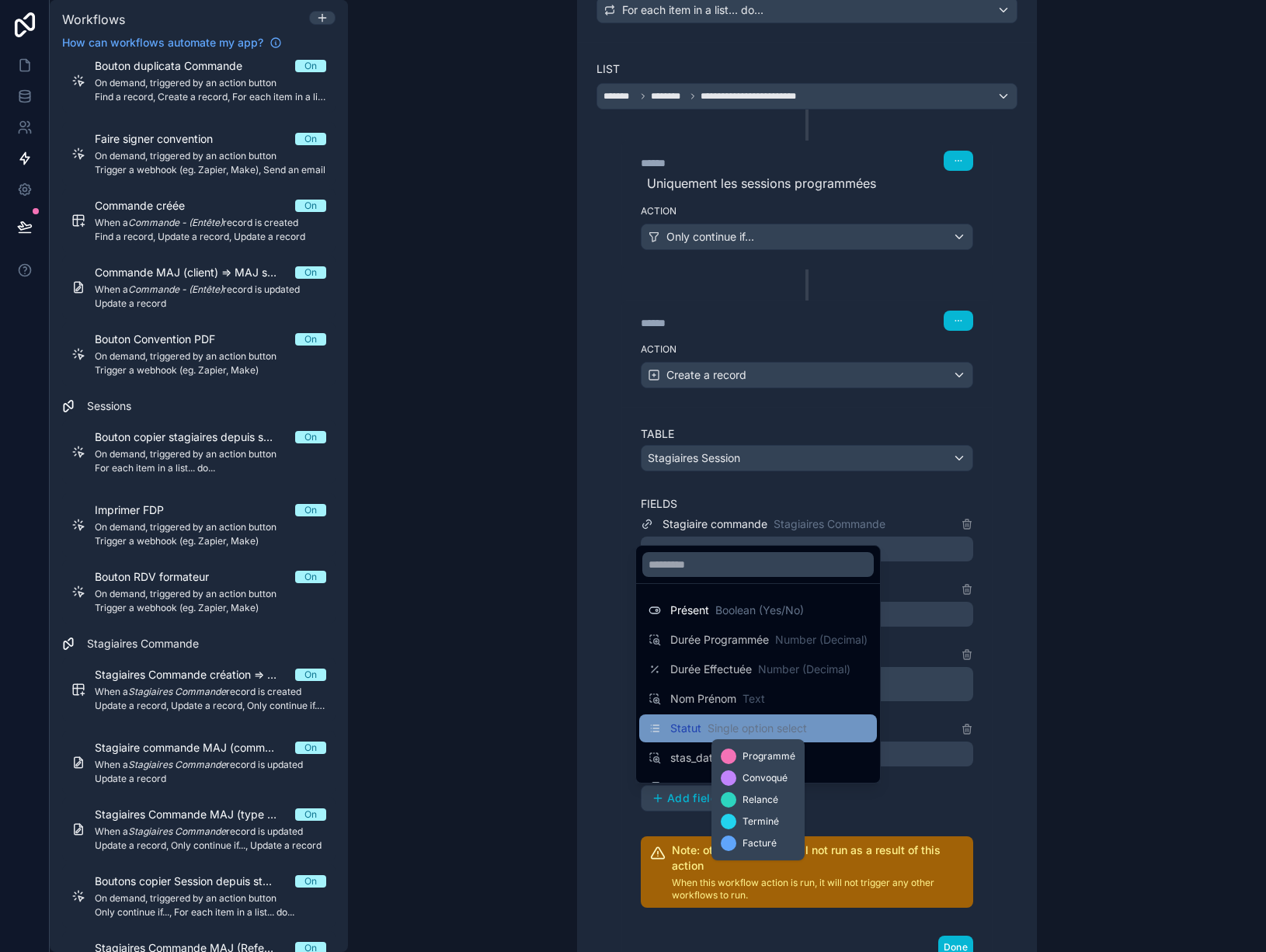
click at [723, 736] on span "Single option select" at bounding box center [757, 728] width 99 height 15
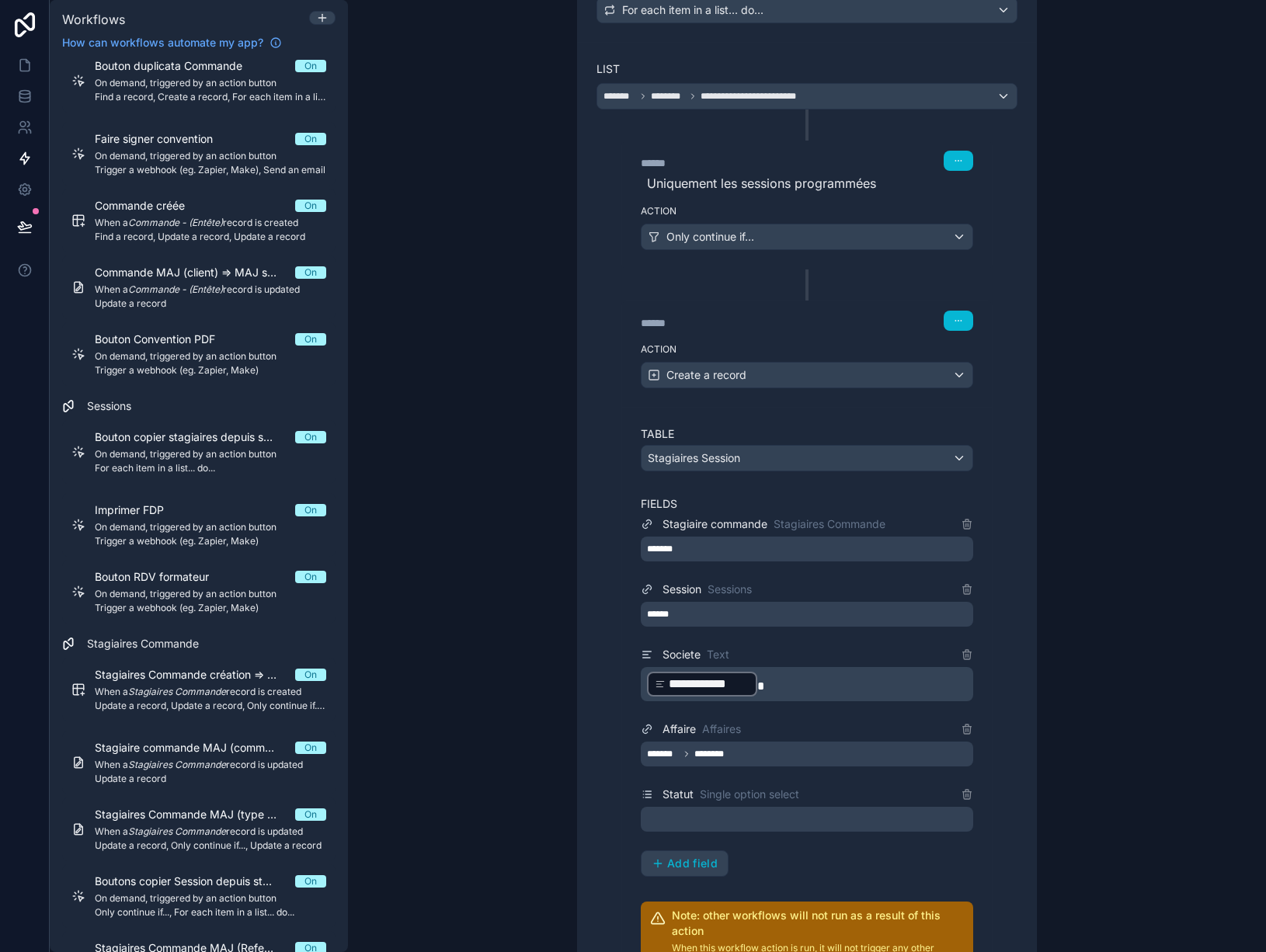
click at [708, 813] on div at bounding box center [807, 820] width 332 height 25
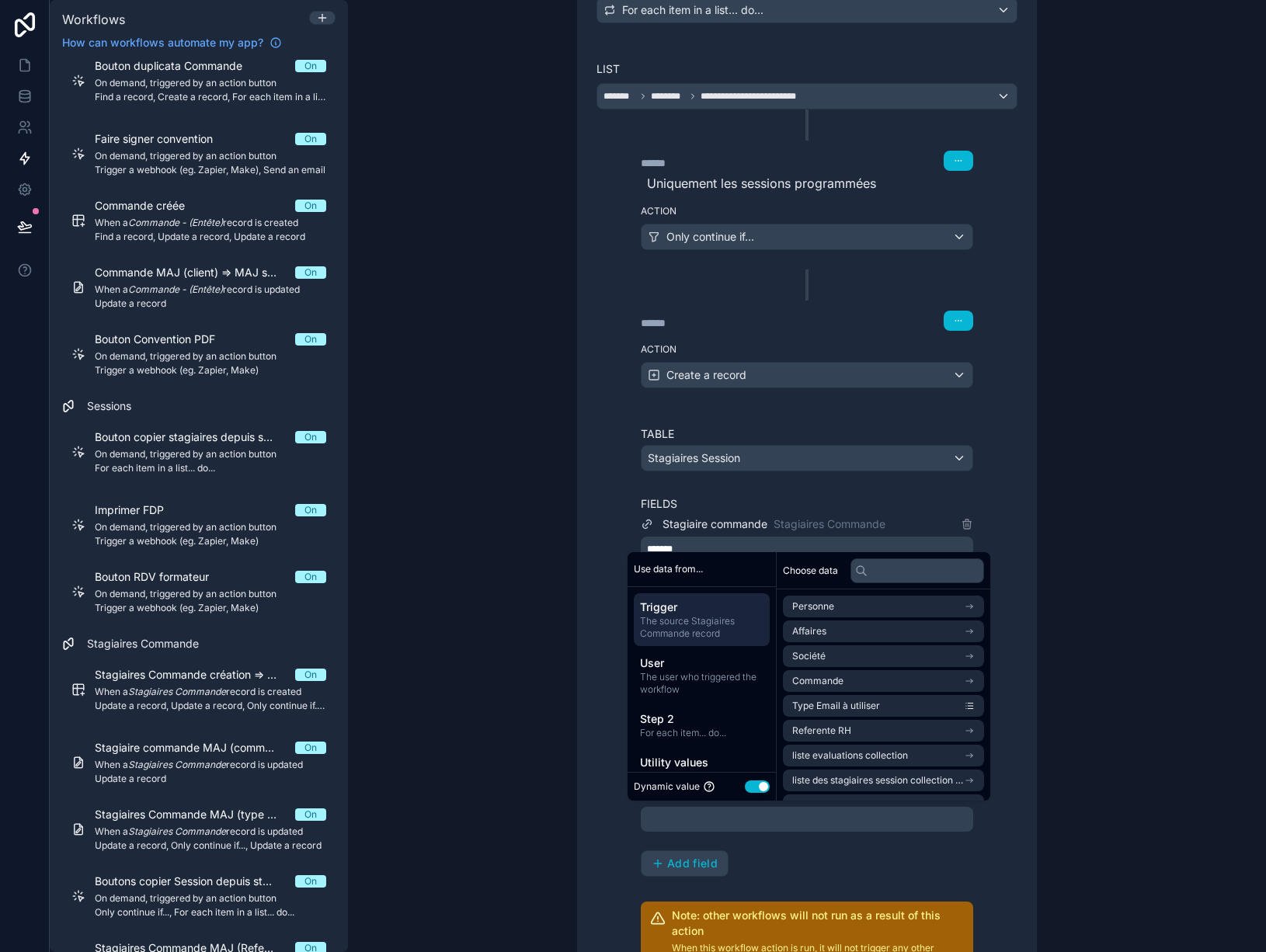
click at [765, 787] on button "Use setting" at bounding box center [757, 787] width 25 height 13
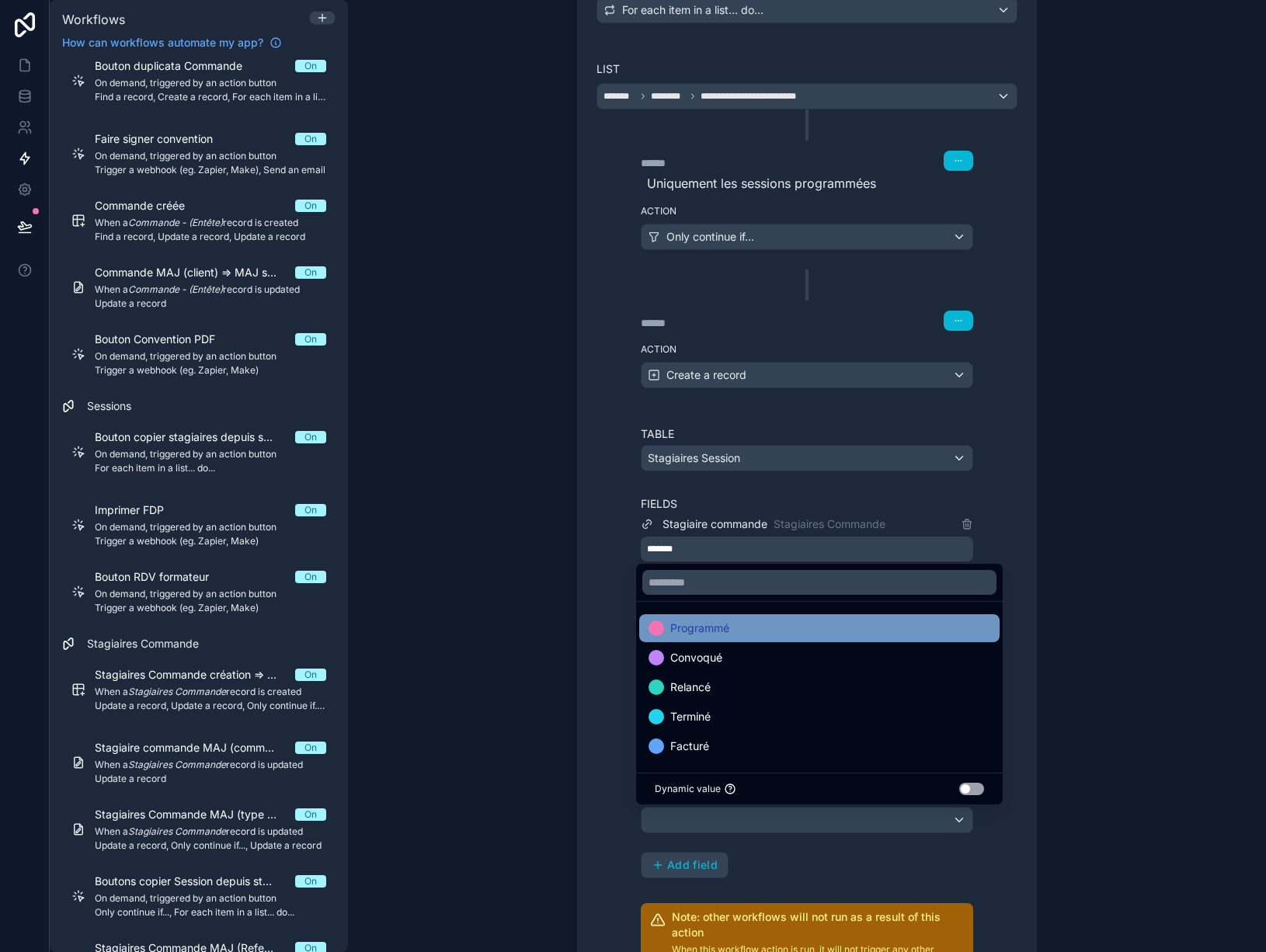
click at [721, 628] on span "Programmé" at bounding box center [700, 628] width 59 height 19
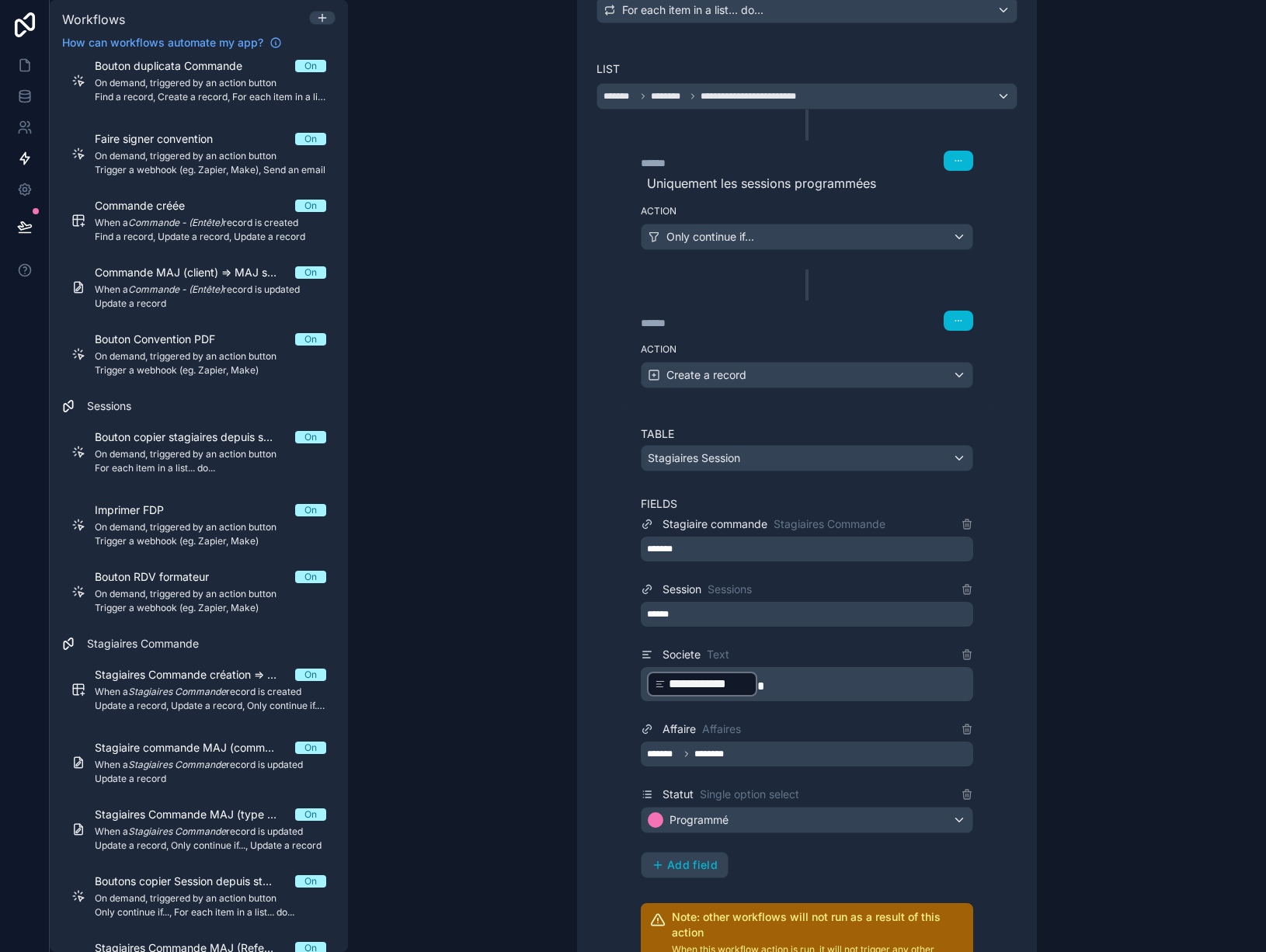
click at [1115, 864] on div "**********" at bounding box center [807, 476] width 918 height 952
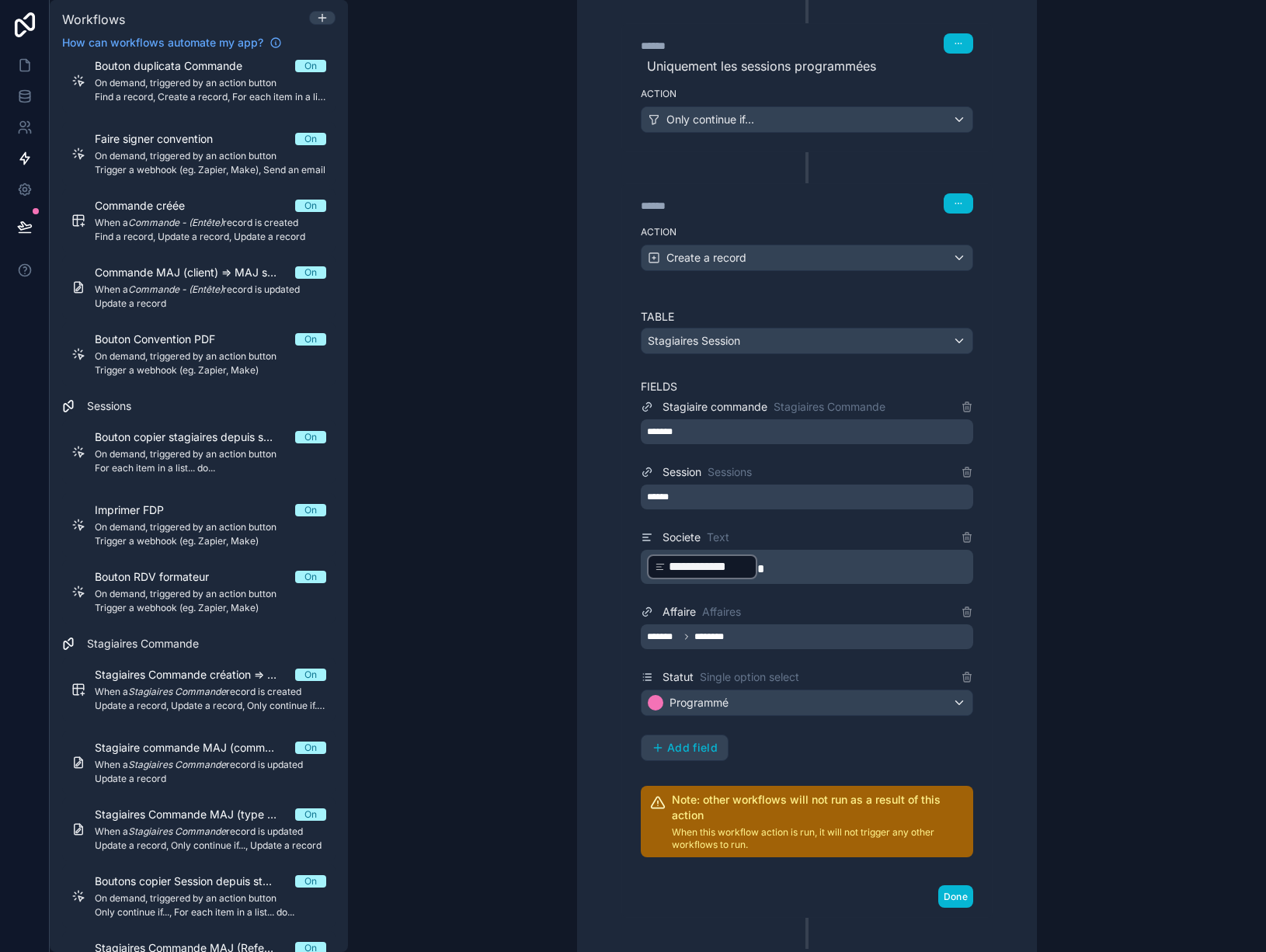
scroll to position [621, 0]
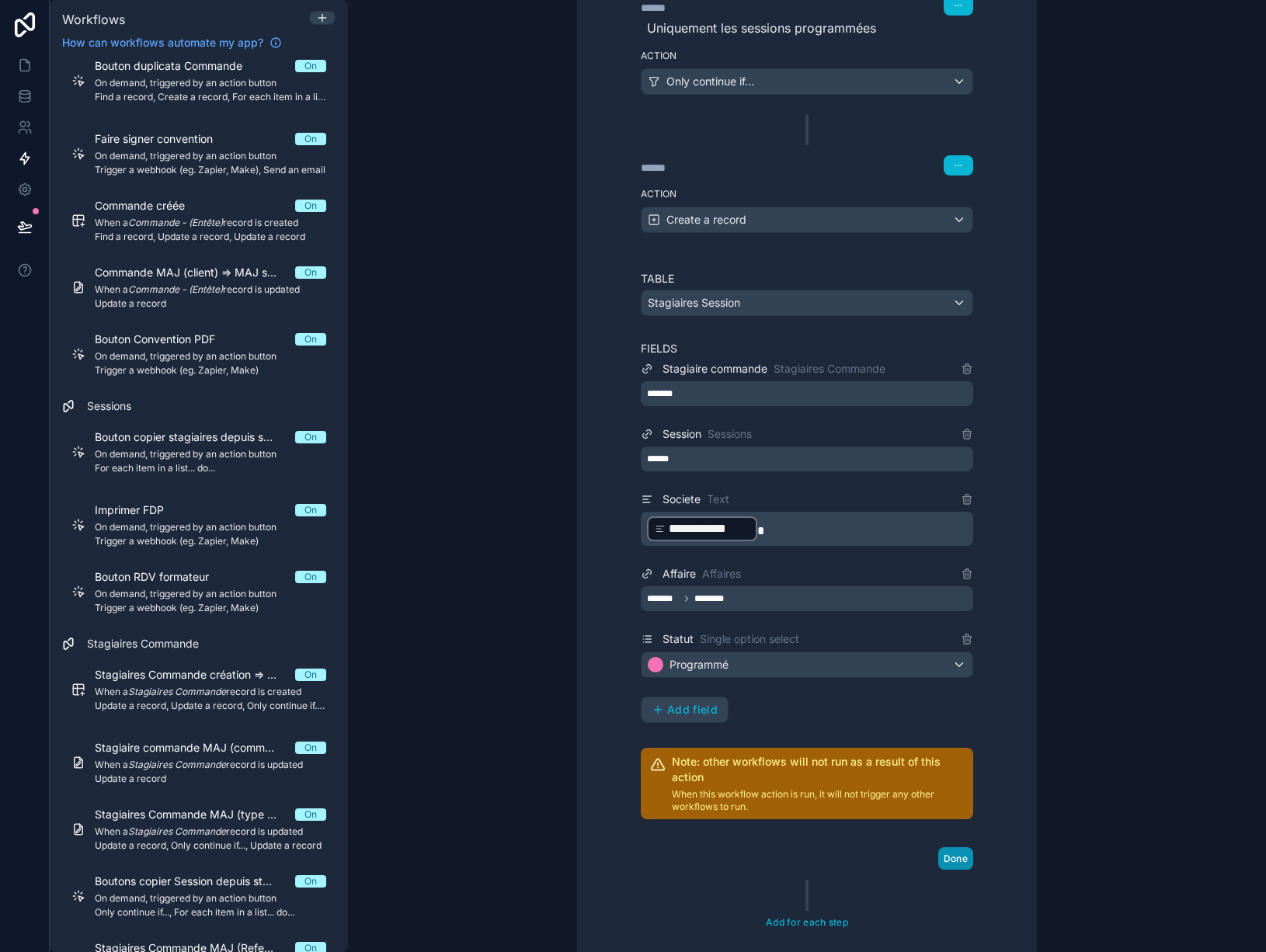
click at [950, 865] on button "Done" at bounding box center [955, 858] width 35 height 23
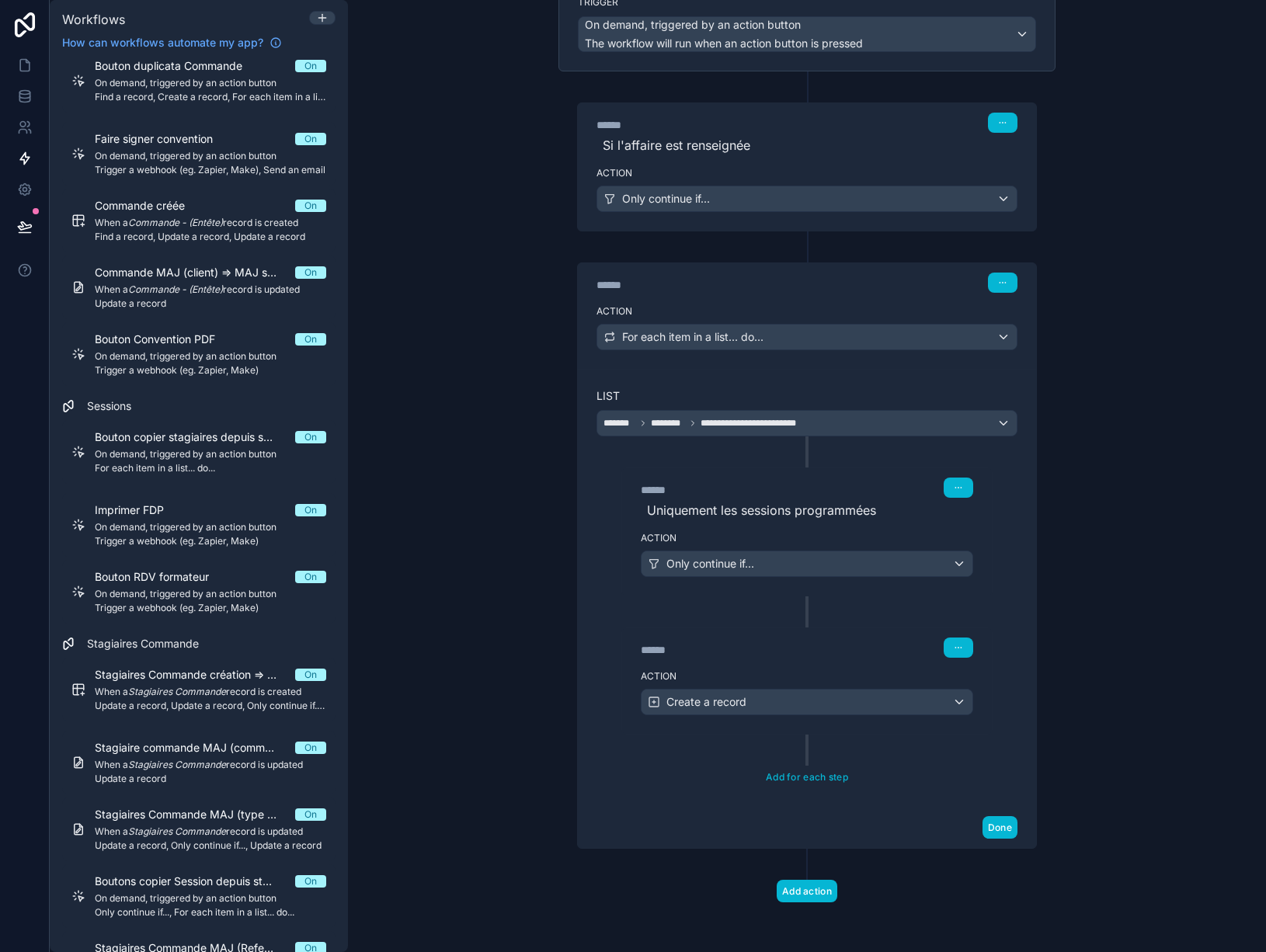
scroll to position [139, 0]
click at [25, 71] on icon at bounding box center [24, 65] width 9 height 12
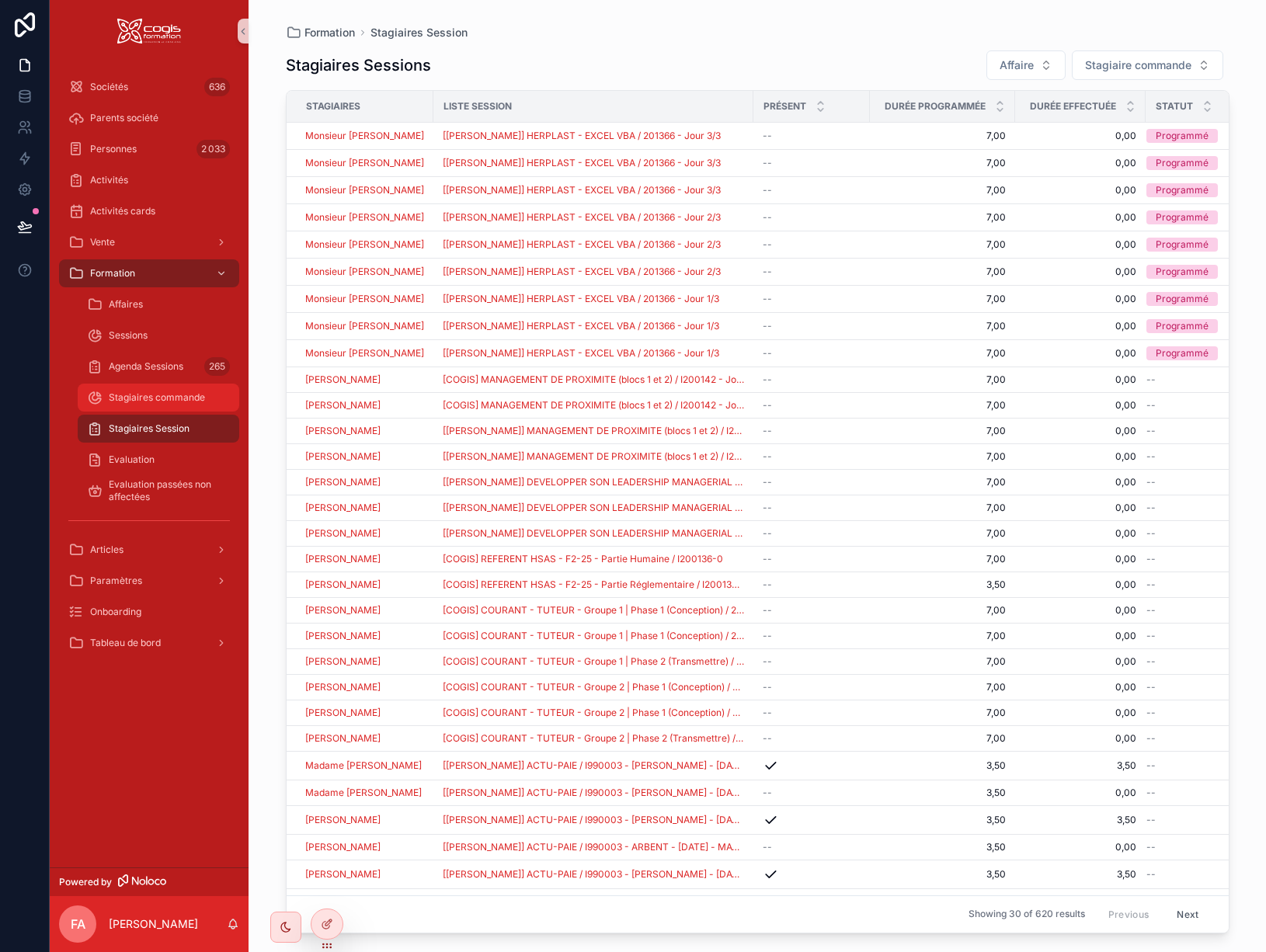
click at [156, 395] on span "Stagiaires commande" at bounding box center [157, 398] width 96 height 13
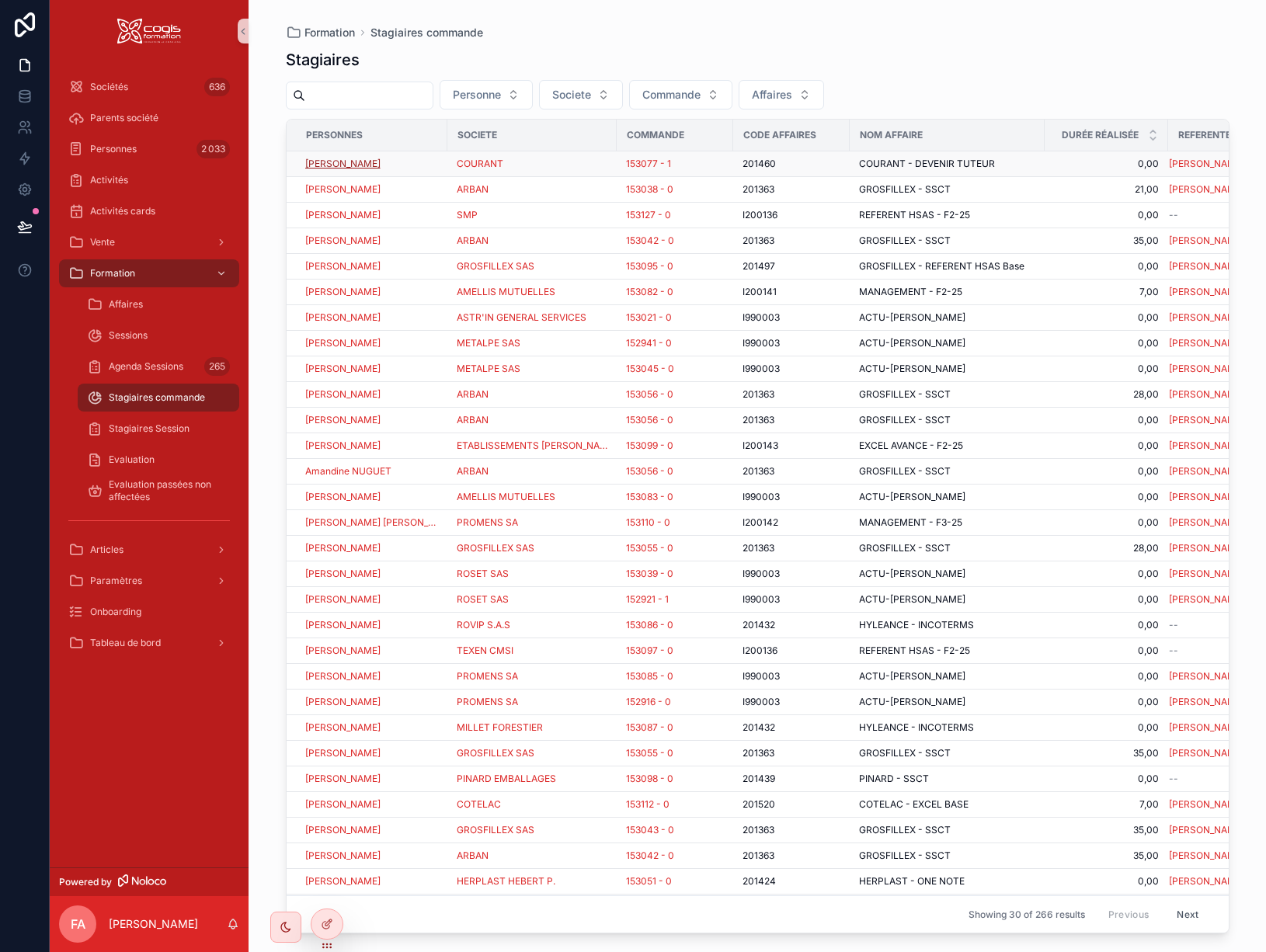
click at [372, 167] on span "Abdelouahed CHARKANE" at bounding box center [343, 164] width 76 height 13
click at [779, 163] on div "201460 201460" at bounding box center [791, 164] width 98 height 13
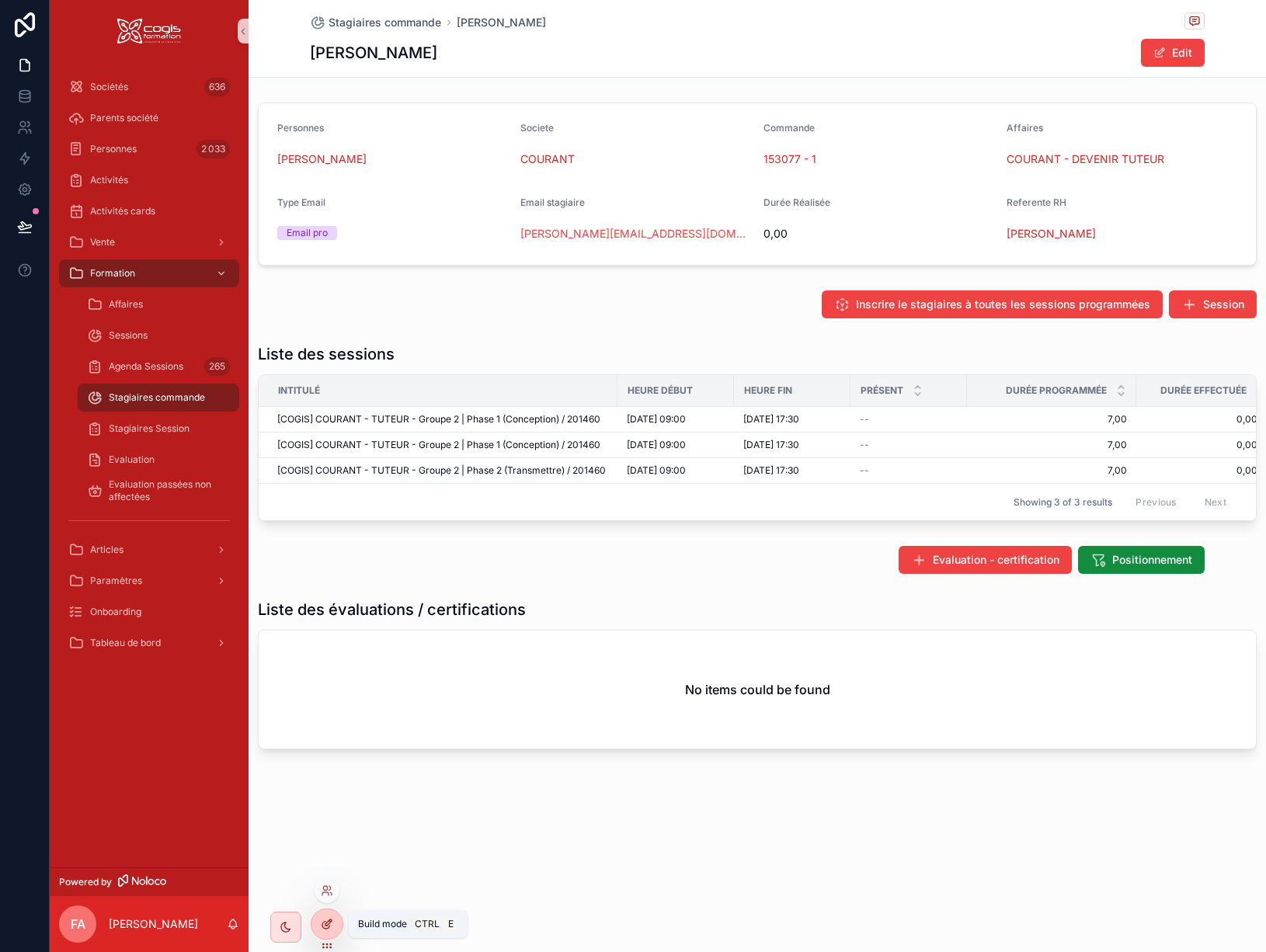
click at [326, 923] on icon at bounding box center [327, 925] width 13 height 13
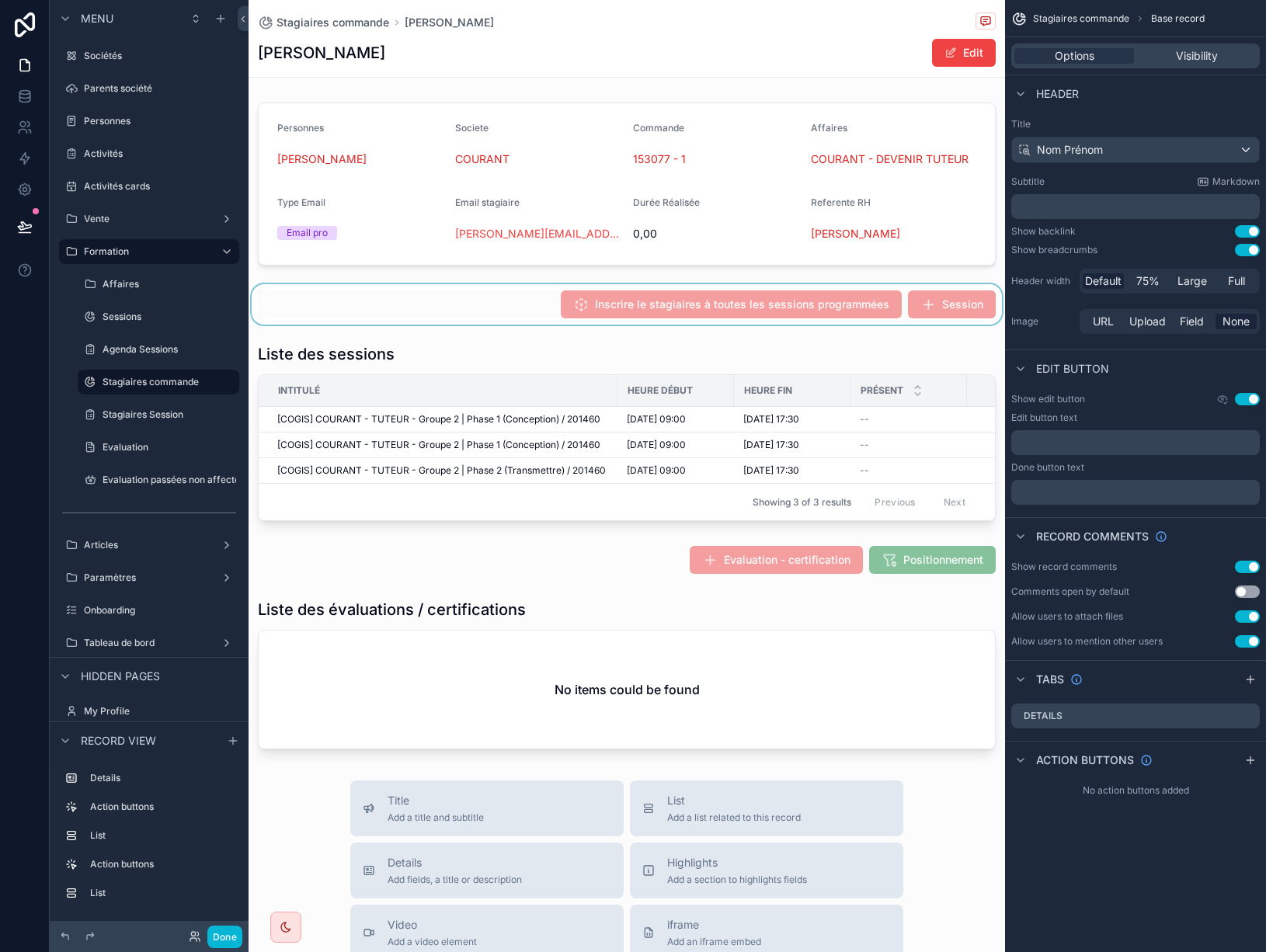
click at [481, 293] on div "scrollable content" at bounding box center [627, 304] width 756 height 41
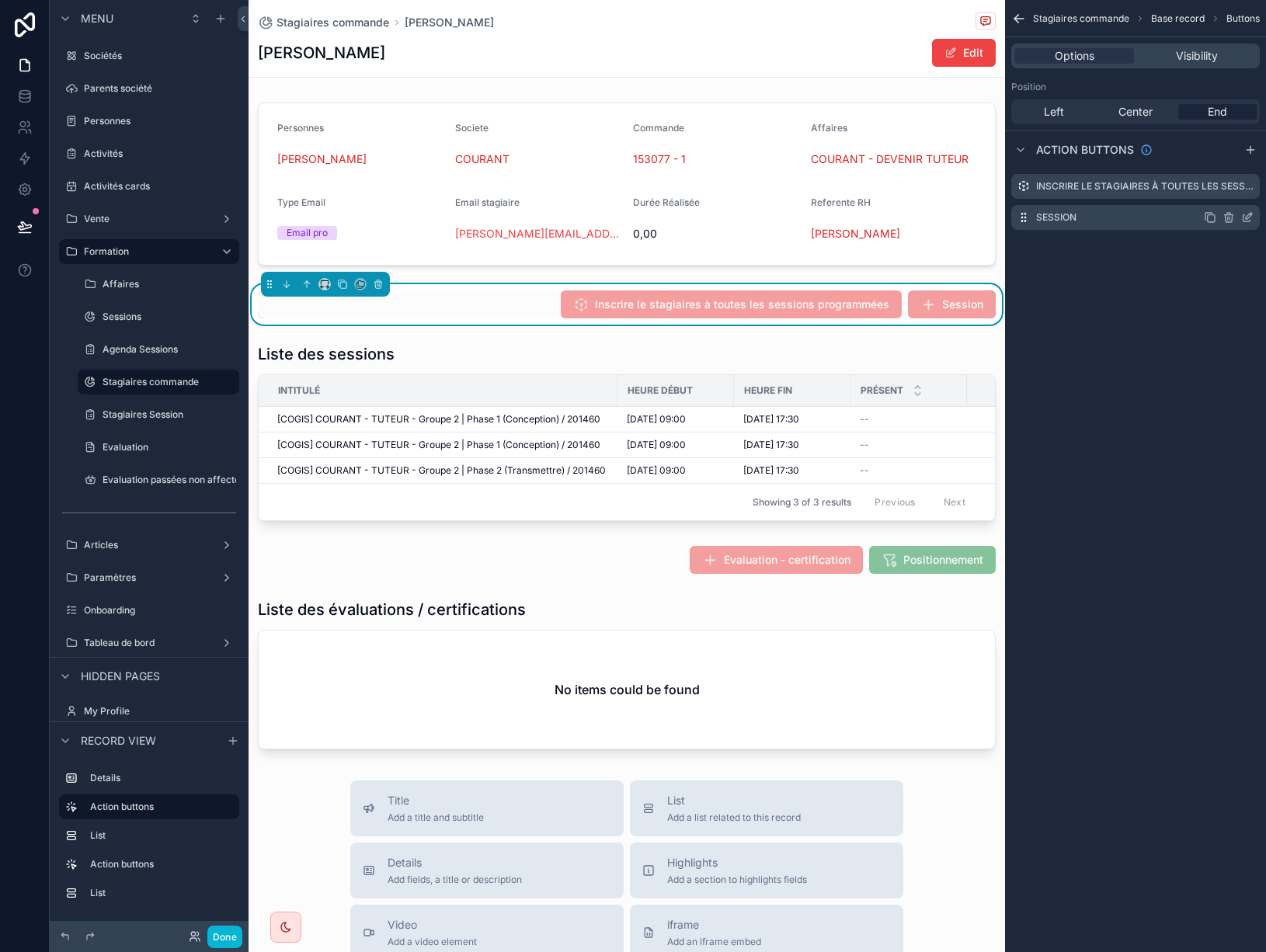
click at [1247, 218] on icon "scrollable content" at bounding box center [1247, 218] width 13 height 13
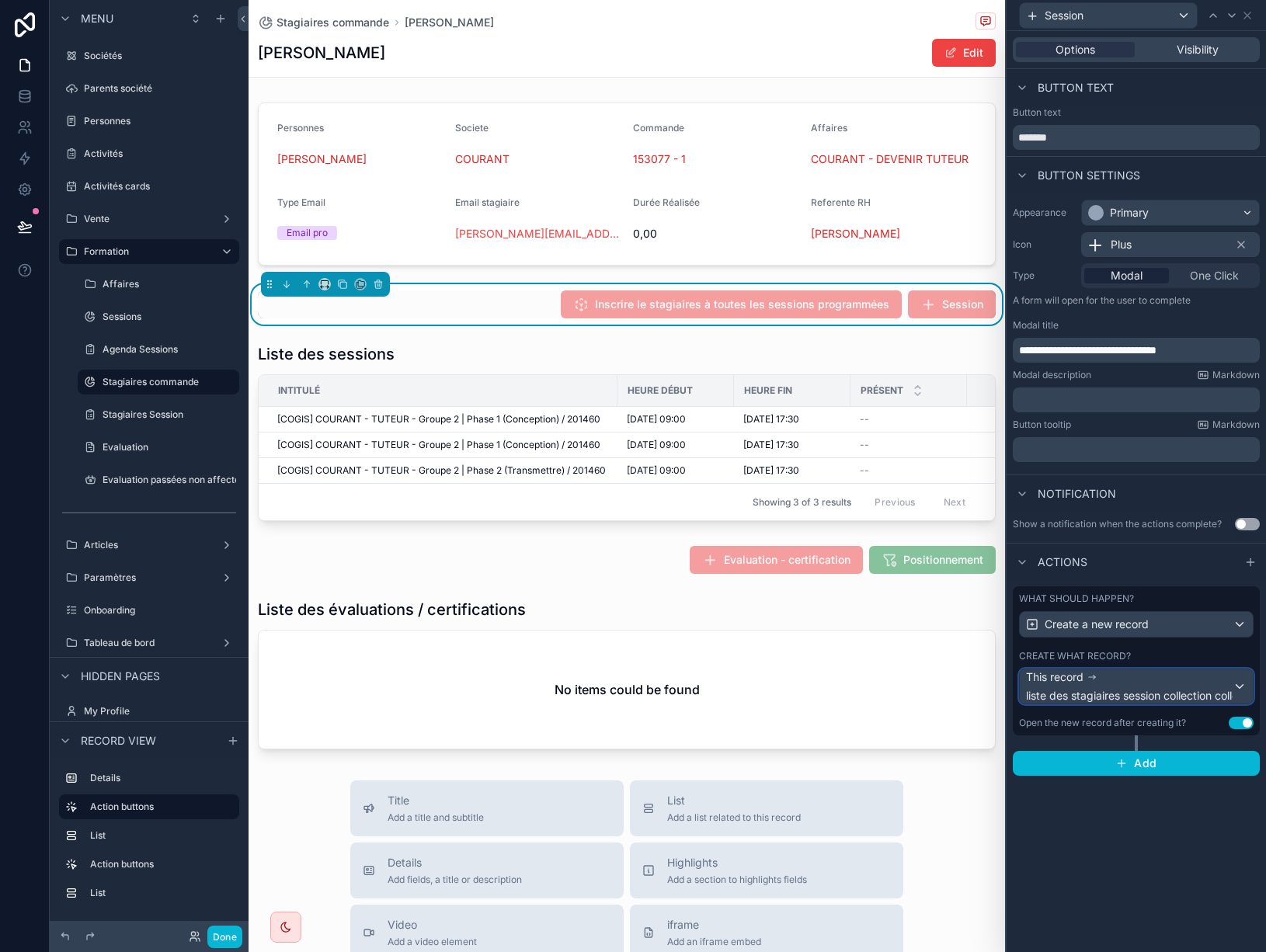
click at [1148, 682] on div "This record liste des stagiaires session collection collection" at bounding box center [1144, 686] width 237 height 34
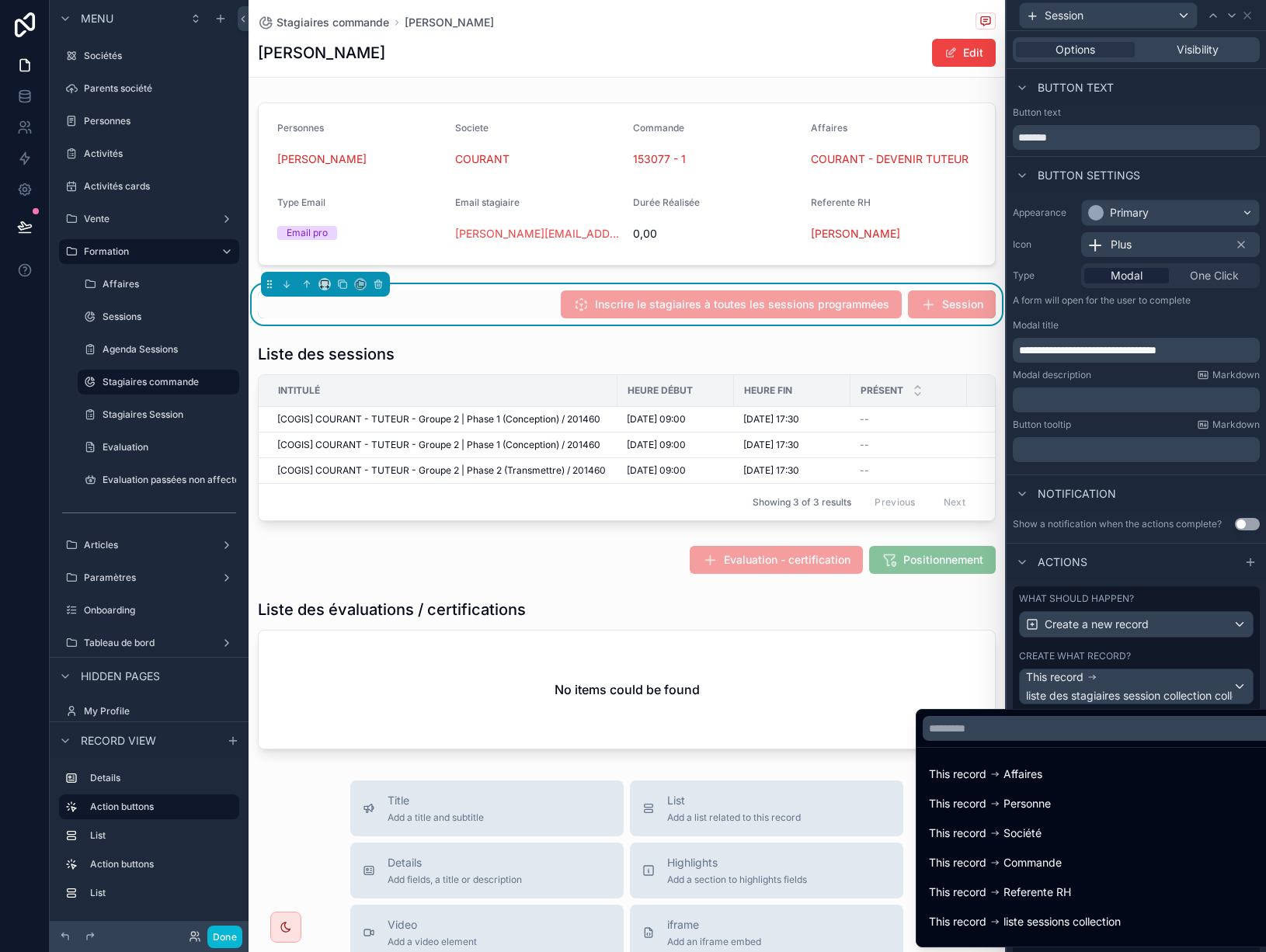
click at [1148, 682] on div at bounding box center [1136, 476] width 259 height 952
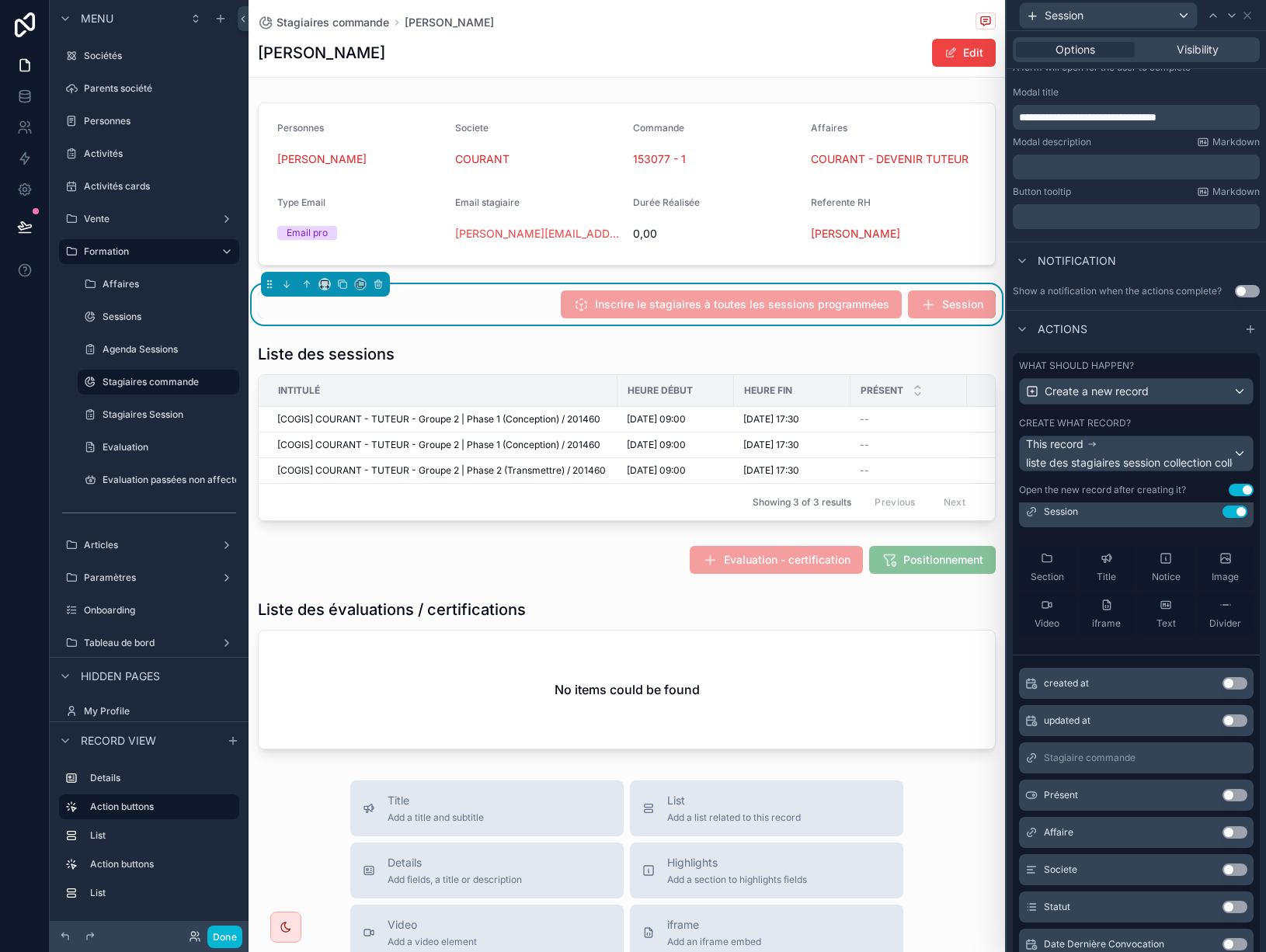
scroll to position [311, 0]
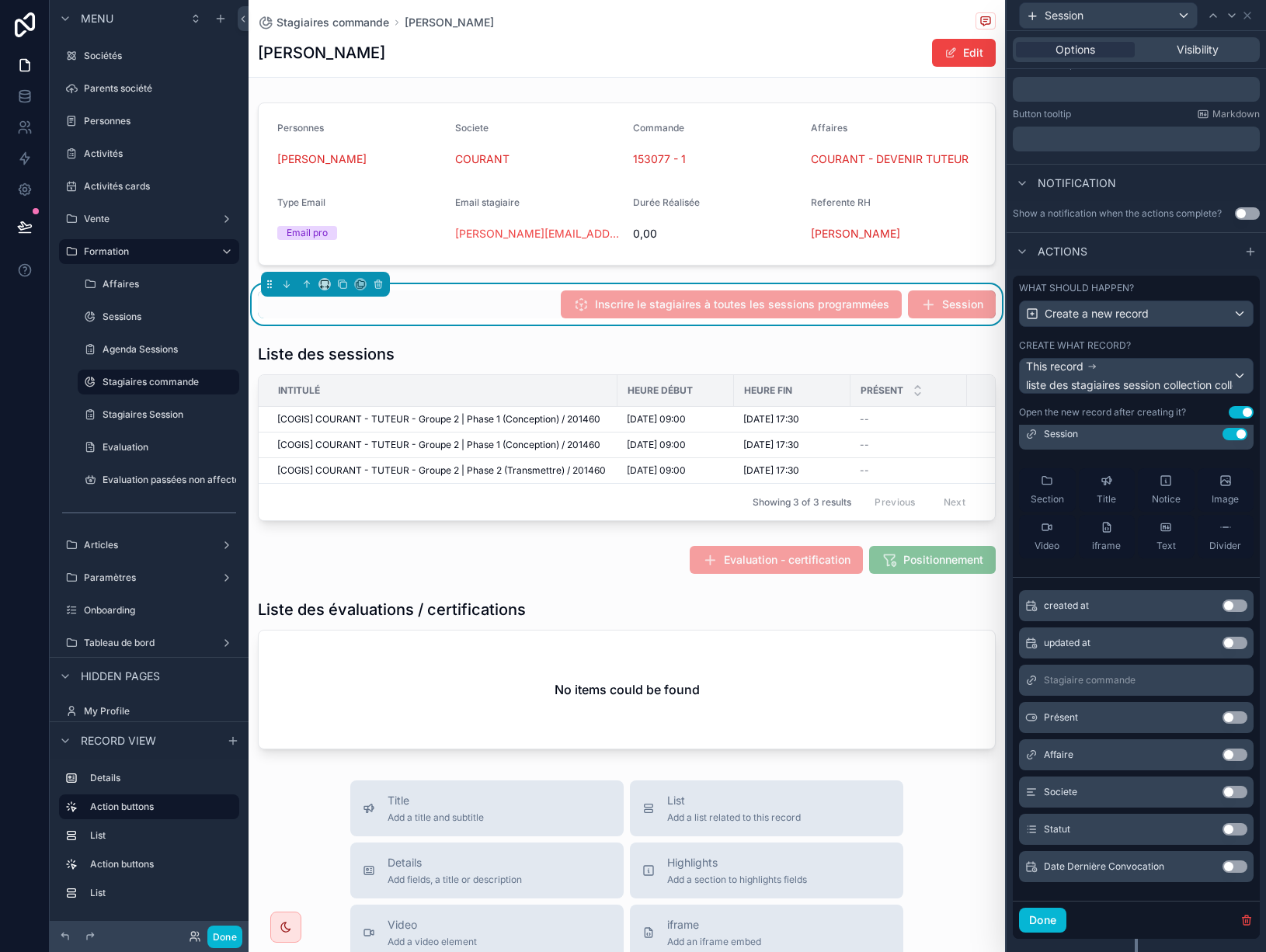
click at [1223, 832] on button "Use setting" at bounding box center [1235, 830] width 25 height 13
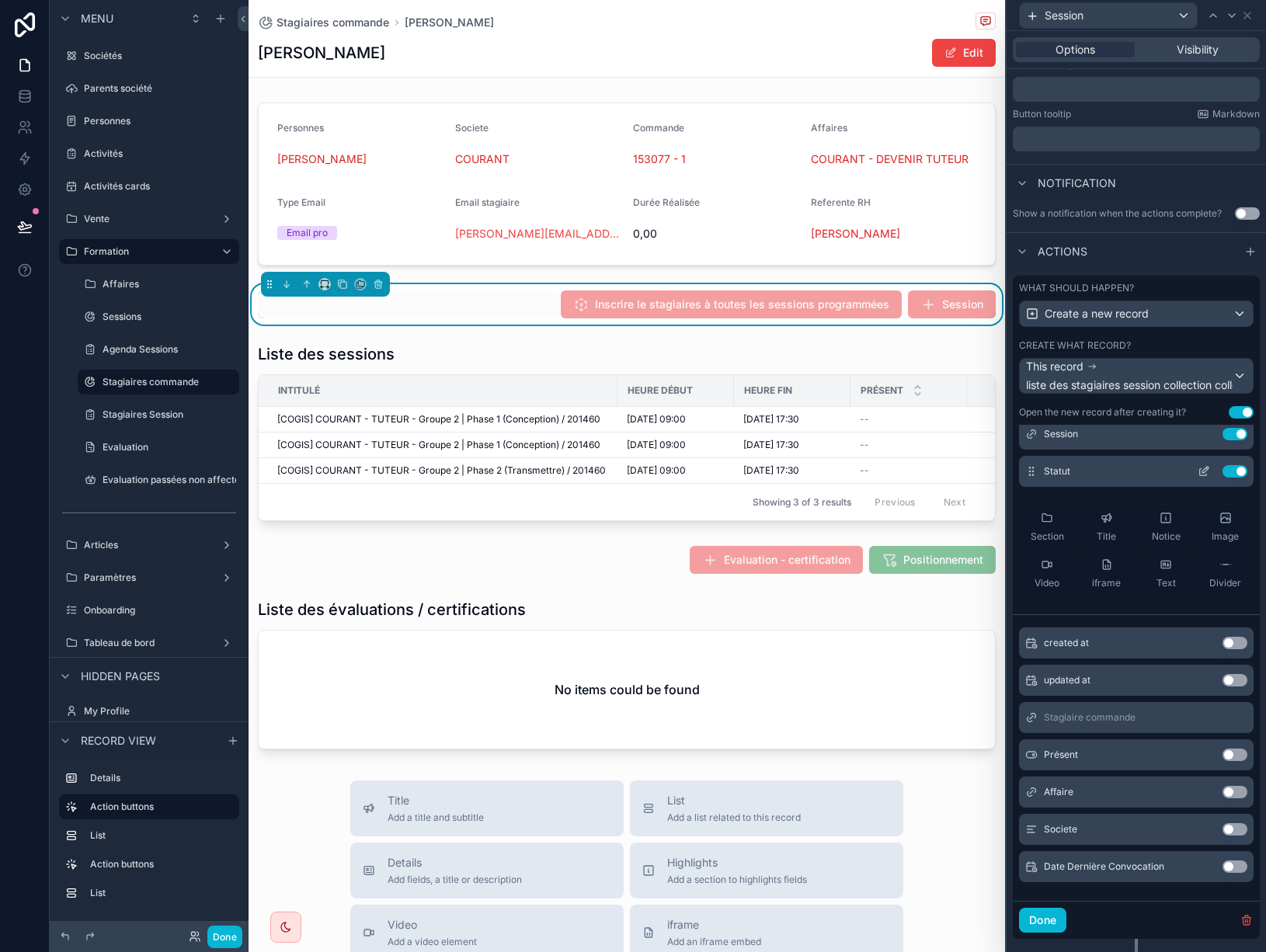
click at [1198, 470] on icon at bounding box center [1204, 472] width 13 height 13
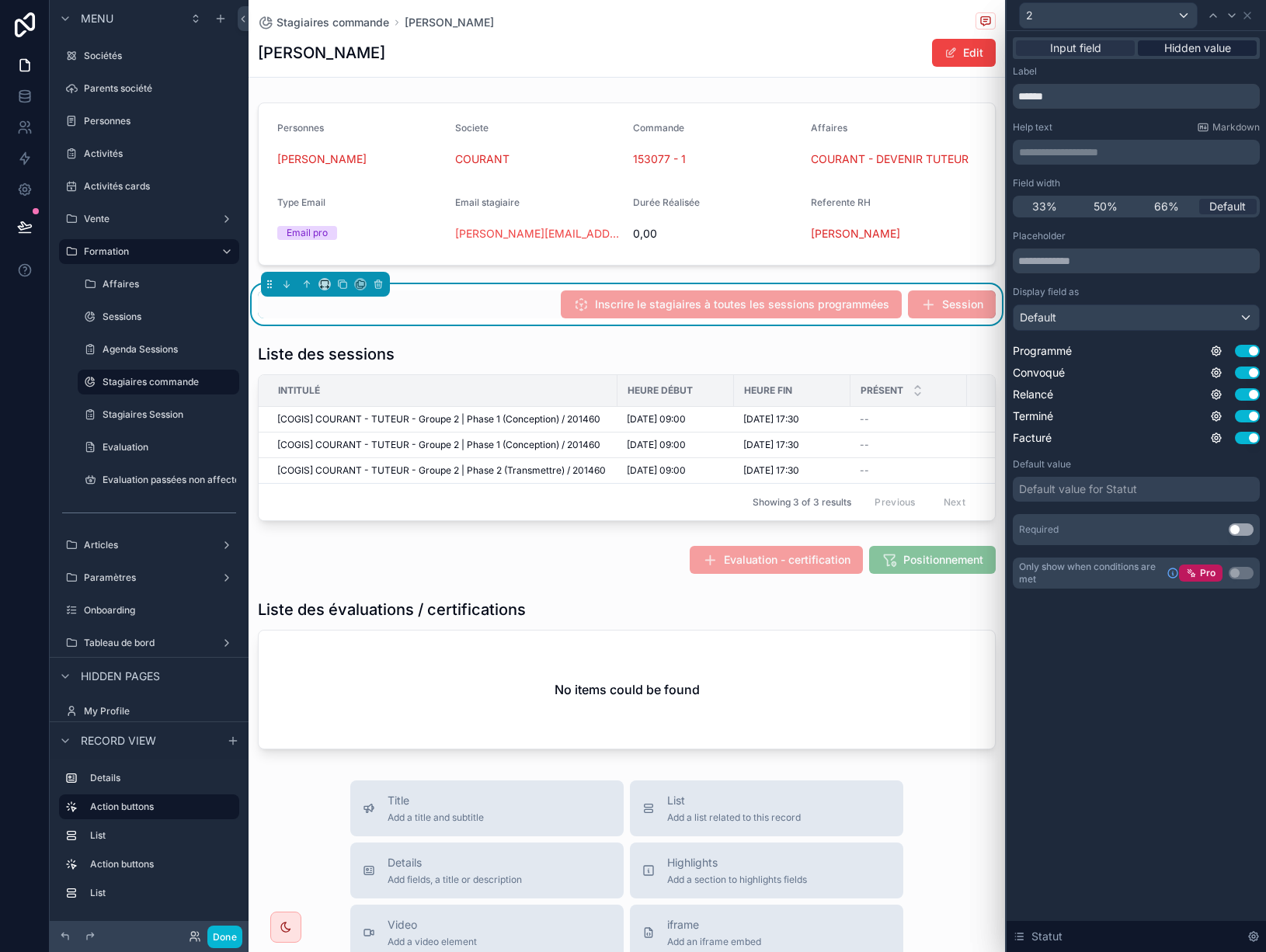
click at [1225, 43] on span "Hidden value" at bounding box center [1198, 48] width 67 height 15
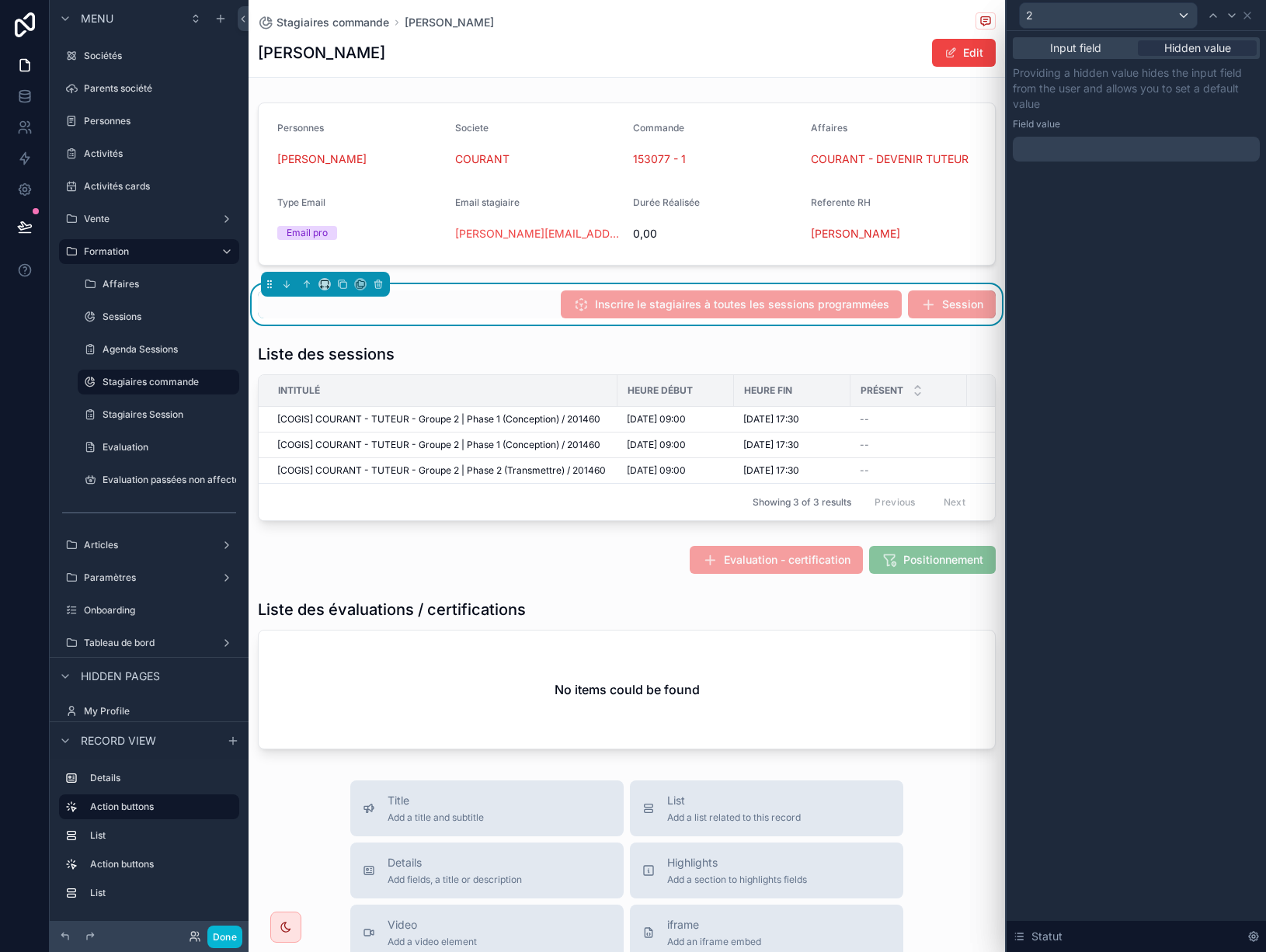
click at [1144, 151] on div at bounding box center [1136, 150] width 247 height 25
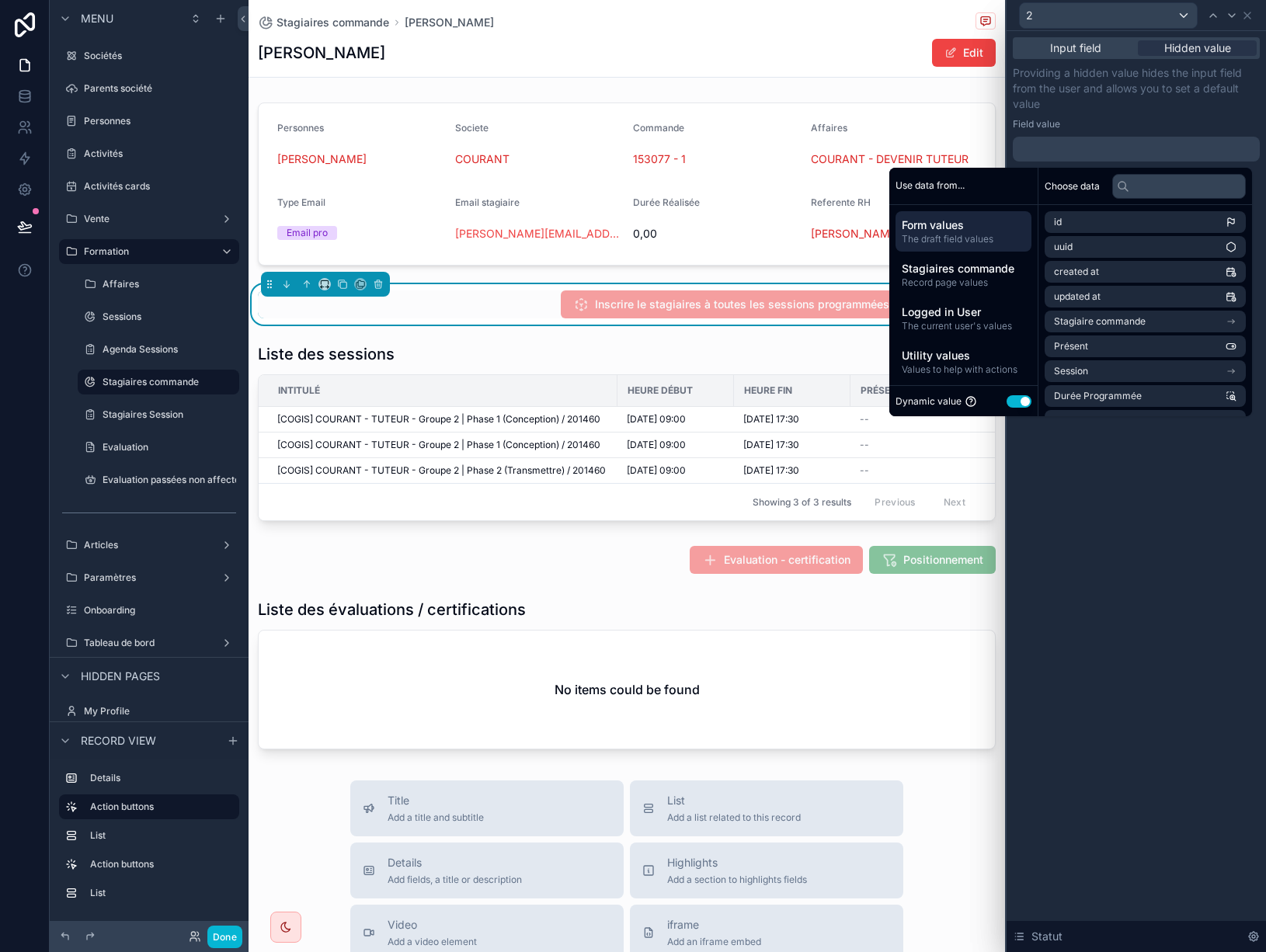
click at [1009, 404] on button "Use setting" at bounding box center [1019, 402] width 25 height 13
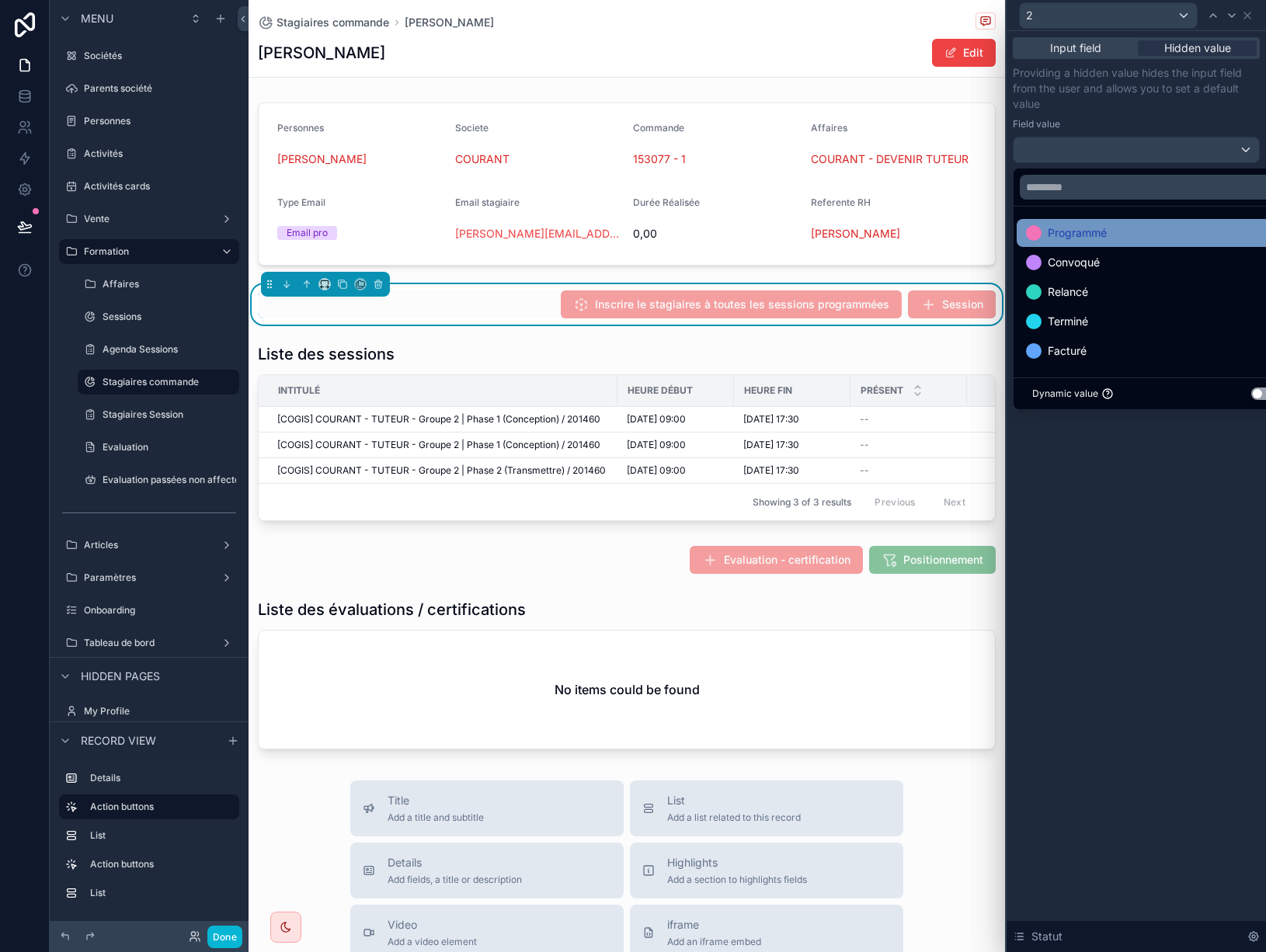
click at [1071, 230] on span "Programmé" at bounding box center [1078, 232] width 59 height 19
click at [1110, 536] on div "Input field Hidden value Providing a hidden value hides the input field from th…" at bounding box center [1136, 492] width 259 height 921
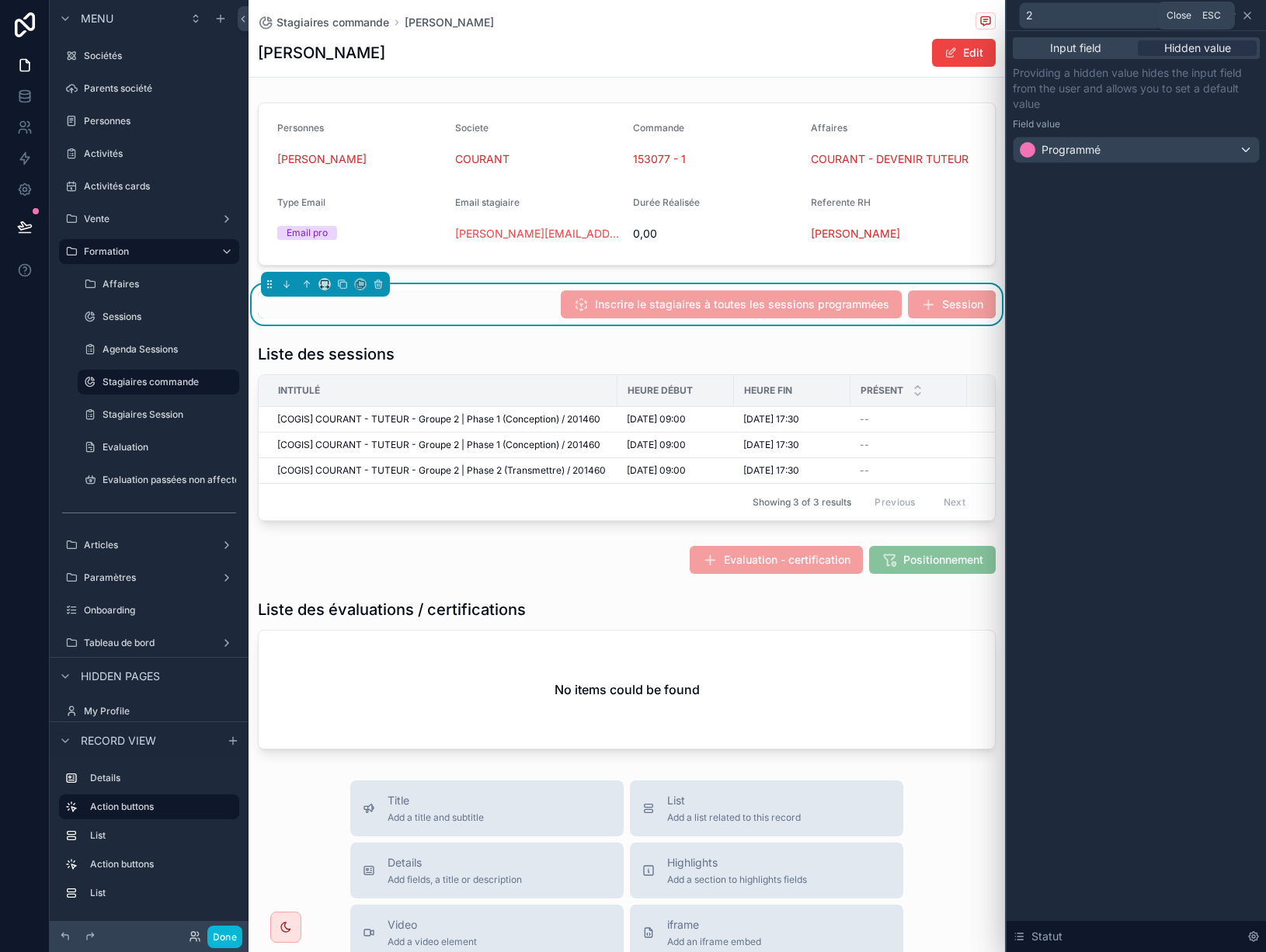
click at [1250, 10] on icon at bounding box center [1247, 15] width 13 height 13
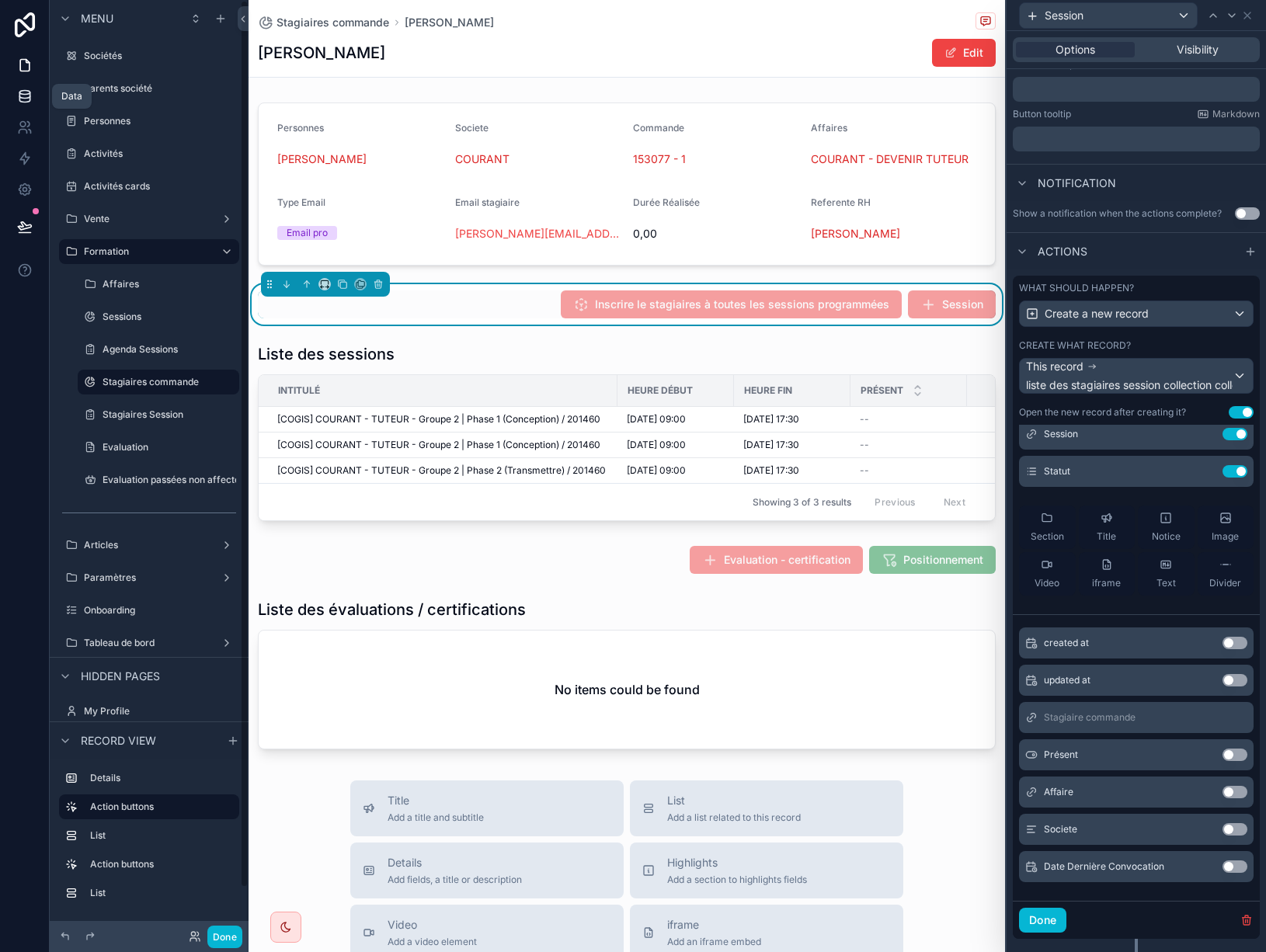
click at [23, 97] on icon at bounding box center [24, 95] width 15 height 15
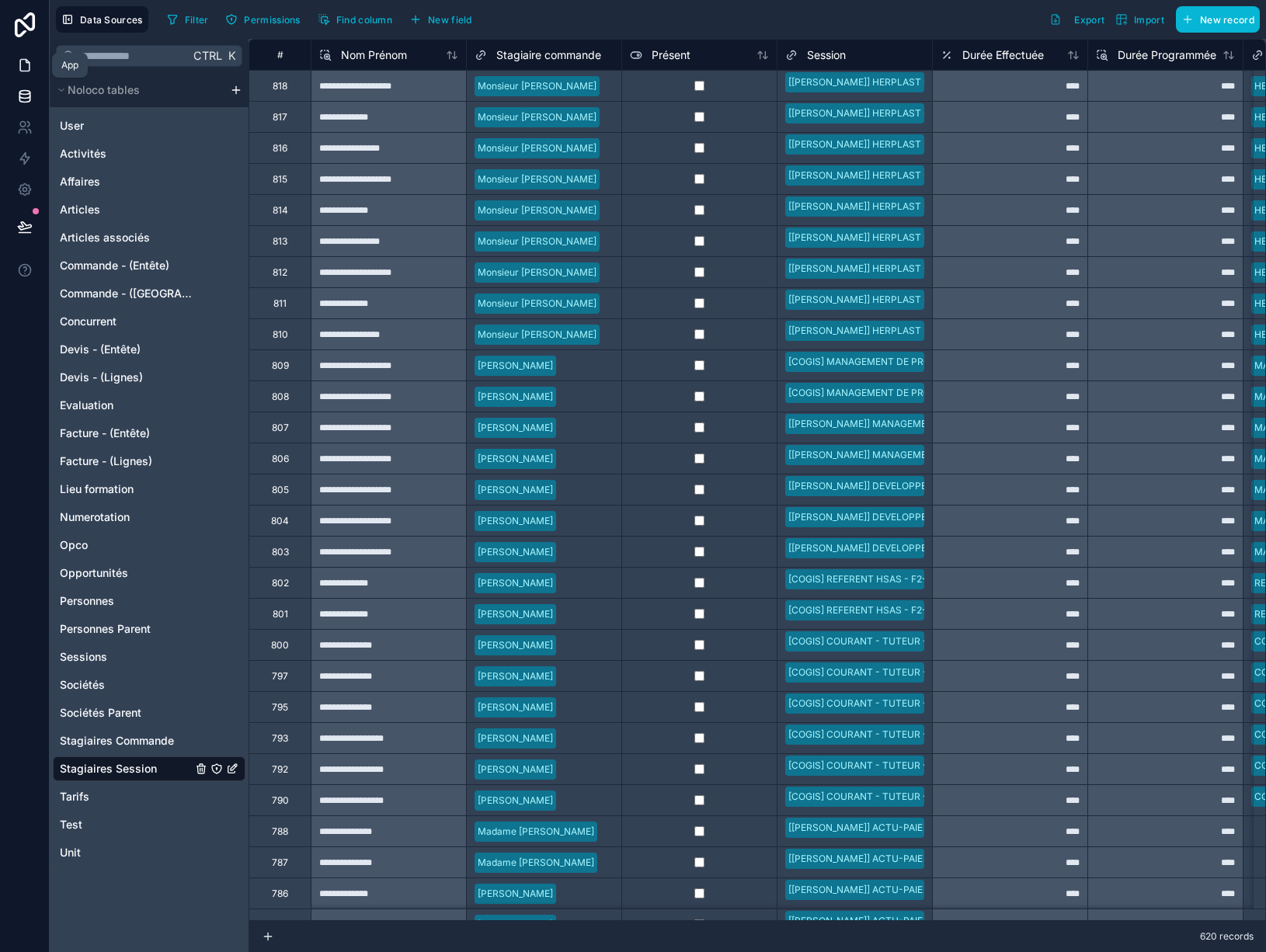
click at [30, 61] on icon at bounding box center [24, 65] width 15 height 15
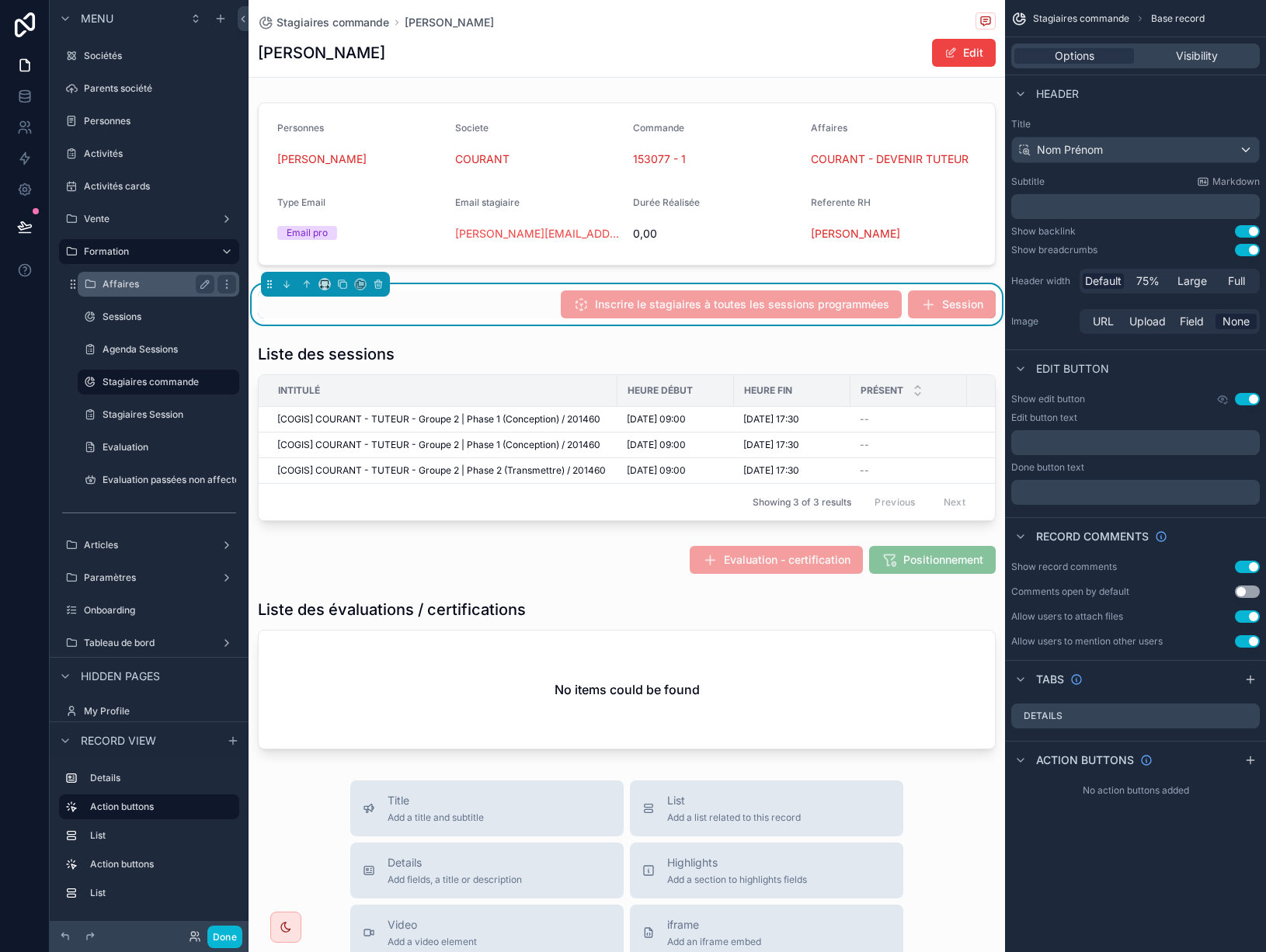
click at [134, 286] on label "Affaires" at bounding box center [155, 285] width 105 height 13
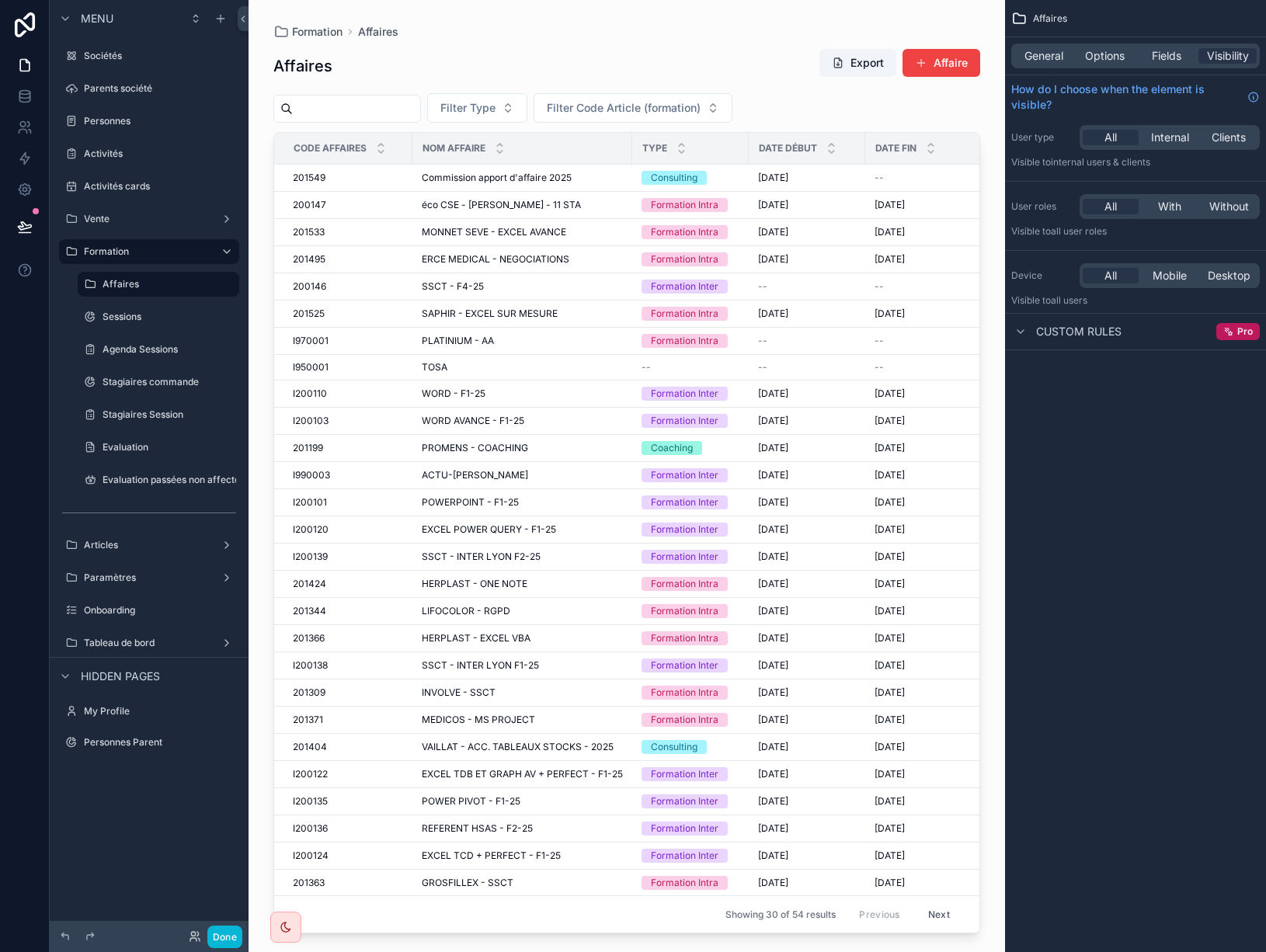
click at [382, 639] on div "scrollable content" at bounding box center [627, 467] width 756 height 934
click at [403, 643] on td "201366 201366" at bounding box center [343, 639] width 139 height 27
click at [229, 938] on button "Done" at bounding box center [224, 937] width 35 height 23
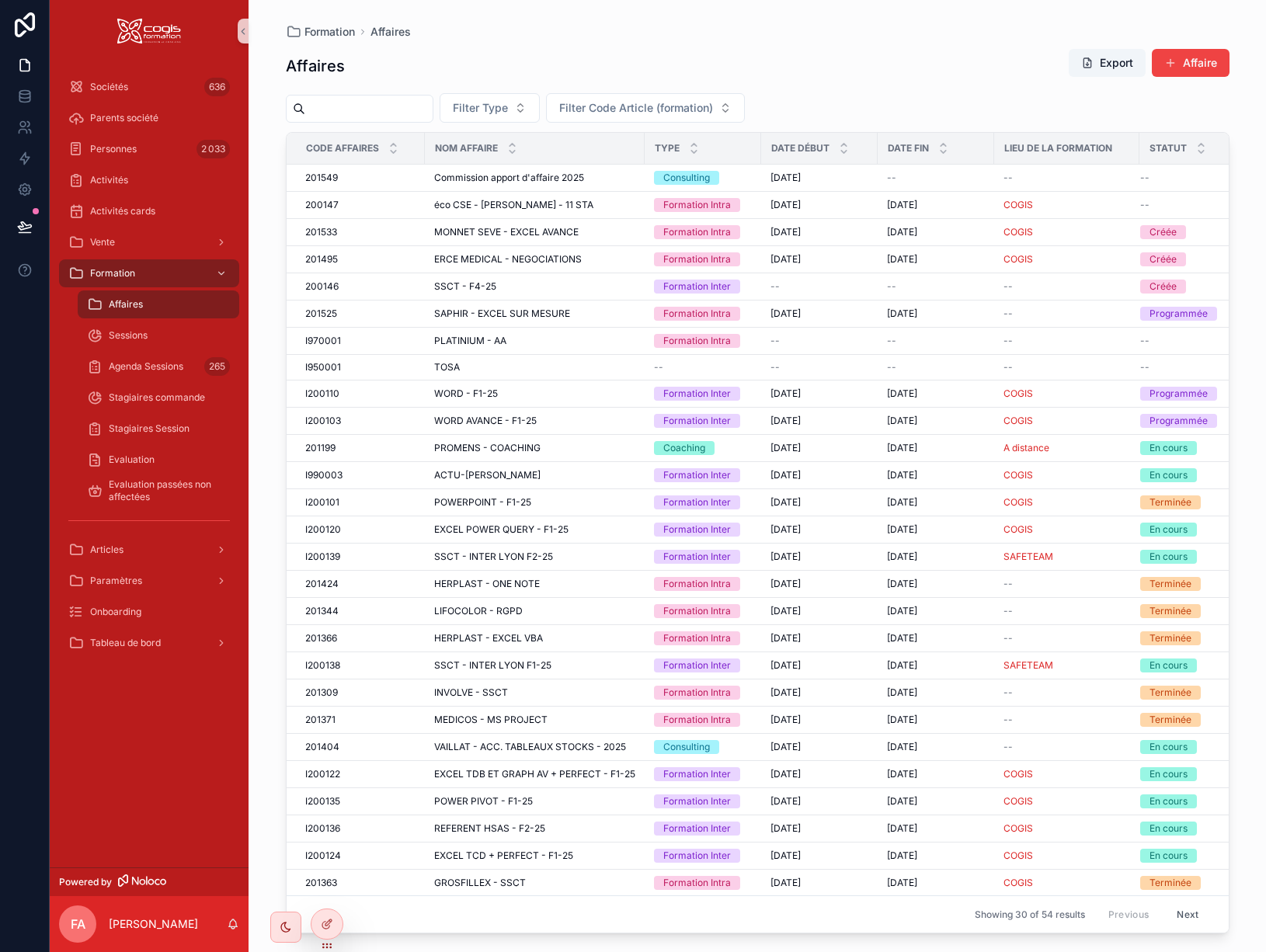
click at [402, 640] on div "201366 201366" at bounding box center [360, 639] width 110 height 13
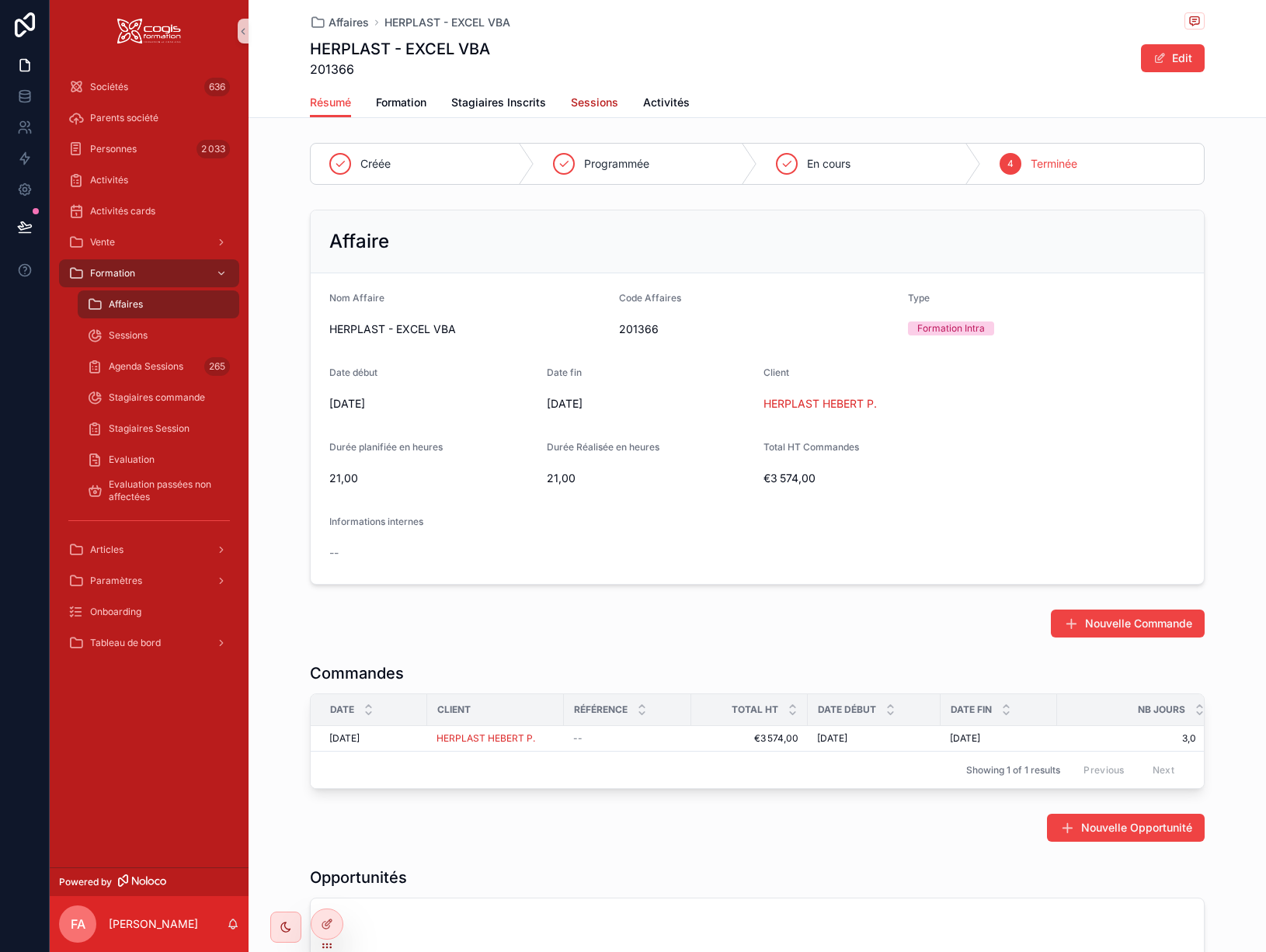
click at [601, 97] on span "Sessions" at bounding box center [594, 102] width 48 height 15
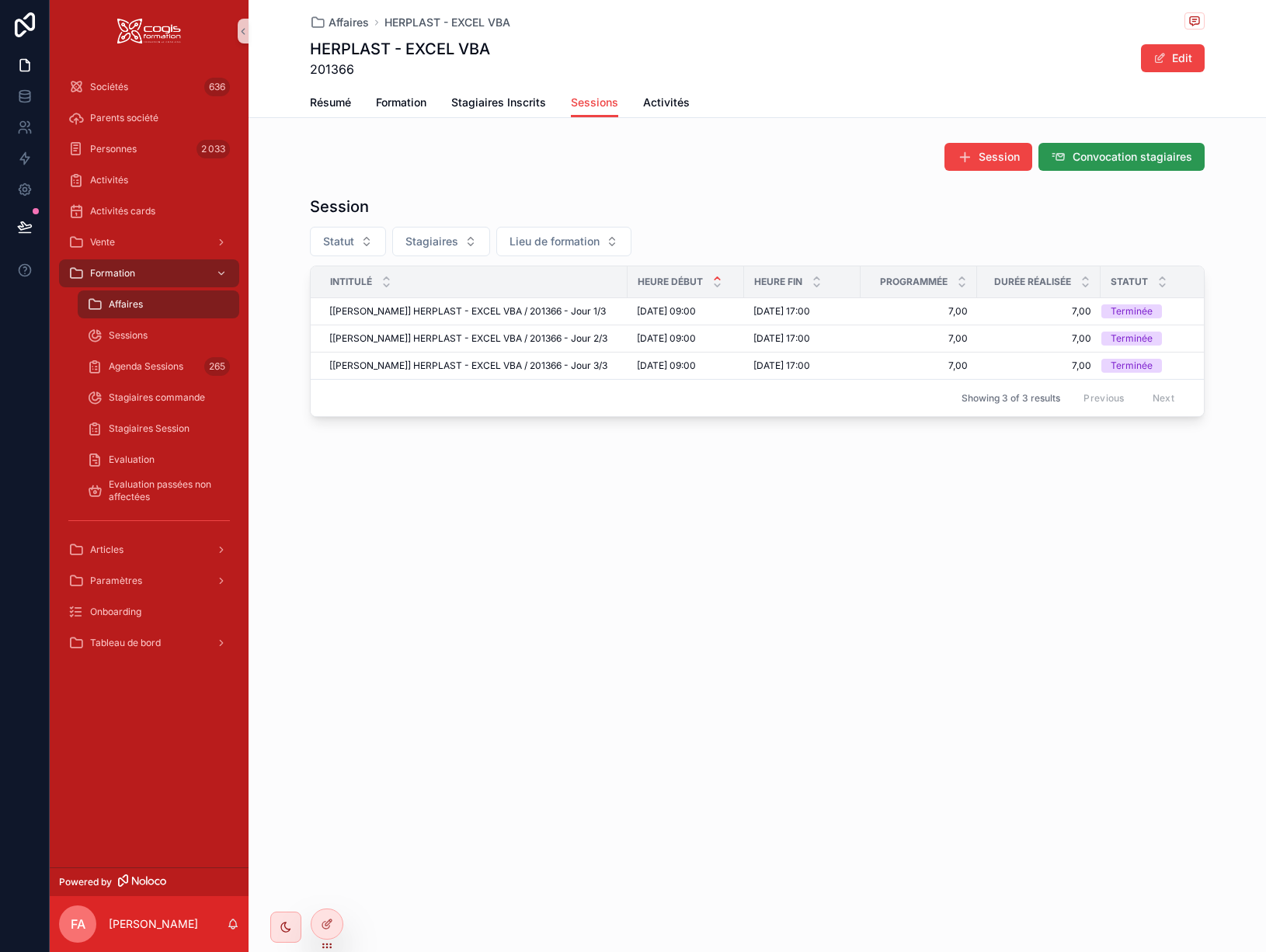
click at [1137, 152] on span "Convocation stagiaires" at bounding box center [1132, 157] width 120 height 15
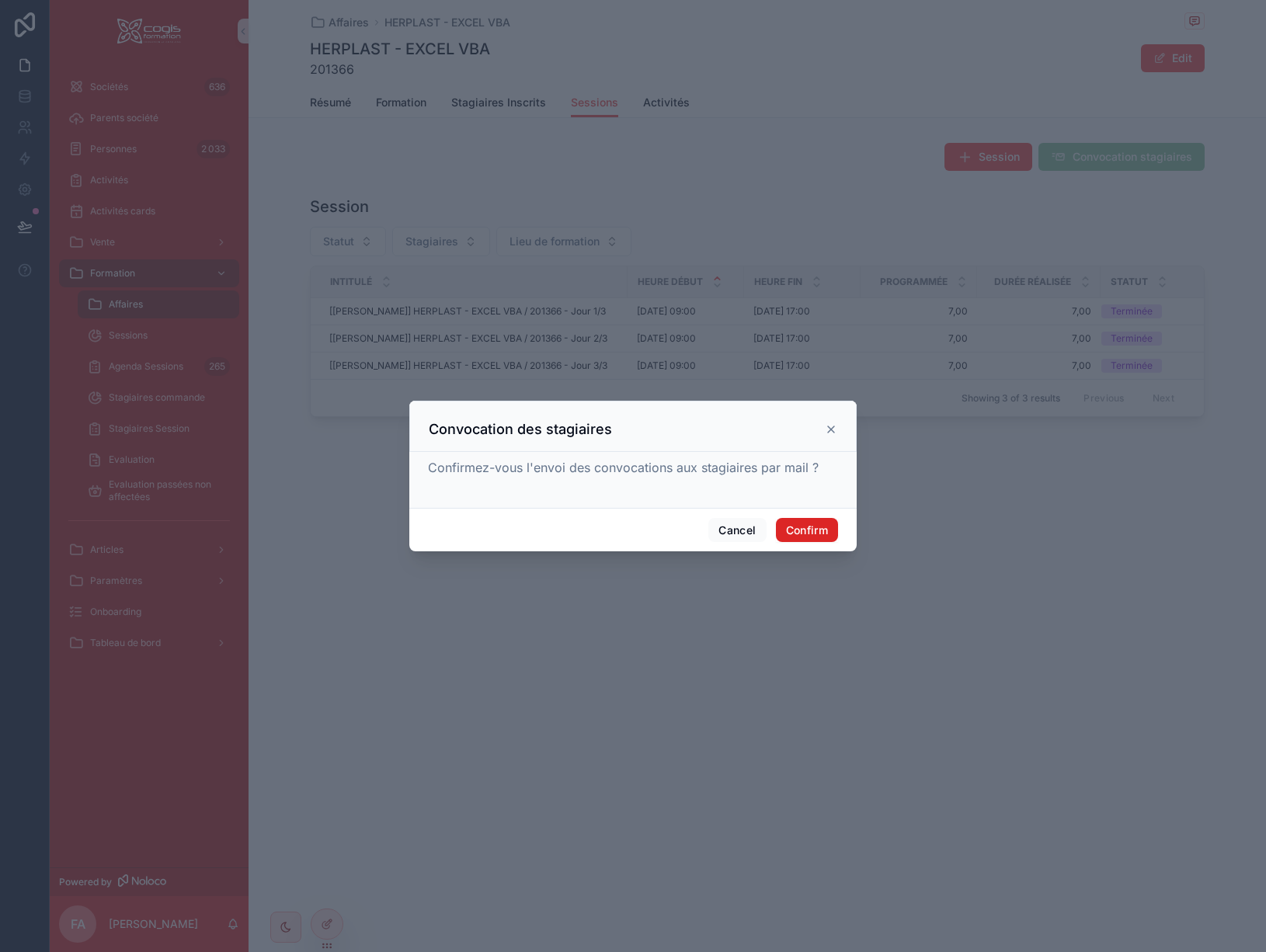
click at [820, 529] on button "Confirm" at bounding box center [807, 530] width 62 height 25
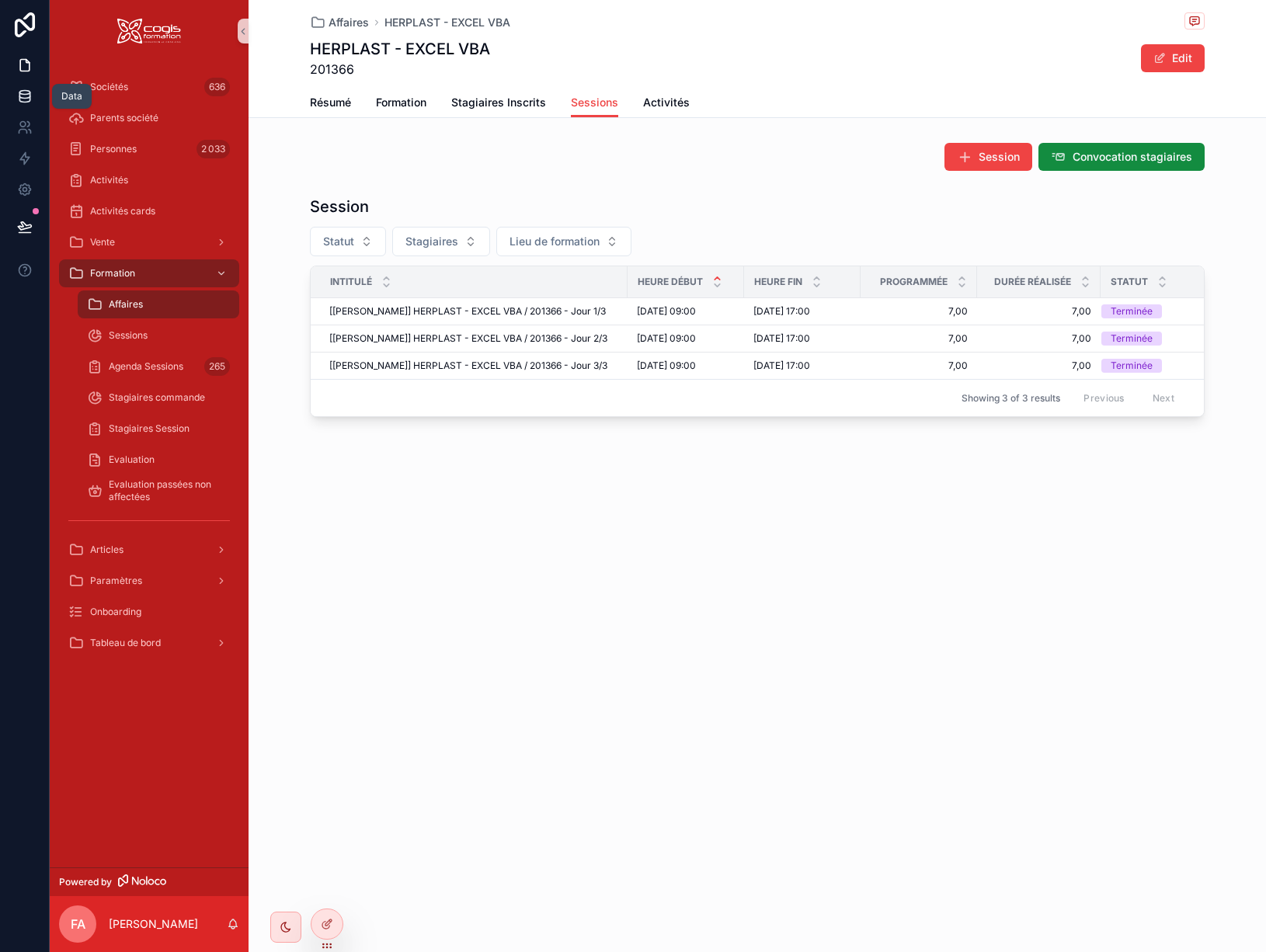
click at [30, 96] on icon at bounding box center [24, 99] width 10 height 6
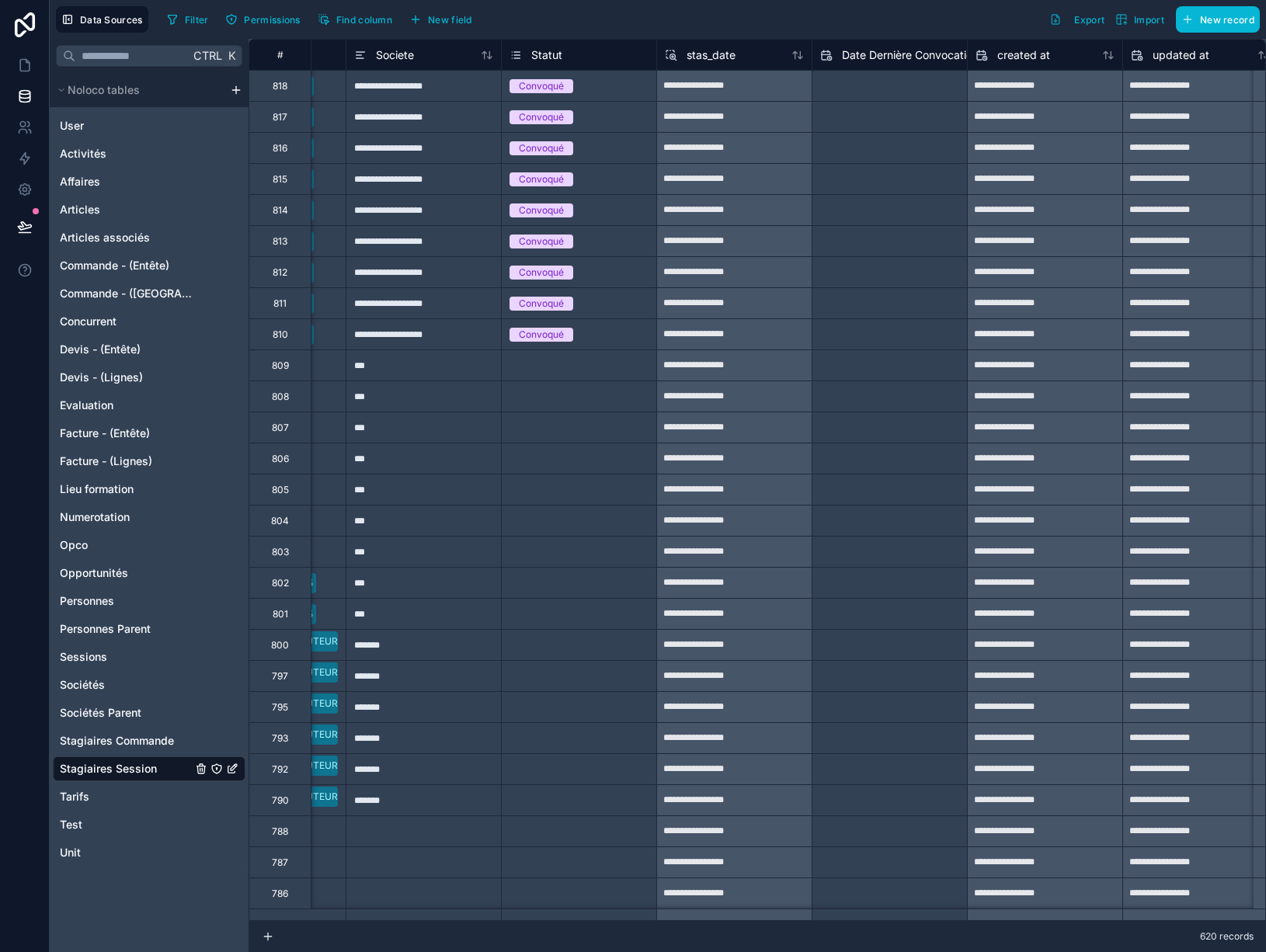
scroll to position [0, 1095]
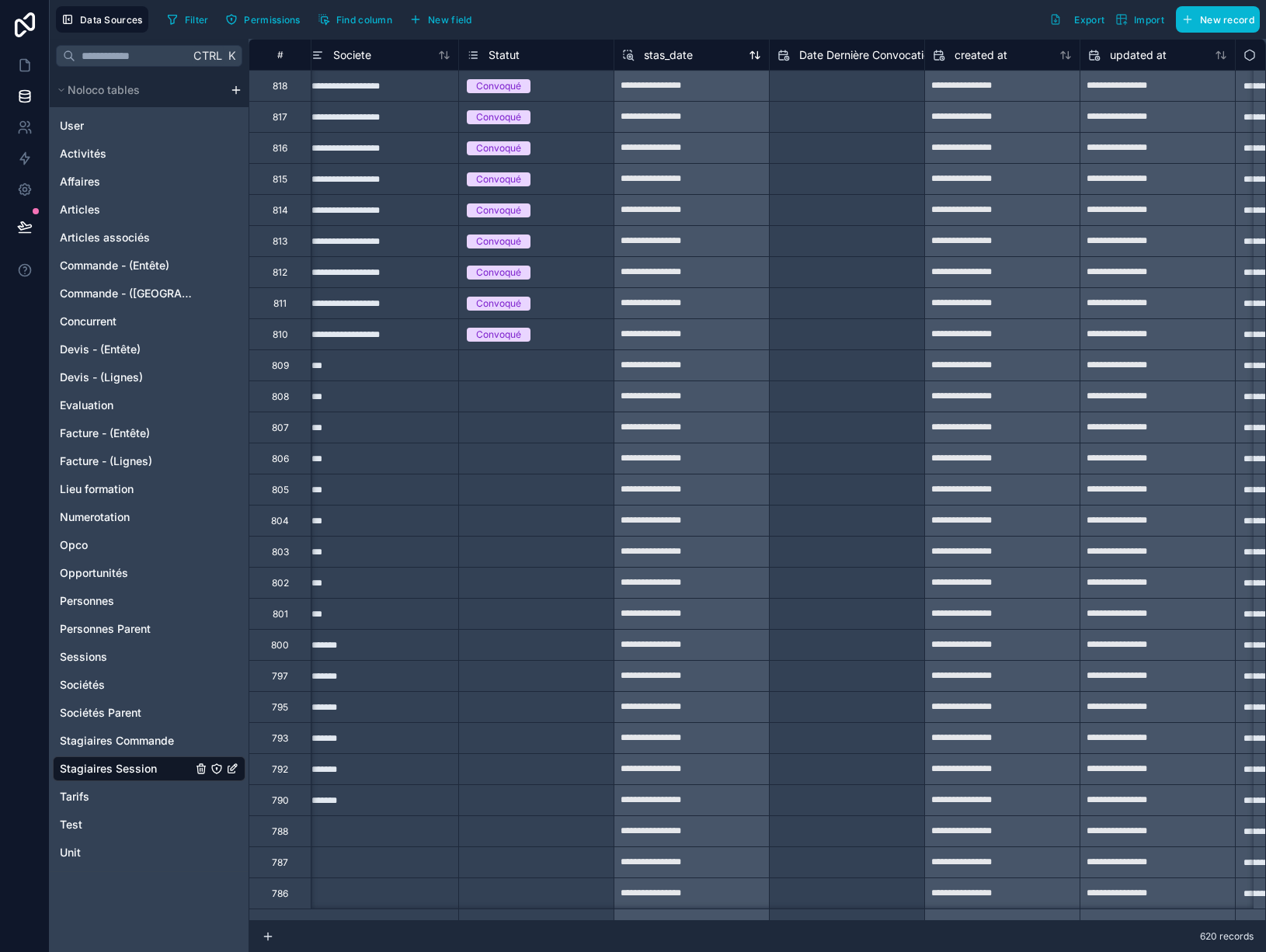
click at [678, 59] on span "stas_date" at bounding box center [668, 55] width 49 height 15
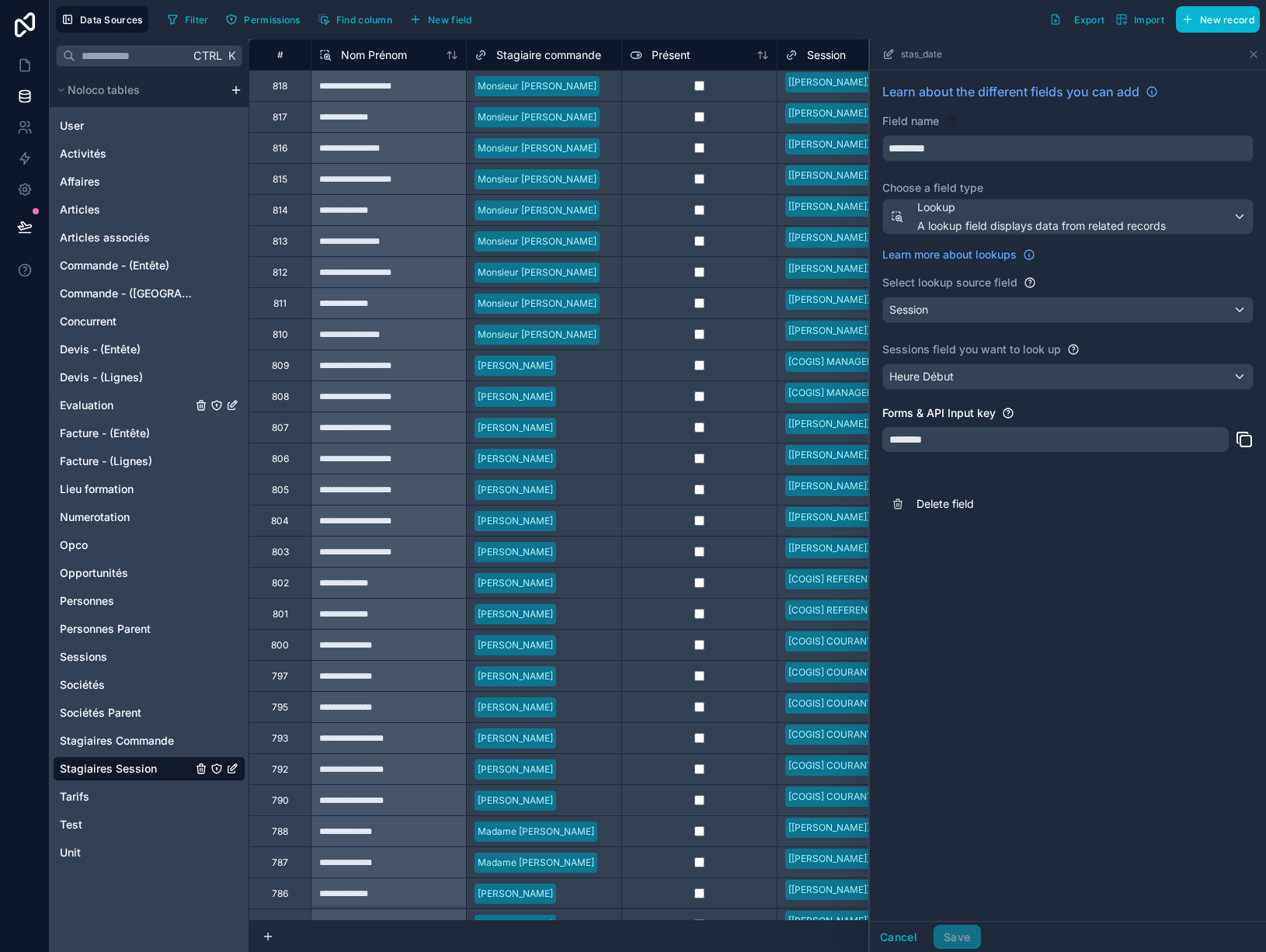
click at [95, 407] on span "Evaluation" at bounding box center [86, 405] width 54 height 15
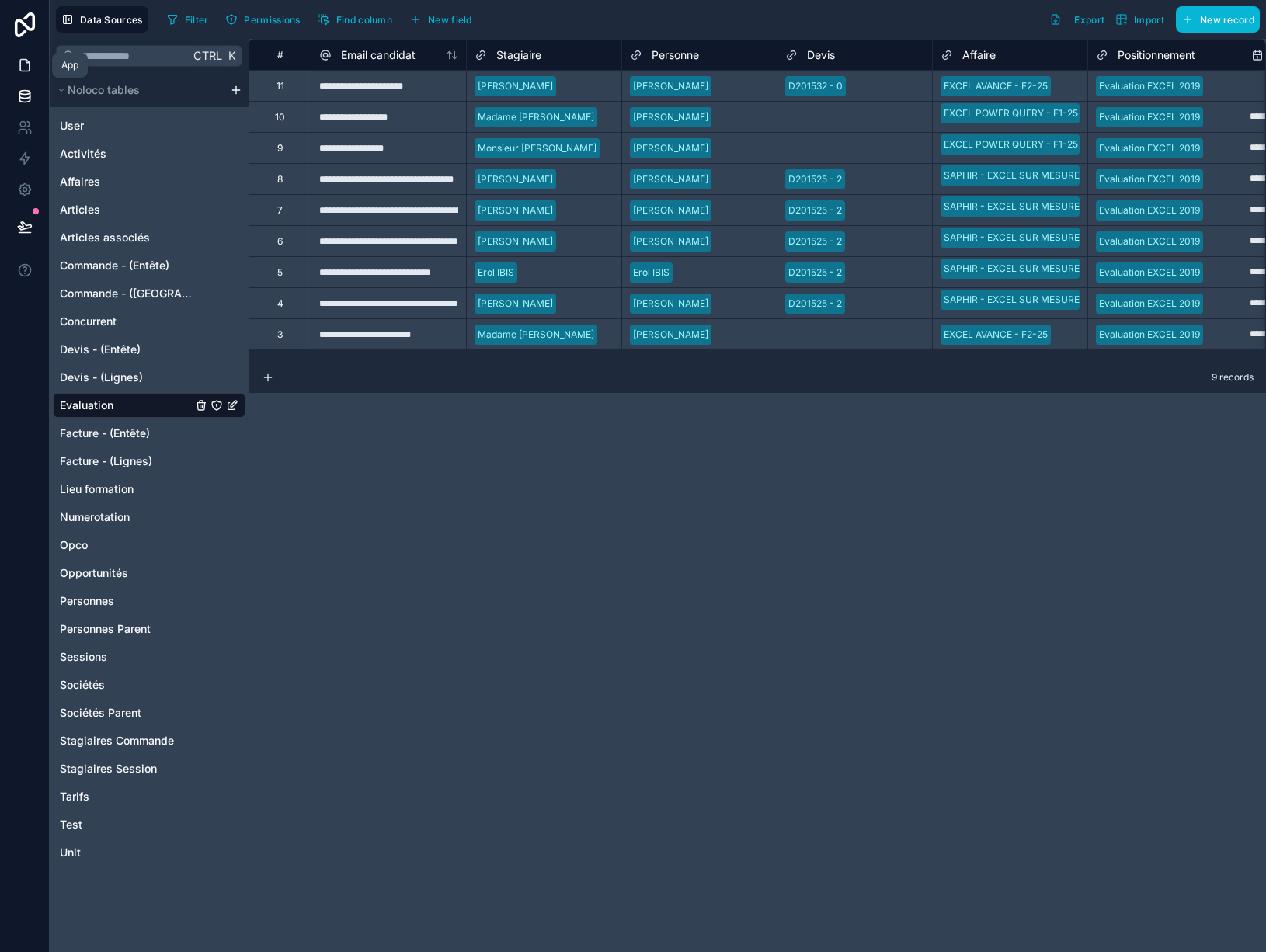
click at [18, 60] on icon at bounding box center [24, 65] width 15 height 15
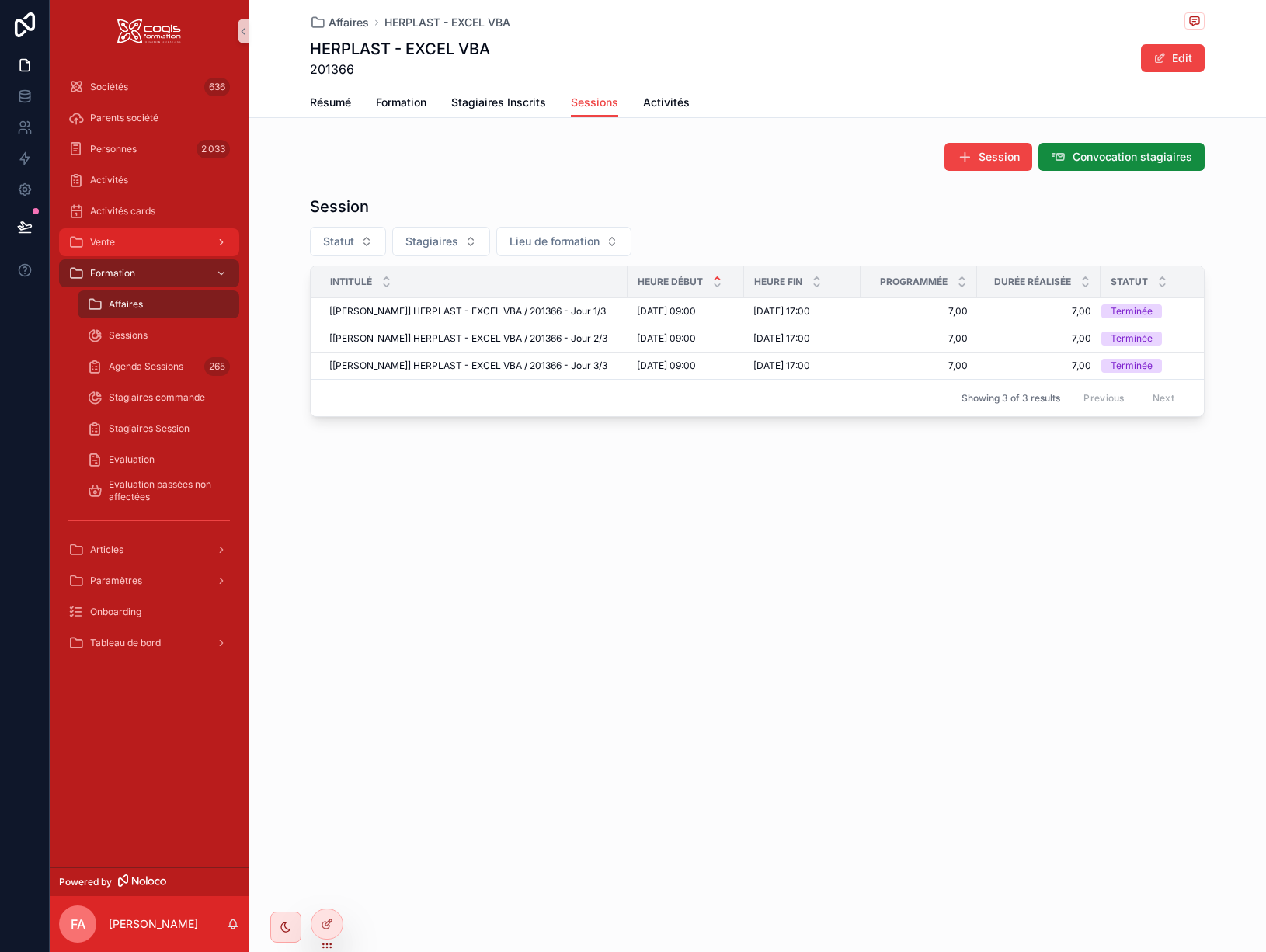
click at [123, 249] on div "Vente" at bounding box center [149, 242] width 161 height 25
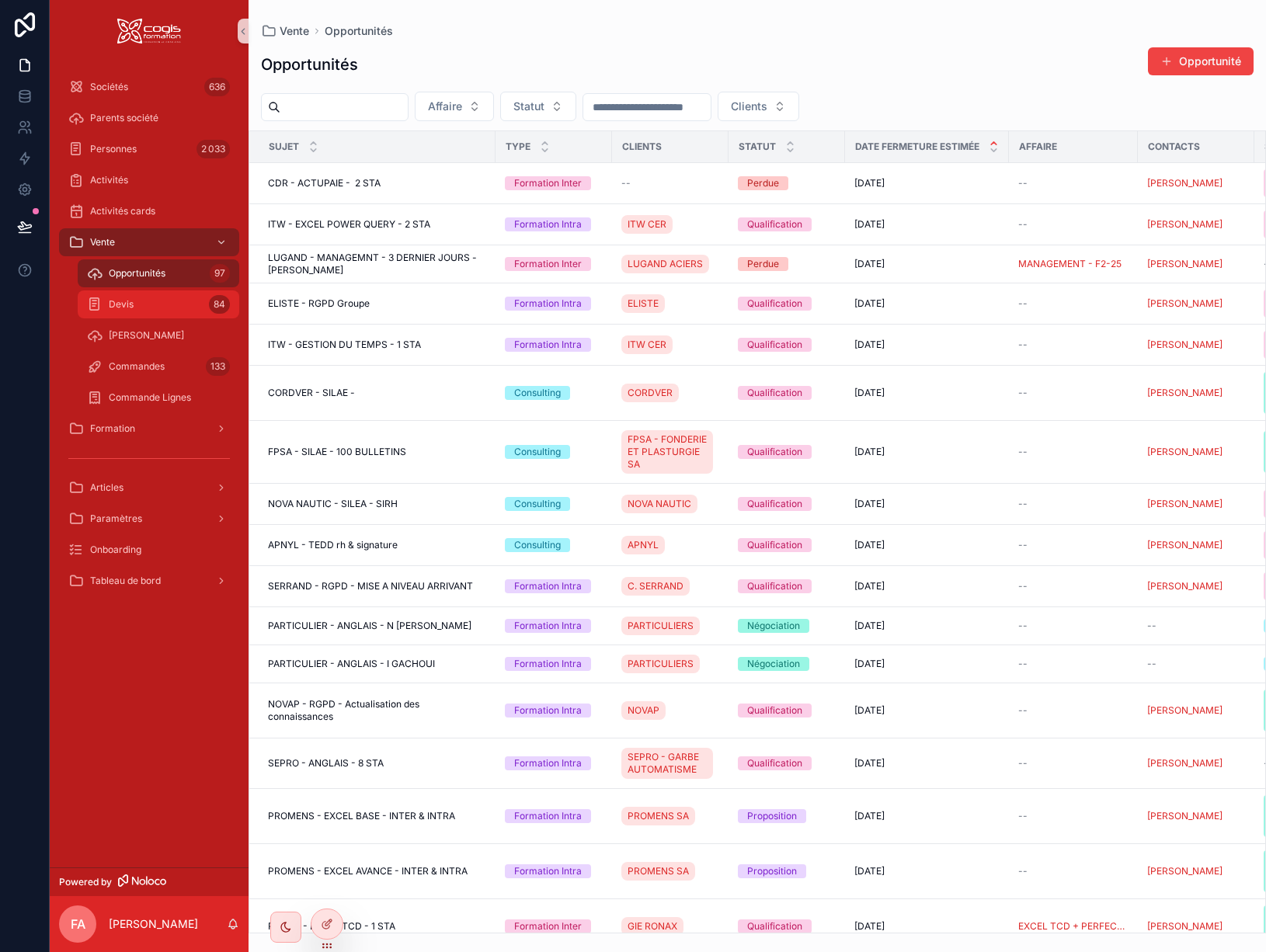
click at [141, 305] on div "Devis 84" at bounding box center [158, 304] width 143 height 25
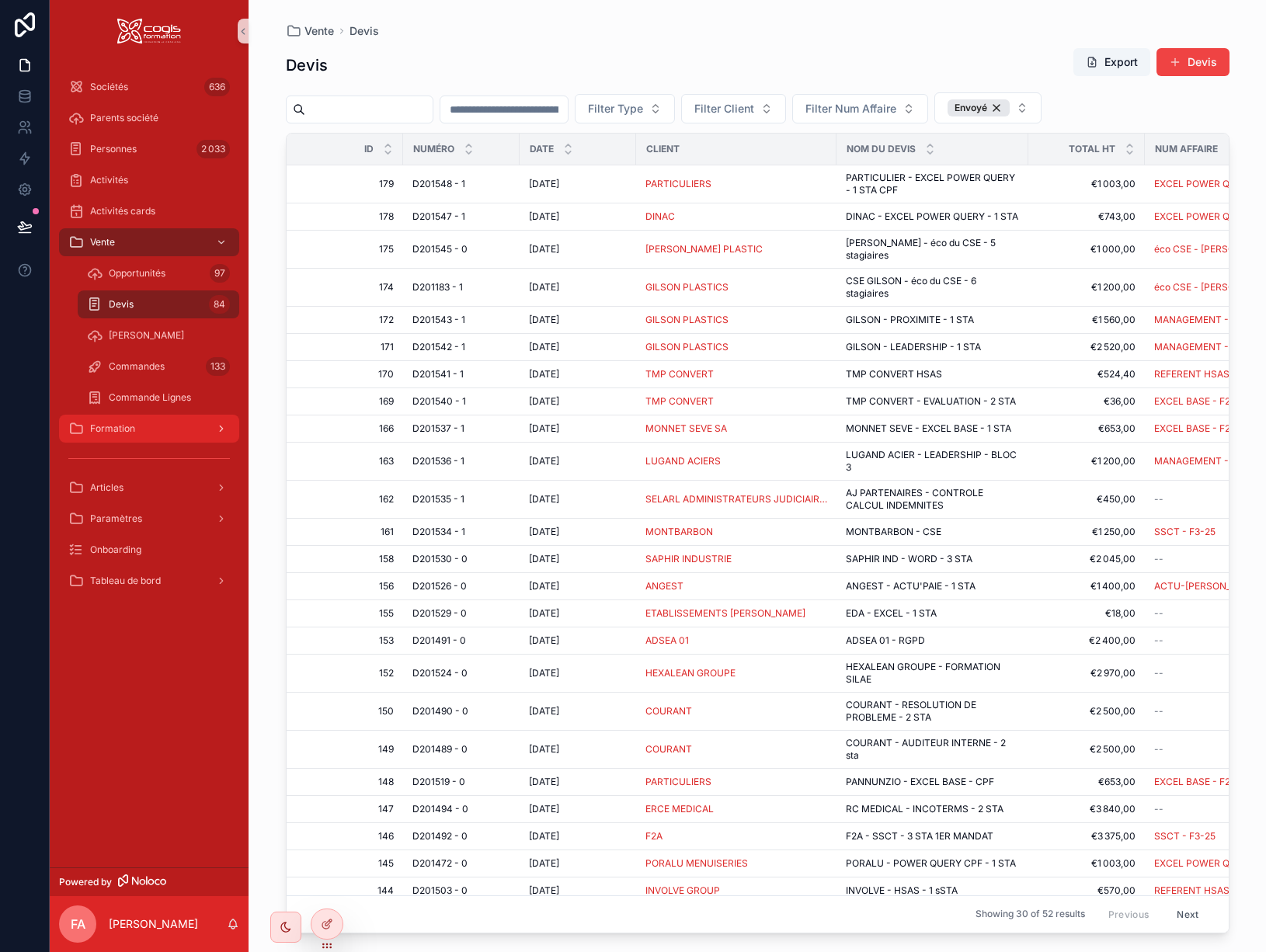
click at [139, 431] on div "Formation" at bounding box center [149, 429] width 161 height 25
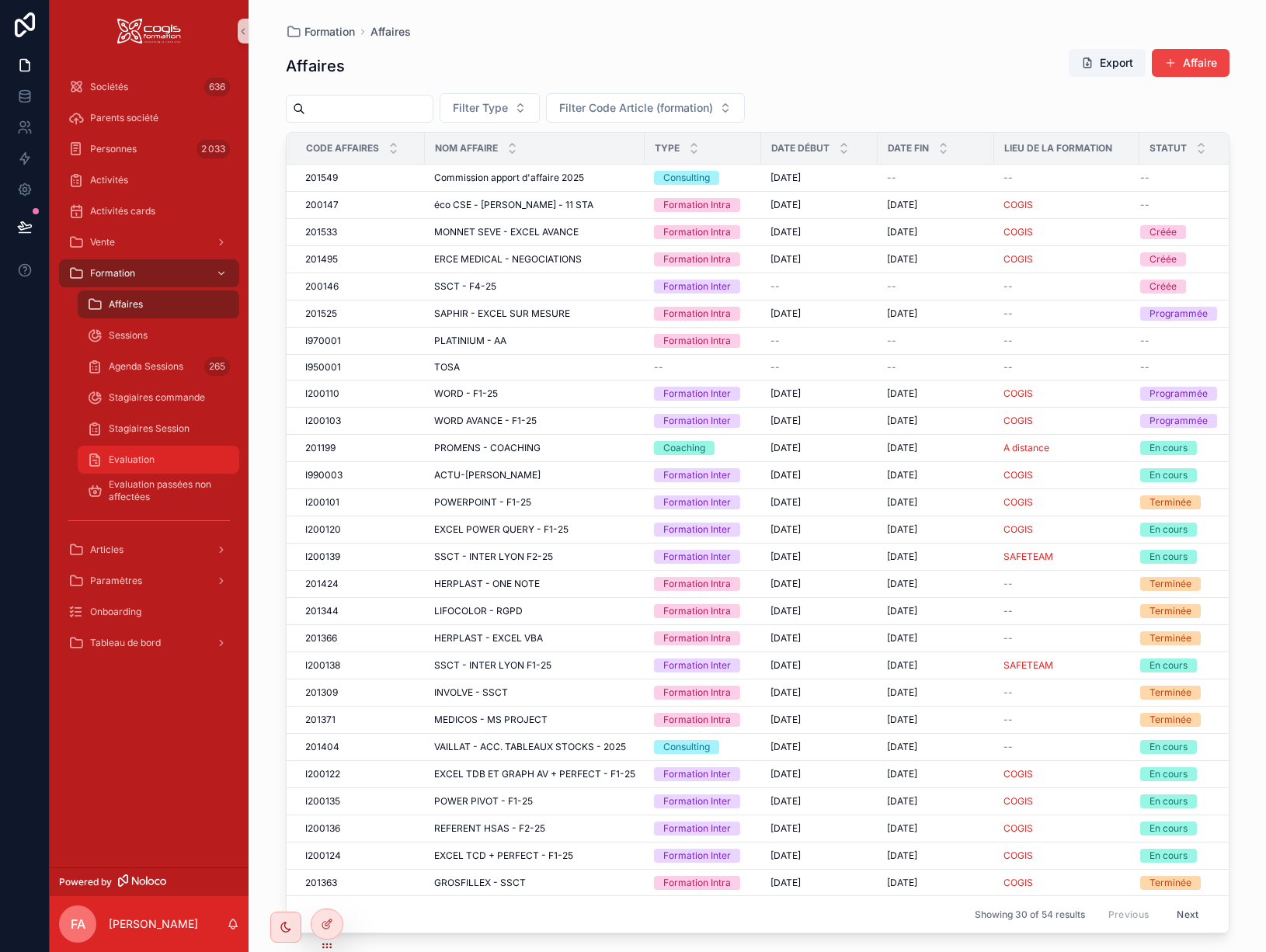
click at [141, 459] on span "Evaluation" at bounding box center [131, 460] width 46 height 13
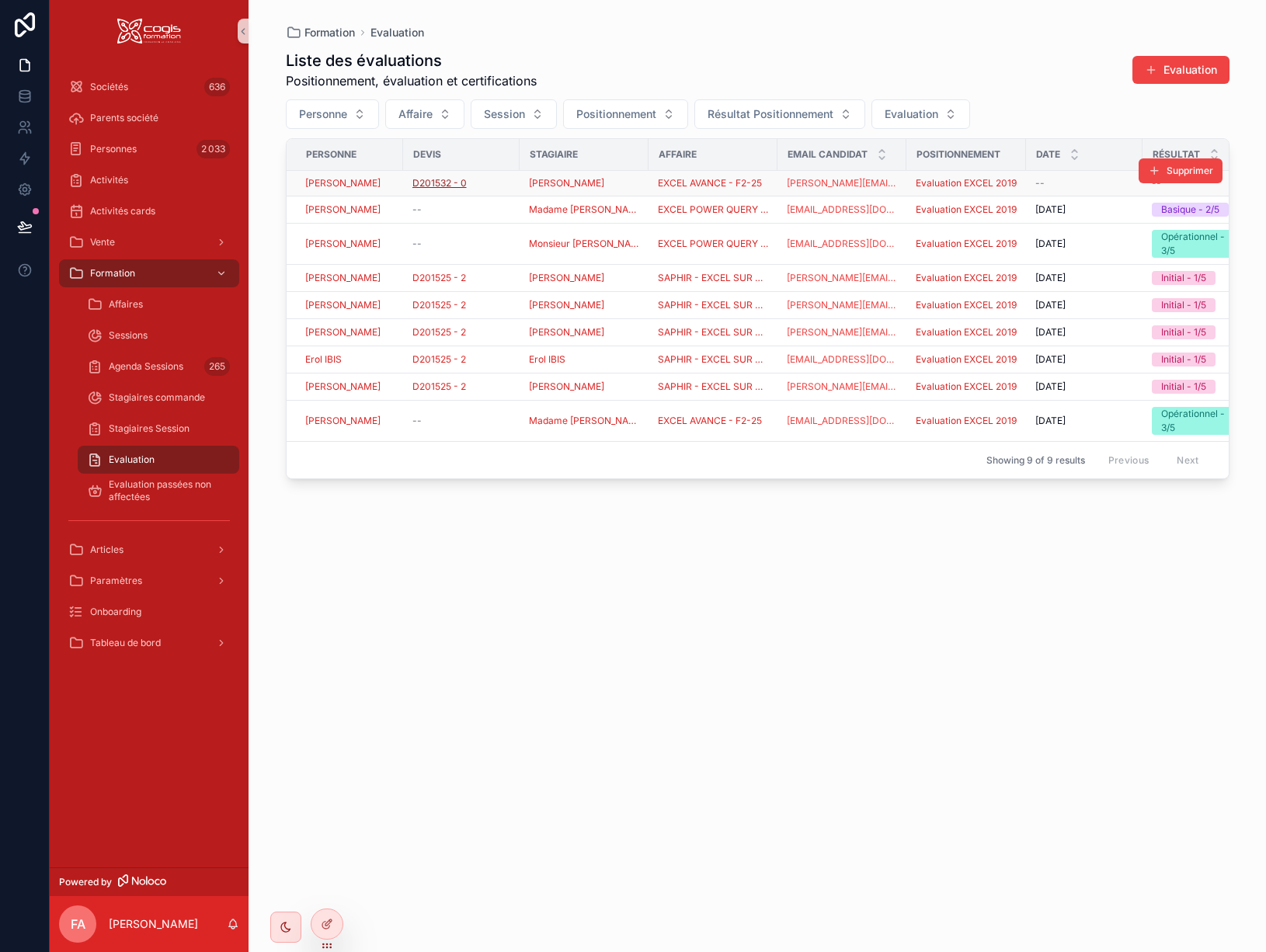
click at [448, 184] on span "D201532 - 0" at bounding box center [439, 184] width 54 height 13
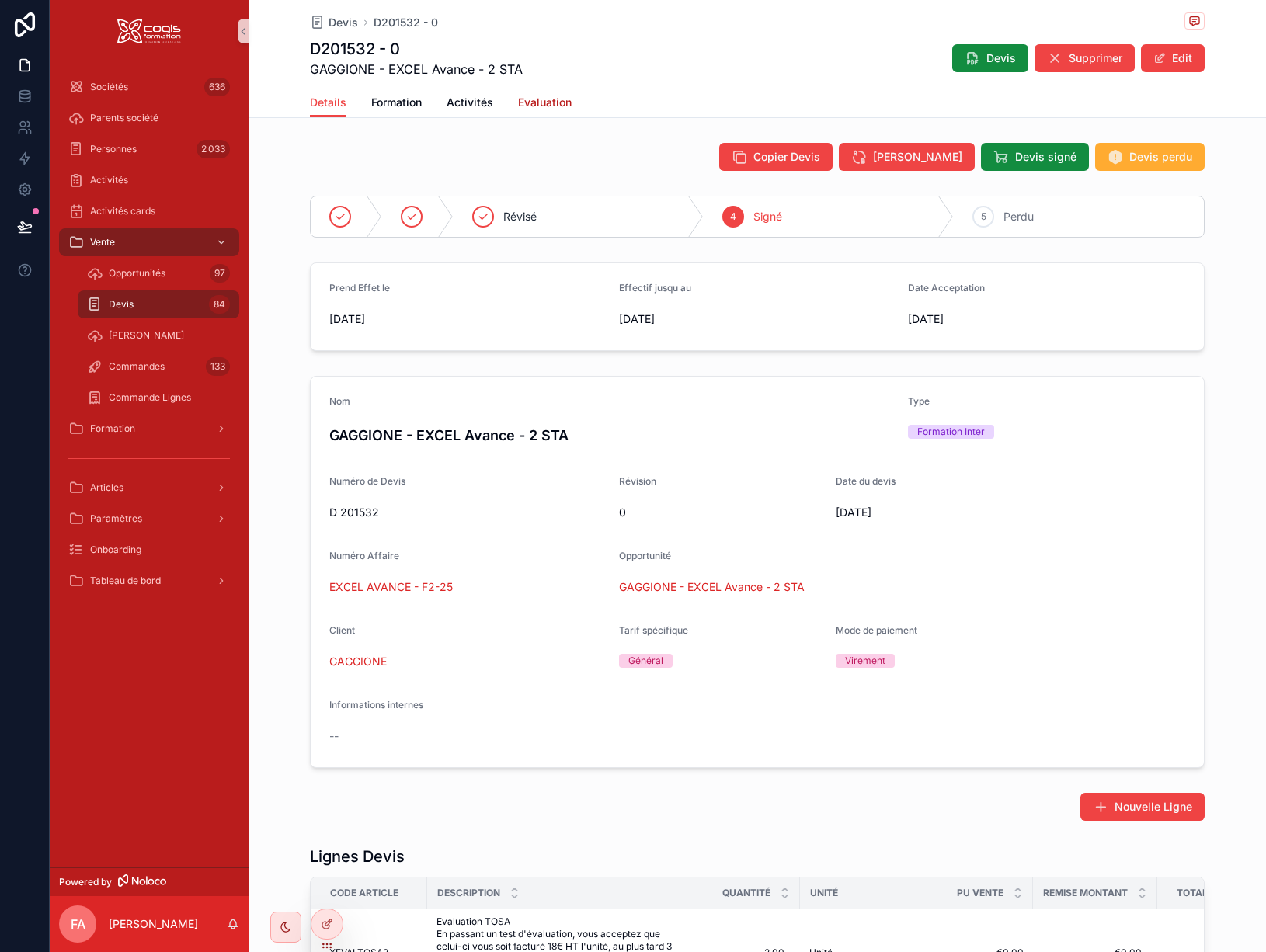
click at [538, 99] on span "Evaluation" at bounding box center [545, 102] width 54 height 15
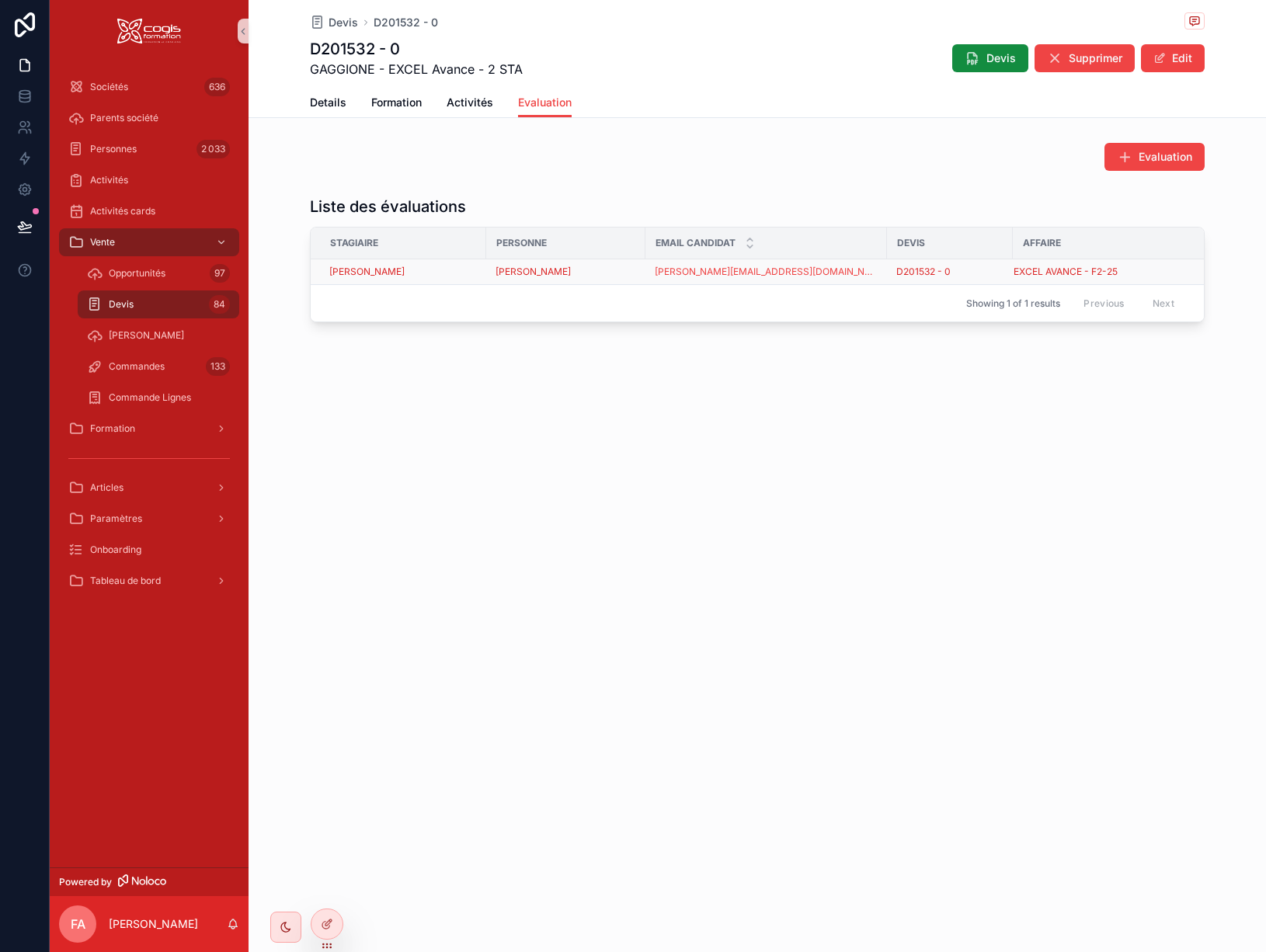
click at [451, 270] on div "[PERSON_NAME]" at bounding box center [403, 272] width 148 height 13
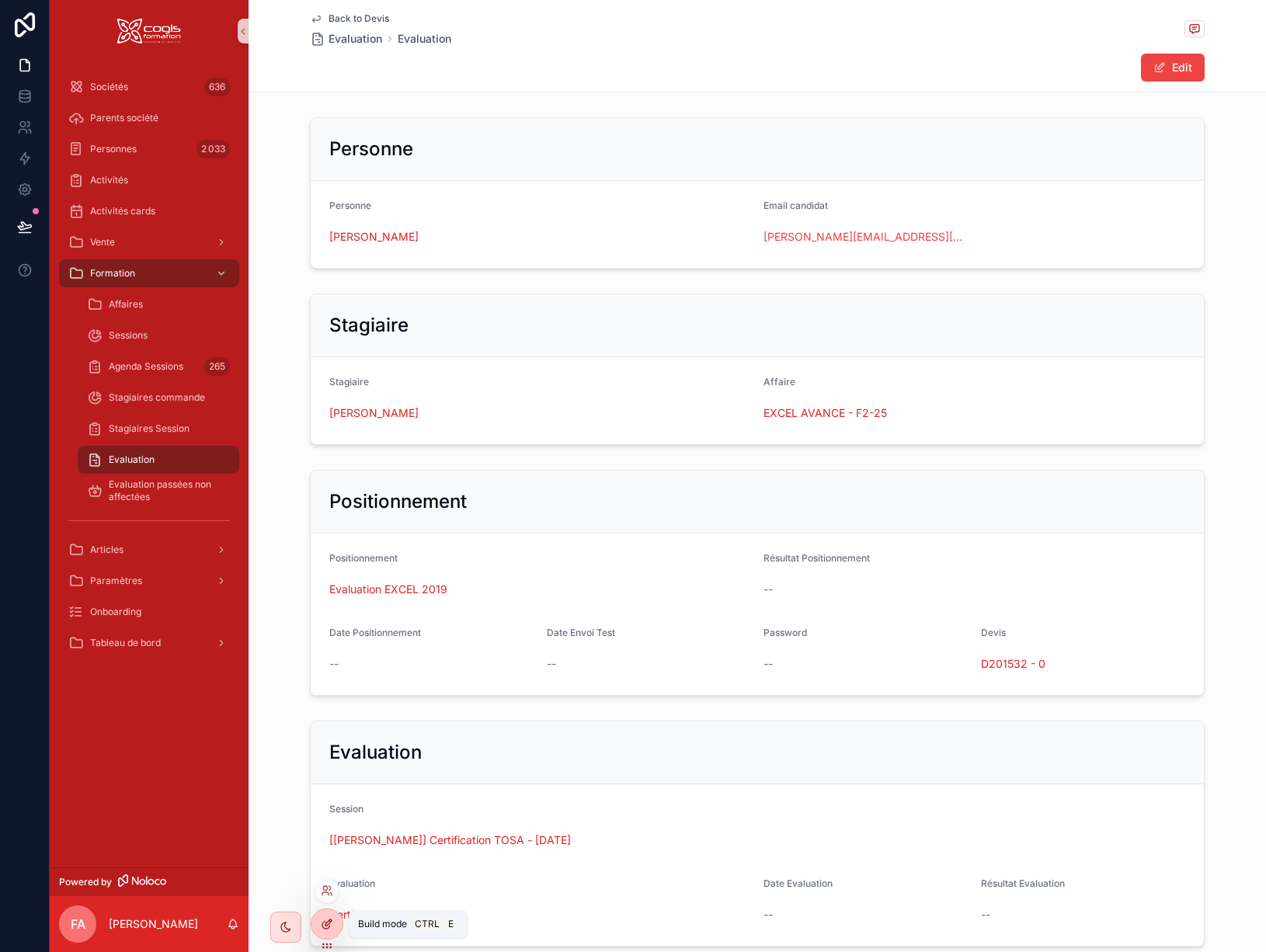
click at [330, 925] on icon at bounding box center [327, 925] width 13 height 13
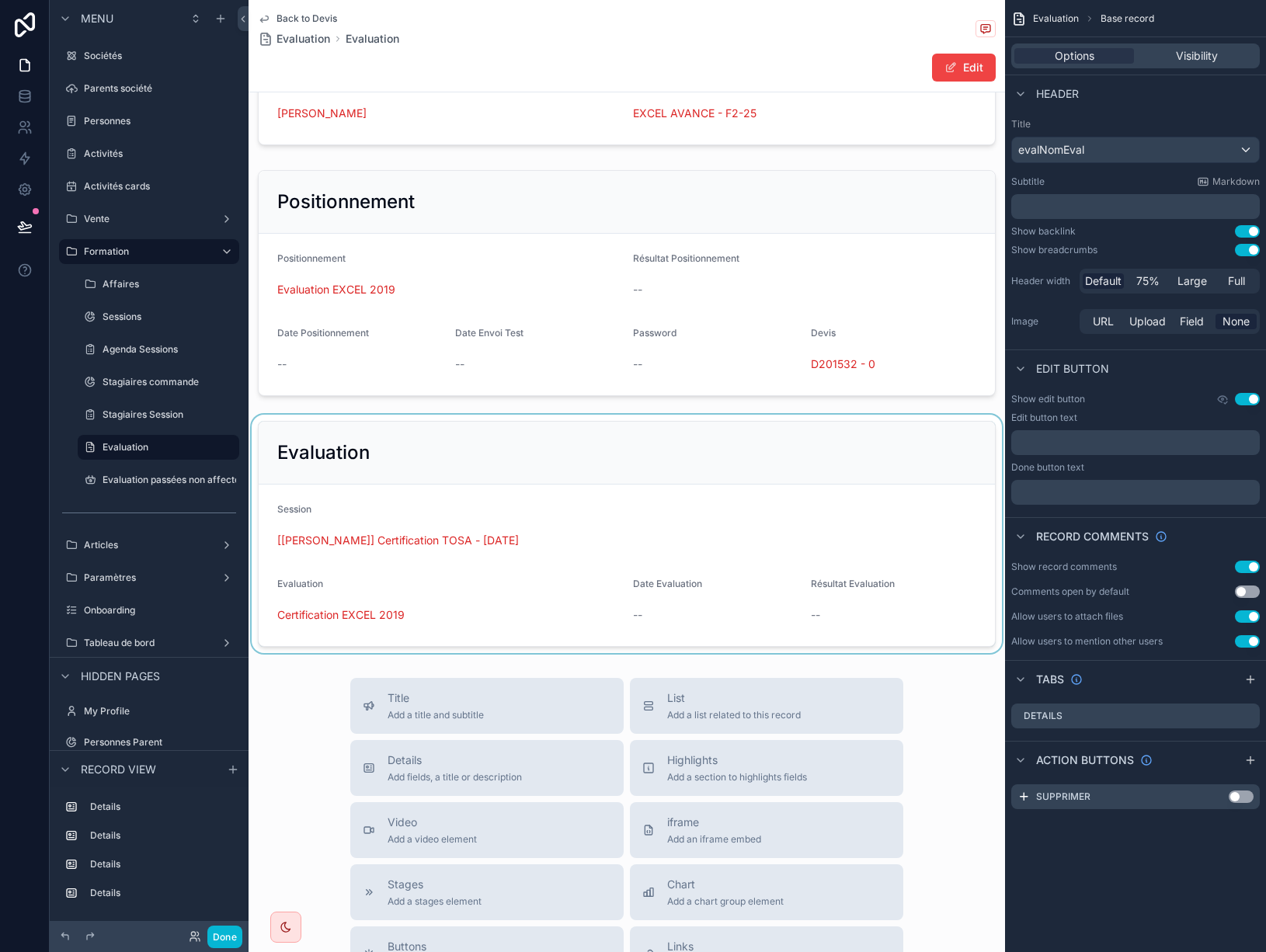
scroll to position [388, 0]
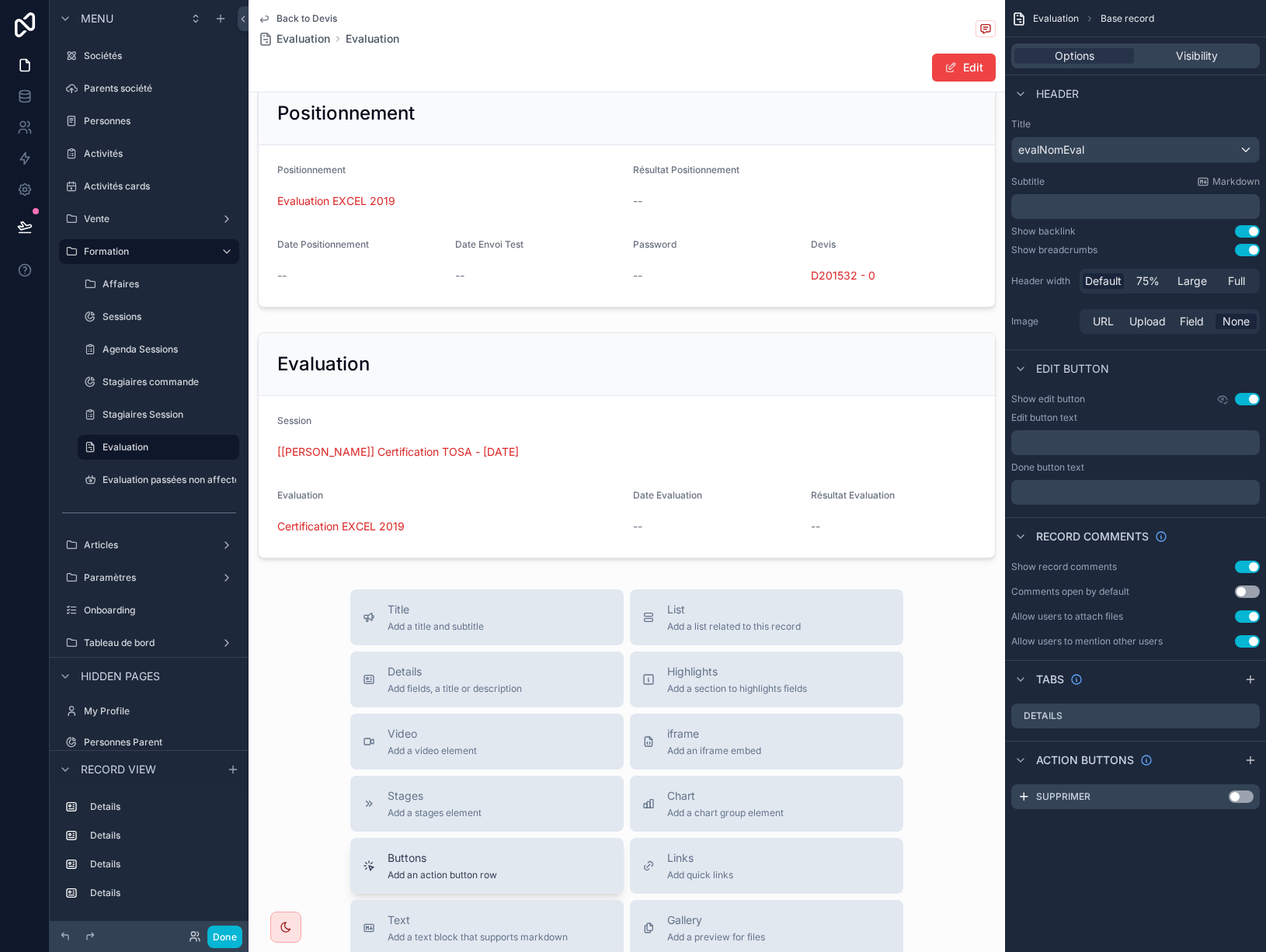
click at [502, 875] on div "Buttons Add an action button row" at bounding box center [487, 866] width 249 height 32
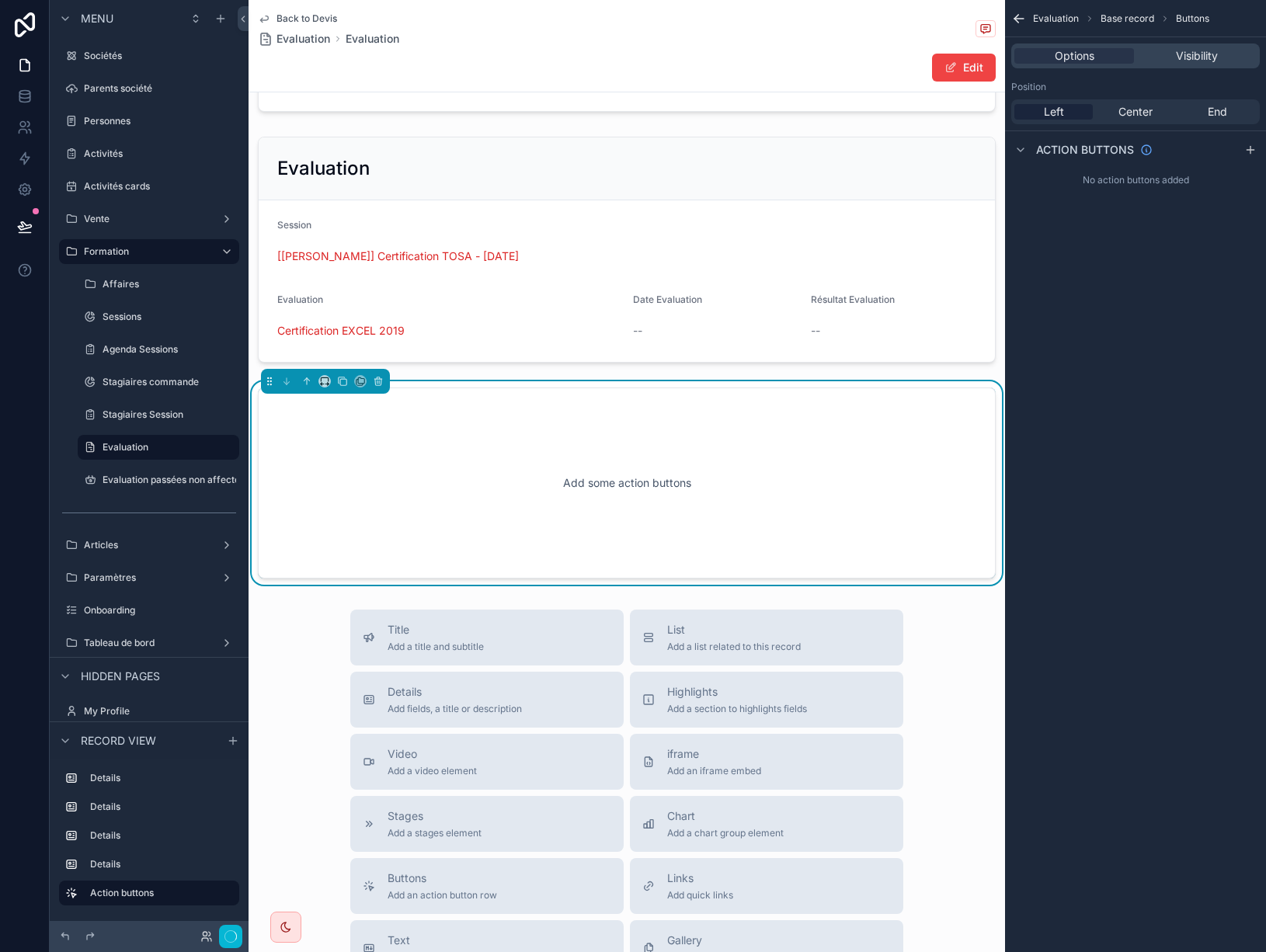
scroll to position [591, 0]
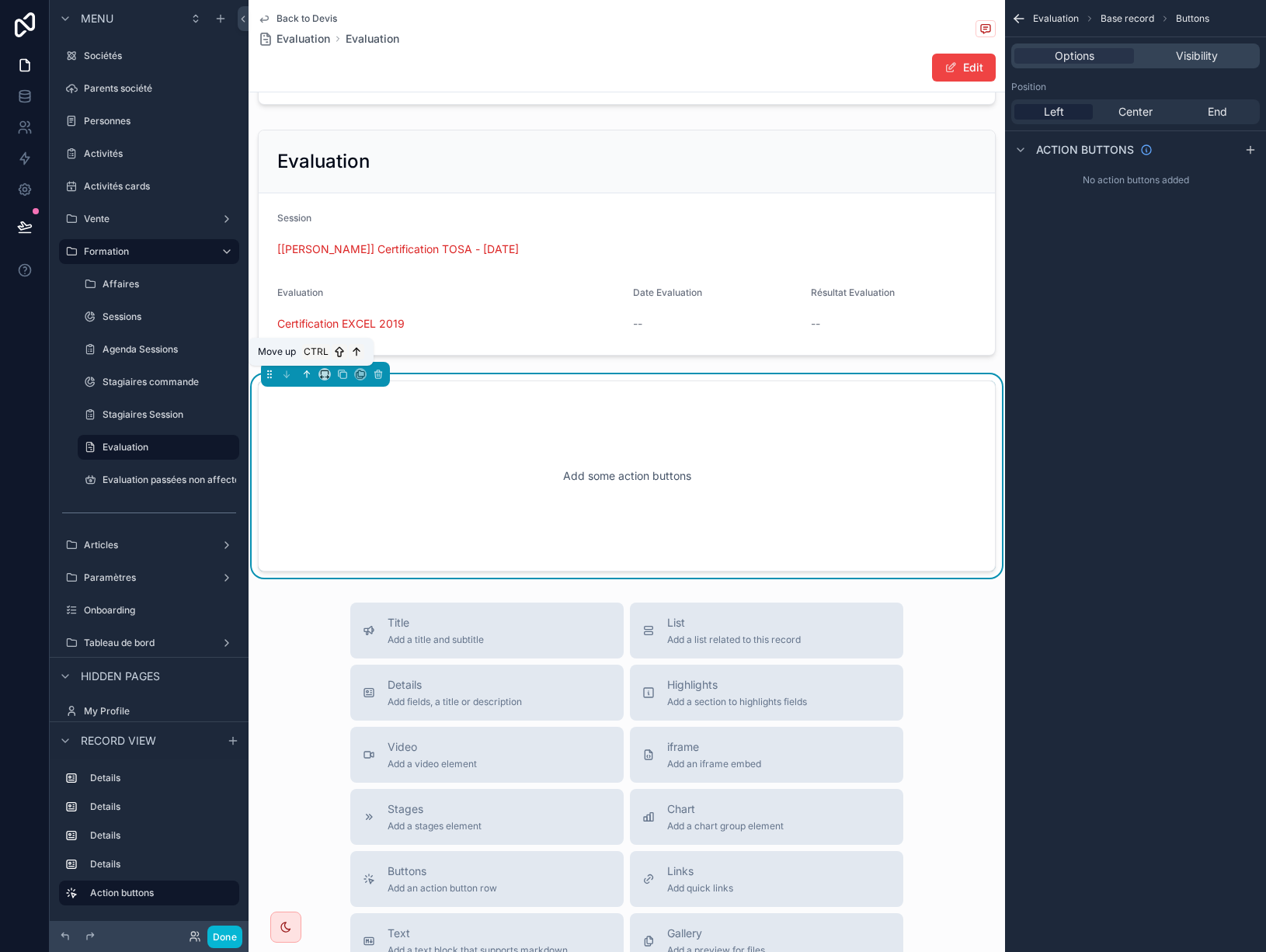
click at [305, 372] on icon "scrollable content" at bounding box center [307, 375] width 11 height 11
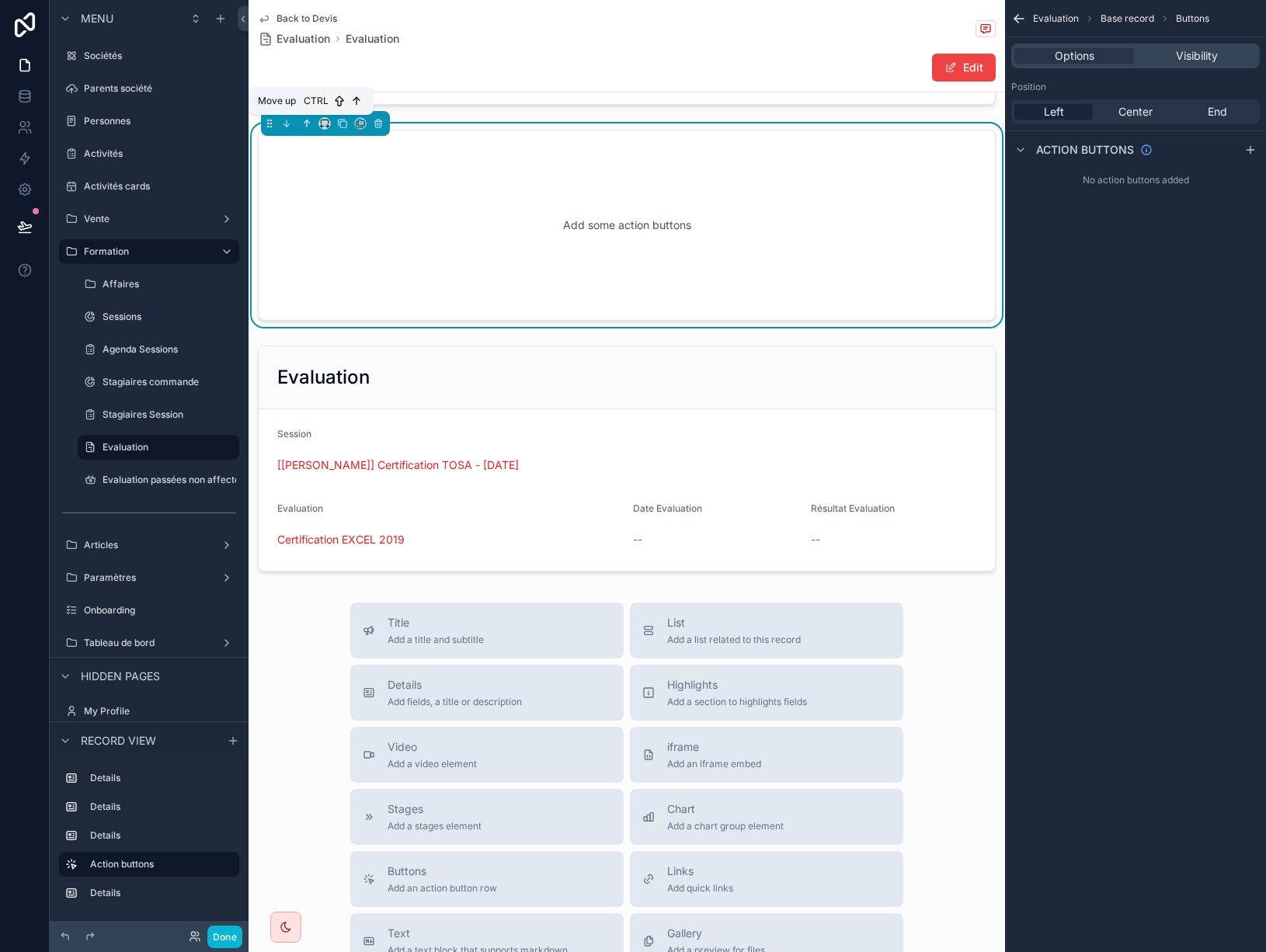
click at [303, 122] on icon "scrollable content" at bounding box center [307, 123] width 11 height 11
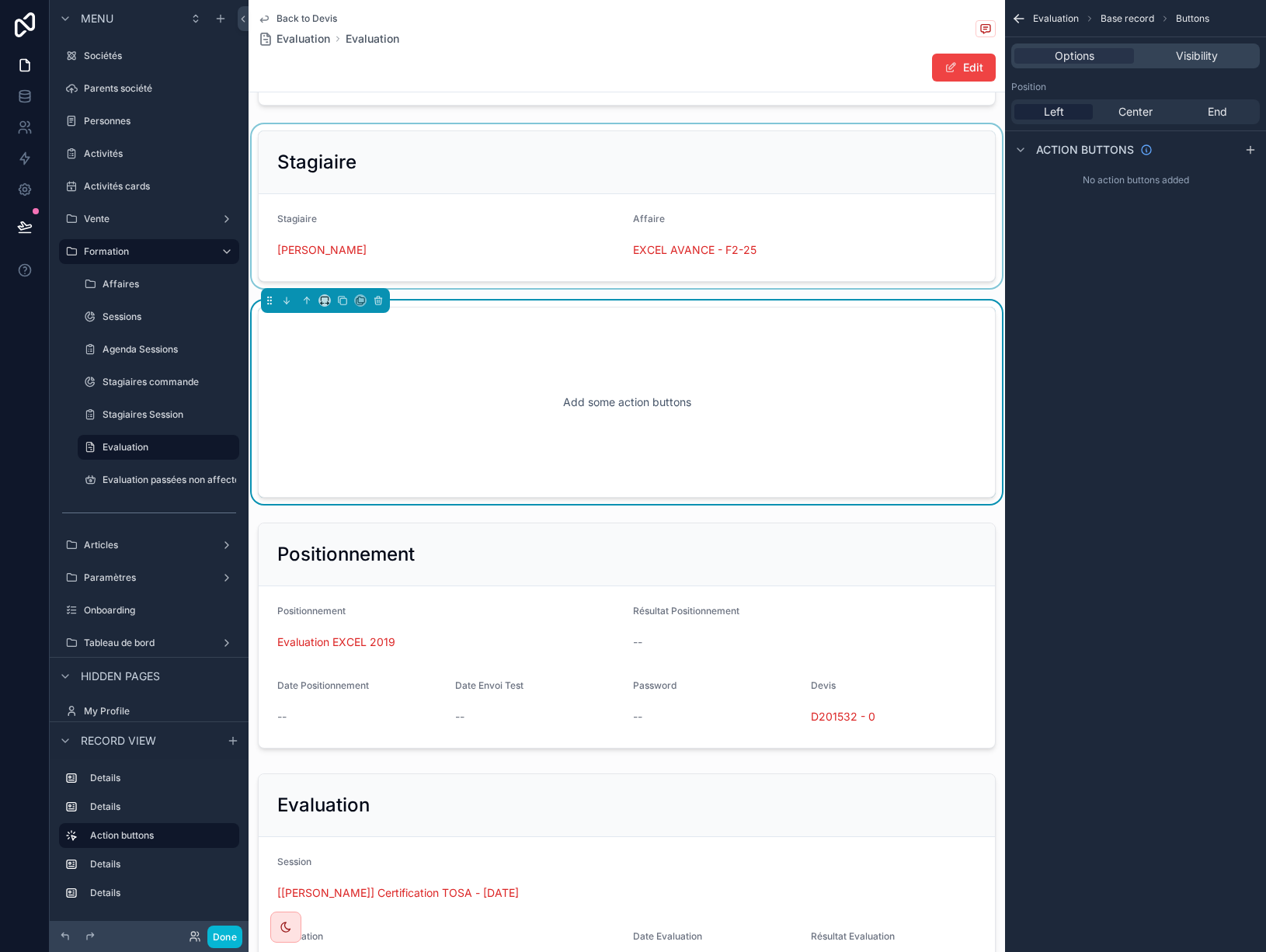
scroll to position [125, 0]
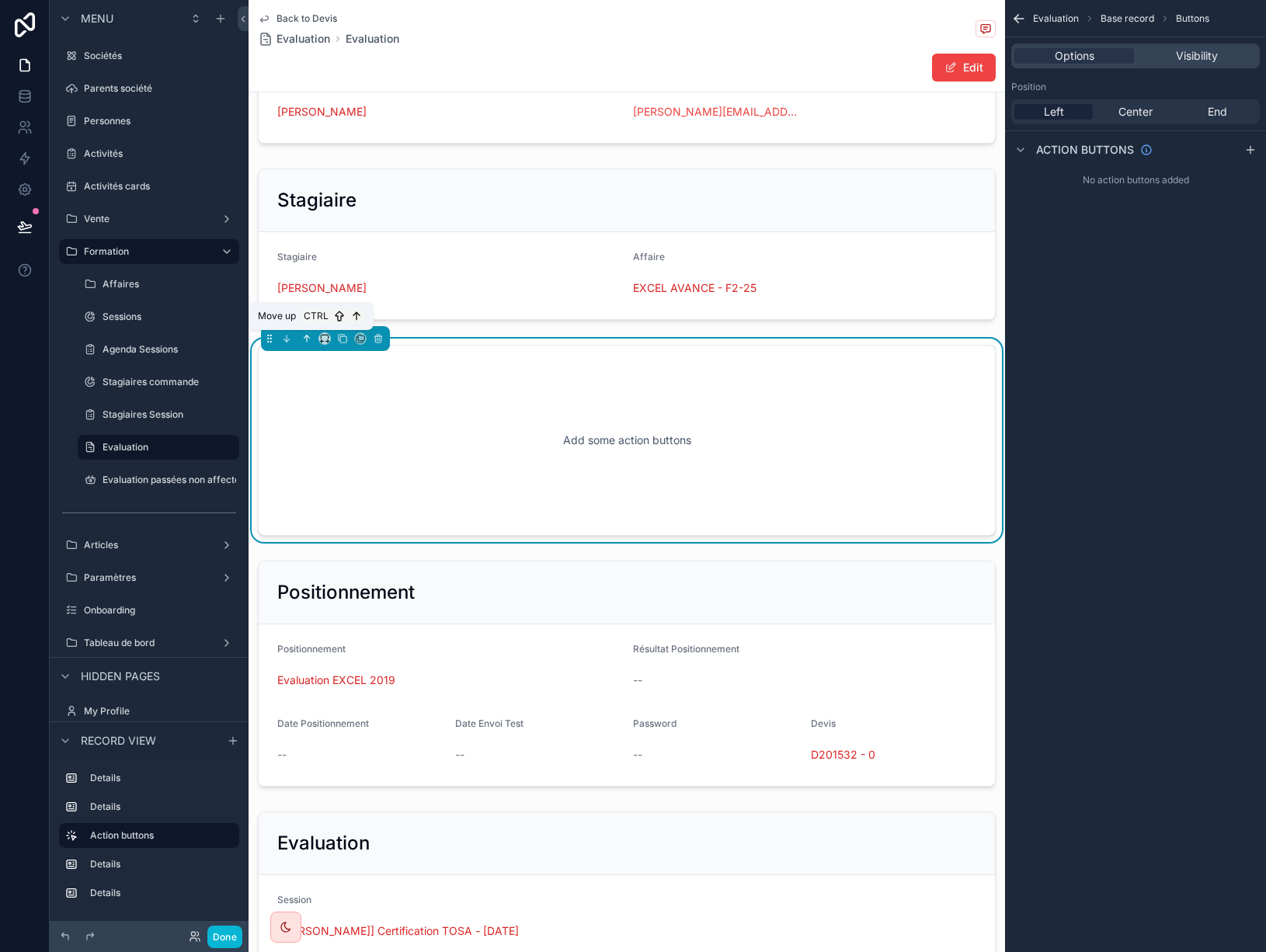
click at [304, 340] on icon "scrollable content" at bounding box center [307, 339] width 11 height 11
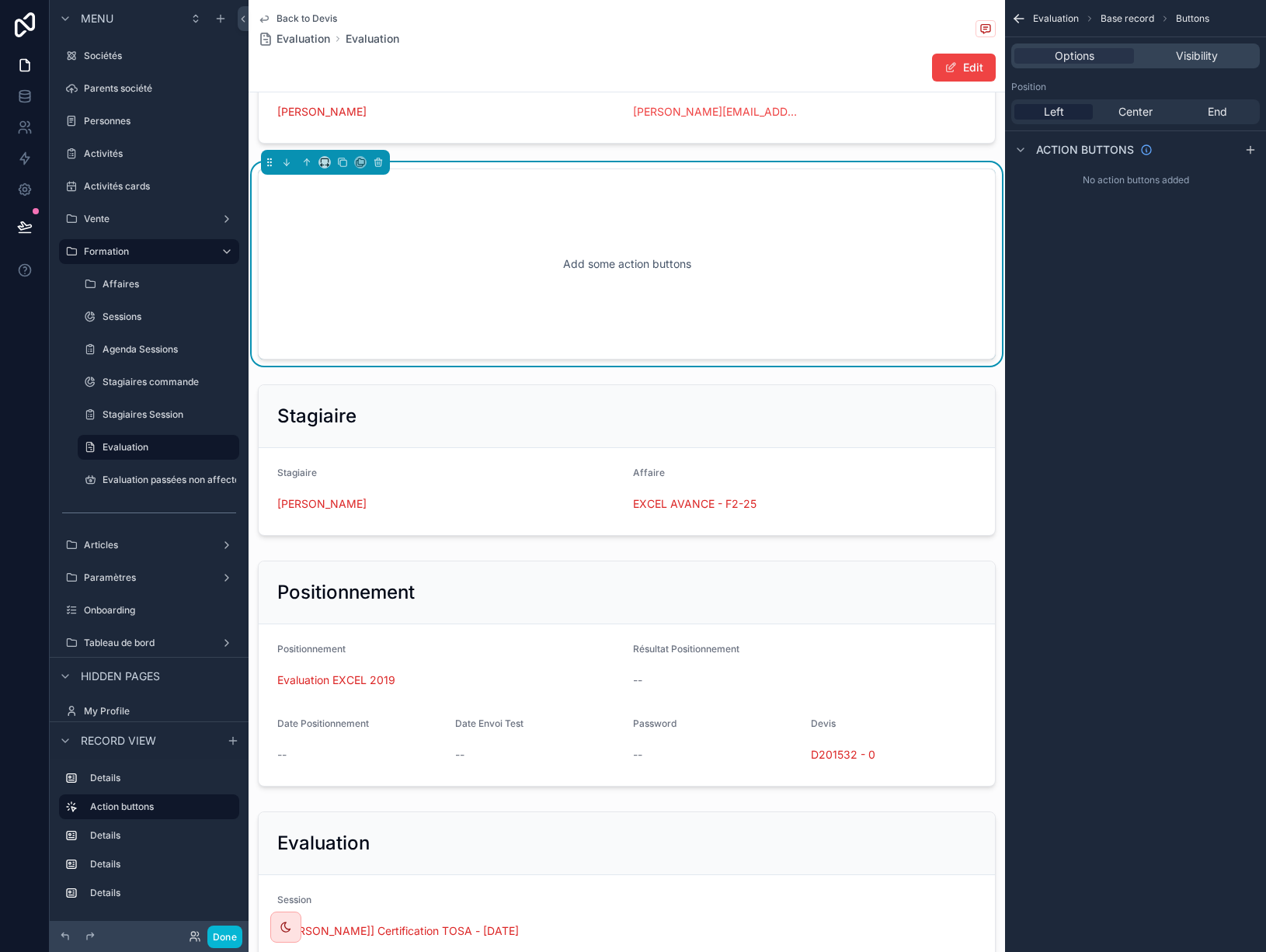
scroll to position [0, 0]
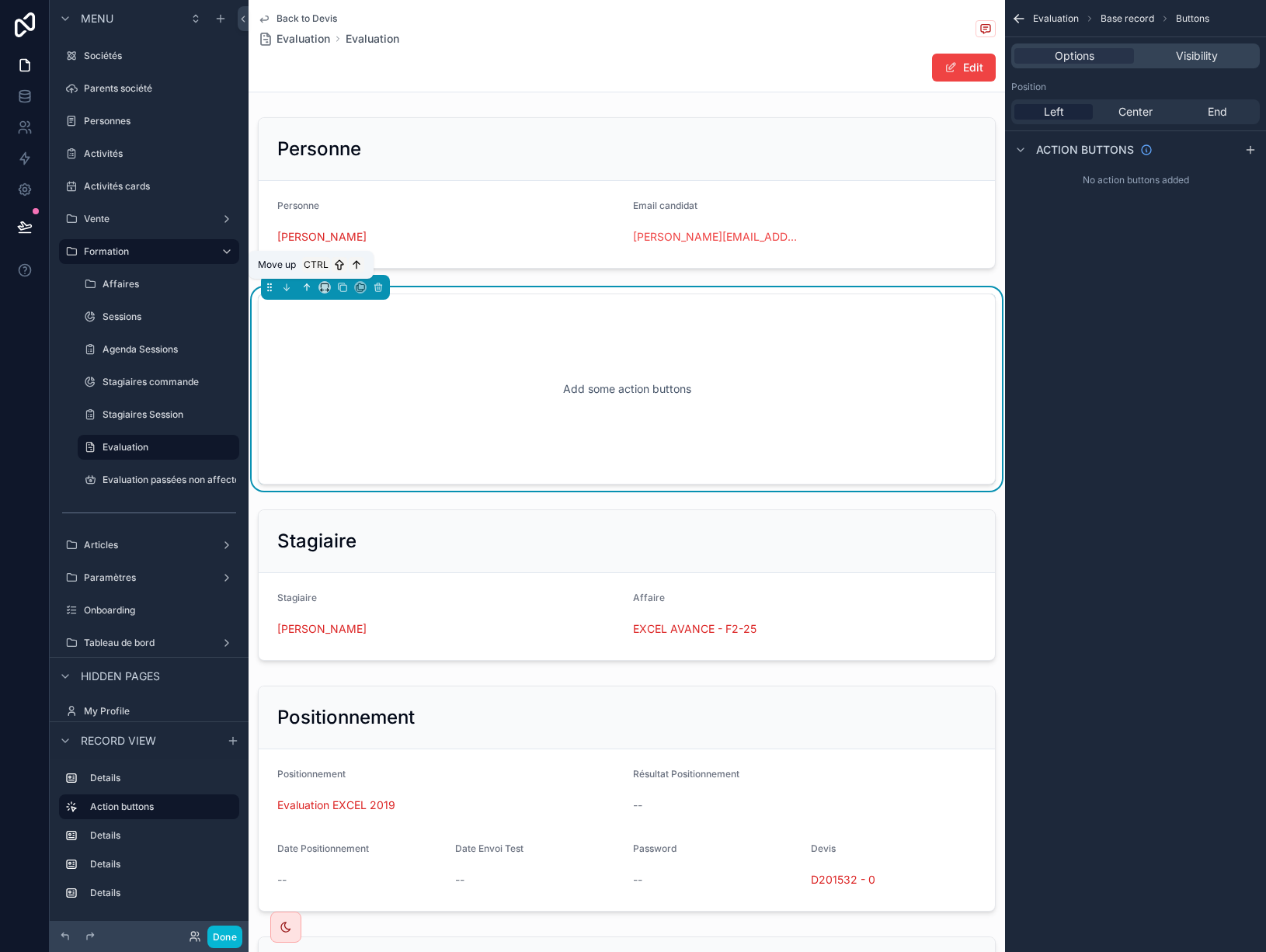
click at [303, 290] on icon "scrollable content" at bounding box center [307, 287] width 11 height 11
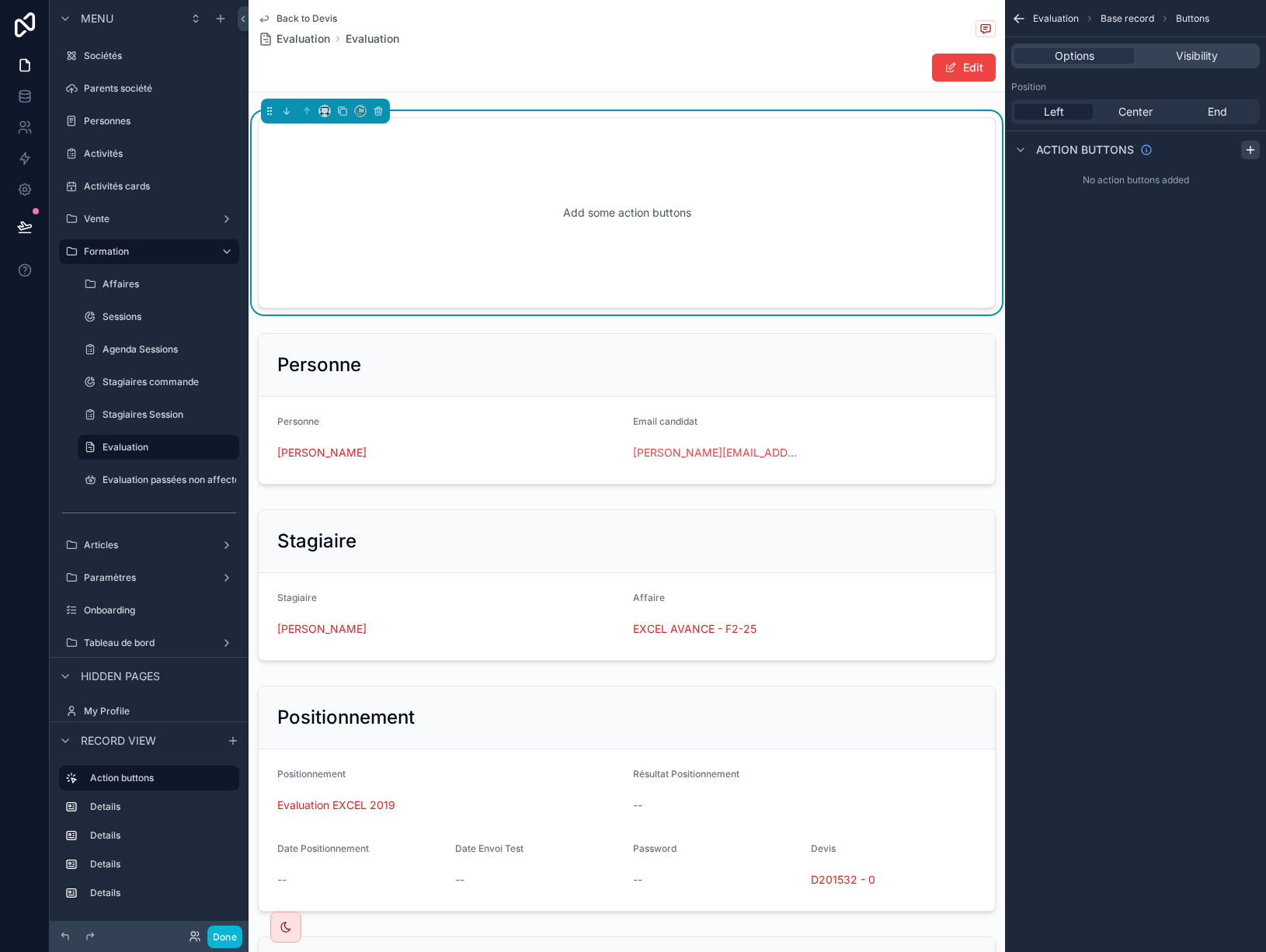
click at [1249, 150] on icon "scrollable content" at bounding box center [1250, 150] width 7 height 0
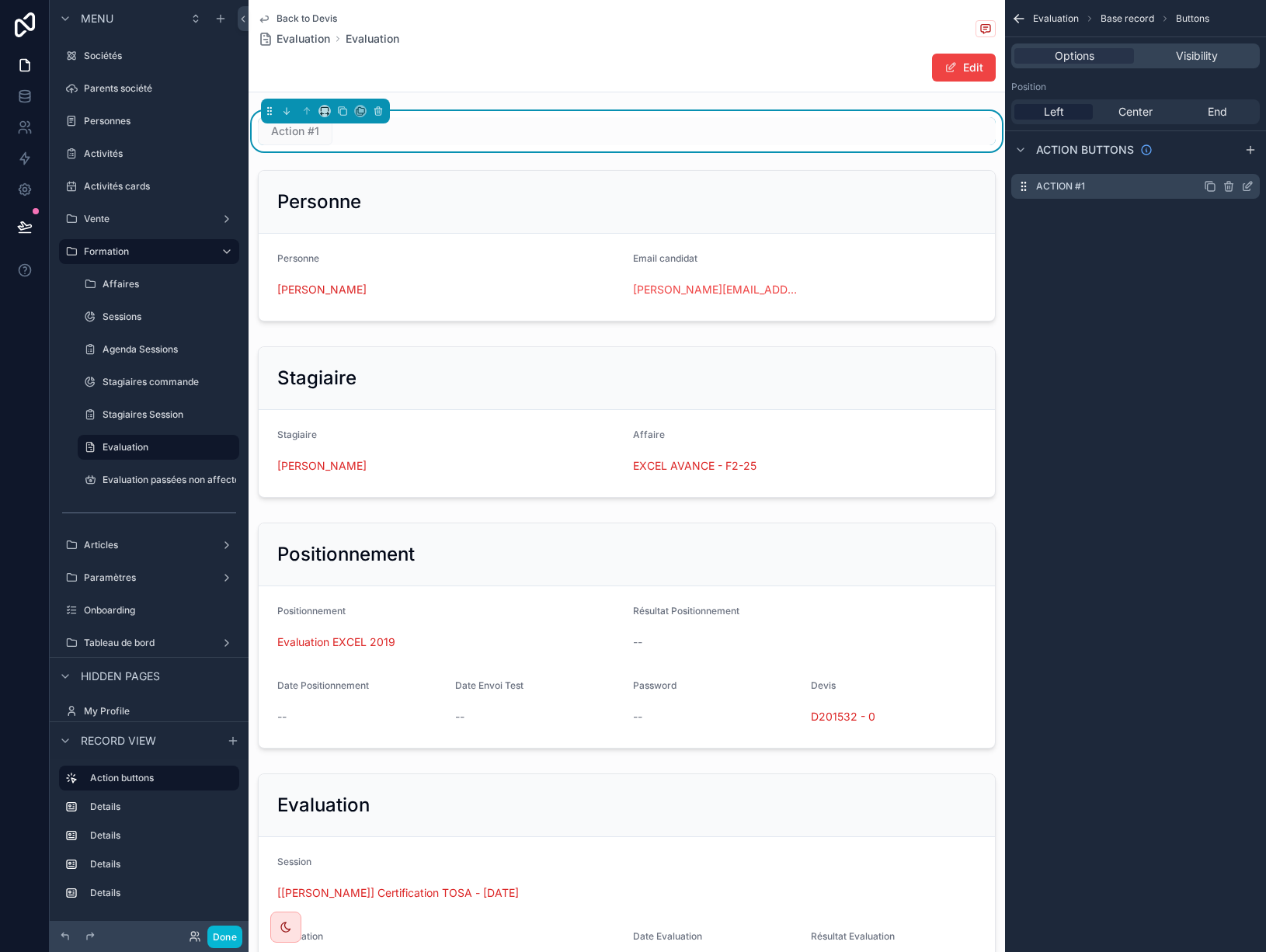
click at [1245, 187] on icon "scrollable content" at bounding box center [1247, 186] width 13 height 13
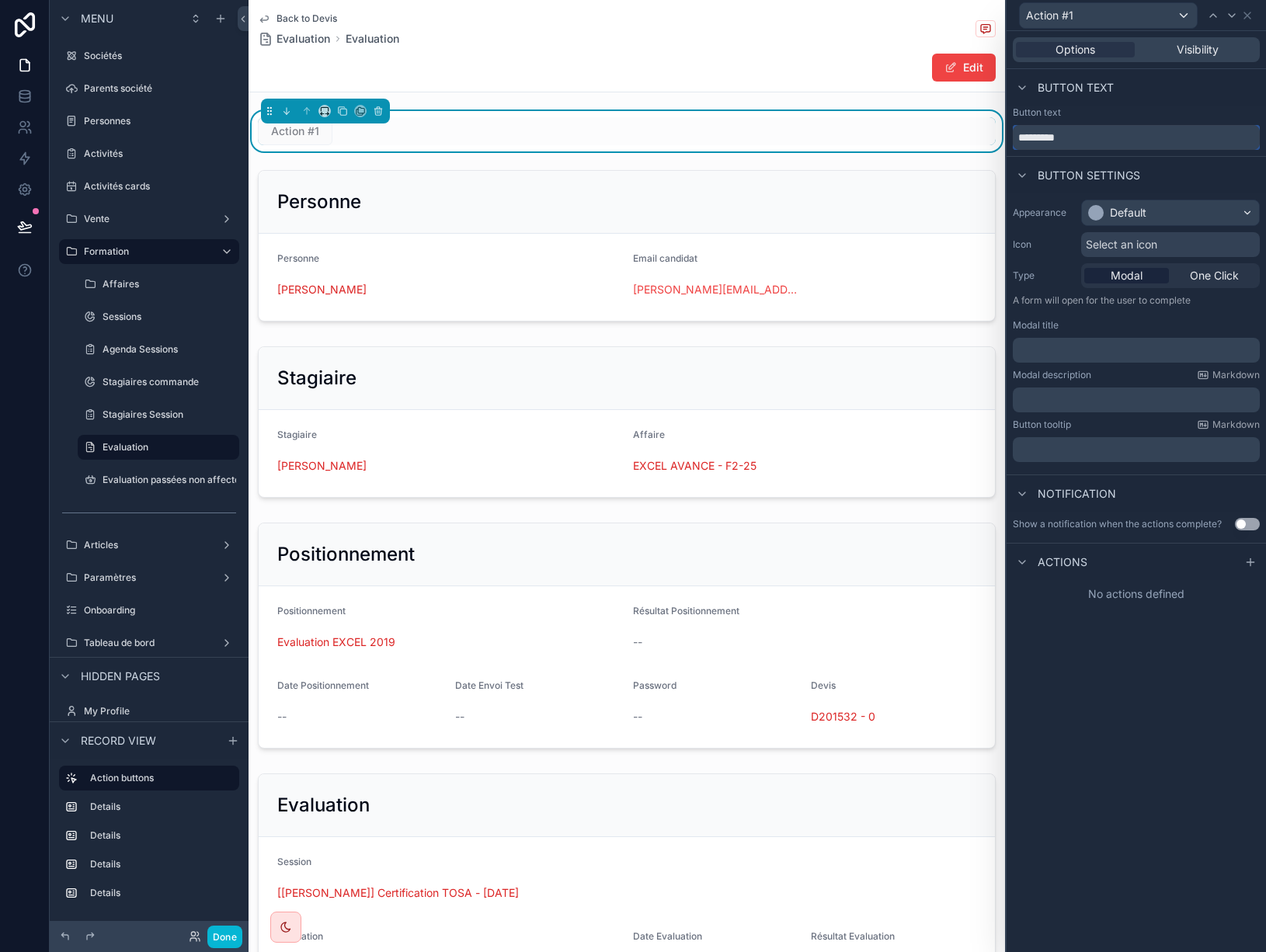
drag, startPoint x: 1117, startPoint y: 131, endPoint x: 1007, endPoint y: 131, distance: 110.0
click at [1007, 131] on div "Button text *********" at bounding box center [1136, 128] width 259 height 43
type input "**********"
click at [1208, 212] on div "Default" at bounding box center [1170, 213] width 177 height 25
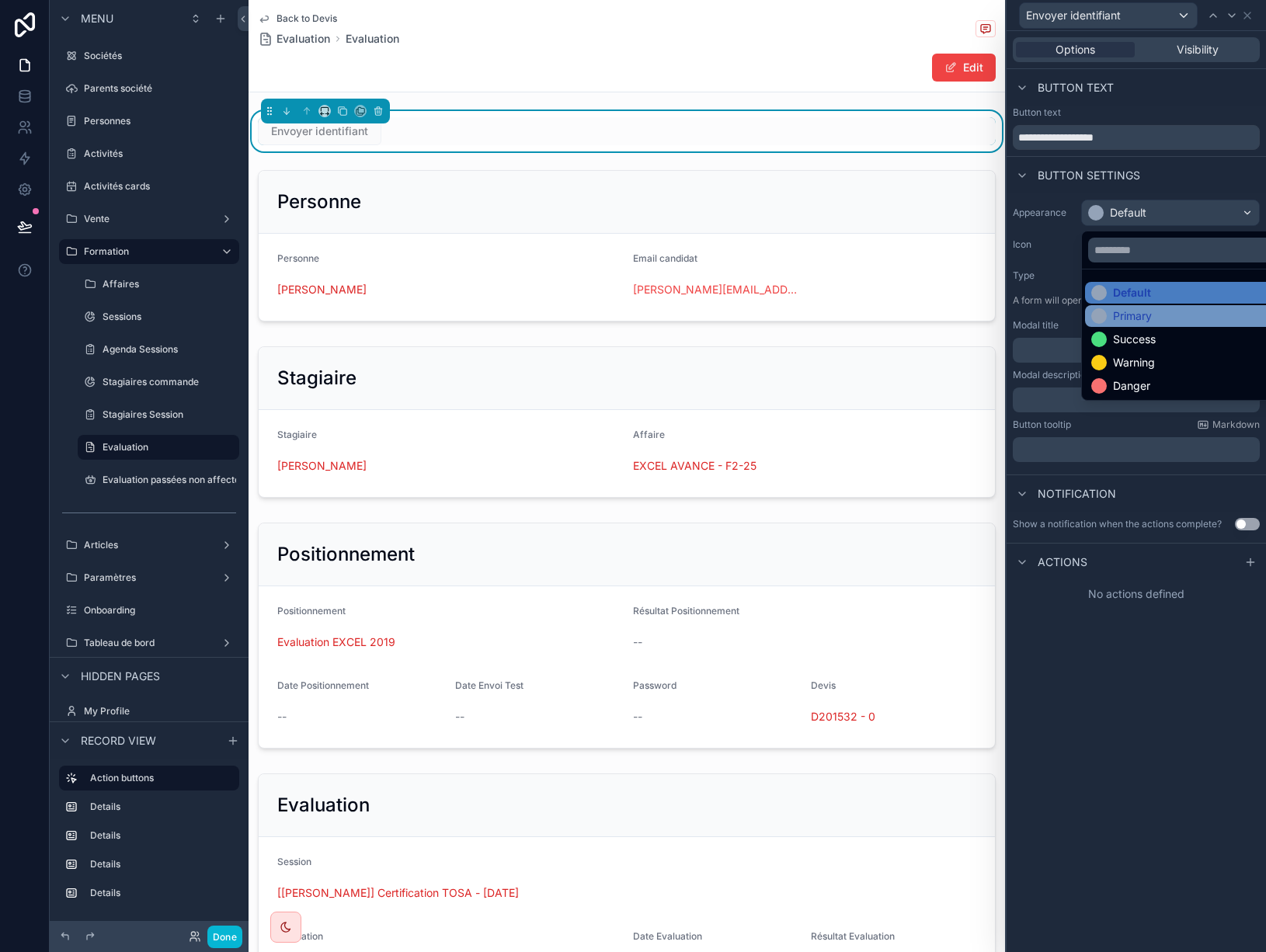
click at [1150, 318] on div "Primary" at bounding box center [1132, 315] width 39 height 15
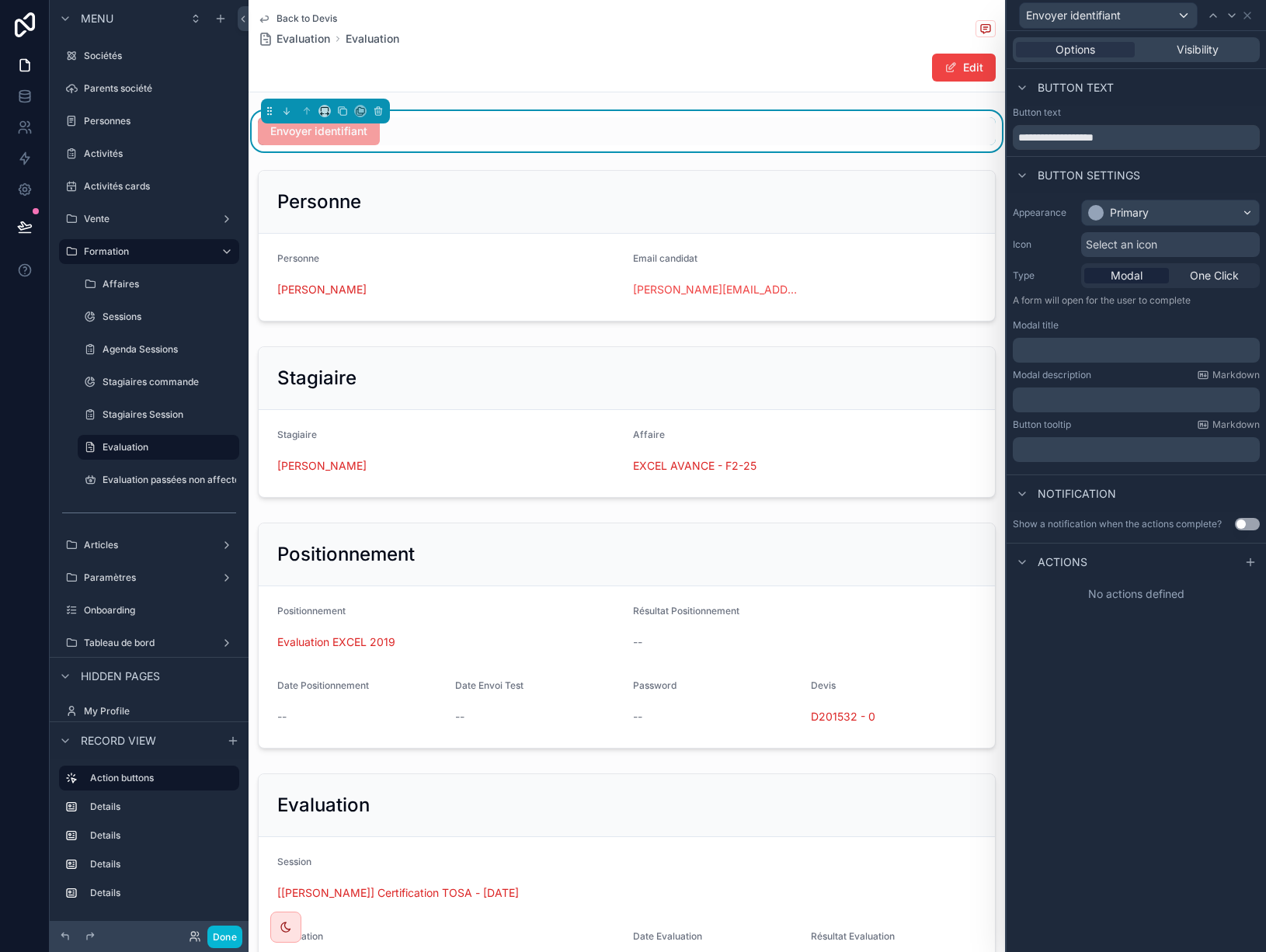
click at [1139, 246] on span "Select an icon" at bounding box center [1121, 244] width 71 height 15
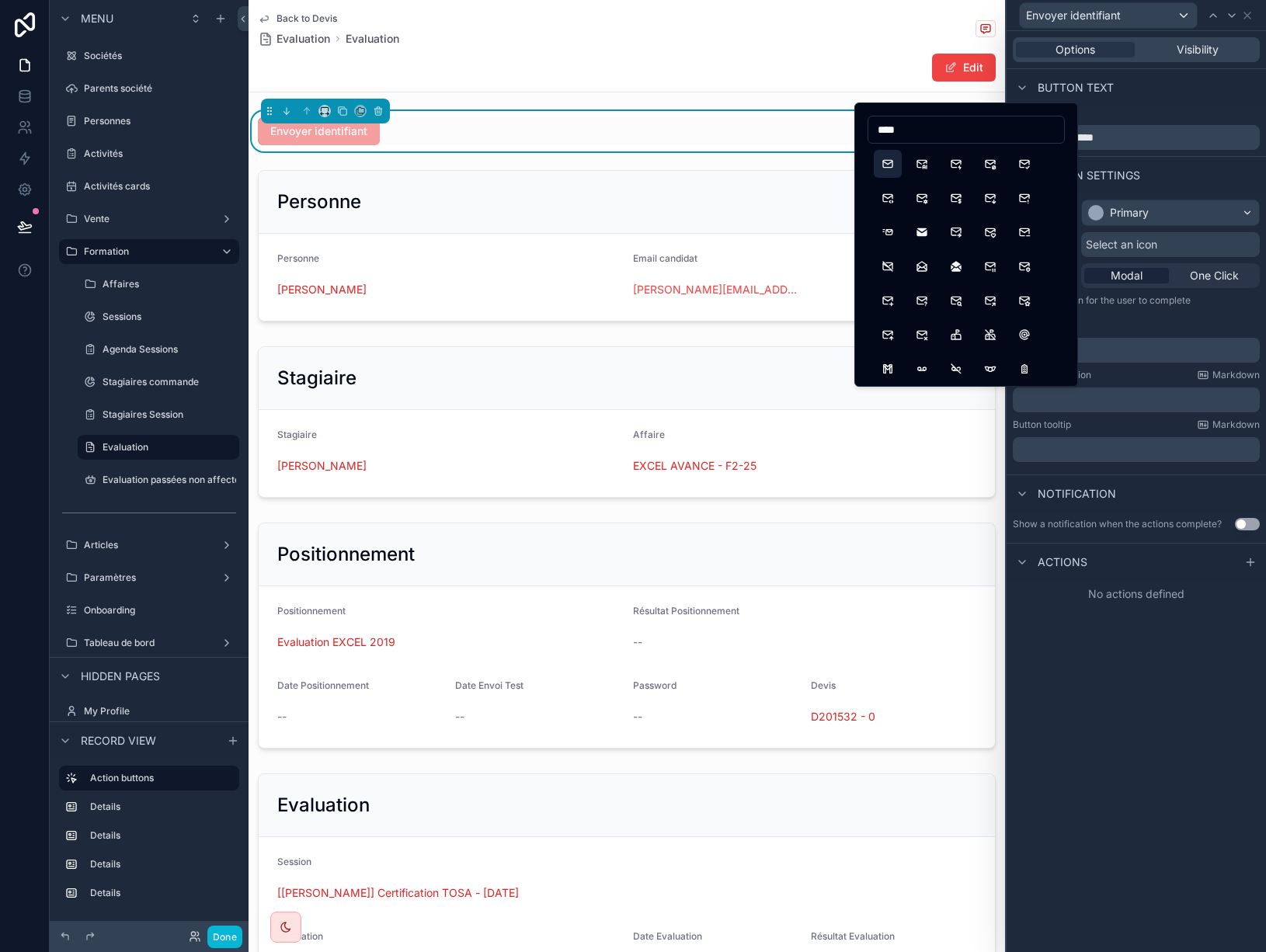
type input "****"
click at [890, 162] on button "Mail" at bounding box center [887, 163] width 28 height 28
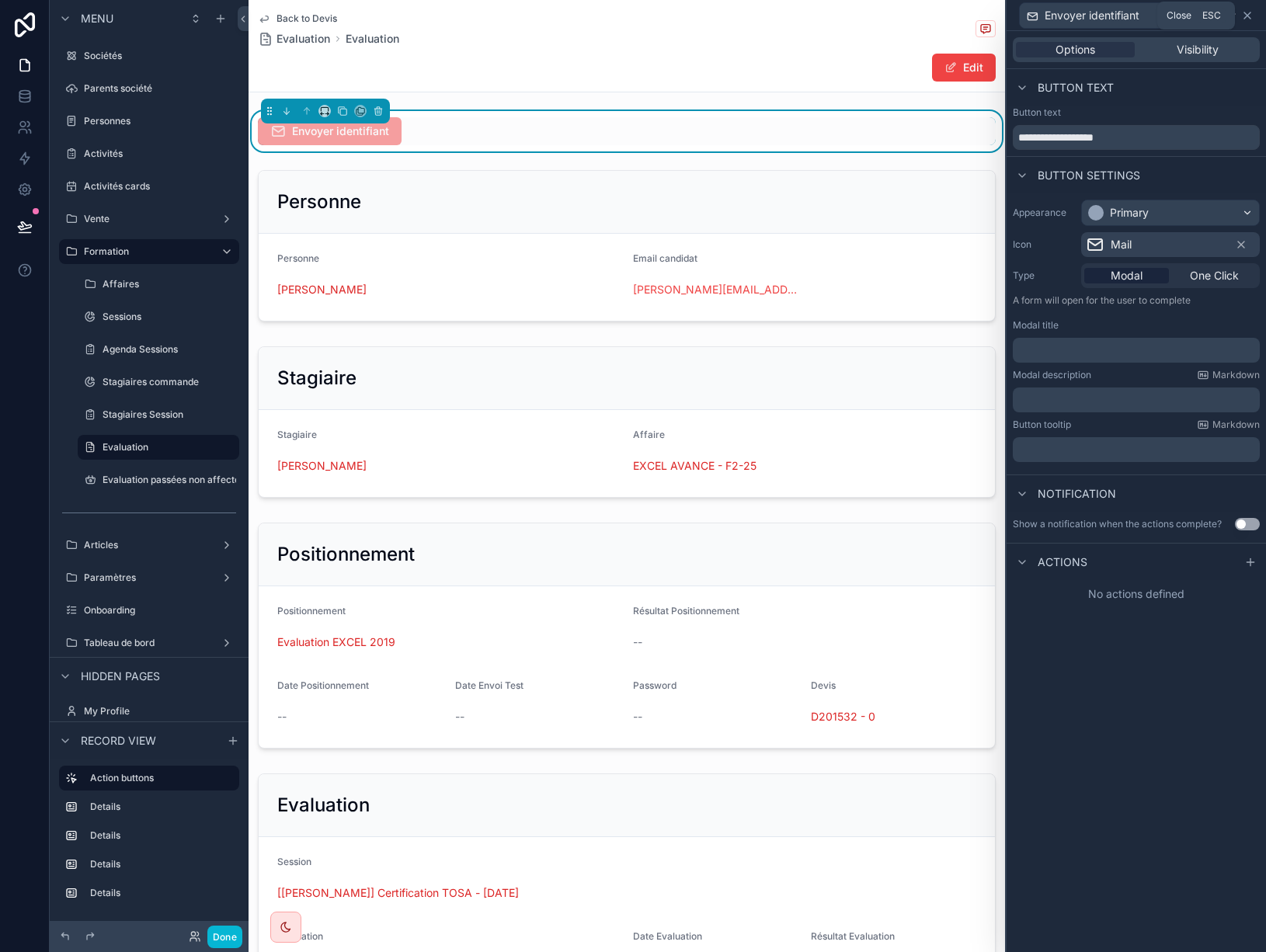
click at [1246, 17] on icon at bounding box center [1247, 15] width 13 height 13
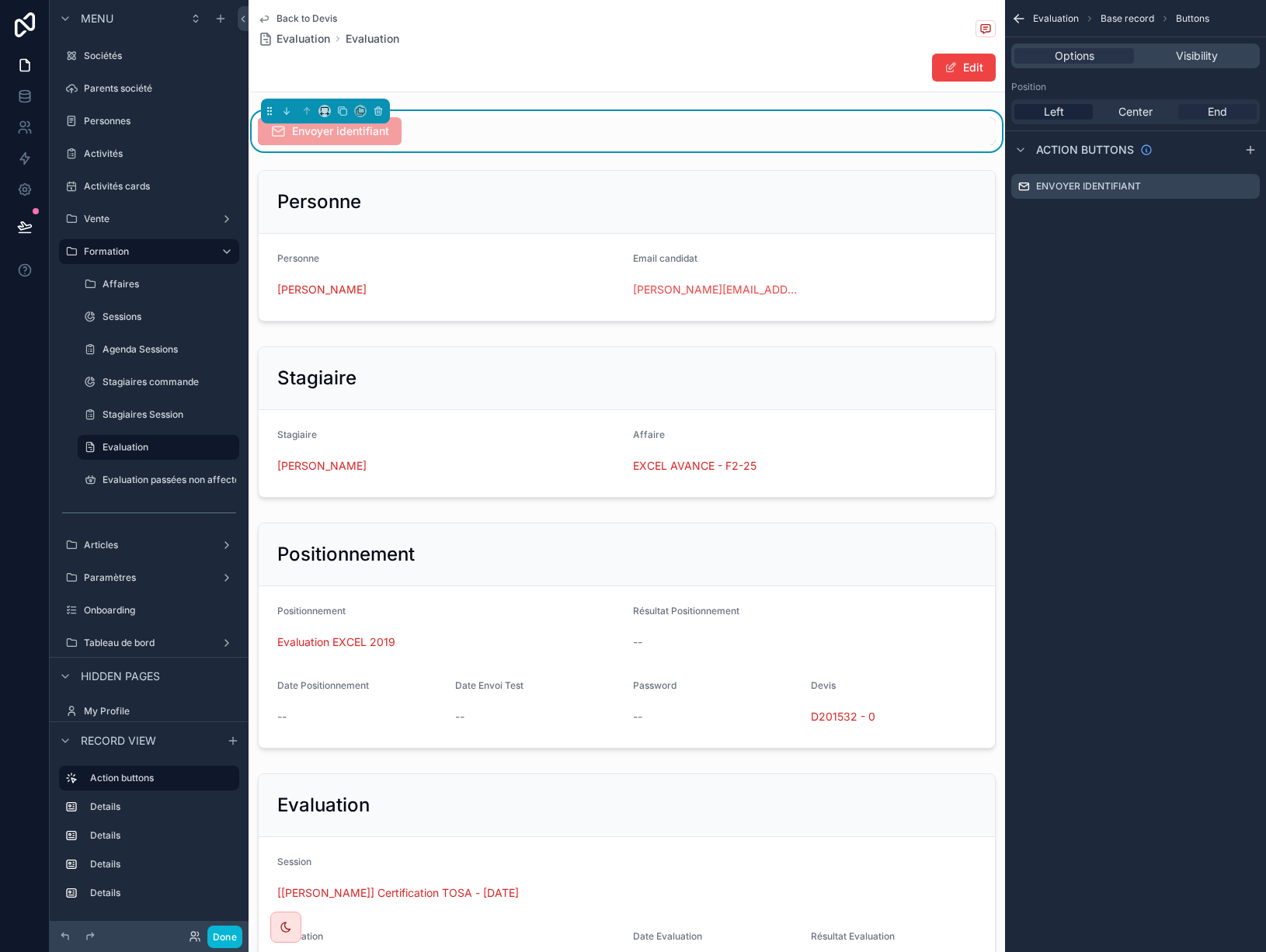
click at [1227, 112] on div "End" at bounding box center [1216, 112] width 78 height 15
click at [1246, 188] on icon "scrollable content" at bounding box center [1248, 185] width 6 height 6
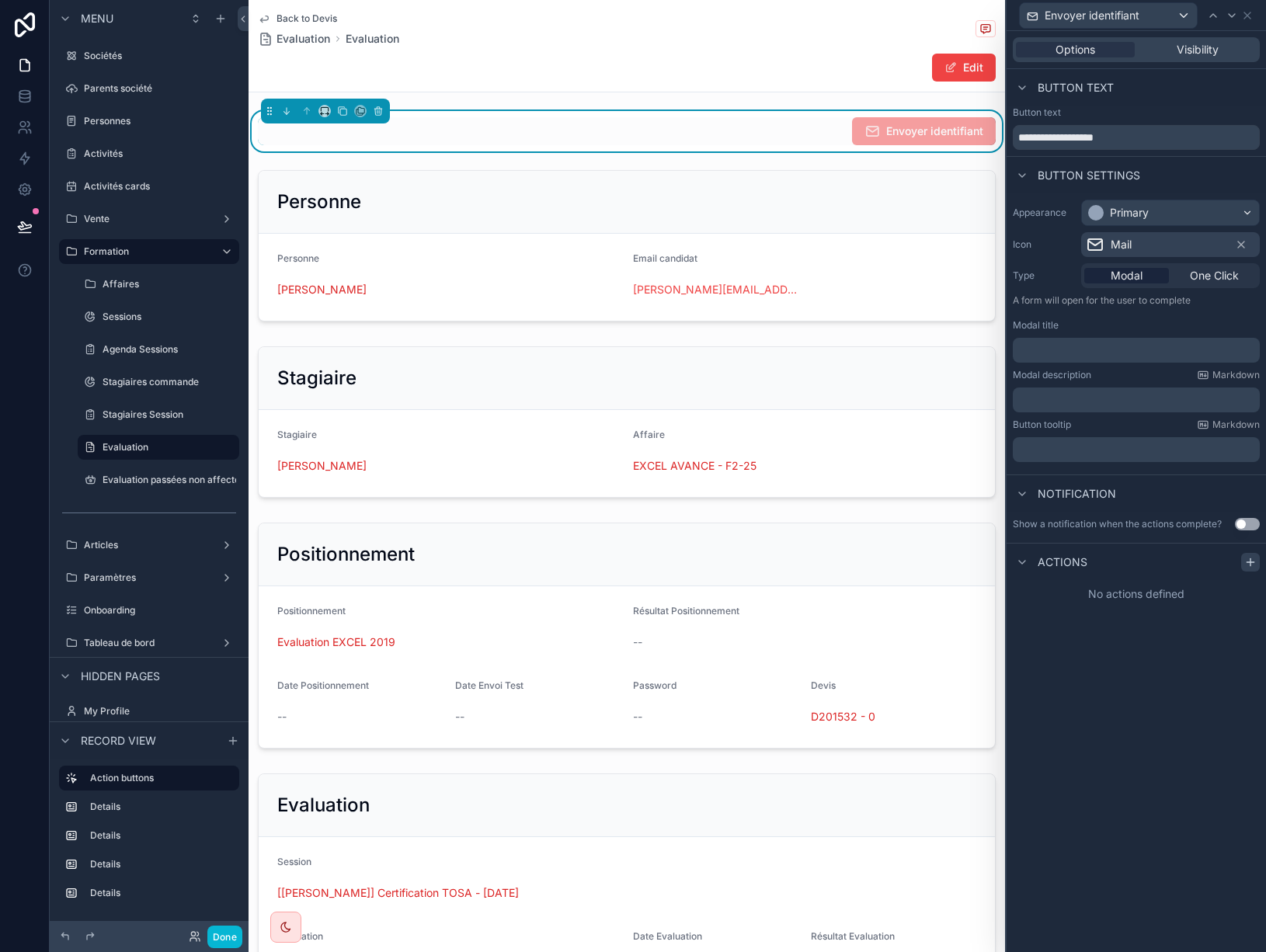
click at [1247, 561] on icon at bounding box center [1251, 563] width 13 height 13
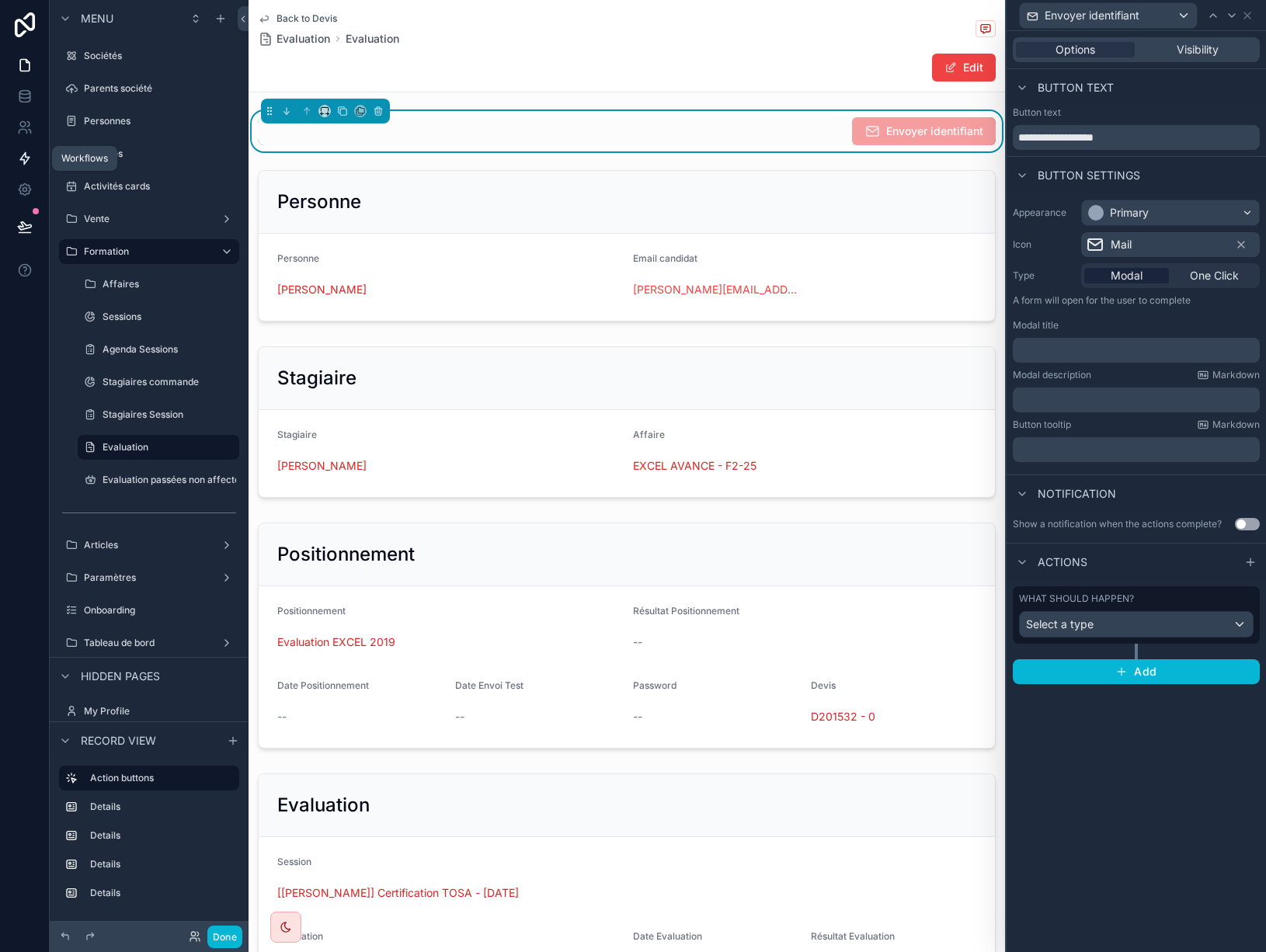
click at [25, 159] on icon at bounding box center [24, 158] width 15 height 15
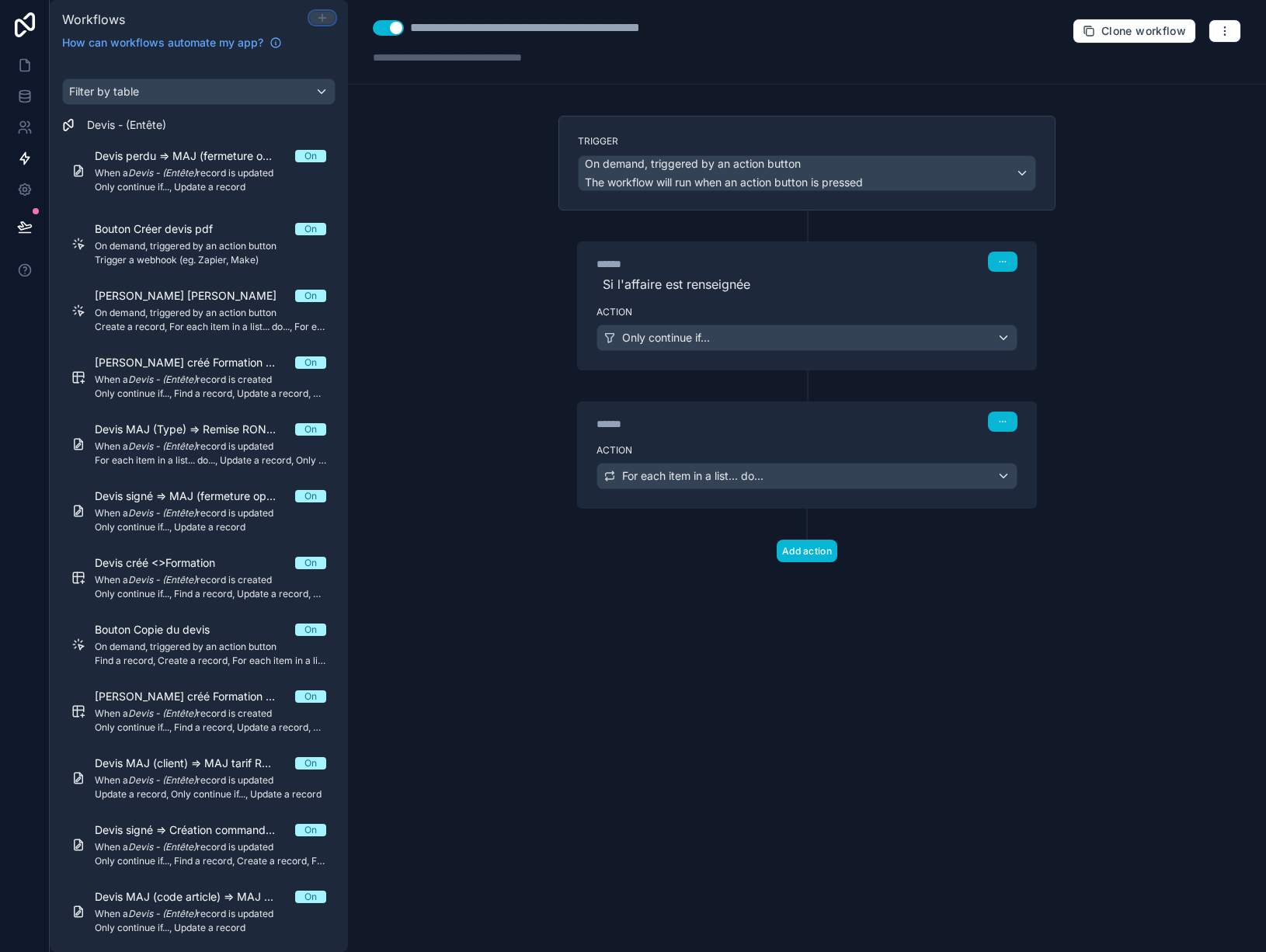
click at [319, 18] on icon at bounding box center [322, 18] width 7 height 0
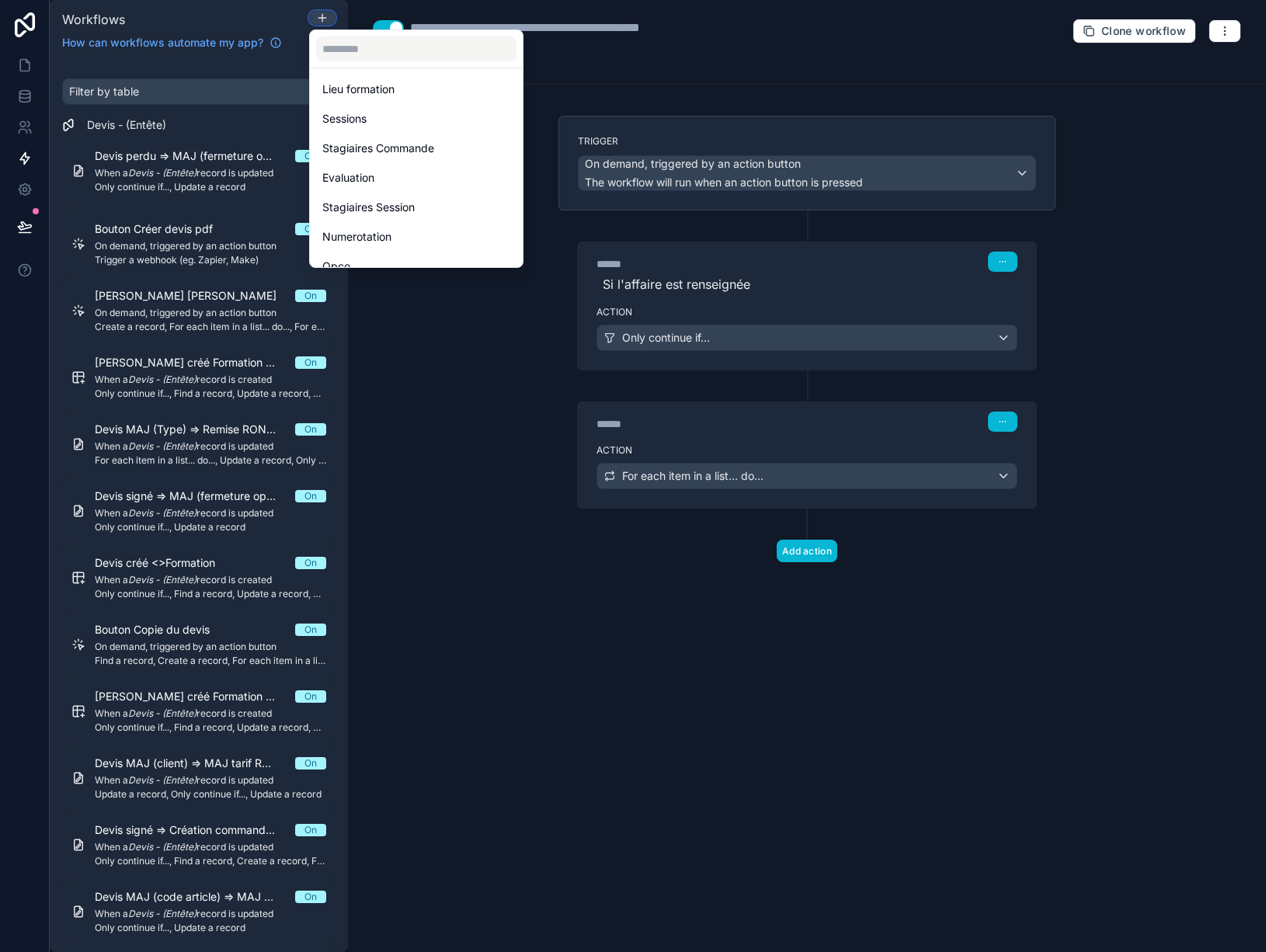
scroll to position [388, 0]
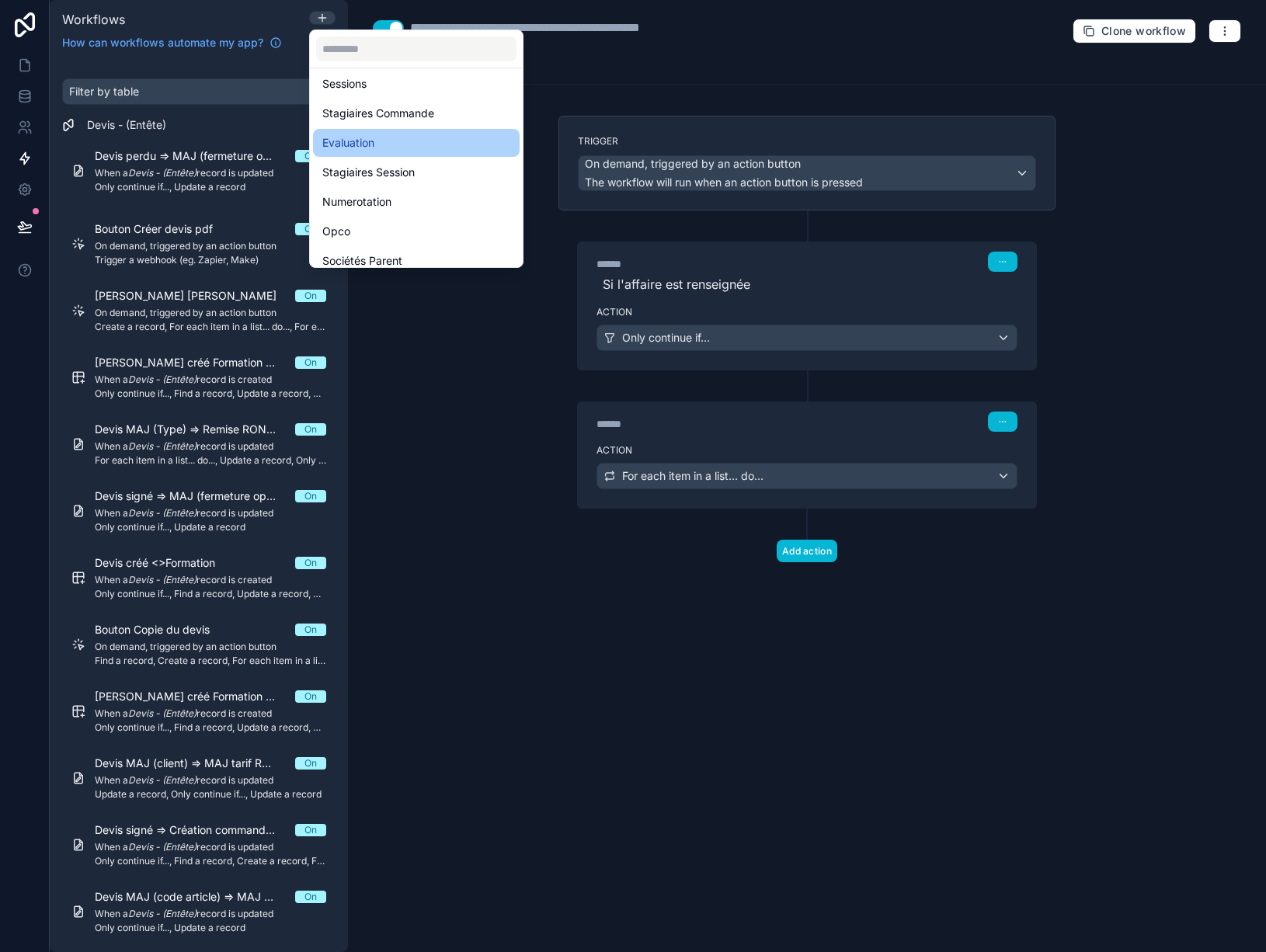
click at [375, 148] on span "Evaluation" at bounding box center [348, 142] width 52 height 19
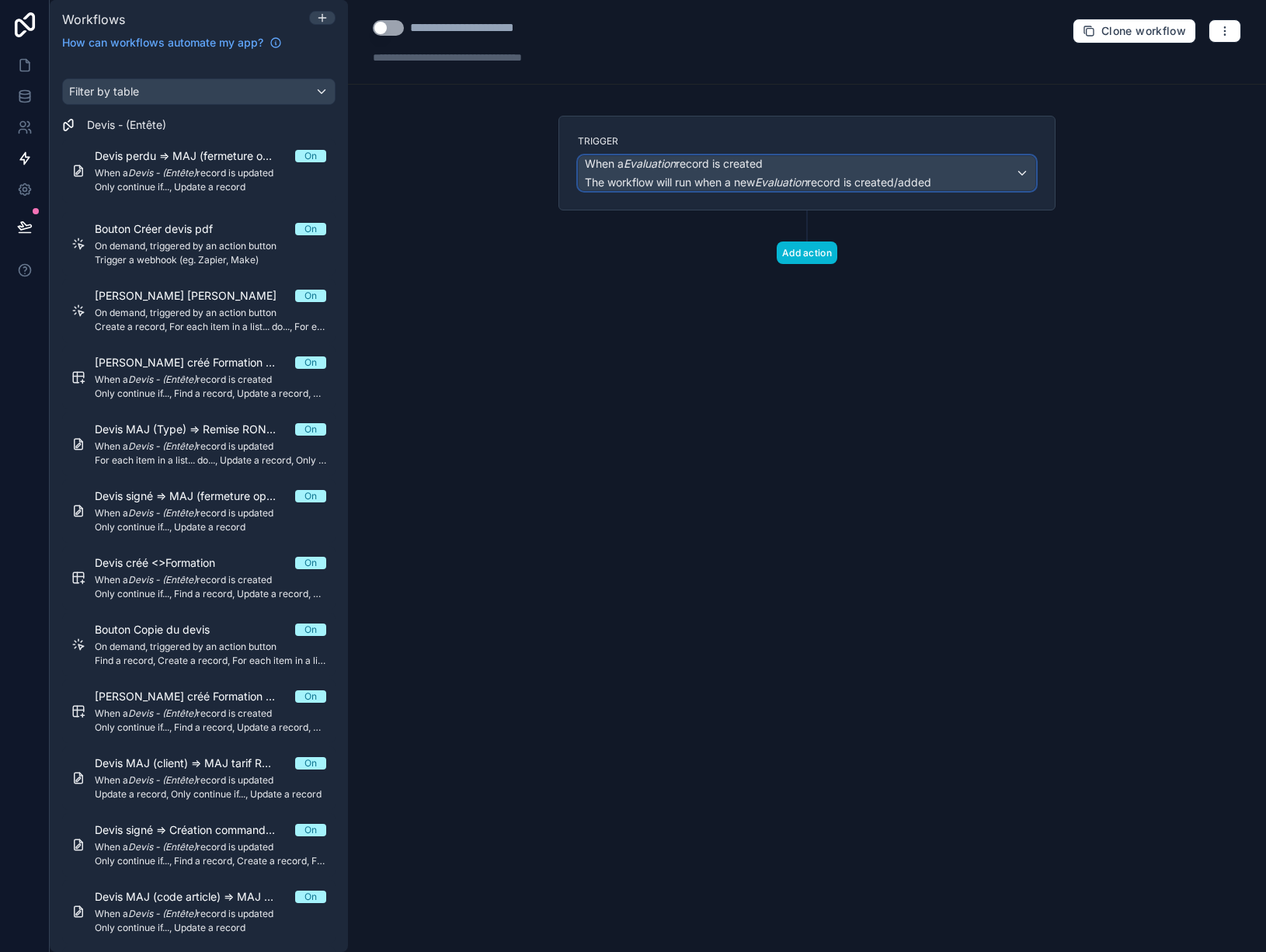
click at [856, 166] on span "When a Evaluation record is created" at bounding box center [757, 163] width 347 height 15
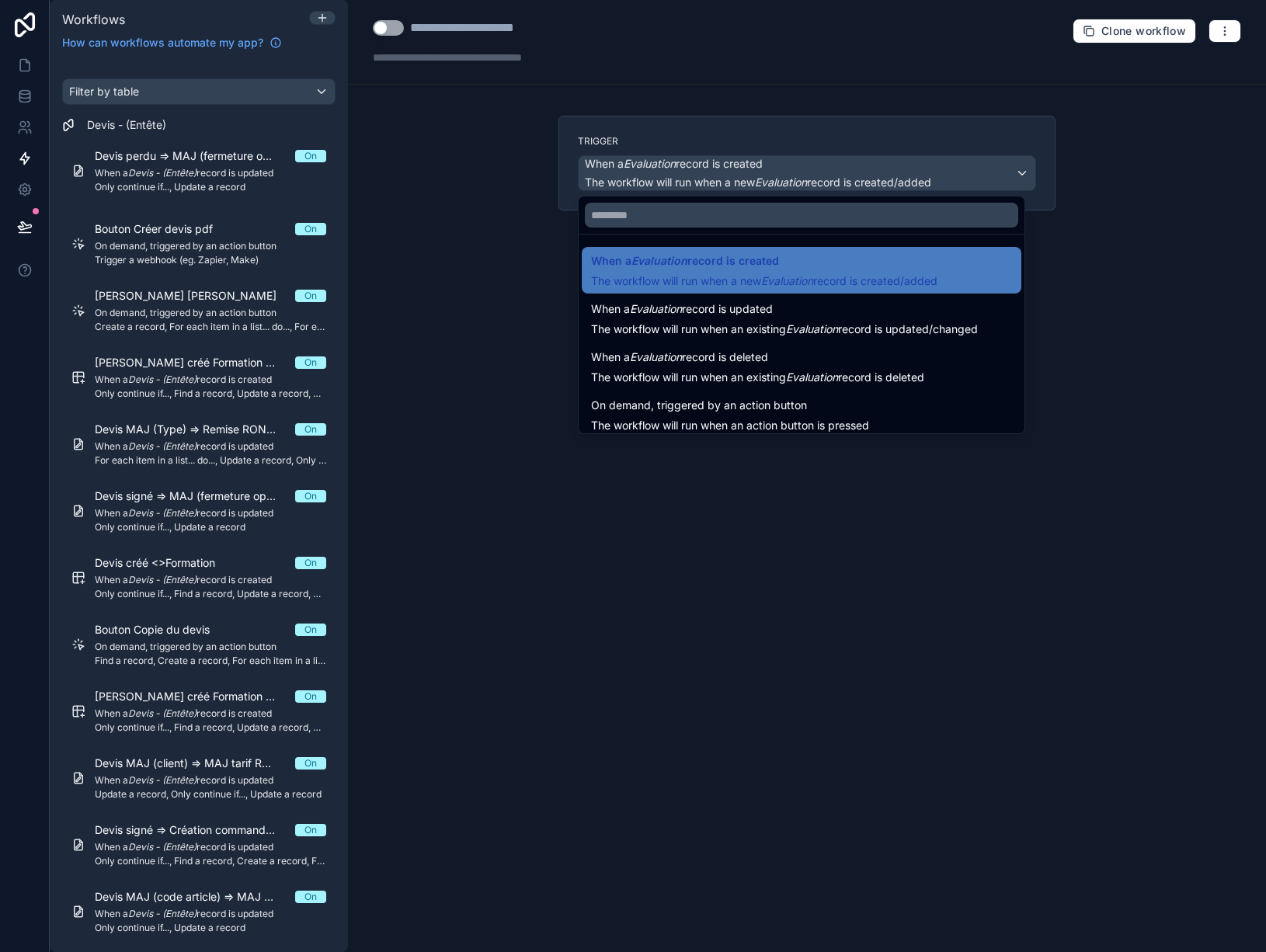
click at [862, 421] on span "The workflow will run when an action button is pressed" at bounding box center [729, 425] width 278 height 14
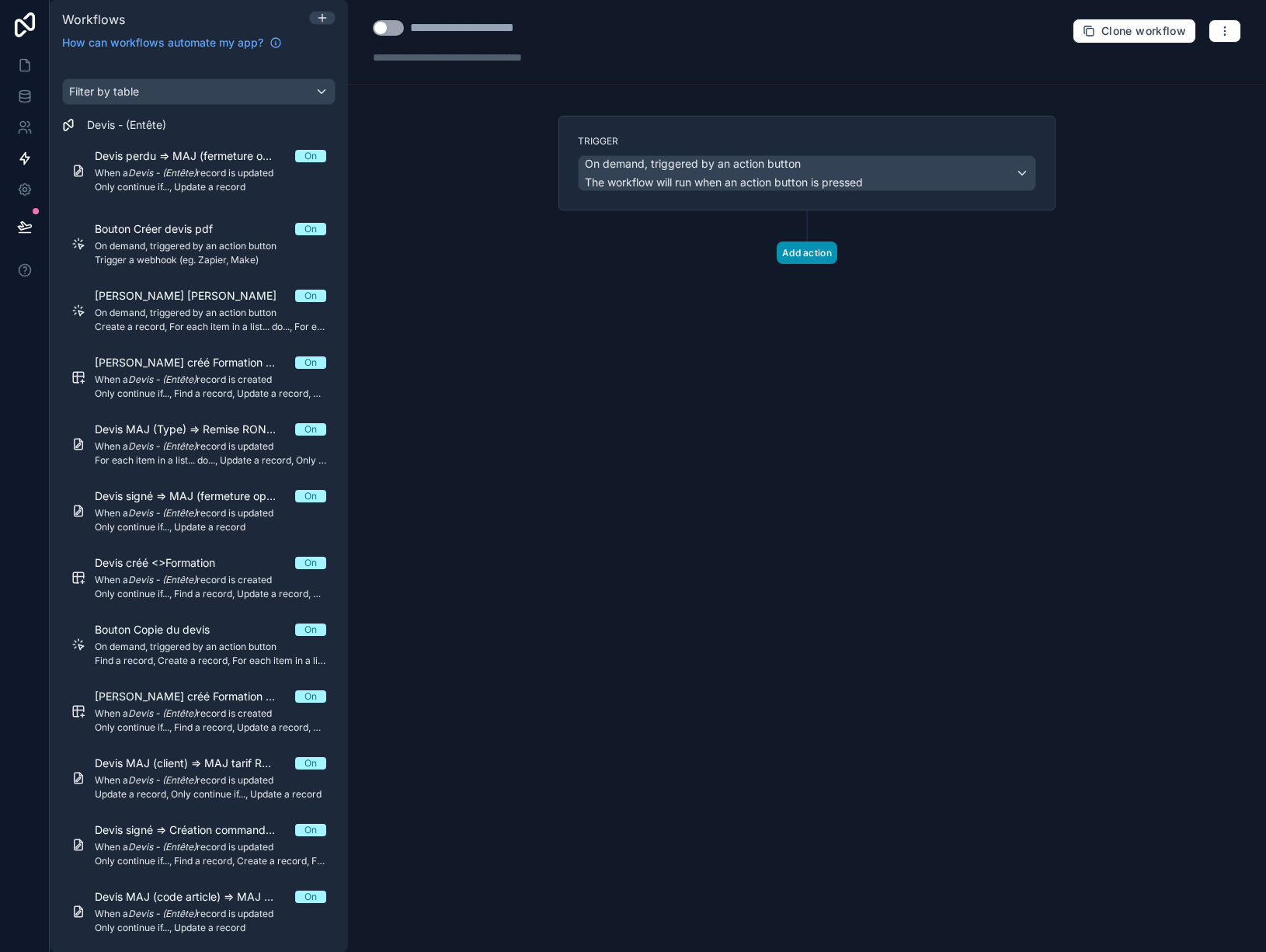
click at [810, 250] on button "Add action" at bounding box center [807, 252] width 60 height 23
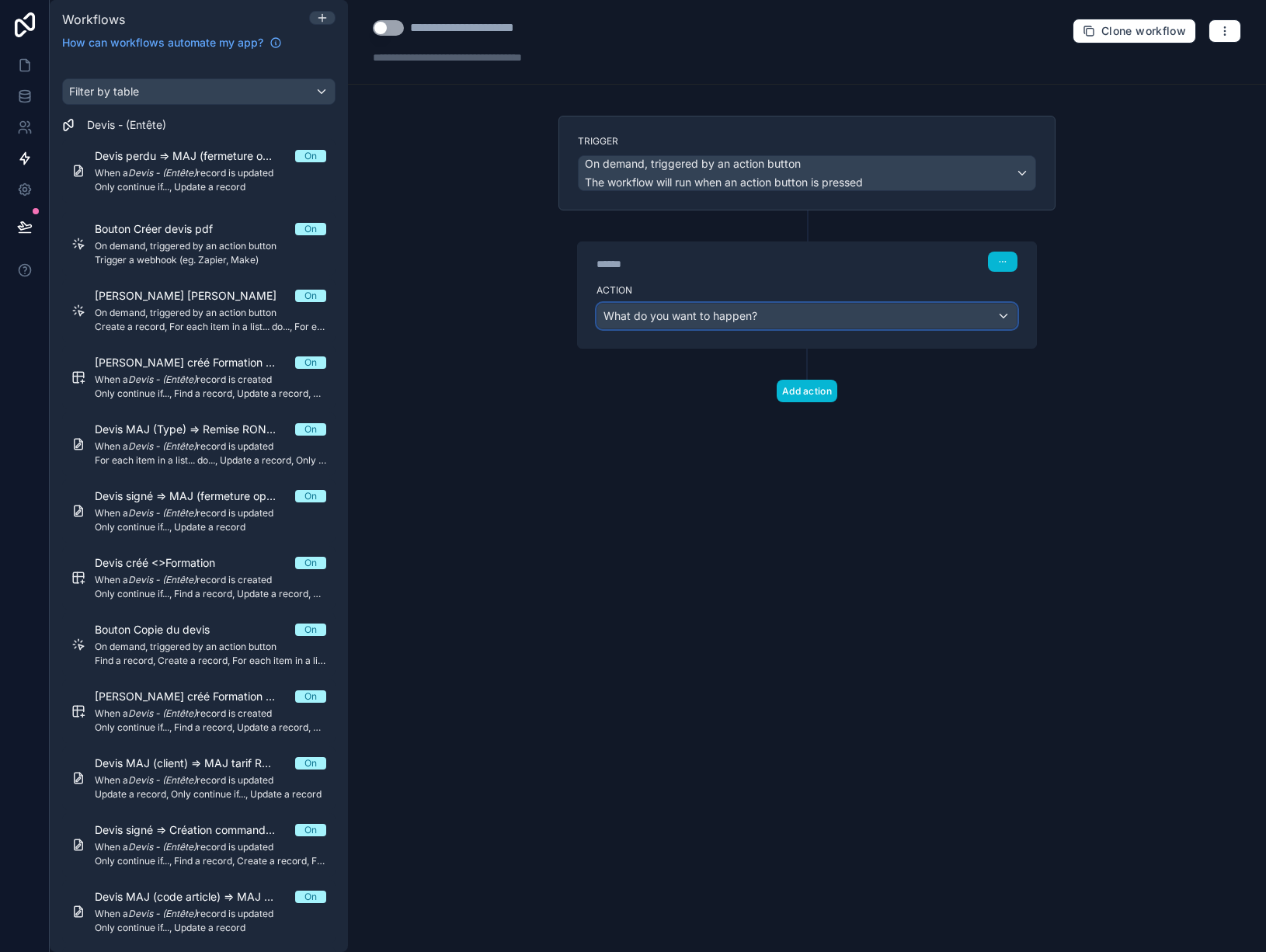
click at [802, 325] on div "What do you want to happen?" at bounding box center [807, 316] width 420 height 25
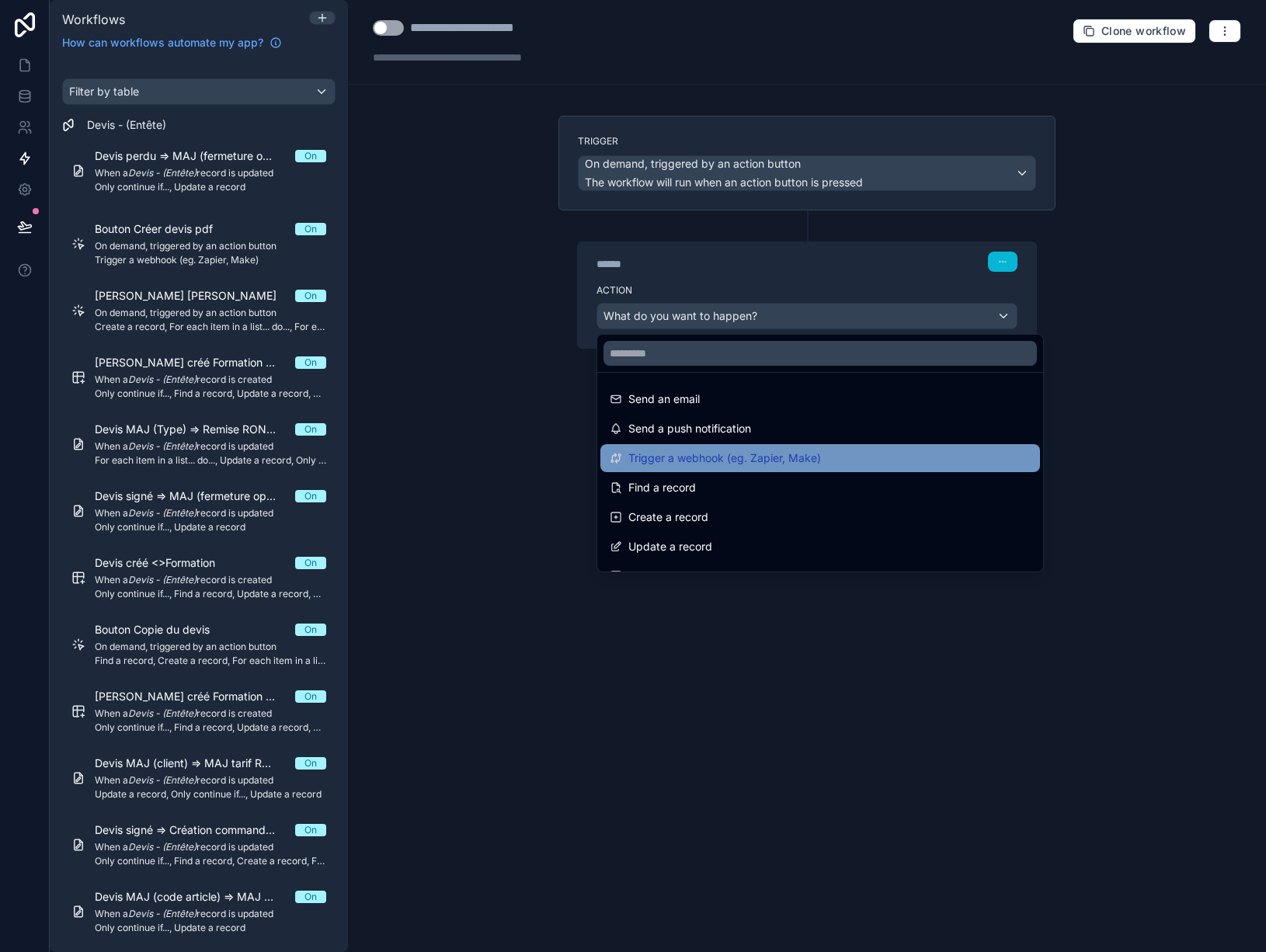
click at [770, 459] on span "Trigger a webhook (eg. Zapier, Make)" at bounding box center [725, 458] width 193 height 19
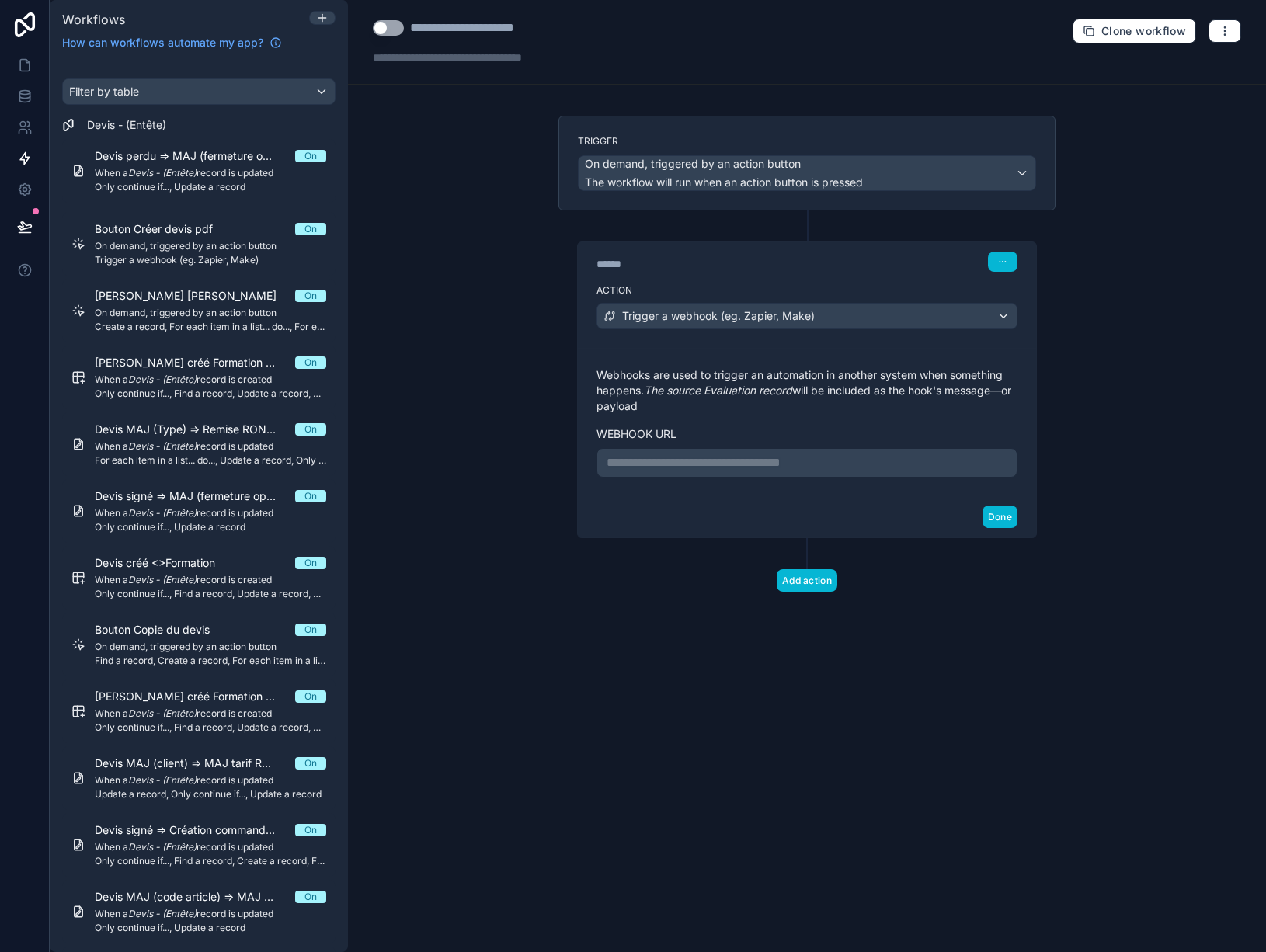
click at [707, 467] on p "**********" at bounding box center [807, 463] width 401 height 19
click at [1003, 521] on button "Done" at bounding box center [999, 517] width 35 height 23
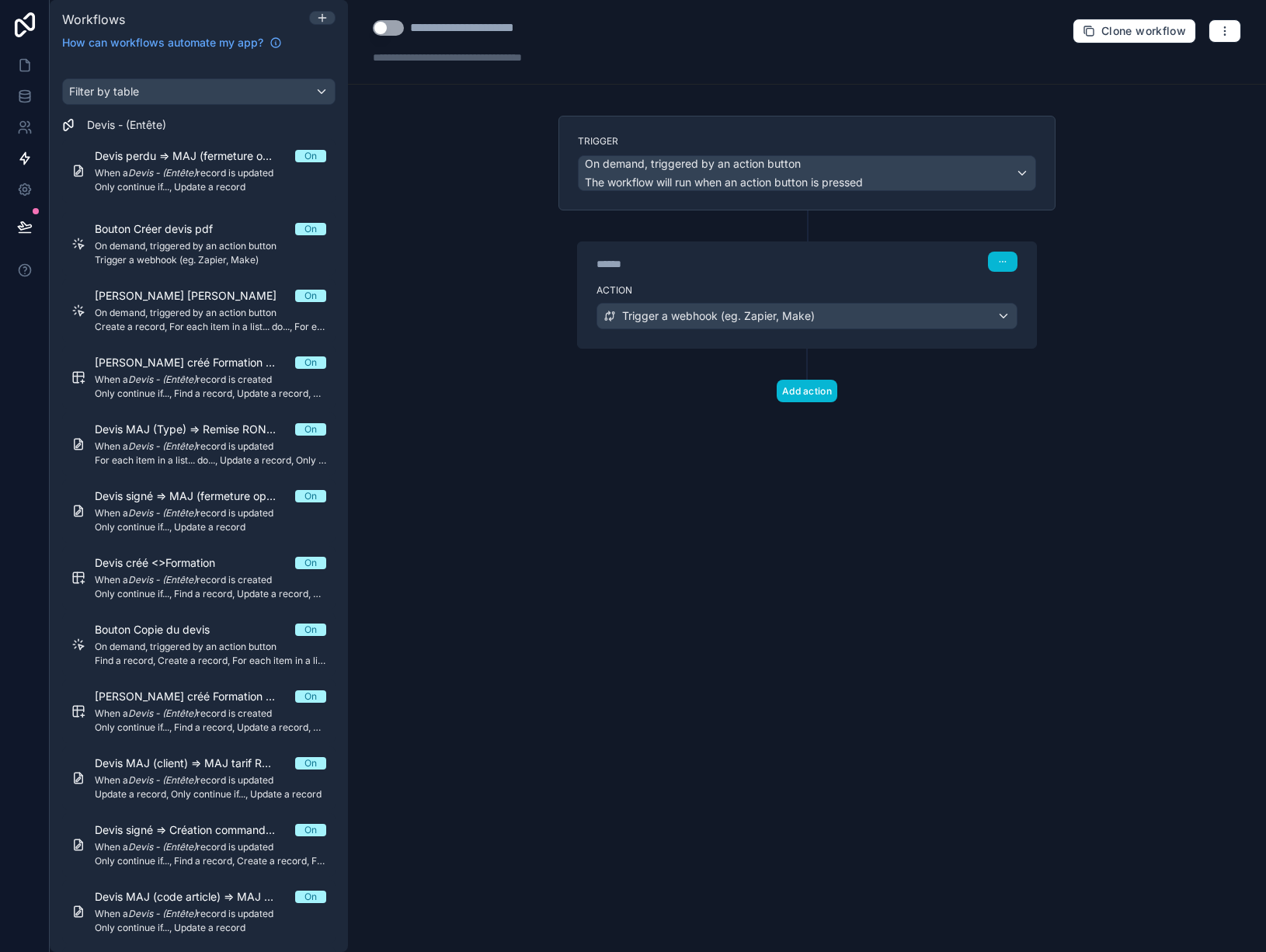
click at [540, 14] on div "**********" at bounding box center [807, 42] width 918 height 85
click at [556, 23] on div "**********" at bounding box center [483, 28] width 147 height 19
drag, startPoint x: 562, startPoint y: 25, endPoint x: 410, endPoint y: 32, distance: 152.2
click at [410, 32] on div "**********" at bounding box center [482, 28] width 218 height 19
type div "**********"
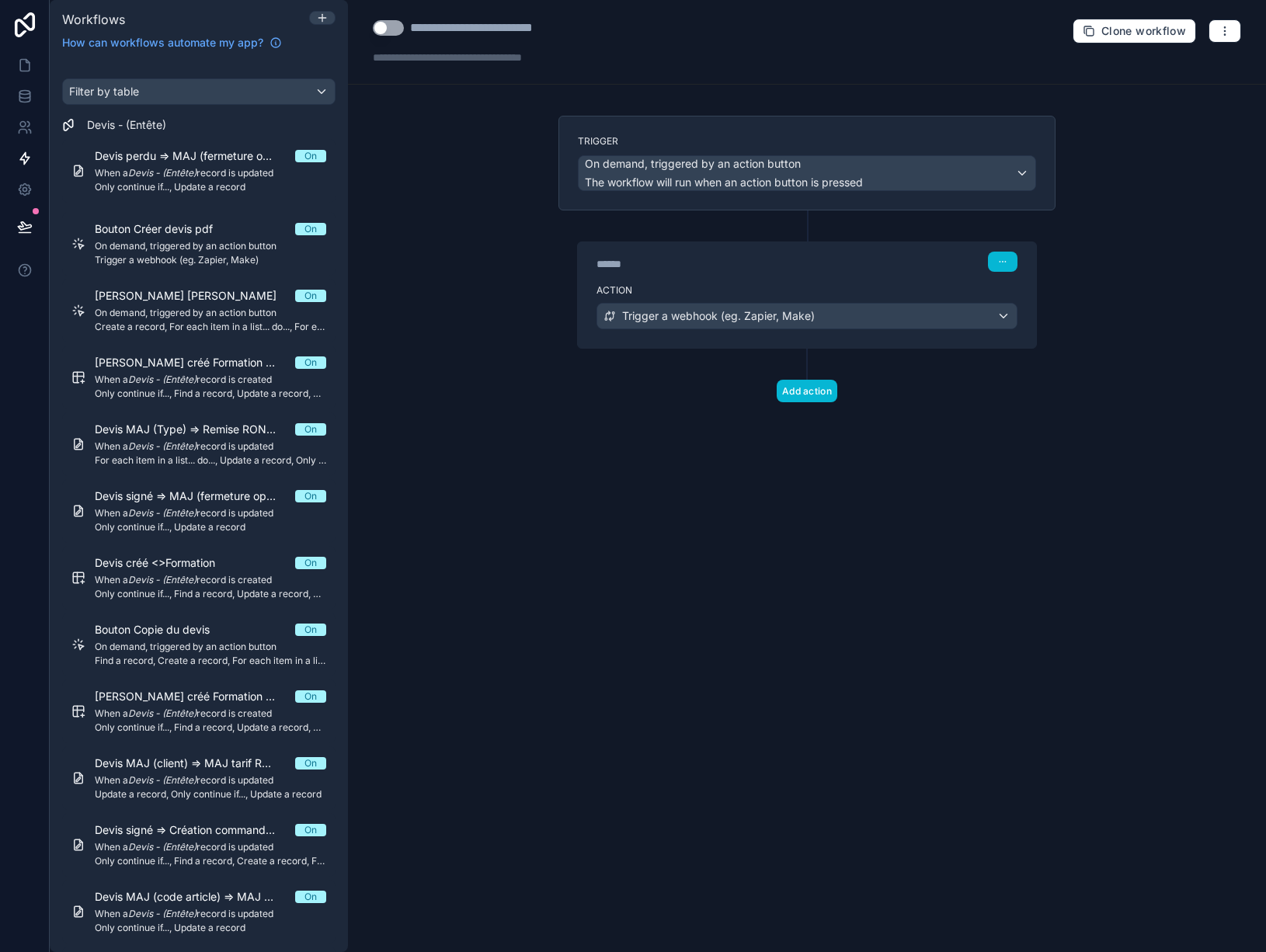
click at [390, 32] on button "Use setting" at bounding box center [388, 27] width 32 height 15
click at [27, 68] on icon at bounding box center [24, 65] width 15 height 15
